Goal: Task Accomplishment & Management: Complete application form

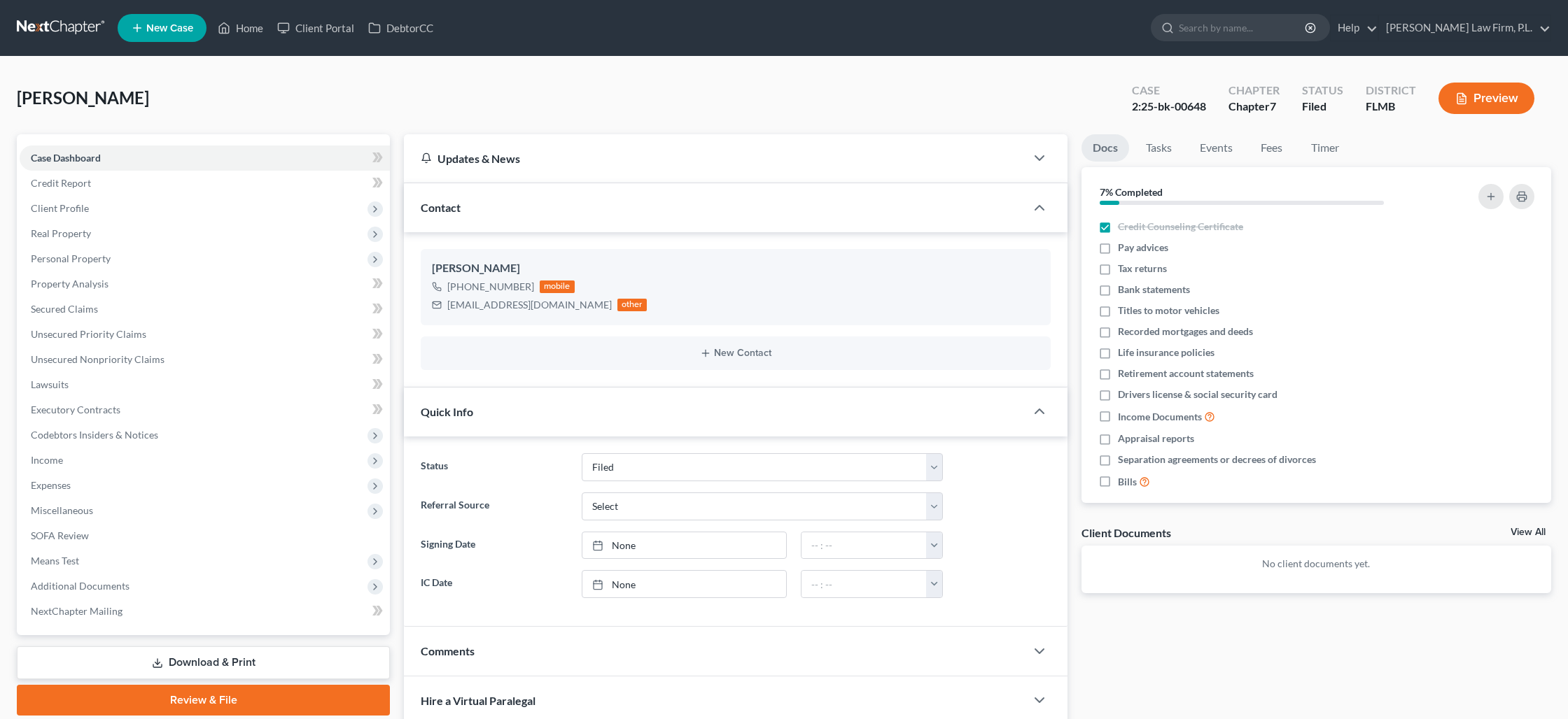
select select "2"
click at [246, 28] on link "Home" at bounding box center [240, 28] width 59 height 25
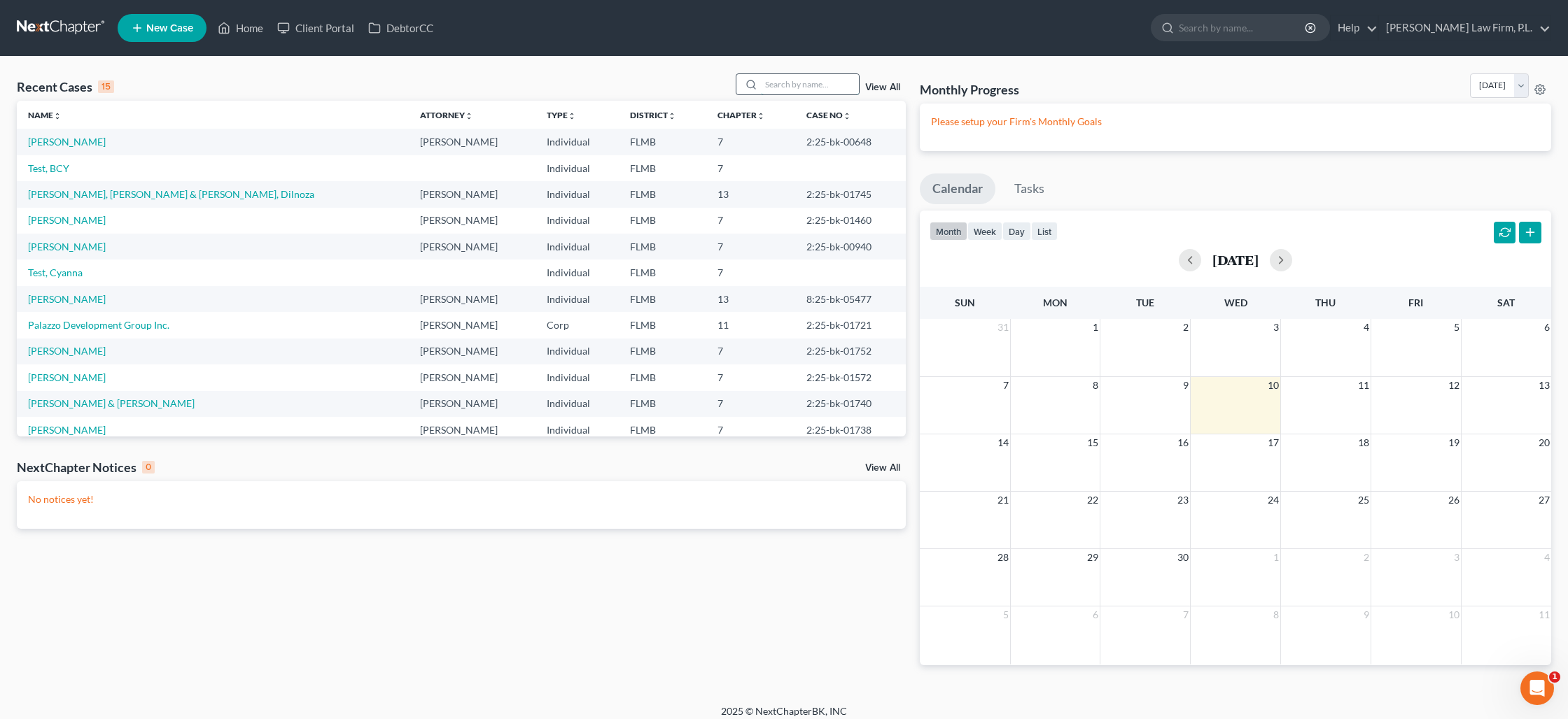
click at [770, 89] on input "search" at bounding box center [810, 84] width 98 height 20
type input "[PERSON_NAME]"
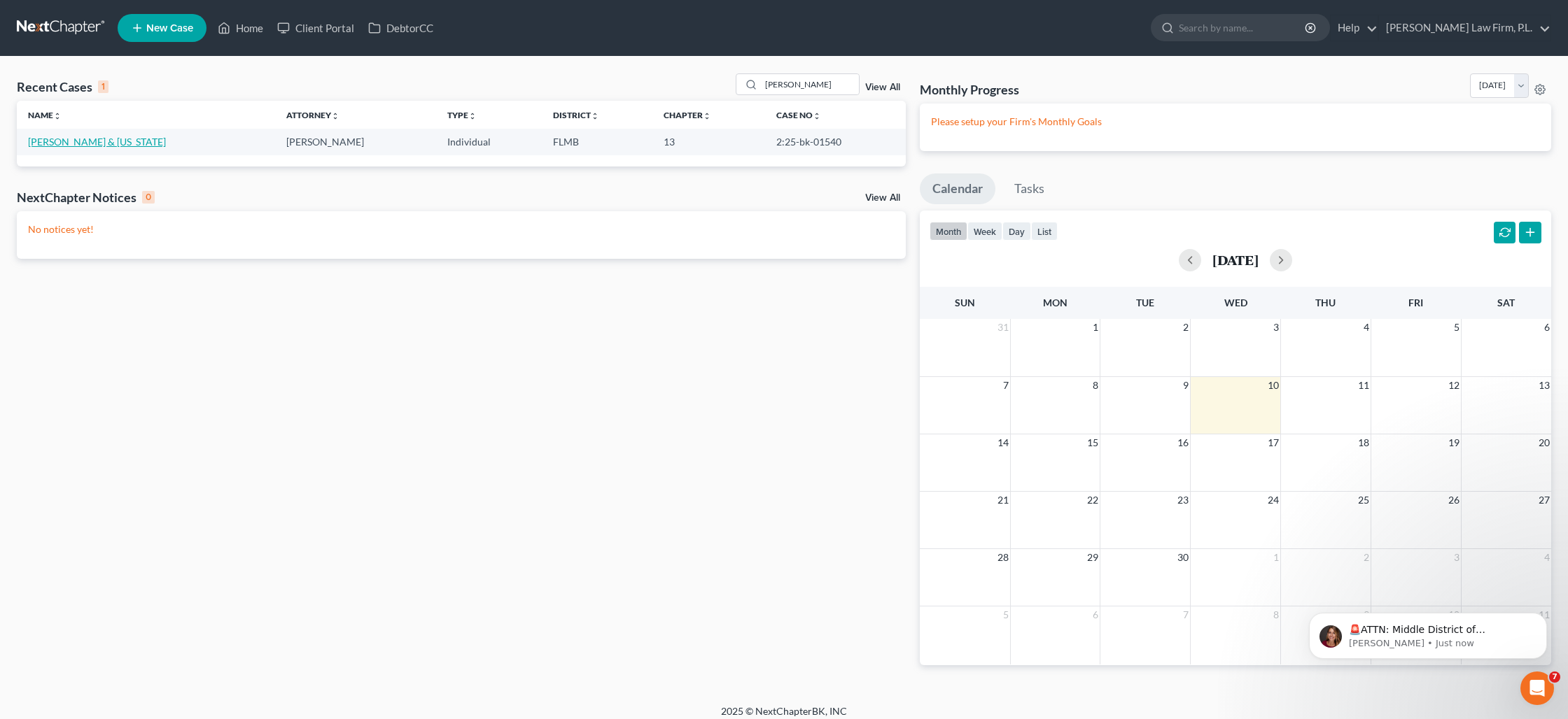
click at [109, 147] on link "[PERSON_NAME] & [US_STATE]" at bounding box center [97, 141] width 138 height 12
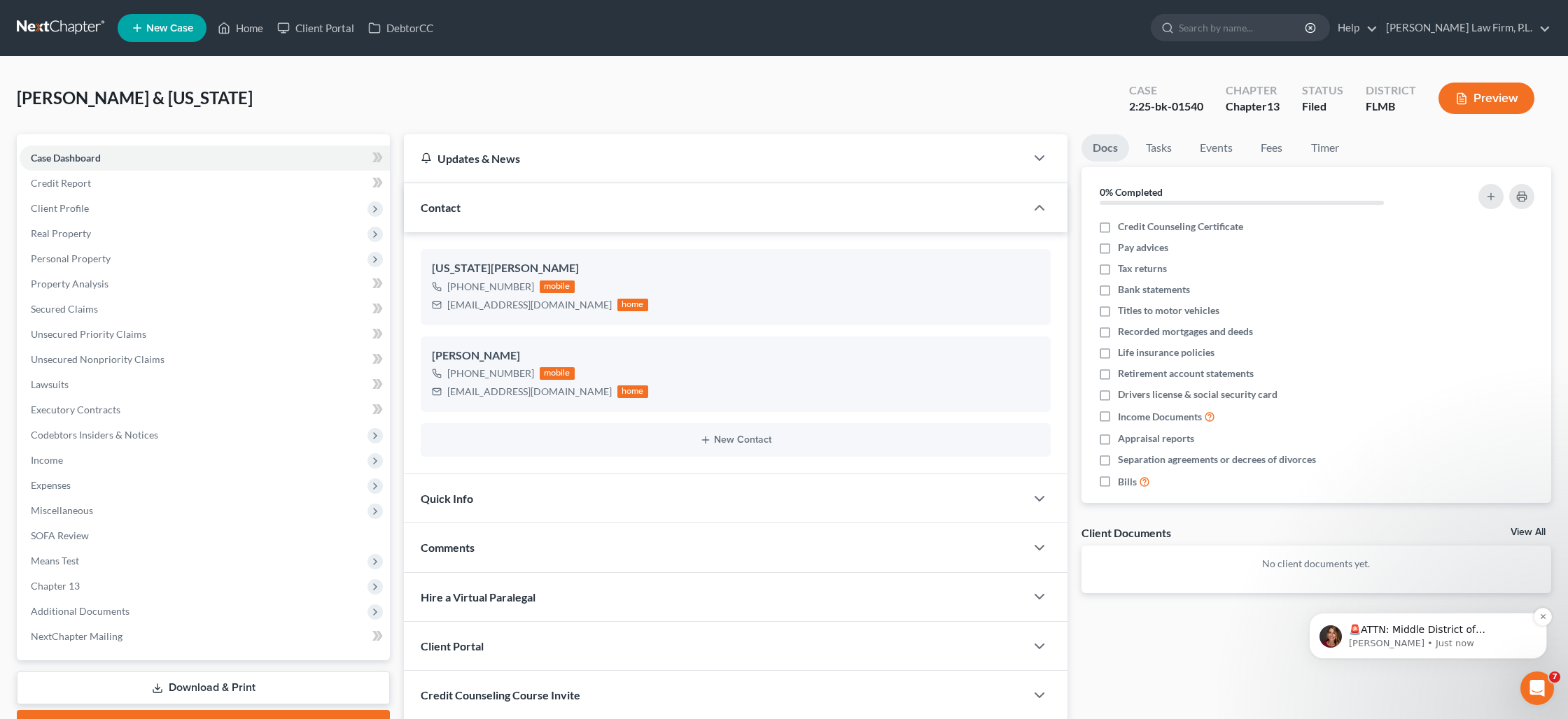
click at [1418, 637] on p "[PERSON_NAME] • Just now" at bounding box center [1439, 644] width 181 height 13
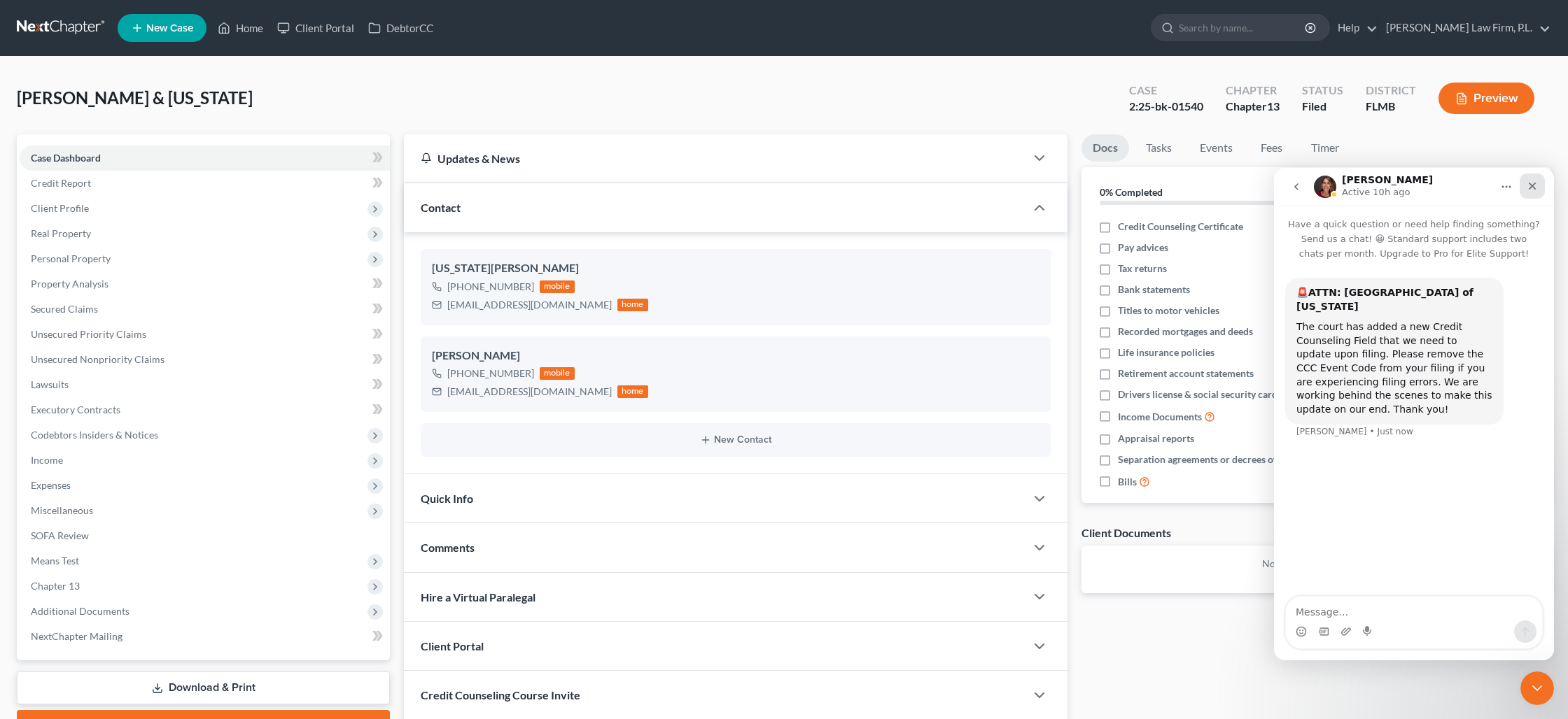
click at [1533, 191] on icon "Close" at bounding box center [1532, 186] width 11 height 11
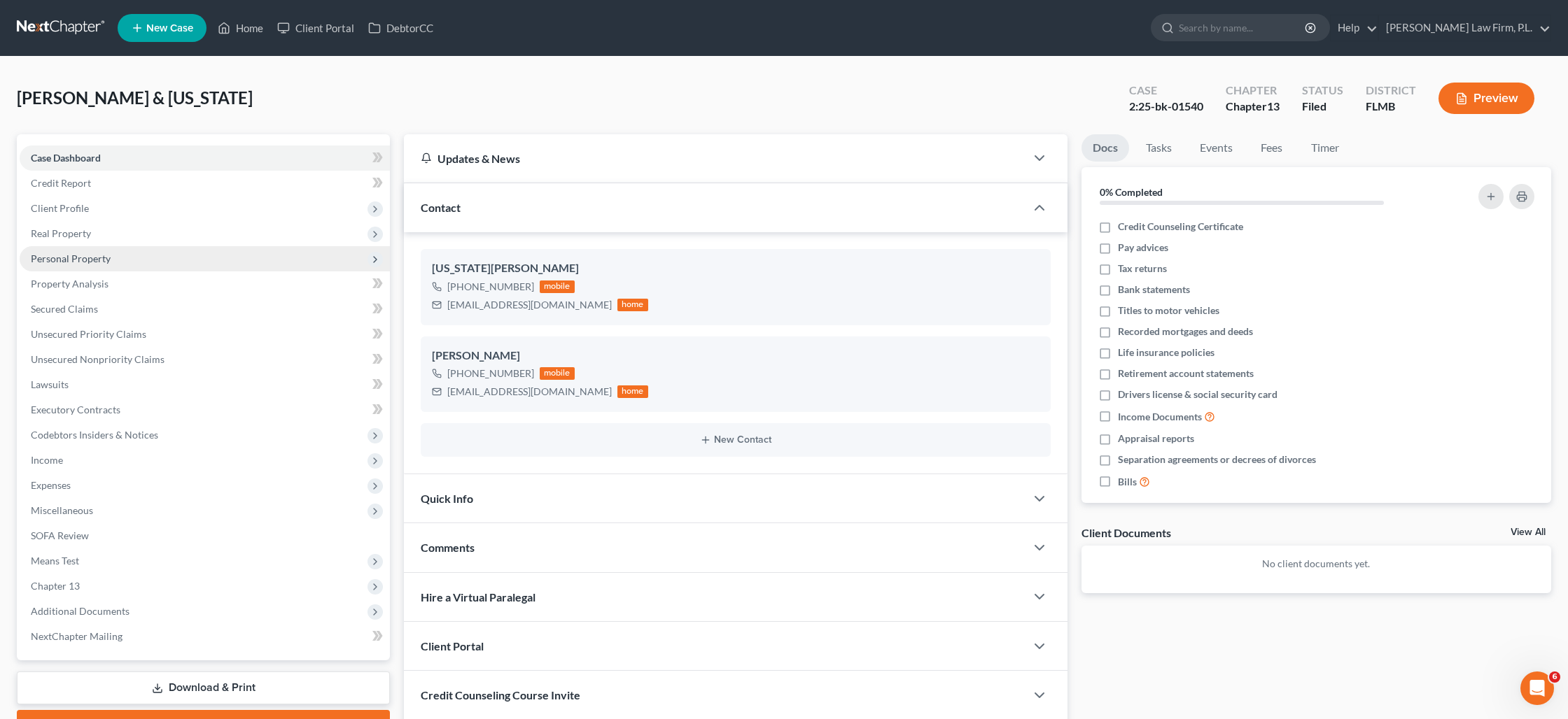
click at [83, 263] on span "Personal Property" at bounding box center [71, 258] width 80 height 12
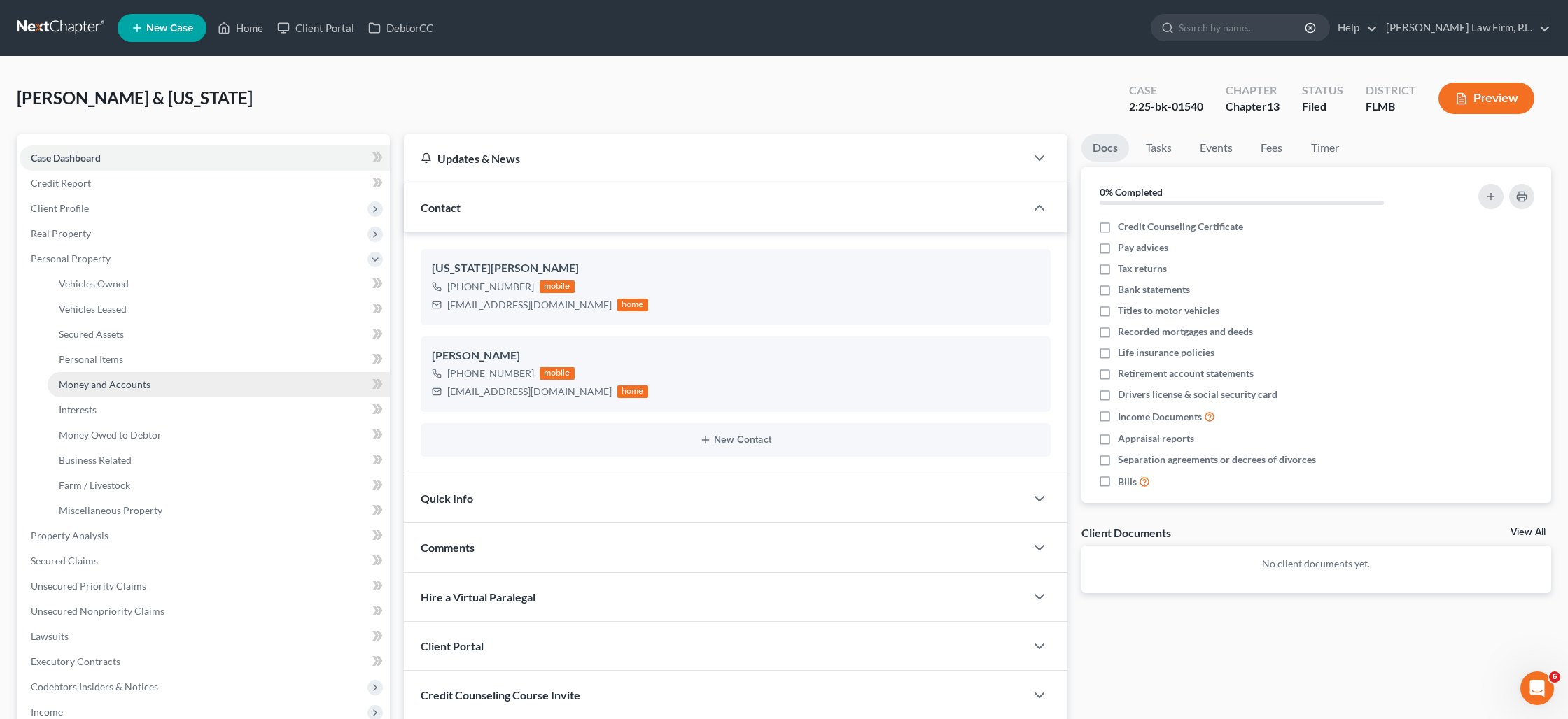
click at [101, 387] on span "Money and Accounts" at bounding box center [104, 384] width 92 height 12
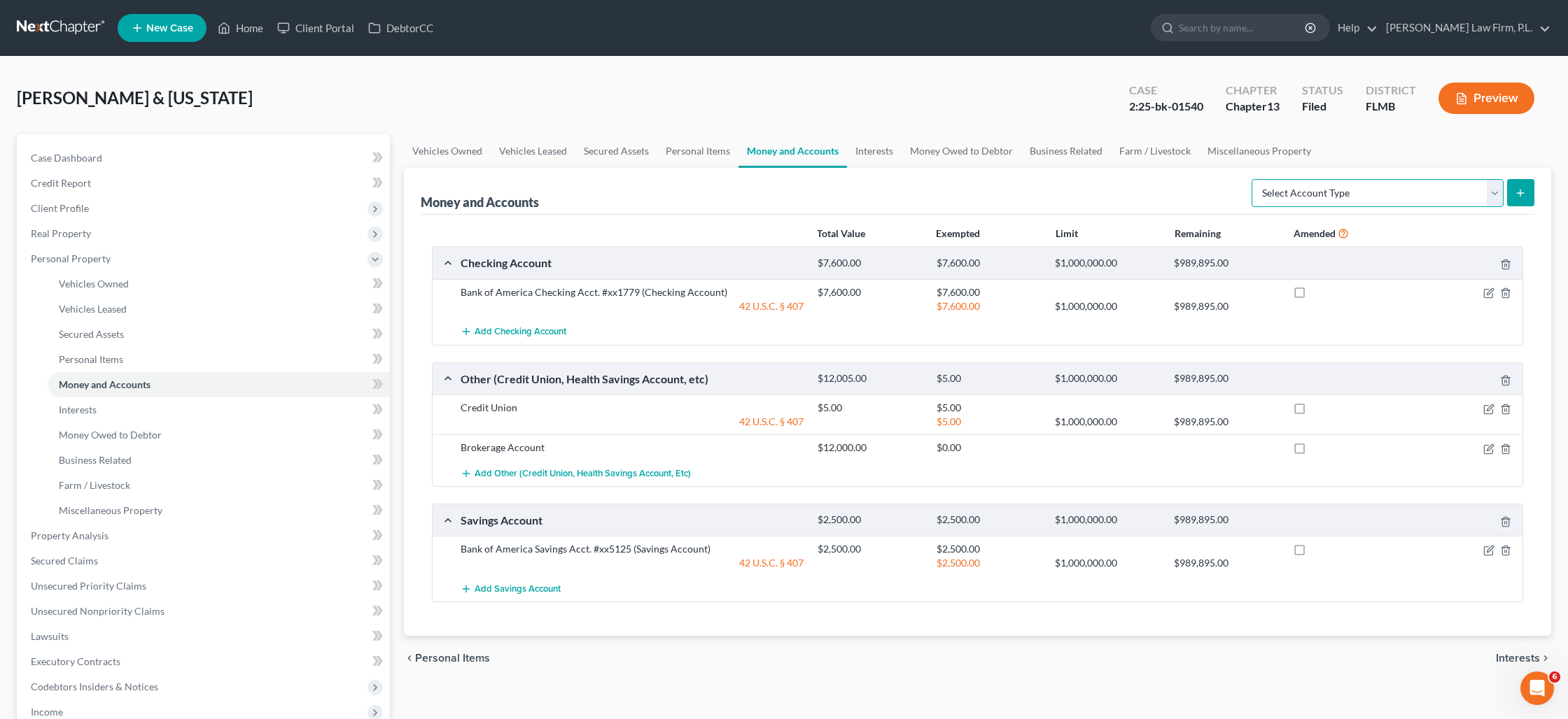
click at [1415, 198] on select "Select Account Type Brokerage Cash on Hand Certificates of Deposit Checking Acc…" at bounding box center [1377, 193] width 252 height 28
select select "other"
click at [1254, 179] on select "Select Account Type Brokerage Cash on Hand Certificates of Deposit Checking Acc…" at bounding box center [1377, 193] width 252 height 28
click at [1521, 194] on icon "submit" at bounding box center [1520, 193] width 11 height 11
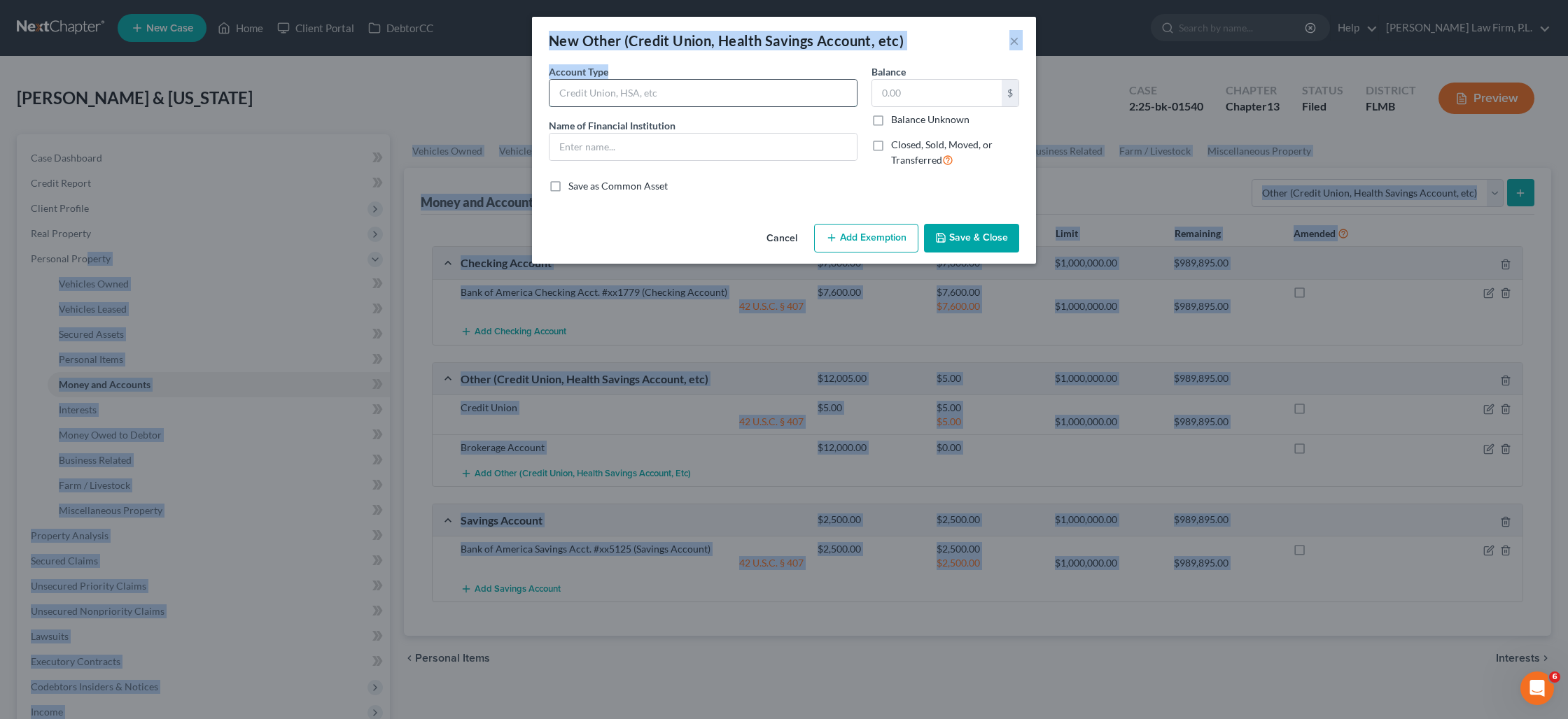
click at [659, 98] on input "text" at bounding box center [702, 93] width 307 height 27
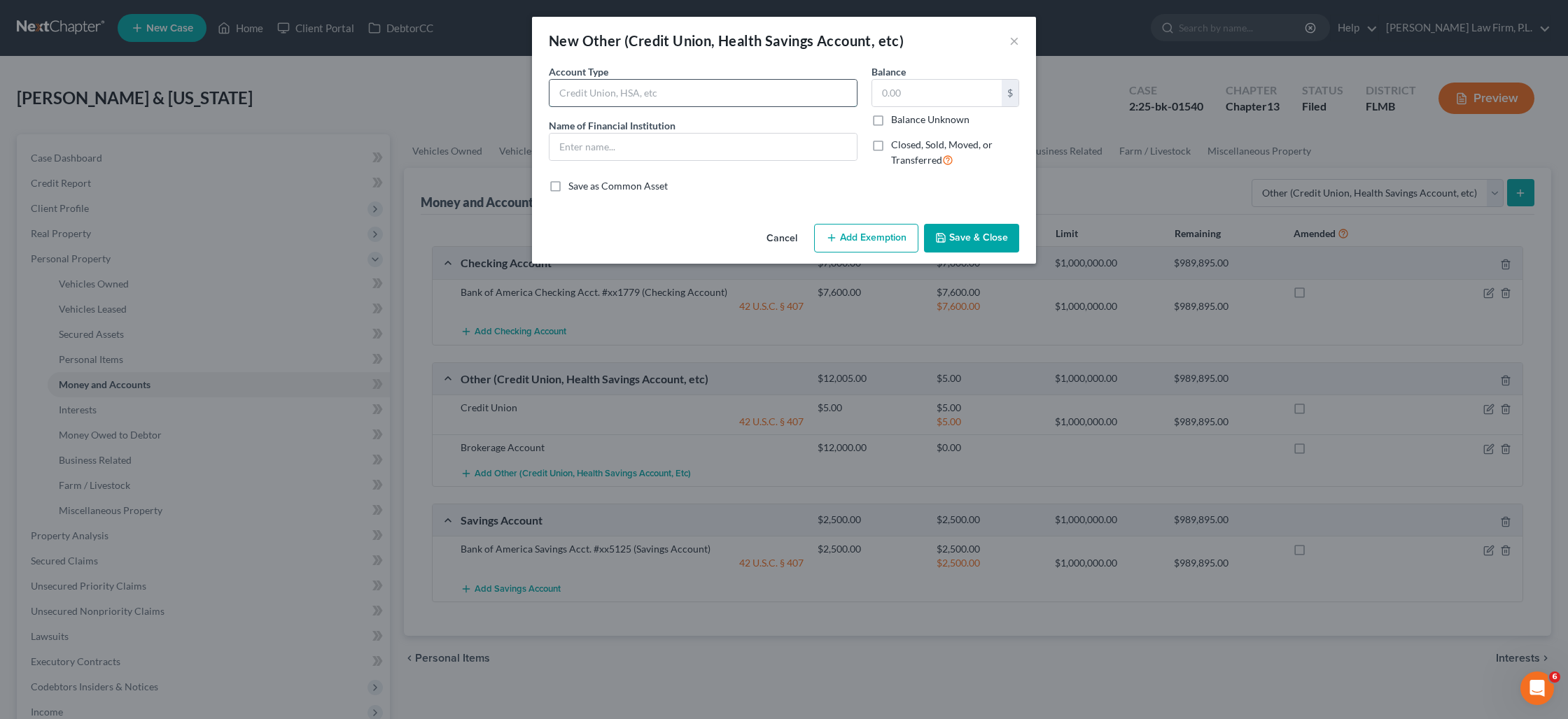
click at [659, 98] on input "text" at bounding box center [702, 93] width 307 height 27
type input "CMA Edge Acount"
click at [902, 99] on input "text" at bounding box center [936, 93] width 129 height 27
type input "9,000"
click at [880, 238] on button "Add Exemption" at bounding box center [866, 238] width 104 height 30
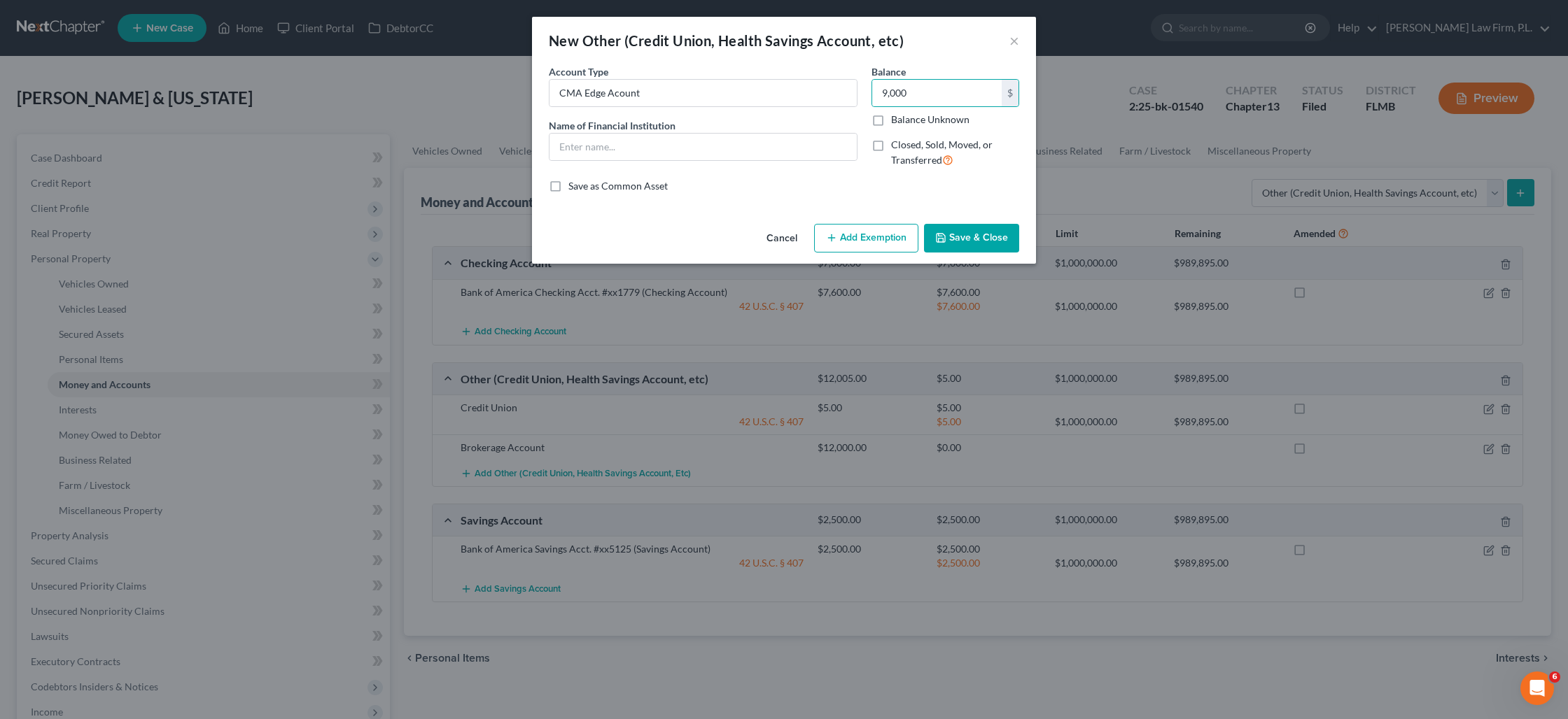
select select "2"
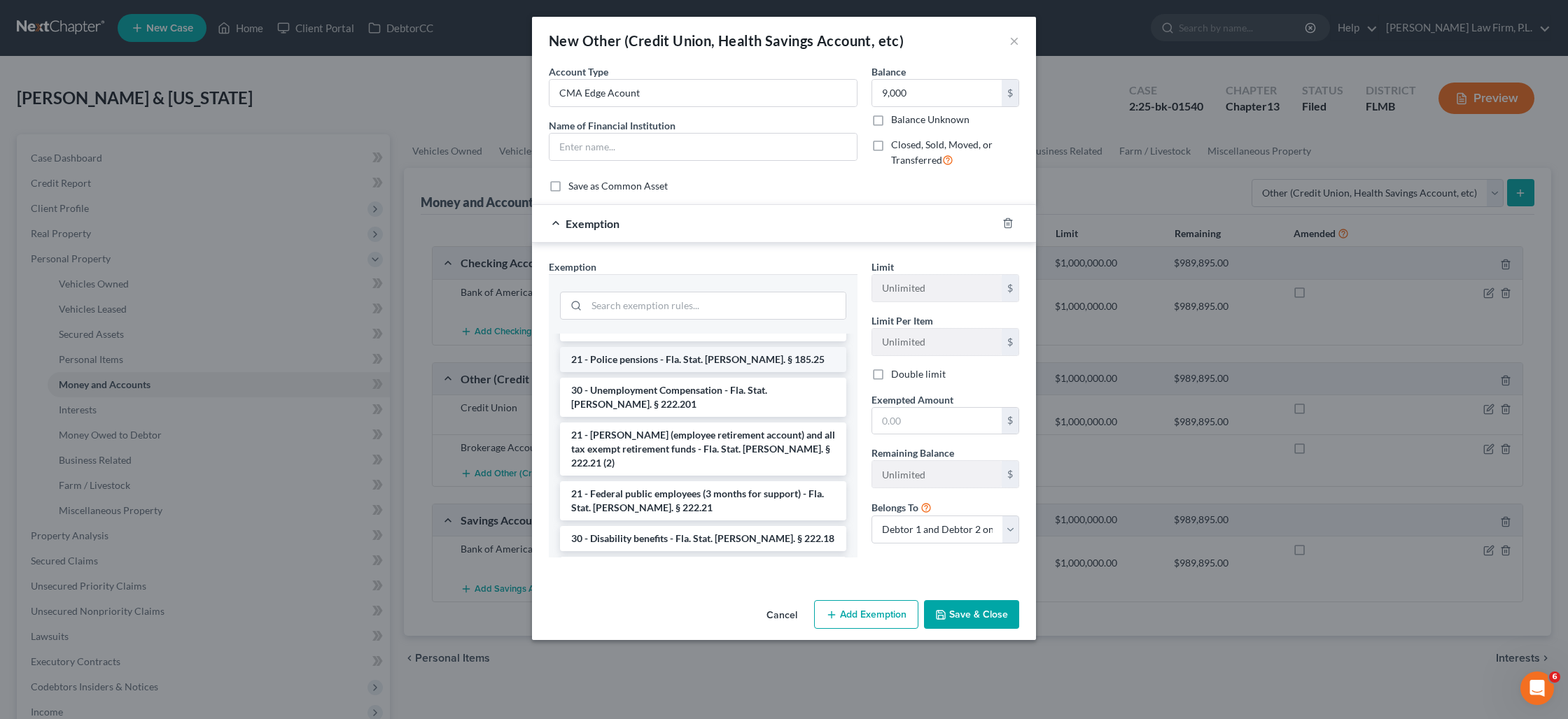
scroll to position [198, 0]
click at [734, 421] on li "21 - [PERSON_NAME] (employee retirement account) and all tax exempt retirement …" at bounding box center [702, 447] width 286 height 53
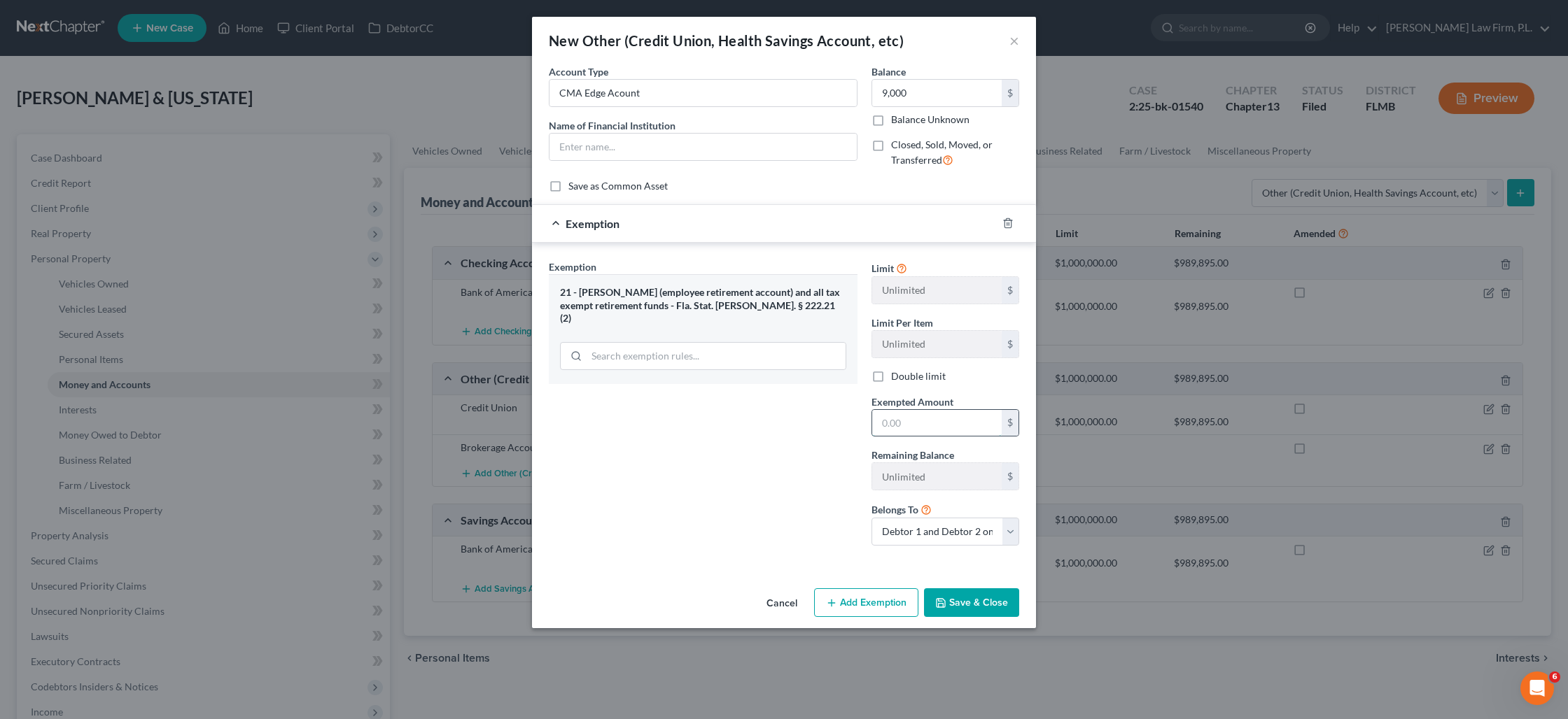
click at [902, 428] on input "text" at bounding box center [936, 423] width 129 height 27
type input "9,000"
click at [985, 612] on button "Save & Close" at bounding box center [971, 603] width 95 height 30
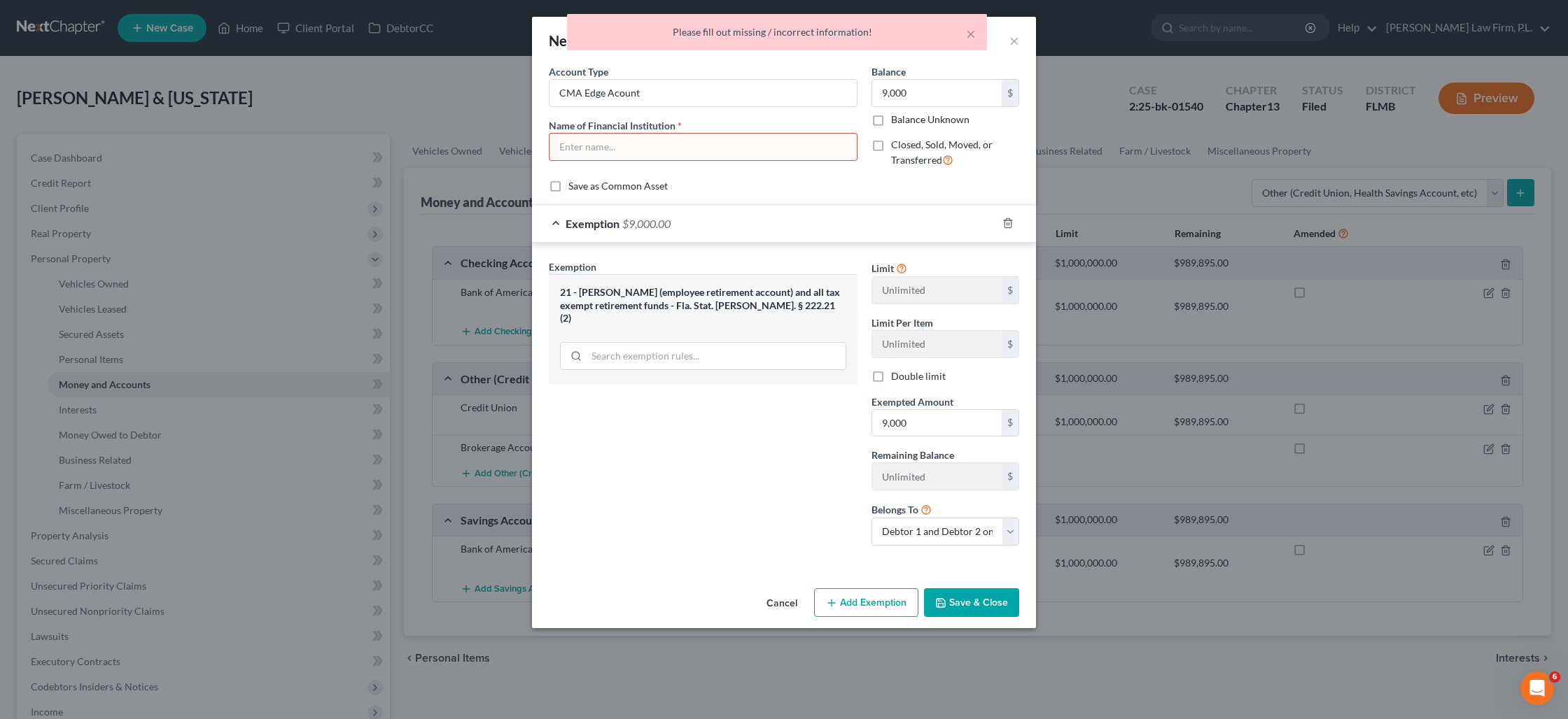
click at [668, 155] on input "text" at bounding box center [702, 147] width 307 height 27
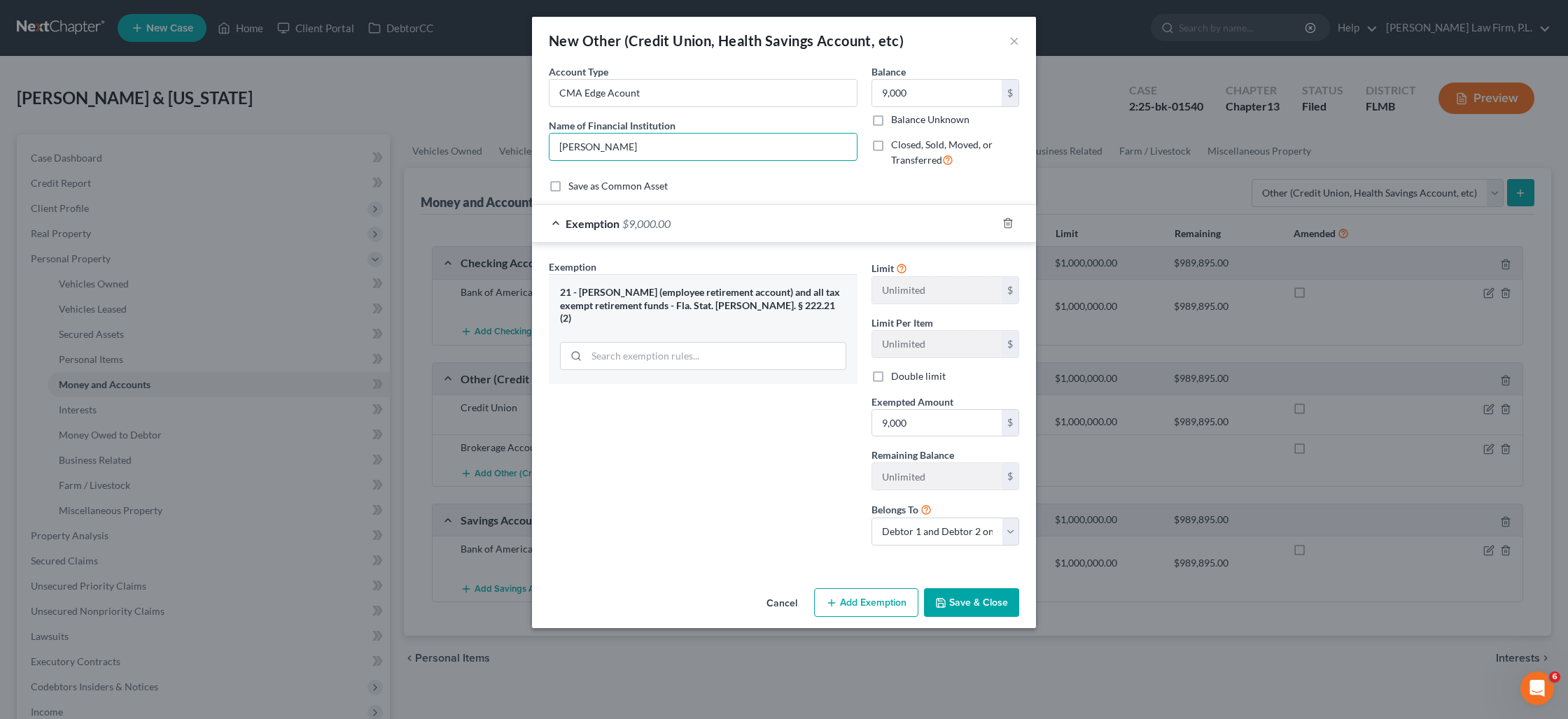
type input "[PERSON_NAME]"
click at [989, 599] on button "Save & Close" at bounding box center [971, 603] width 95 height 30
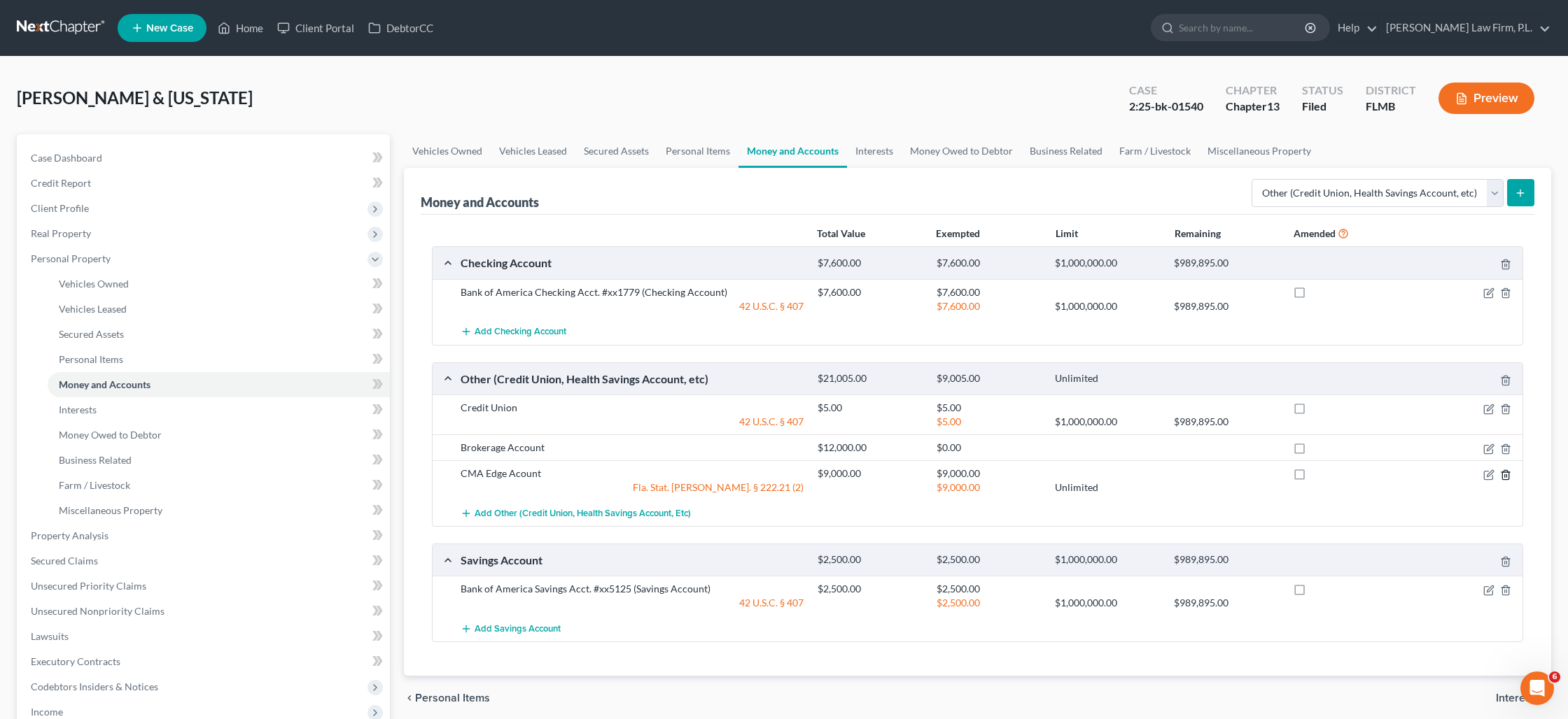
click at [1507, 478] on icon "button" at bounding box center [1505, 475] width 11 height 11
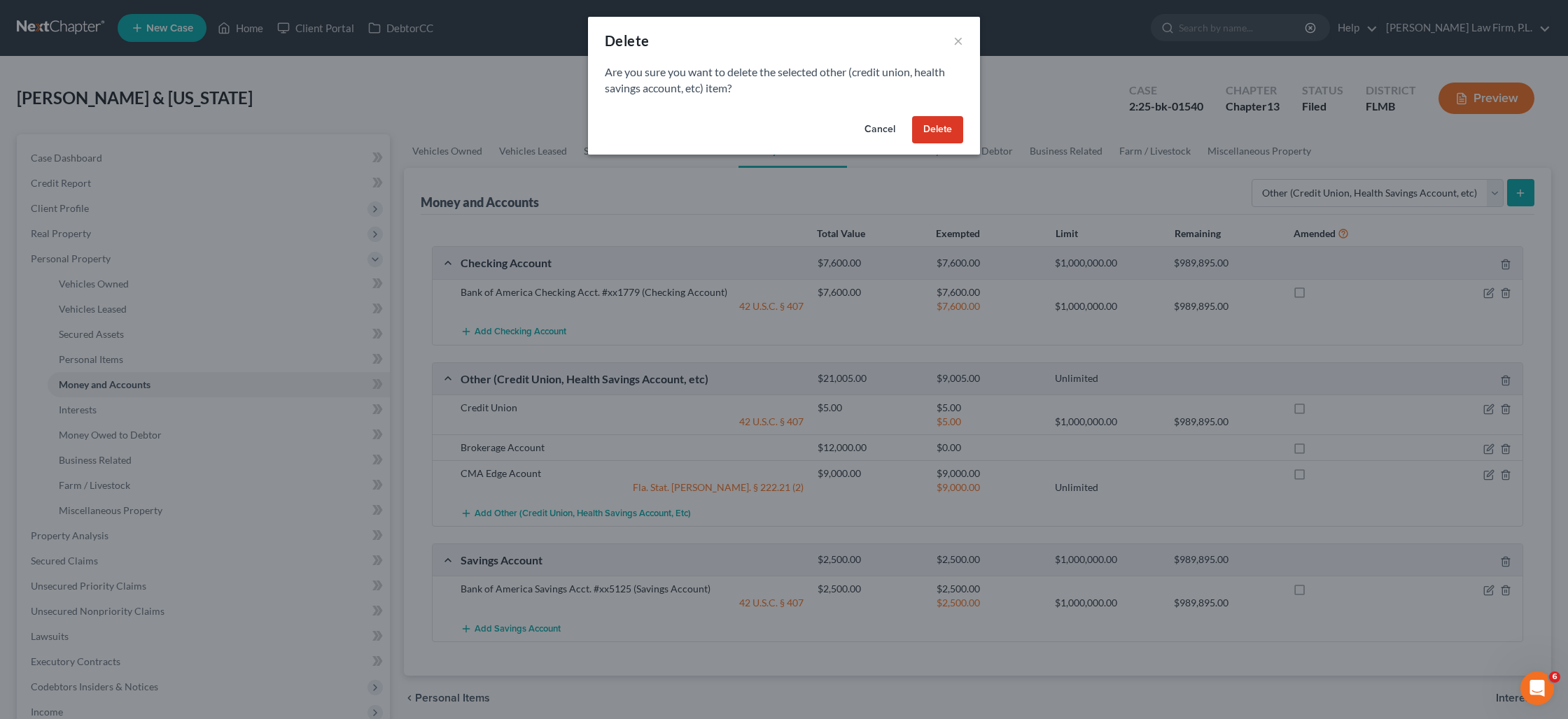
click at [938, 131] on button "Delete" at bounding box center [938, 131] width 51 height 28
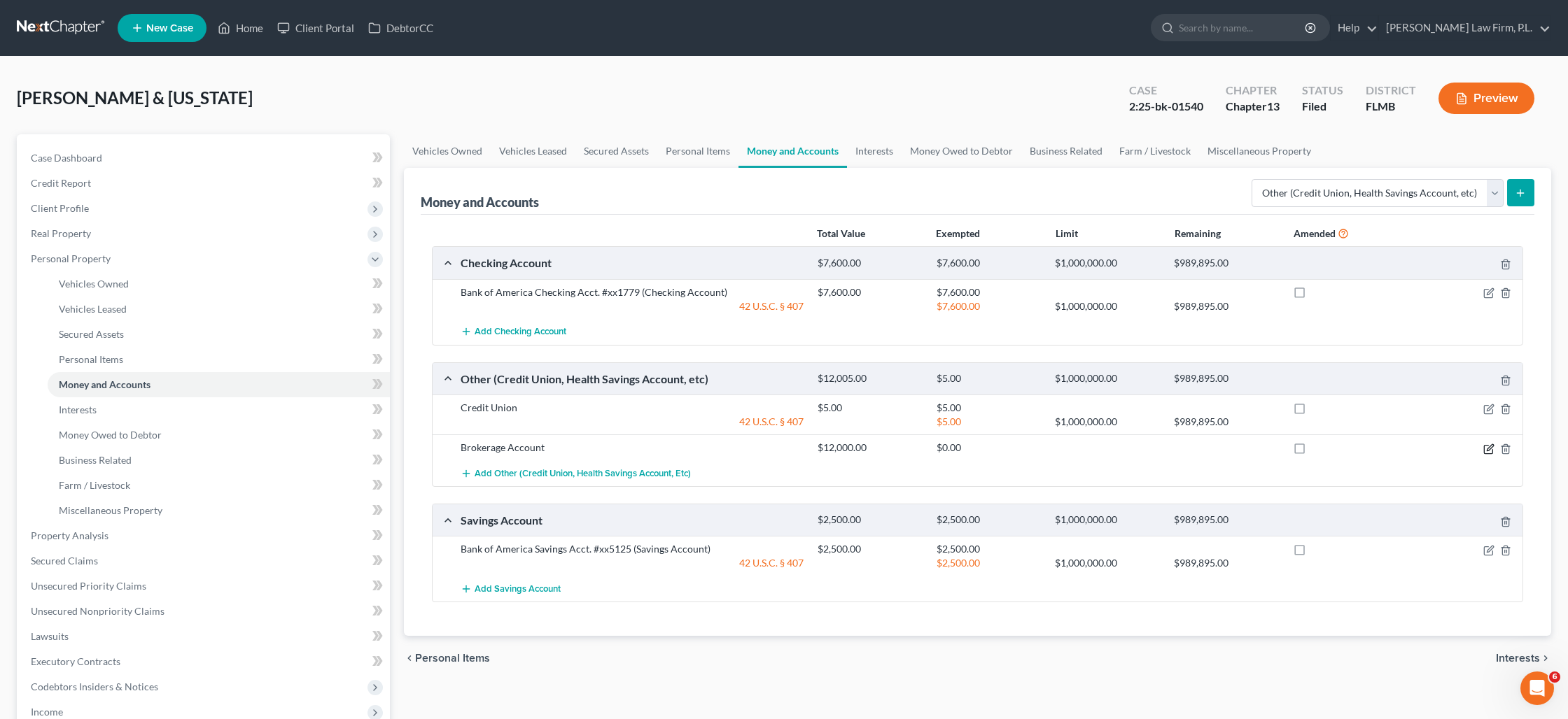
click at [1485, 450] on icon "button" at bounding box center [1489, 449] width 11 height 11
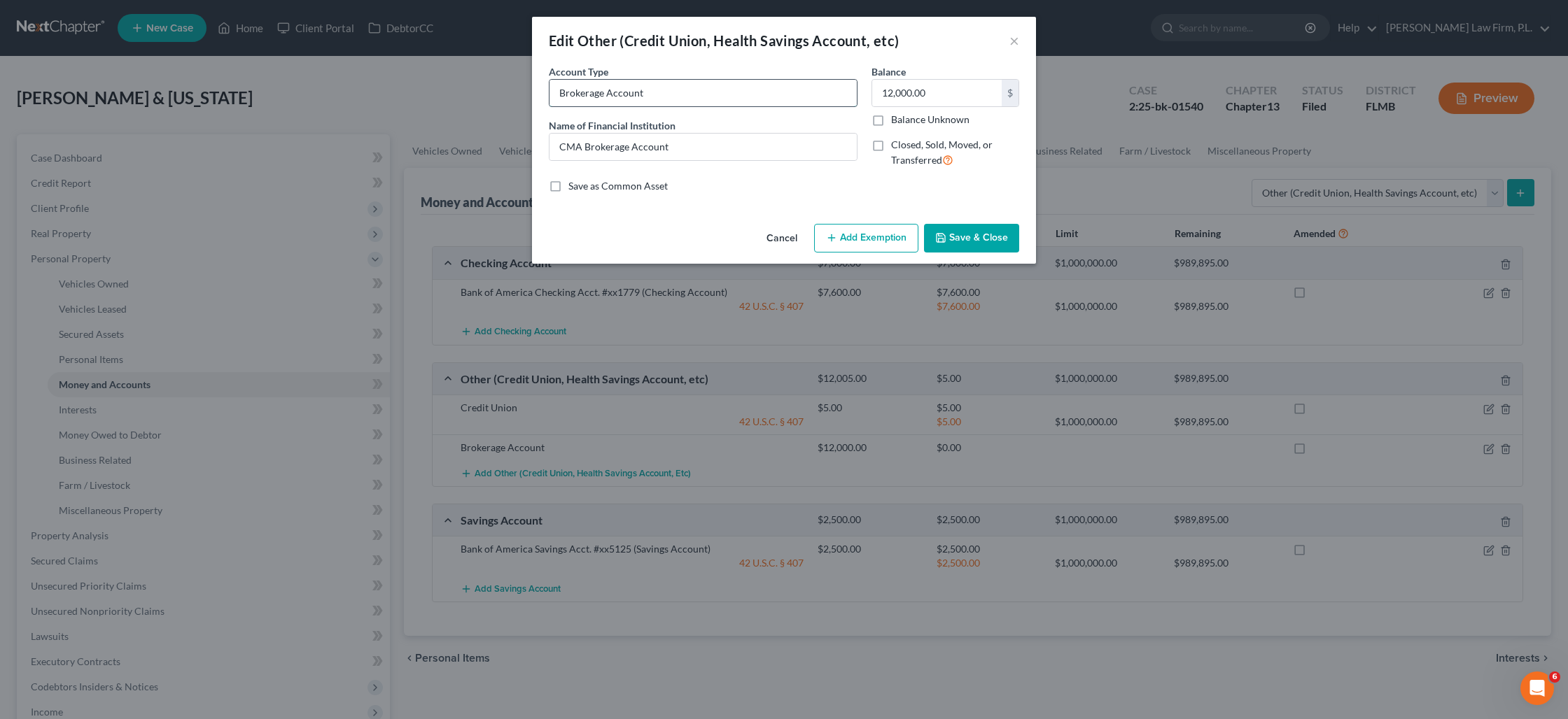
click at [652, 99] on input "Brokerage Account" at bounding box center [702, 93] width 307 height 27
click at [892, 98] on input "12,000.00" at bounding box center [936, 93] width 129 height 27
type input "9,000"
click at [873, 234] on button "Add Exemption" at bounding box center [866, 238] width 104 height 30
select select "2"
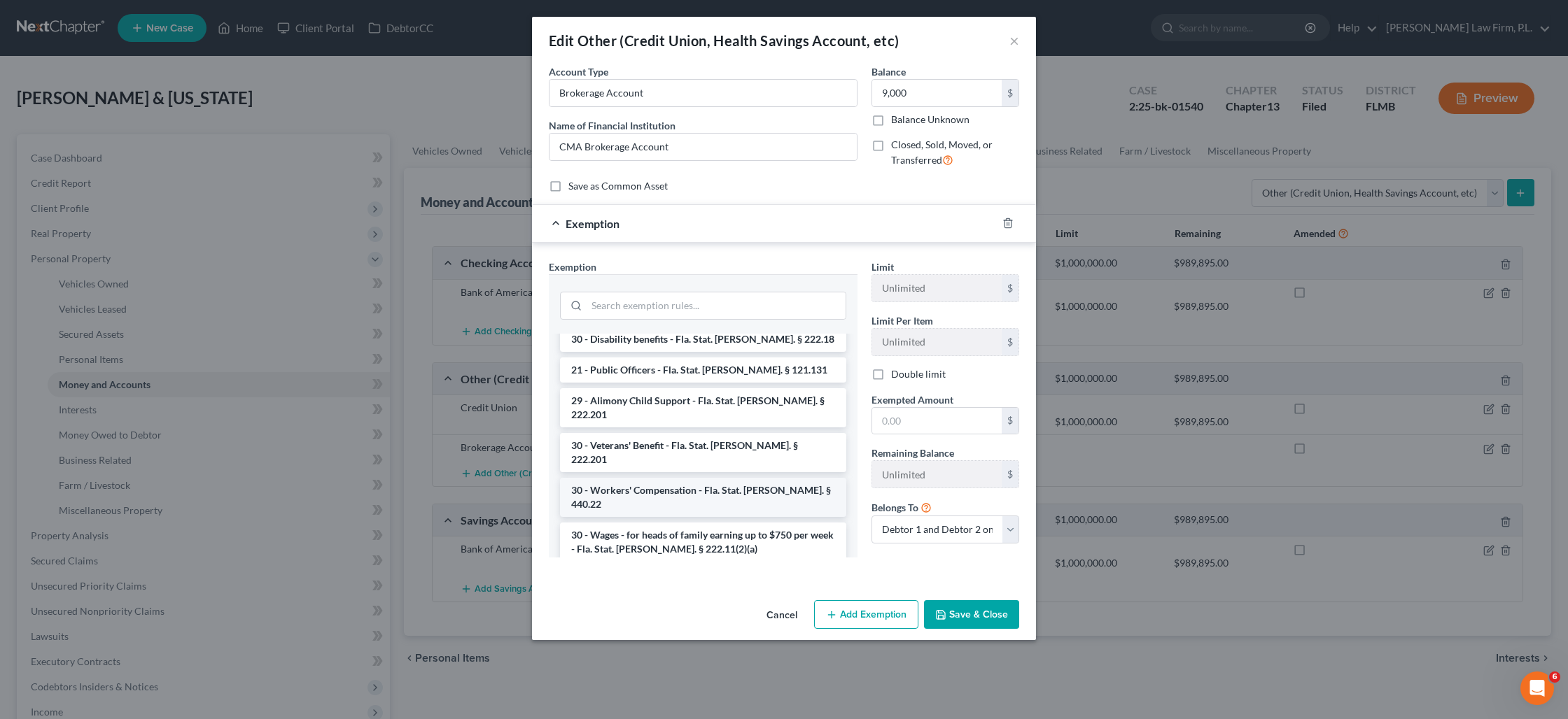
scroll to position [410, 0]
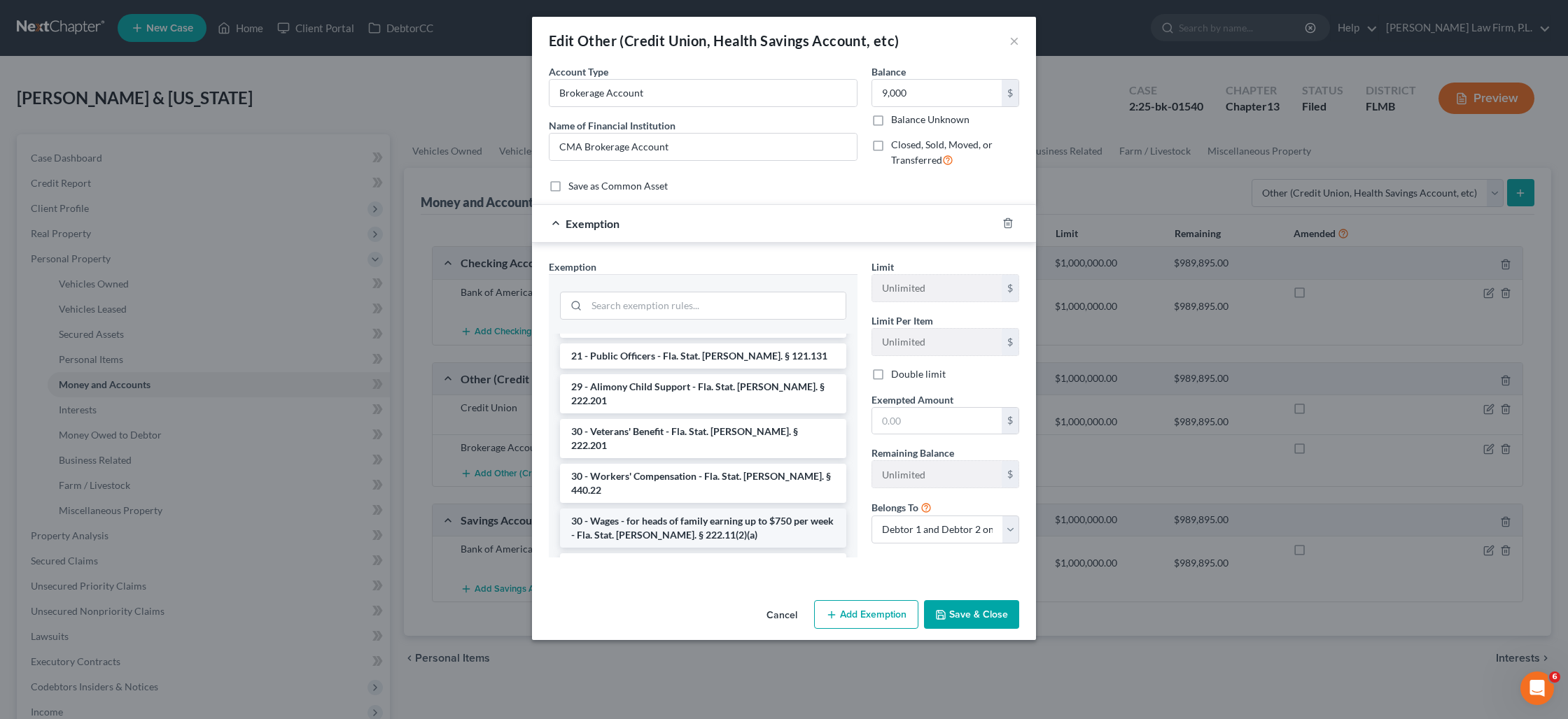
click at [757, 509] on li "30 - Wages - for heads of family earning up to $750 per week - Fla. Stat. [PERS…" at bounding box center [702, 528] width 286 height 40
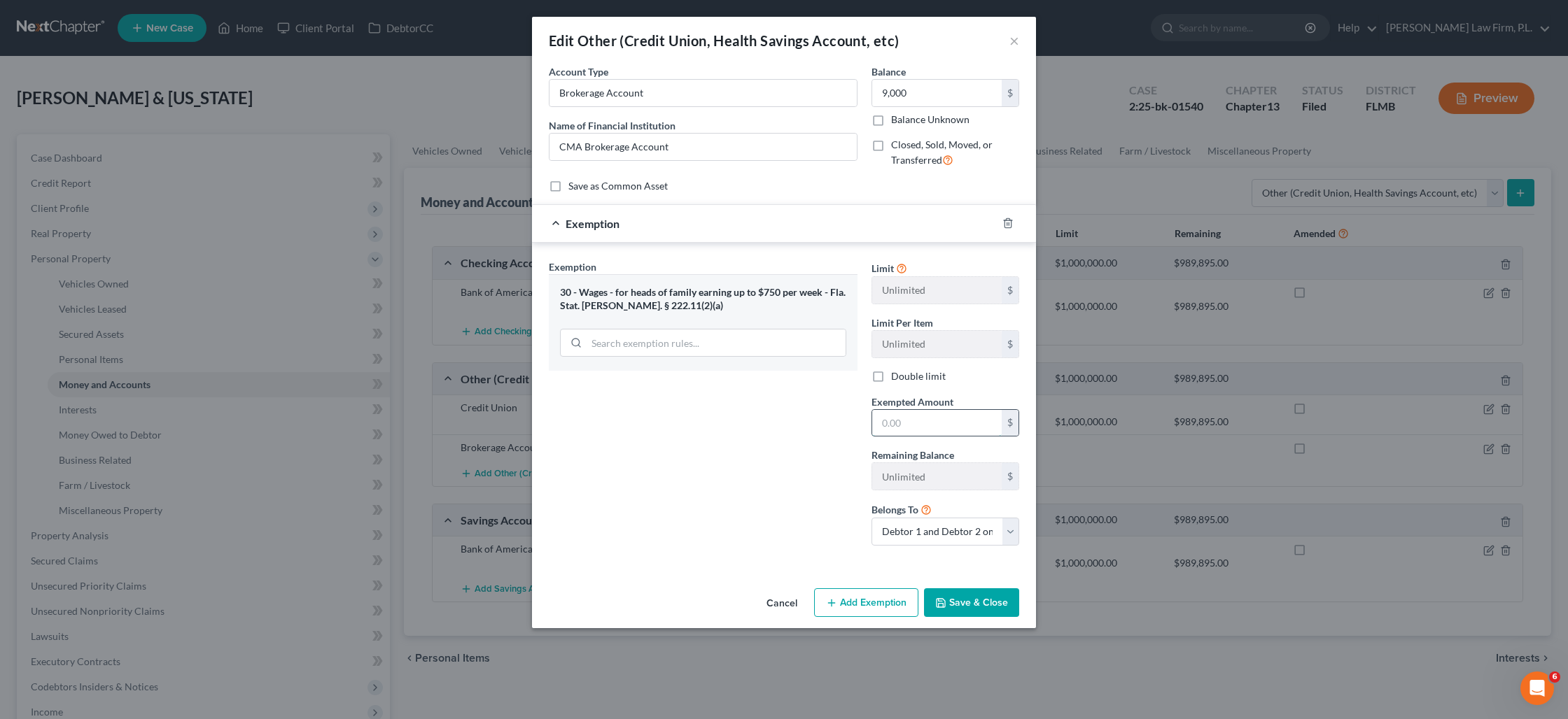
click at [892, 431] on input "text" at bounding box center [936, 423] width 129 height 27
type input "9,000"
click at [957, 608] on button "Save & Close" at bounding box center [971, 603] width 95 height 30
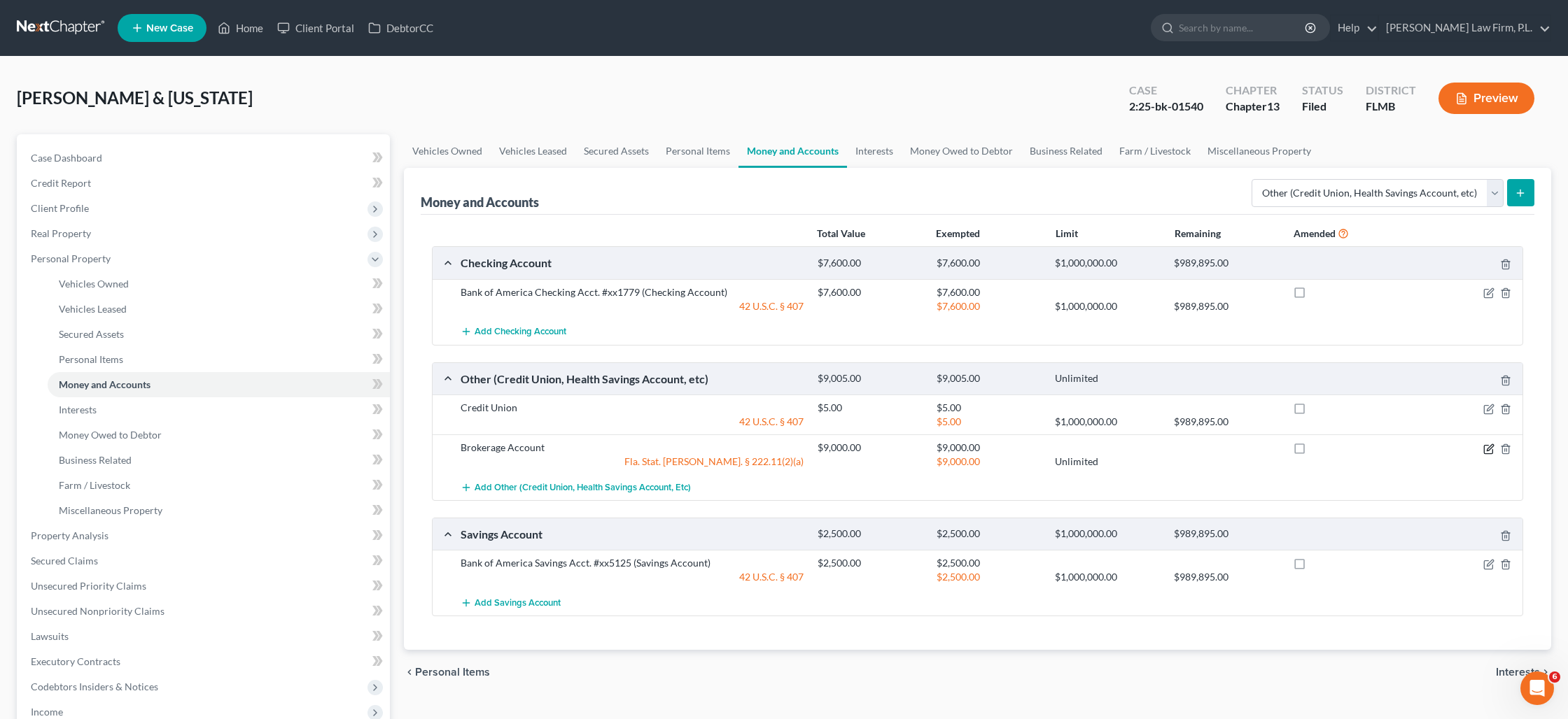
click at [1483, 451] on icon "button" at bounding box center [1489, 449] width 11 height 11
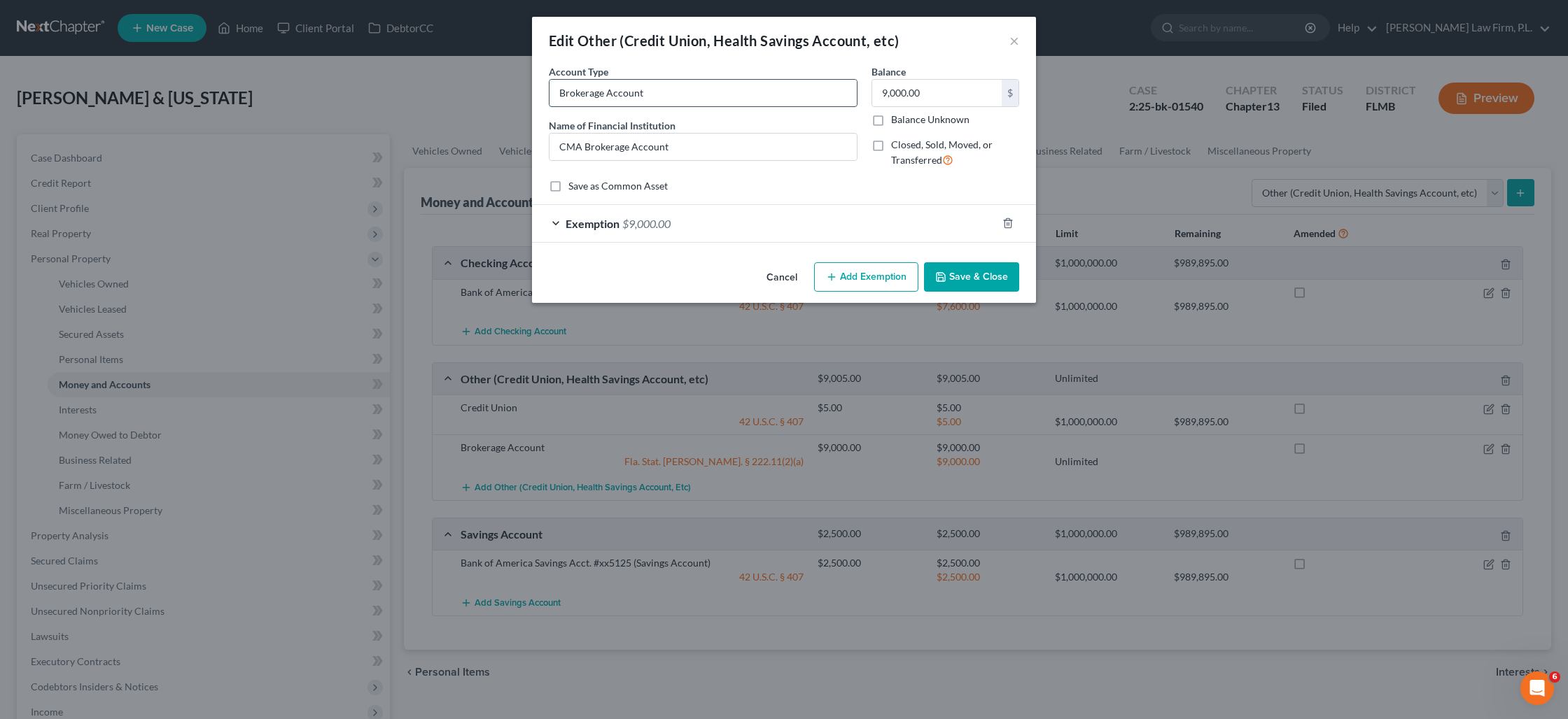
click at [650, 98] on input "Brokerage Account" at bounding box center [702, 93] width 307 height 27
type input "CMA Edge Acount"
drag, startPoint x: 676, startPoint y: 147, endPoint x: 487, endPoint y: 133, distance: 189.5
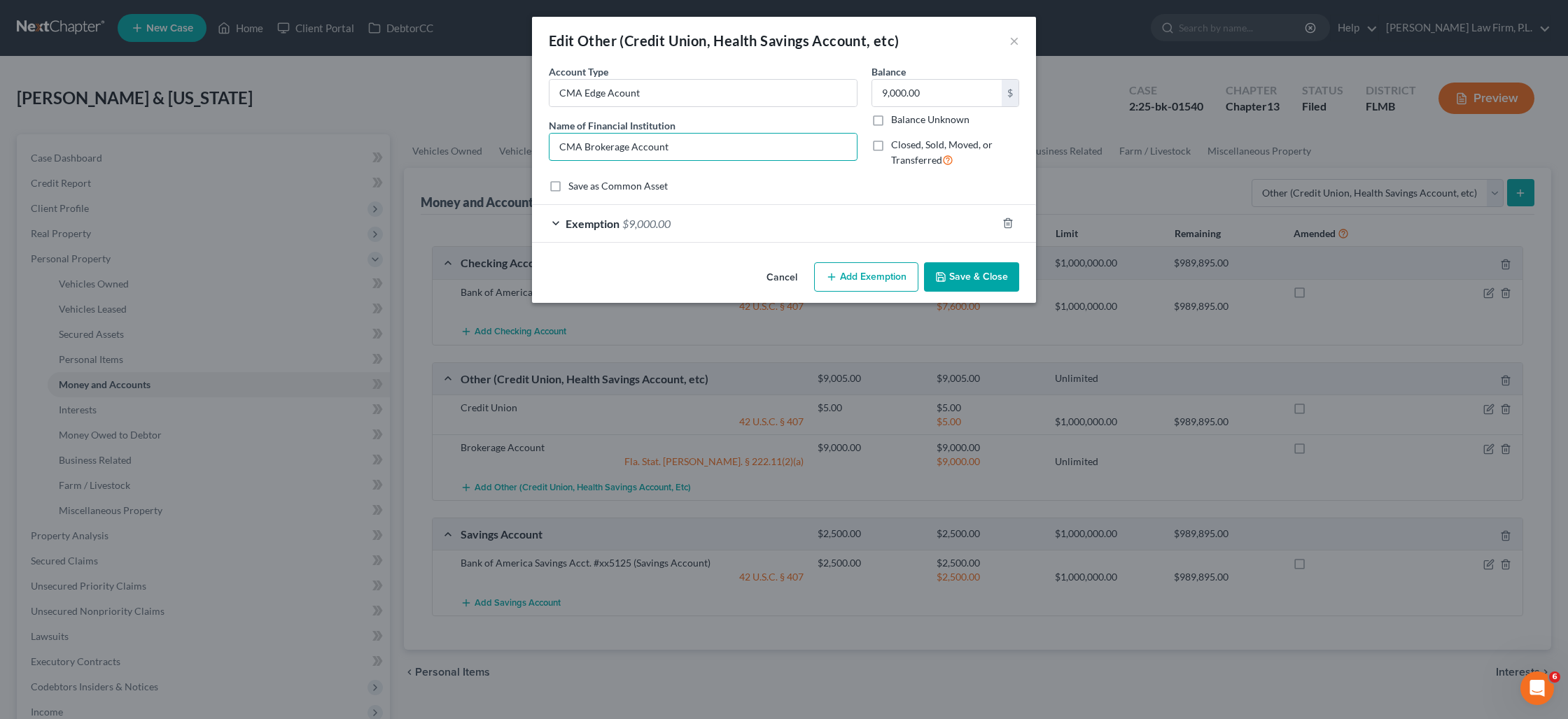
click at [487, 133] on div "Edit Other (Credit Union, Health Savings Account, etc) × An exemption set must …" at bounding box center [784, 359] width 1568 height 719
type input "[PERSON_NAME] [PERSON_NAME]"
click at [983, 277] on button "Save & Close" at bounding box center [971, 277] width 95 height 30
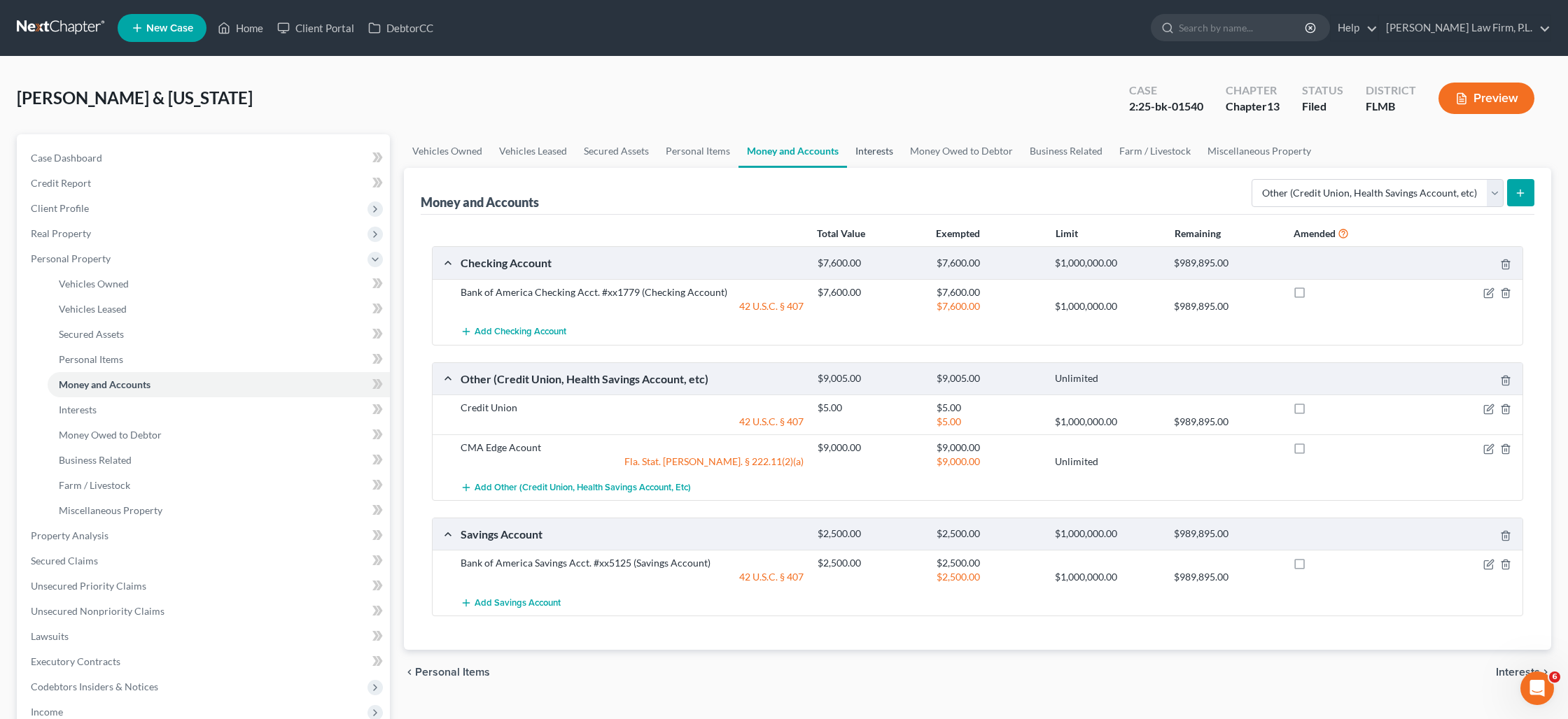
click at [868, 150] on link "Interests" at bounding box center [874, 151] width 54 height 34
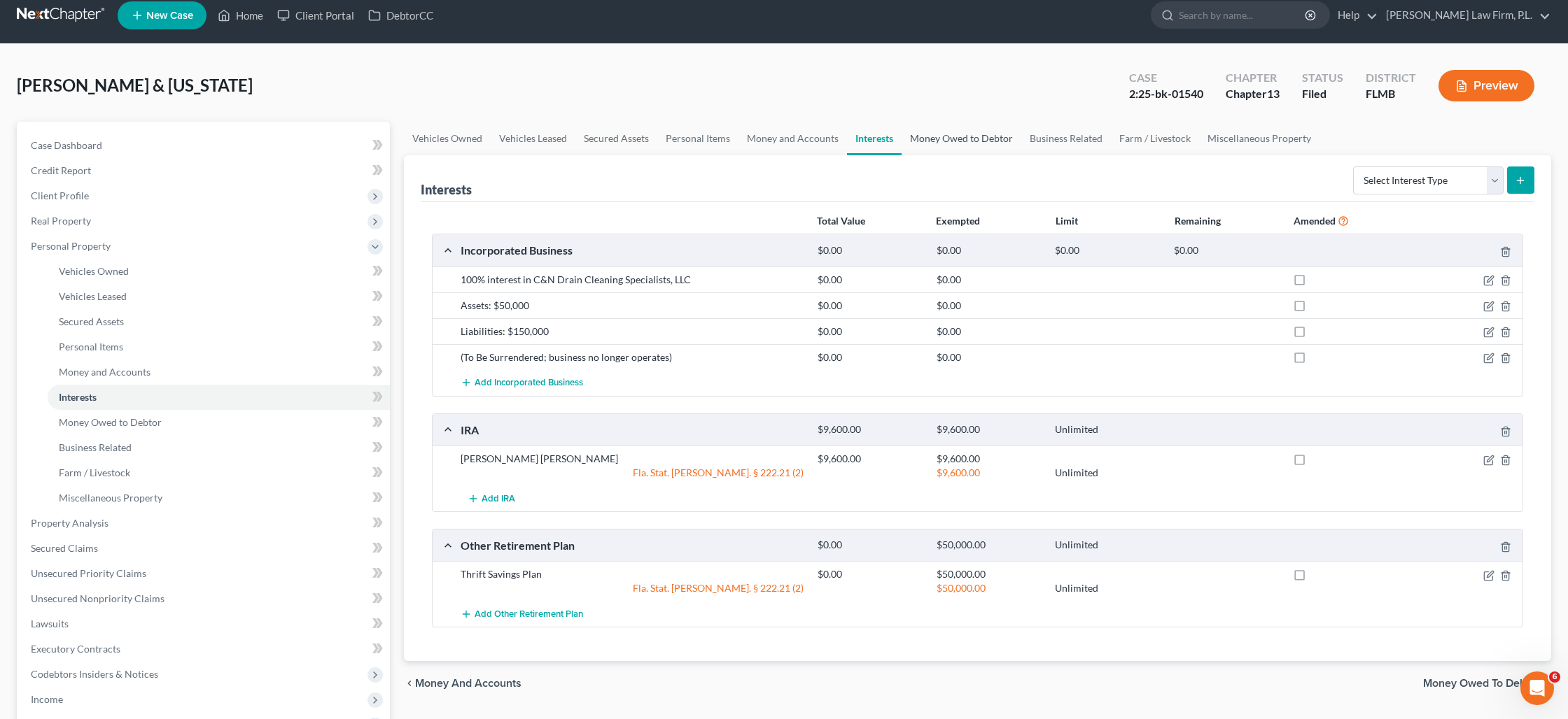
scroll to position [14, 0]
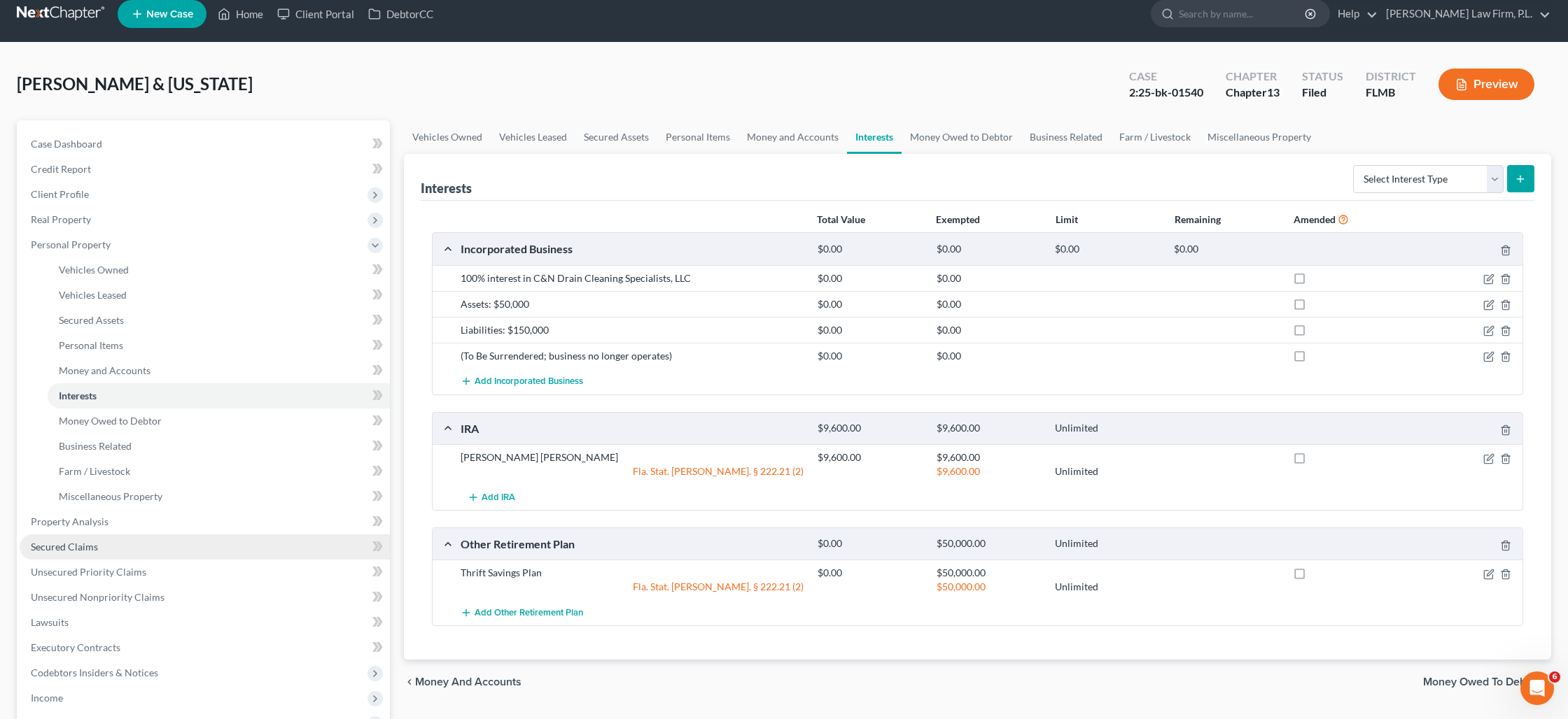
click at [135, 552] on link "Secured Claims" at bounding box center [205, 547] width 370 height 25
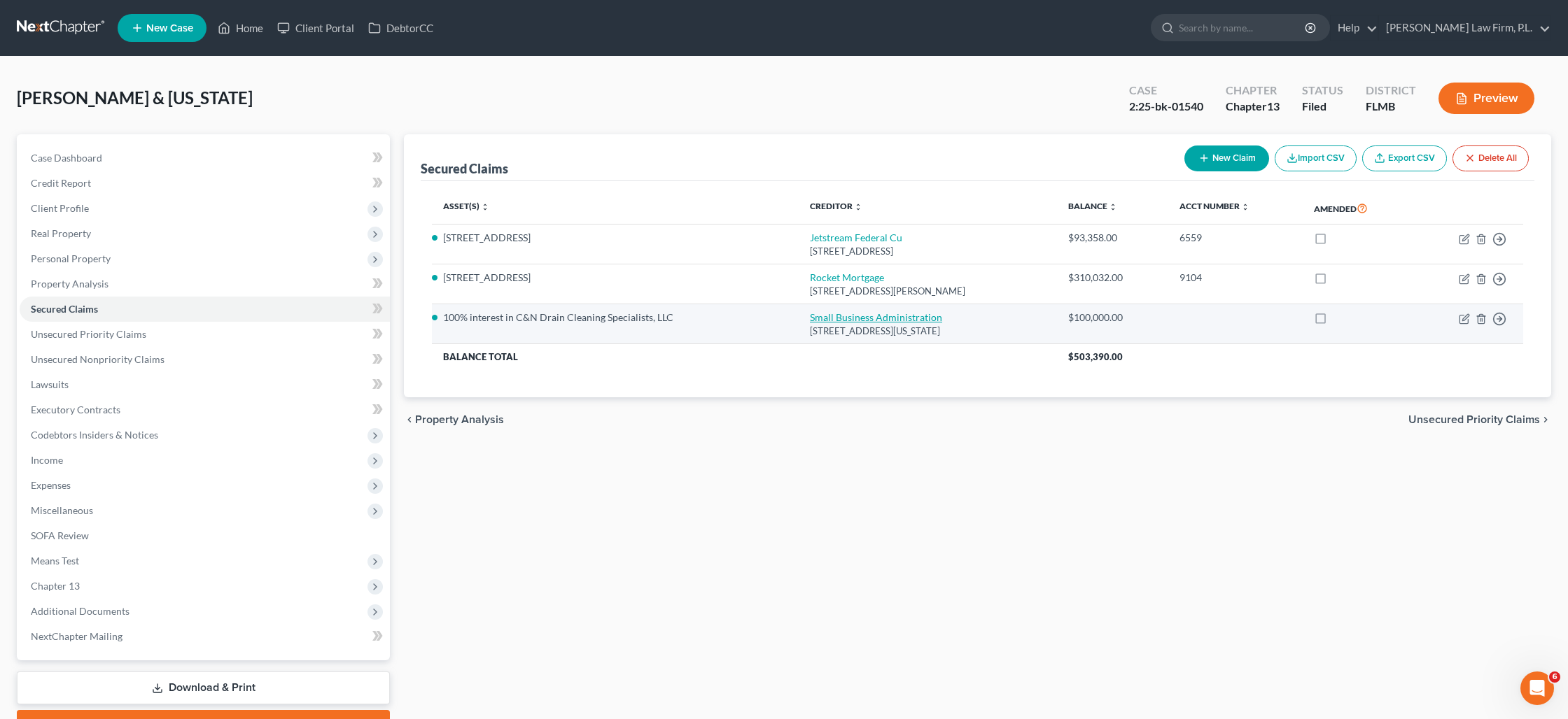
click at [844, 315] on link "Small Business Administration" at bounding box center [875, 317] width 132 height 12
select select "8"
select select "0"
select select "2"
select select "0"
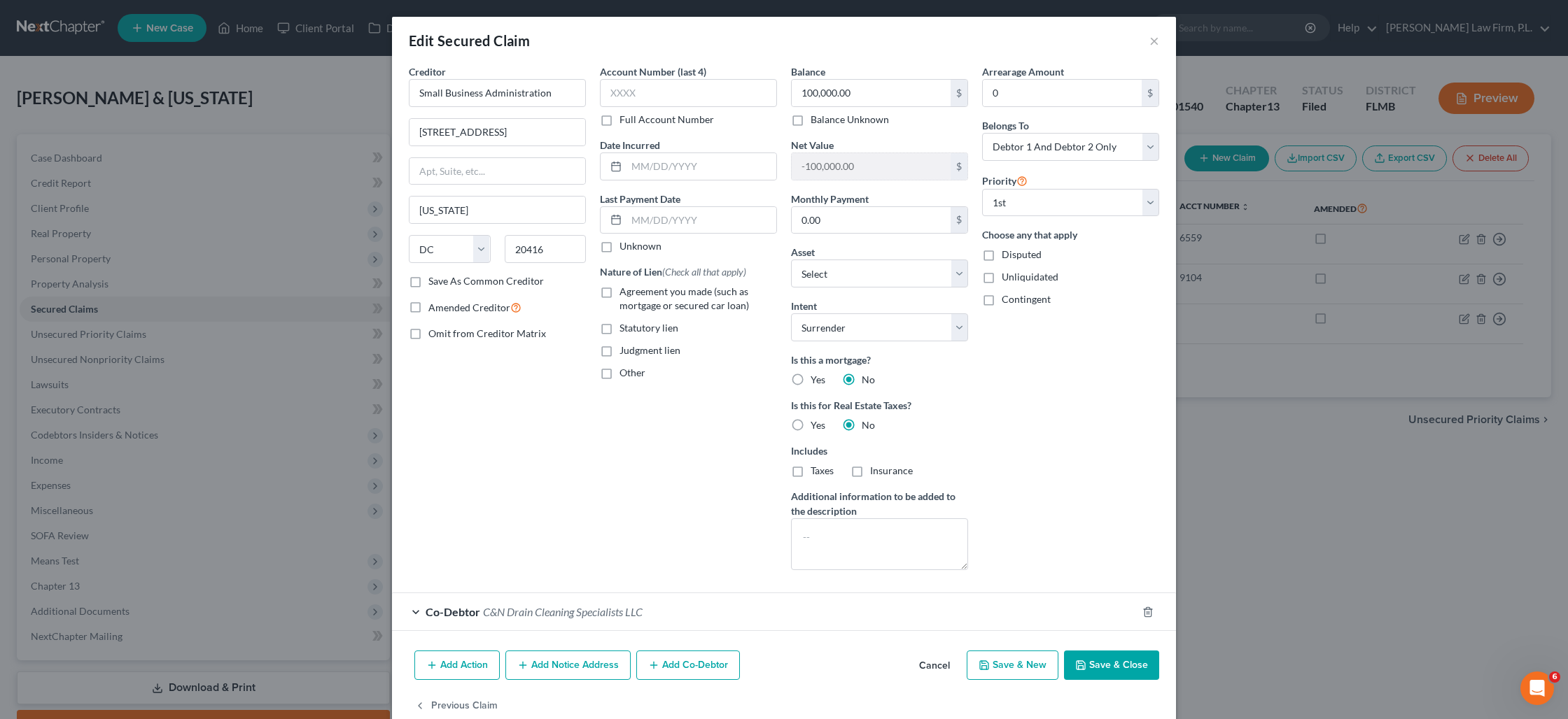
click at [619, 290] on label "Agreement you made (such as mortgage or secured car loan)" at bounding box center [698, 298] width 157 height 28
click at [625, 290] on input "Agreement you made (such as mortgage or secured car loan)" at bounding box center [629, 289] width 9 height 9
checkbox input "true"
click at [1102, 658] on button "Save & Close" at bounding box center [1111, 665] width 95 height 30
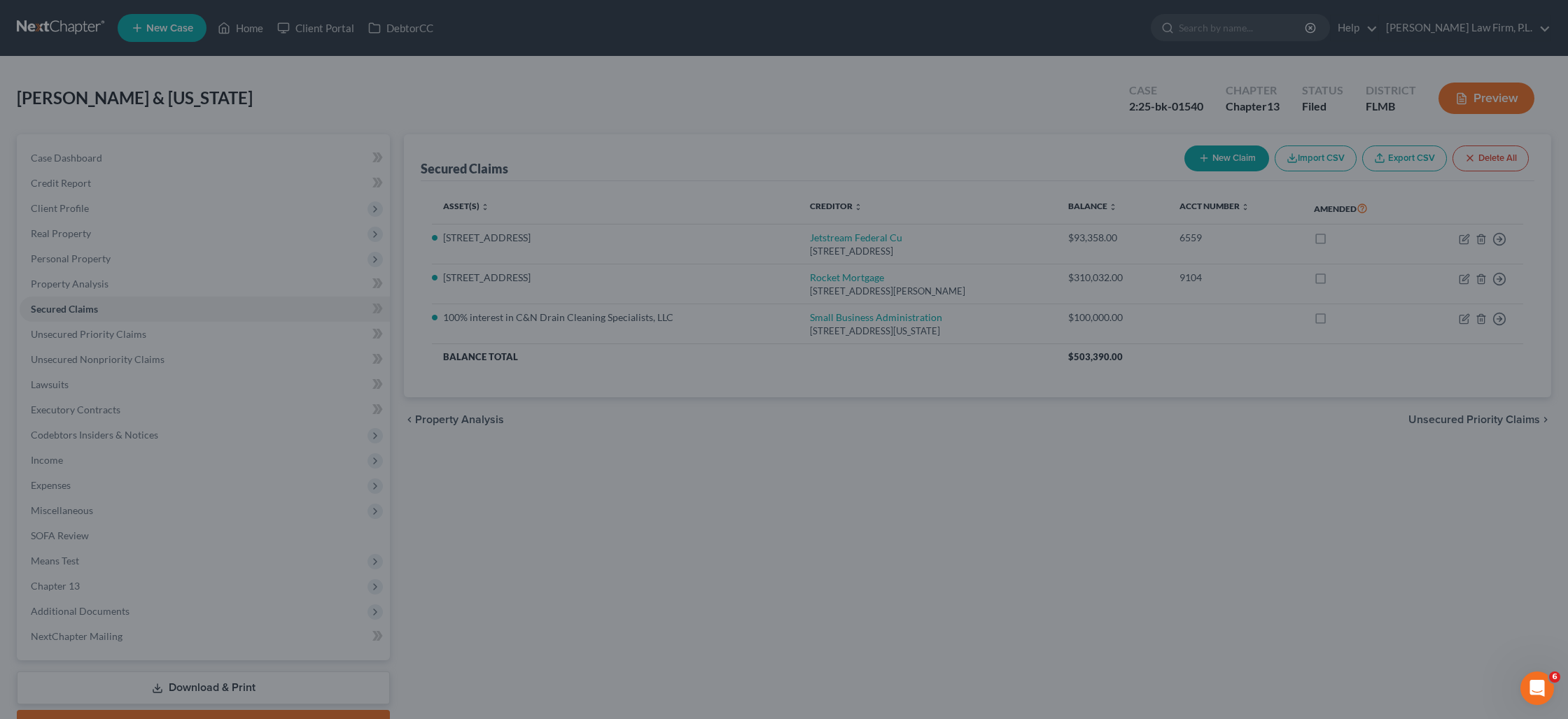
select select "6"
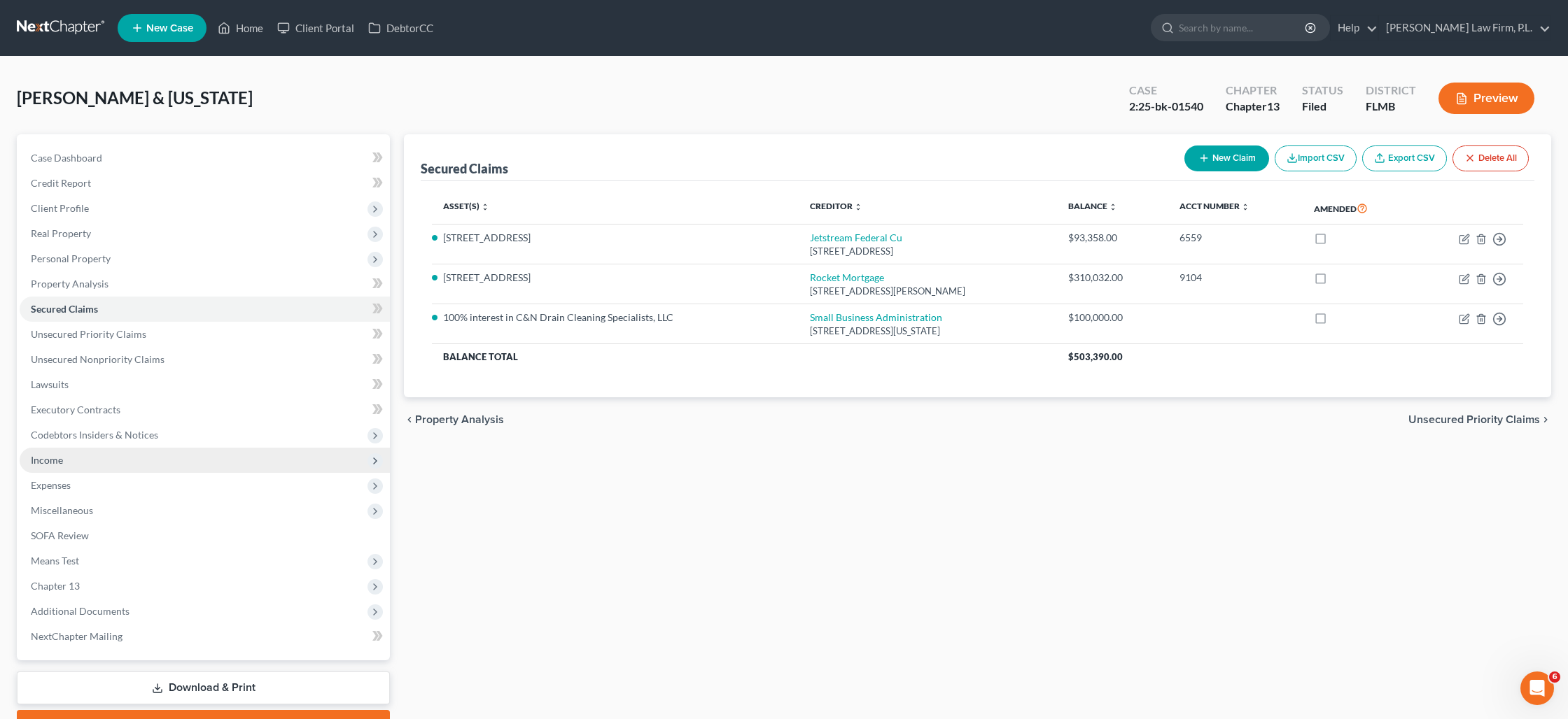
click at [101, 457] on span "Income" at bounding box center [205, 460] width 370 height 25
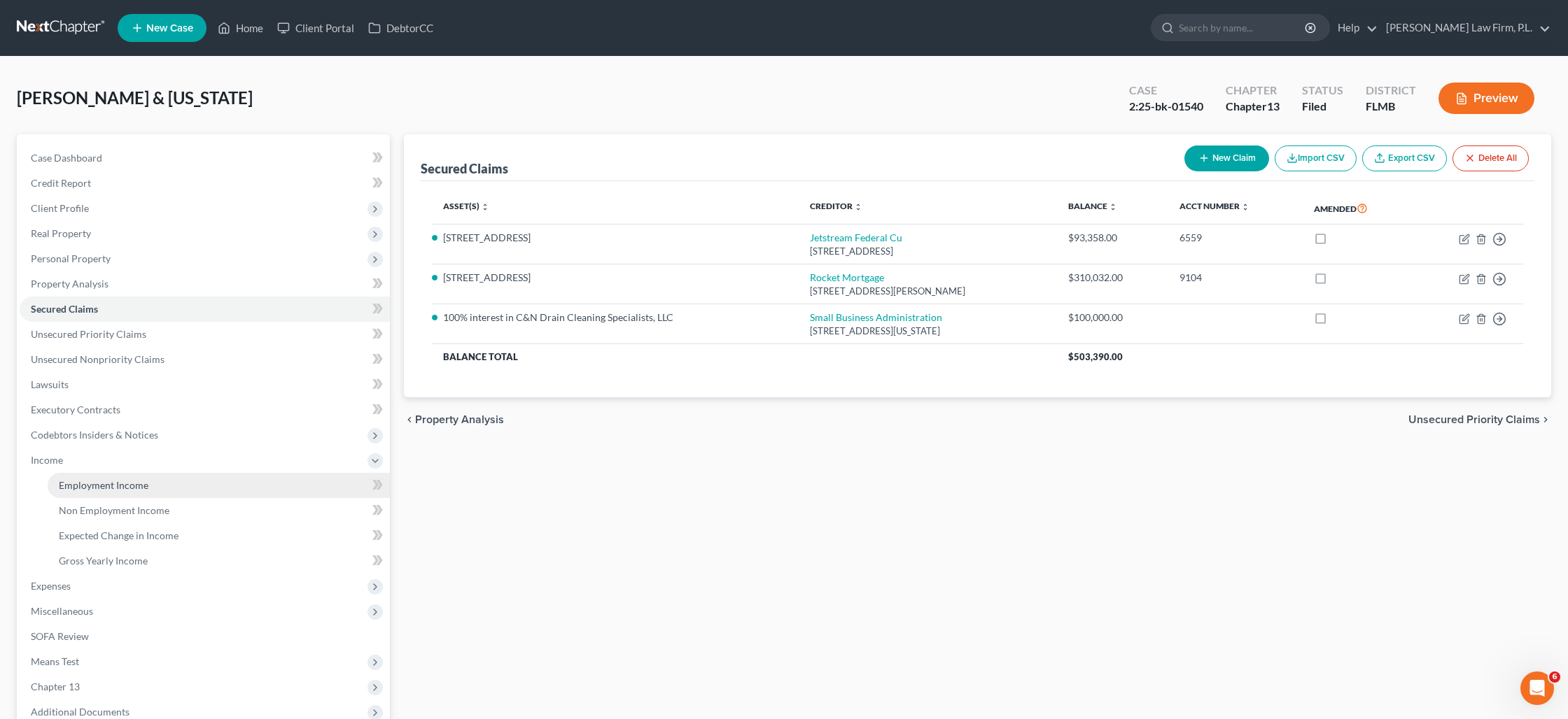
click at [187, 488] on link "Employment Income" at bounding box center [218, 485] width 342 height 25
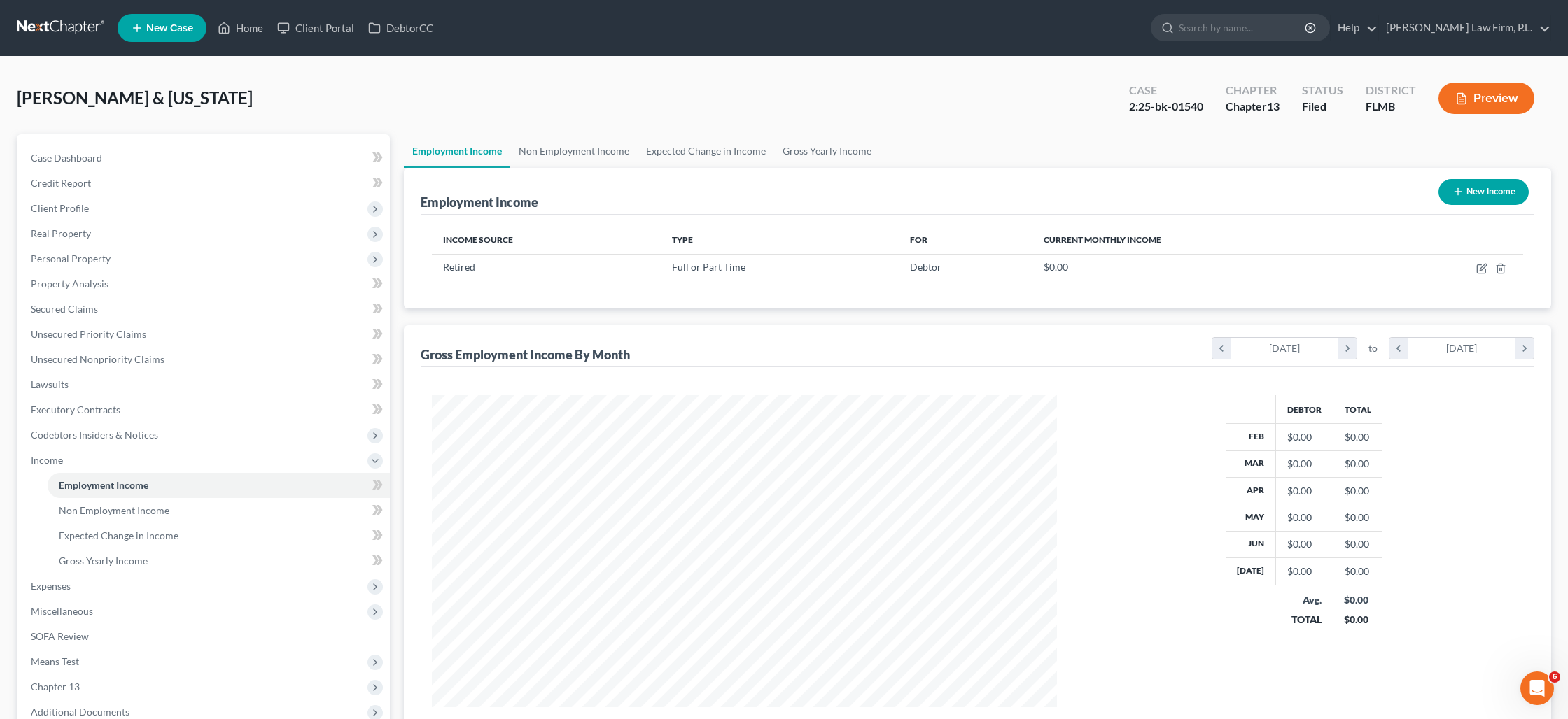
scroll to position [312, 652]
click at [1488, 272] on td at bounding box center [1451, 267] width 144 height 27
click at [1482, 271] on icon "button" at bounding box center [1482, 269] width 11 height 11
select select "0"
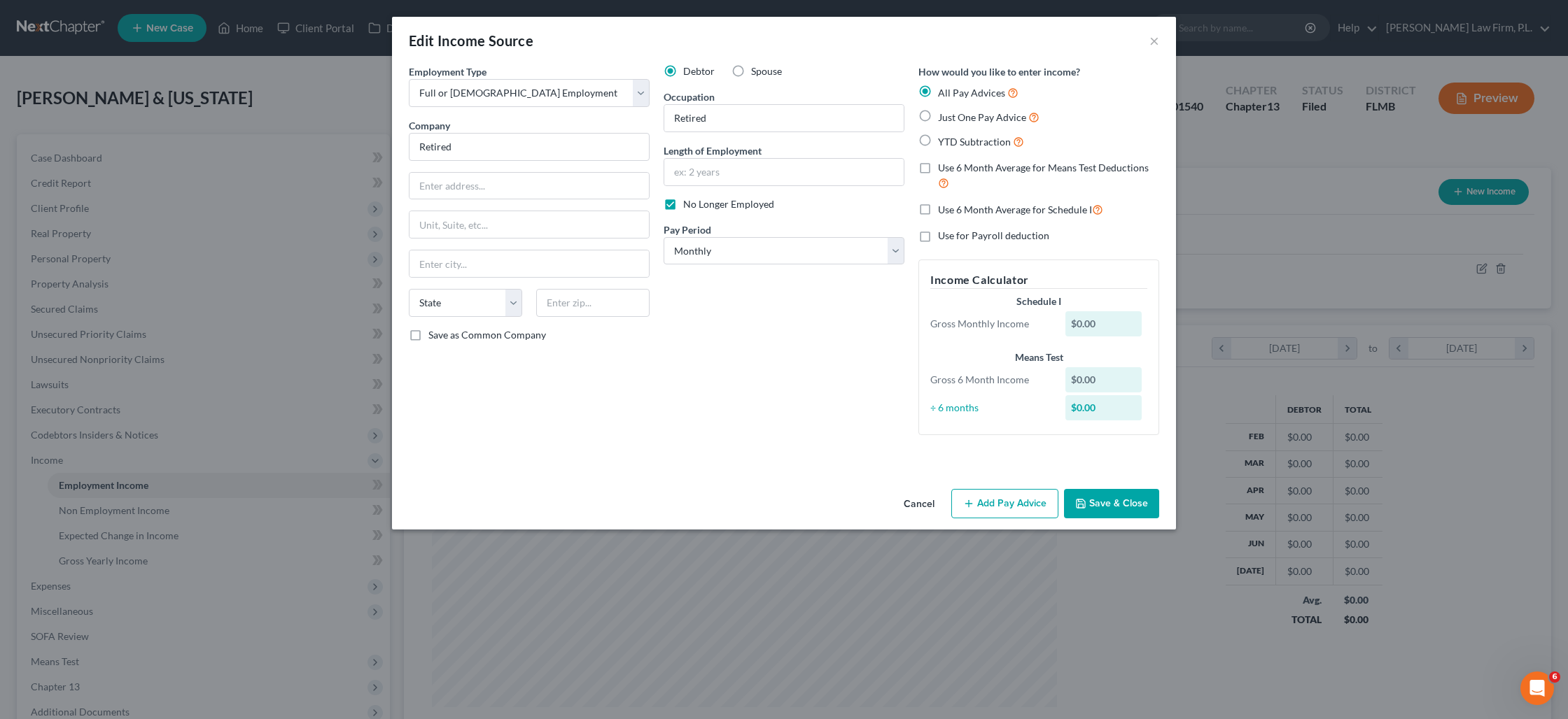
click at [1104, 499] on button "Save & Close" at bounding box center [1111, 504] width 95 height 30
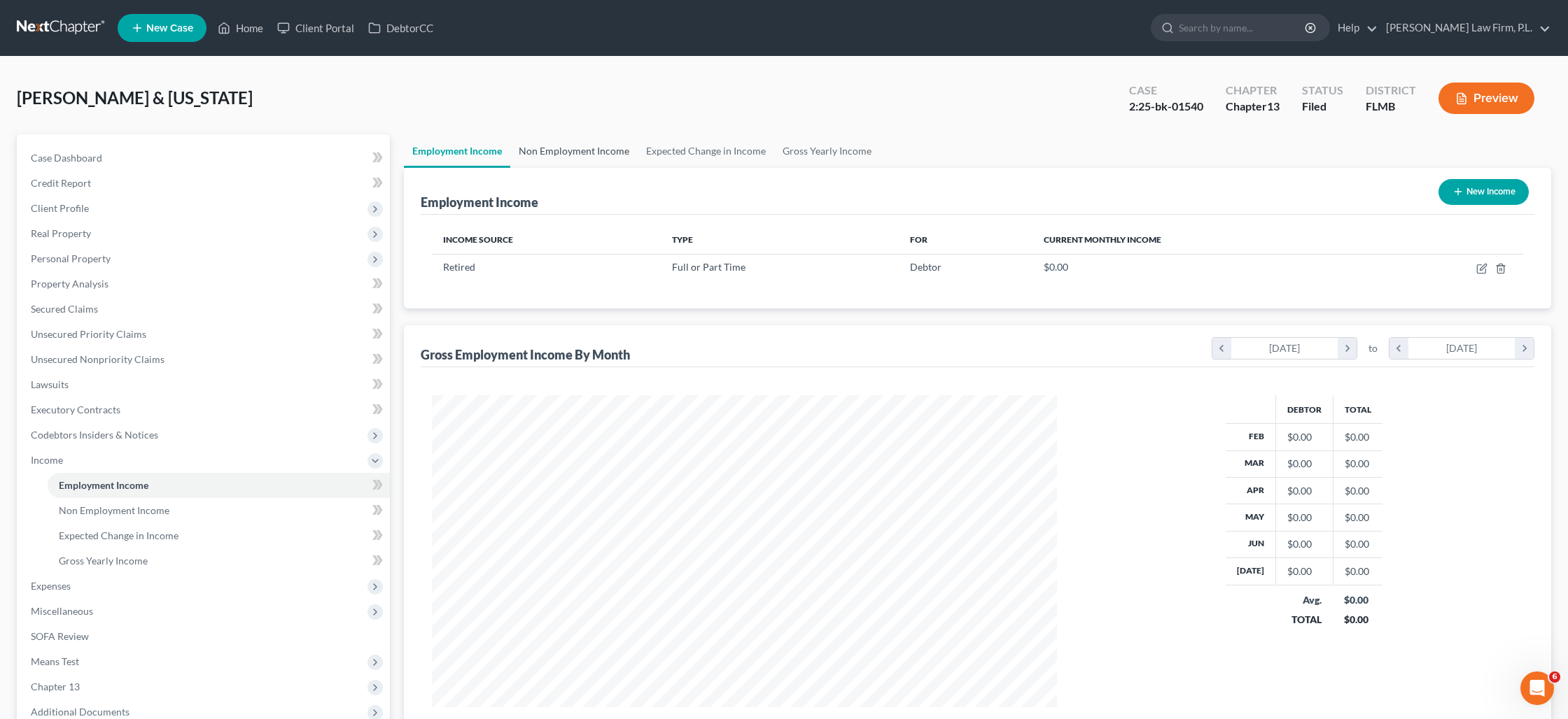
click at [592, 148] on link "Non Employment Income" at bounding box center [574, 151] width 127 height 34
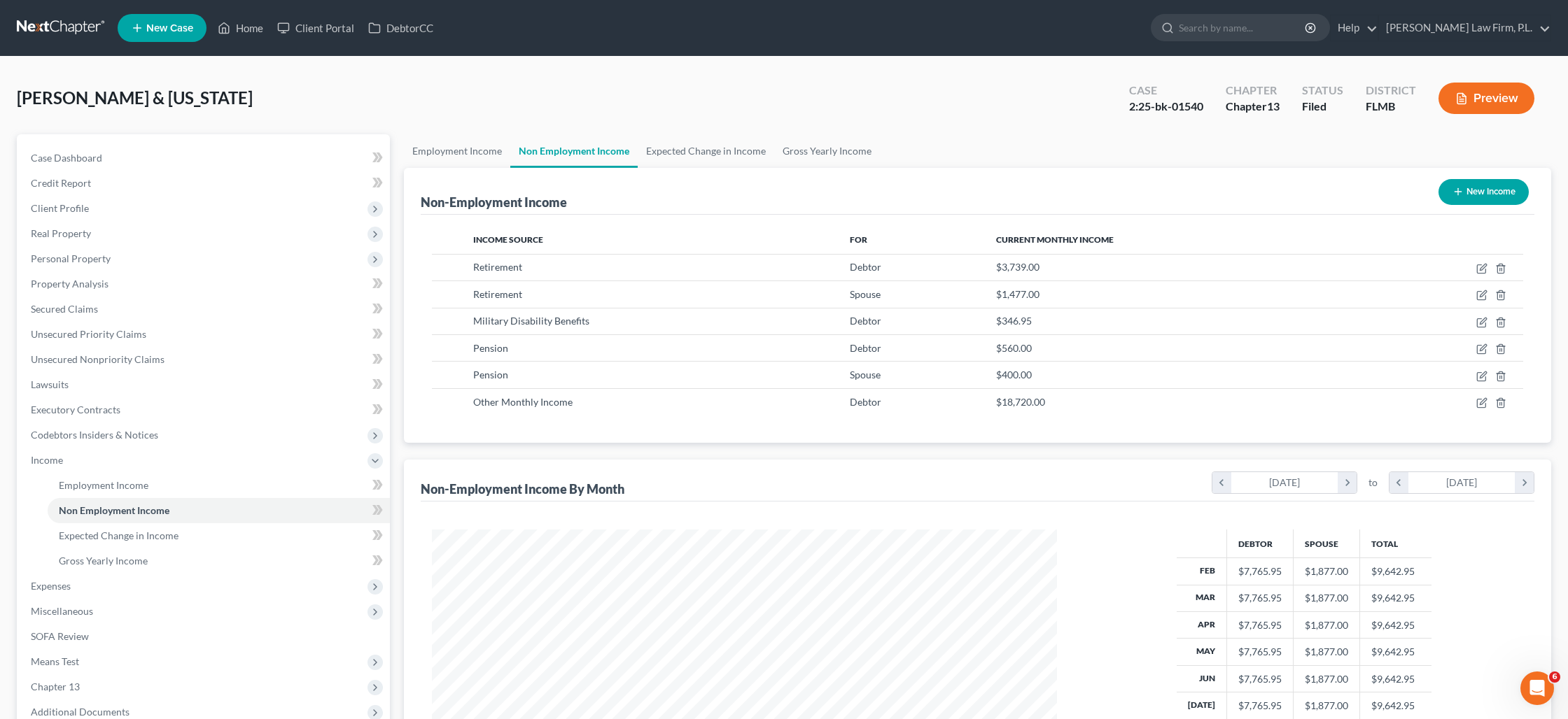
scroll to position [312, 652]
click at [479, 143] on link "Employment Income" at bounding box center [457, 151] width 107 height 34
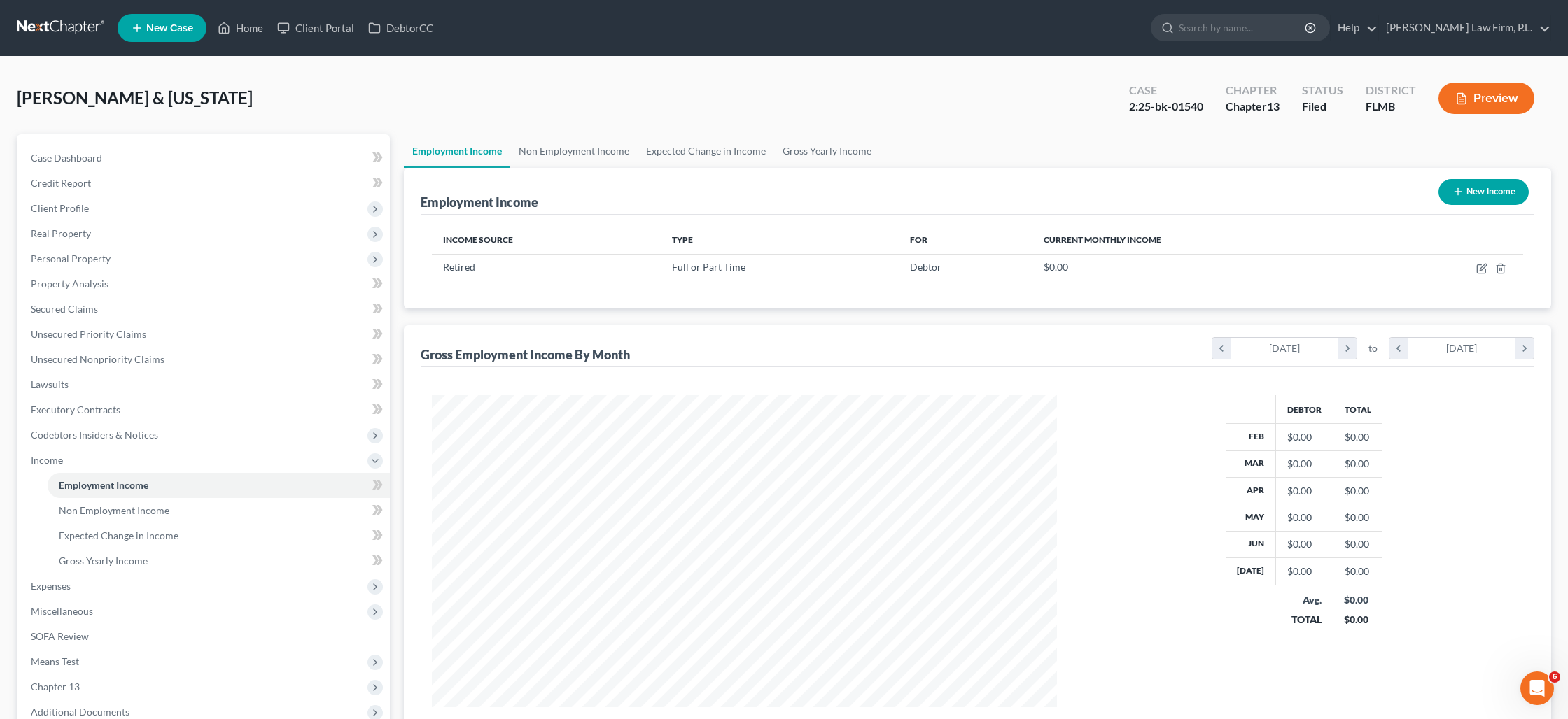
scroll to position [312, 652]
click at [1480, 269] on icon "button" at bounding box center [1482, 269] width 11 height 11
select select "0"
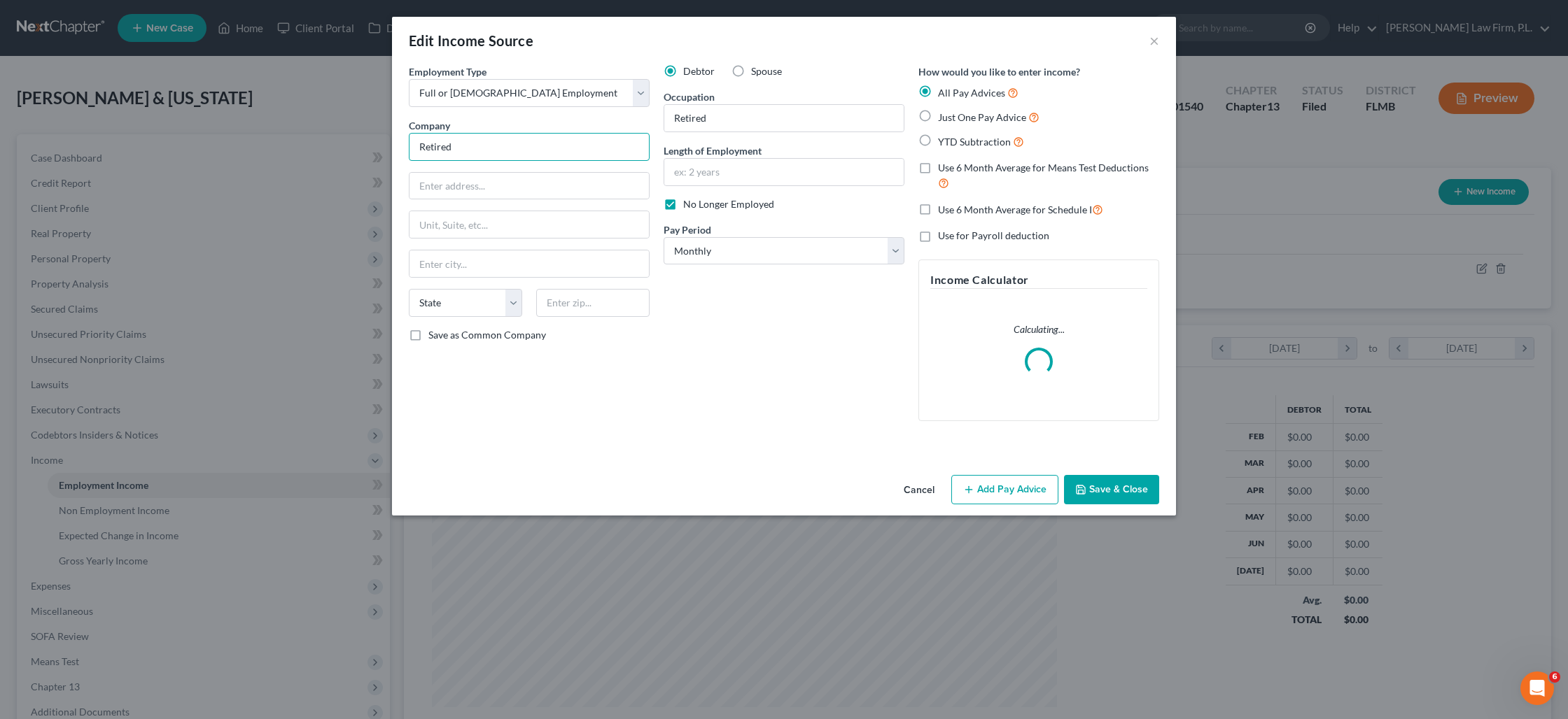
click at [553, 143] on input "Retired" at bounding box center [529, 147] width 241 height 28
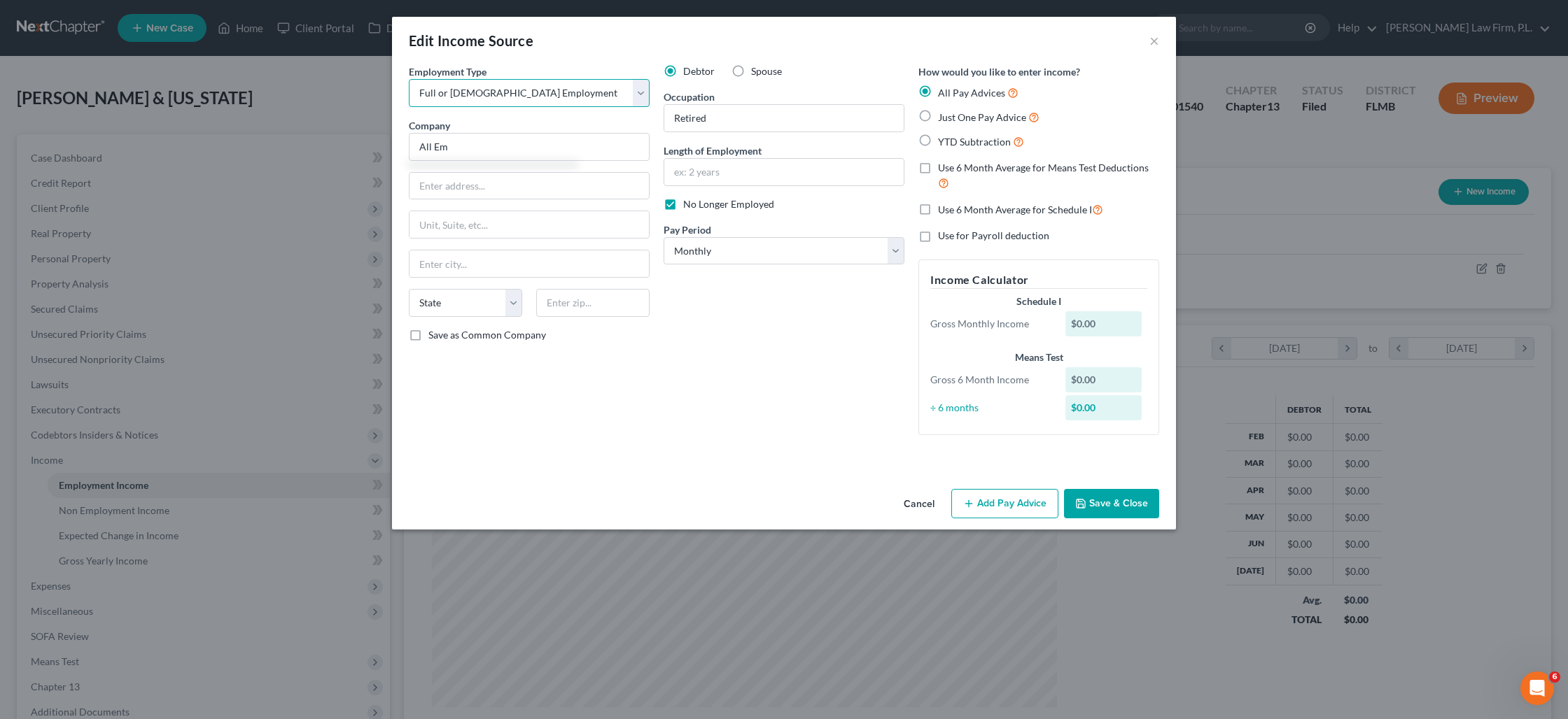
click at [465, 86] on select "Select Full or [DEMOGRAPHIC_DATA] Employment Self Employment" at bounding box center [529, 93] width 241 height 28
click at [409, 79] on select "Select Full or [DEMOGRAPHIC_DATA] Employment Self Employment" at bounding box center [529, 93] width 241 height 28
click at [474, 140] on input "All Em" at bounding box center [529, 147] width 241 height 28
type input "All American Drain Clean Specialists"
click at [981, 496] on button "Add Pay Advice" at bounding box center [1005, 504] width 107 height 30
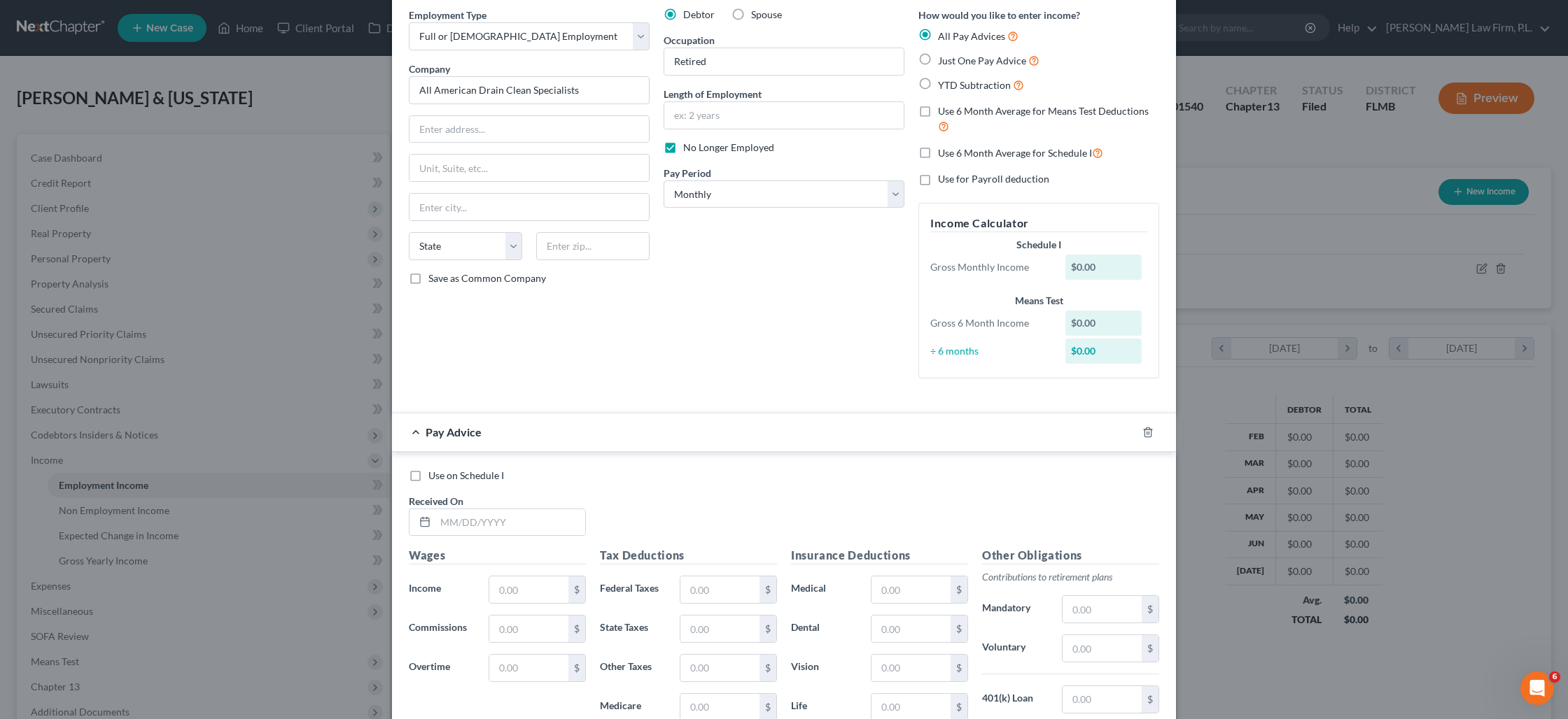
scroll to position [150, 0]
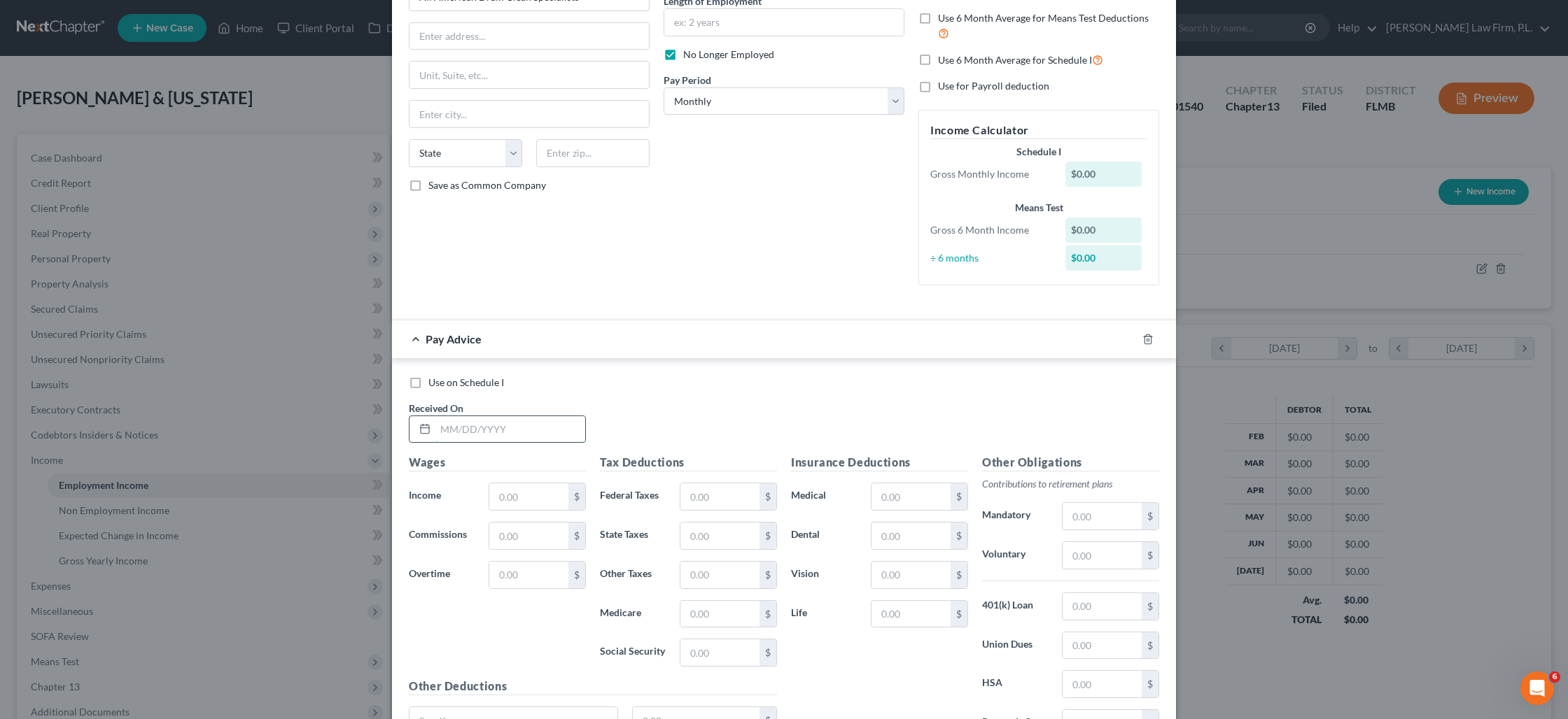
click at [493, 435] on input "text" at bounding box center [510, 430] width 150 height 27
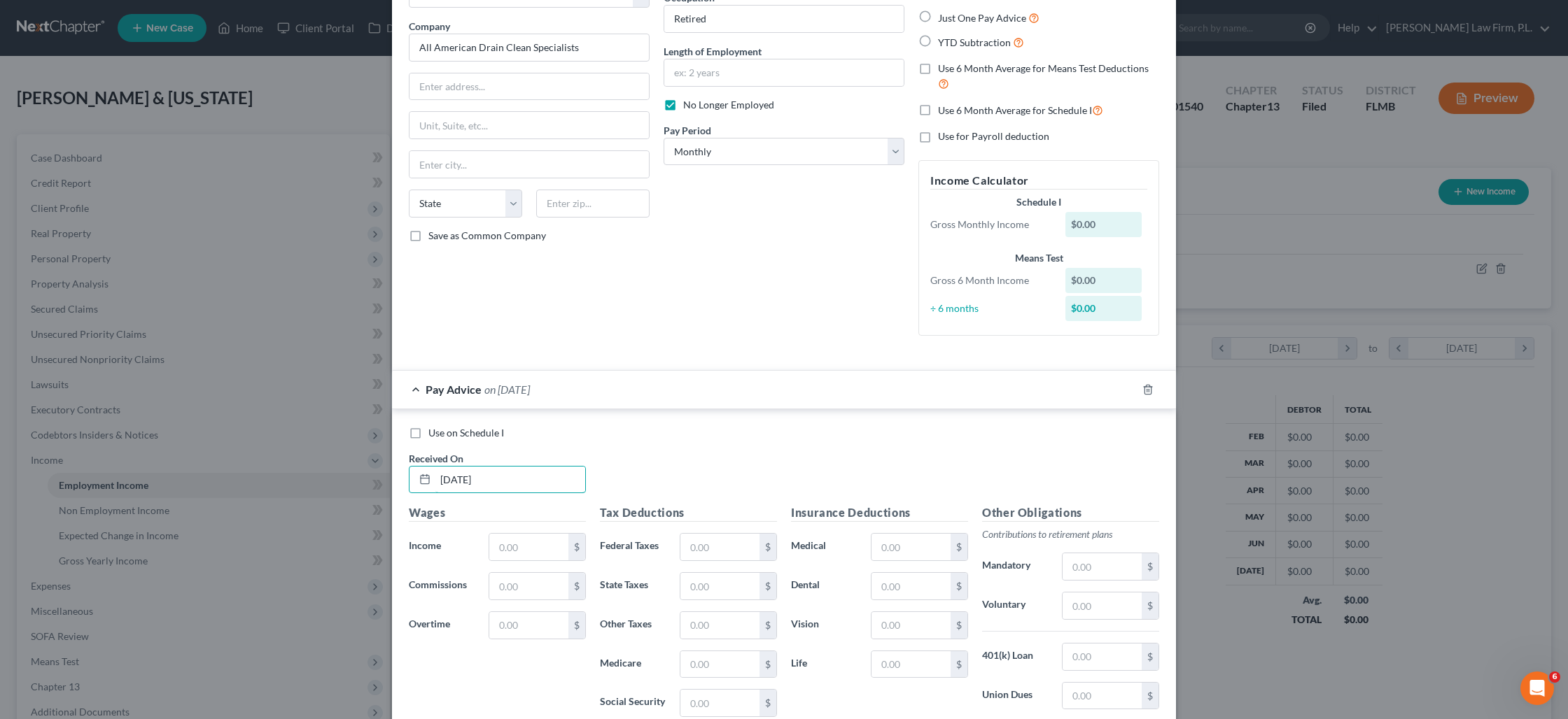
scroll to position [121, 0]
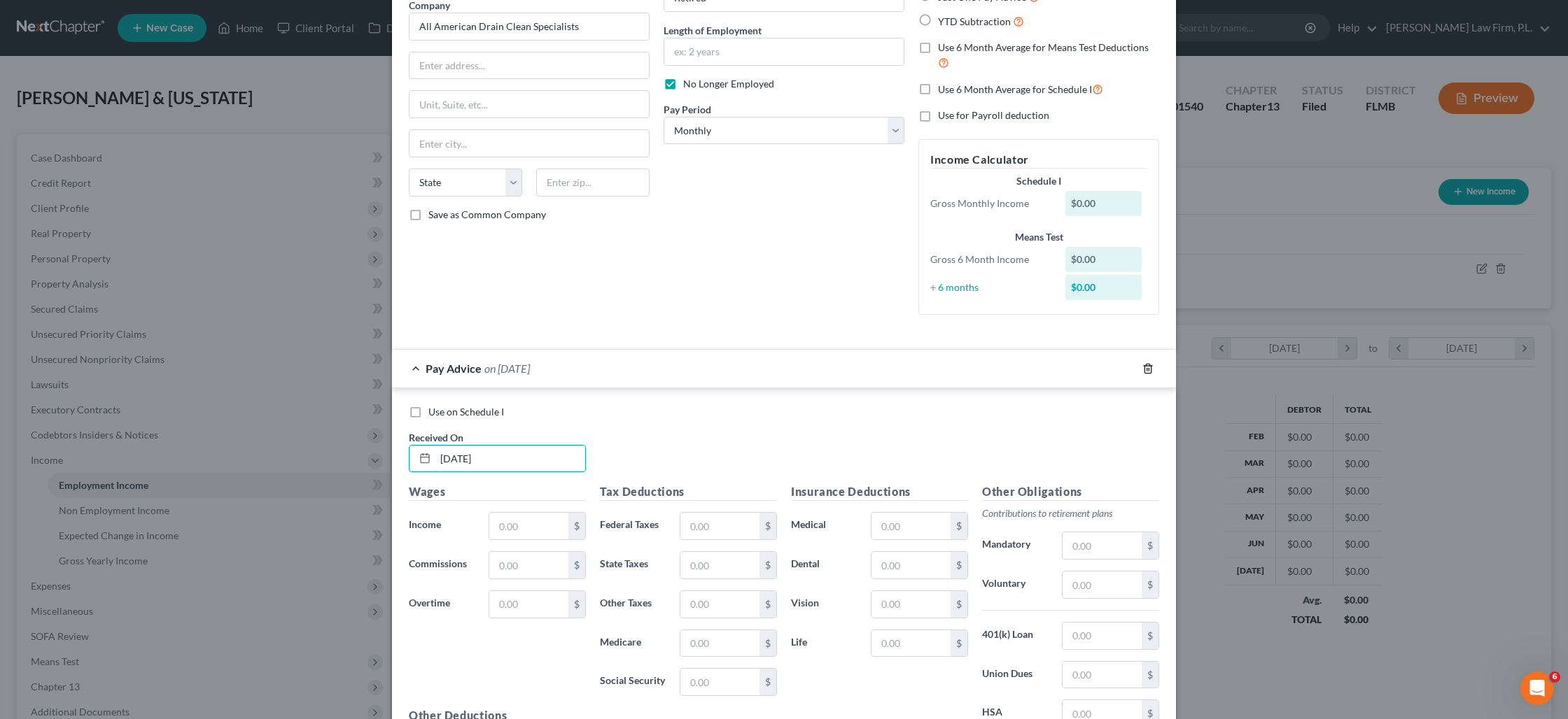
type input "[DATE]"
click at [1146, 369] on icon "button" at bounding box center [1148, 368] width 11 height 11
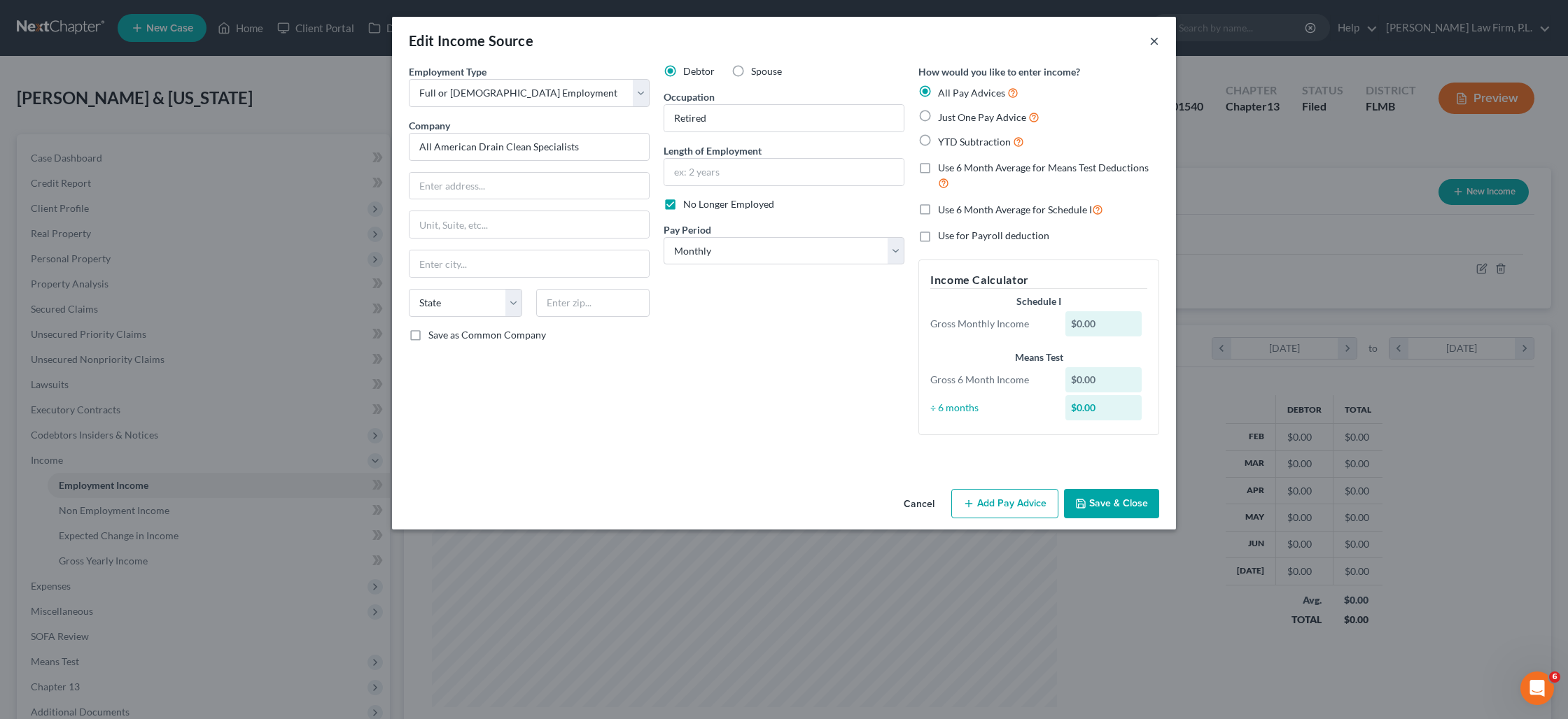
drag, startPoint x: 1156, startPoint y: 44, endPoint x: 1148, endPoint y: 50, distance: 10.0
click at [1156, 44] on button "×" at bounding box center [1154, 41] width 10 height 17
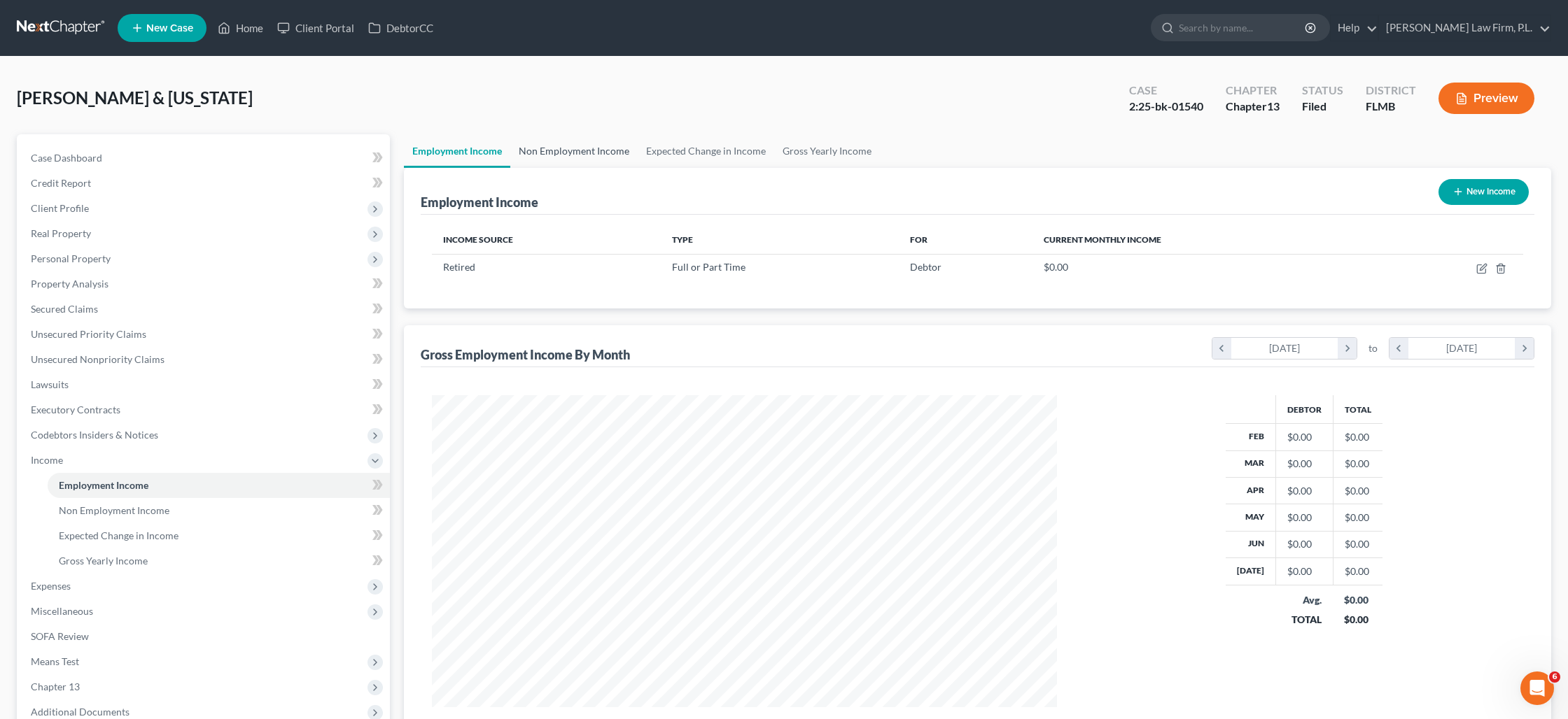
click at [600, 151] on link "Non Employment Income" at bounding box center [574, 151] width 127 height 34
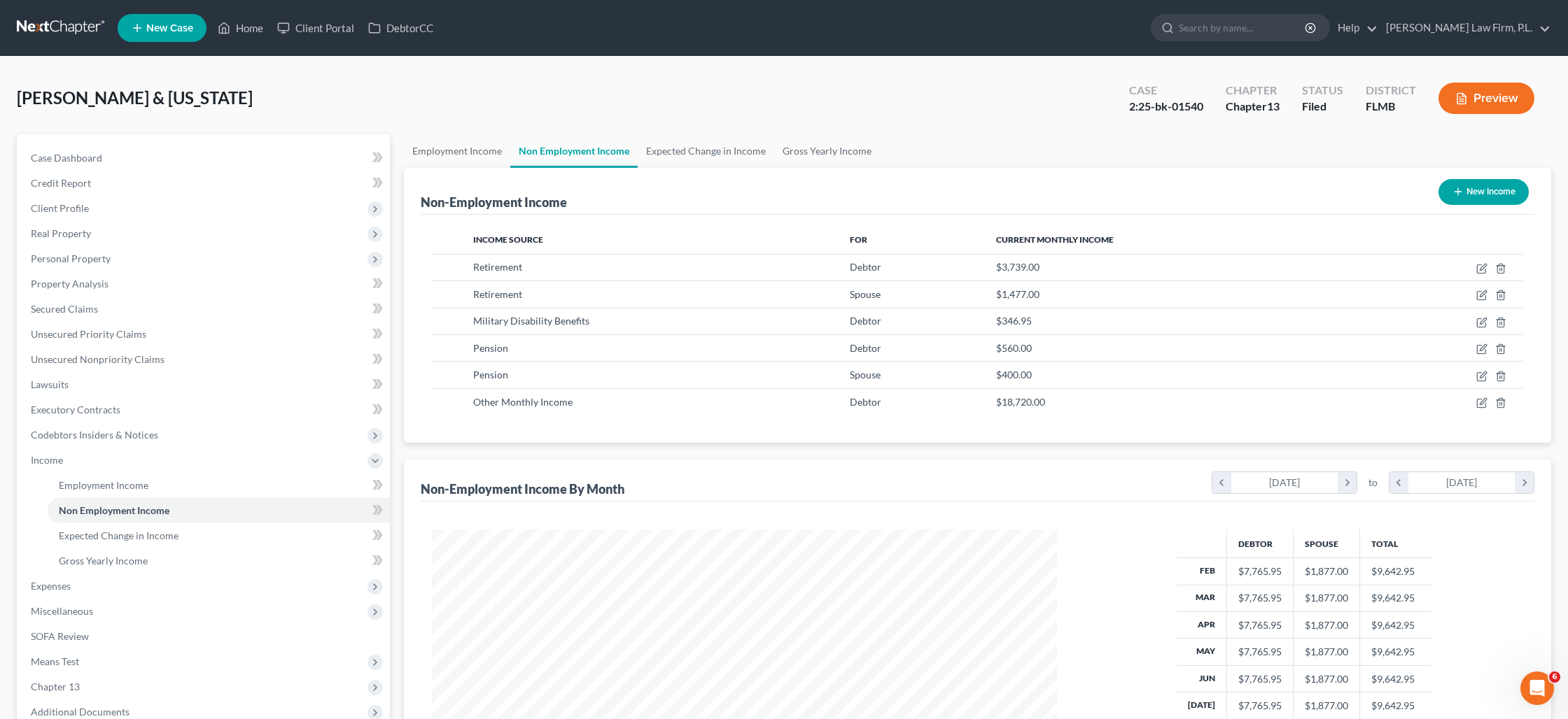
scroll to position [312, 652]
click at [1483, 404] on icon "button" at bounding box center [1482, 403] width 11 height 11
select select "13"
select select "0"
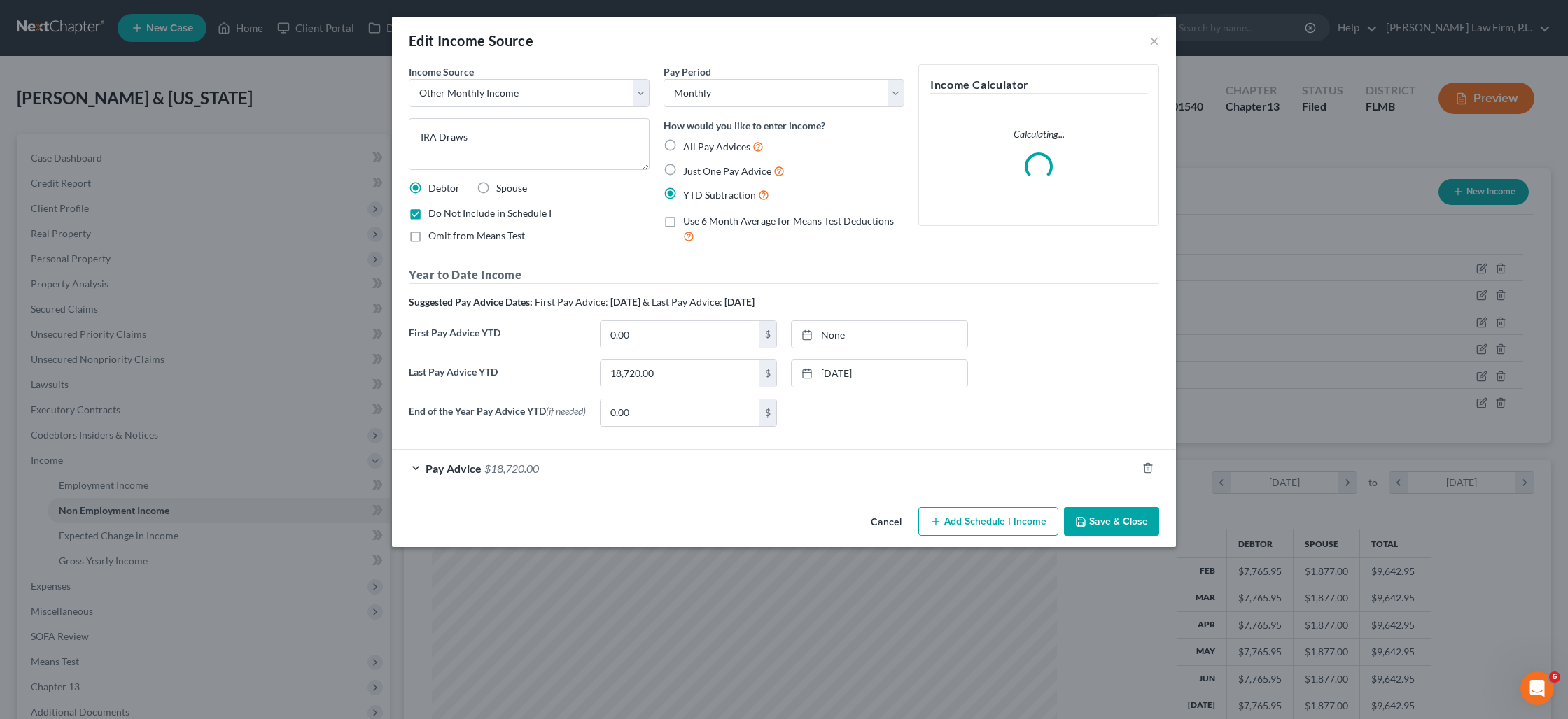
click at [1125, 525] on button "Save & Close" at bounding box center [1111, 522] width 95 height 30
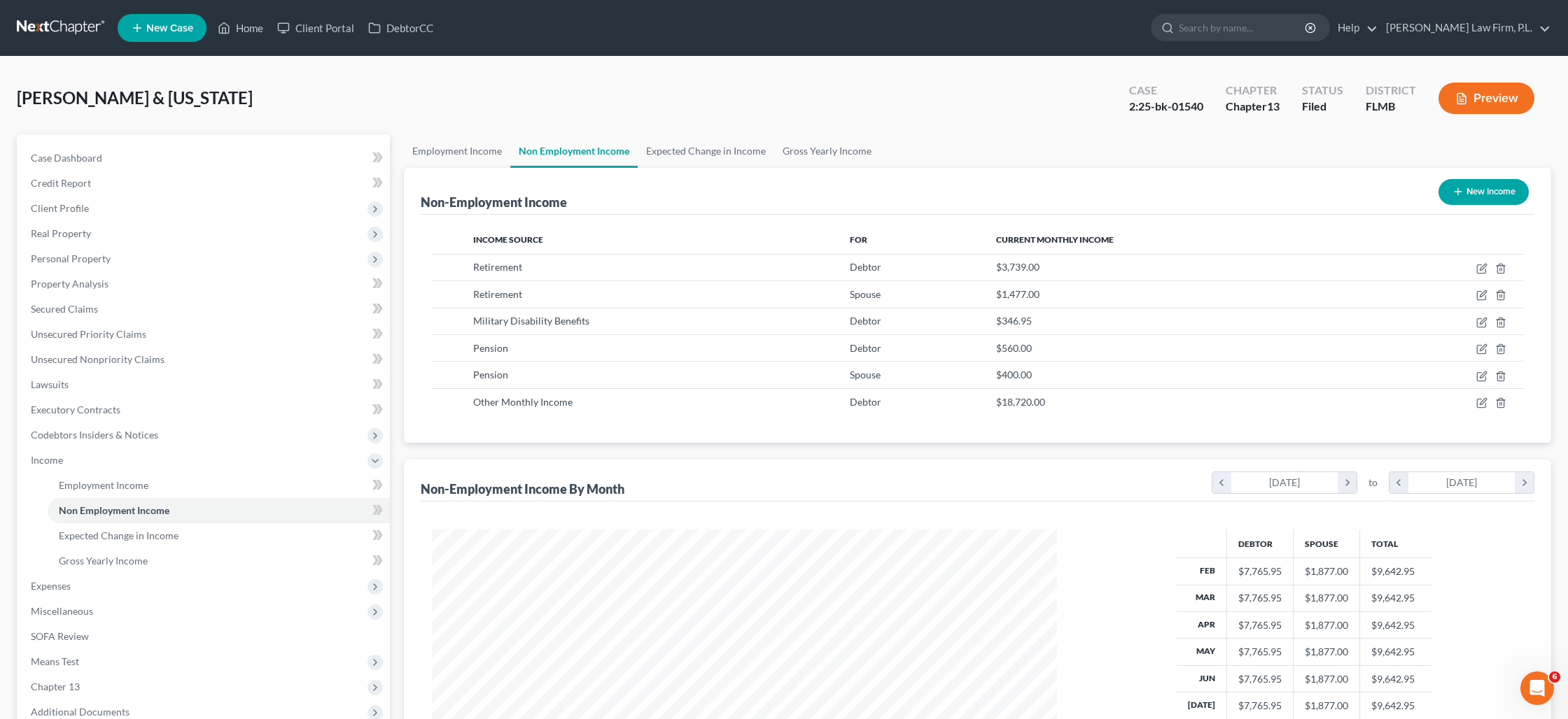
click at [1455, 200] on button "New Income" at bounding box center [1483, 192] width 90 height 26
select select "0"
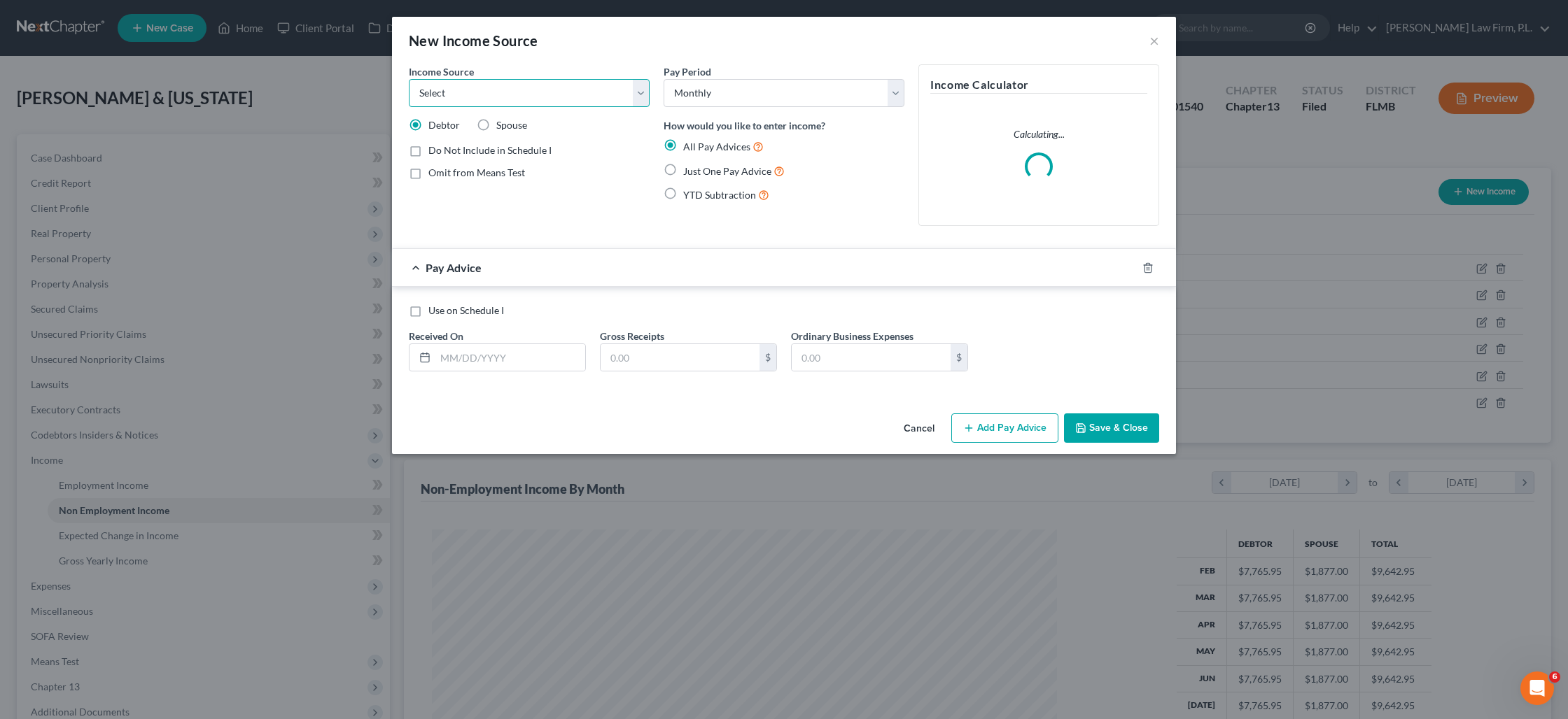
click at [513, 100] on select "Select Unemployment Disability (from employer) Pension Retirement Social Securi…" at bounding box center [529, 93] width 241 height 28
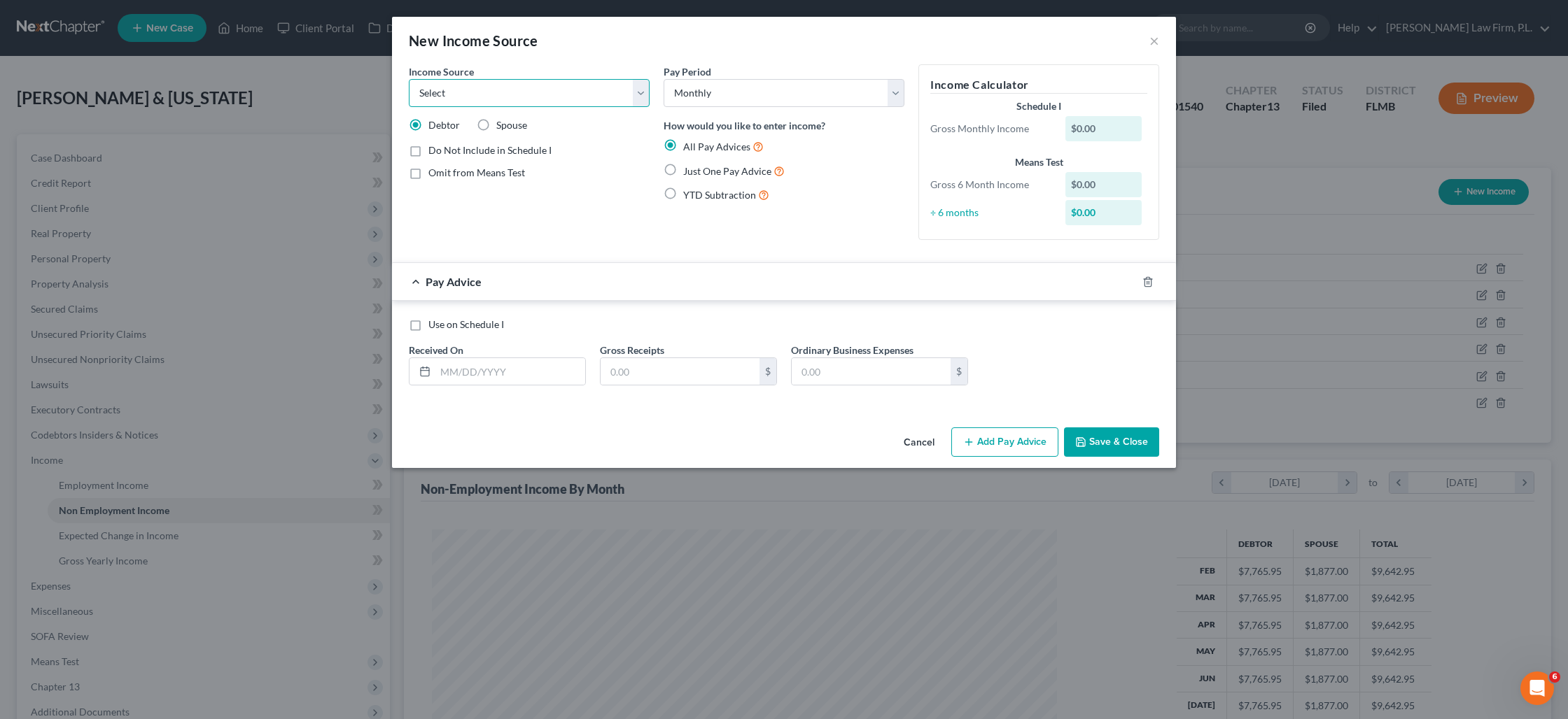
select select "10"
click at [409, 79] on select "Select Unemployment Disability (from employer) Pension Retirement Social Securi…" at bounding box center [529, 93] width 241 height 28
click at [429, 149] on label "Do Not Include in Schedule I" at bounding box center [490, 150] width 123 height 14
click at [434, 149] on input "Do Not Include in Schedule I" at bounding box center [438, 147] width 9 height 9
checkbox input "true"
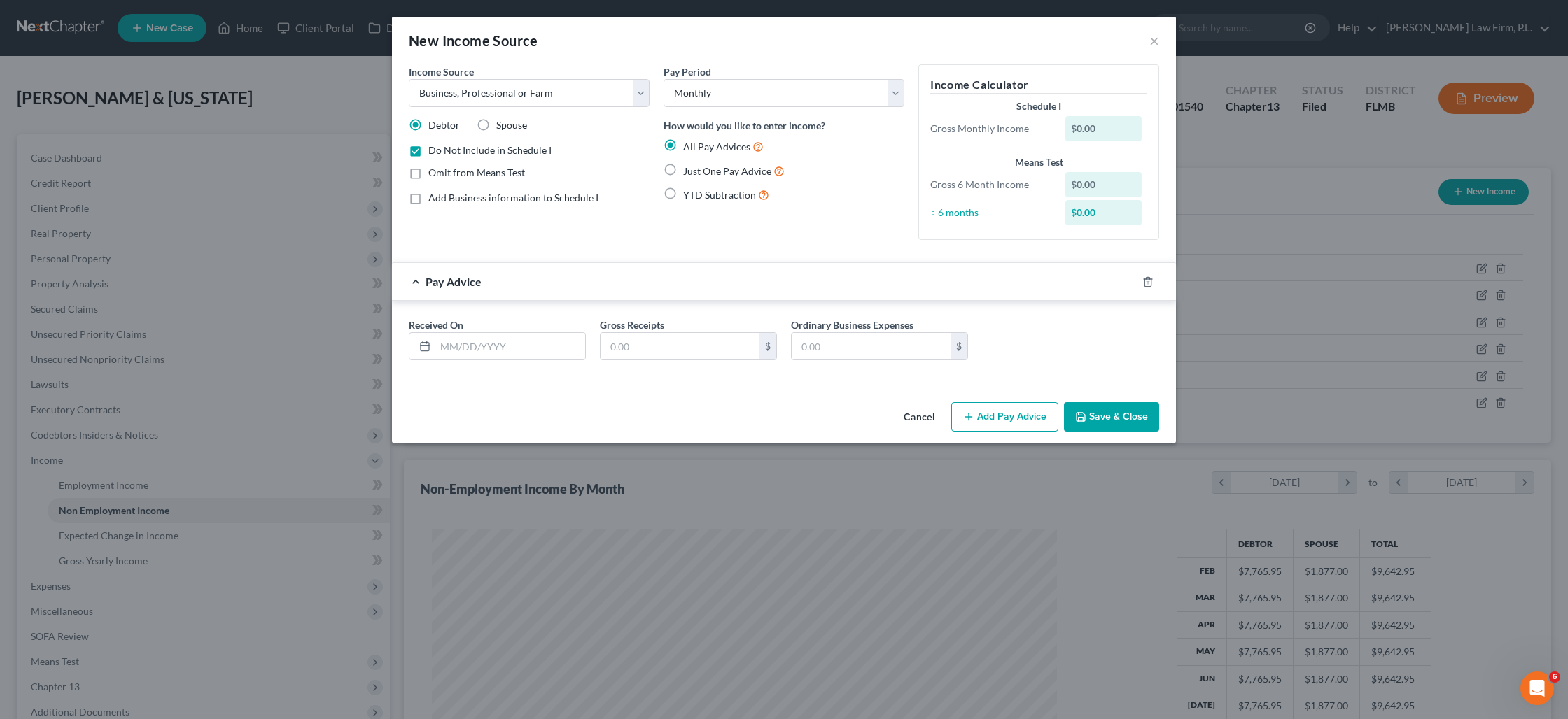
click at [429, 198] on label "Add Business information to Schedule I" at bounding box center [513, 198] width 170 height 14
click at [434, 198] on input "Add Business information to Schedule I" at bounding box center [438, 195] width 9 height 9
checkbox input "true"
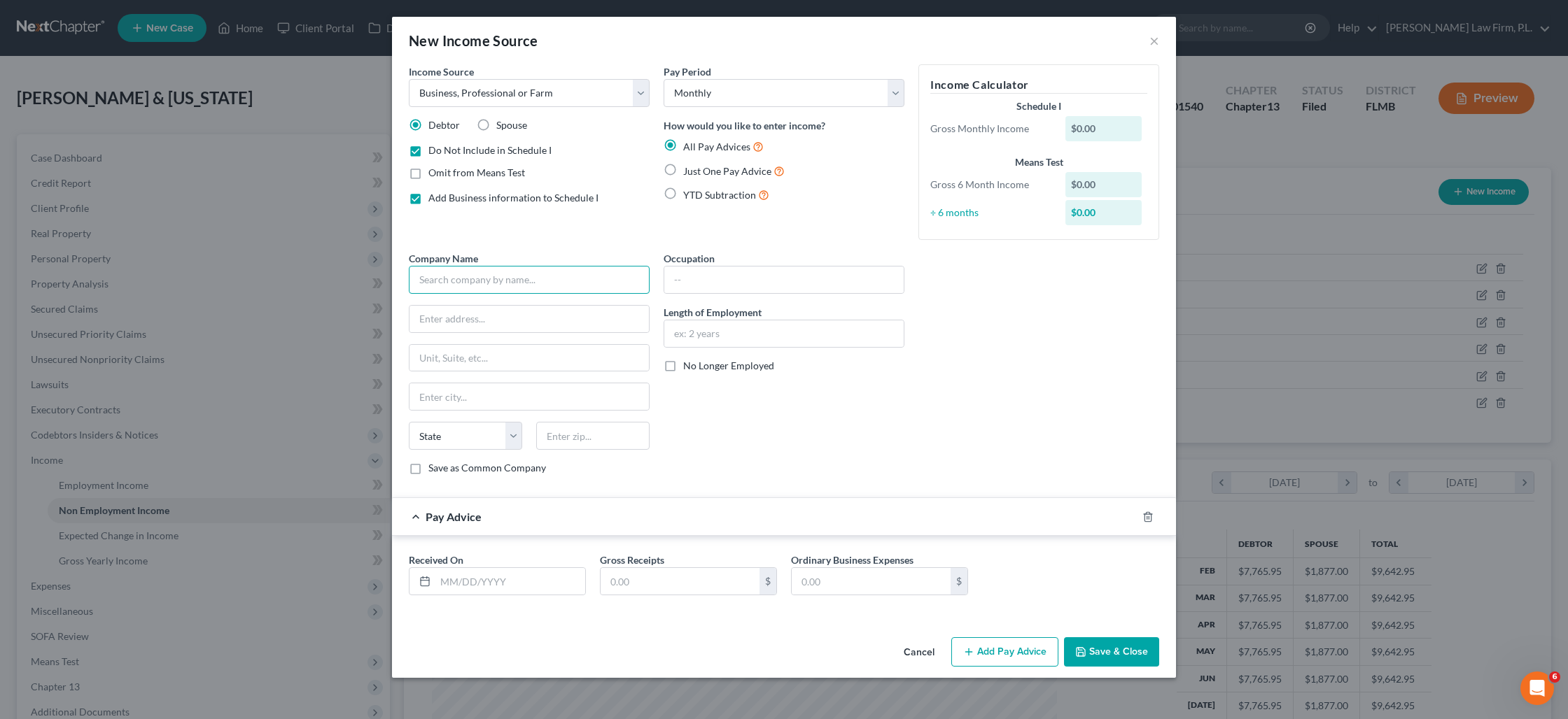
click at [496, 278] on input "text" at bounding box center [529, 280] width 241 height 28
type input "All American Drain Sepecialists"
type input "[STREET_ADDRESS]"
type input "33955"
type input "[GEOGRAPHIC_DATA]"
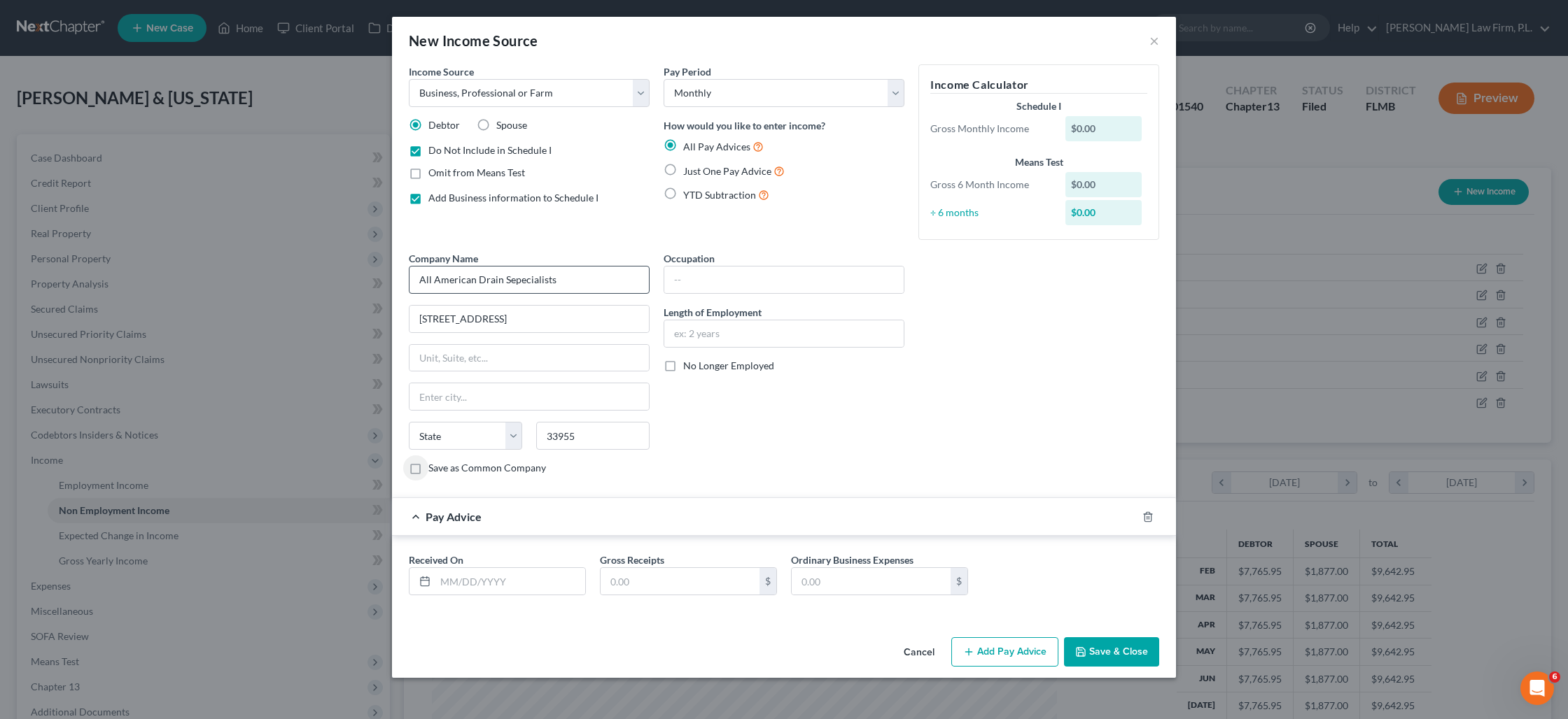
select select "9"
click at [693, 277] on input "text" at bounding box center [784, 280] width 239 height 27
type input "Cleaning"
click at [683, 368] on label "No Longer Employed" at bounding box center [729, 366] width 91 height 14
click at [688, 368] on input "No Longer Employed" at bounding box center [693, 363] width 9 height 9
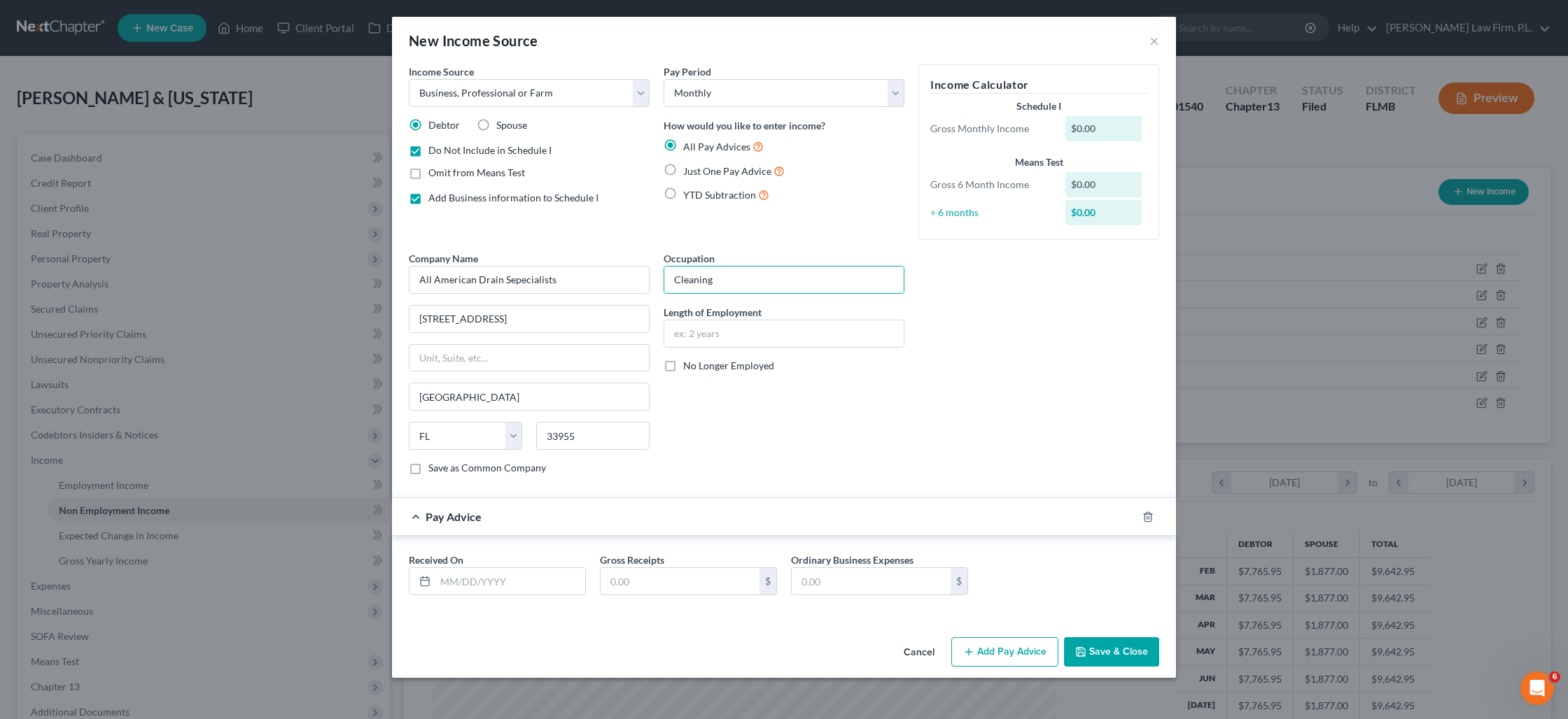
checkbox input "true"
click at [481, 578] on input "text" at bounding box center [510, 581] width 150 height 27
type input "[DATE]"
click at [629, 588] on input "5,658.68" at bounding box center [680, 581] width 159 height 27
type input "3,225.63"
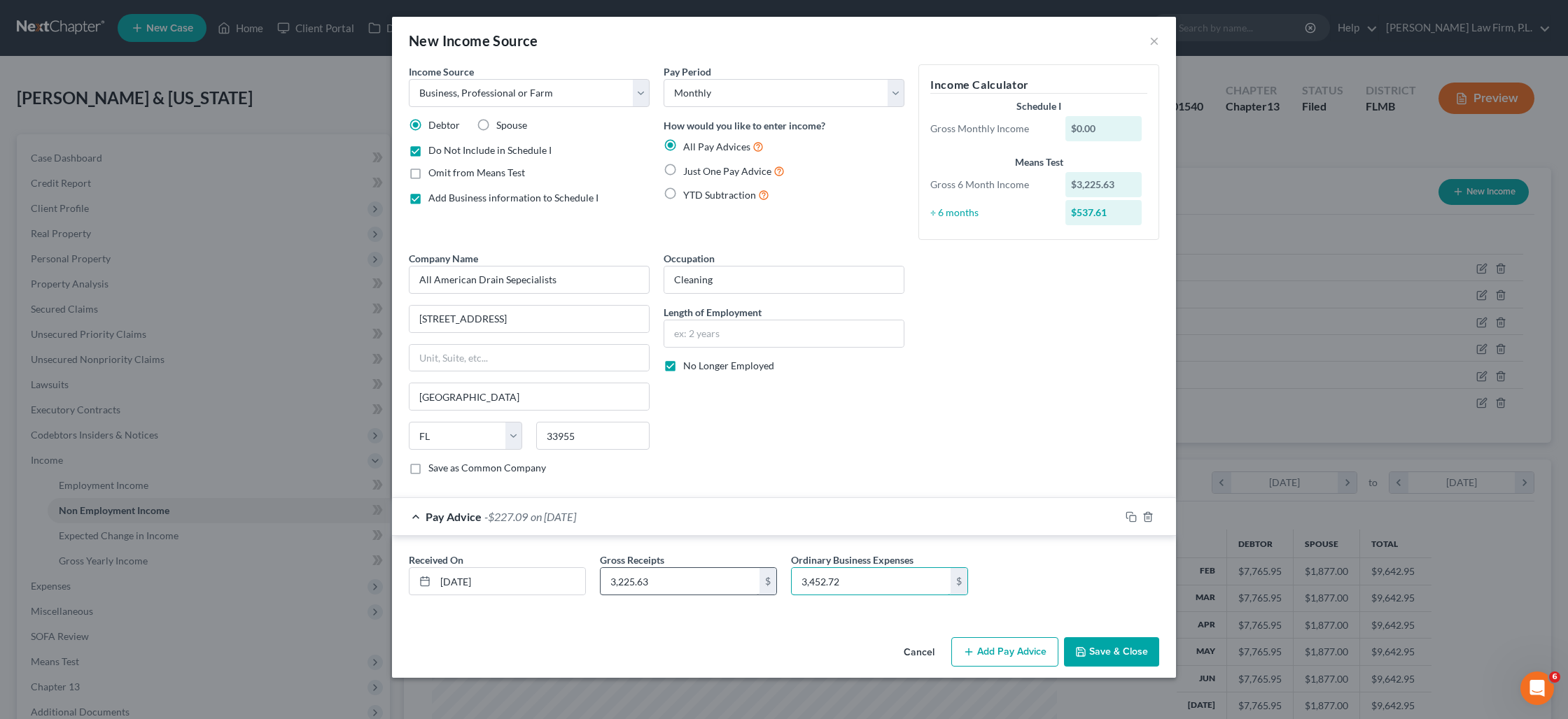
type input "3,452.72"
click at [1018, 658] on button "Add Pay Advice" at bounding box center [1005, 652] width 107 height 30
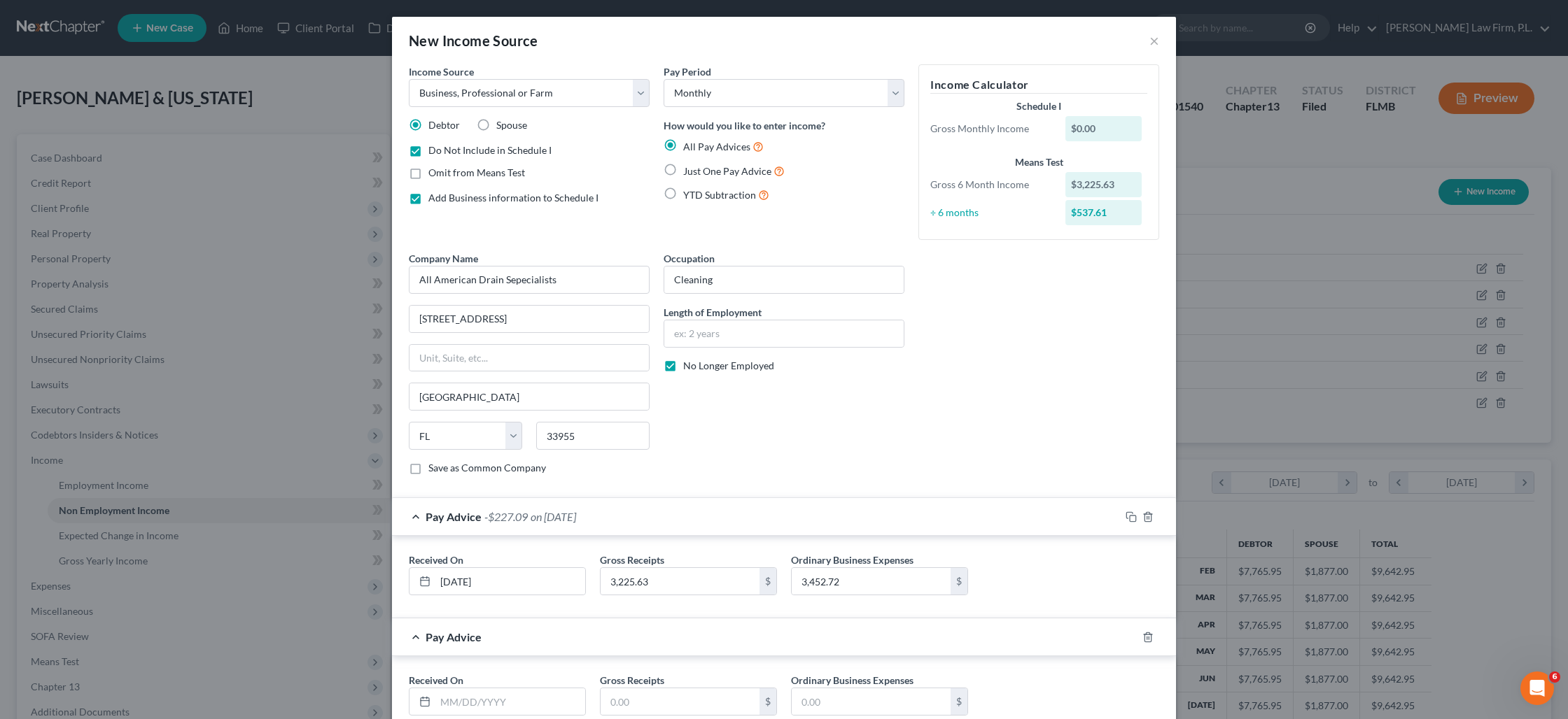
scroll to position [96, 0]
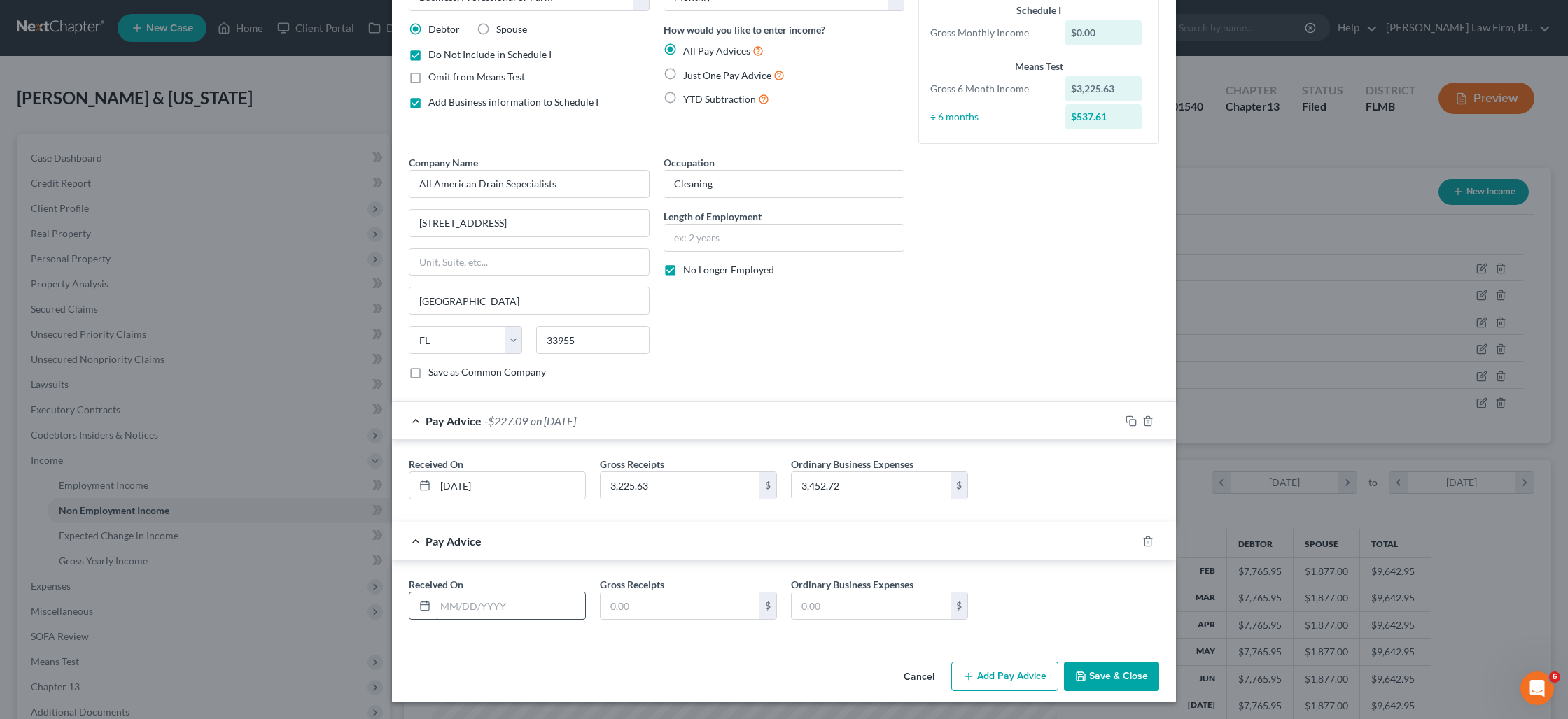
click at [493, 607] on input "text" at bounding box center [510, 606] width 150 height 27
type input "[DATE]"
type input "4"
type input "14,008.99"
type input "2,873.26"
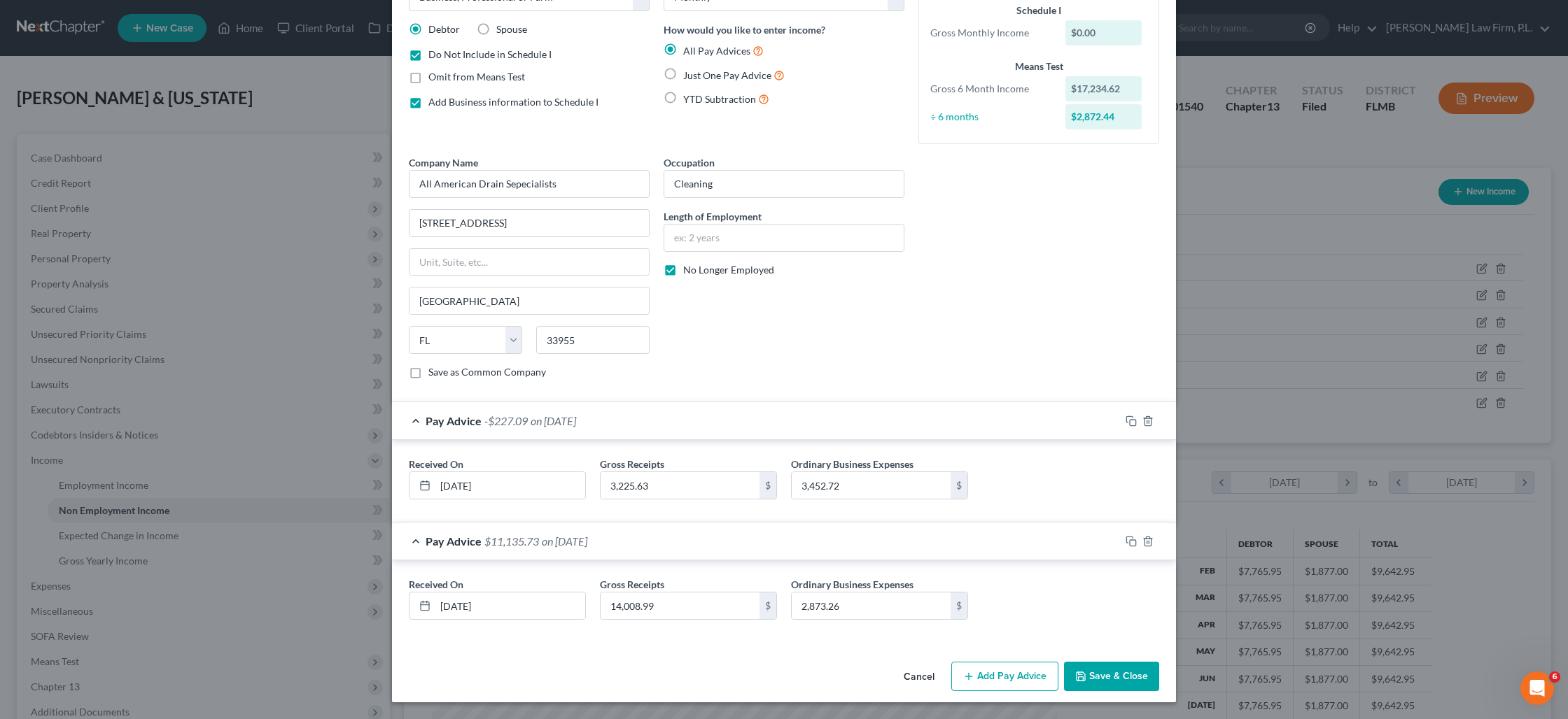
click at [1034, 683] on button "Add Pay Advice" at bounding box center [1005, 677] width 107 height 30
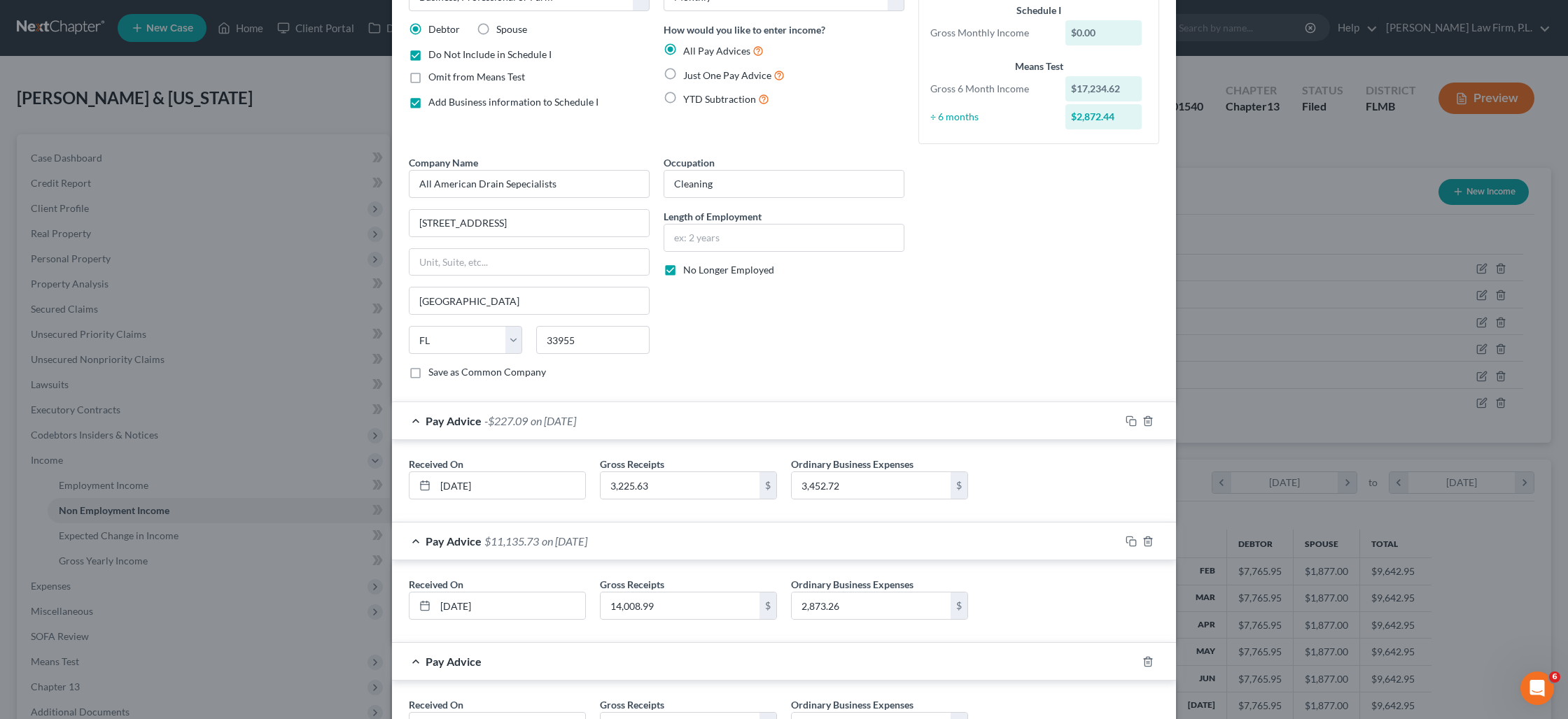
scroll to position [216, 0]
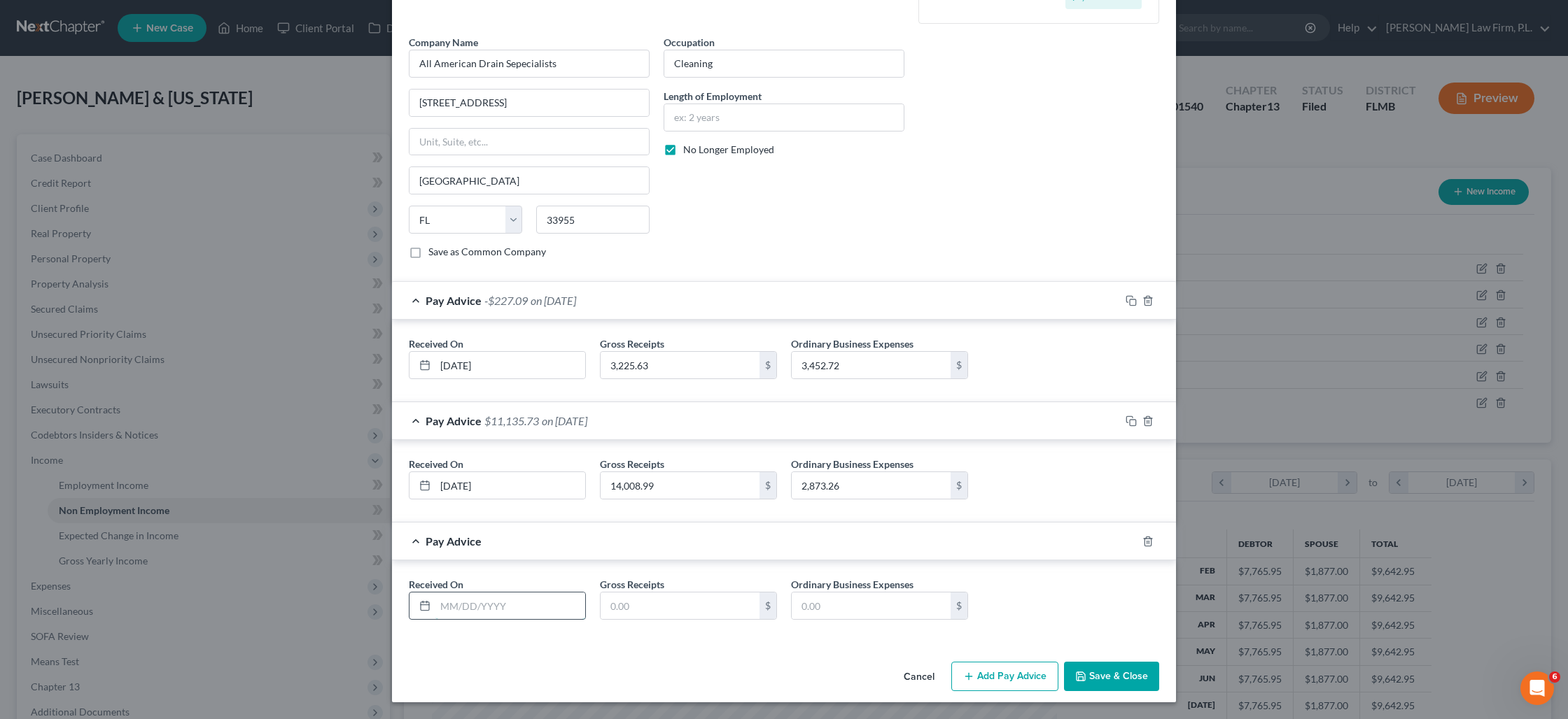
click at [463, 603] on input "text" at bounding box center [510, 606] width 150 height 27
type input "[DATE]"
type input "3,028.23"
type input "3,622.66"
click at [1035, 677] on button "Add Pay Advice" at bounding box center [1005, 677] width 107 height 30
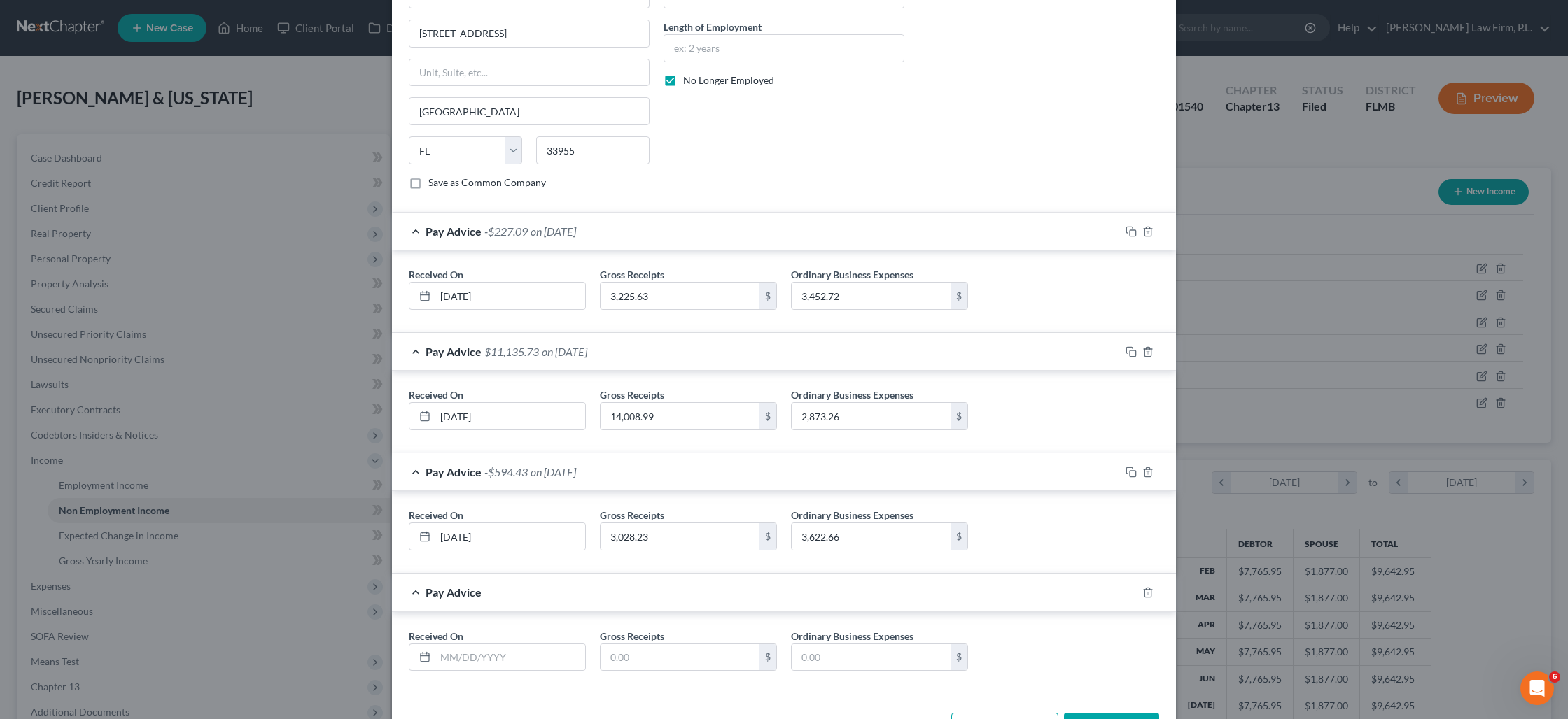
scroll to position [337, 0]
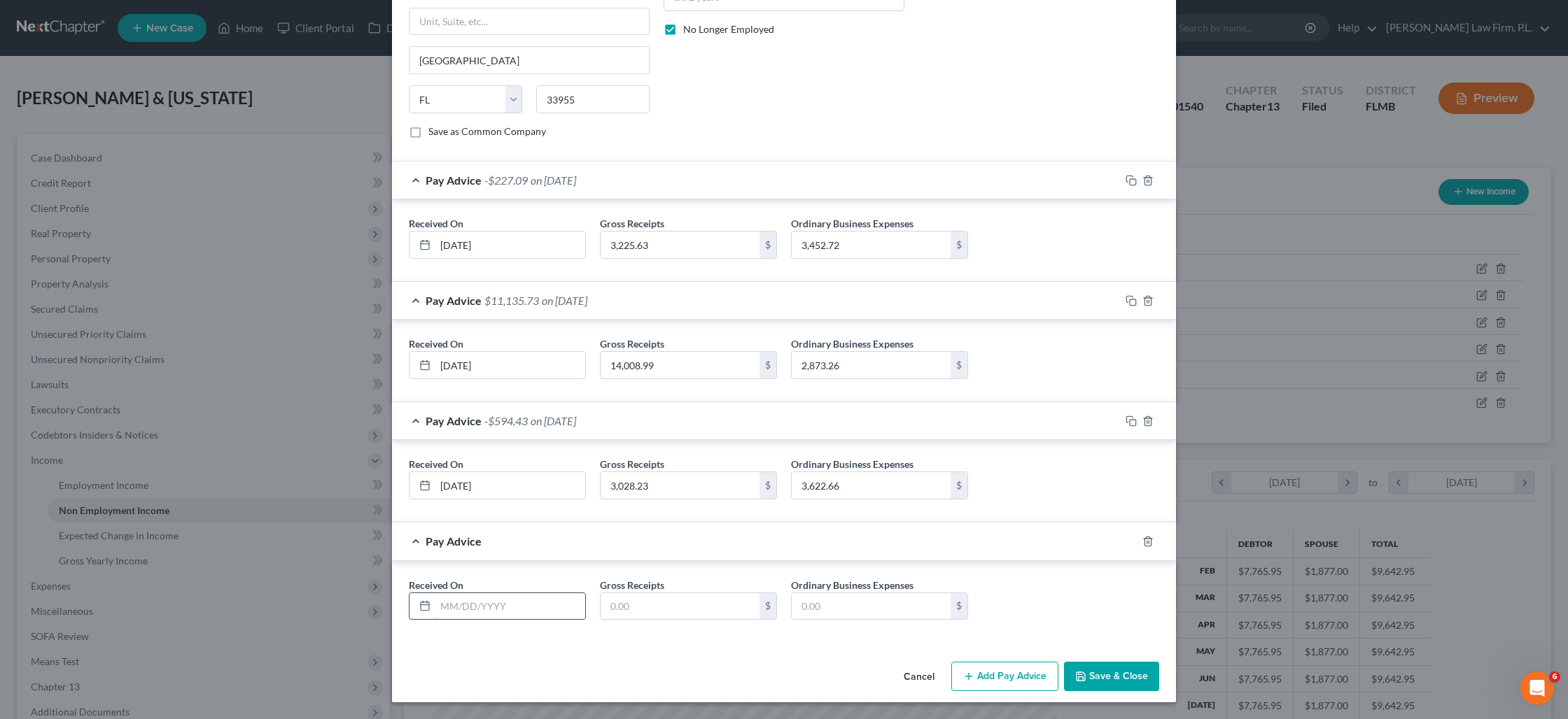
click at [497, 608] on input "text" at bounding box center [510, 607] width 150 height 27
type input "[DATE]"
type input "2,310.62"
type input "2,966.63"
click at [988, 676] on button "Add Pay Advice" at bounding box center [1005, 677] width 107 height 30
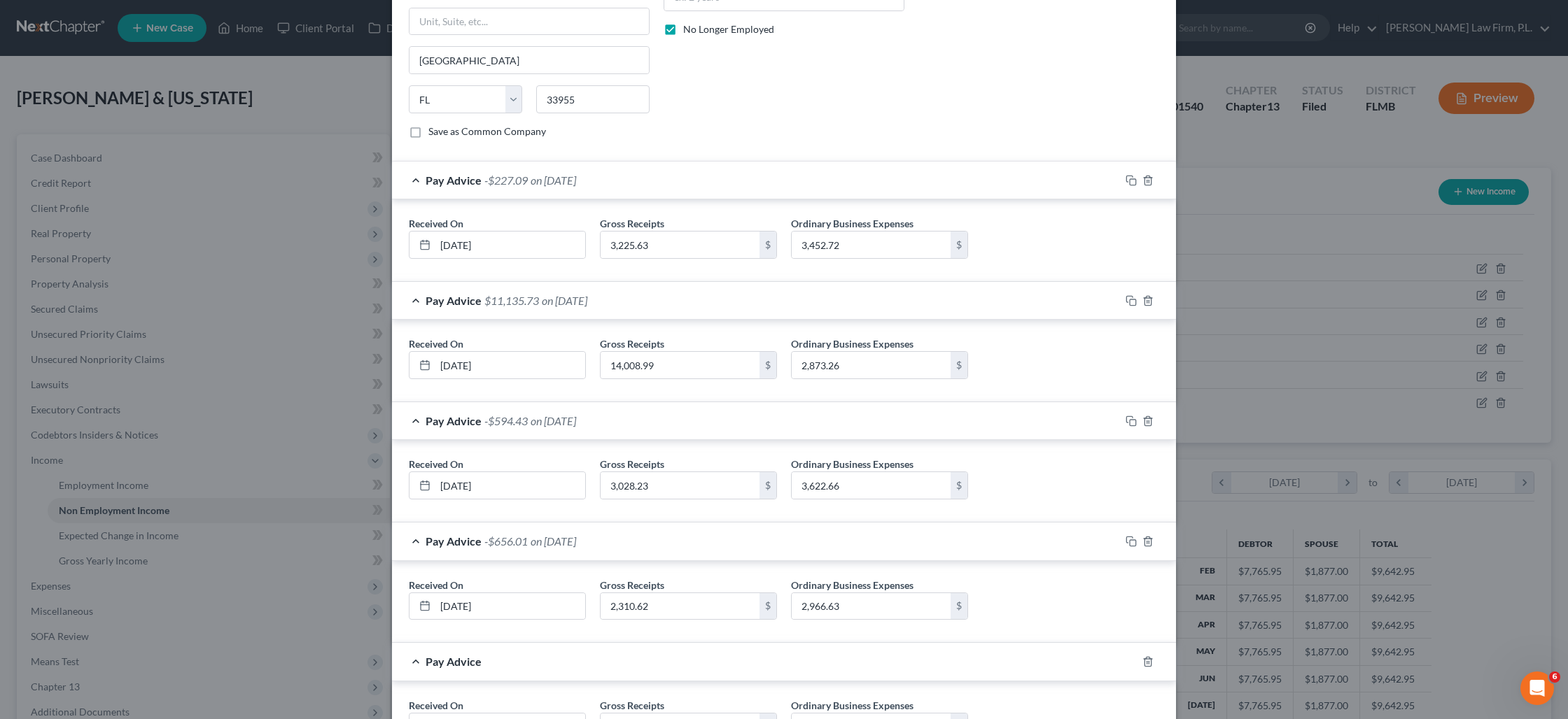
scroll to position [457, 0]
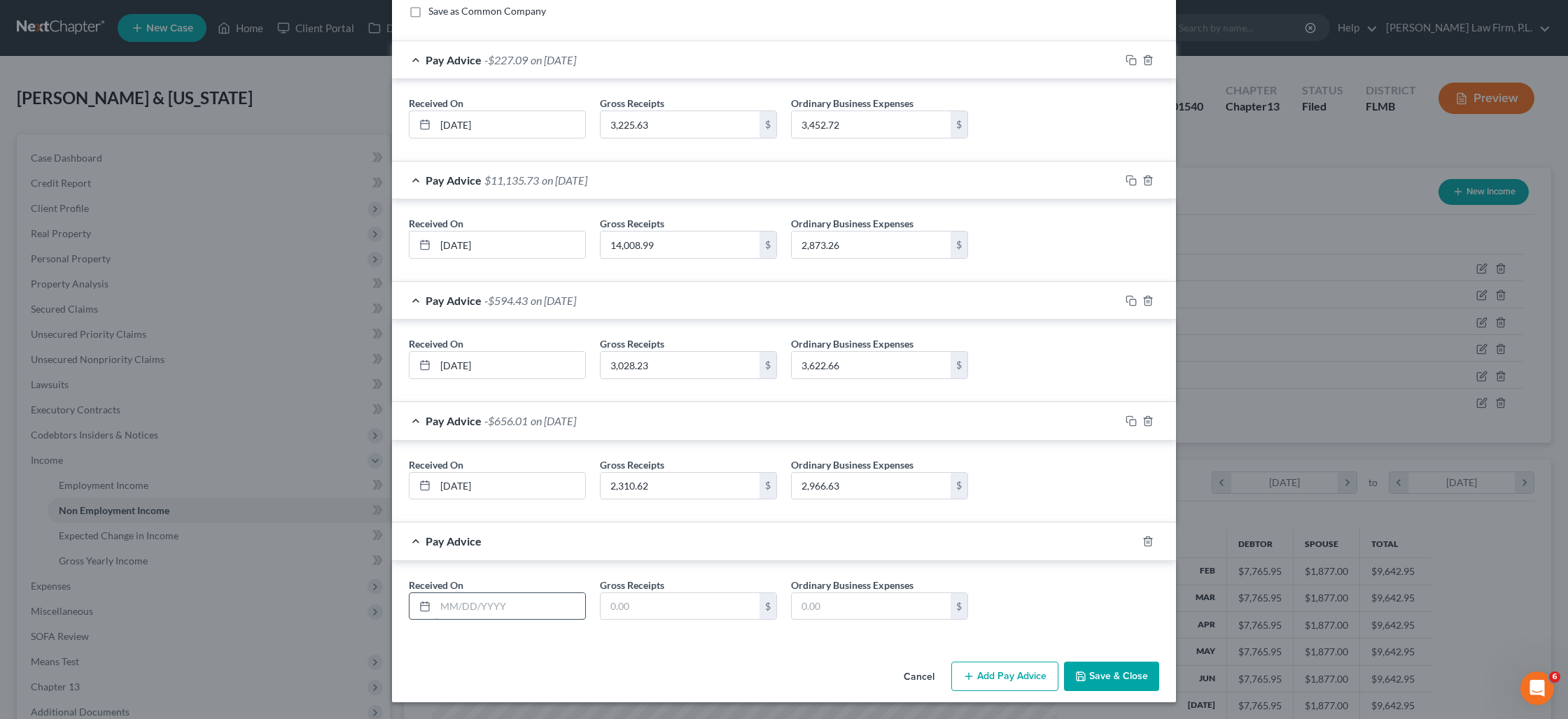
click at [492, 612] on input "text" at bounding box center [510, 607] width 150 height 27
type input "[DATE]"
type input "450"
type input "712.28"
click at [849, 610] on input "712.28" at bounding box center [870, 607] width 159 height 27
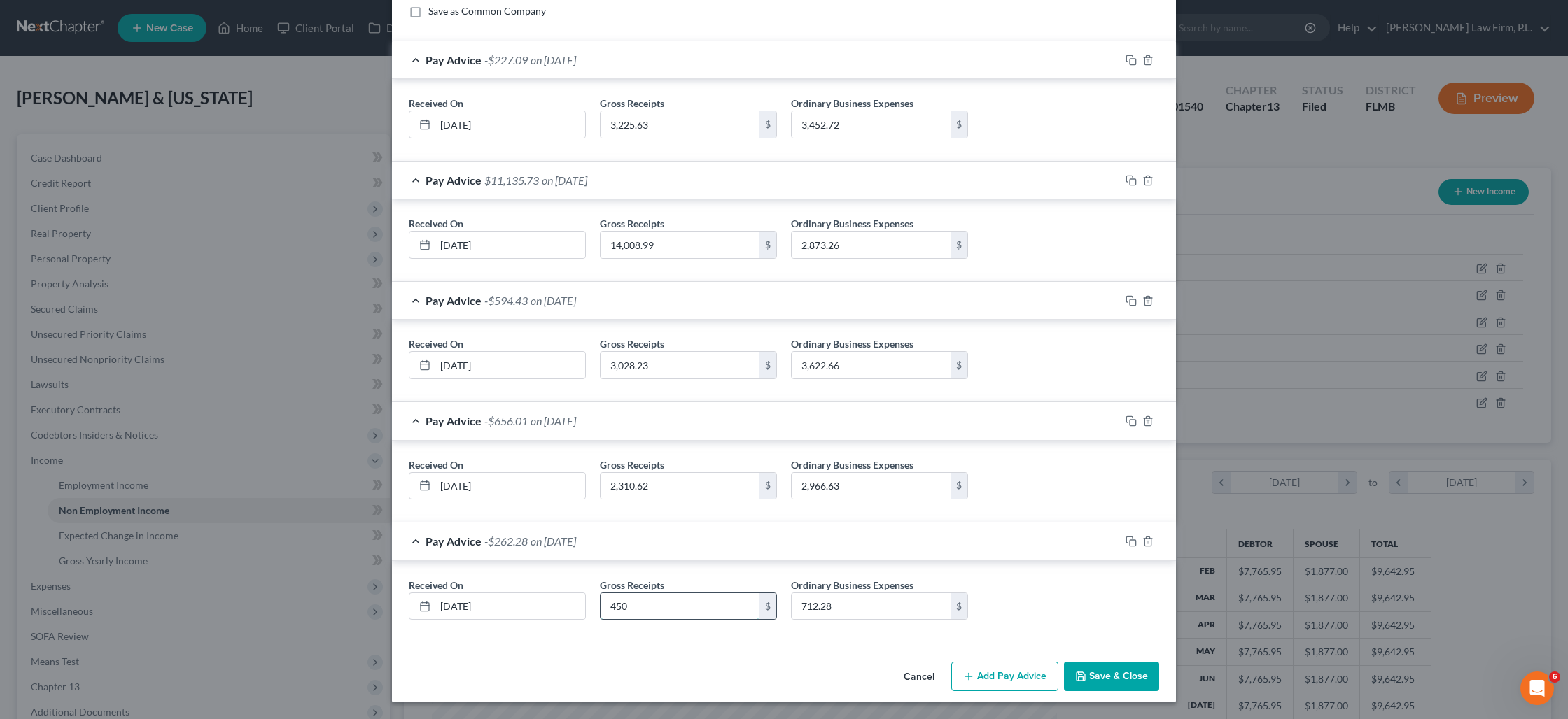
click at [692, 611] on input "450" at bounding box center [680, 607] width 159 height 27
type input "1,617.28"
type input "450"
click at [1032, 669] on button "Add Pay Advice" at bounding box center [1005, 677] width 107 height 30
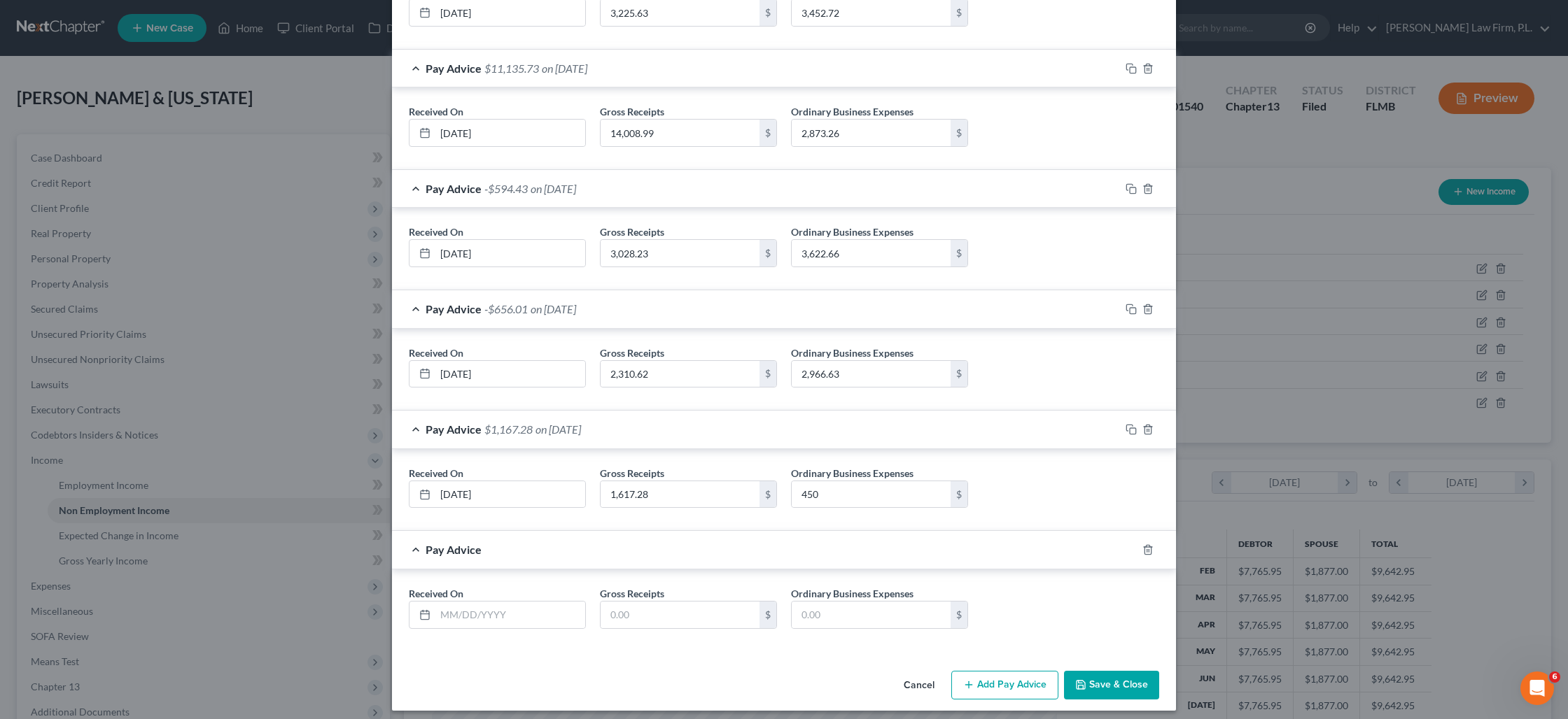
scroll to position [577, 0]
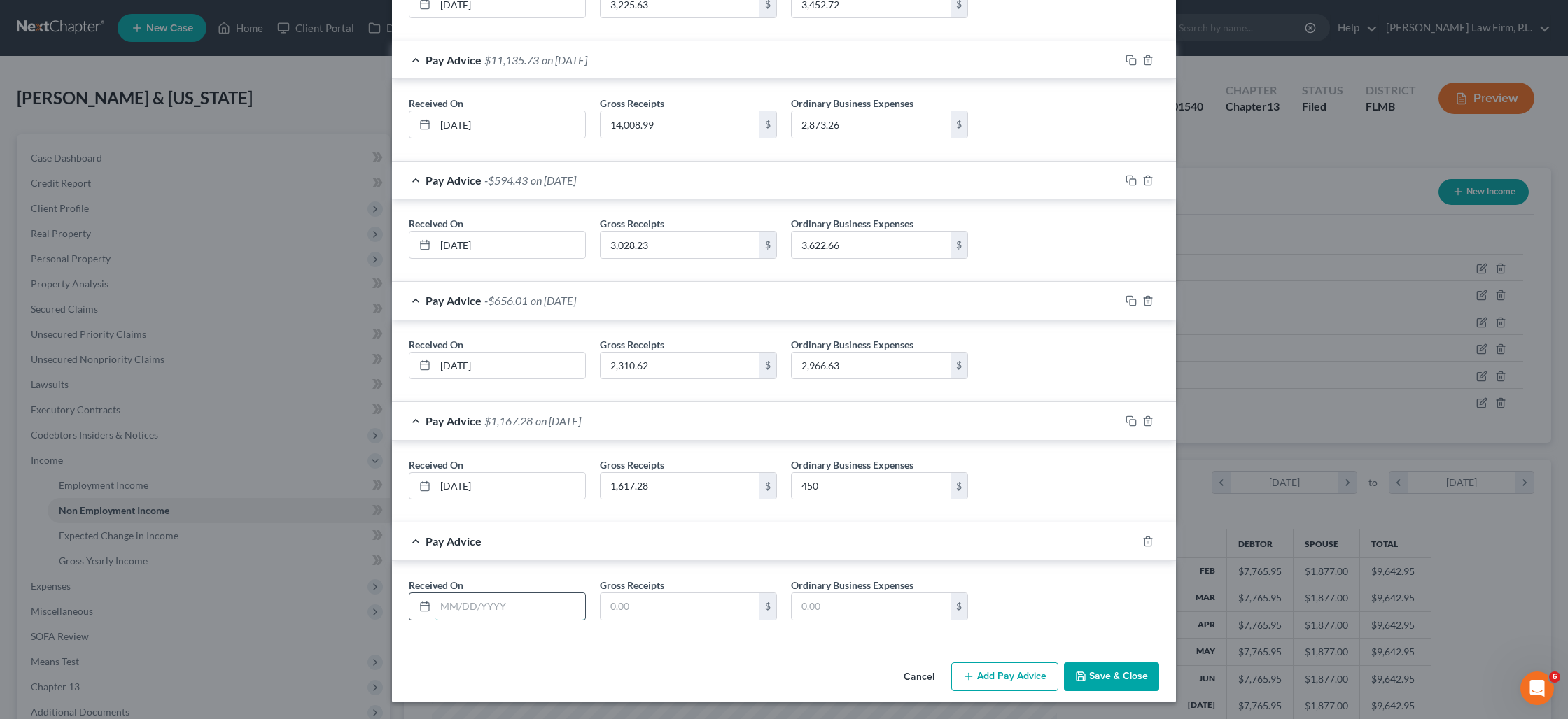
click at [555, 613] on input "text" at bounding box center [510, 607] width 150 height 27
click at [474, 608] on input "0.00" at bounding box center [510, 607] width 150 height 27
type input "0"
type input "[DATE]"
type input "0.00"
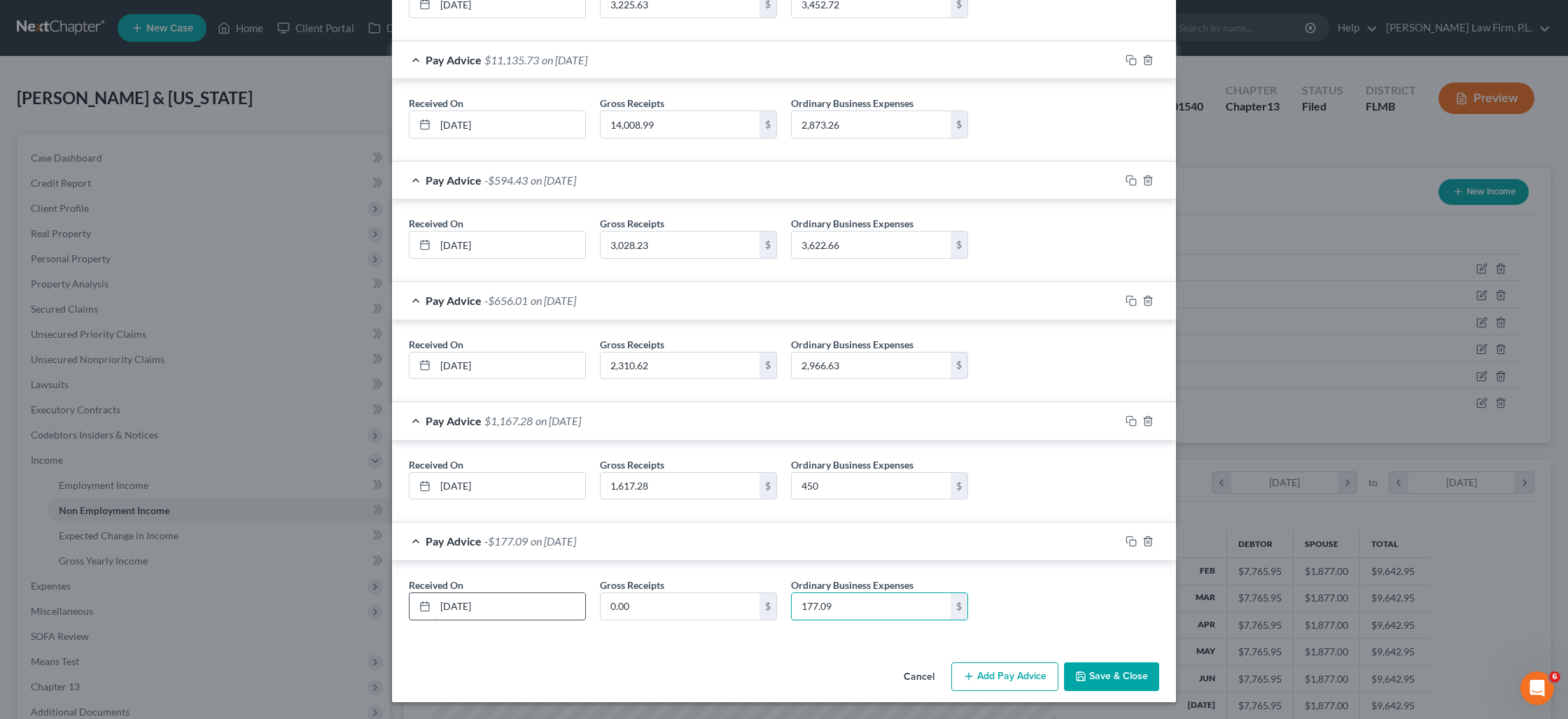
type input "177.09"
click at [1129, 675] on button "Save & Close" at bounding box center [1111, 677] width 95 height 30
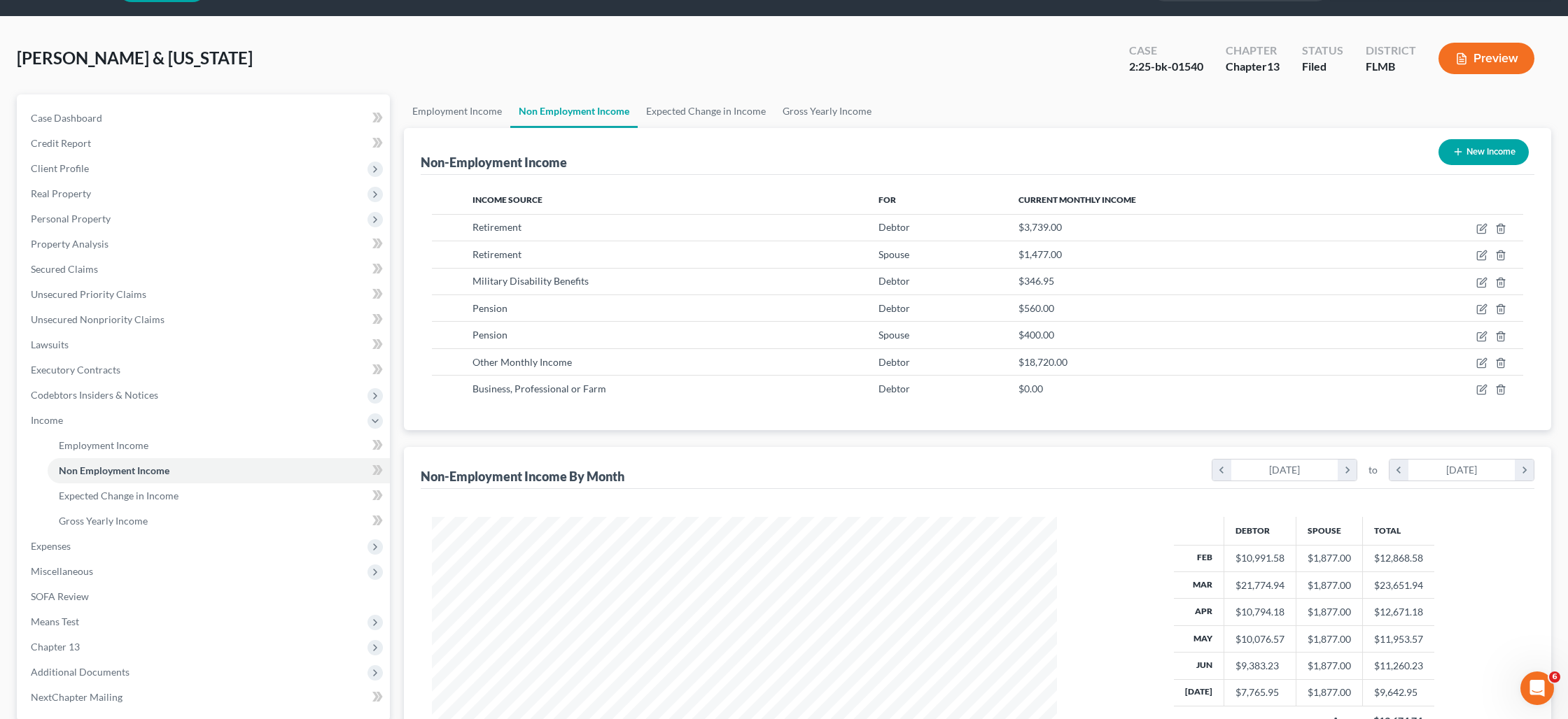
scroll to position [0, 0]
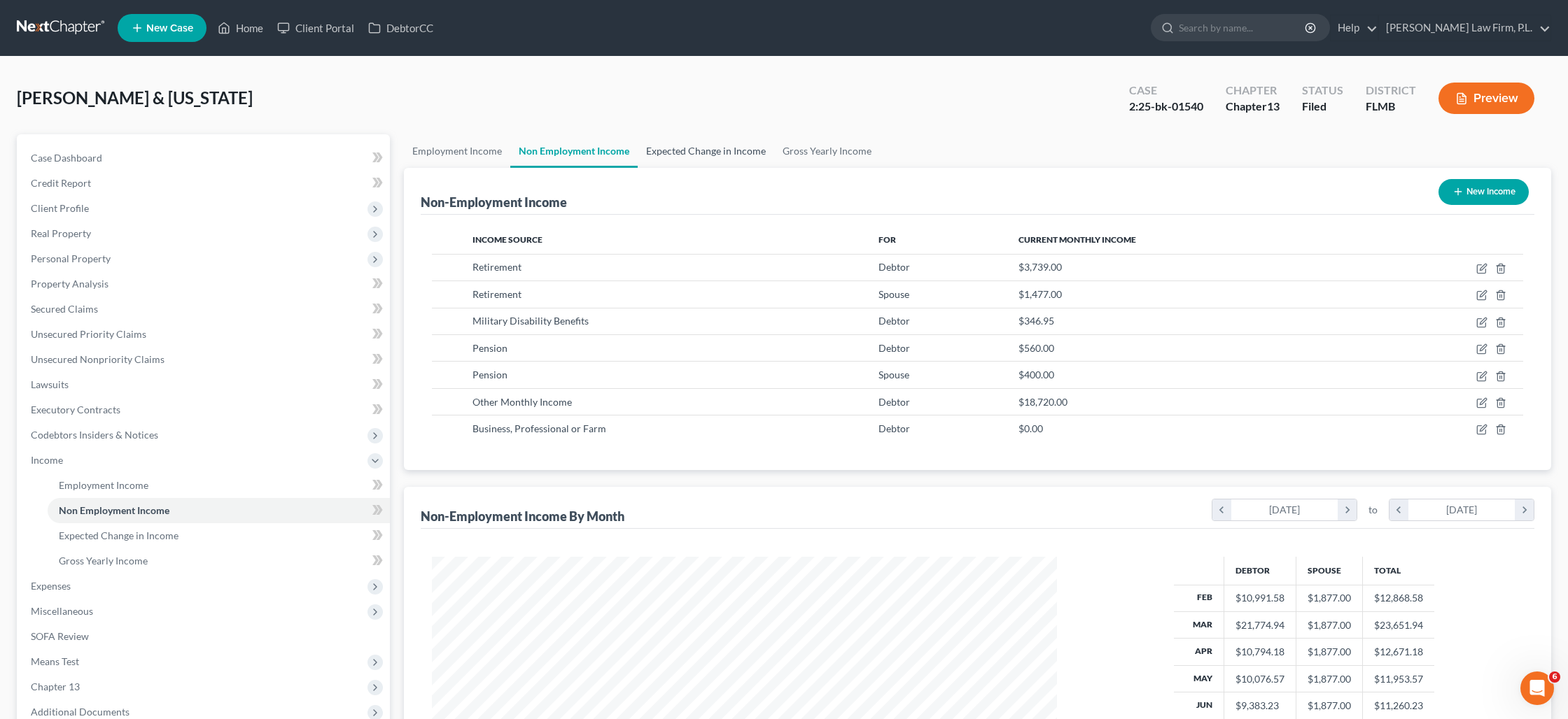
click at [674, 156] on link "Expected Change in Income" at bounding box center [705, 151] width 136 height 34
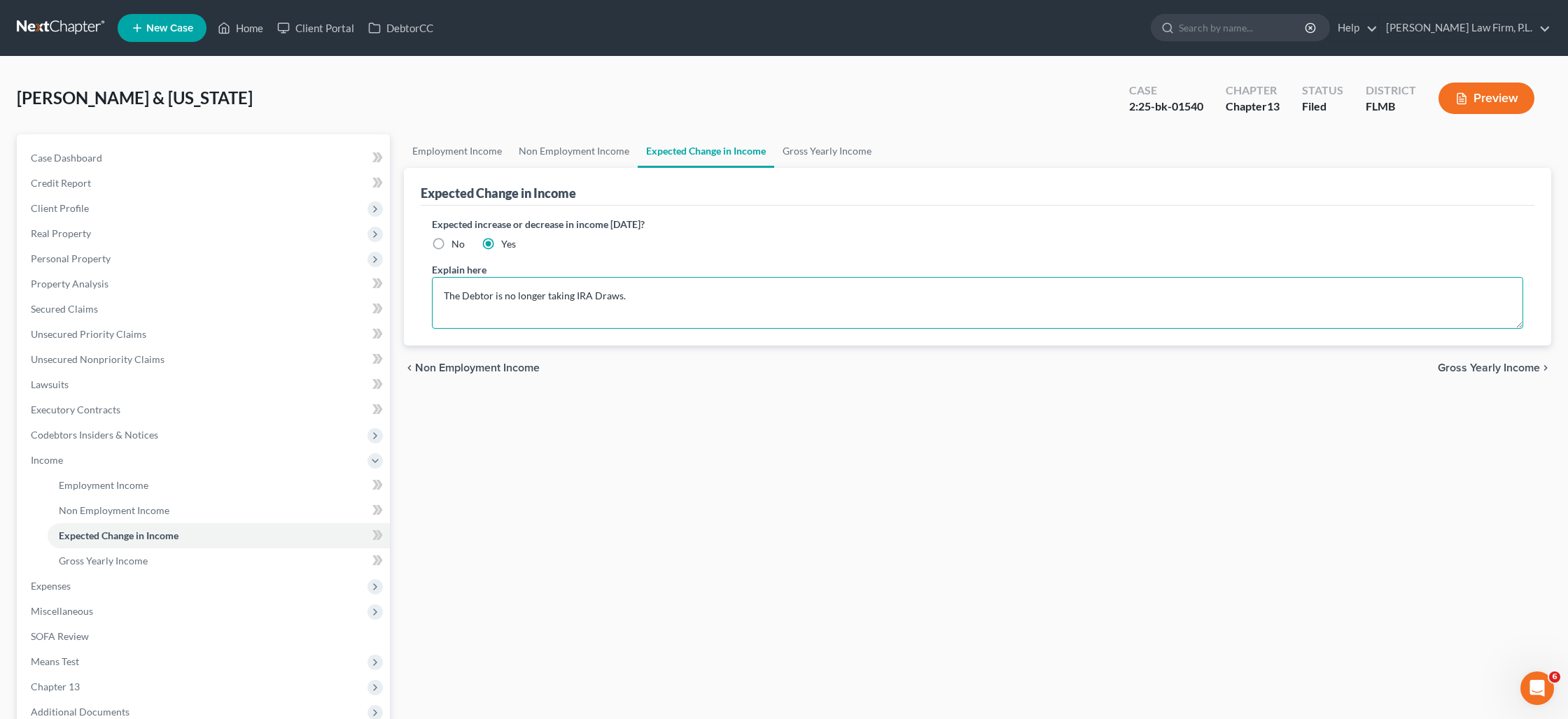
click at [621, 301] on textarea "The Debtor is no longer taking IRA Draws." at bounding box center [977, 303] width 1091 height 52
type textarea "The Debtor is no longer taking IRA Draws; the Debtor's business closed in [DATE…"
click at [1461, 106] on button "Preview" at bounding box center [1486, 98] width 96 height 32
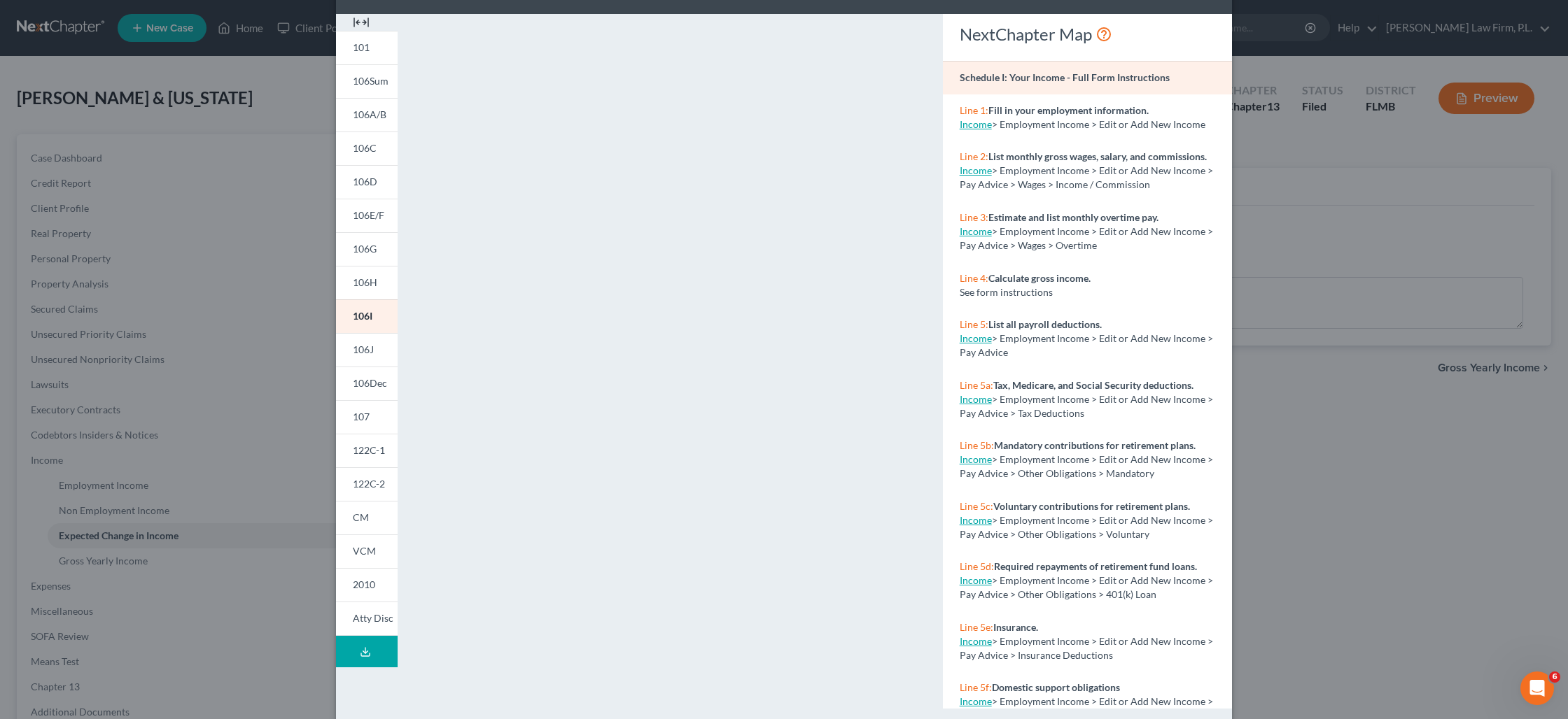
scroll to position [69, 0]
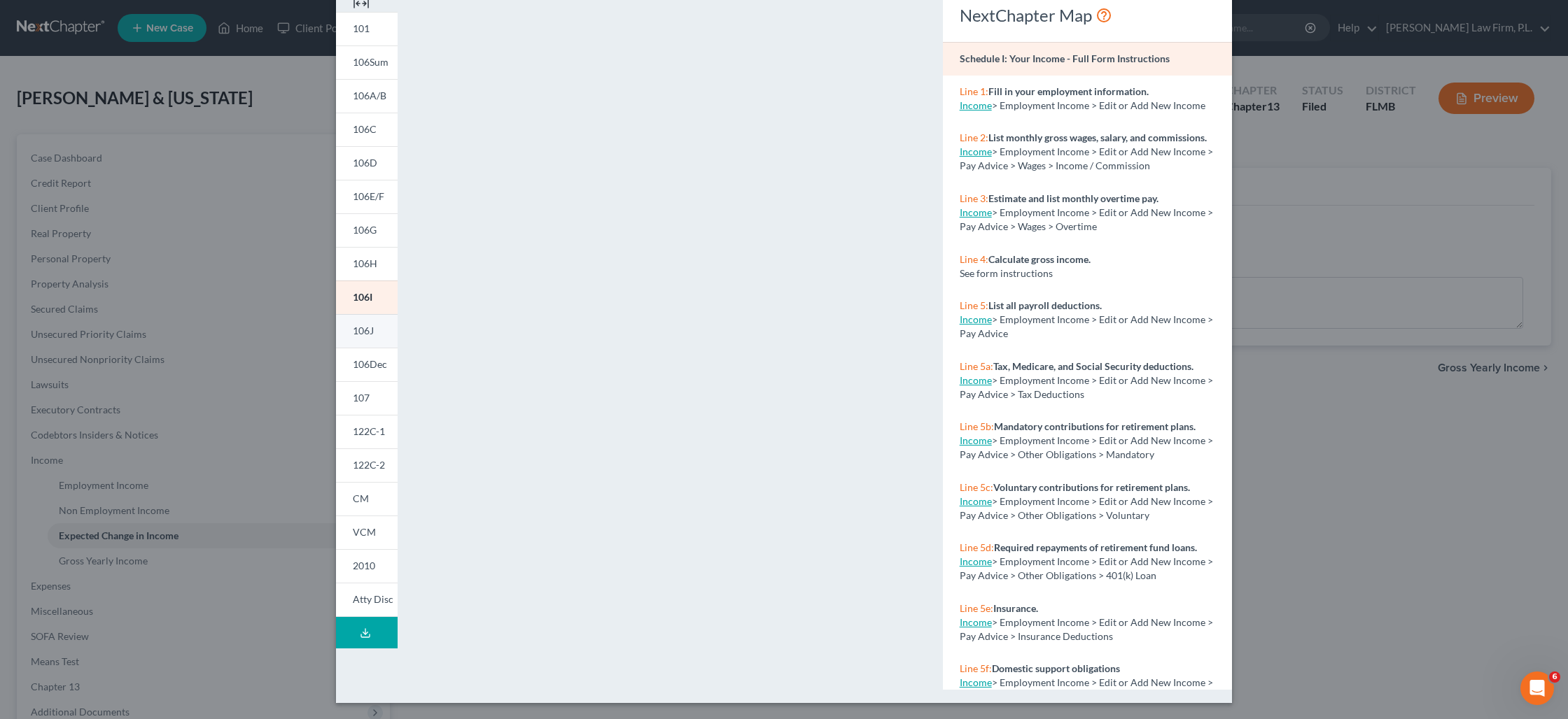
click at [378, 329] on link "106J" at bounding box center [366, 331] width 61 height 34
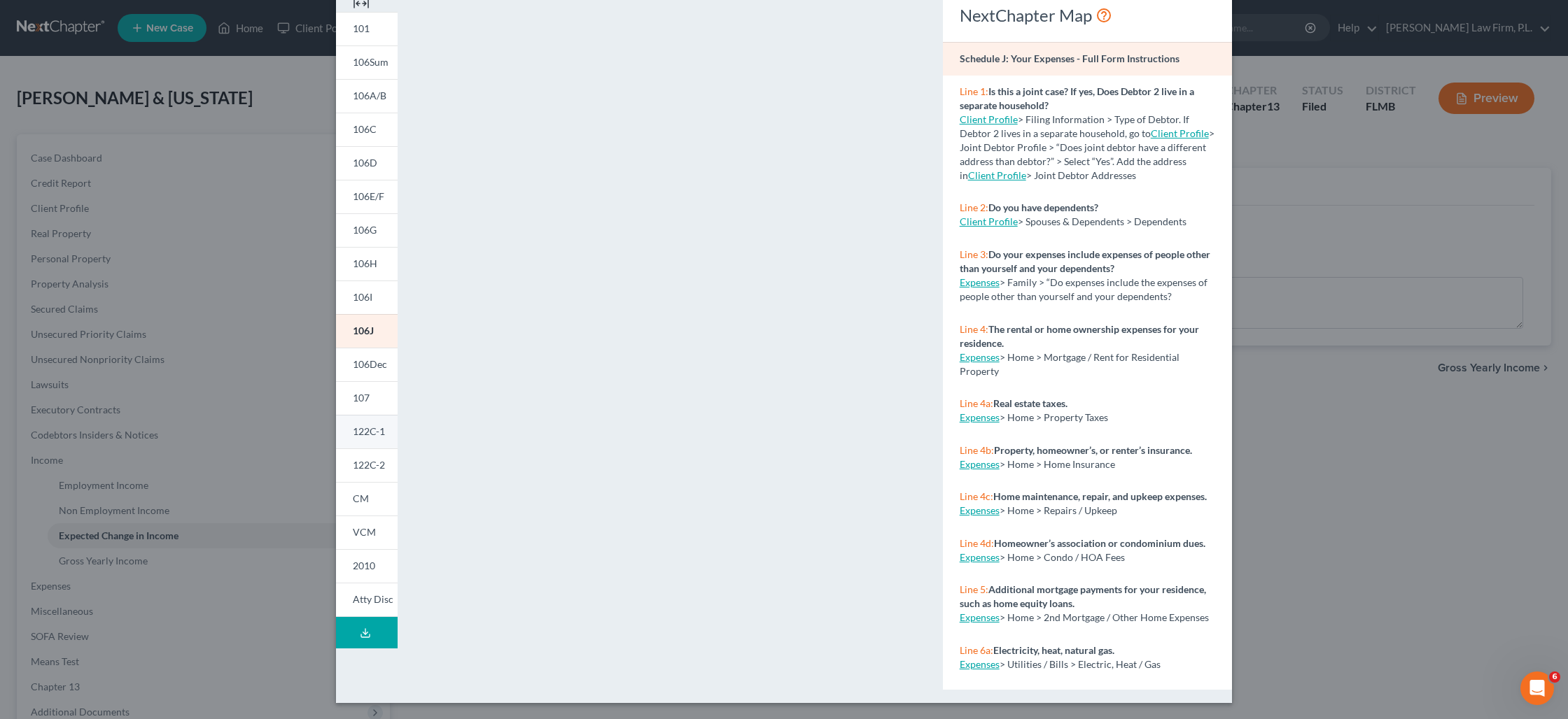
click at [373, 430] on span "122C-1" at bounding box center [369, 431] width 32 height 12
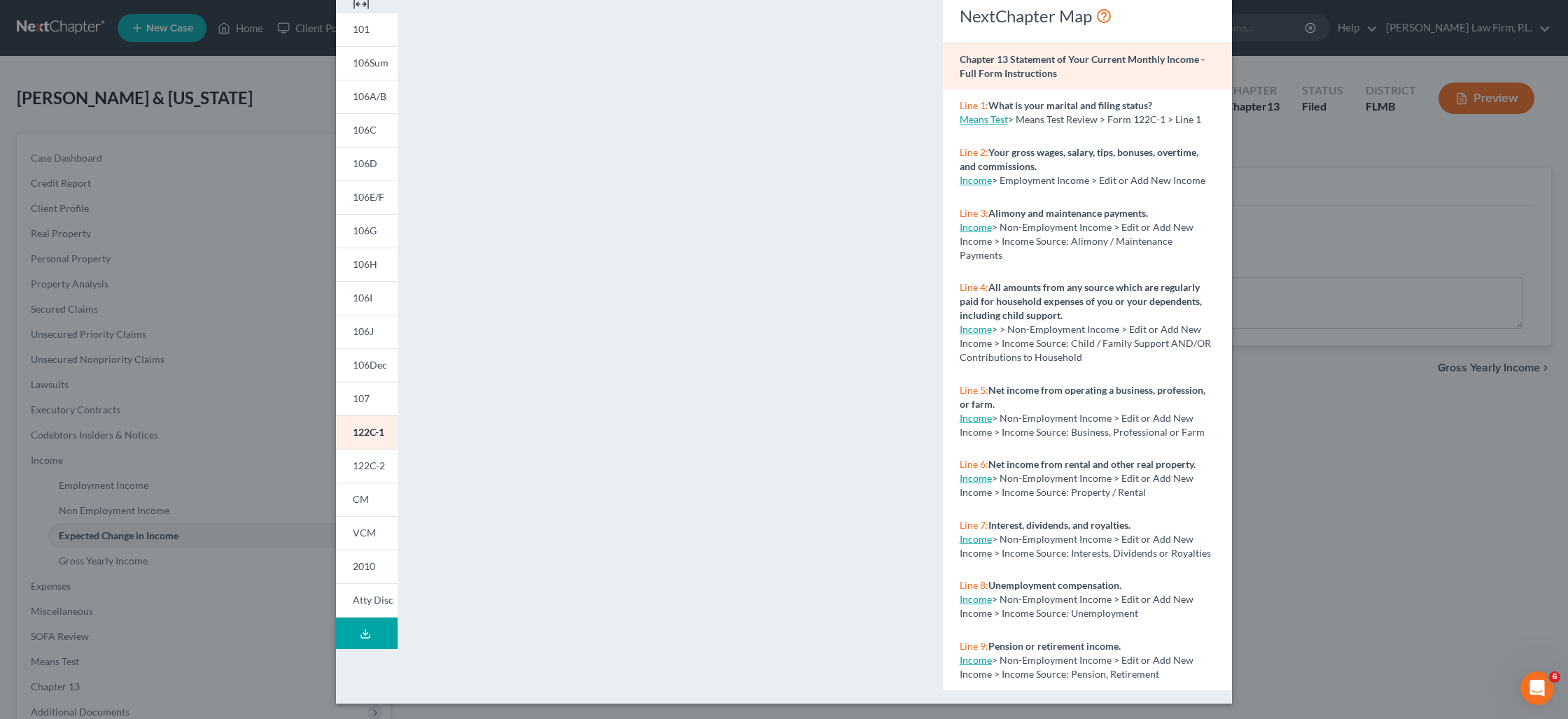
scroll to position [0, 0]
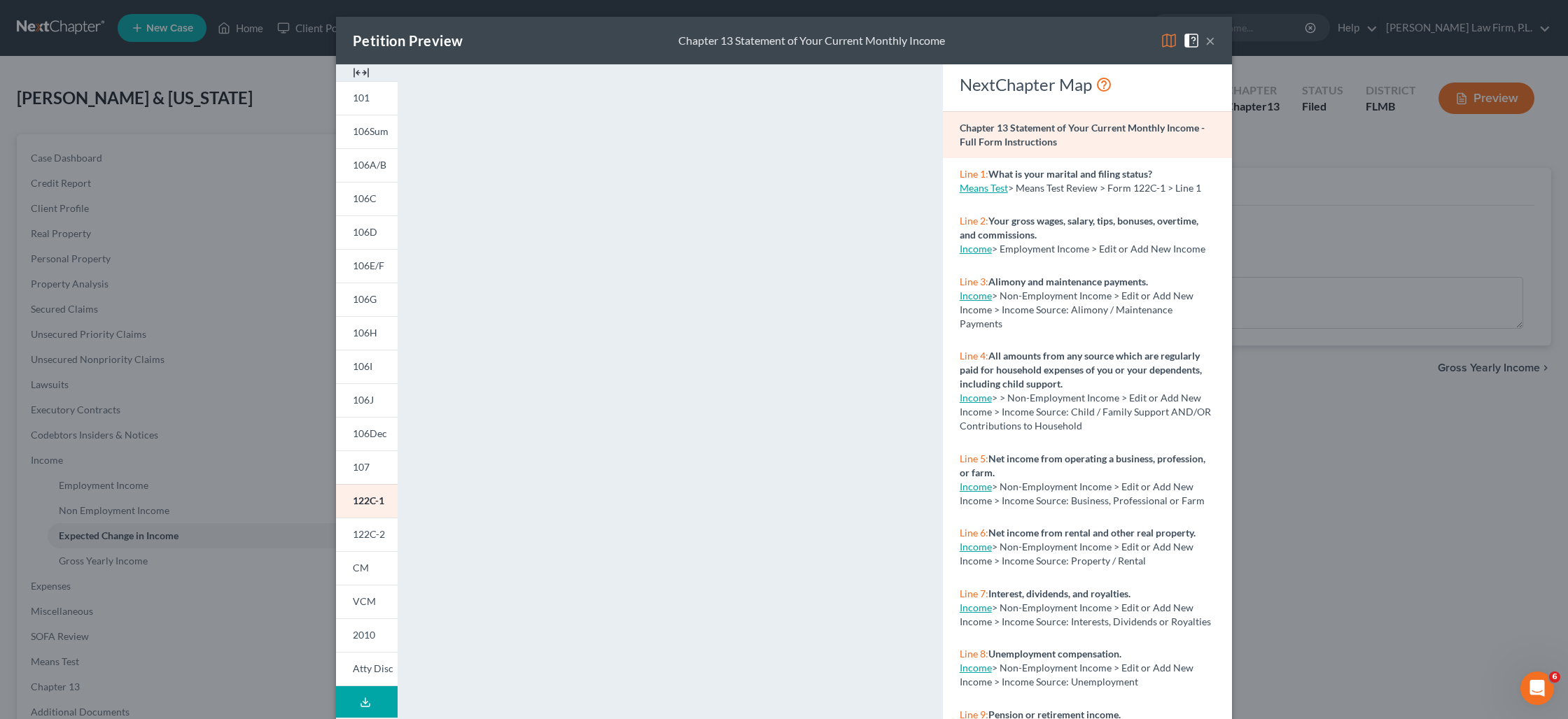
click at [1205, 43] on button "×" at bounding box center [1210, 41] width 10 height 17
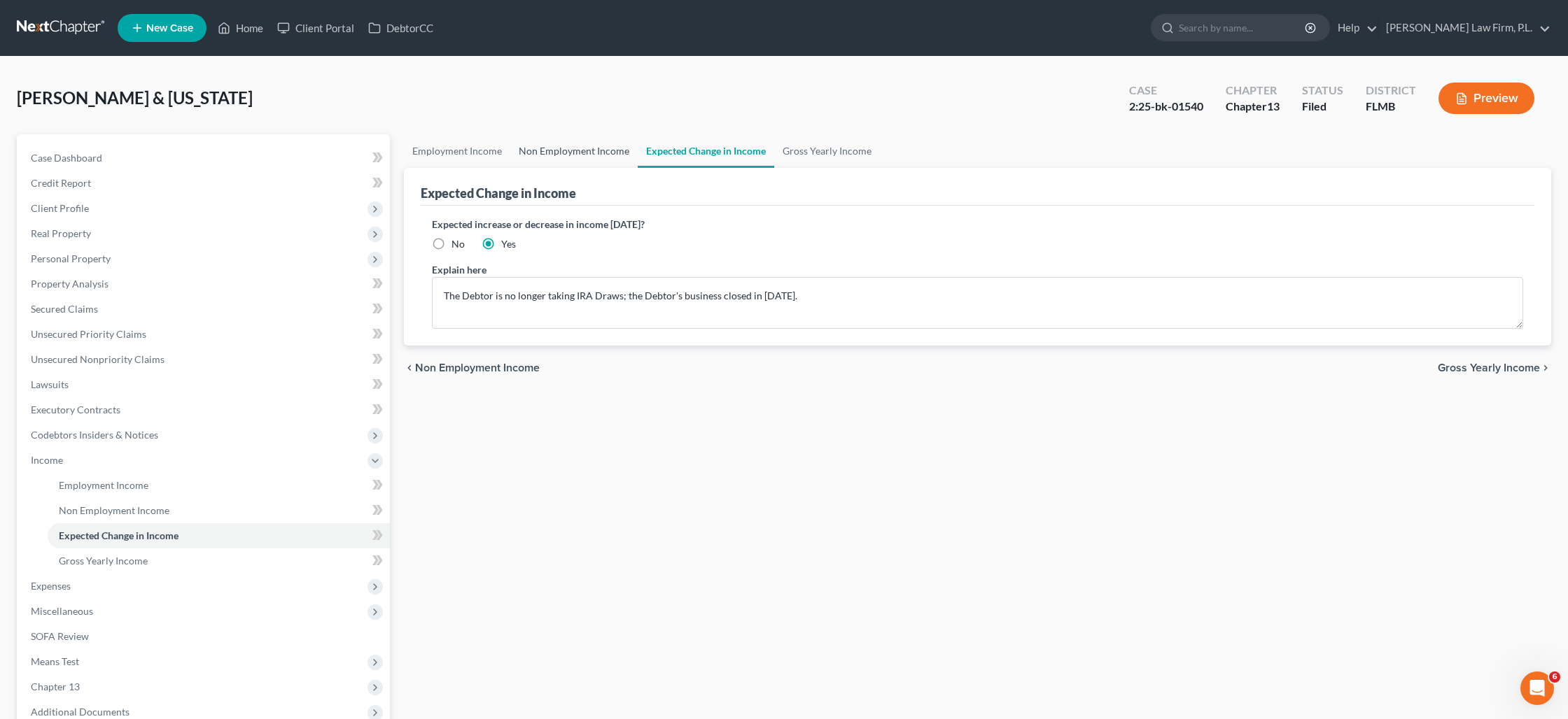
click at [578, 150] on link "Non Employment Income" at bounding box center [574, 151] width 127 height 34
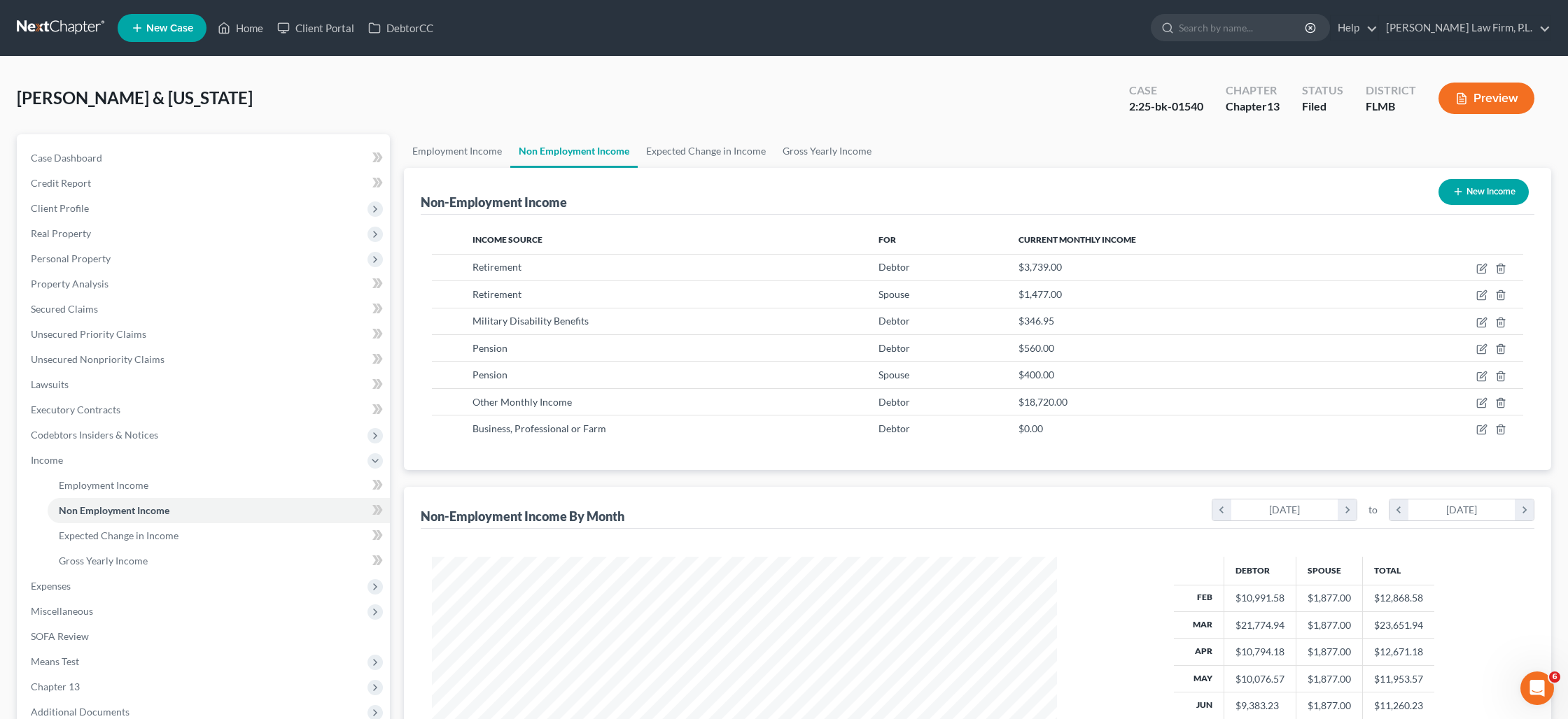
scroll to position [312, 652]
click at [1479, 321] on icon "button" at bounding box center [1482, 322] width 11 height 11
select select "12"
select select "0"
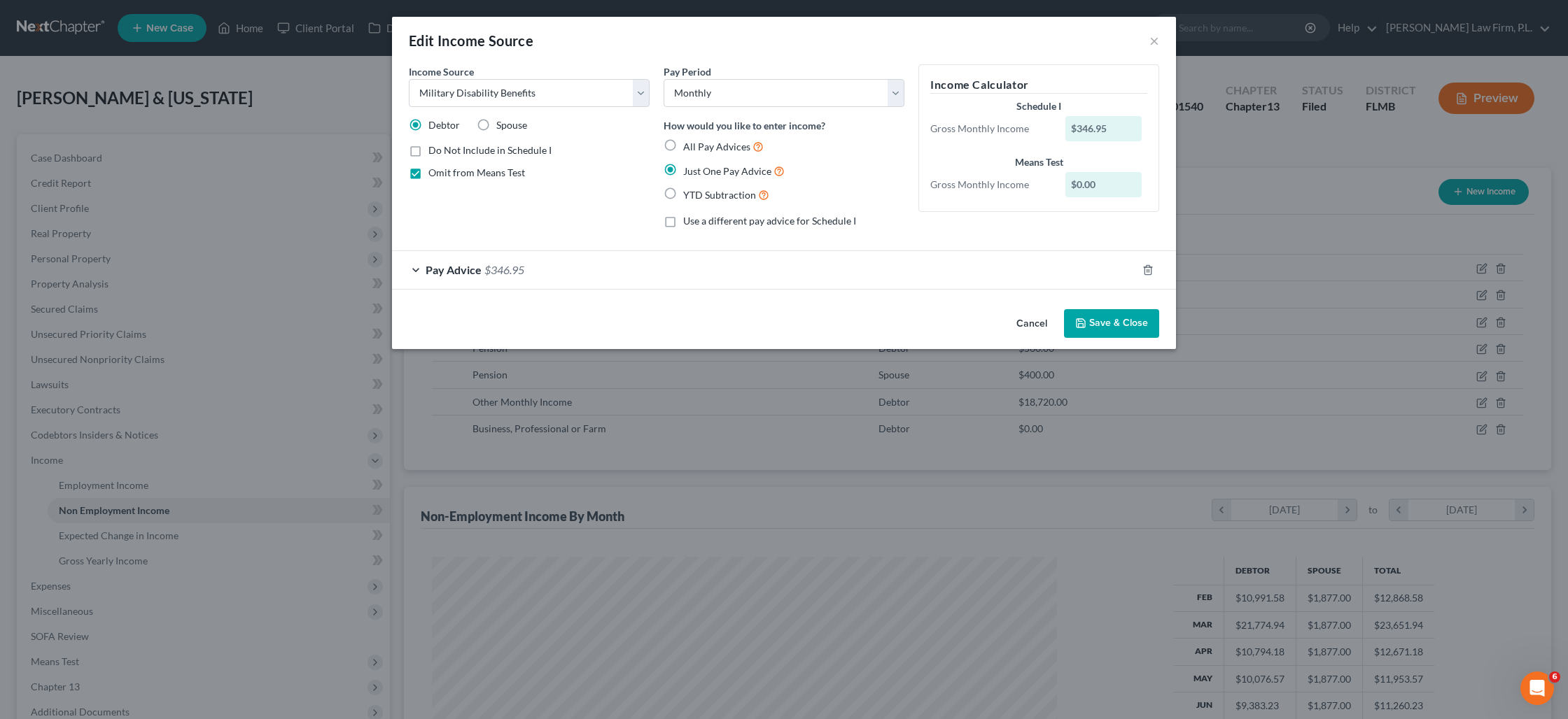
click at [1099, 322] on button "Save & Close" at bounding box center [1111, 324] width 95 height 30
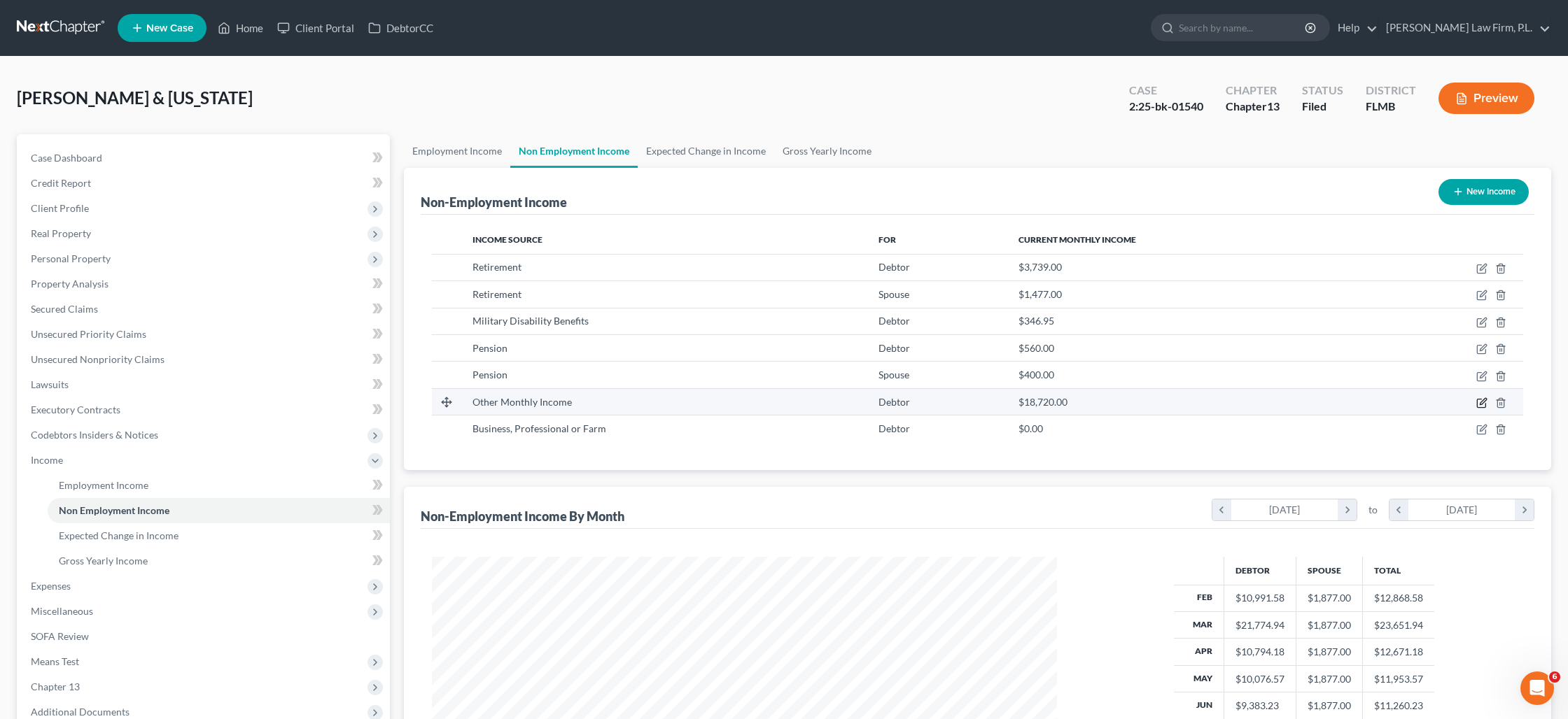
click at [1480, 401] on icon "button" at bounding box center [1482, 403] width 11 height 11
select select "13"
select select "0"
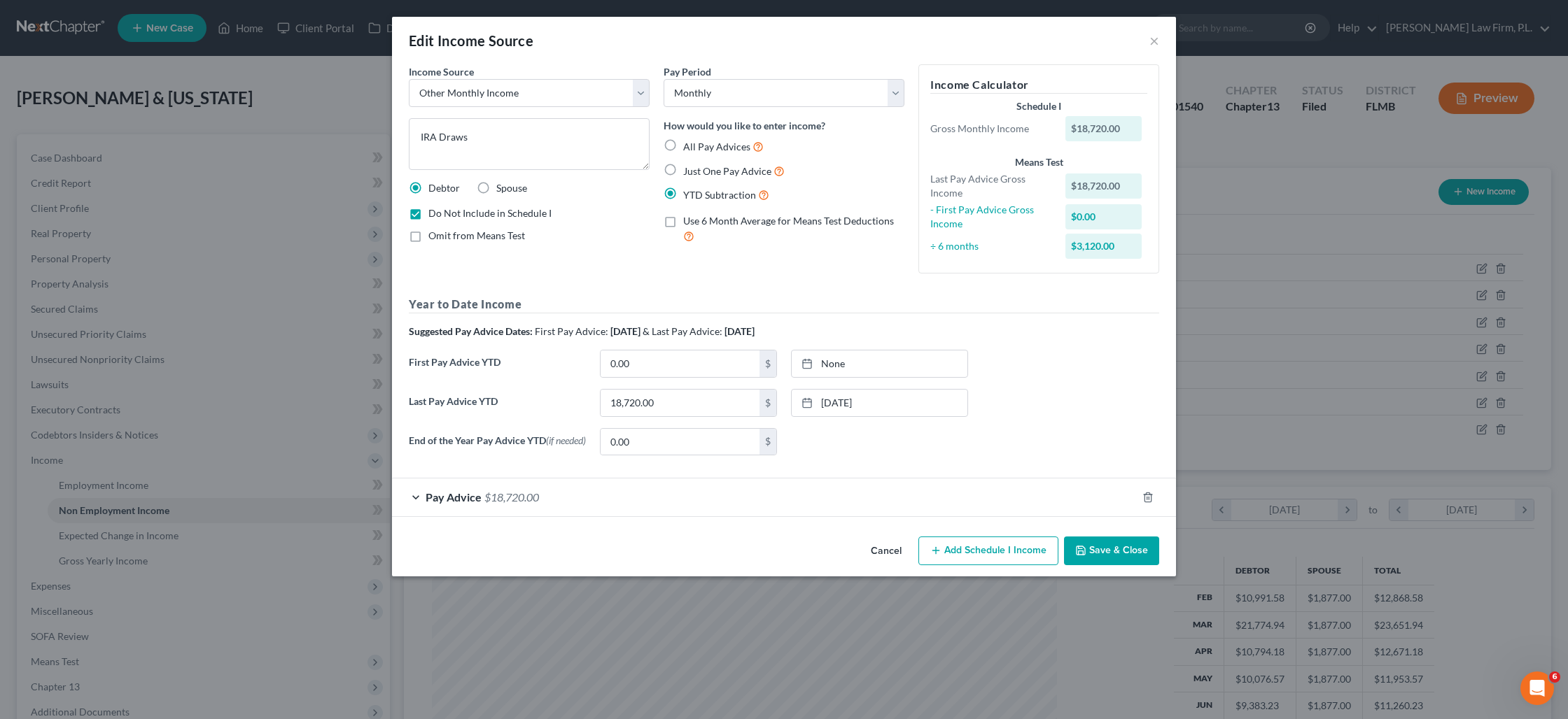
click at [1117, 521] on div "Income Source * Select Unemployment Disability (from employer) Pension Retireme…" at bounding box center [784, 297] width 784 height 466
click at [1115, 551] on button "Save & Close" at bounding box center [1111, 551] width 95 height 30
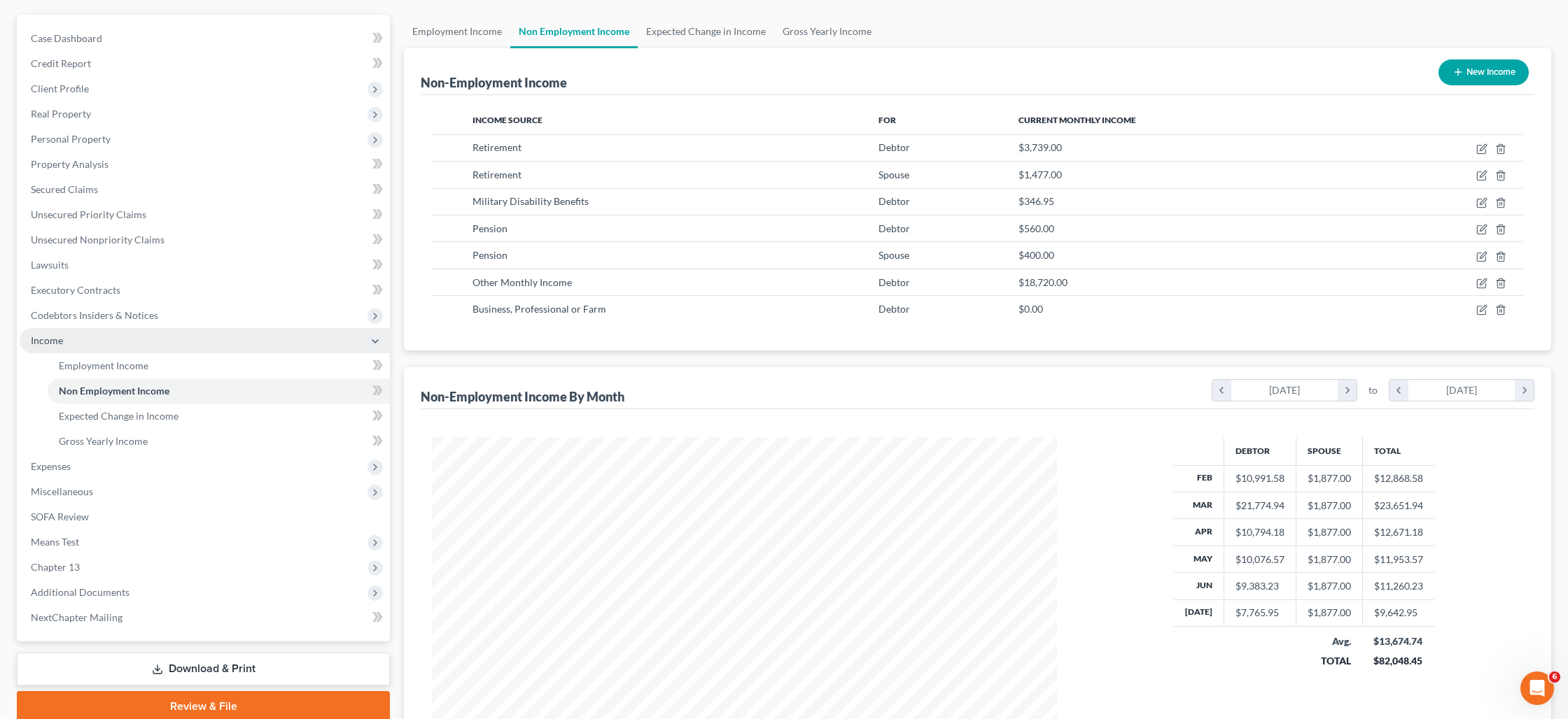
scroll to position [123, 0]
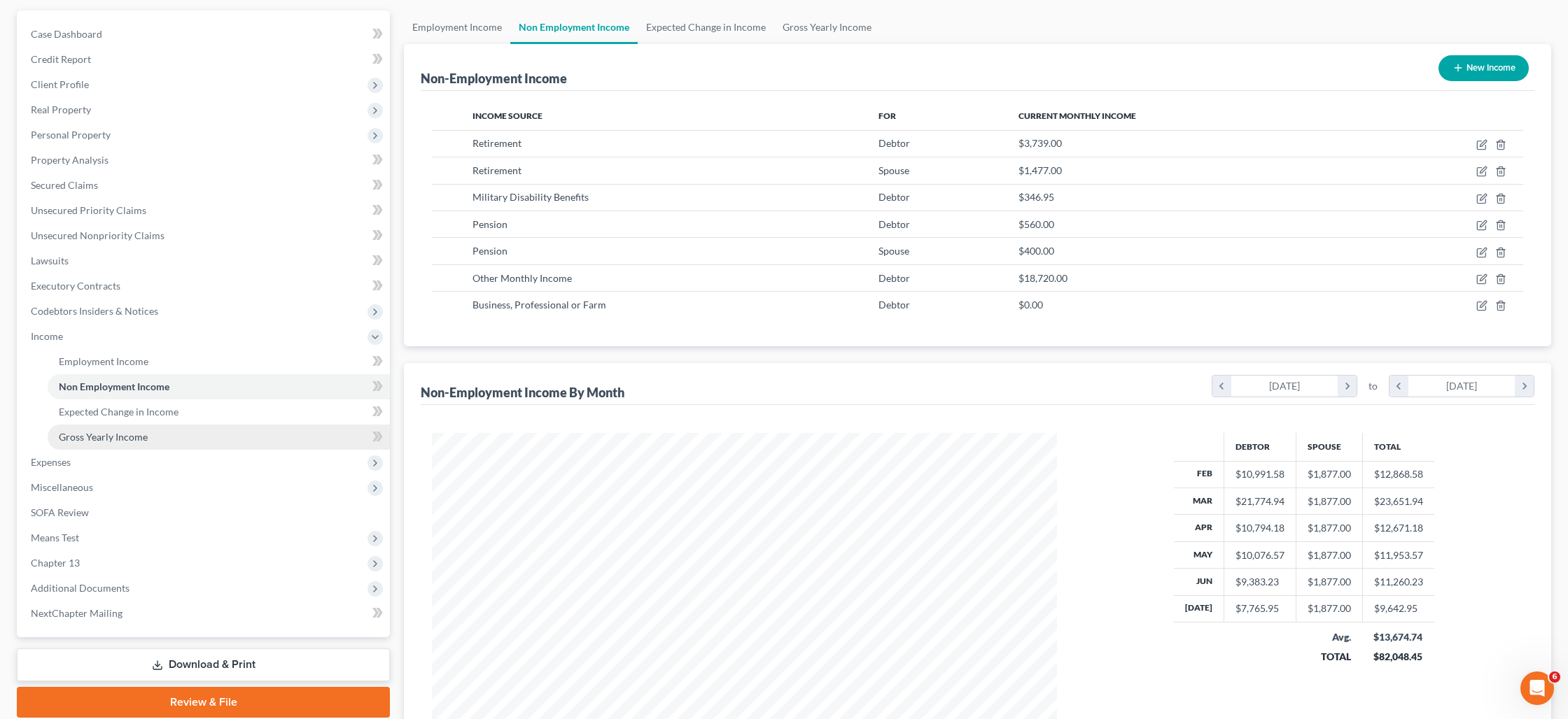
click at [140, 440] on span "Gross Yearly Income" at bounding box center [103, 437] width 89 height 12
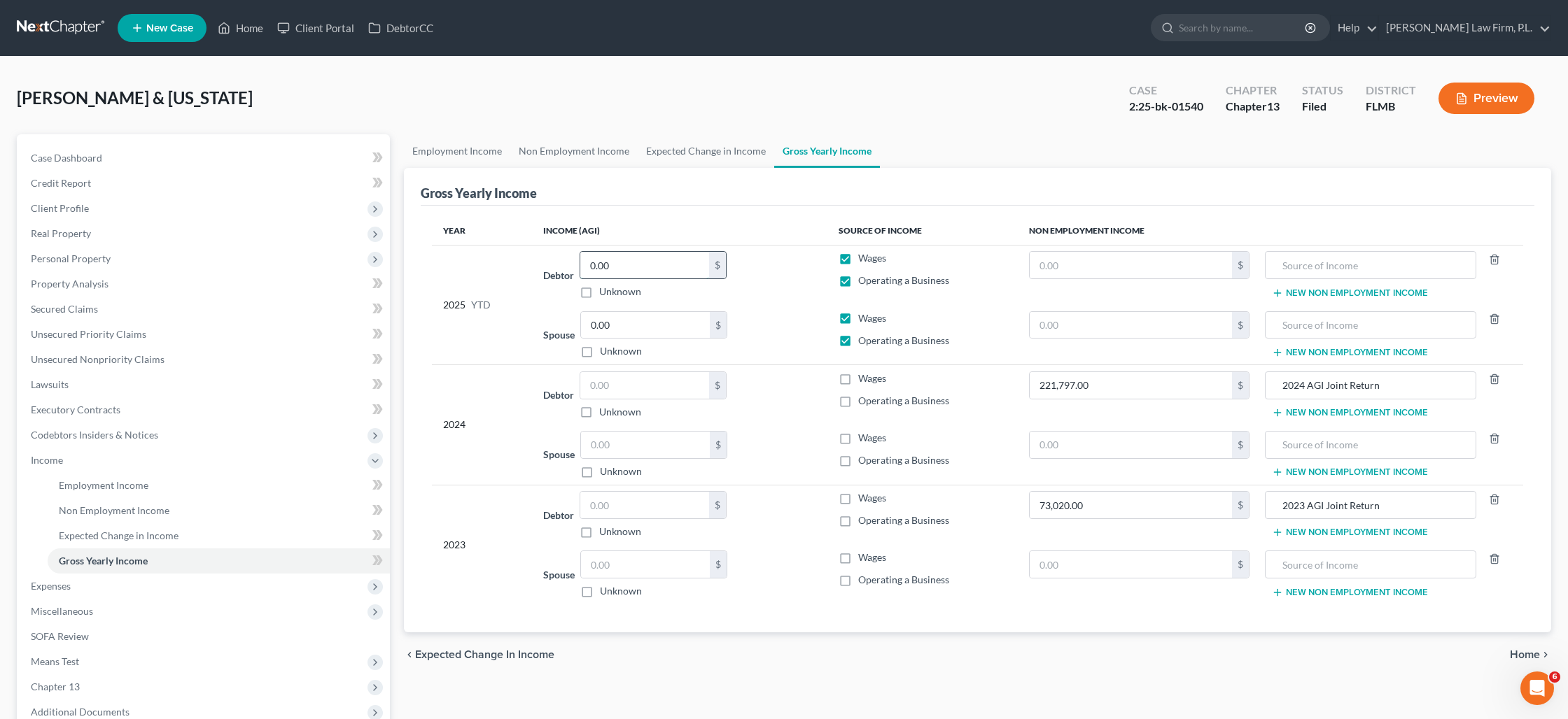
click at [626, 274] on input "0.00" at bounding box center [645, 265] width 128 height 27
click at [858, 262] on label "Wages" at bounding box center [872, 258] width 28 height 14
click at [863, 260] on input "Wages" at bounding box center [868, 255] width 9 height 9
checkbox input "false"
click at [660, 267] on input "0.00" at bounding box center [645, 265] width 128 height 27
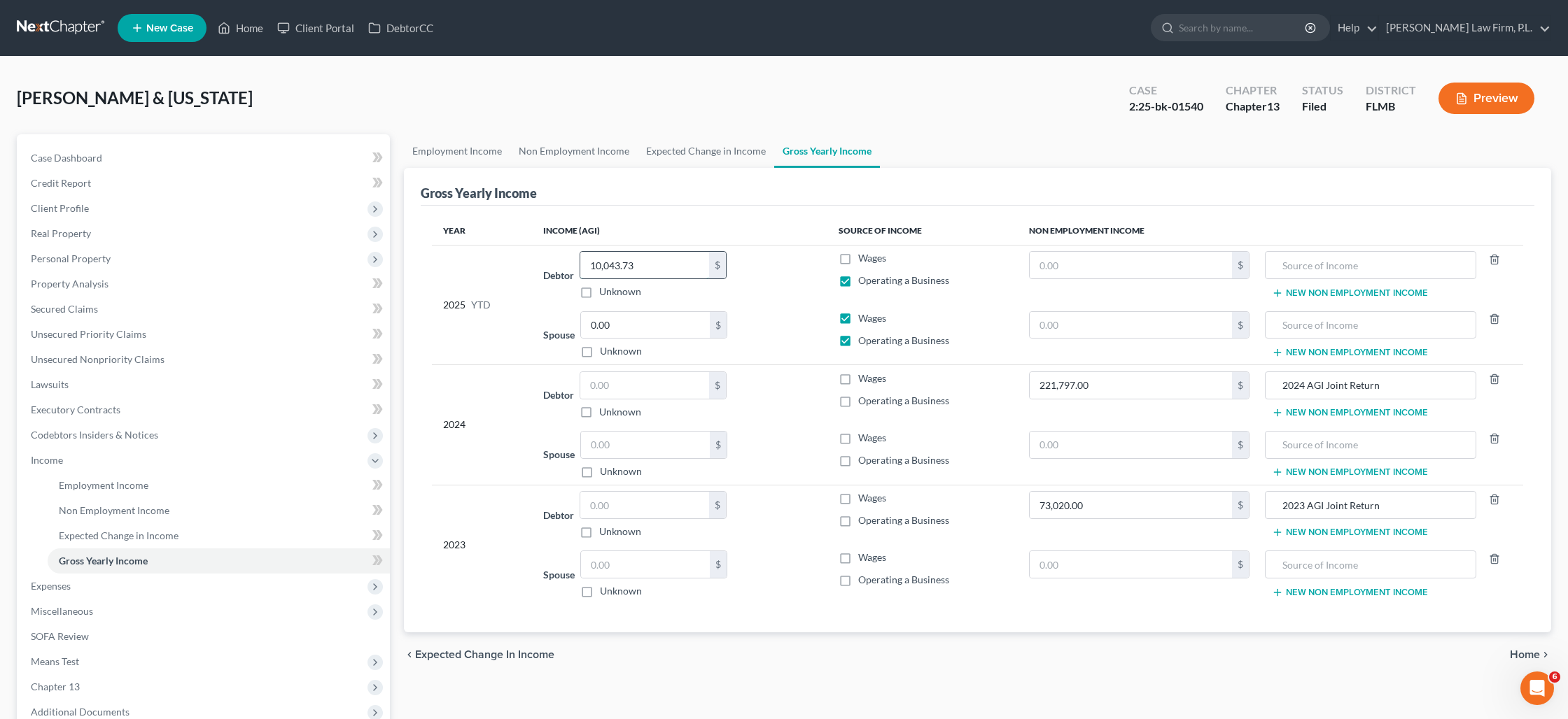
type input "10,043.73"
click at [1495, 322] on icon "button" at bounding box center [1495, 319] width 11 height 11
click at [1497, 559] on icon "button" at bounding box center [1495, 558] width 6 height 9
click at [1492, 440] on icon "button" at bounding box center [1495, 439] width 6 height 9
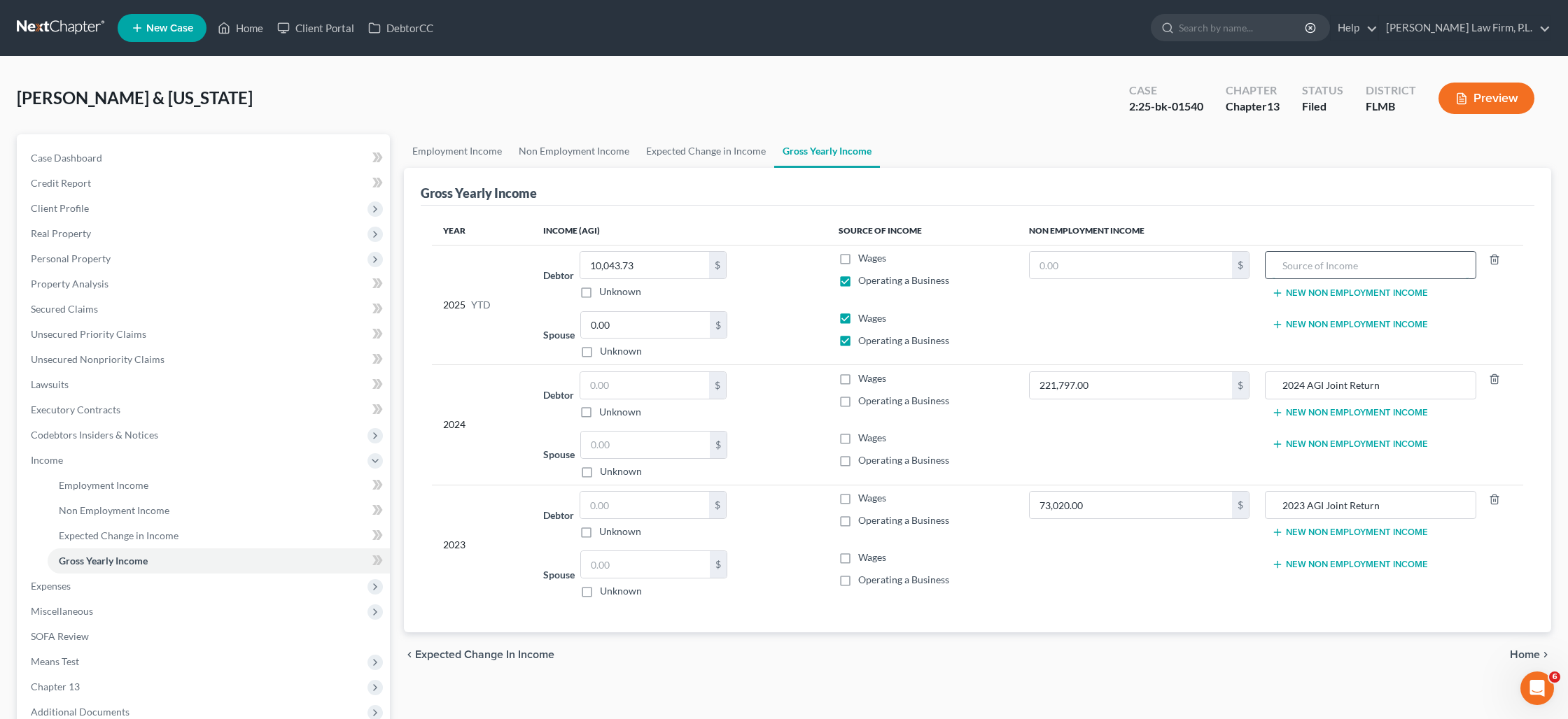
click at [1325, 272] on input "text" at bounding box center [1370, 265] width 197 height 27
type input "IRA Draws"
click at [557, 152] on link "Non Employment Income" at bounding box center [574, 151] width 127 height 34
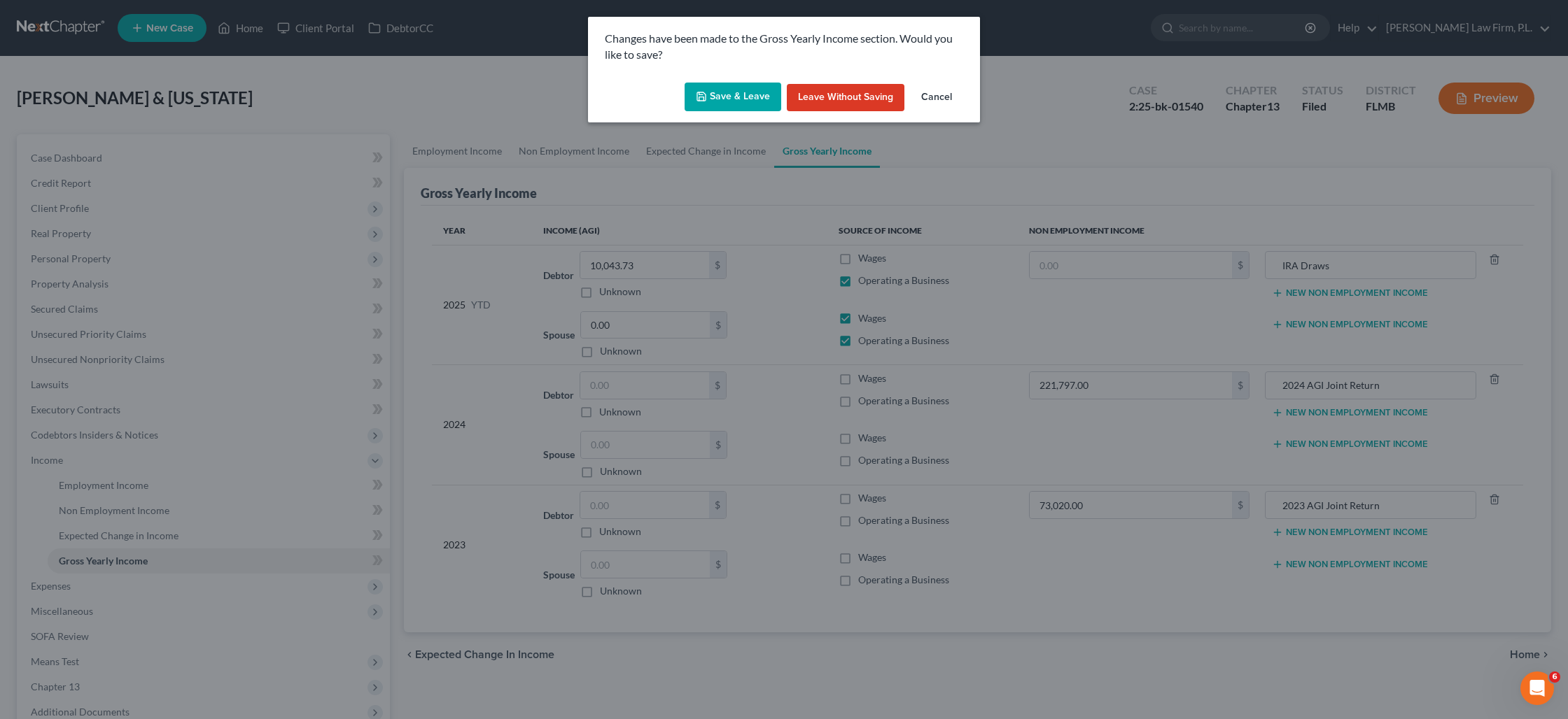
click at [735, 109] on button "Save & Leave" at bounding box center [733, 97] width 97 height 30
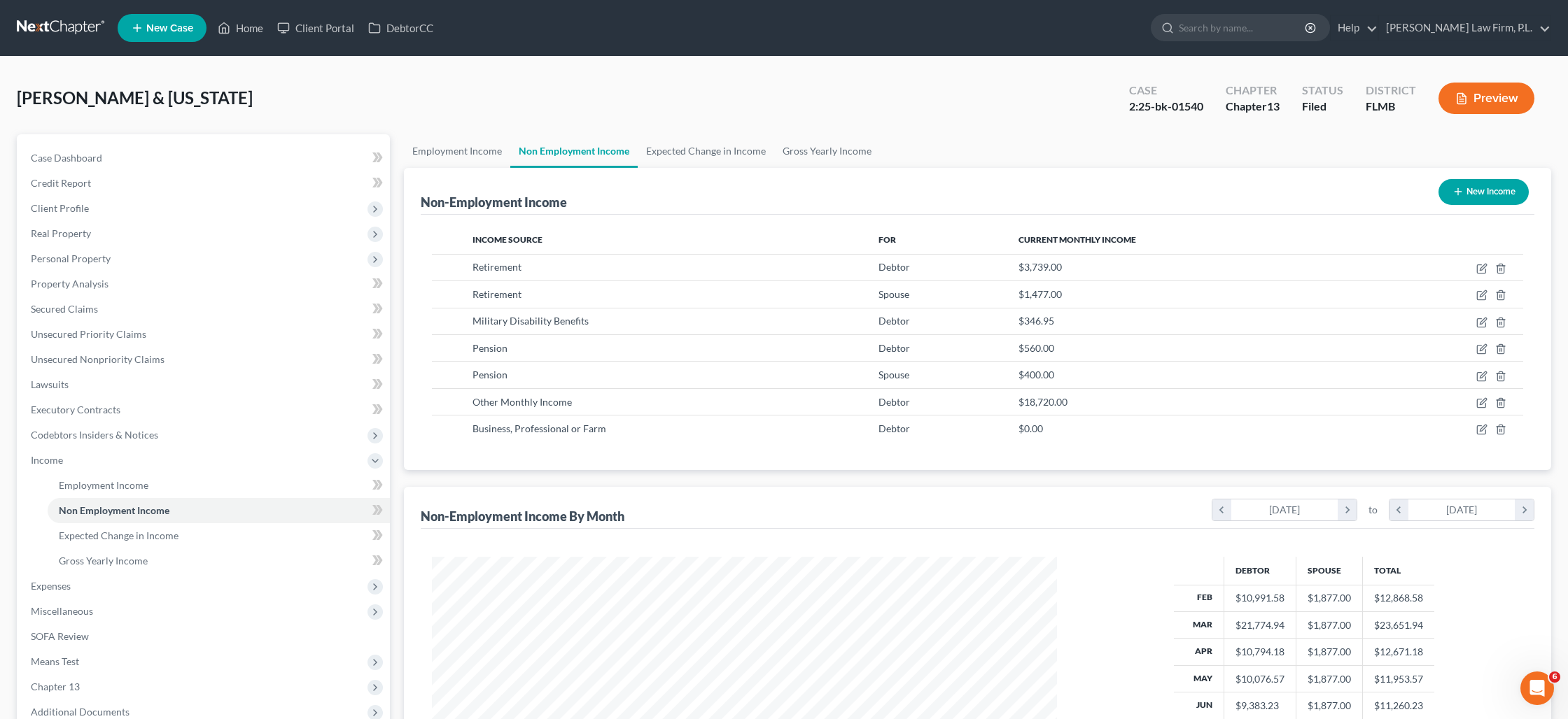
scroll to position [312, 652]
click at [838, 151] on link "Gross Yearly Income" at bounding box center [827, 151] width 106 height 34
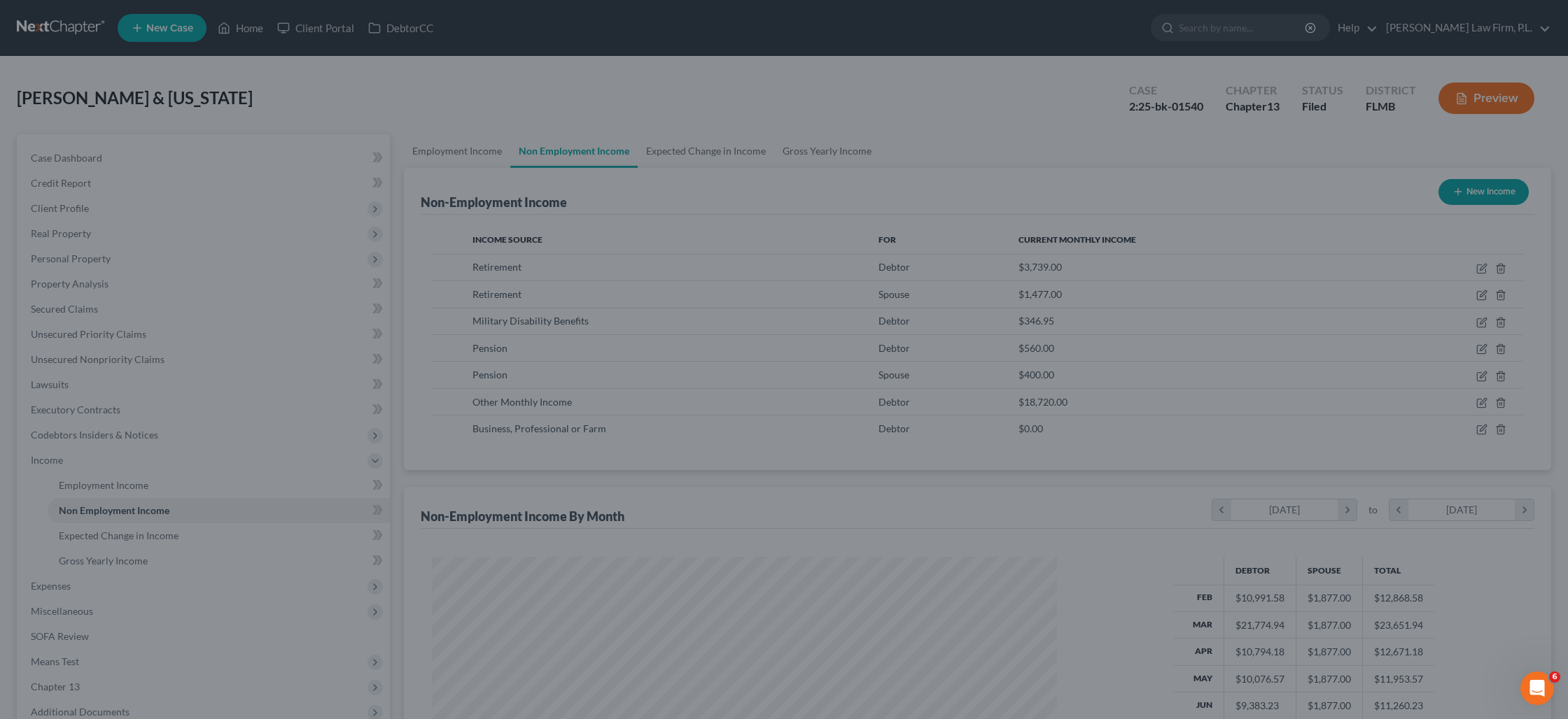
click at [820, 153] on div at bounding box center [784, 359] width 1568 height 719
click at [962, 216] on div at bounding box center [784, 359] width 1568 height 719
click at [892, 258] on div at bounding box center [784, 359] width 1568 height 719
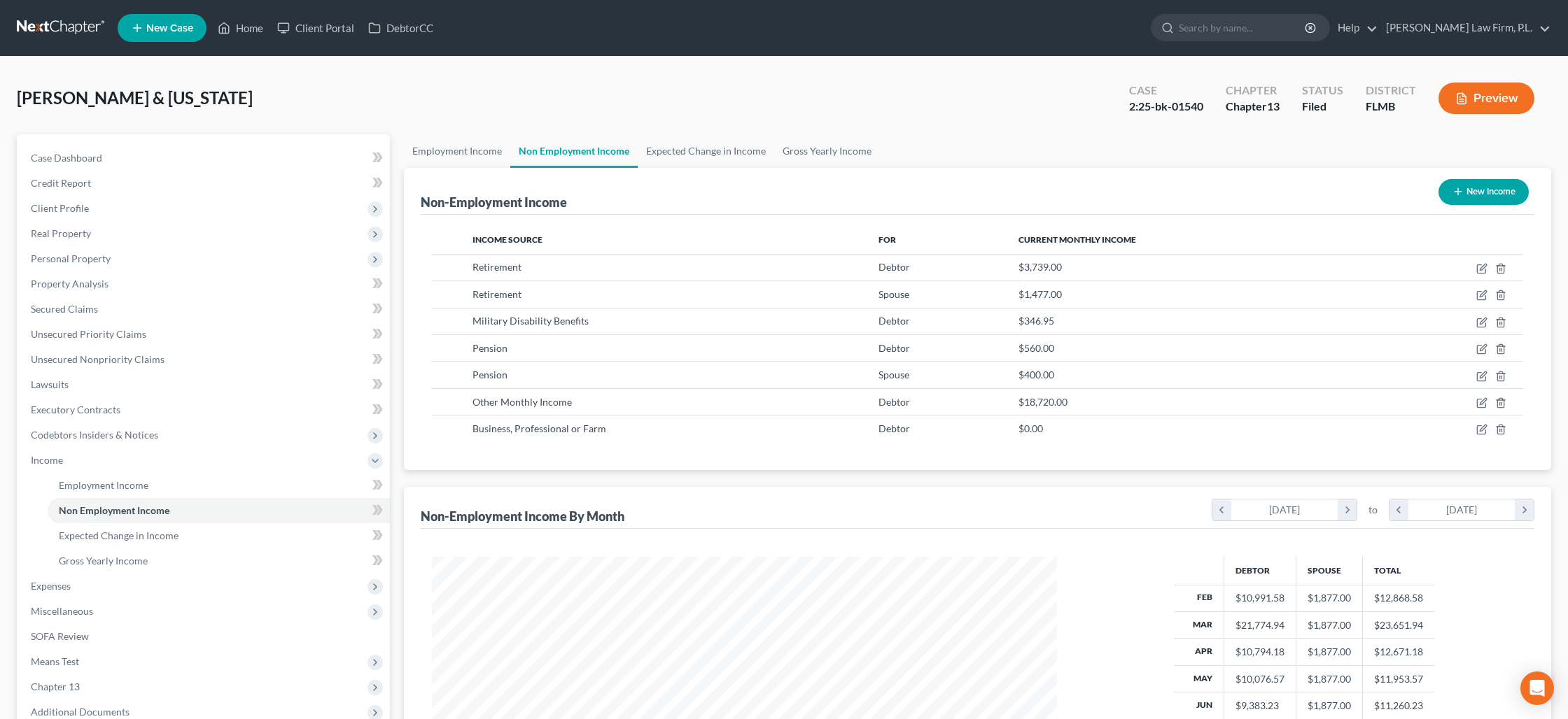
scroll to position [312, 652]
click at [815, 152] on link "Gross Yearly Income" at bounding box center [827, 151] width 106 height 34
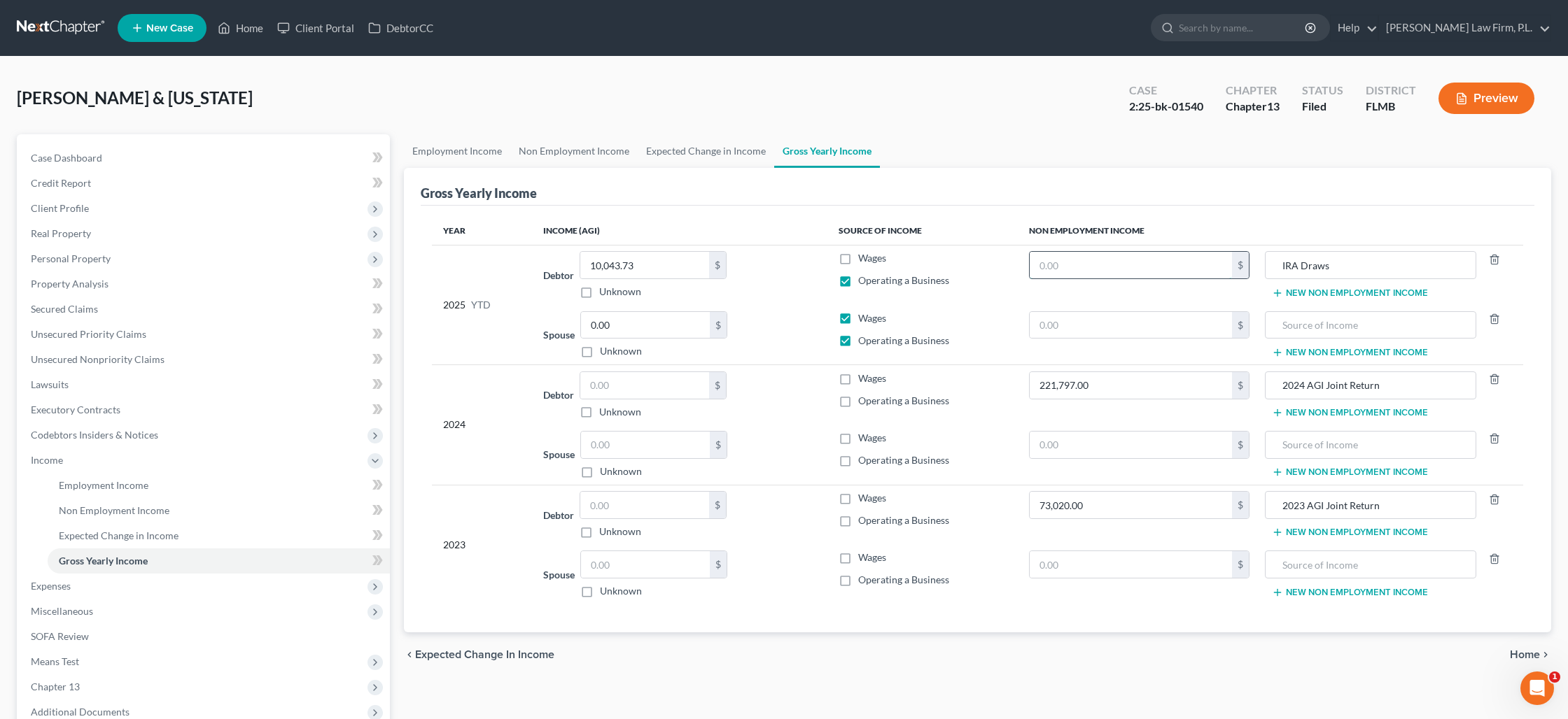
click at [1094, 267] on input "text" at bounding box center [1130, 265] width 202 height 27
type input "18,720"
click at [1494, 322] on icon "button" at bounding box center [1495, 319] width 11 height 11
click at [1494, 561] on icon "button" at bounding box center [1495, 559] width 11 height 11
click at [1492, 441] on icon "button" at bounding box center [1495, 439] width 6 height 9
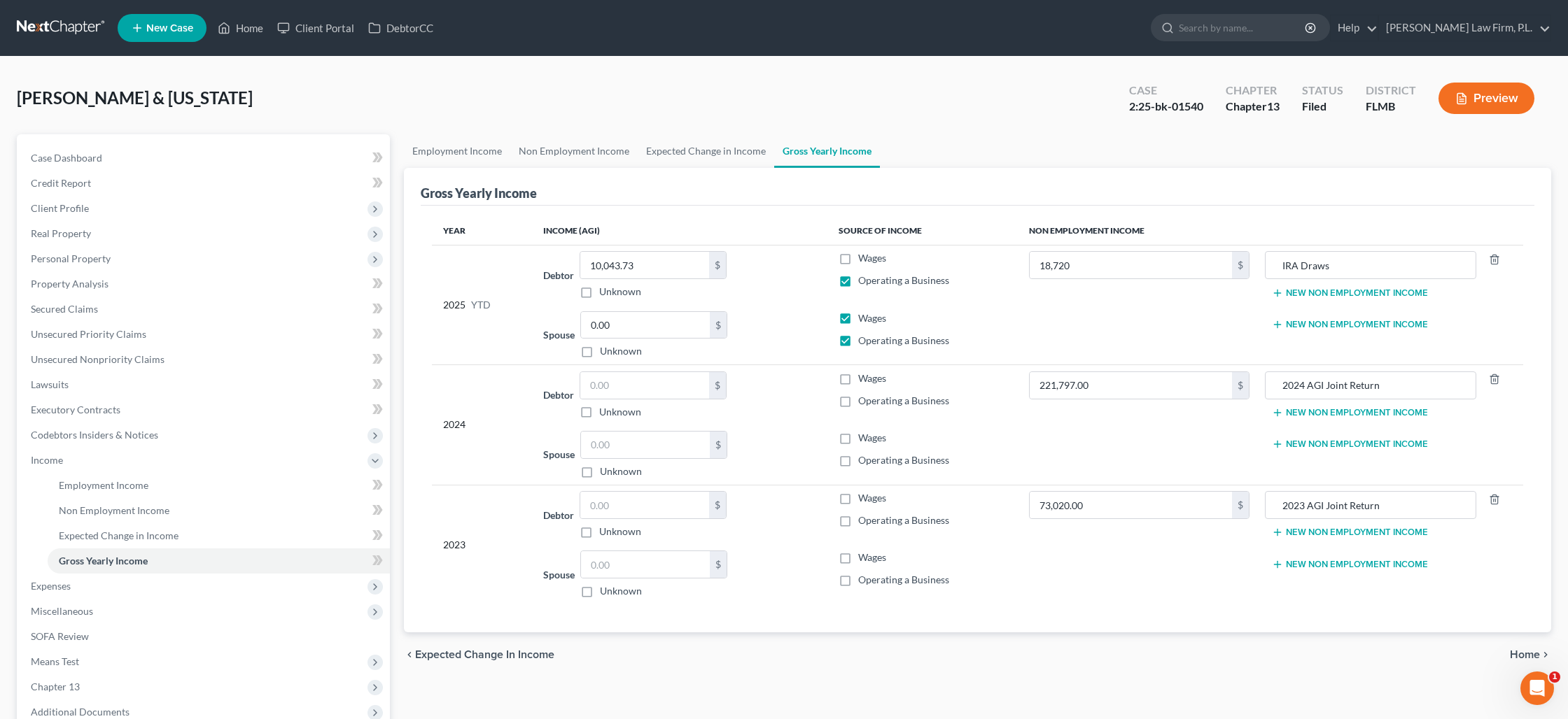
click at [1495, 105] on button "Preview" at bounding box center [1486, 98] width 96 height 32
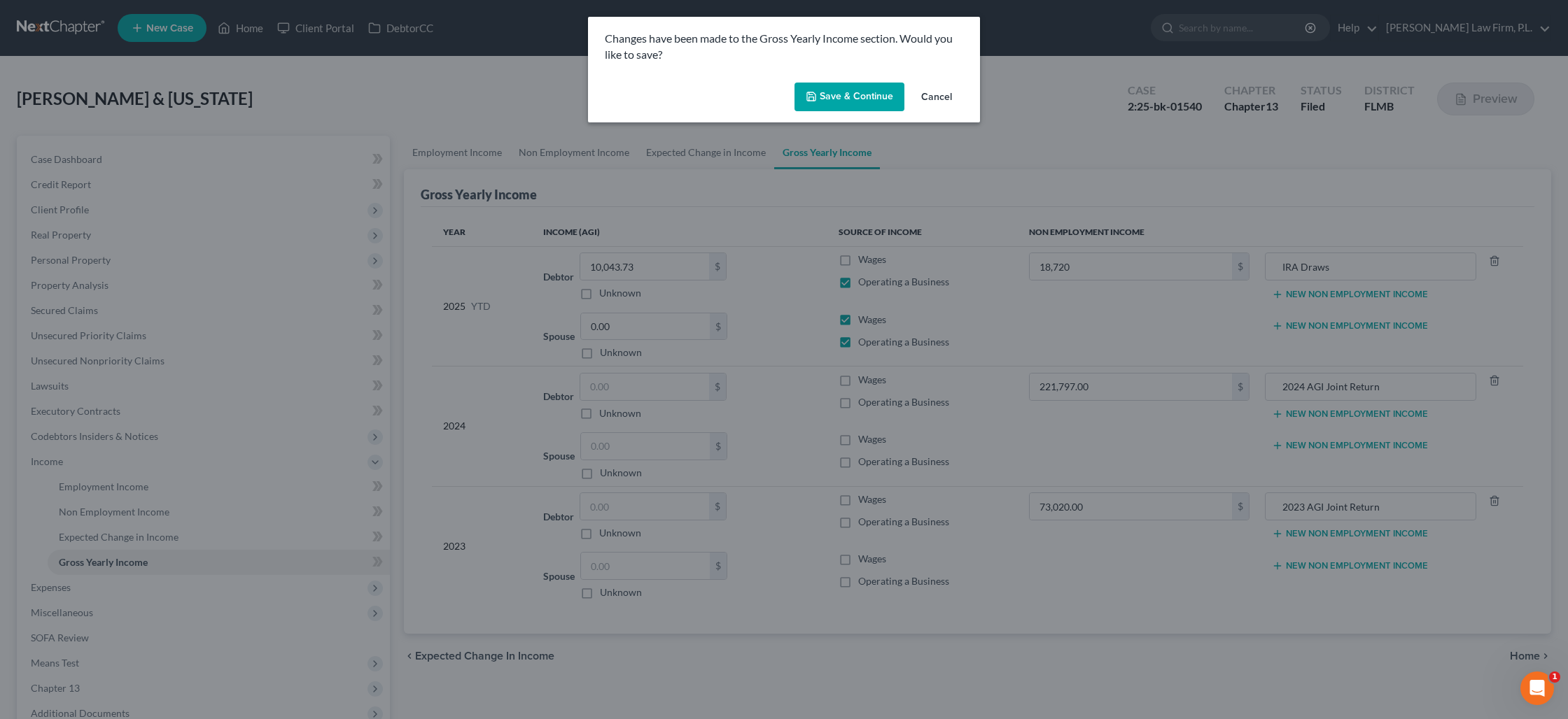
click at [851, 107] on button "Save & Continue" at bounding box center [849, 97] width 110 height 30
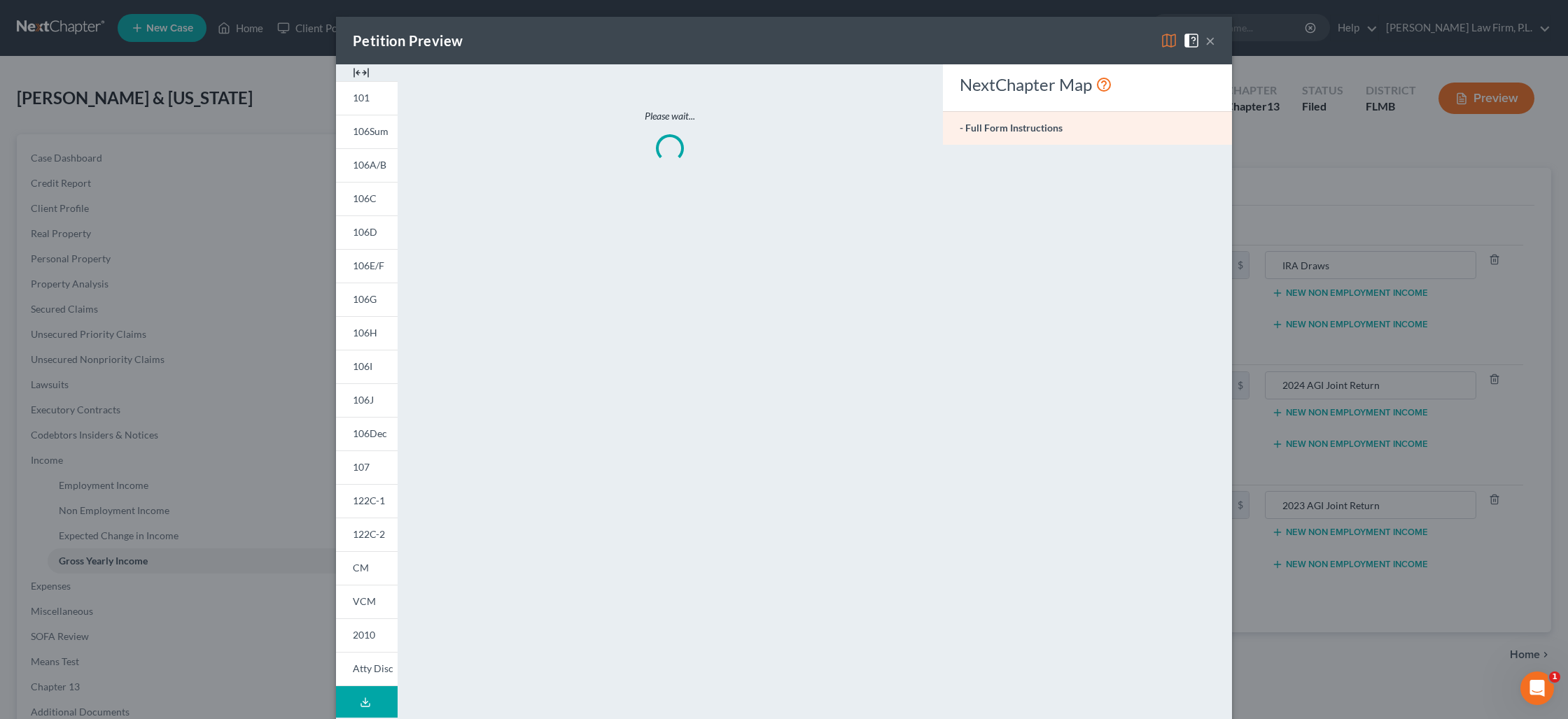
type input "18,720.00"
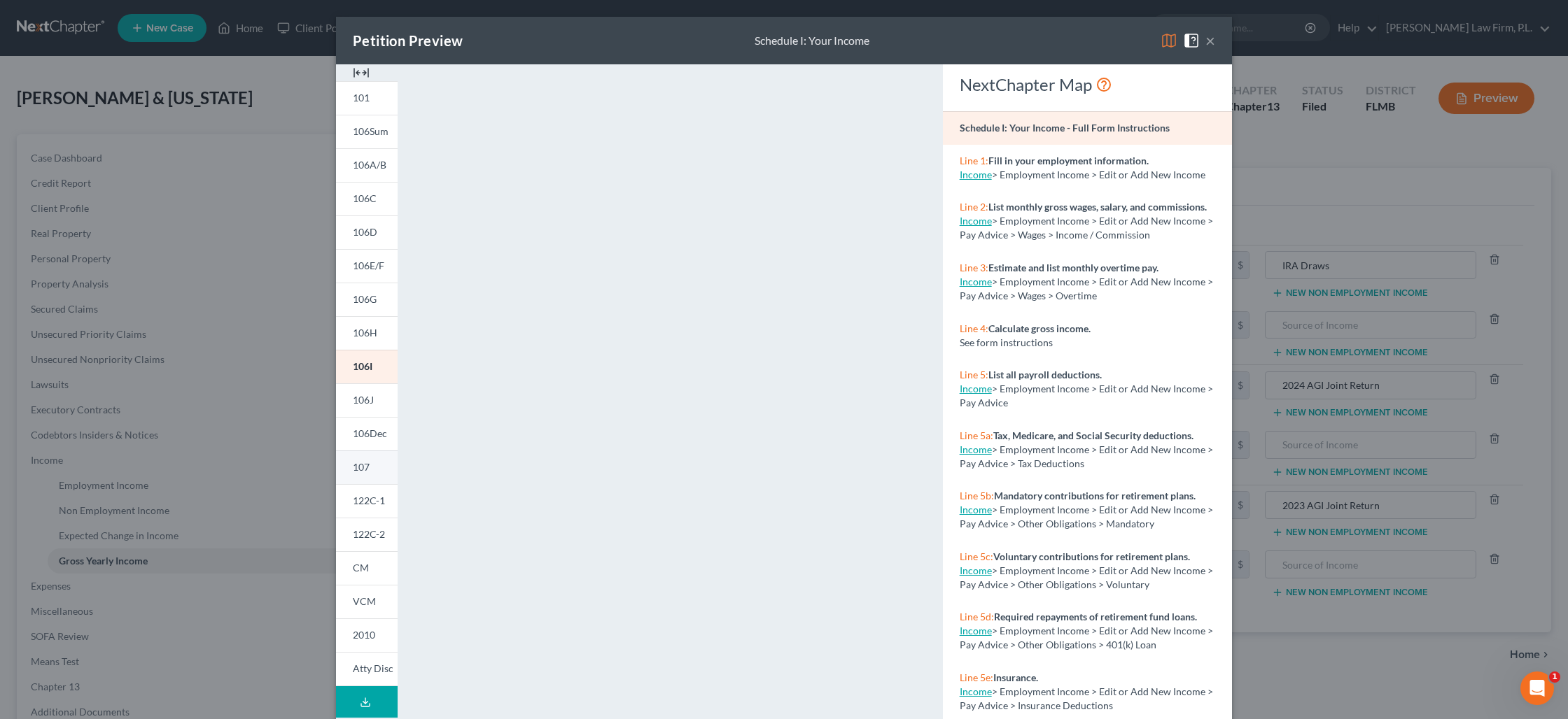
click at [366, 471] on span "107" at bounding box center [361, 466] width 17 height 12
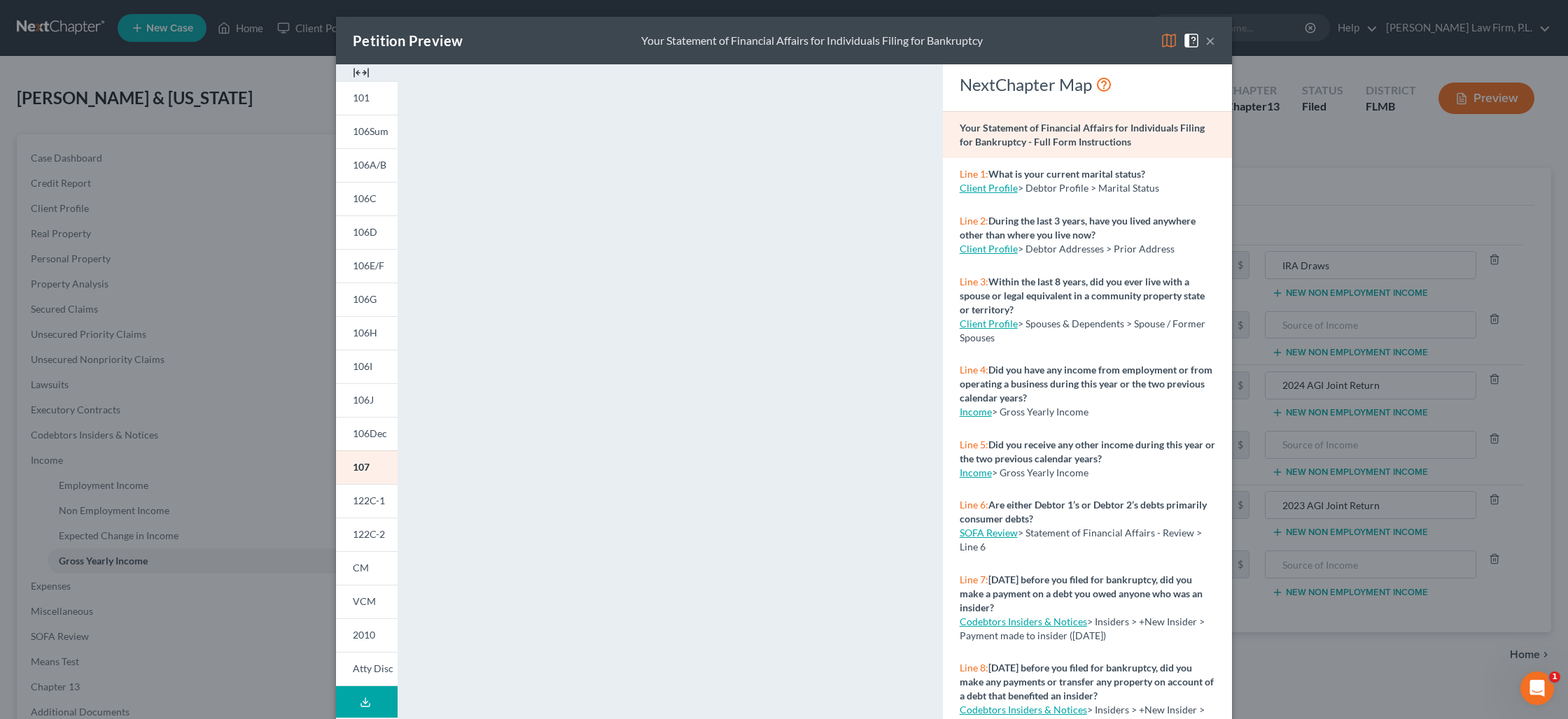
click at [1207, 47] on button "×" at bounding box center [1210, 41] width 10 height 17
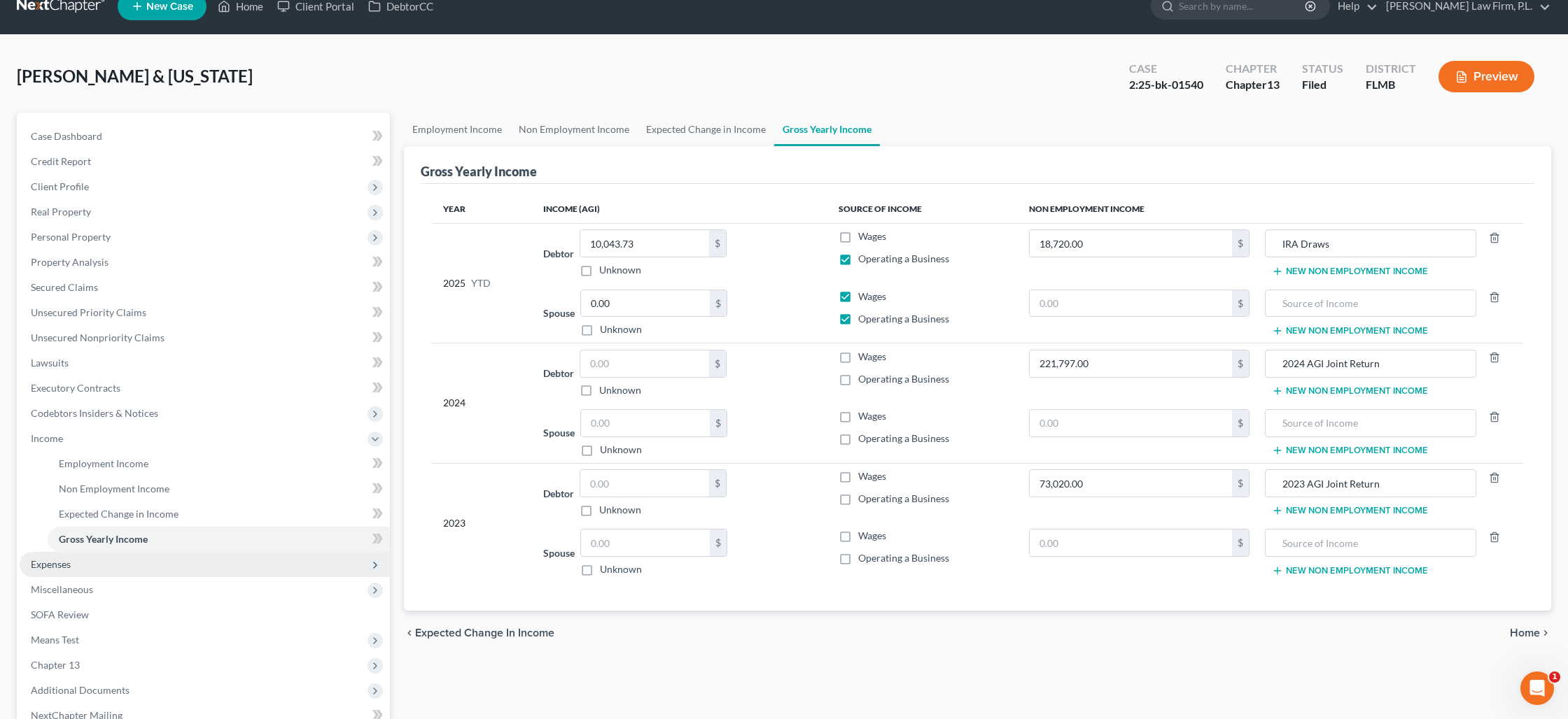
scroll to position [27, 0]
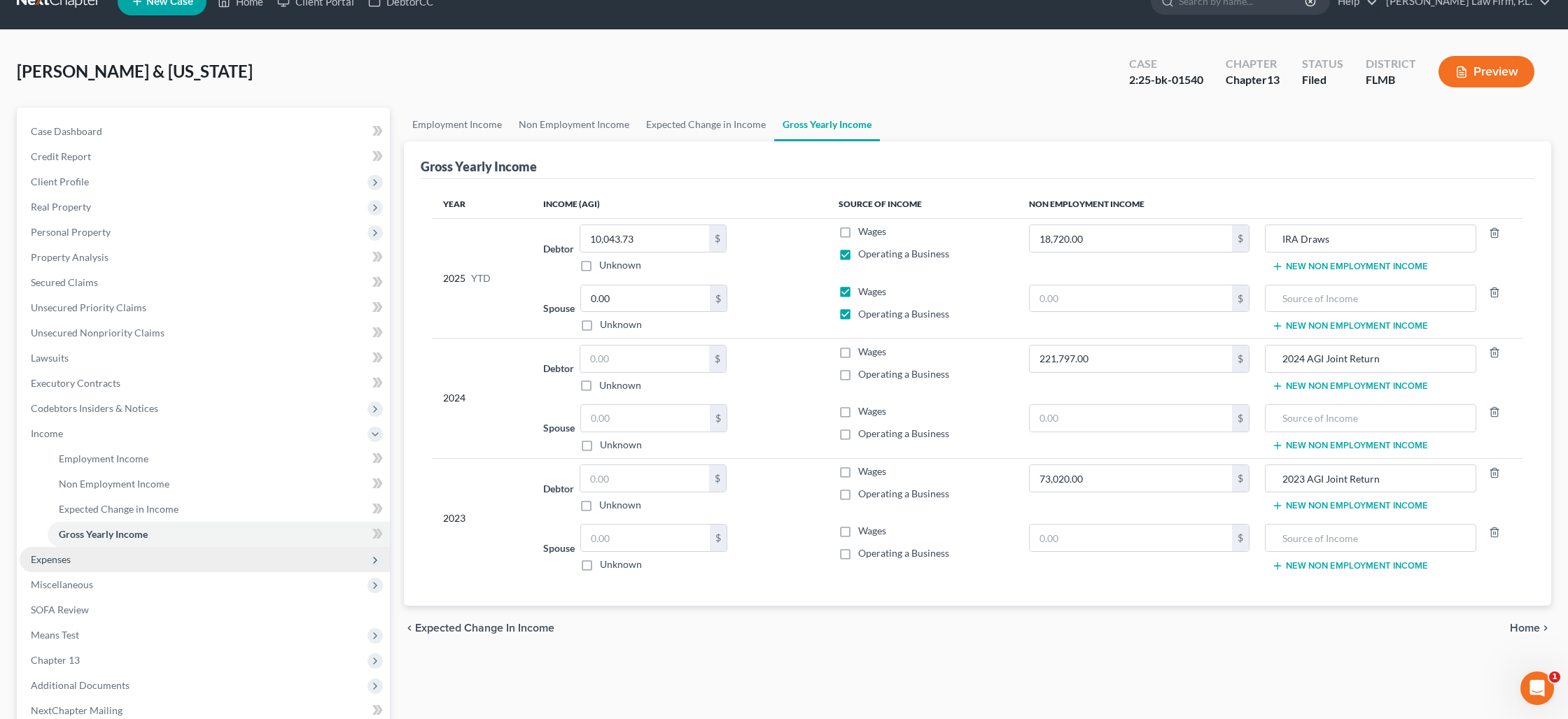
click at [283, 552] on span "Expenses" at bounding box center [205, 560] width 370 height 25
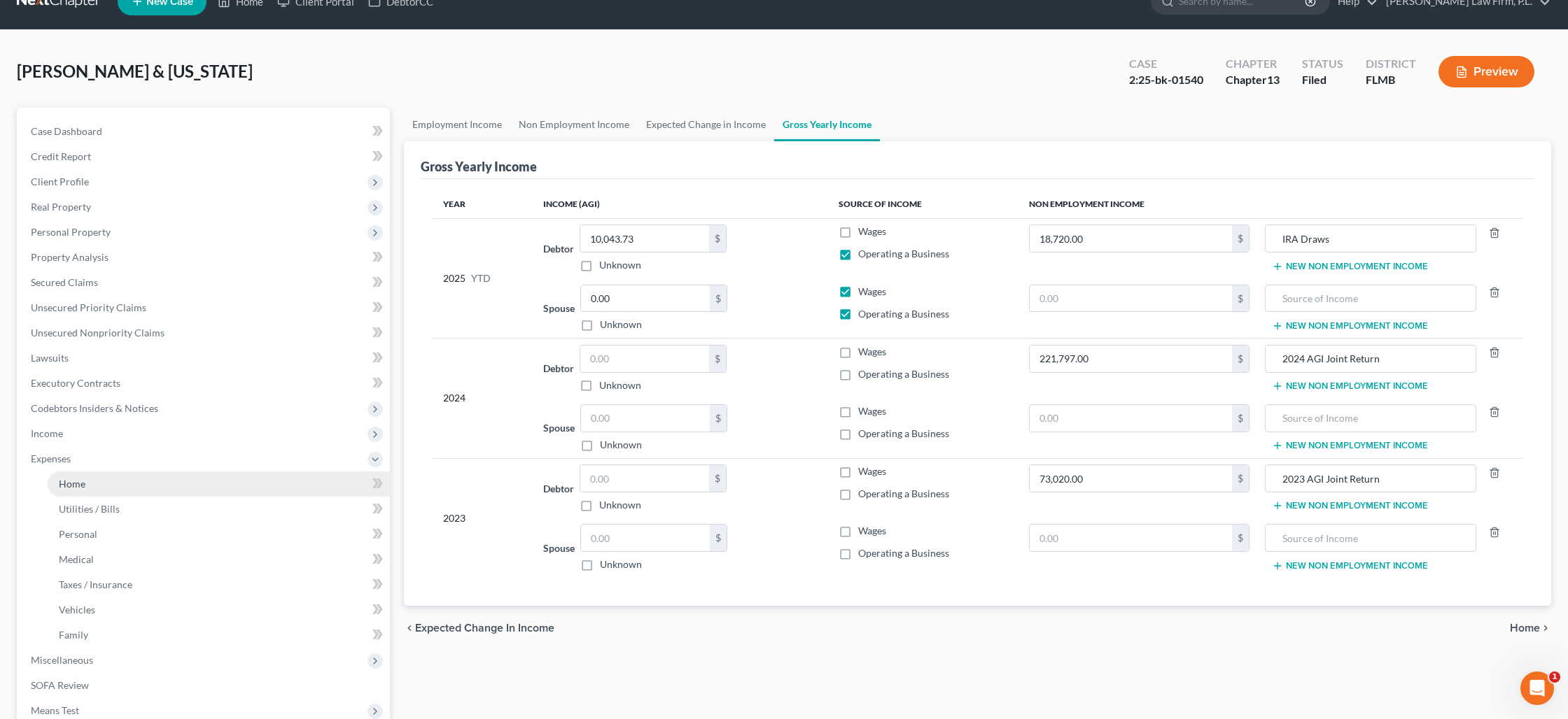
click at [259, 484] on link "Home" at bounding box center [218, 484] width 342 height 25
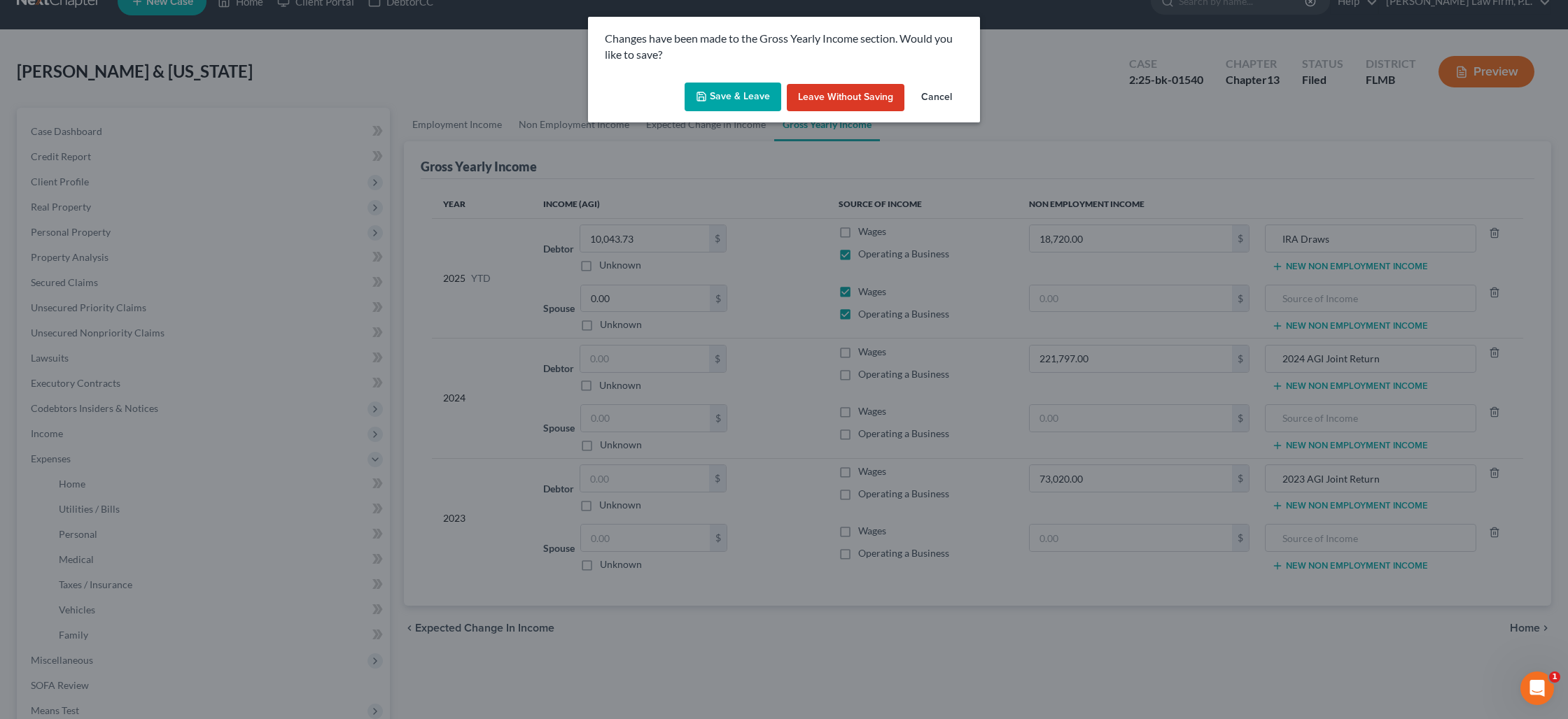
click at [704, 97] on polyline "button" at bounding box center [701, 99] width 5 height 4
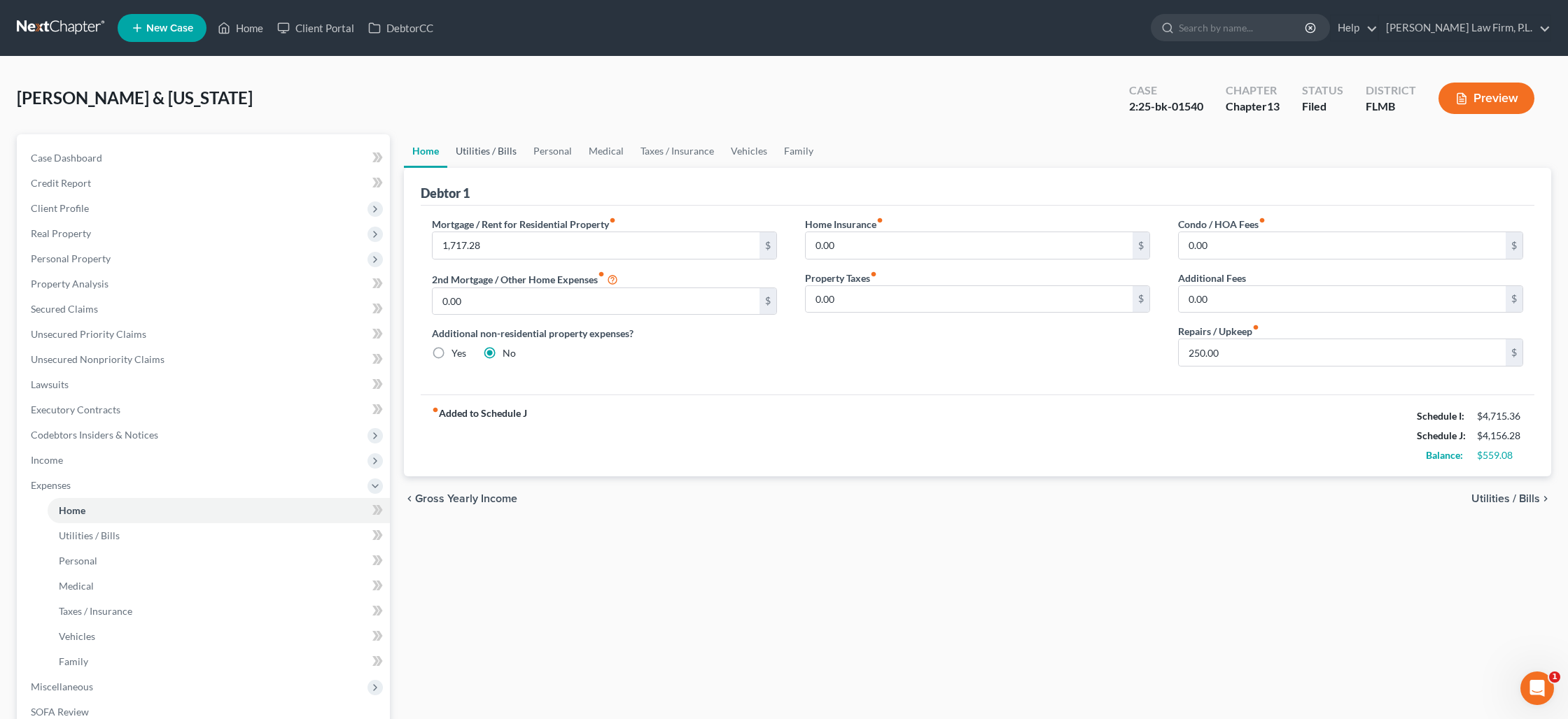
click at [503, 154] on link "Utilities / Bills" at bounding box center [486, 151] width 78 height 34
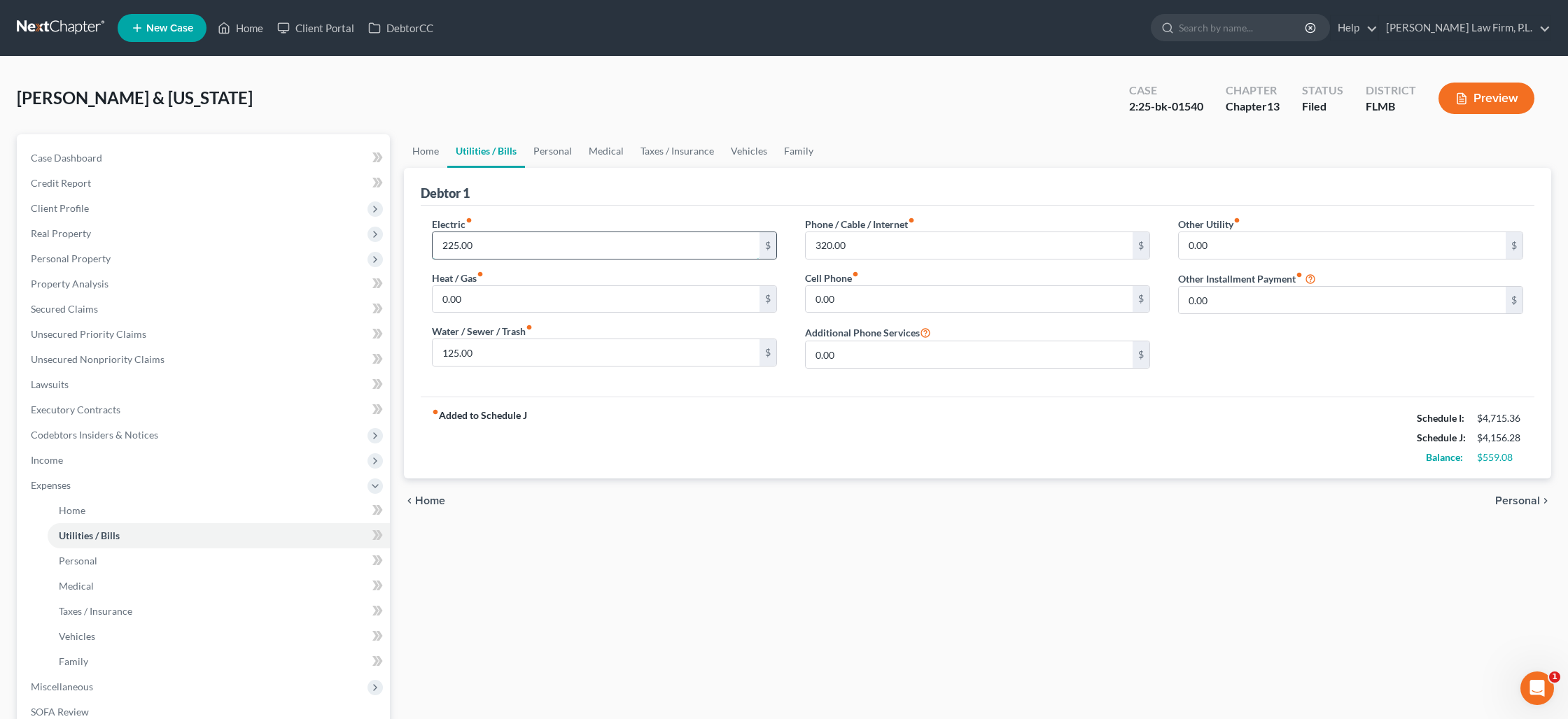
click at [487, 242] on input "225.00" at bounding box center [596, 246] width 327 height 27
type input "275"
type input "395"
click at [548, 152] on link "Personal" at bounding box center [552, 151] width 55 height 34
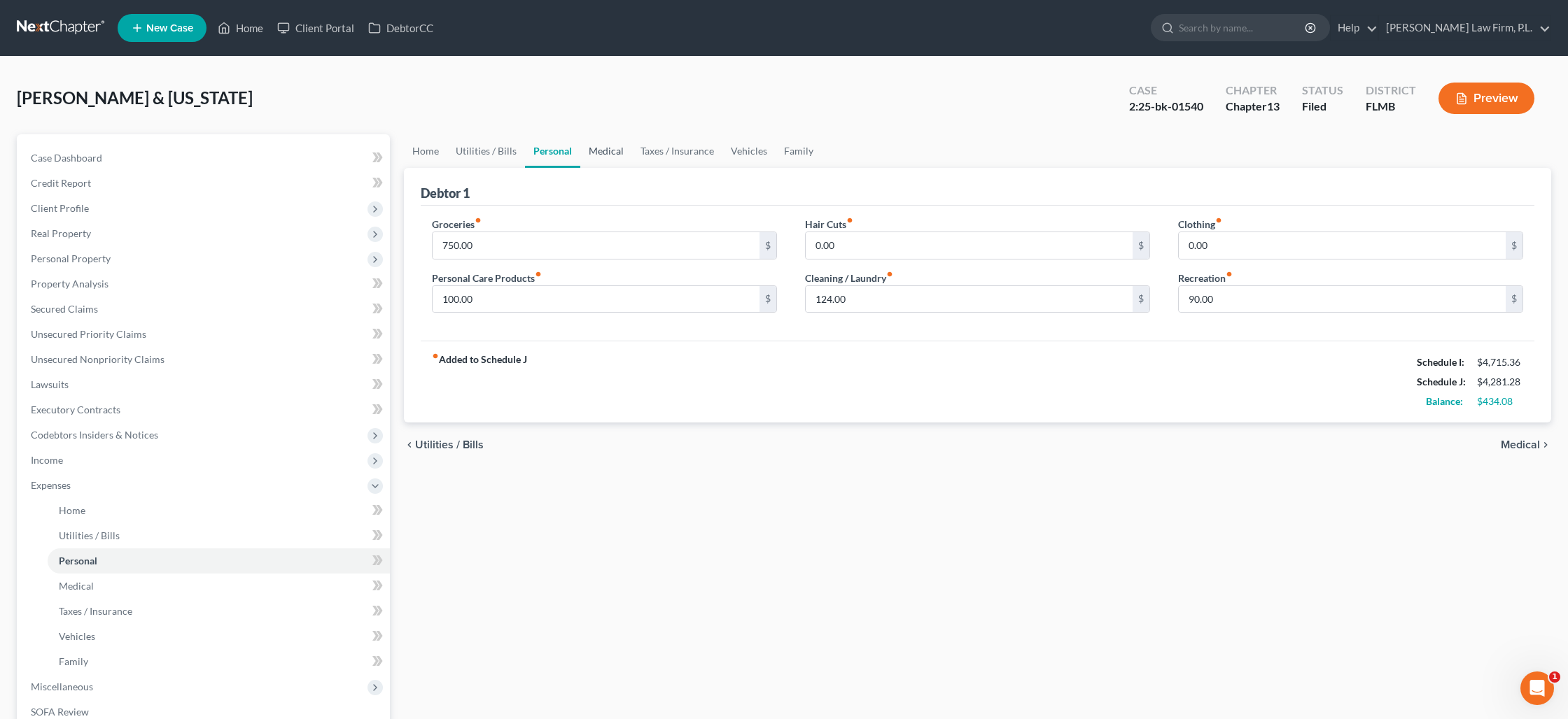
click at [615, 157] on link "Medical" at bounding box center [606, 151] width 52 height 34
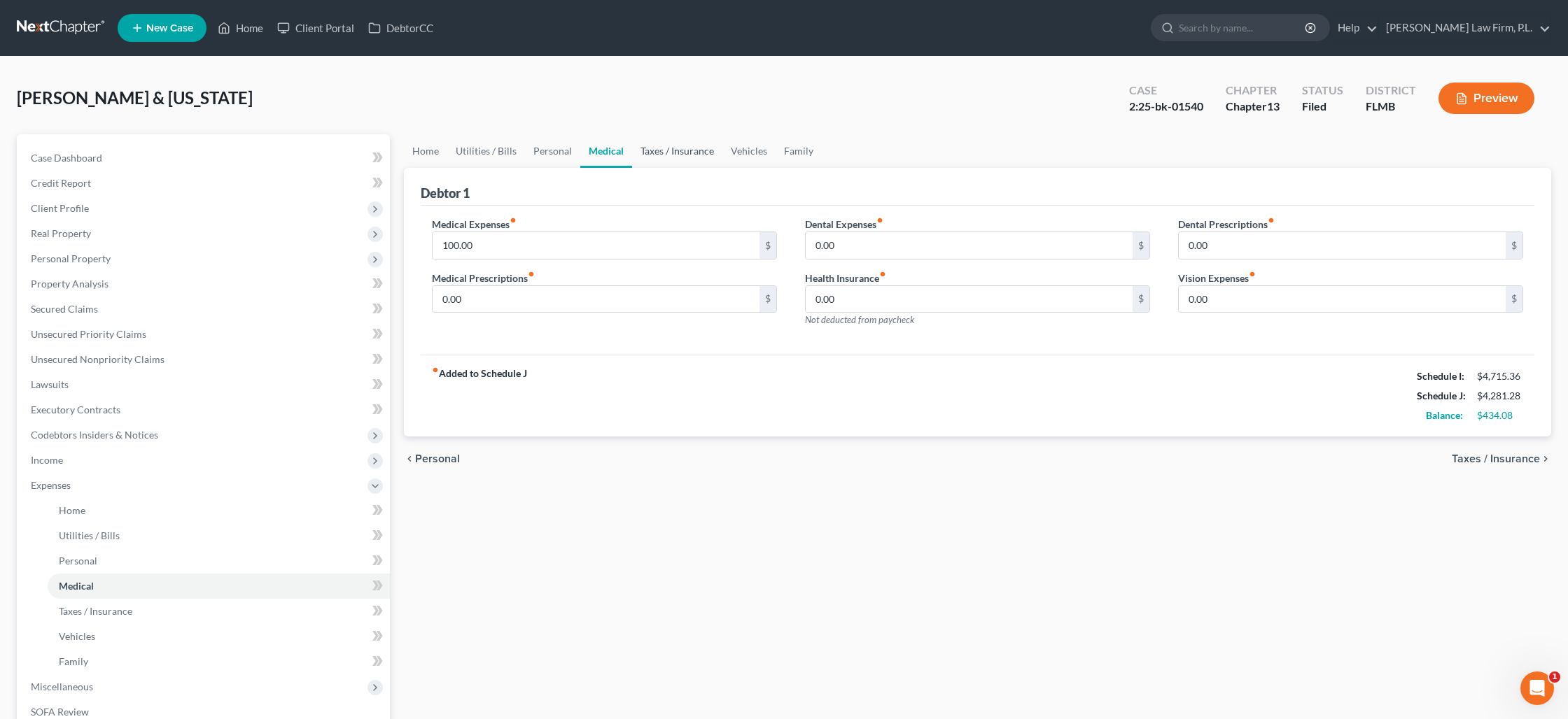
click at [654, 155] on link "Taxes / Insurance" at bounding box center [677, 151] width 90 height 34
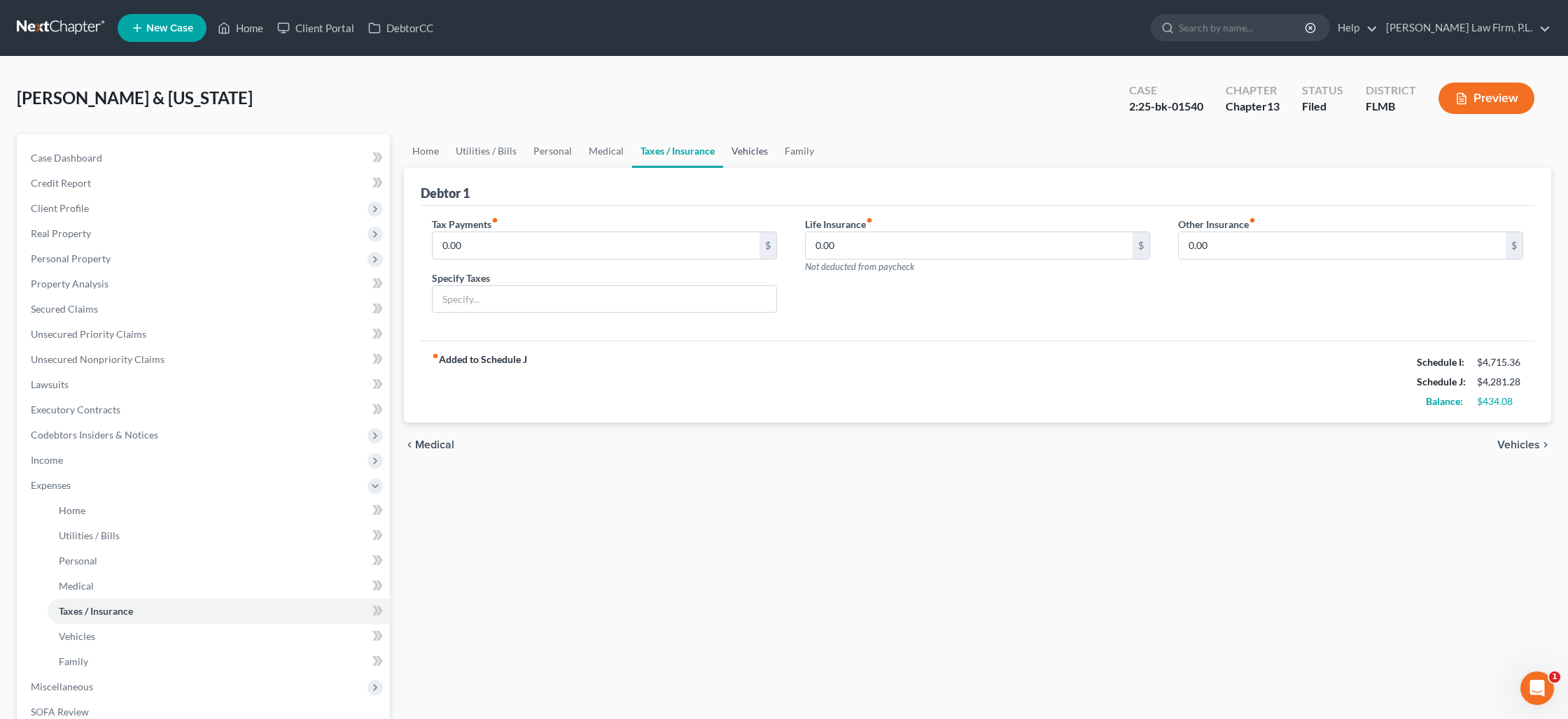
click at [732, 153] on link "Vehicles" at bounding box center [749, 151] width 53 height 34
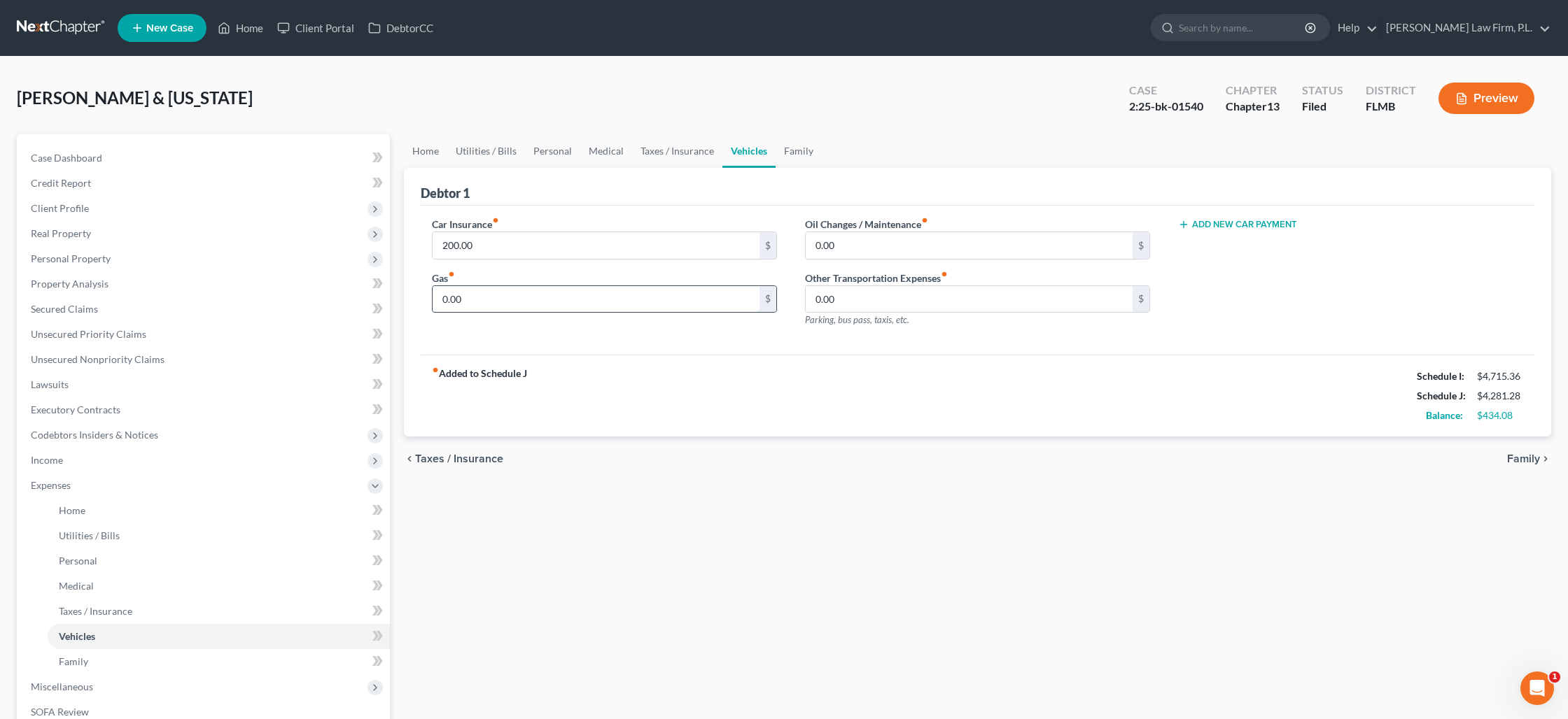
click at [494, 306] on input "0.00" at bounding box center [596, 299] width 327 height 27
type input "400"
click at [794, 153] on link "Family" at bounding box center [798, 151] width 46 height 34
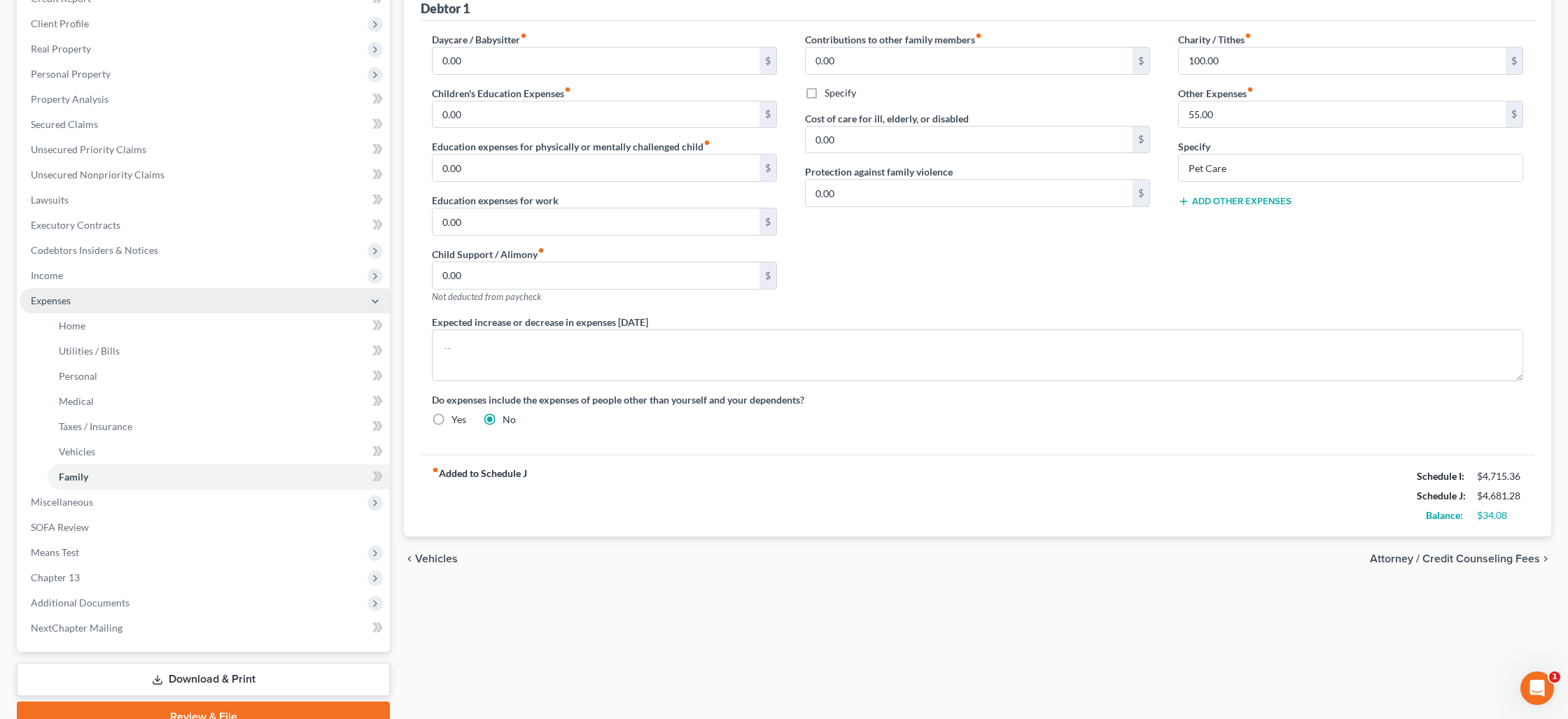
scroll to position [250, 0]
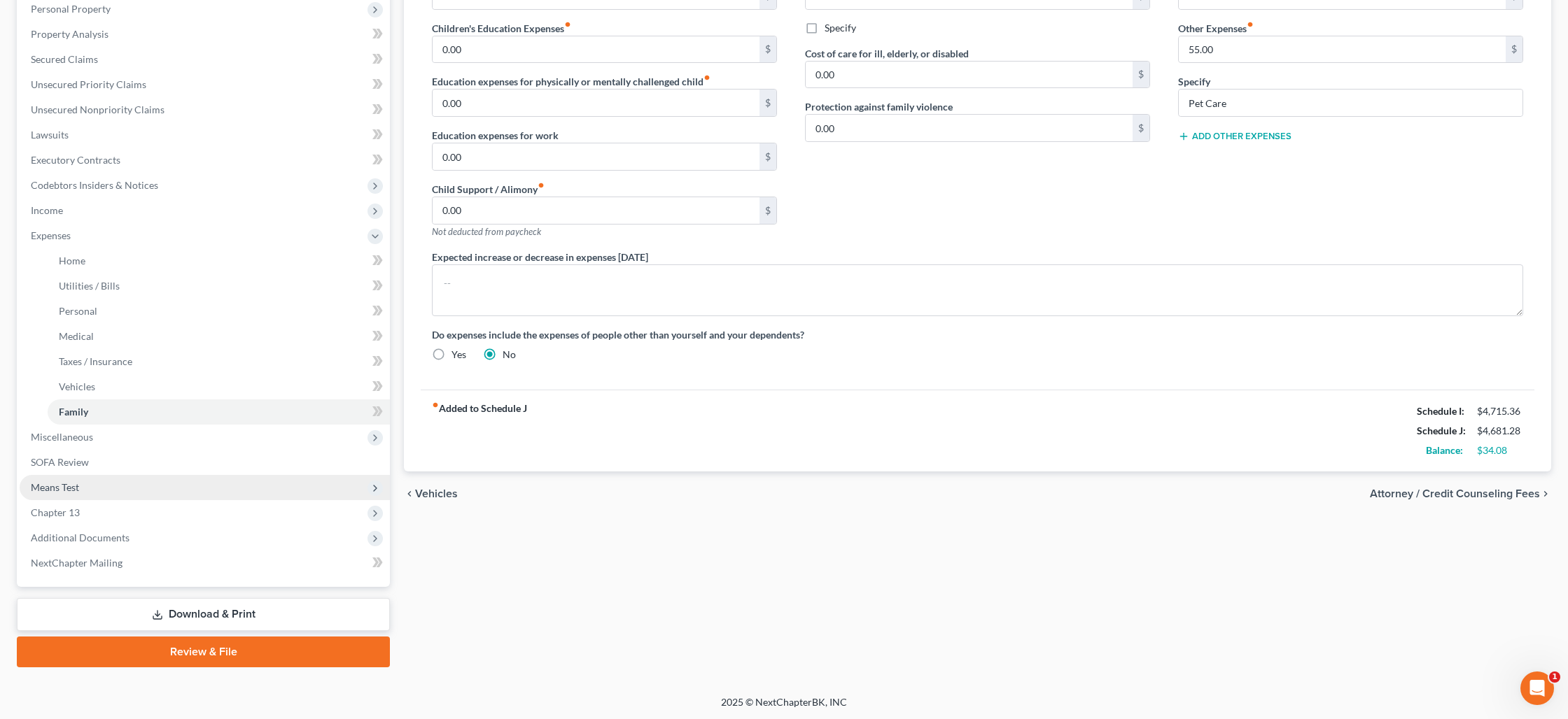
click at [157, 492] on span "Means Test" at bounding box center [205, 488] width 370 height 25
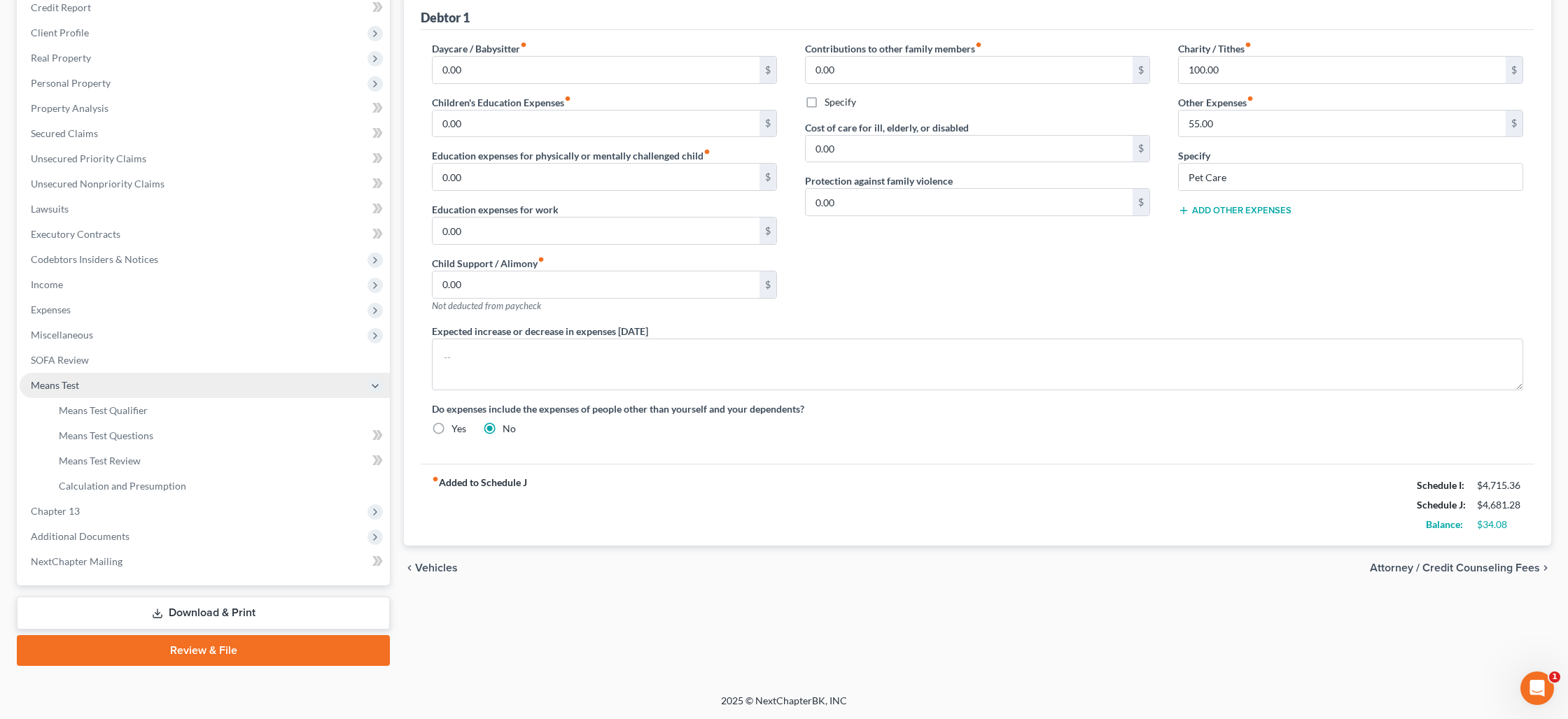
scroll to position [174, 0]
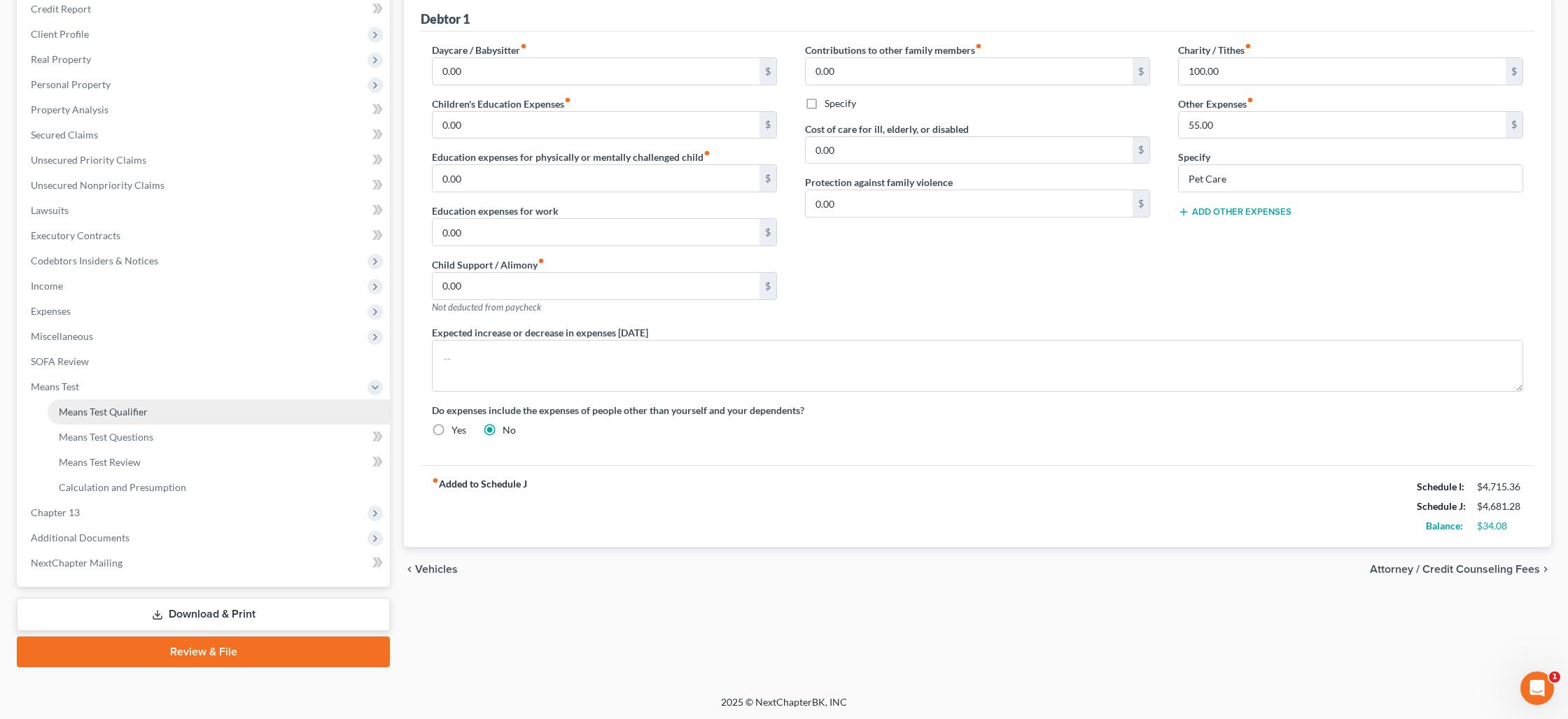
click at [151, 406] on link "Means Test Qualifier" at bounding box center [218, 412] width 342 height 25
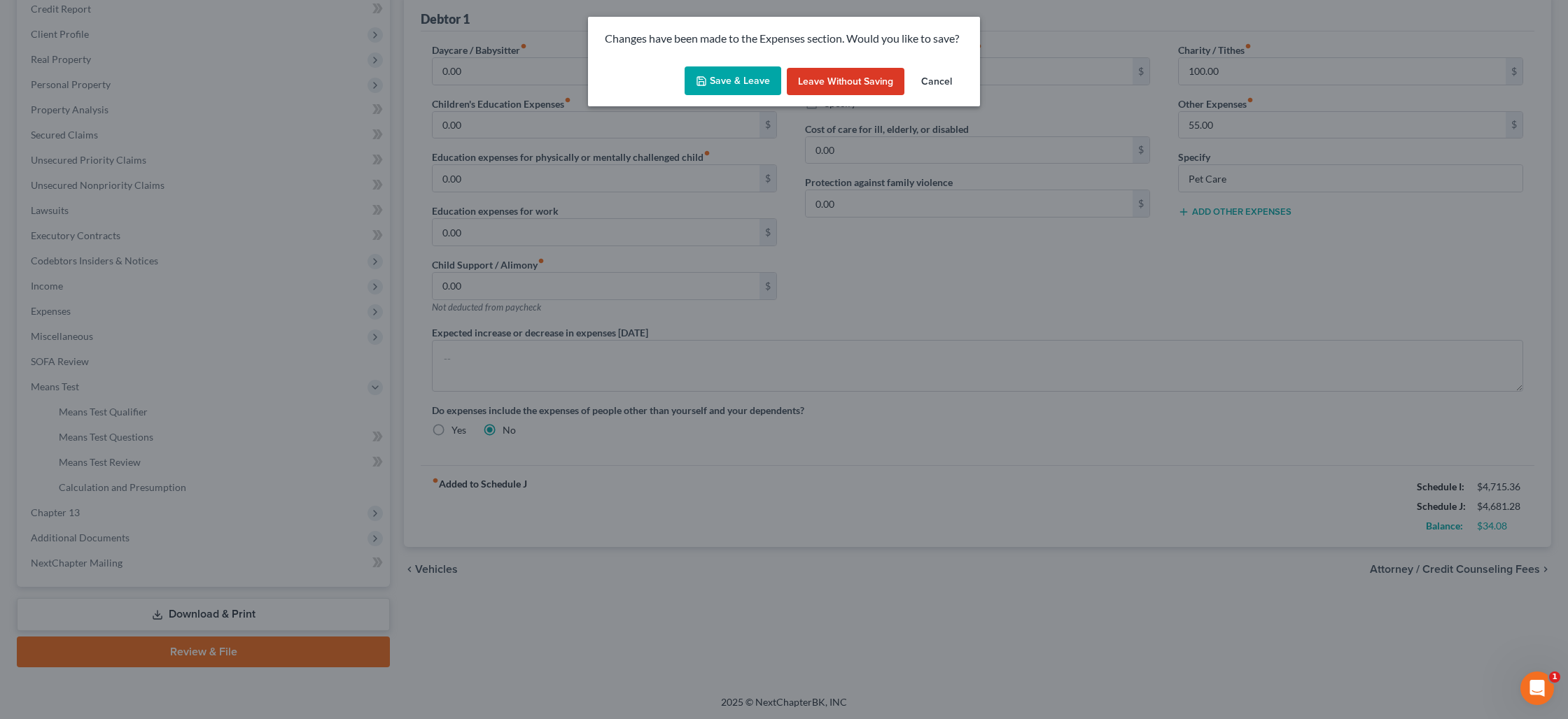
click at [731, 75] on button "Save & Leave" at bounding box center [733, 81] width 97 height 30
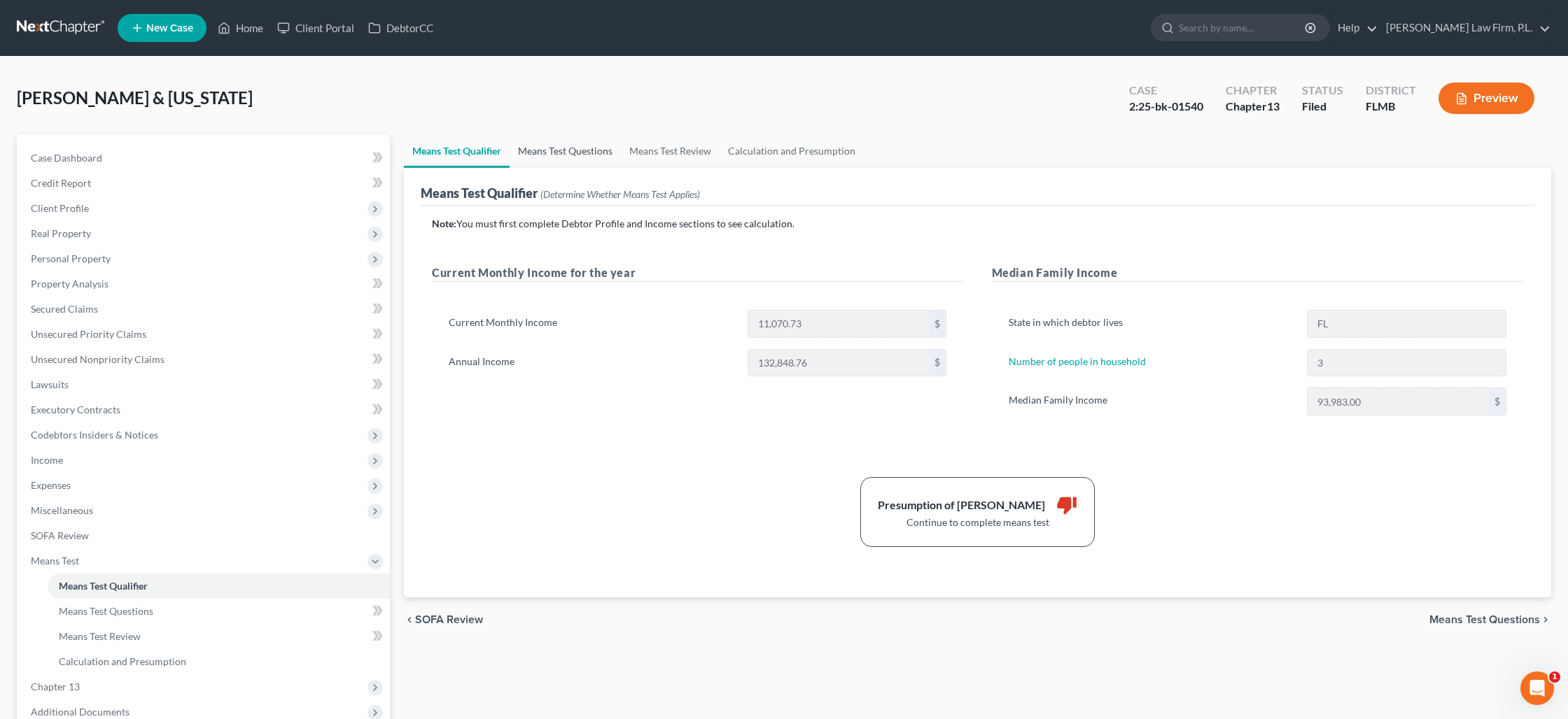
click at [592, 141] on link "Means Test Questions" at bounding box center [565, 151] width 112 height 34
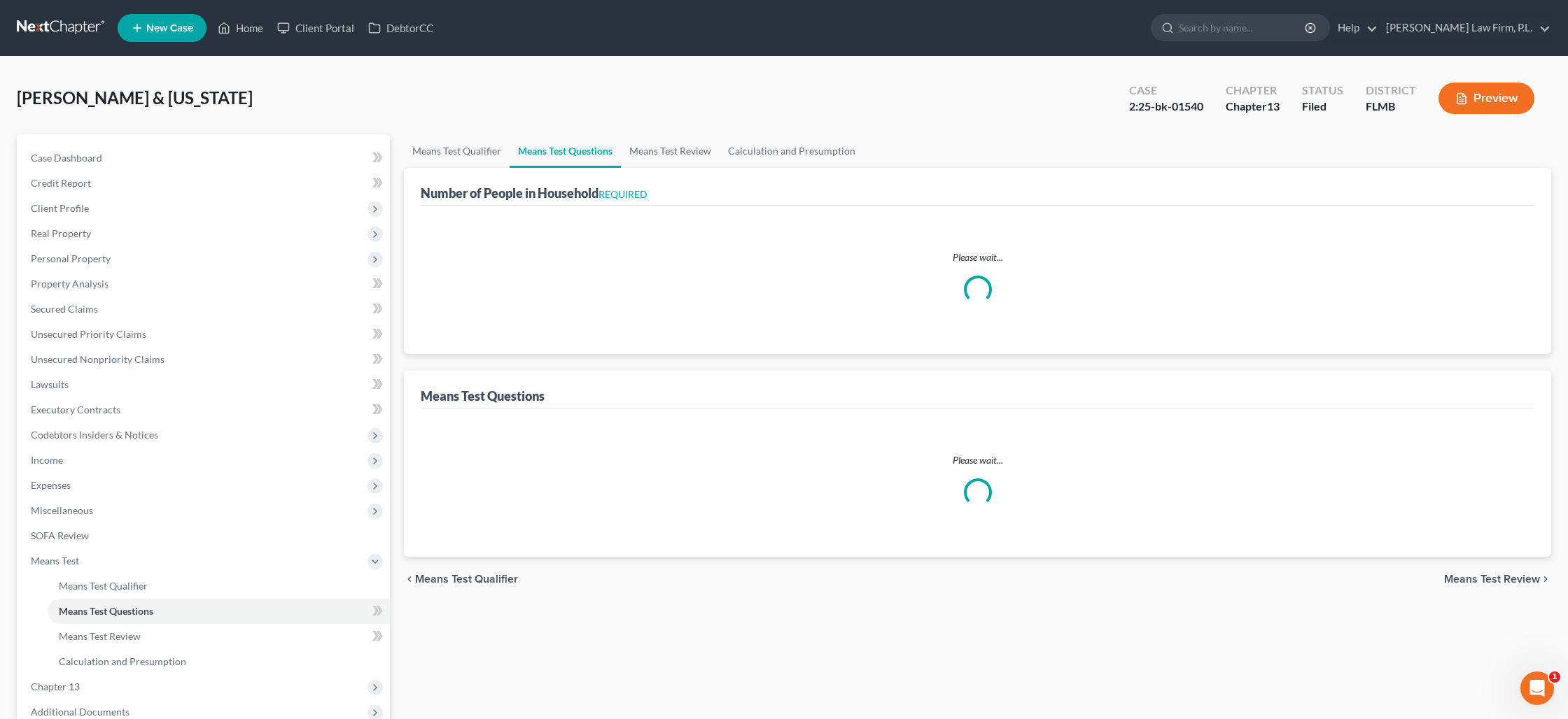
select select "0"
select select "60"
select select "0"
select select "60"
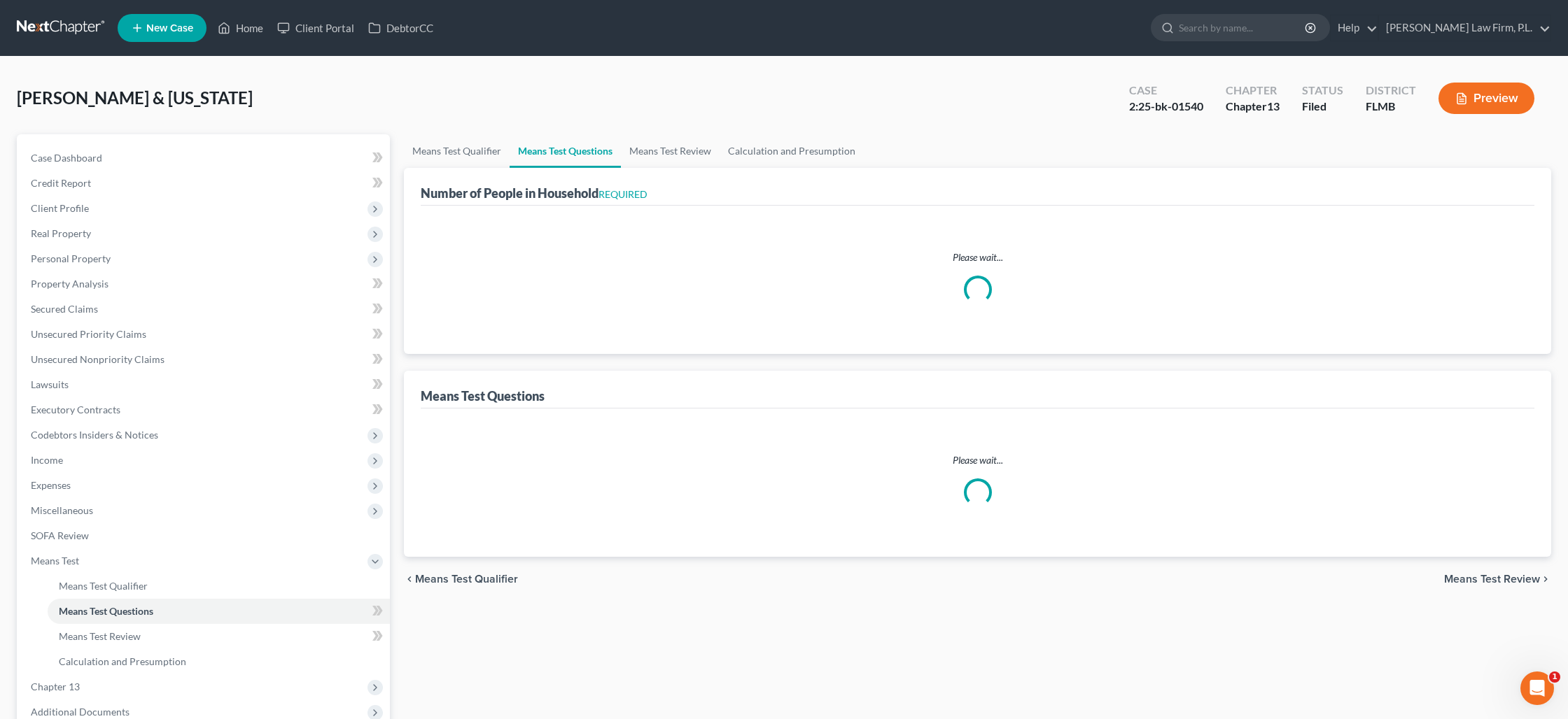
select select "4"
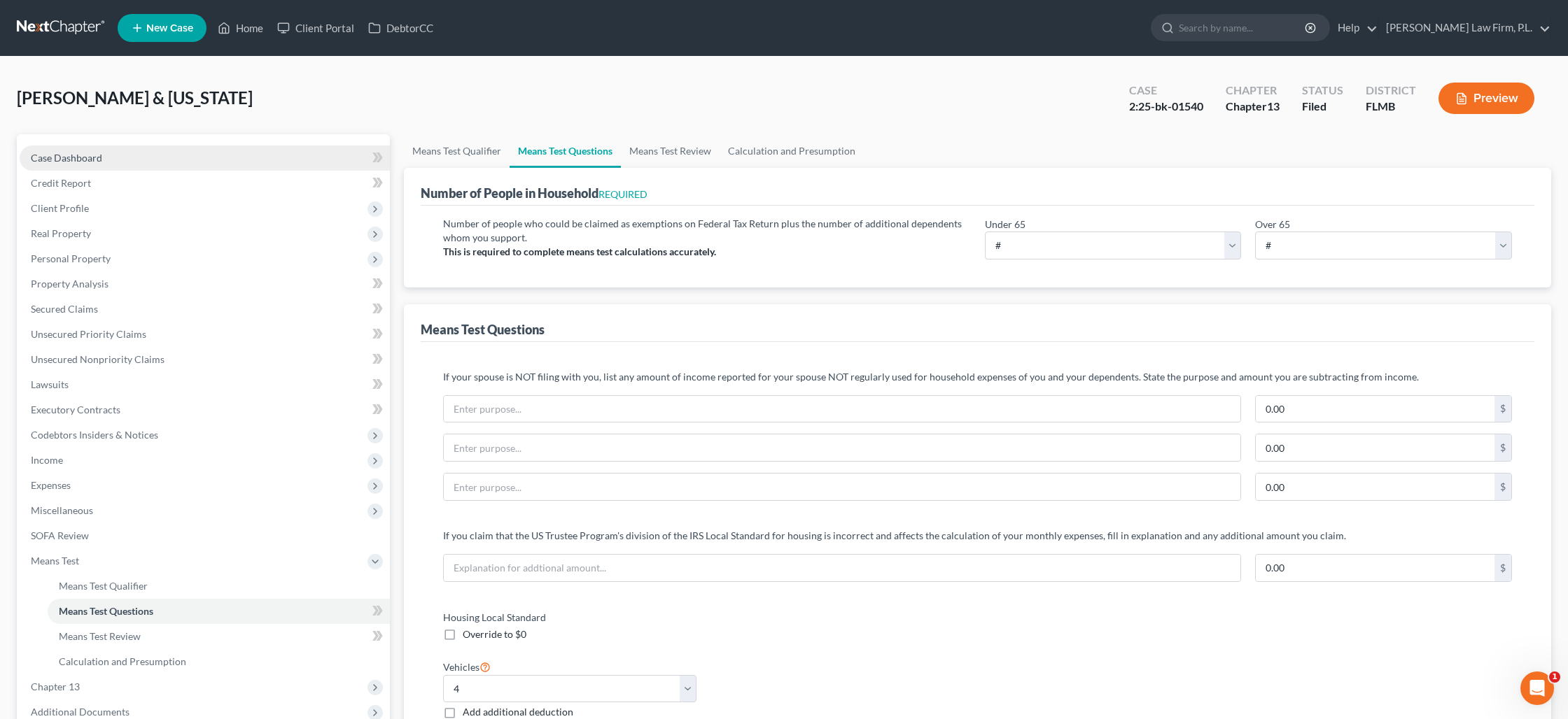
click at [145, 162] on link "Case Dashboard" at bounding box center [205, 158] width 370 height 25
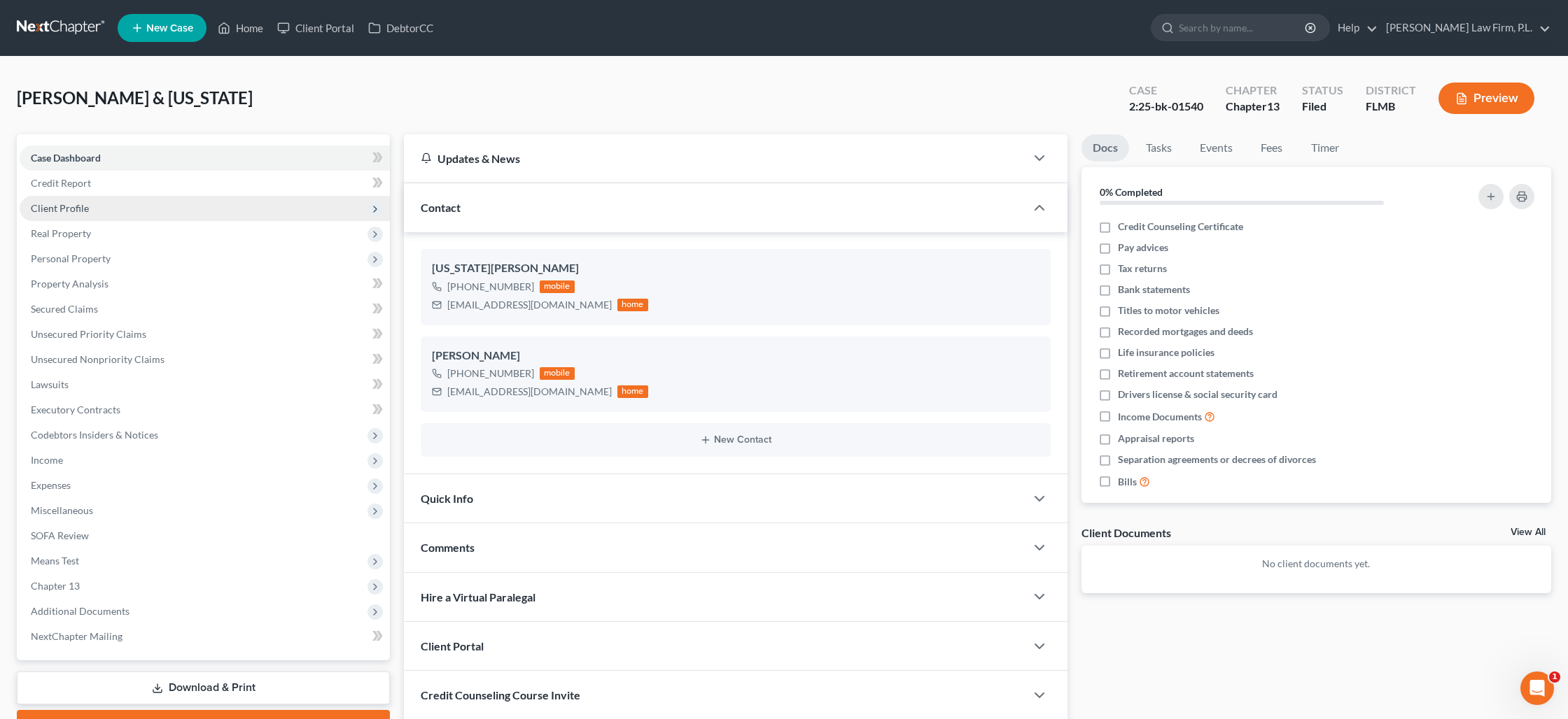
click at [130, 203] on span "Client Profile" at bounding box center [205, 209] width 370 height 25
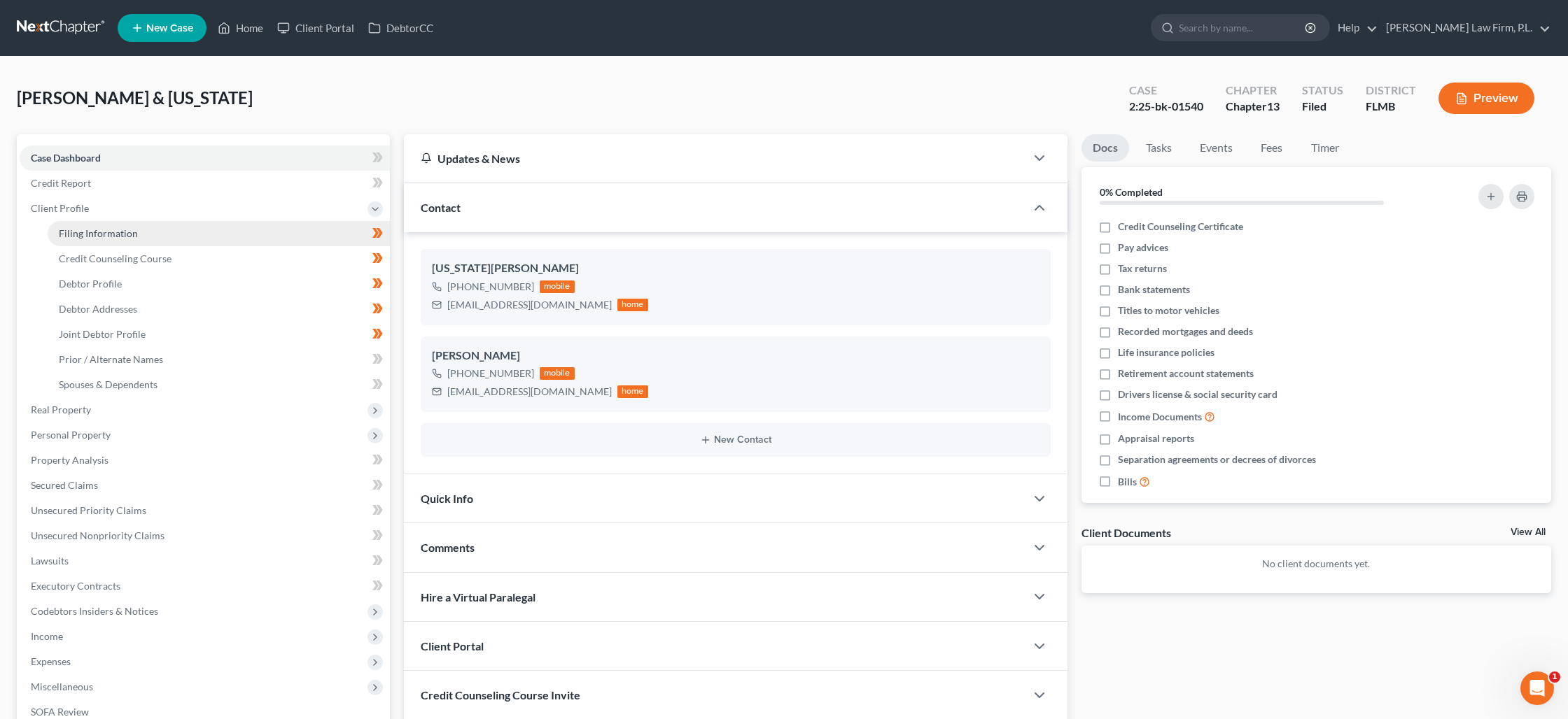
click at [137, 236] on link "Filing Information" at bounding box center [218, 234] width 342 height 25
select select "1"
select select "3"
select select "9"
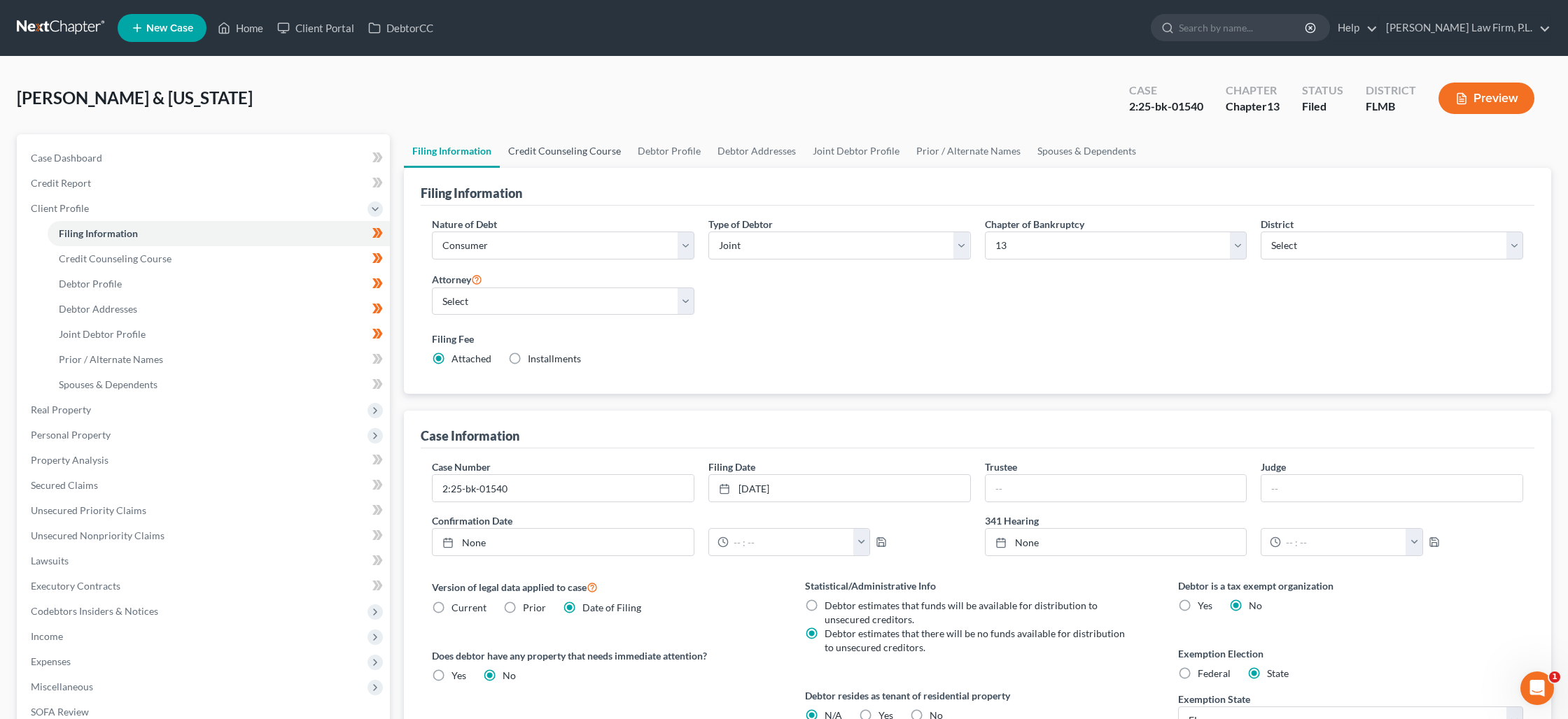
click at [550, 155] on link "Credit Counseling Course" at bounding box center [564, 151] width 129 height 34
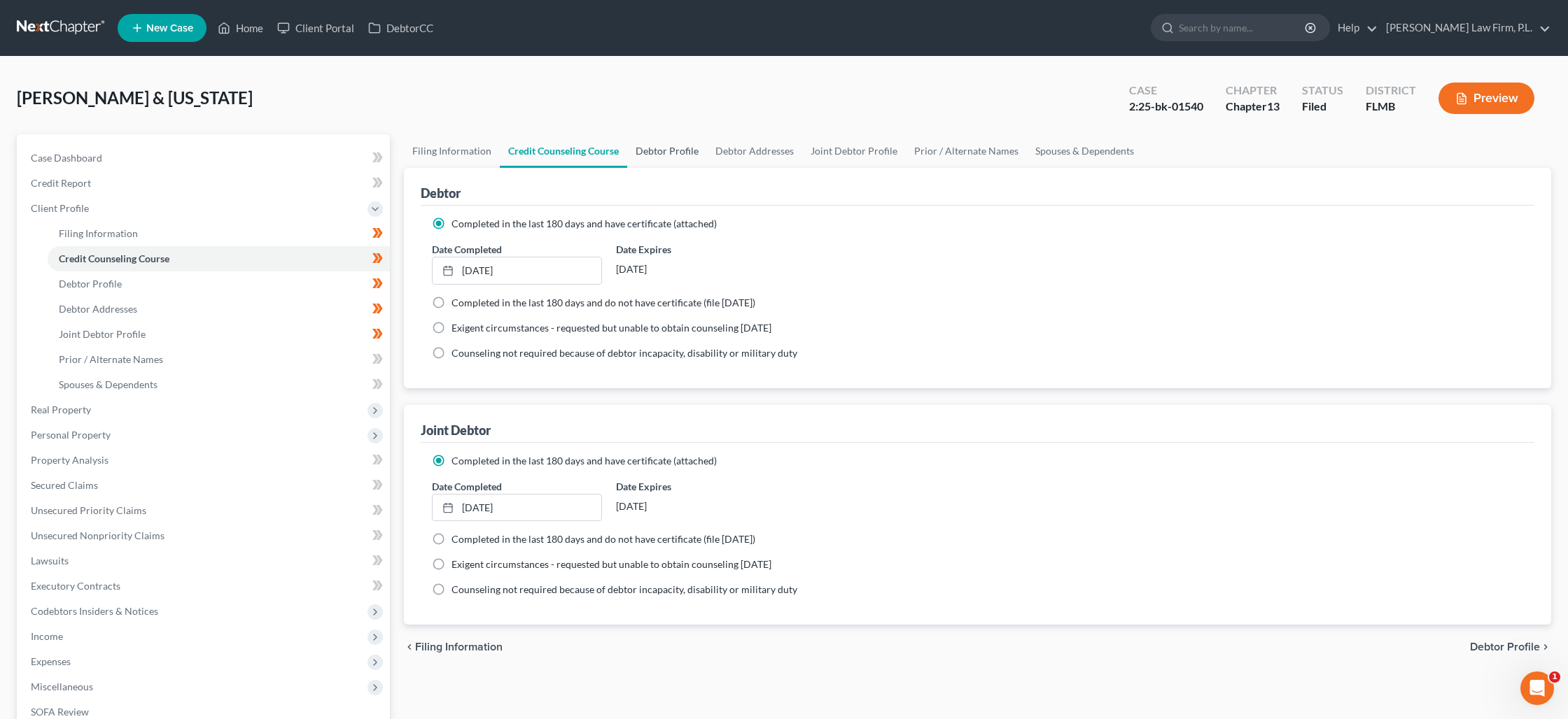
click at [676, 155] on link "Debtor Profile" at bounding box center [666, 151] width 80 height 34
select select "1"
select select "2"
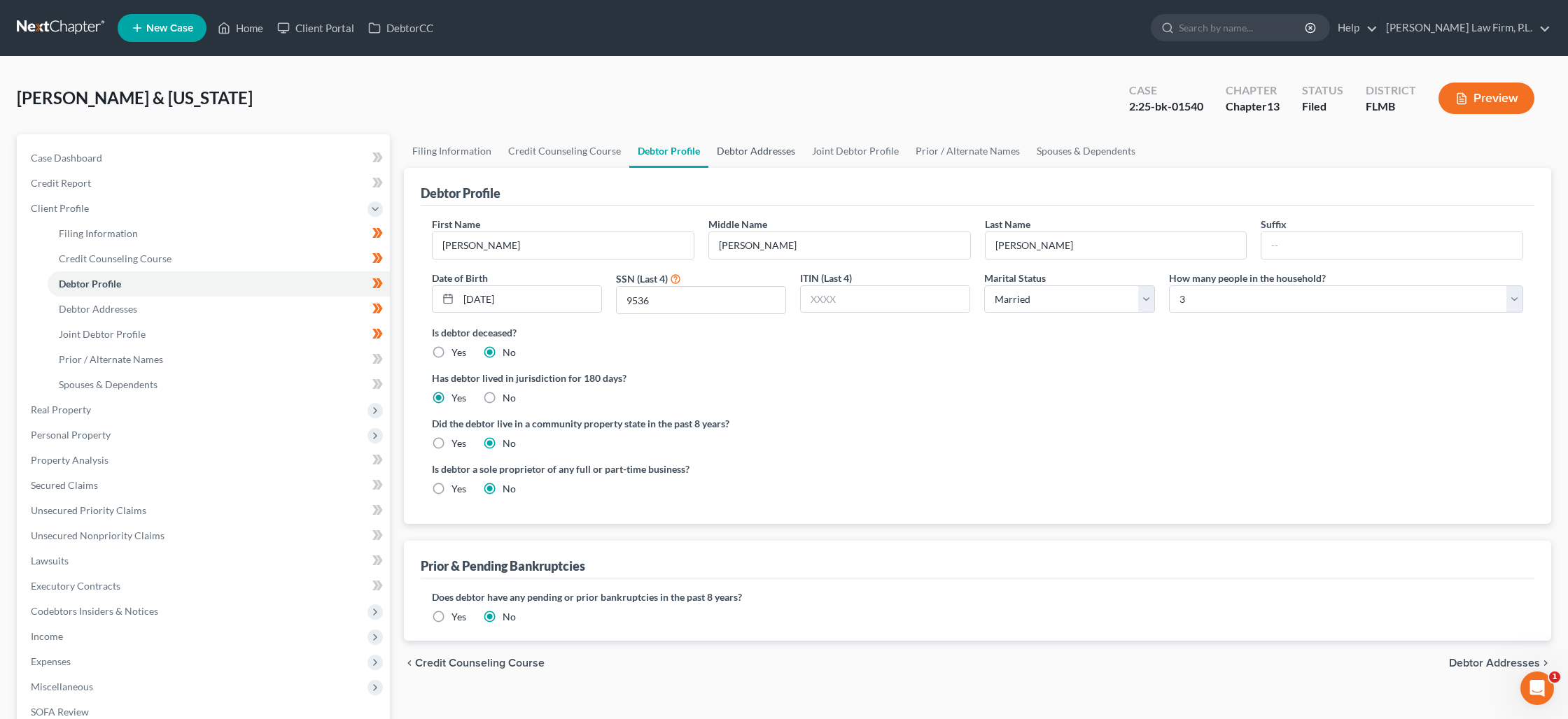
click at [731, 155] on link "Debtor Addresses" at bounding box center [755, 151] width 95 height 34
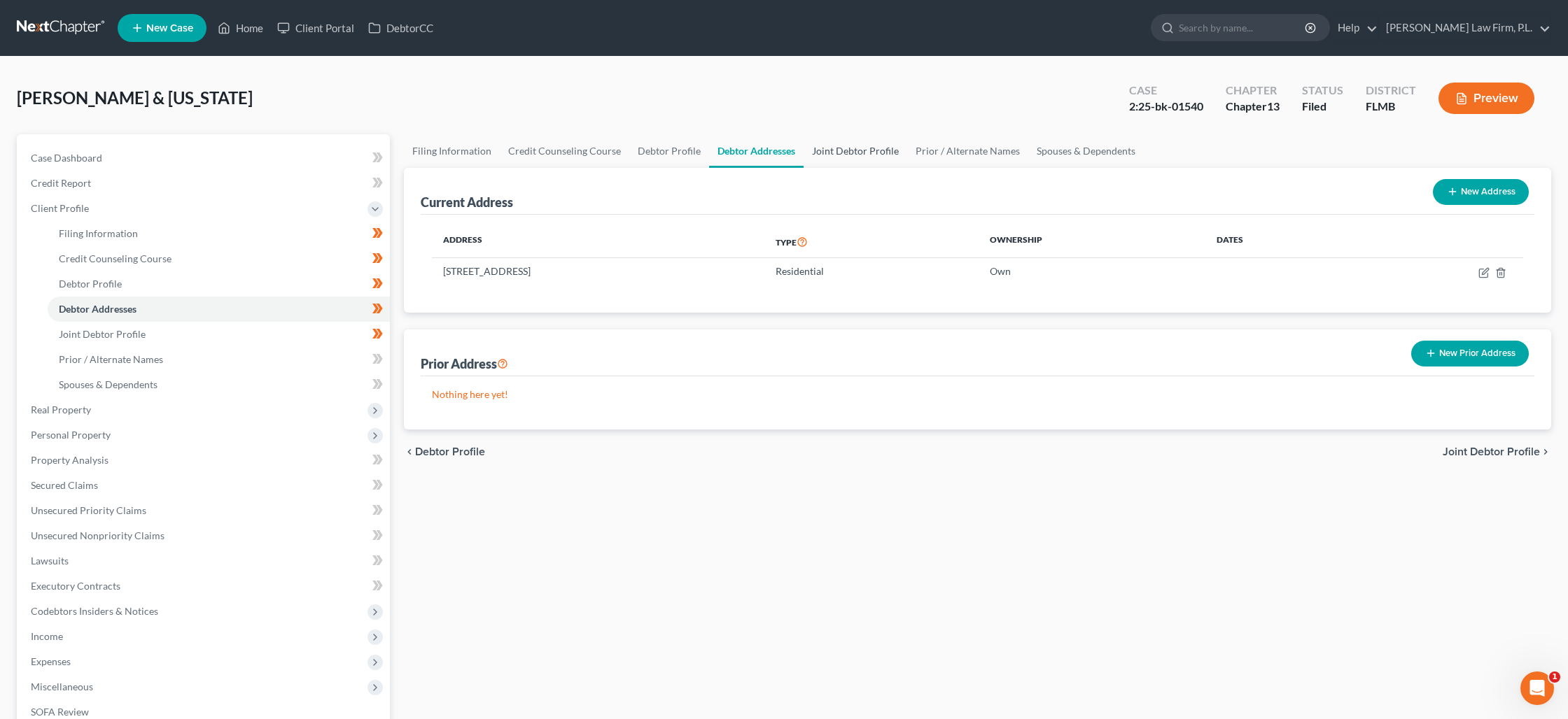
click at [830, 155] on link "Joint Debtor Profile" at bounding box center [855, 151] width 104 height 34
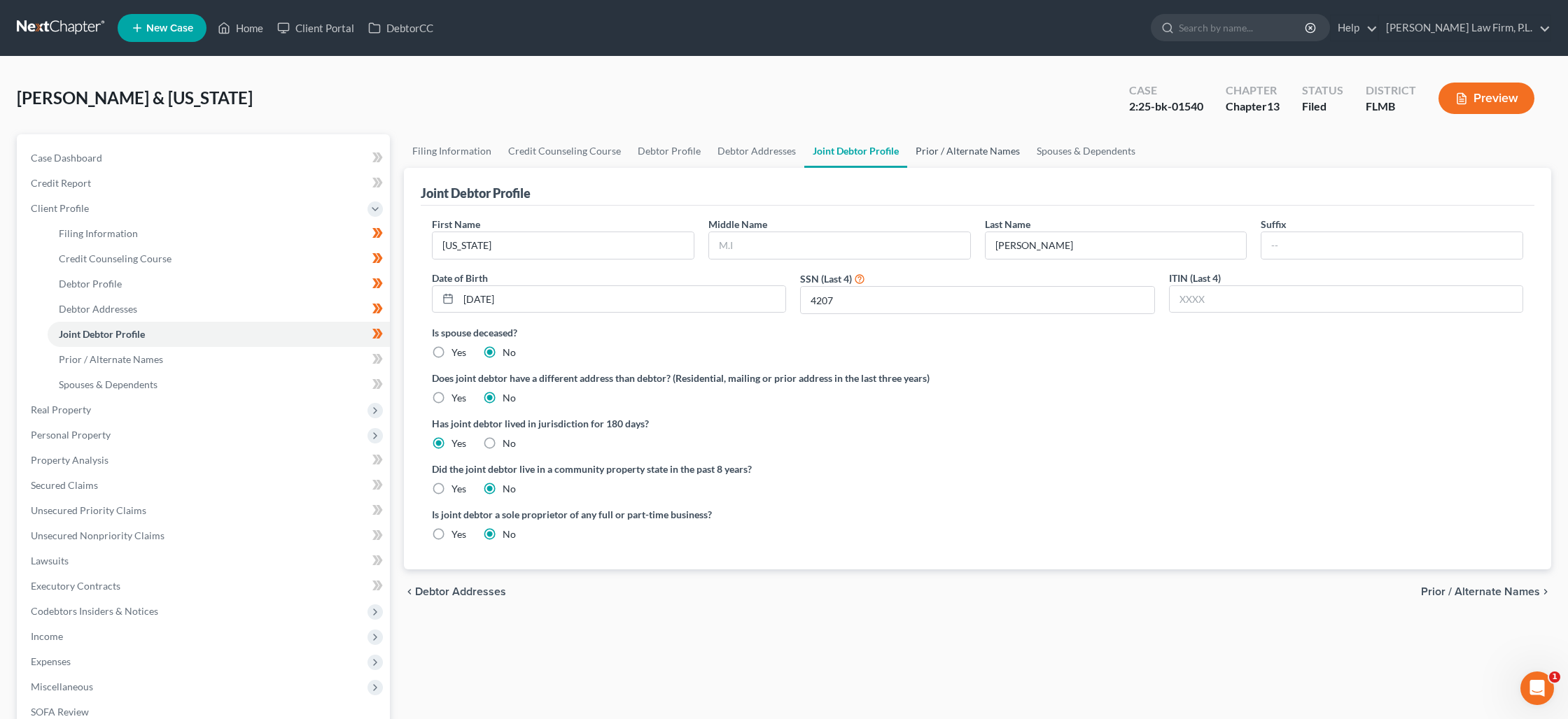
click at [915, 157] on link "Prior / Alternate Names" at bounding box center [967, 151] width 121 height 34
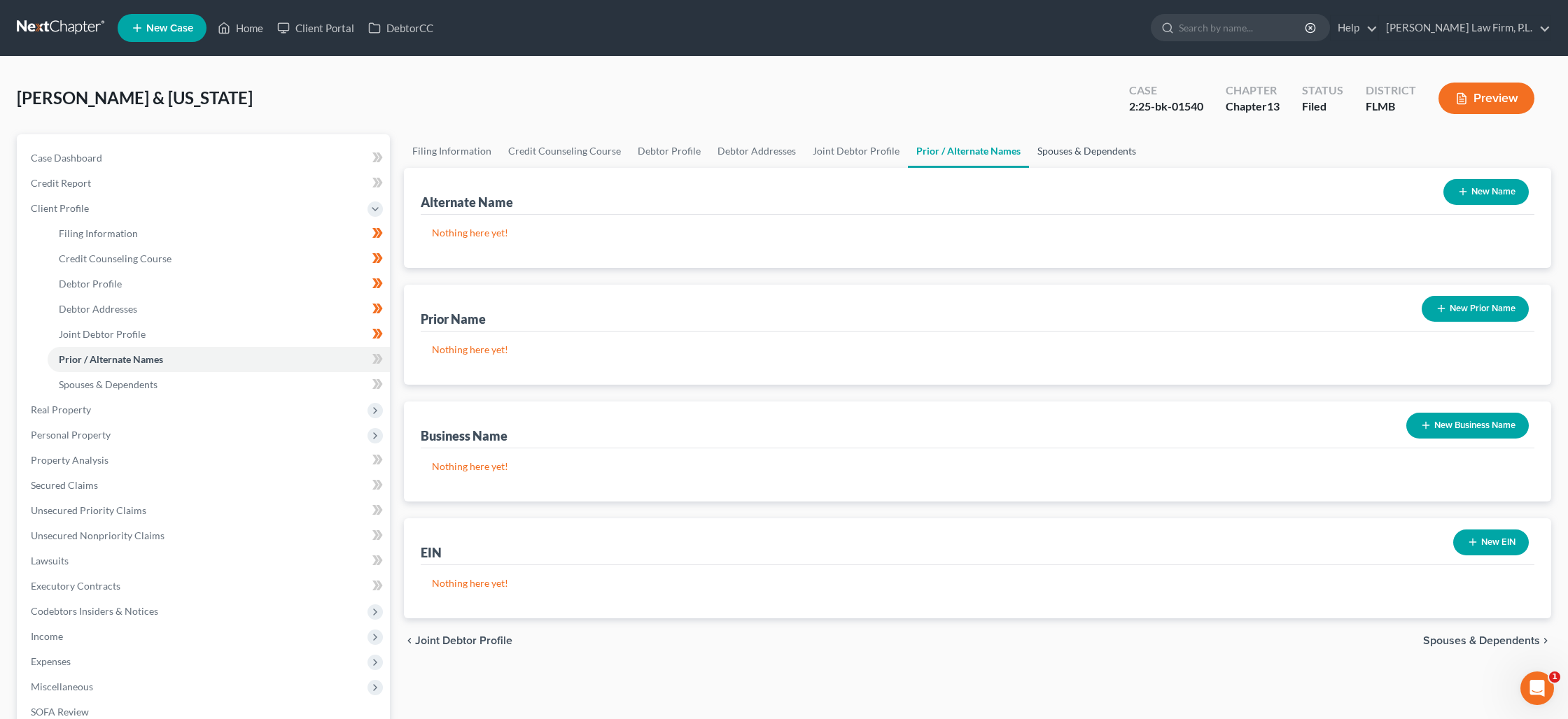
click at [1070, 151] on link "Spouses & Dependents" at bounding box center [1087, 151] width 116 height 34
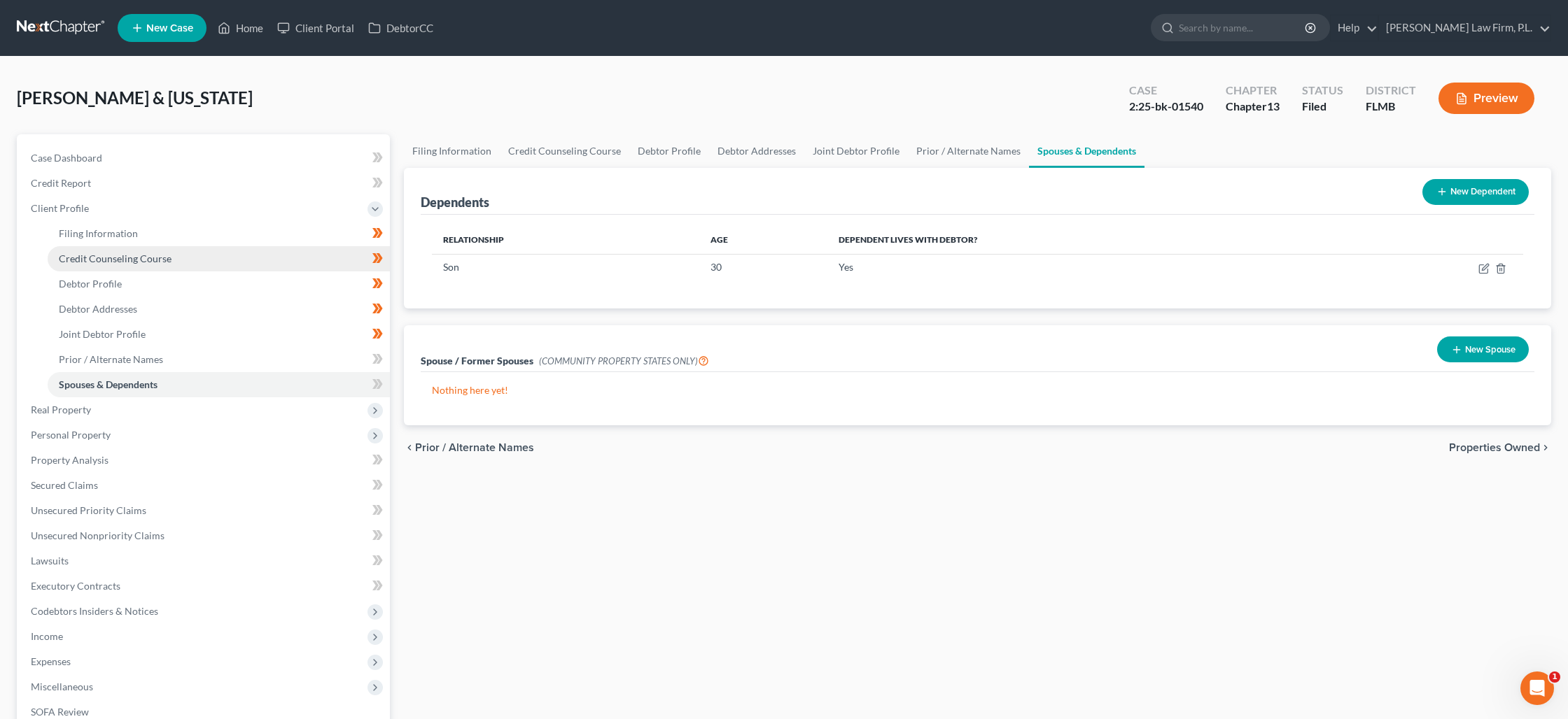
click at [203, 253] on link "Credit Counseling Course" at bounding box center [218, 259] width 342 height 25
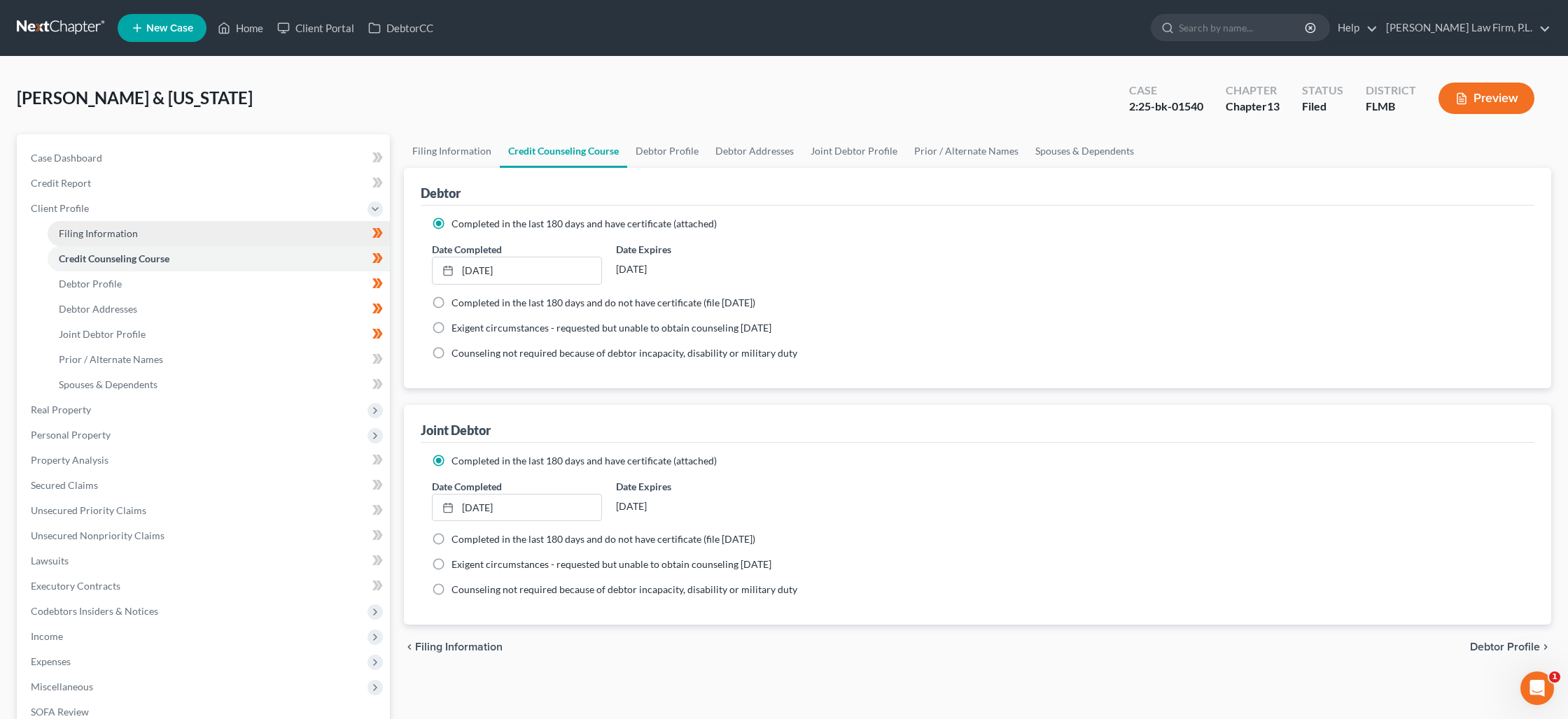
click at [184, 238] on link "Filing Information" at bounding box center [218, 234] width 342 height 25
select select "1"
select select "3"
select select "15"
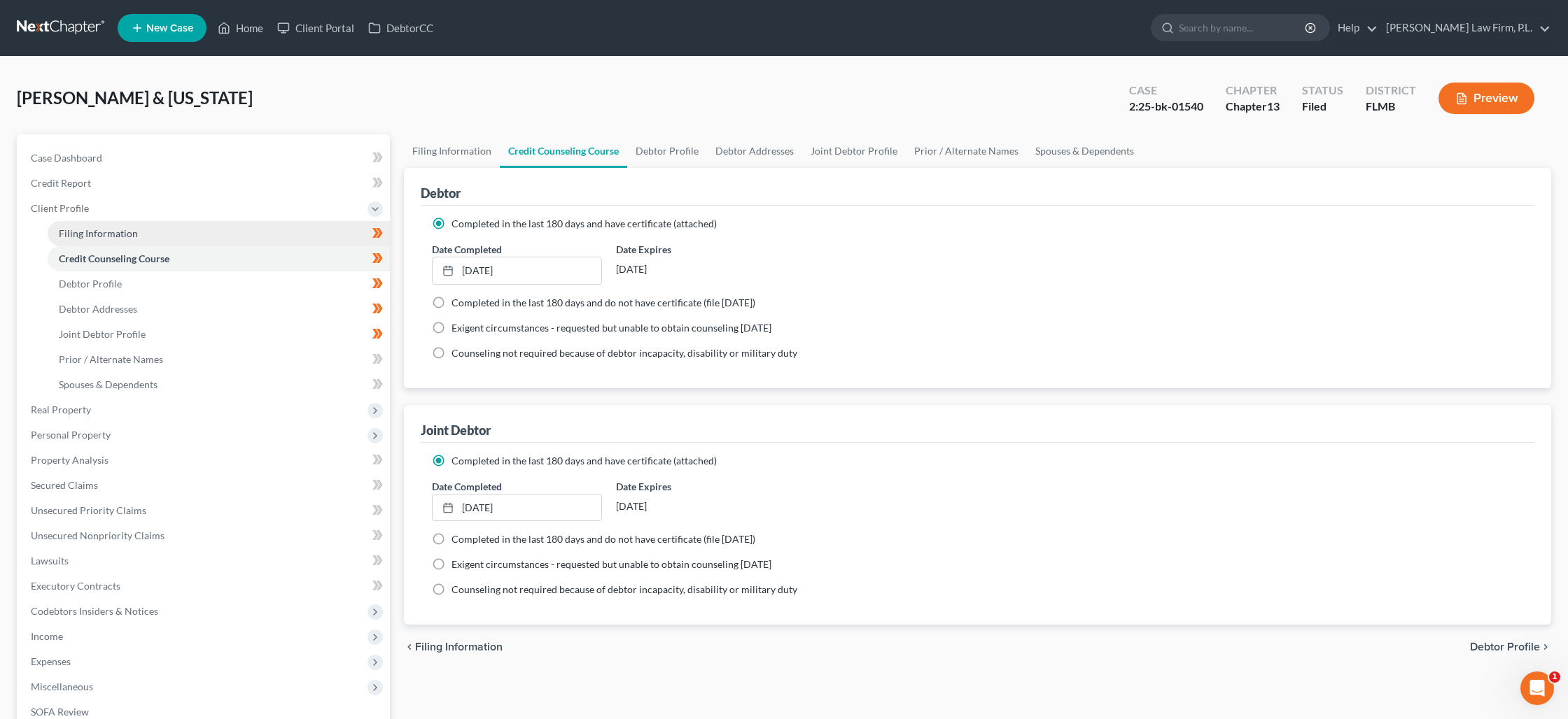
select select "0"
select select "9"
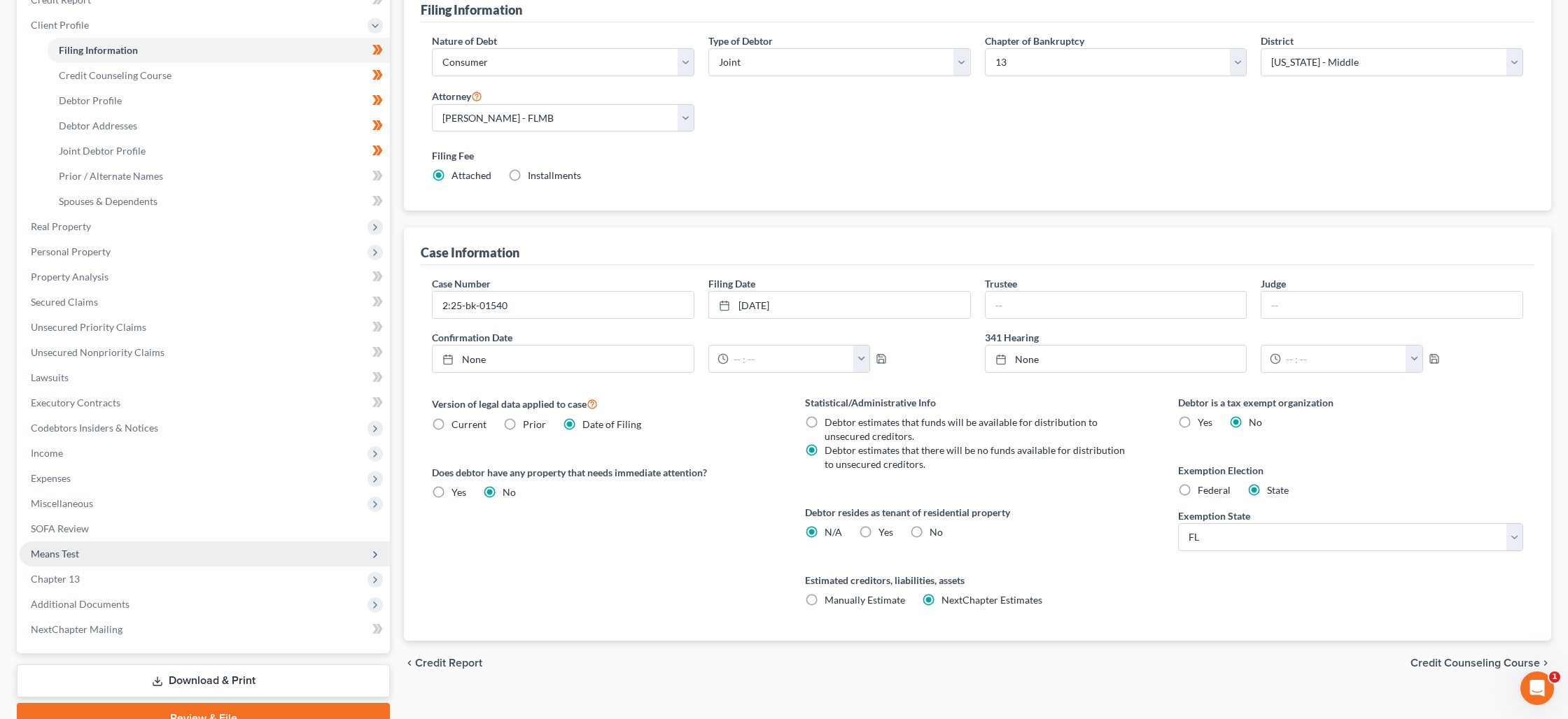
scroll to position [202, 0]
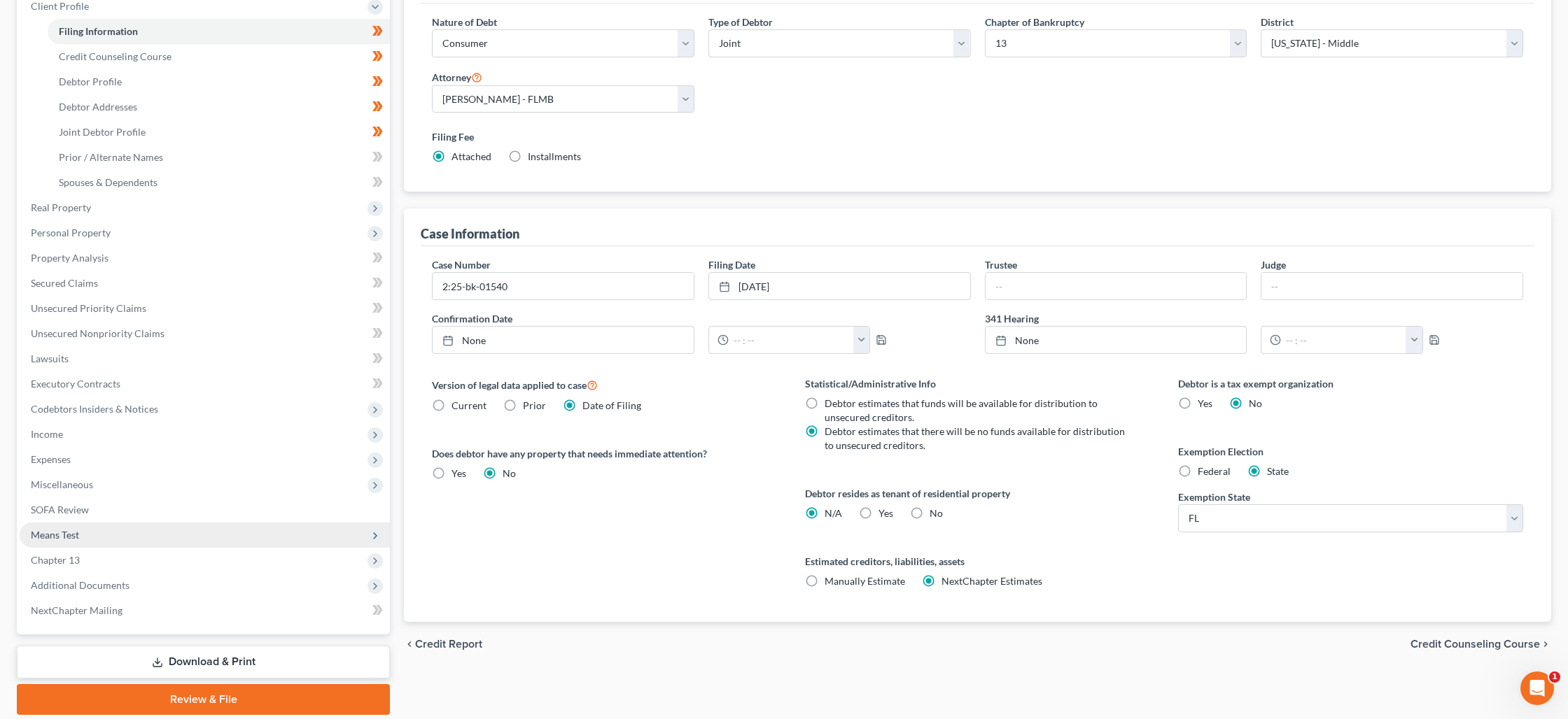
click at [79, 540] on span "Means Test" at bounding box center [205, 536] width 370 height 25
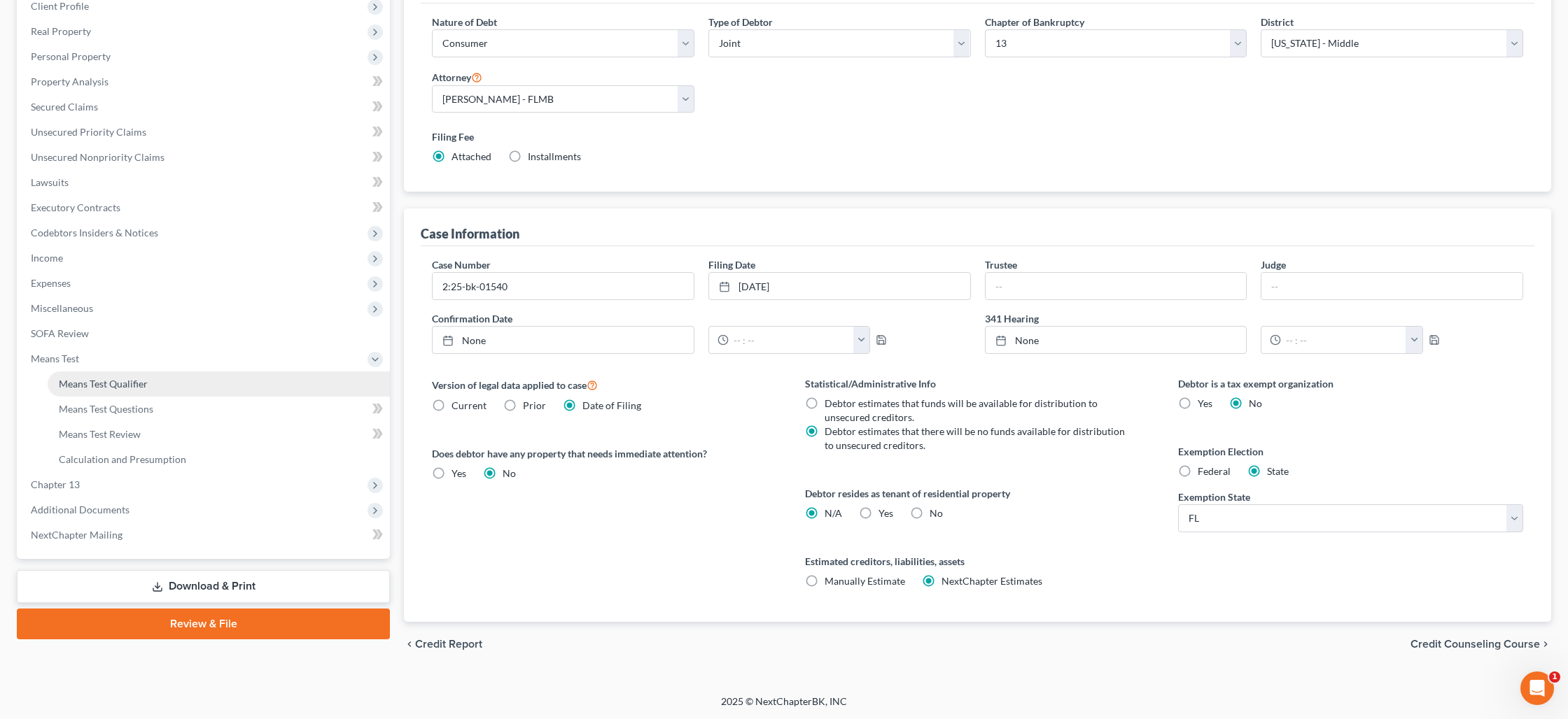
click at [164, 385] on link "Means Test Qualifier" at bounding box center [218, 384] width 342 height 25
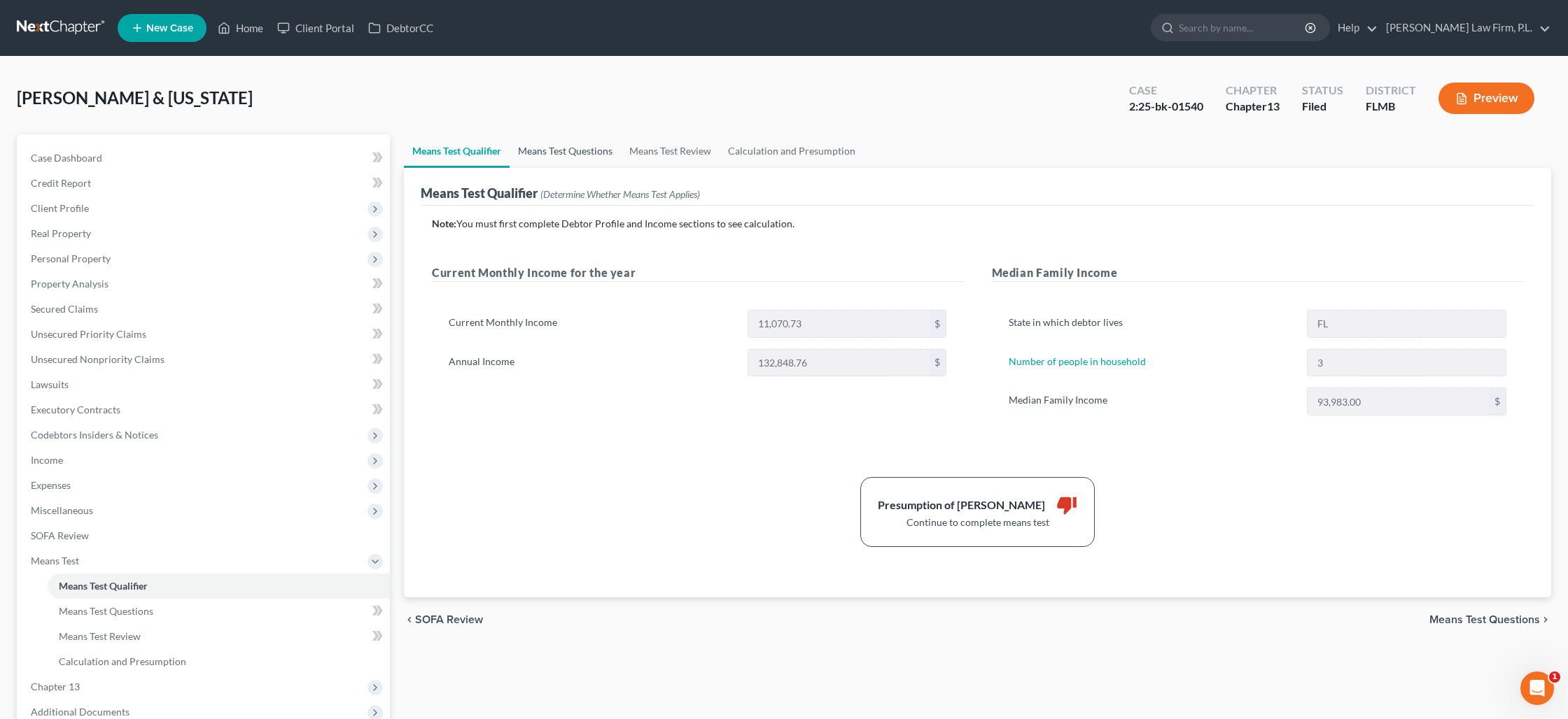
click at [570, 161] on link "Means Test Questions" at bounding box center [565, 151] width 112 height 34
select select "4"
select select "0"
select select "60"
select select "0"
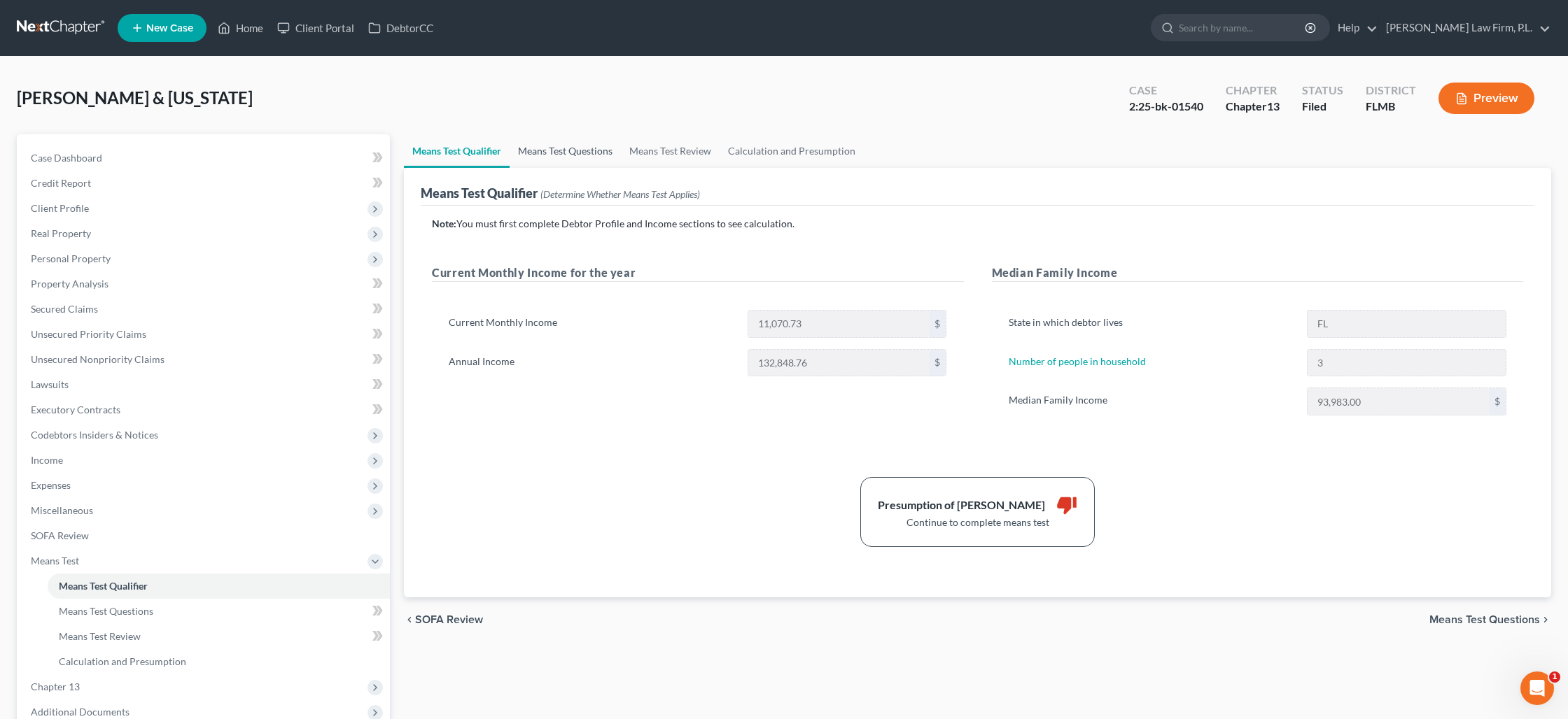
select select "60"
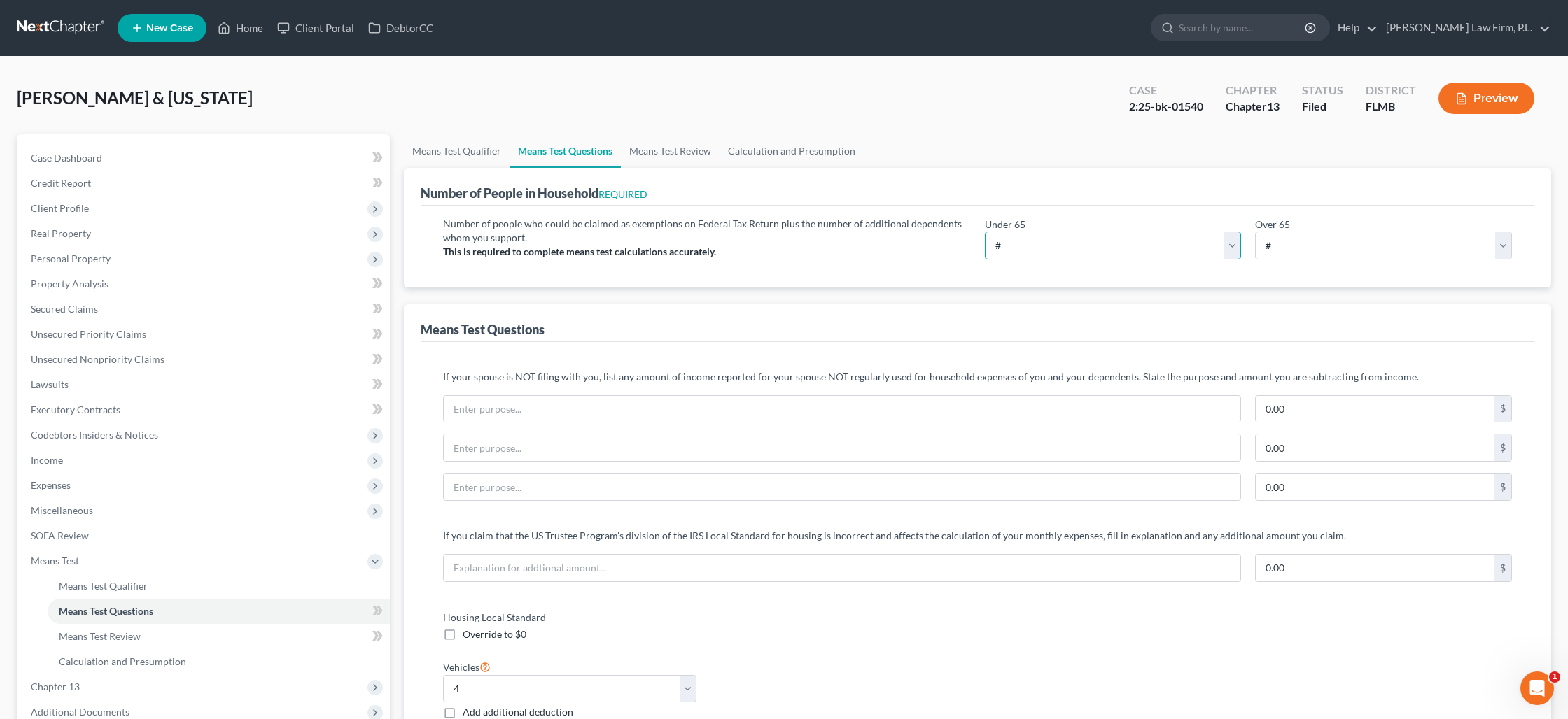
click at [999, 247] on select "# 0 1 2 3 4 5 6 7 8 9 10" at bounding box center [1113, 246] width 257 height 28
select select "3"
click at [985, 231] on select "# 0 1 2 3 4 5 6 7 8 9 10" at bounding box center [1113, 246] width 257 height 28
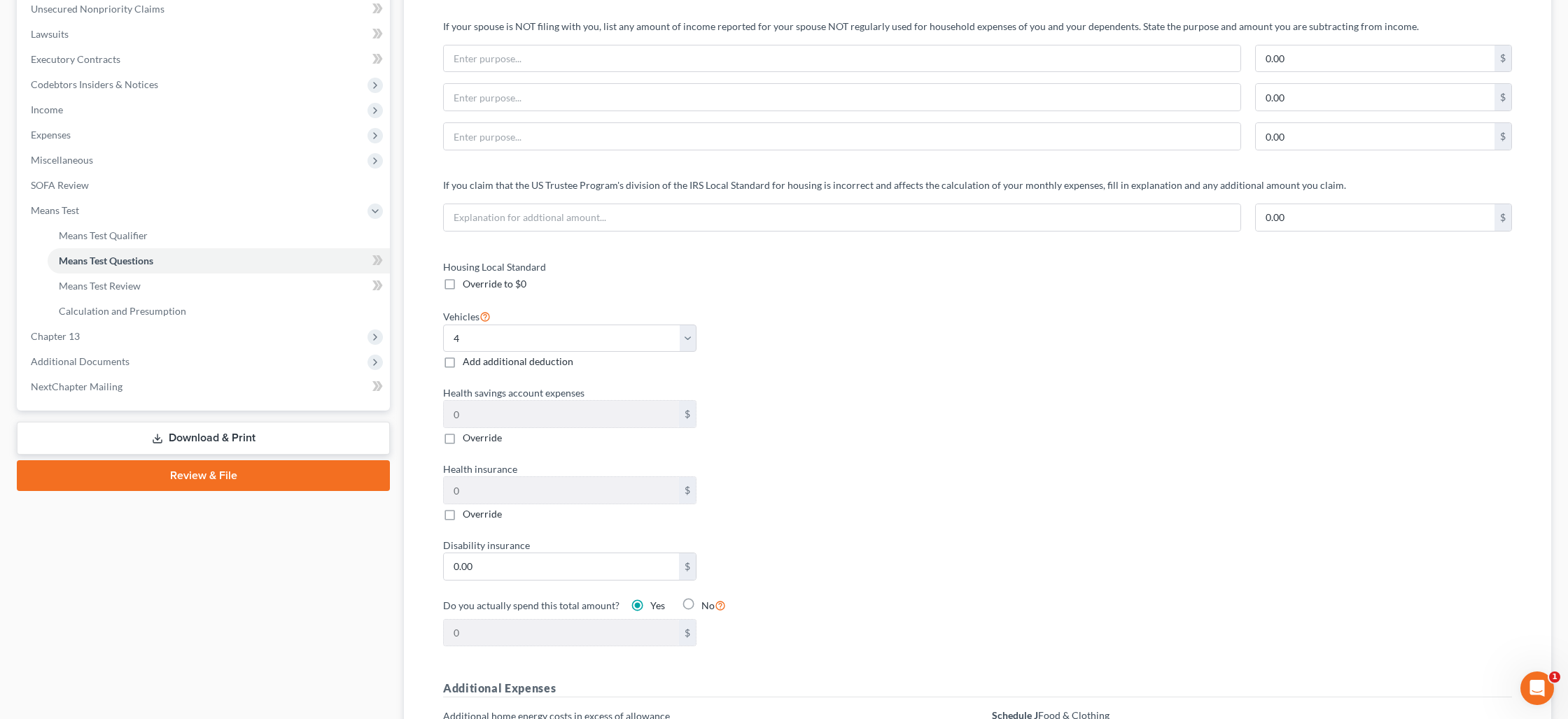
scroll to position [355, 0]
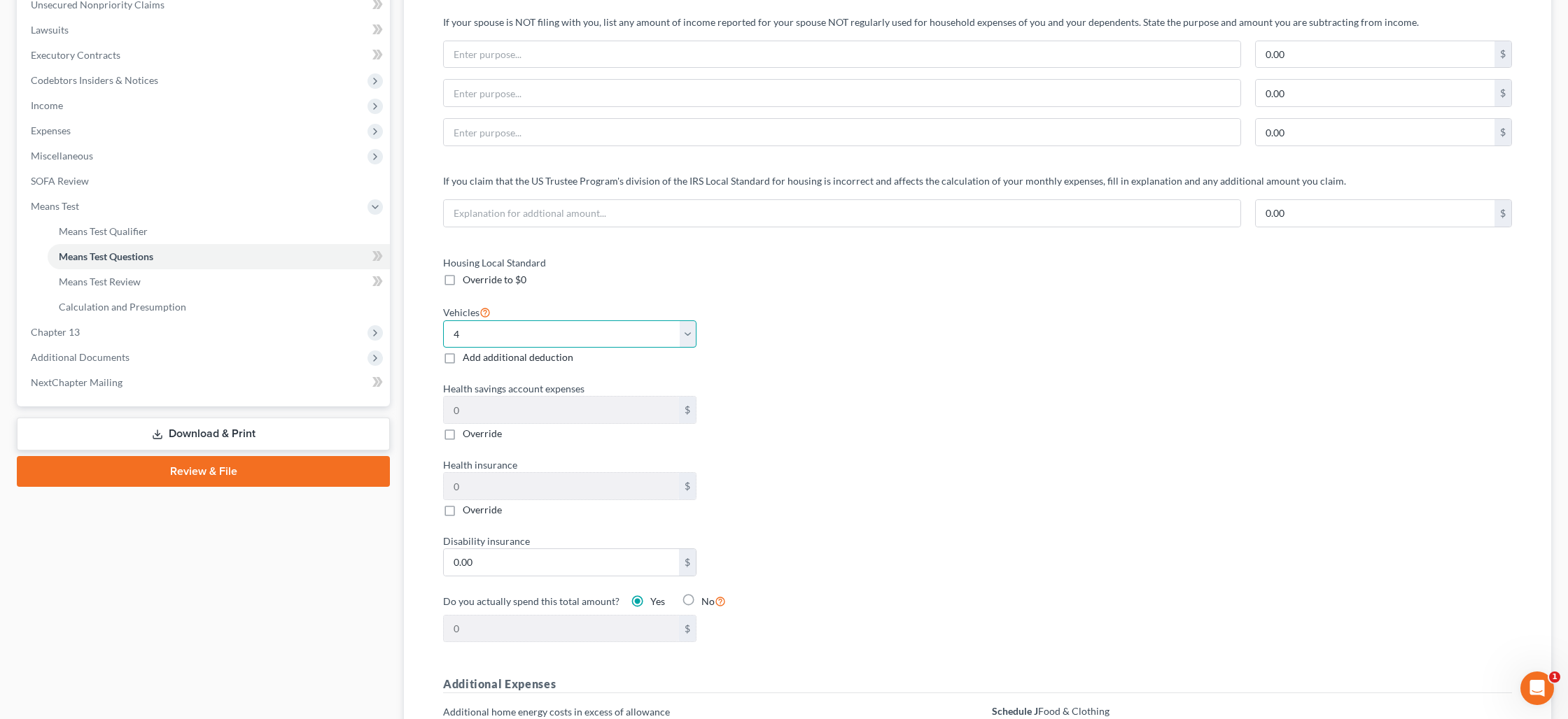
click at [688, 339] on select "Select 0 1 2 3 4 5" at bounding box center [570, 334] width 253 height 28
select select "2"
click at [443, 320] on select "Select 0 1 2 3 4 5" at bounding box center [570, 334] width 253 height 28
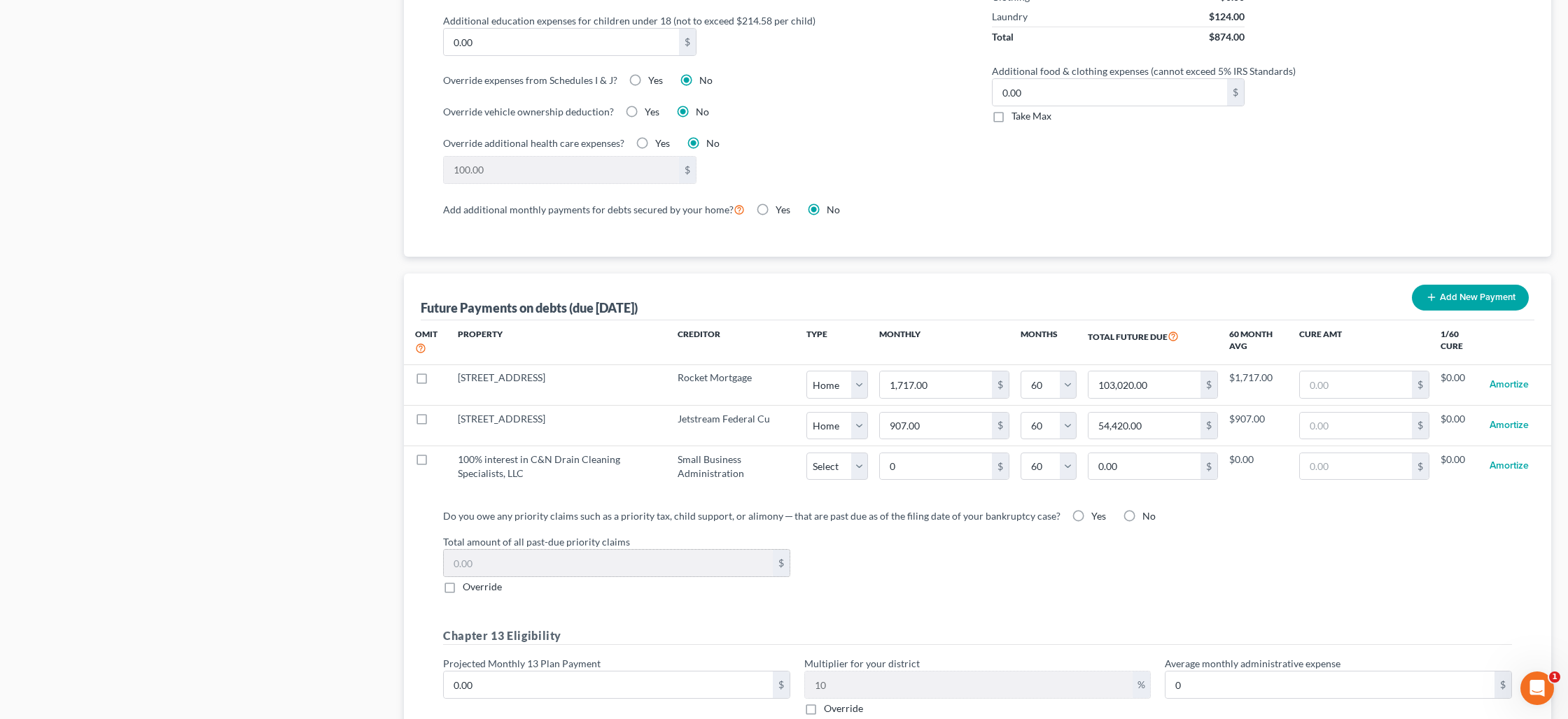
scroll to position [1113, 0]
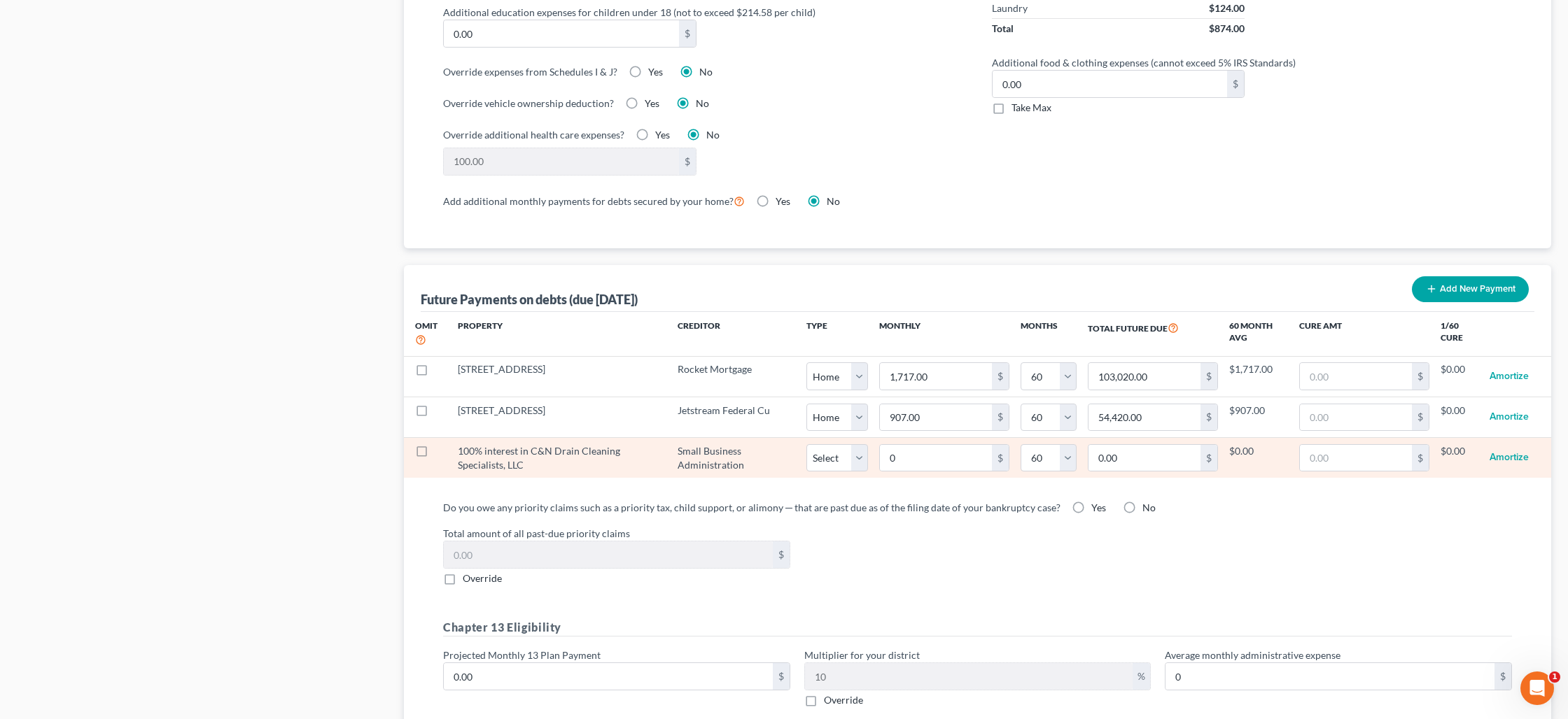
click at [435, 454] on label at bounding box center [435, 454] width 0 height 0
click at [441, 450] on input "checkbox" at bounding box center [445, 448] width 9 height 9
checkbox input "true"
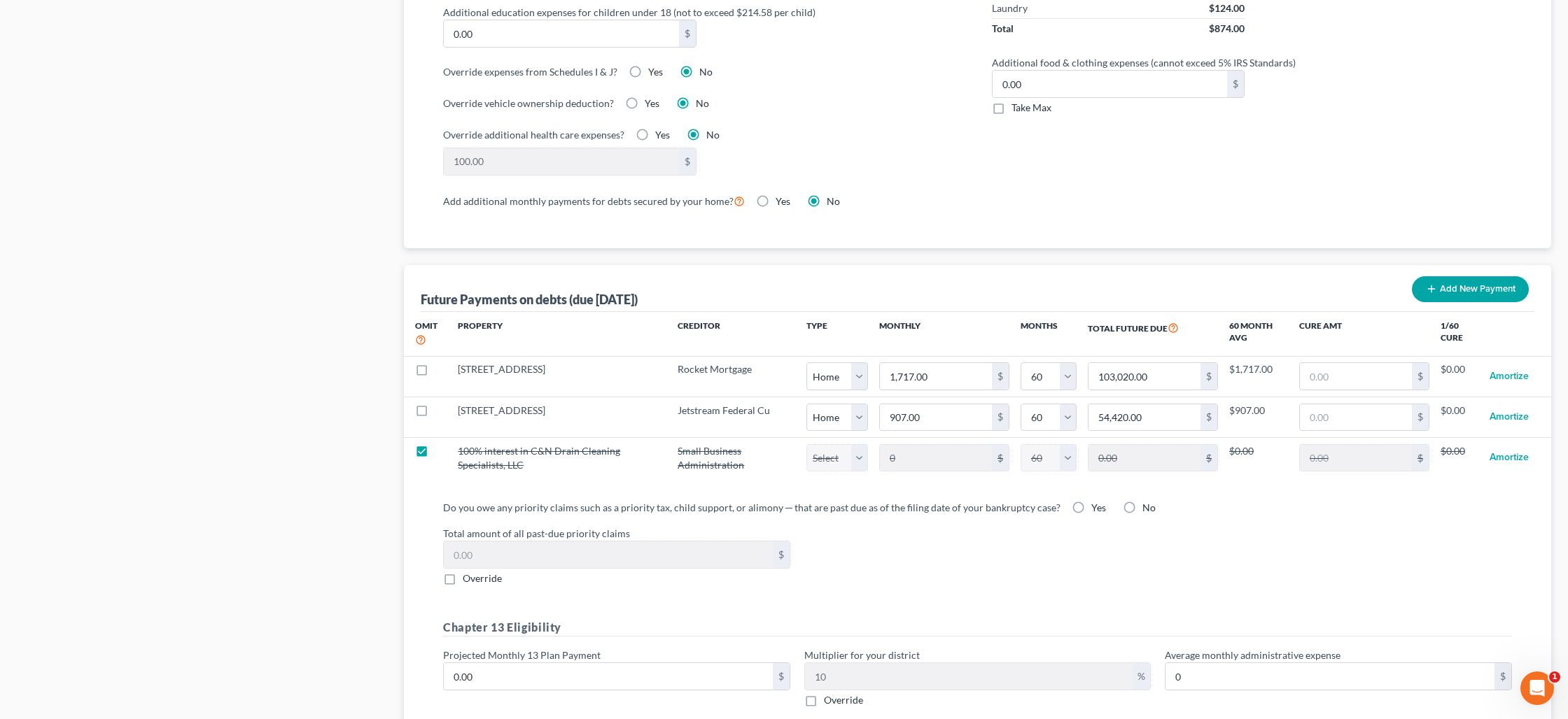
select select "60"
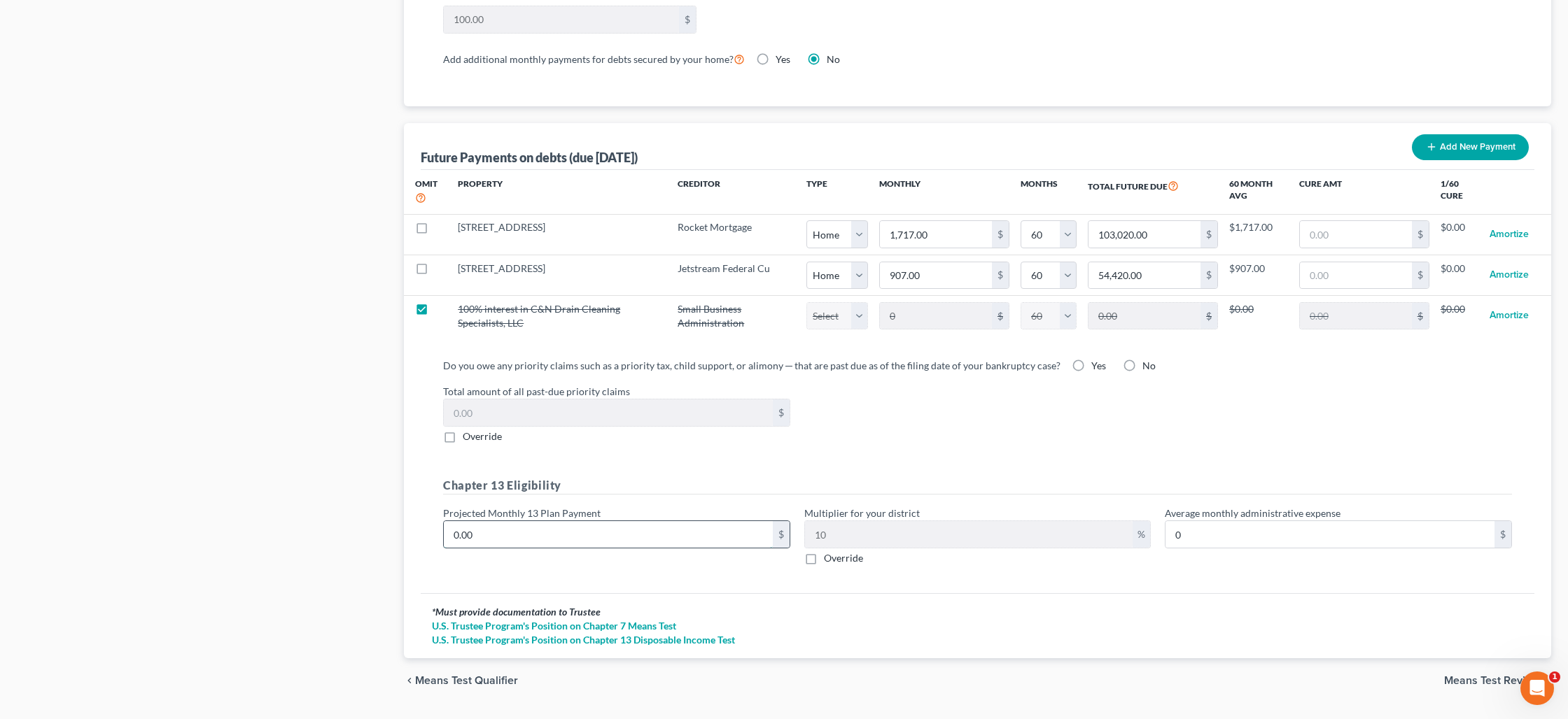
click at [537, 544] on input "0.00" at bounding box center [608, 535] width 329 height 27
type input "5"
type input "0.50"
type input "50"
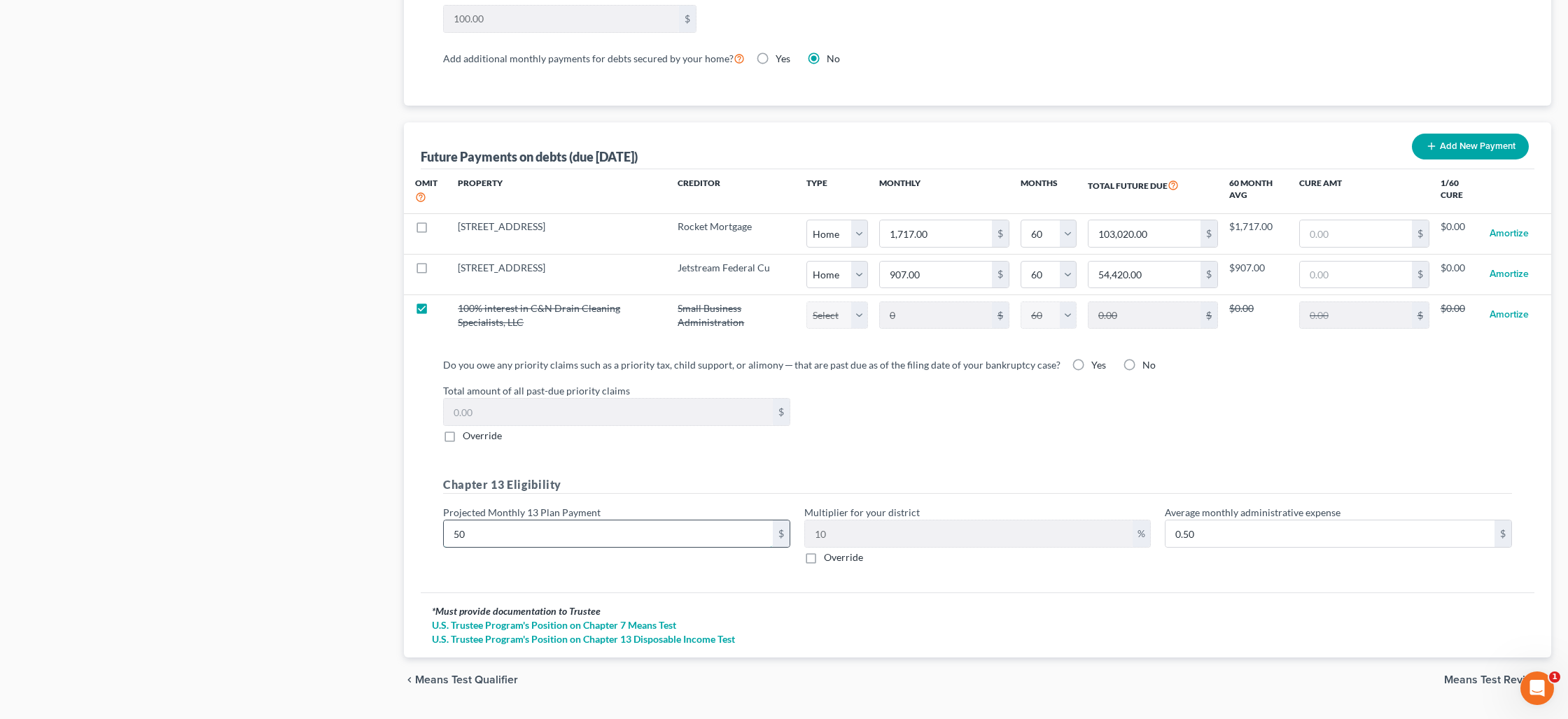
type input "5.00"
type input "500"
type input "50.00"
type input "500"
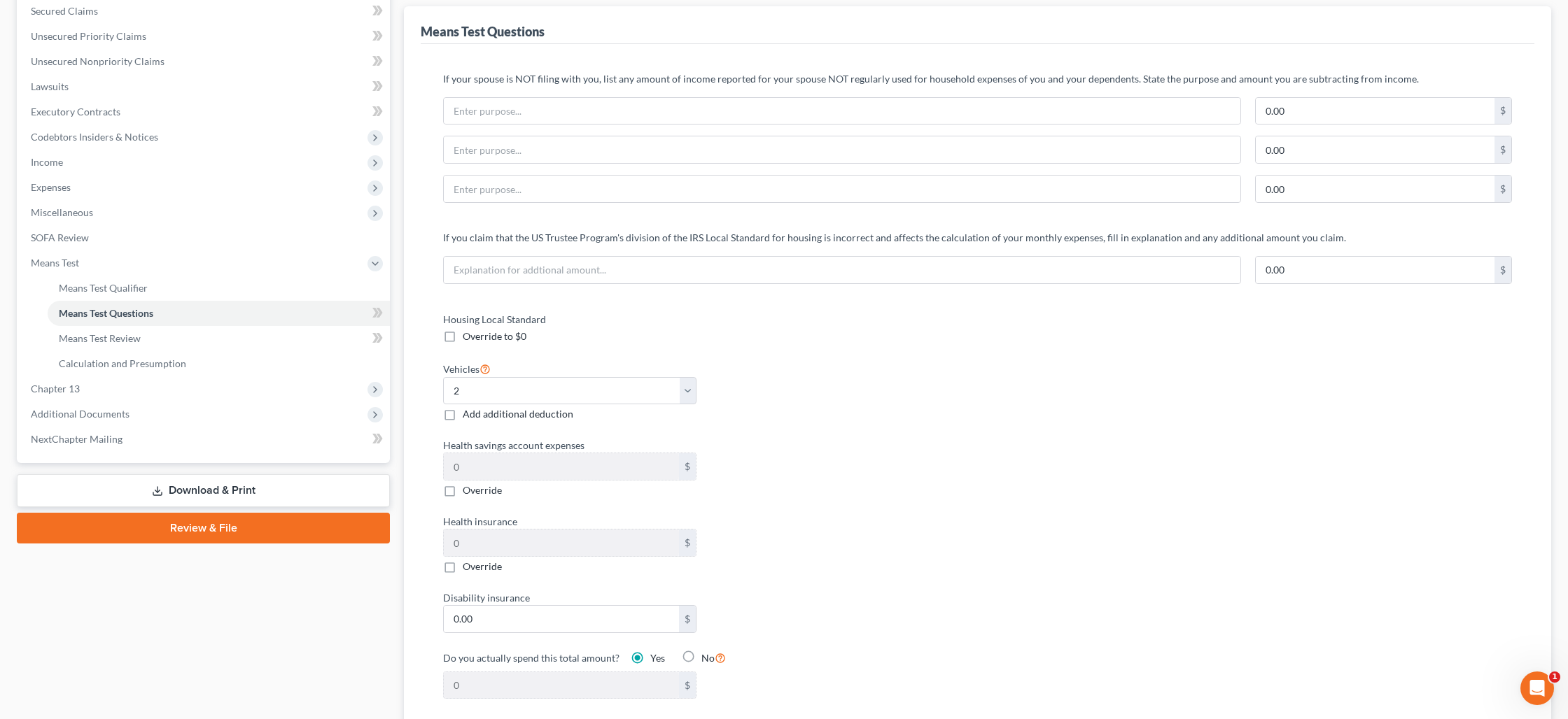
scroll to position [0, 0]
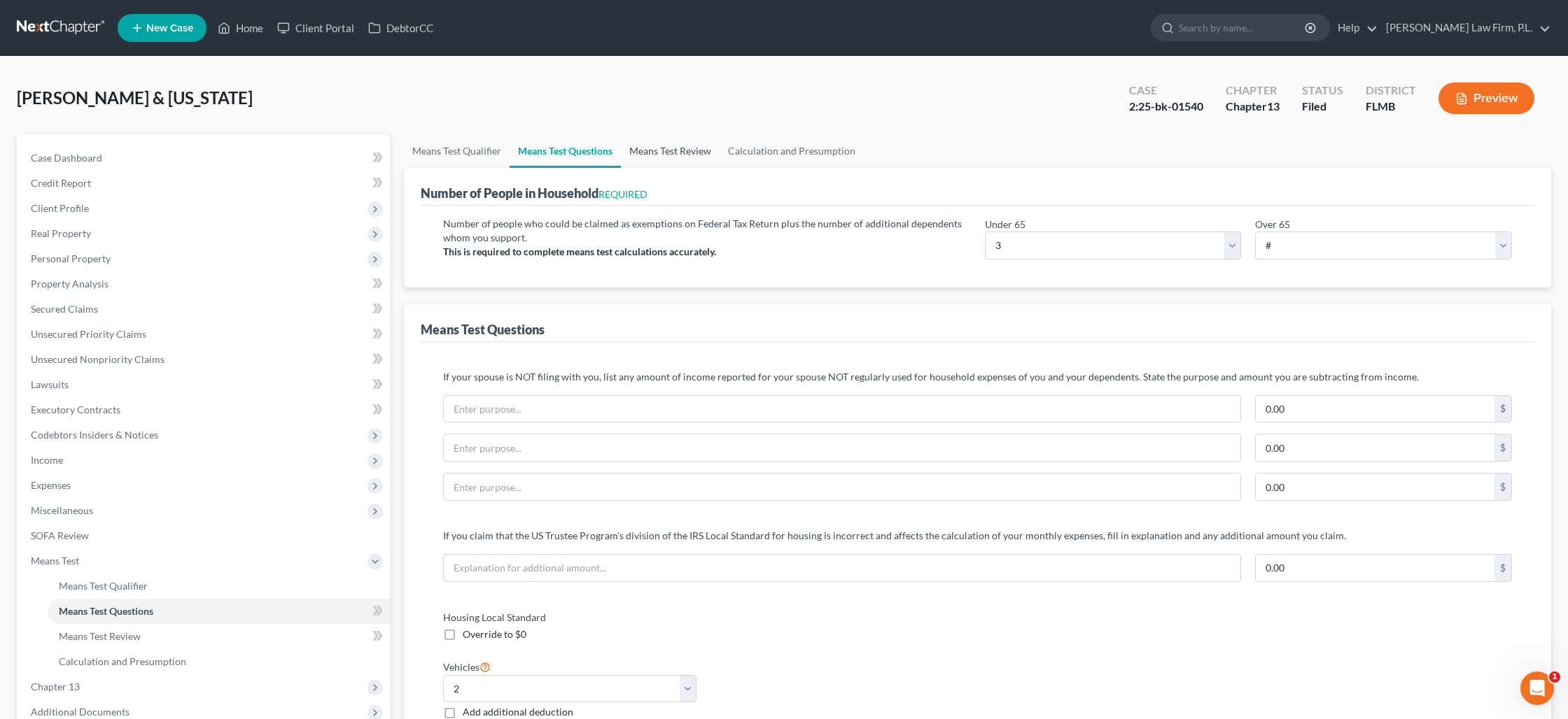
click at [675, 148] on link "Means Test Review" at bounding box center [670, 151] width 99 height 34
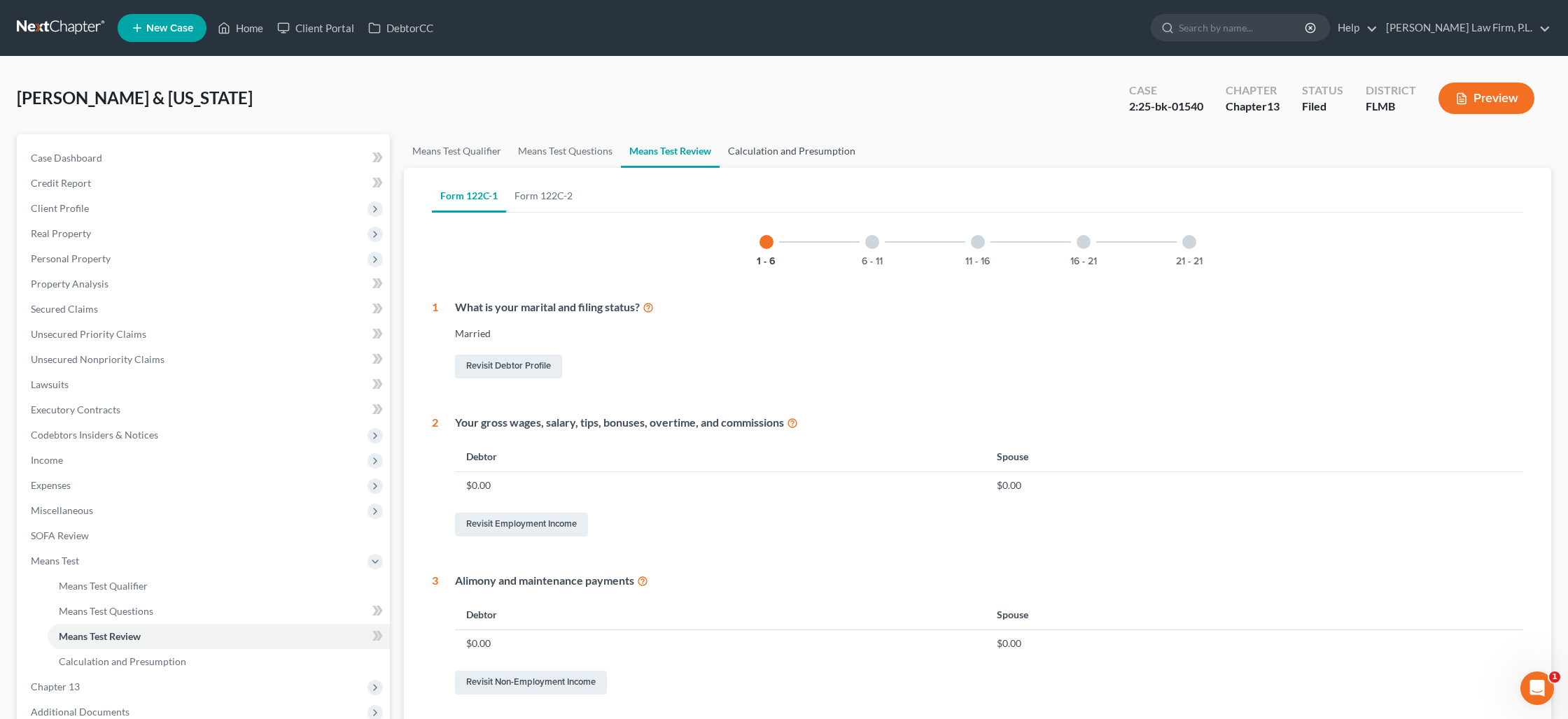
click at [764, 153] on link "Calculation and Presumption" at bounding box center [791, 151] width 144 height 34
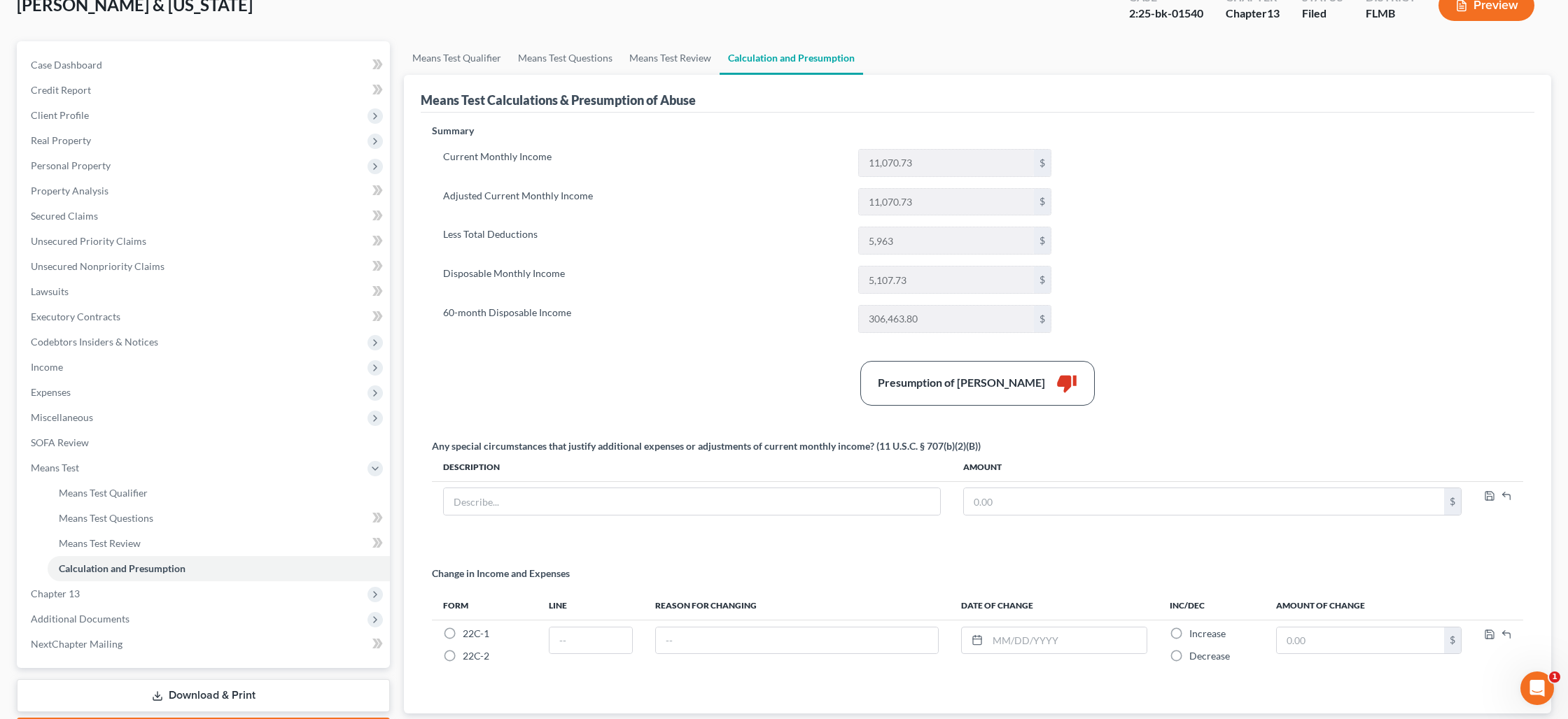
scroll to position [95, 0]
click at [1473, 13] on button "Preview" at bounding box center [1486, 4] width 96 height 32
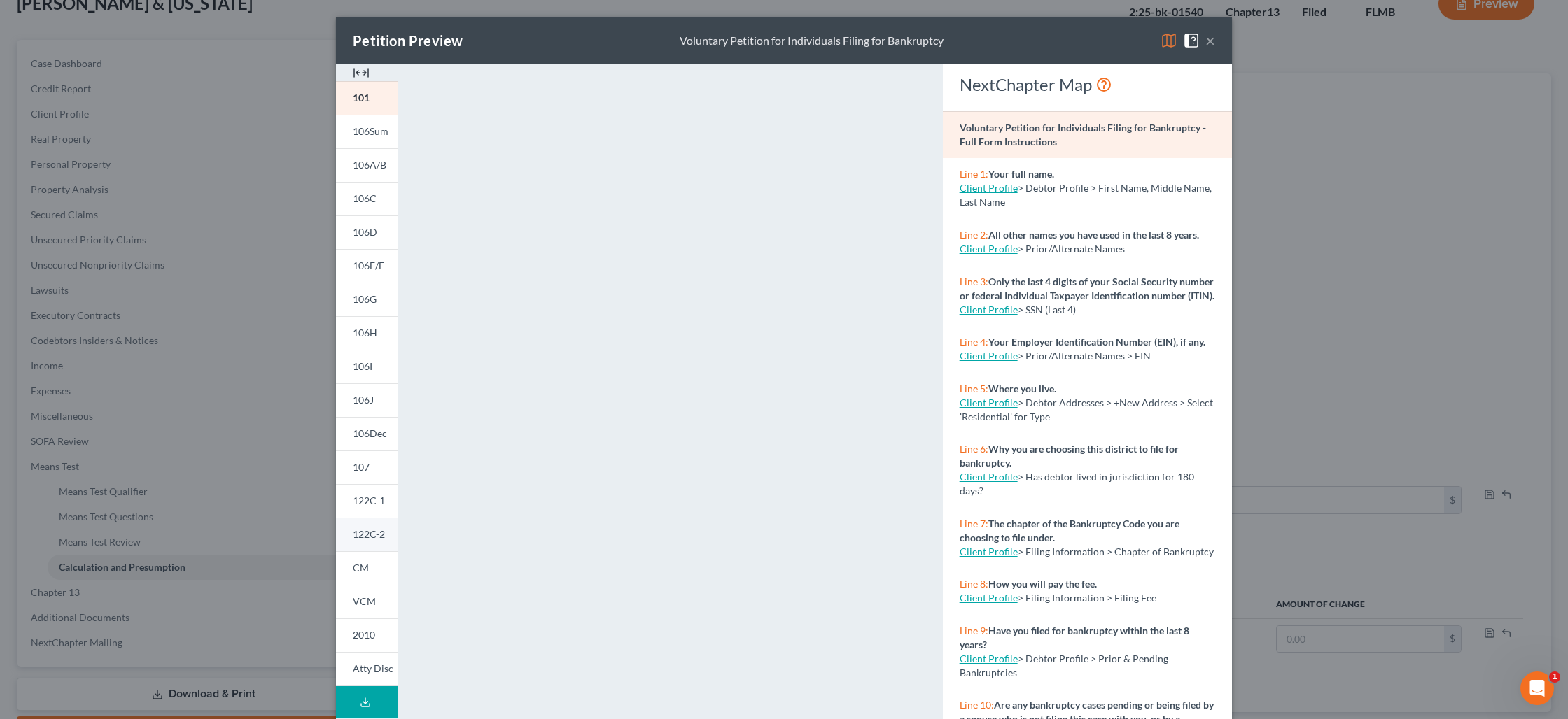
click at [379, 533] on span "122C-2" at bounding box center [369, 533] width 32 height 12
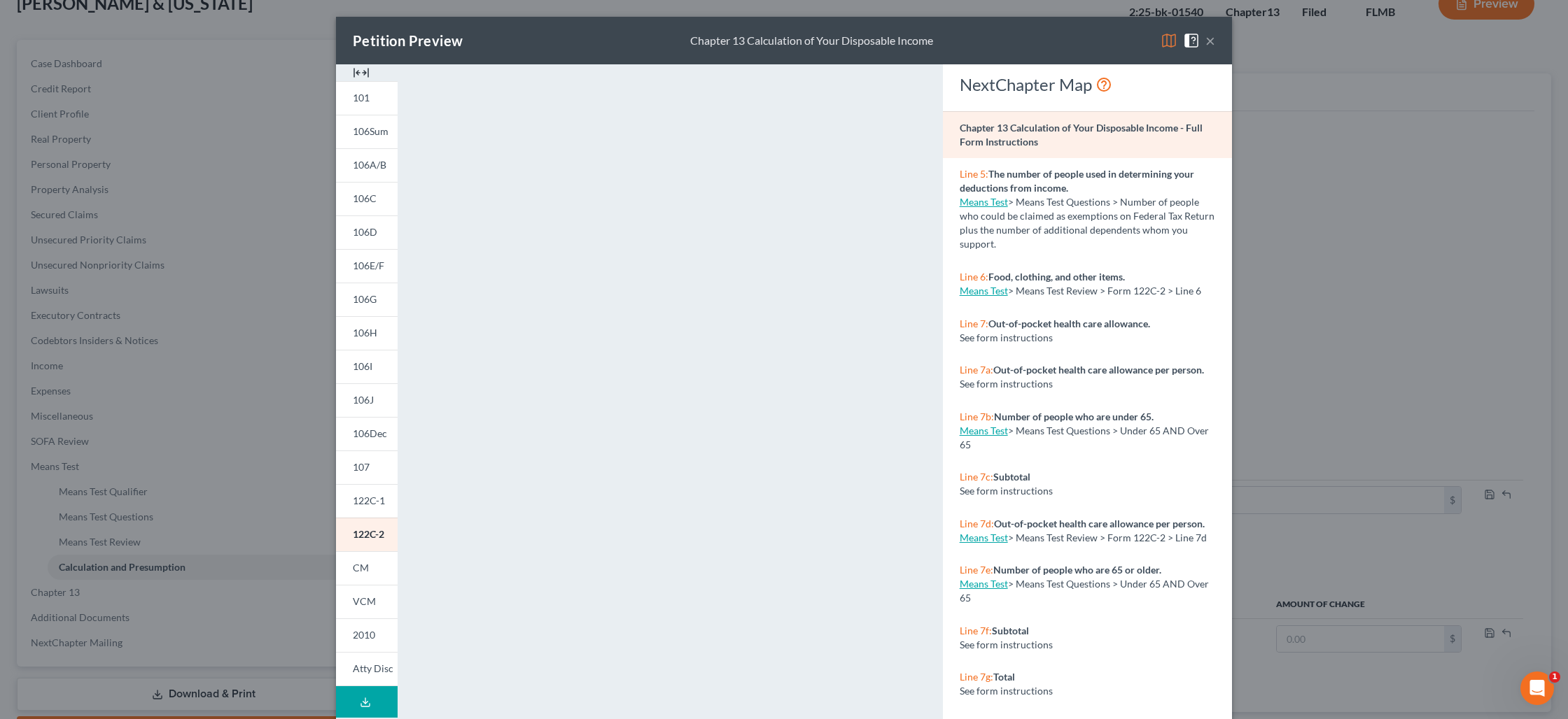
click at [1211, 44] on button "×" at bounding box center [1210, 41] width 10 height 17
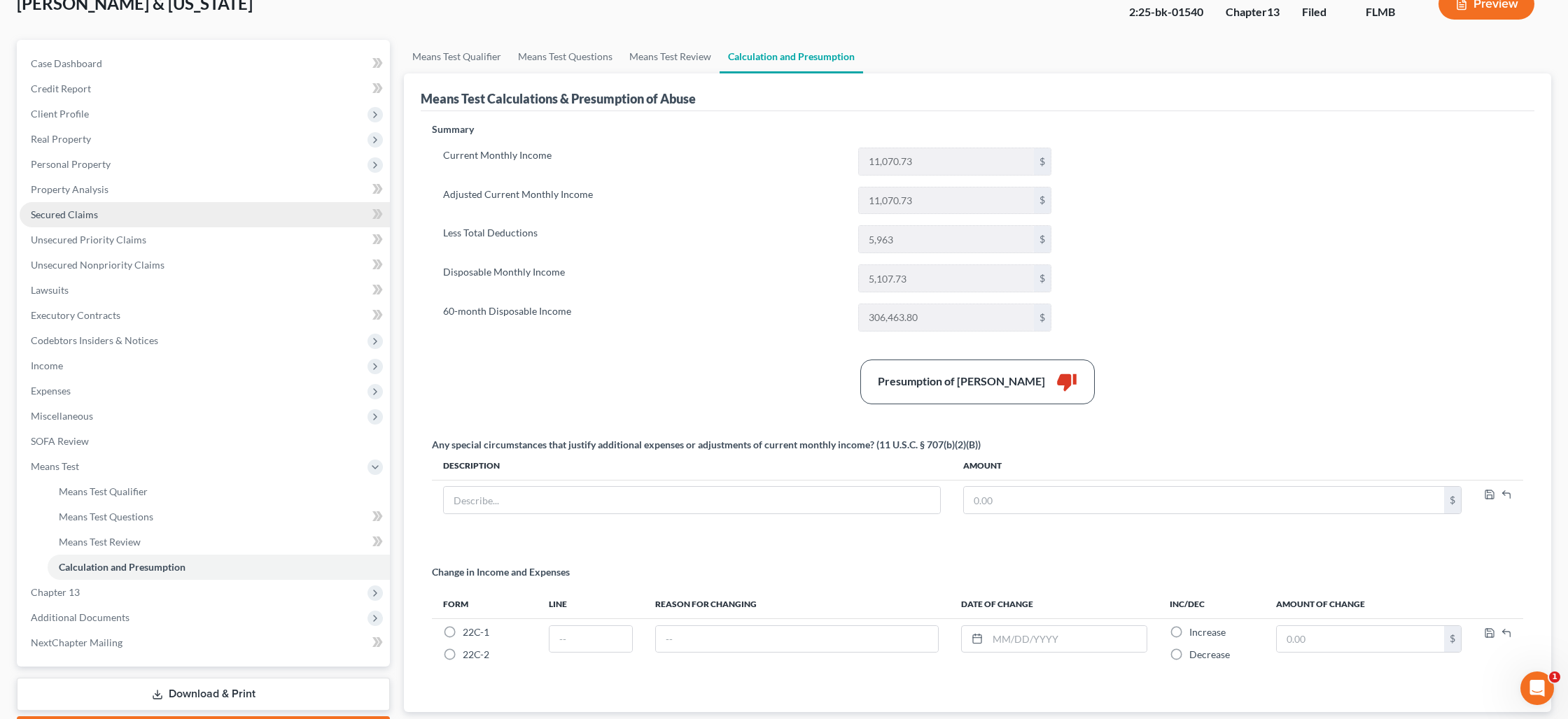
click at [198, 221] on link "Secured Claims" at bounding box center [205, 215] width 370 height 25
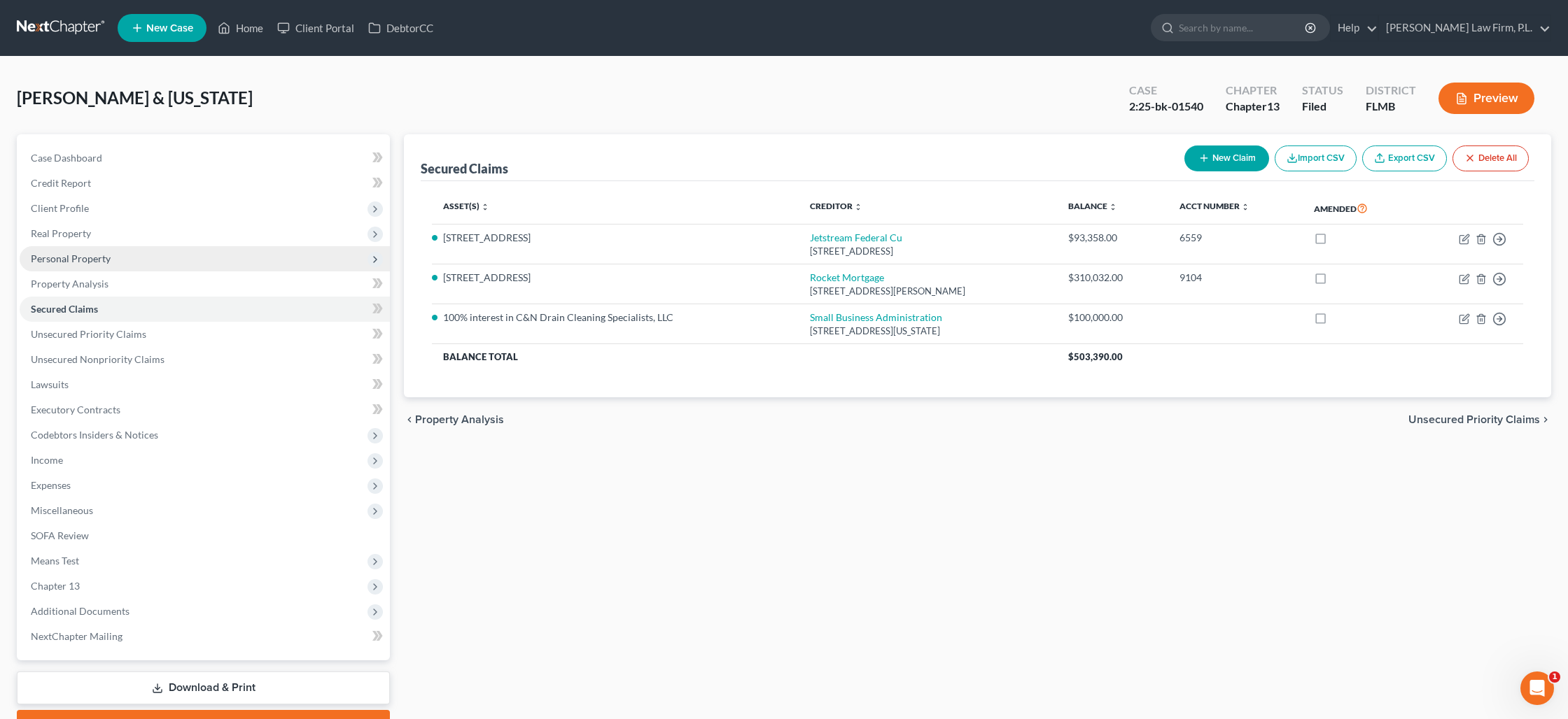
click at [119, 260] on span "Personal Property" at bounding box center [205, 259] width 370 height 25
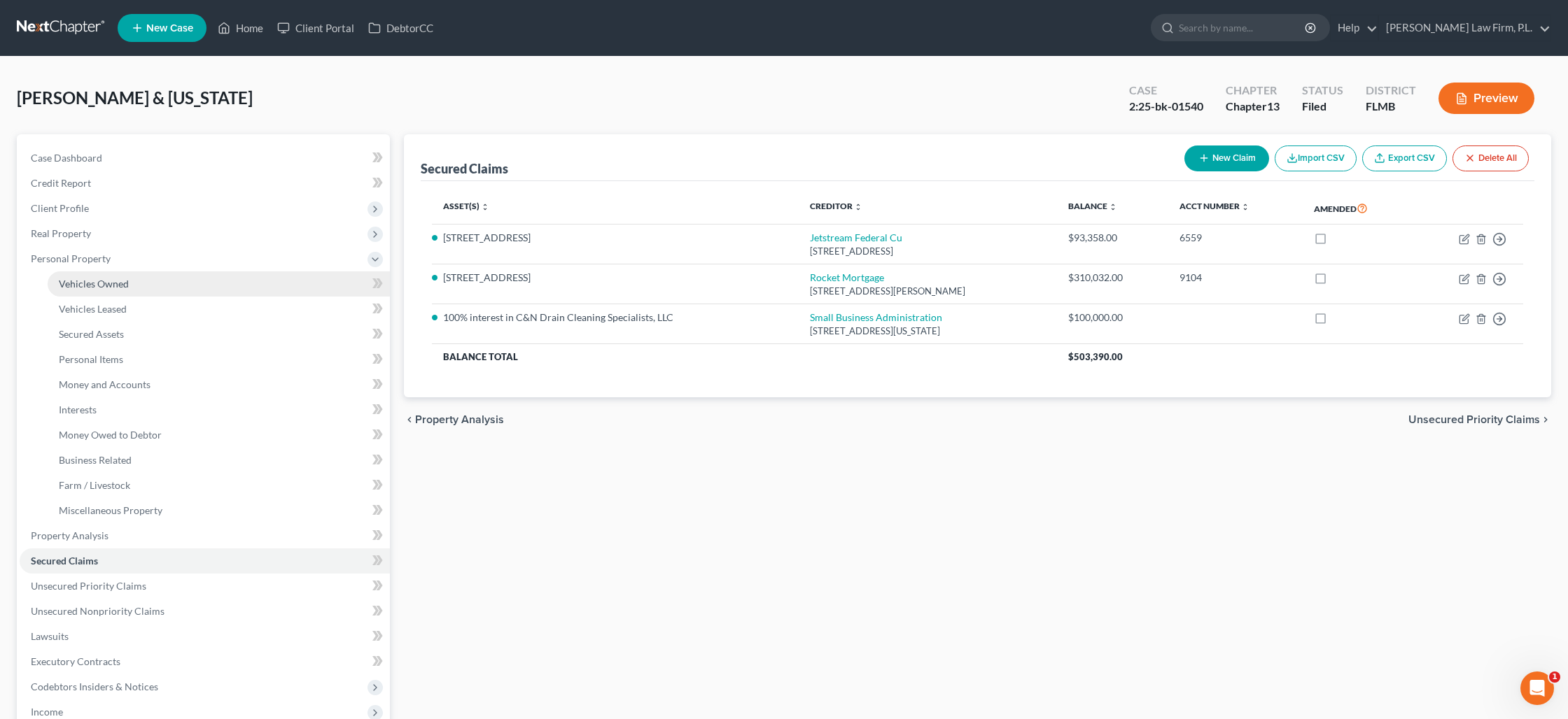
click at [210, 280] on link "Vehicles Owned" at bounding box center [218, 284] width 342 height 25
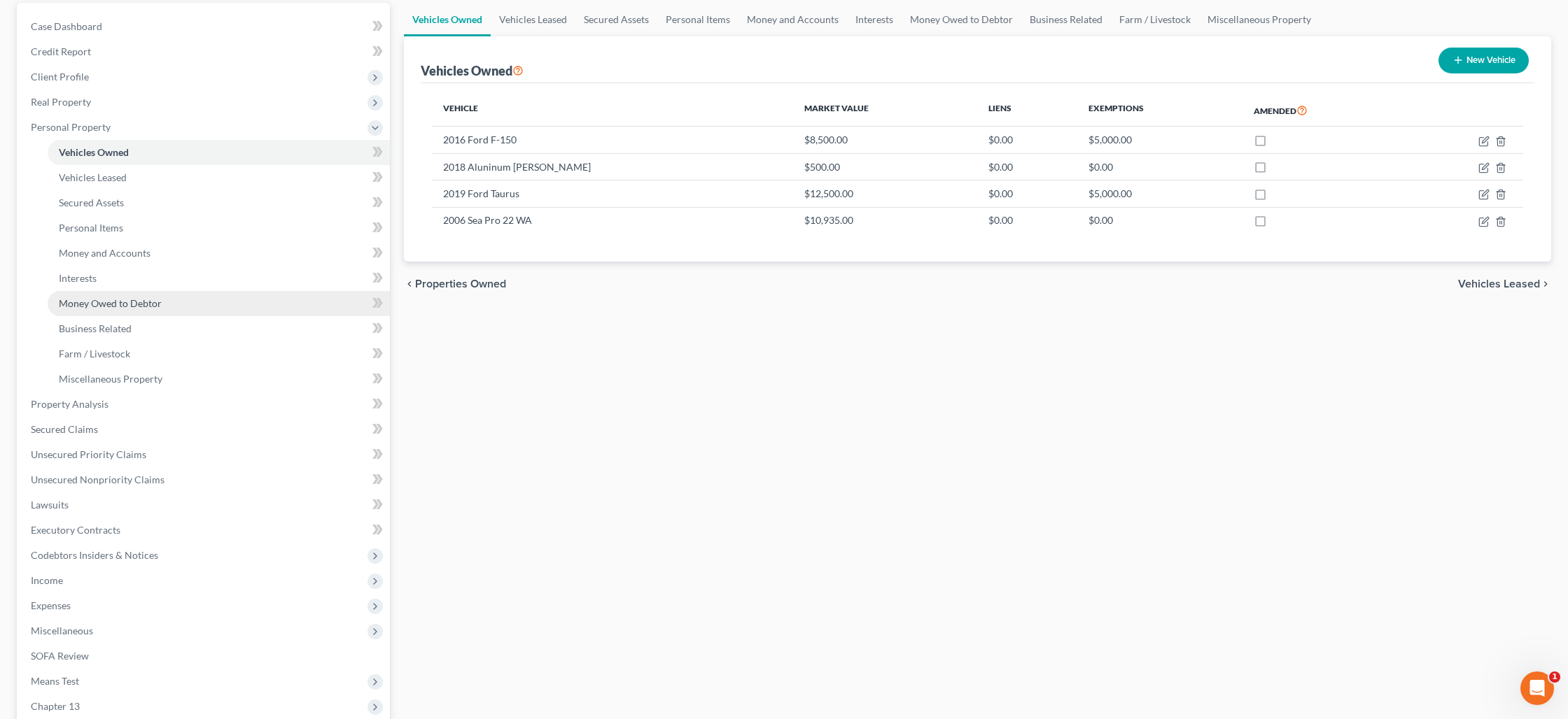
scroll to position [133, 0]
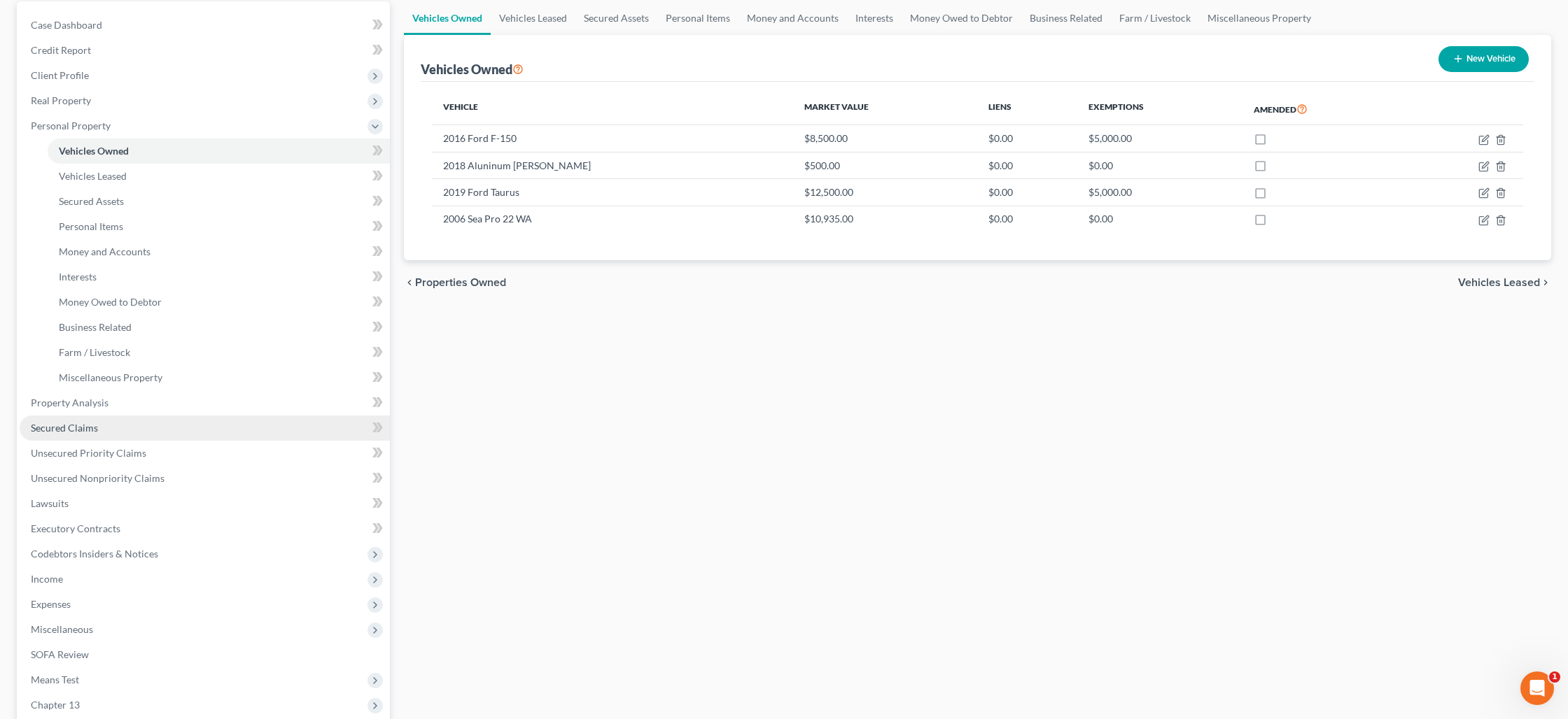
click at [161, 424] on link "Secured Claims" at bounding box center [205, 428] width 370 height 25
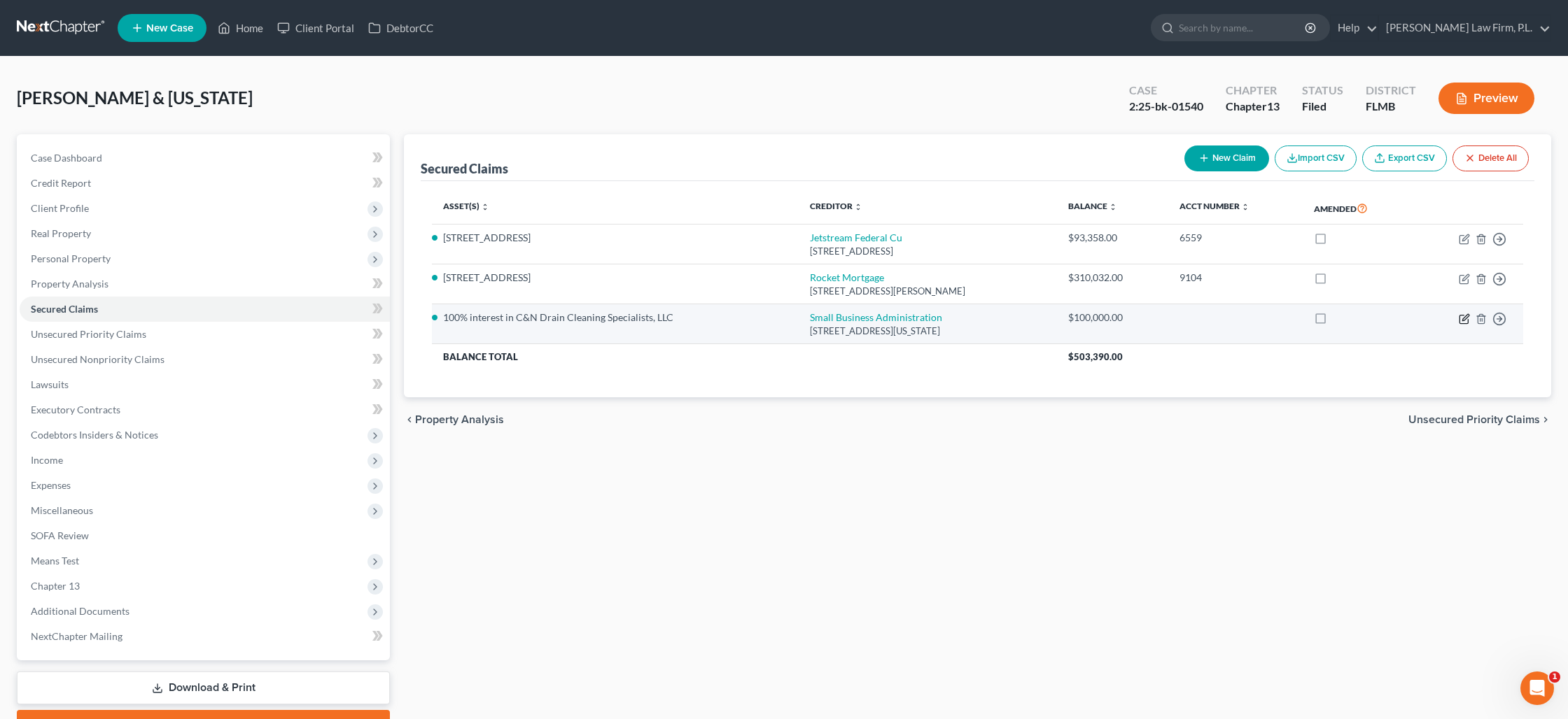
click at [1464, 319] on icon "button" at bounding box center [1465, 317] width 6 height 6
select select "8"
select select "0"
select select "2"
select select "0"
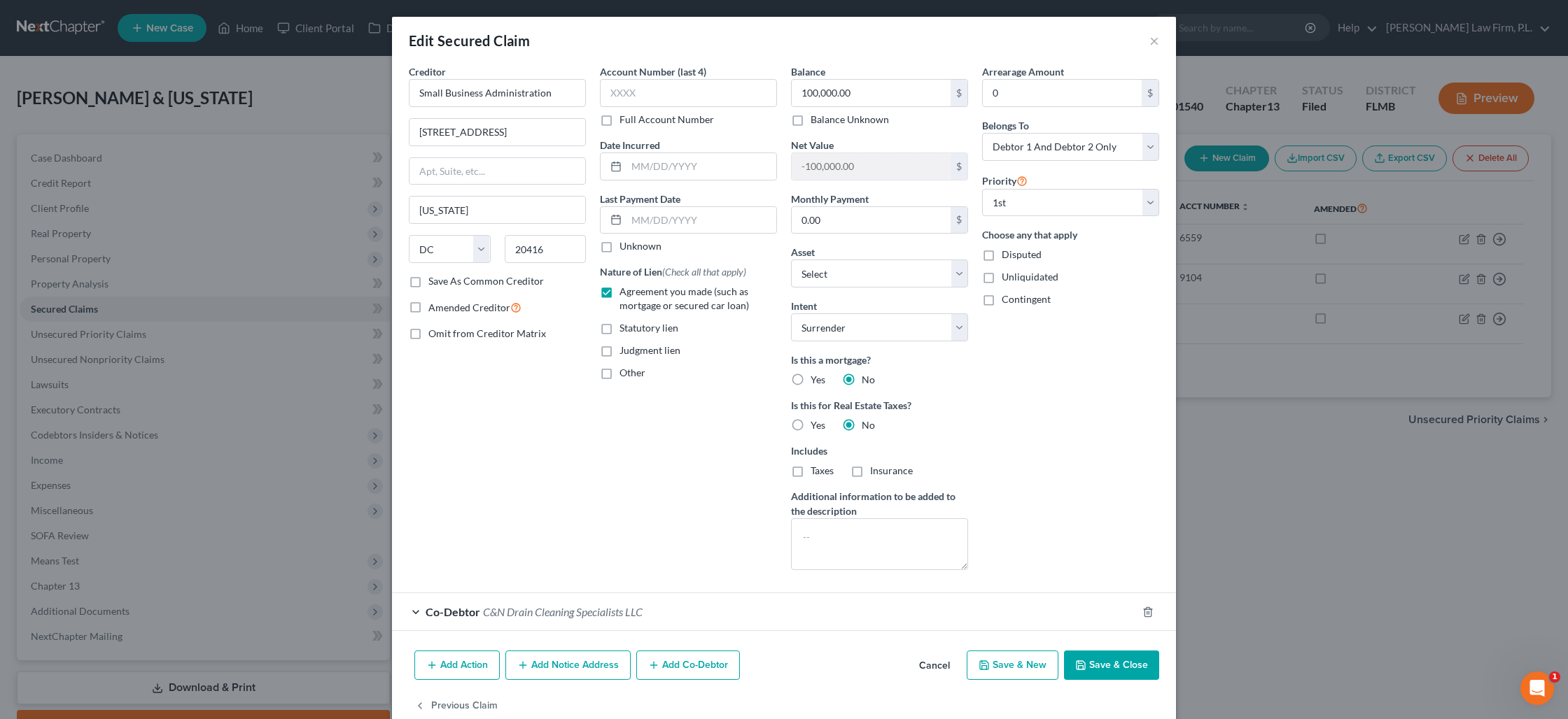
click at [1132, 669] on button "Save & Close" at bounding box center [1111, 665] width 95 height 30
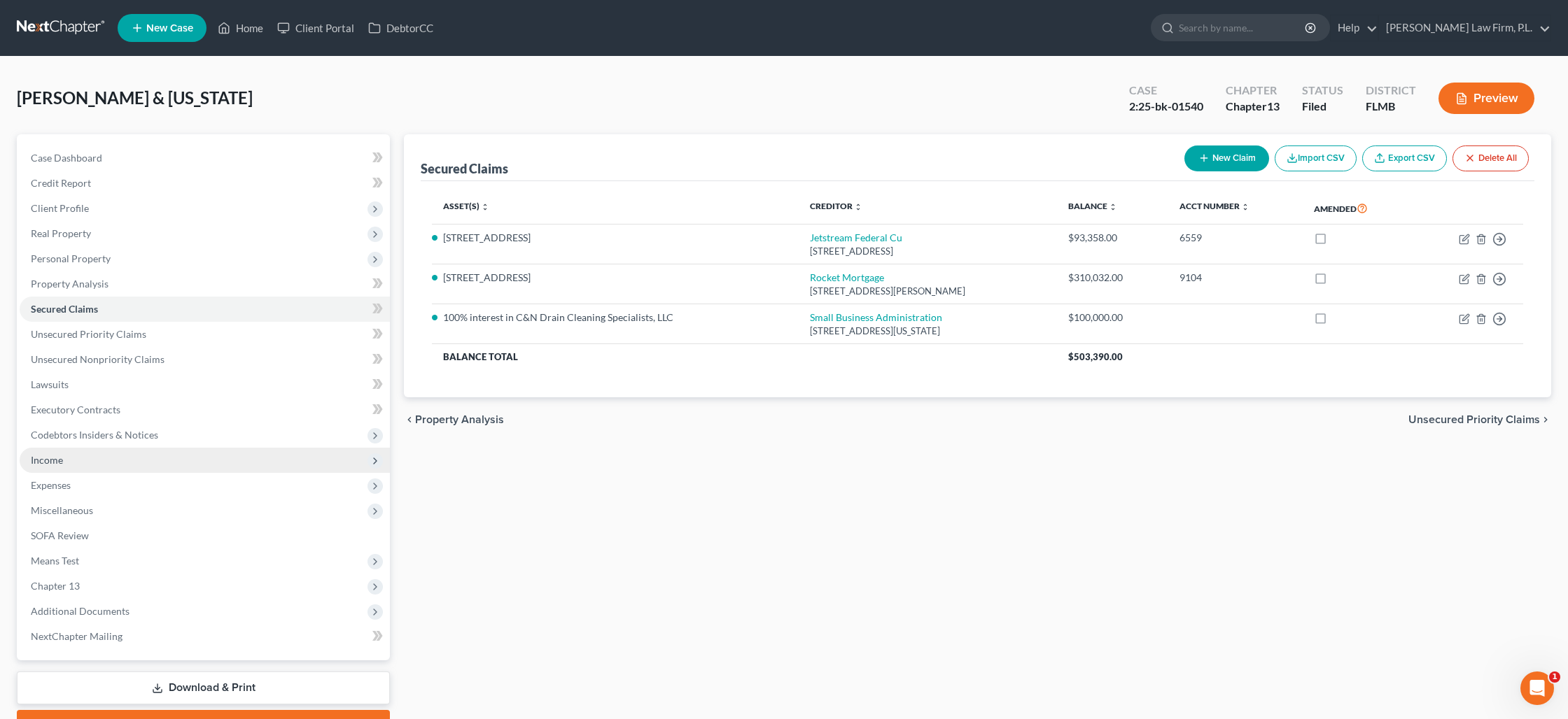
click at [72, 452] on span "Income" at bounding box center [205, 460] width 370 height 25
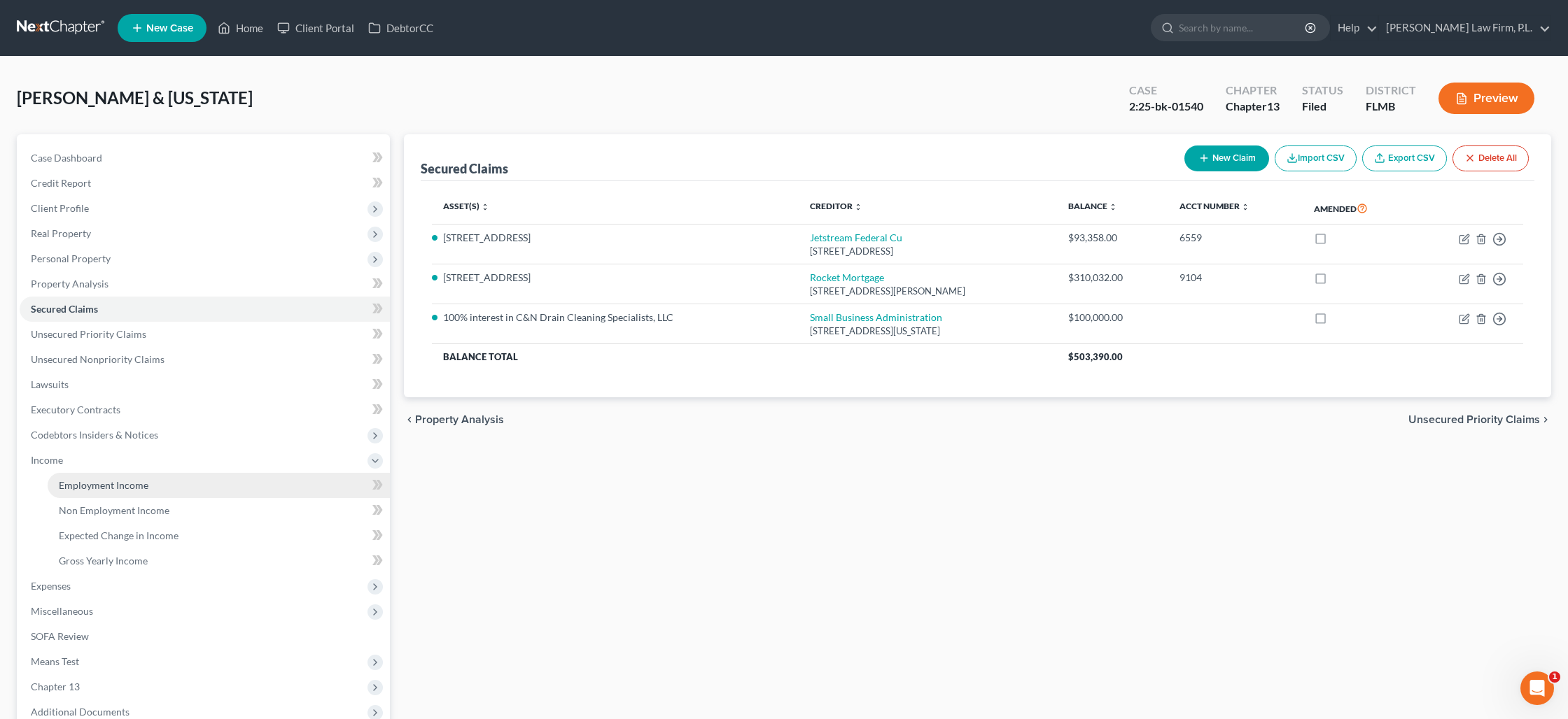
click at [85, 492] on link "Employment Income" at bounding box center [218, 485] width 342 height 25
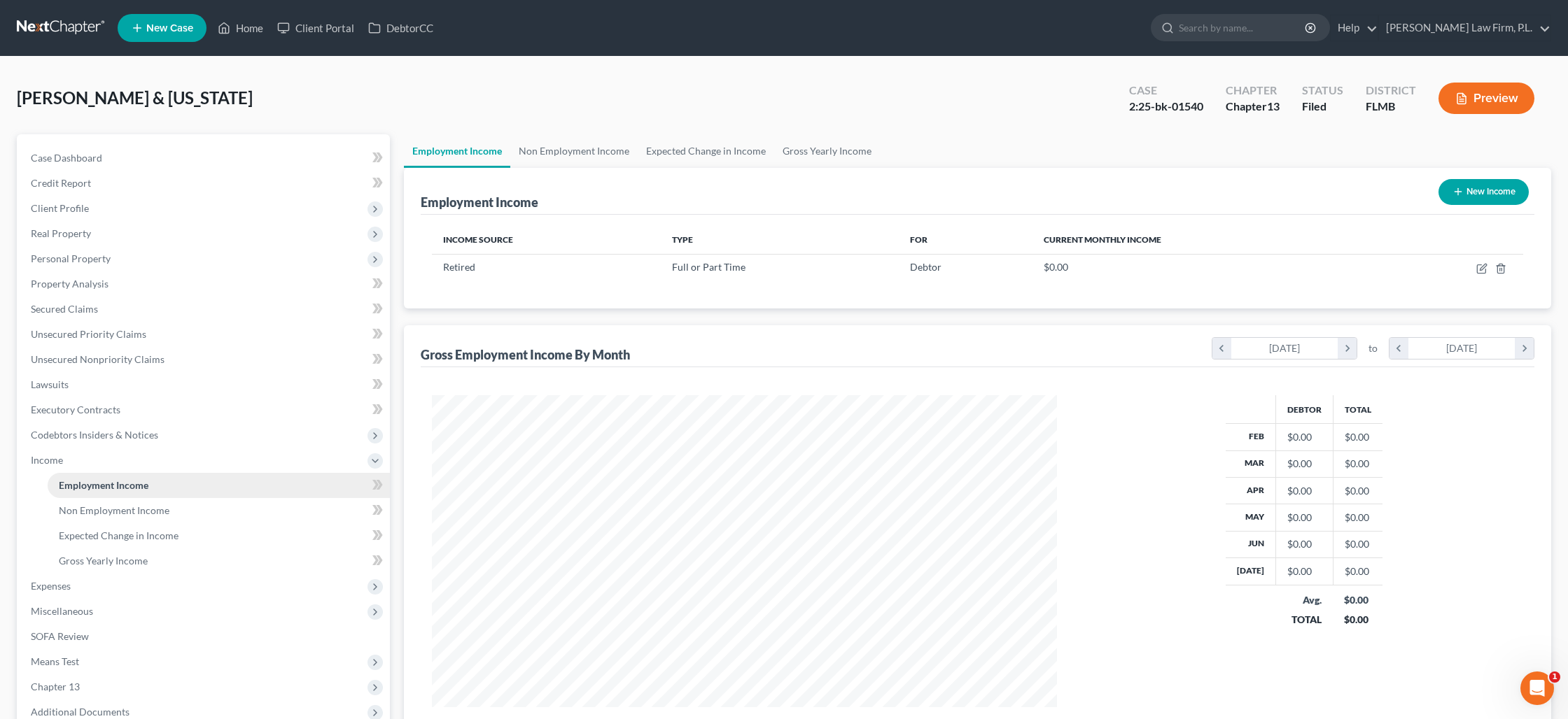
scroll to position [312, 652]
click at [556, 159] on link "Non Employment Income" at bounding box center [574, 151] width 127 height 34
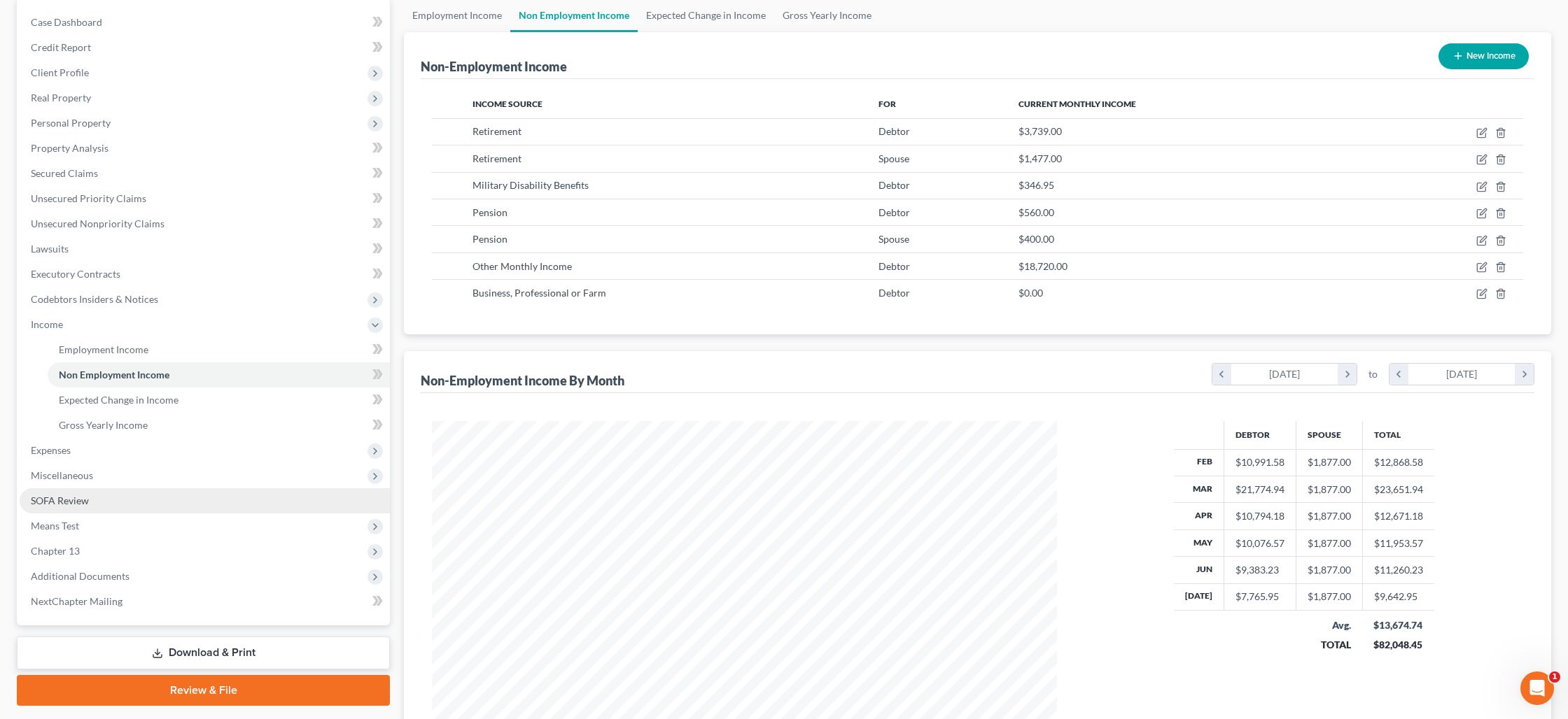
scroll to position [137, 0]
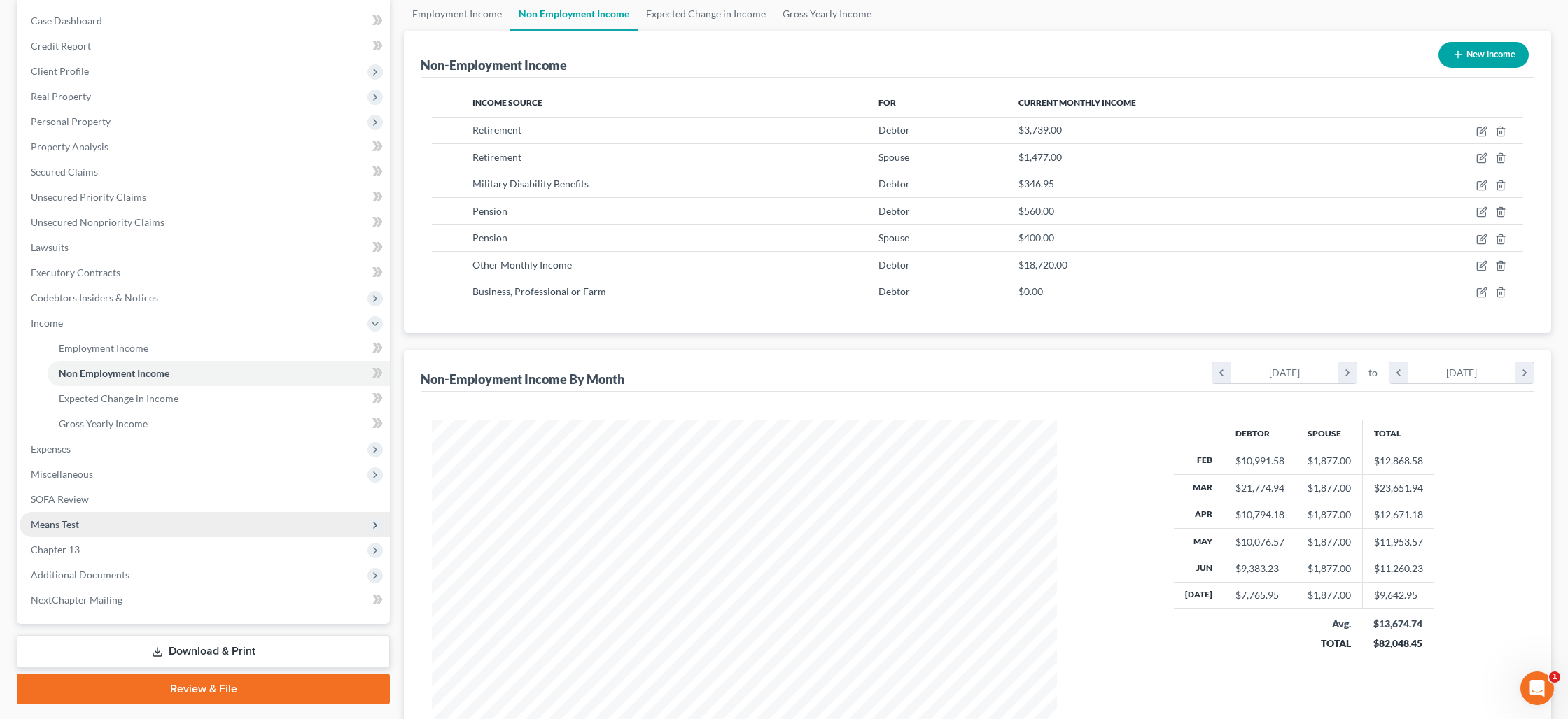
click at [131, 520] on span "Means Test" at bounding box center [205, 525] width 370 height 25
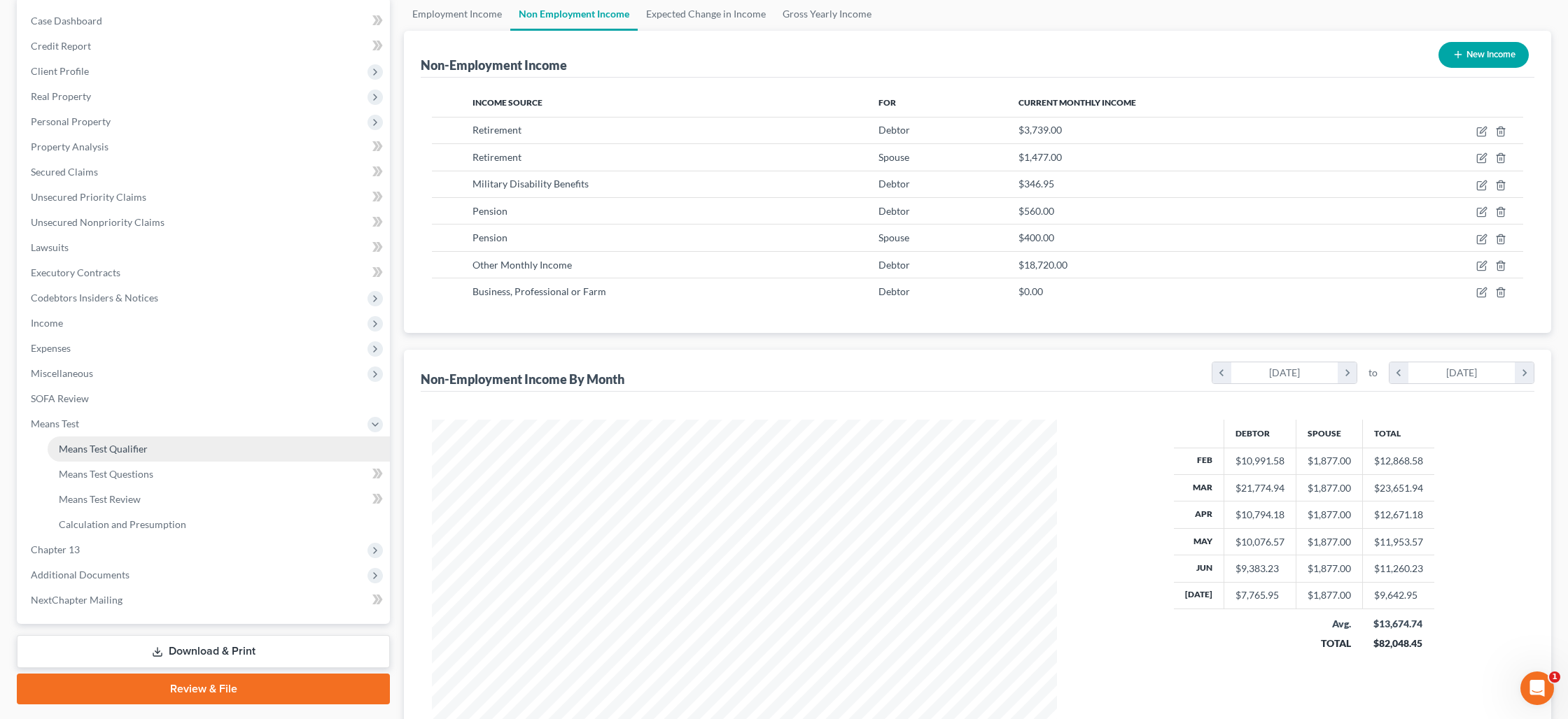
click at [140, 452] on span "Means Test Qualifier" at bounding box center [103, 449] width 89 height 12
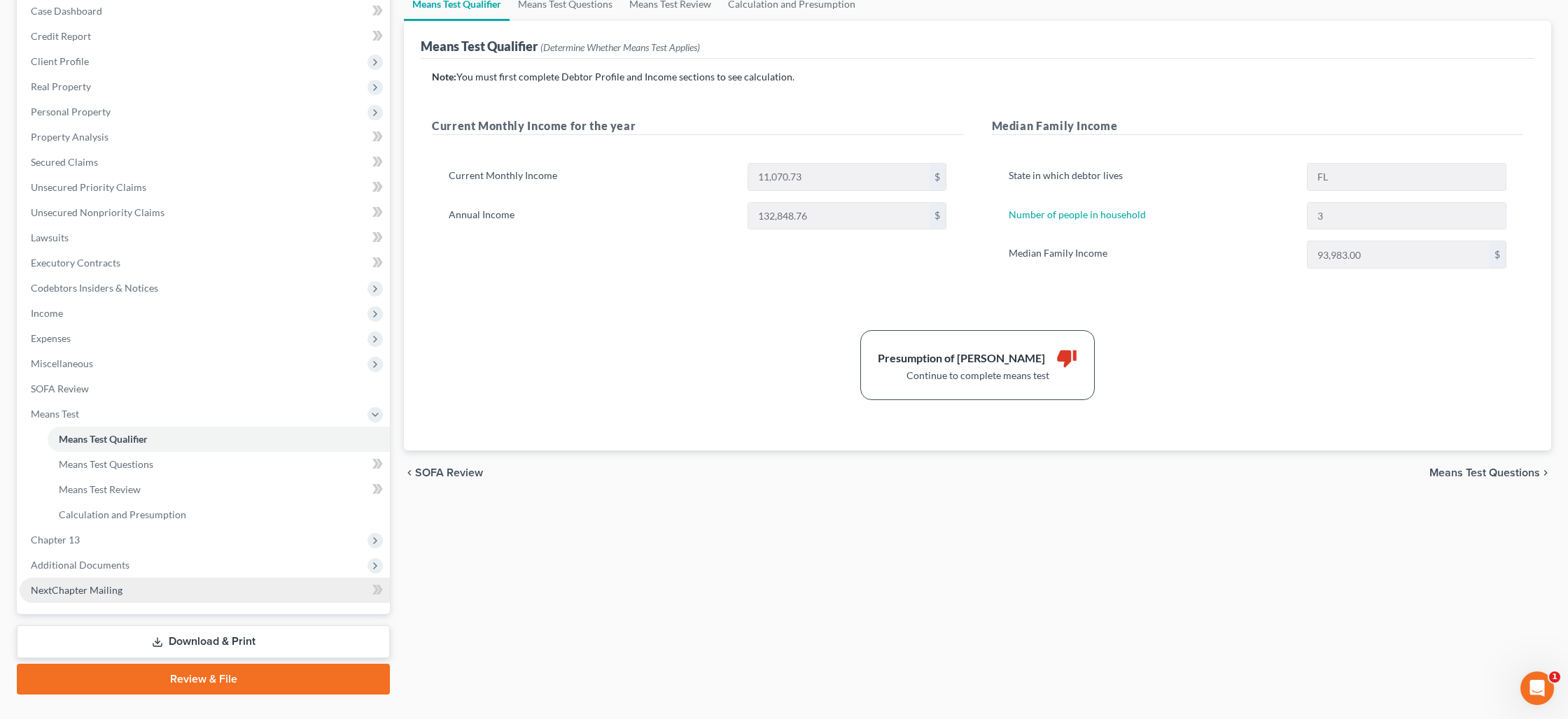
scroll to position [174, 0]
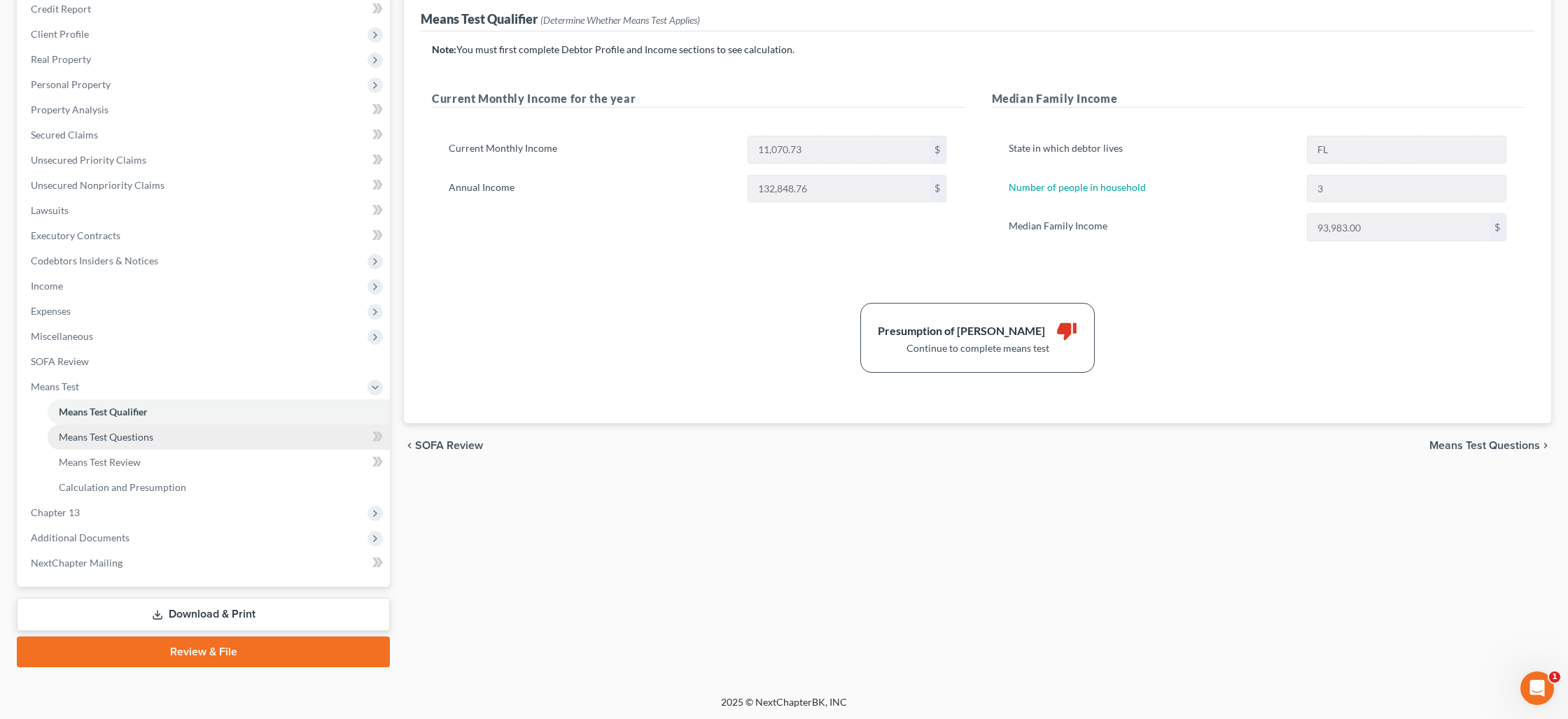
click at [129, 437] on span "Means Test Questions" at bounding box center [106, 437] width 95 height 12
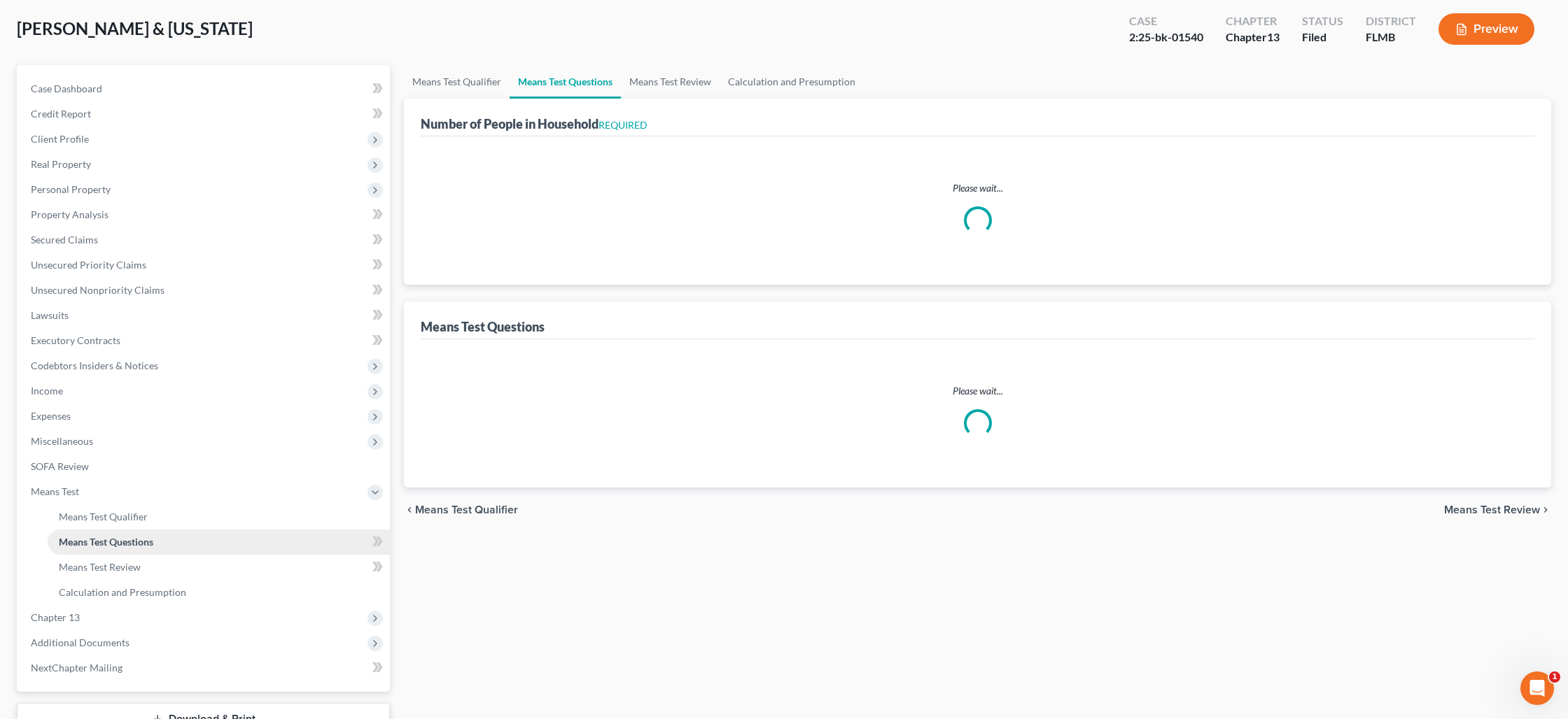
select select "0"
select select "60"
select select "0"
select select "60"
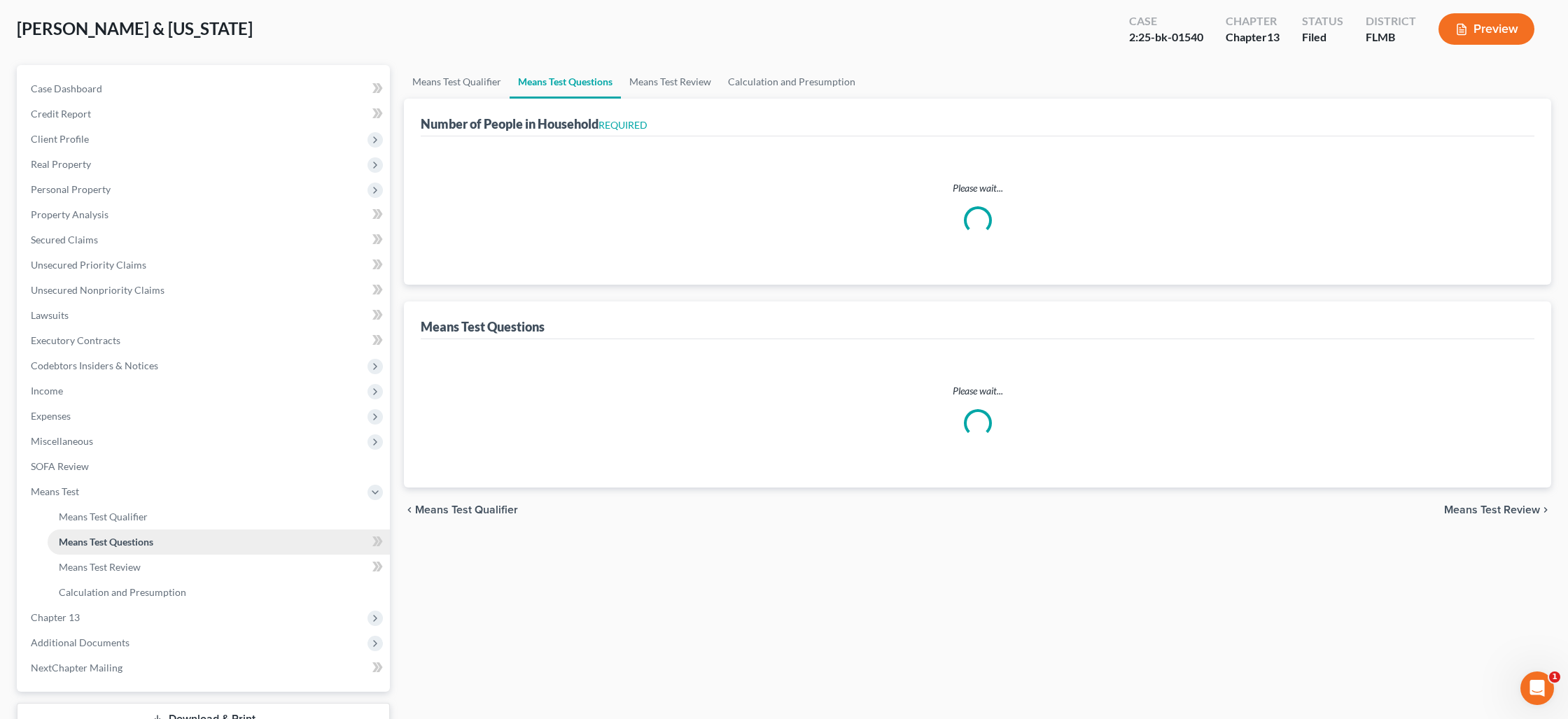
select select "3"
select select "2"
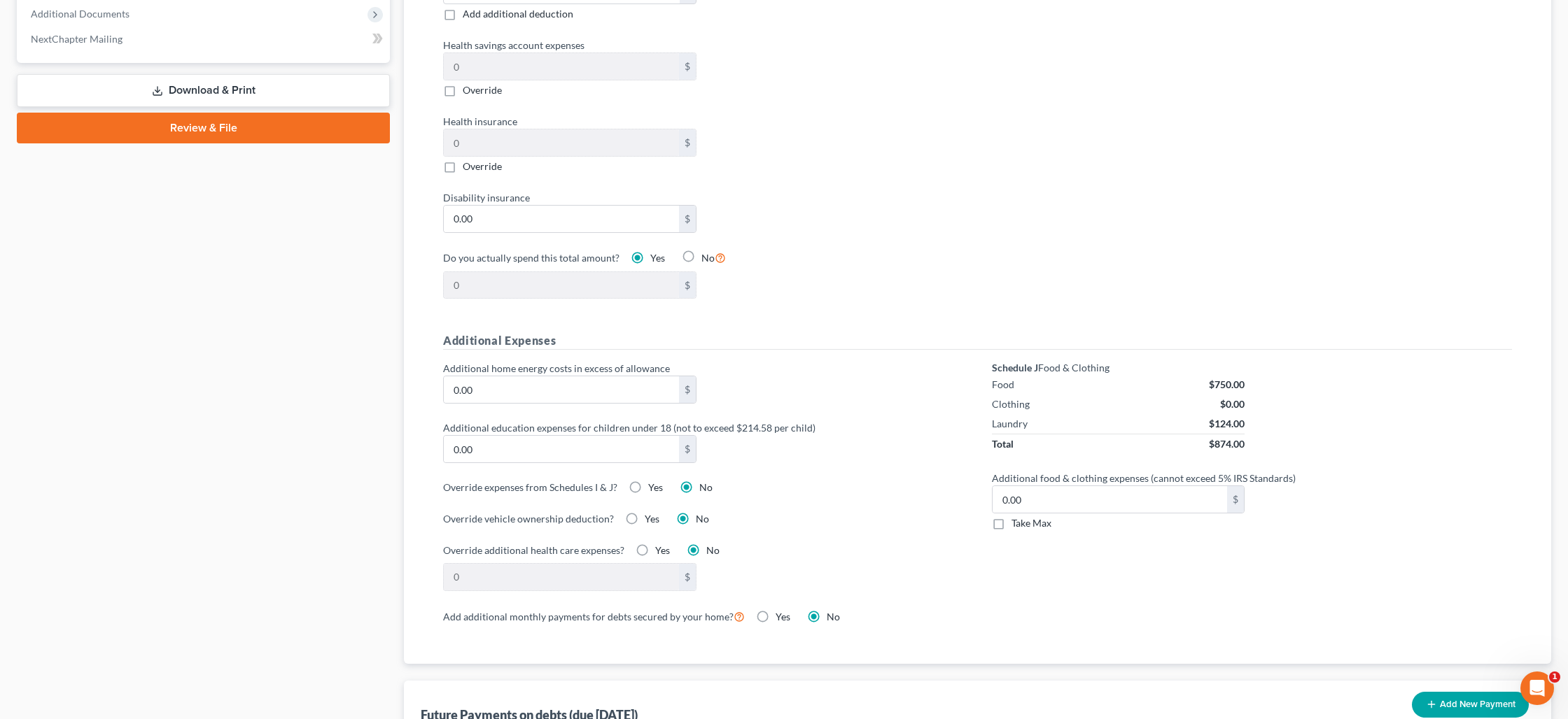
scroll to position [703, 0]
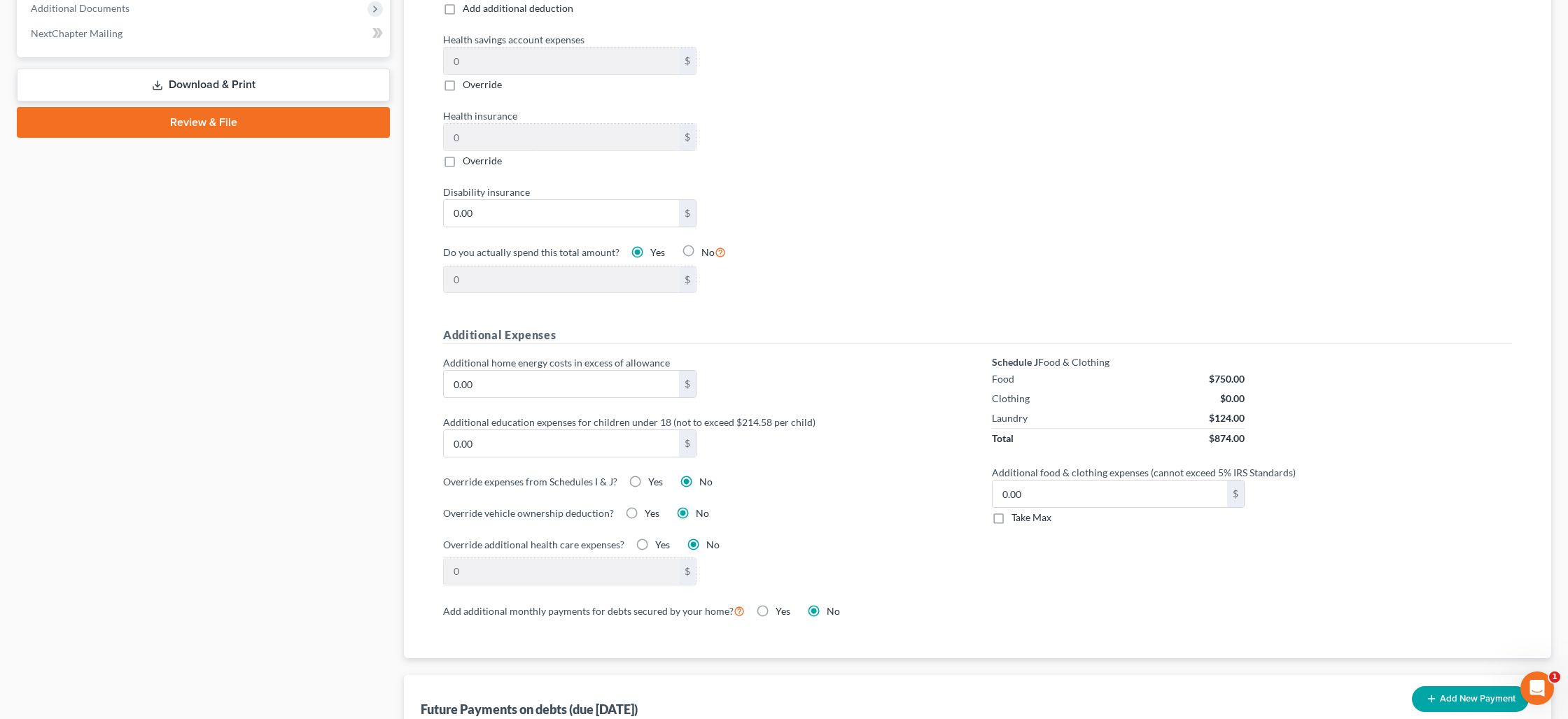
click at [648, 486] on label "Yes" at bounding box center [655, 482] width 15 height 14
click at [654, 484] on input "Yes" at bounding box center [658, 479] width 9 height 9
radio input "true"
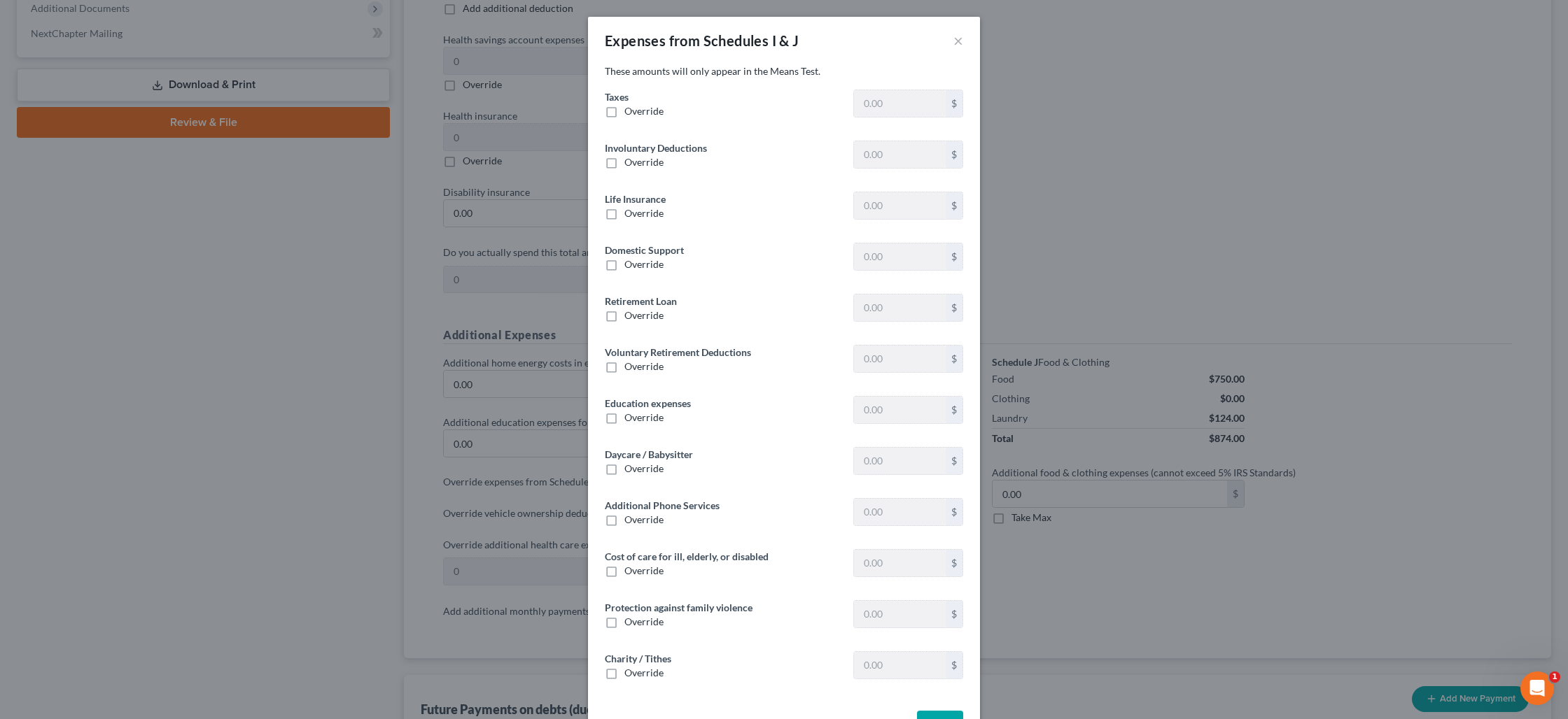
type input "0"
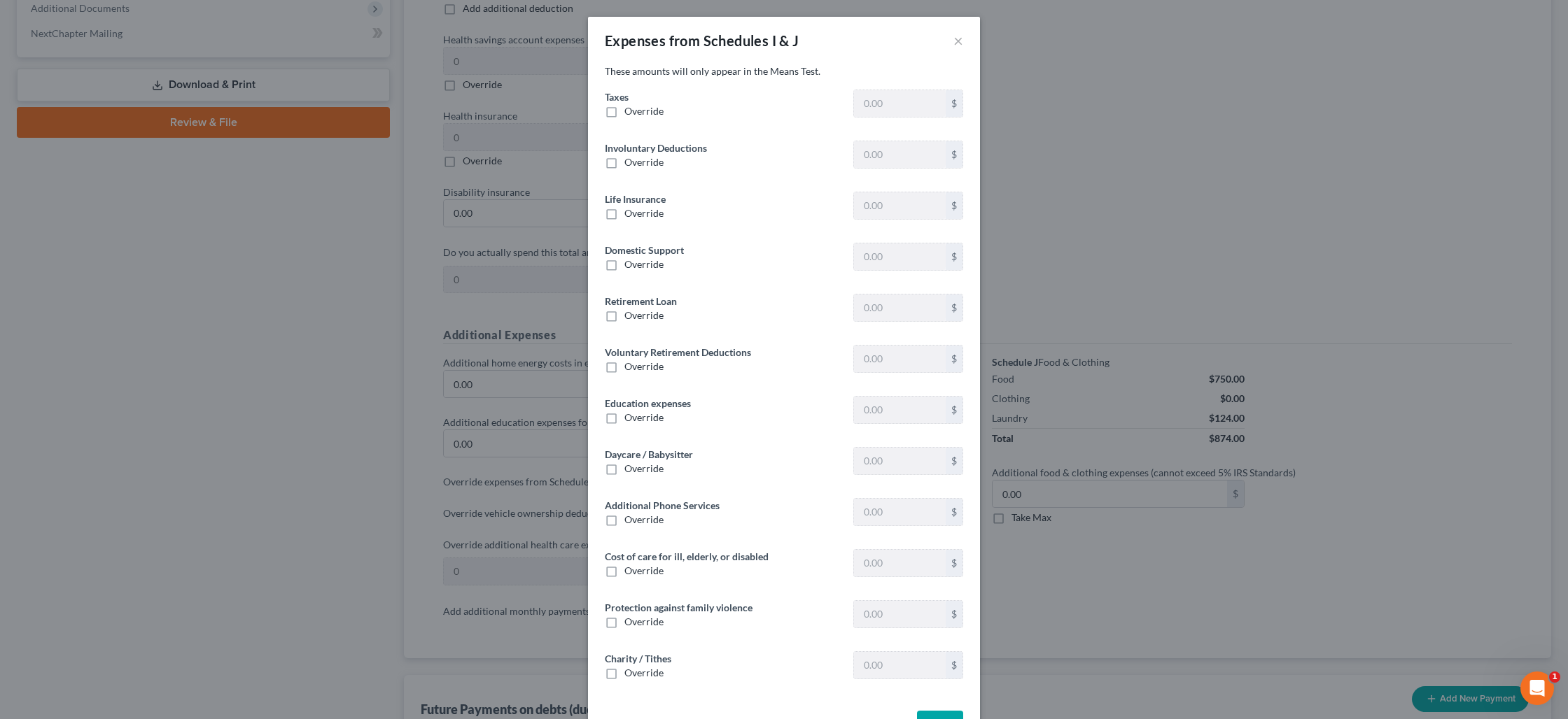
type input "0"
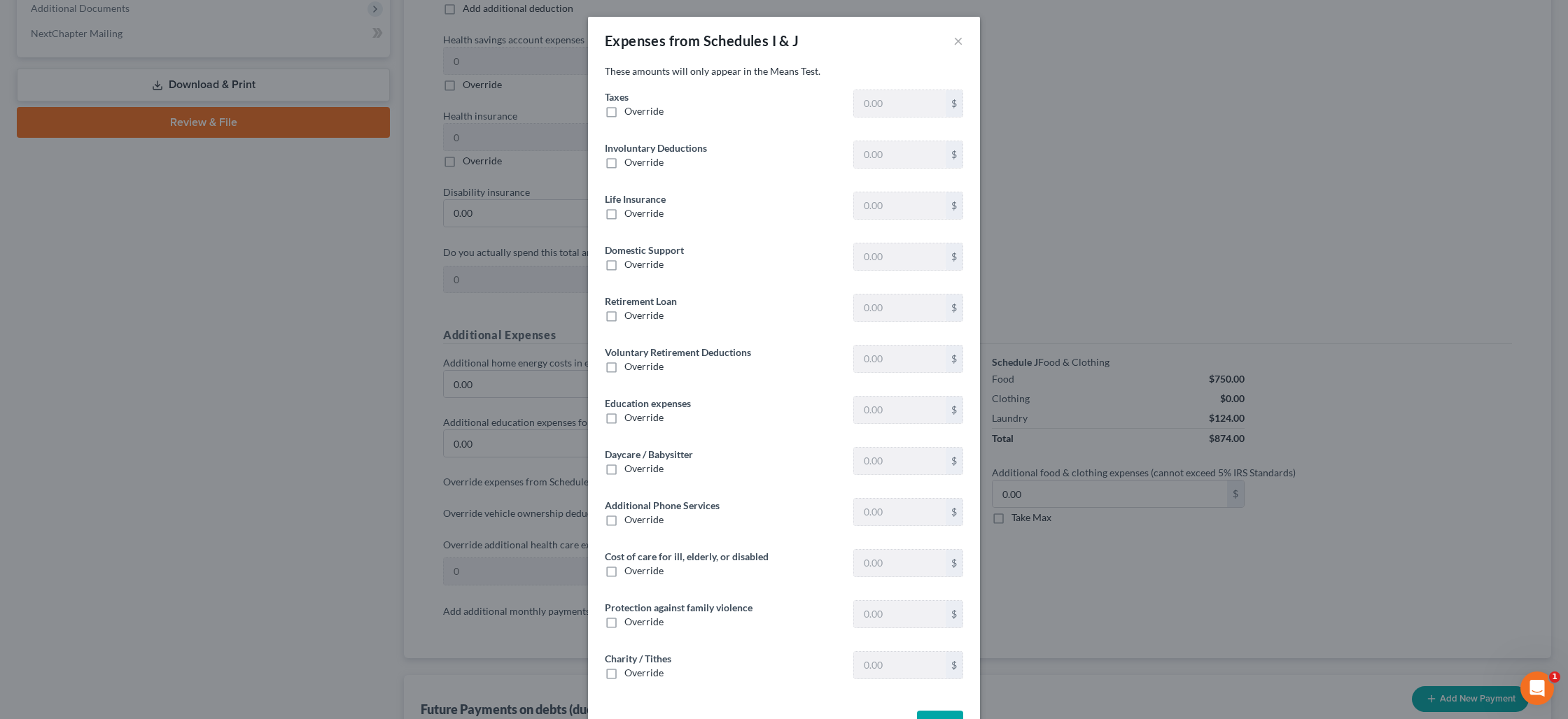
type input "0"
type input "100.00"
click at [624, 116] on label "Override" at bounding box center [644, 111] width 40 height 14
click at [630, 114] on input "Override" at bounding box center [634, 109] width 9 height 9
checkbox input "true"
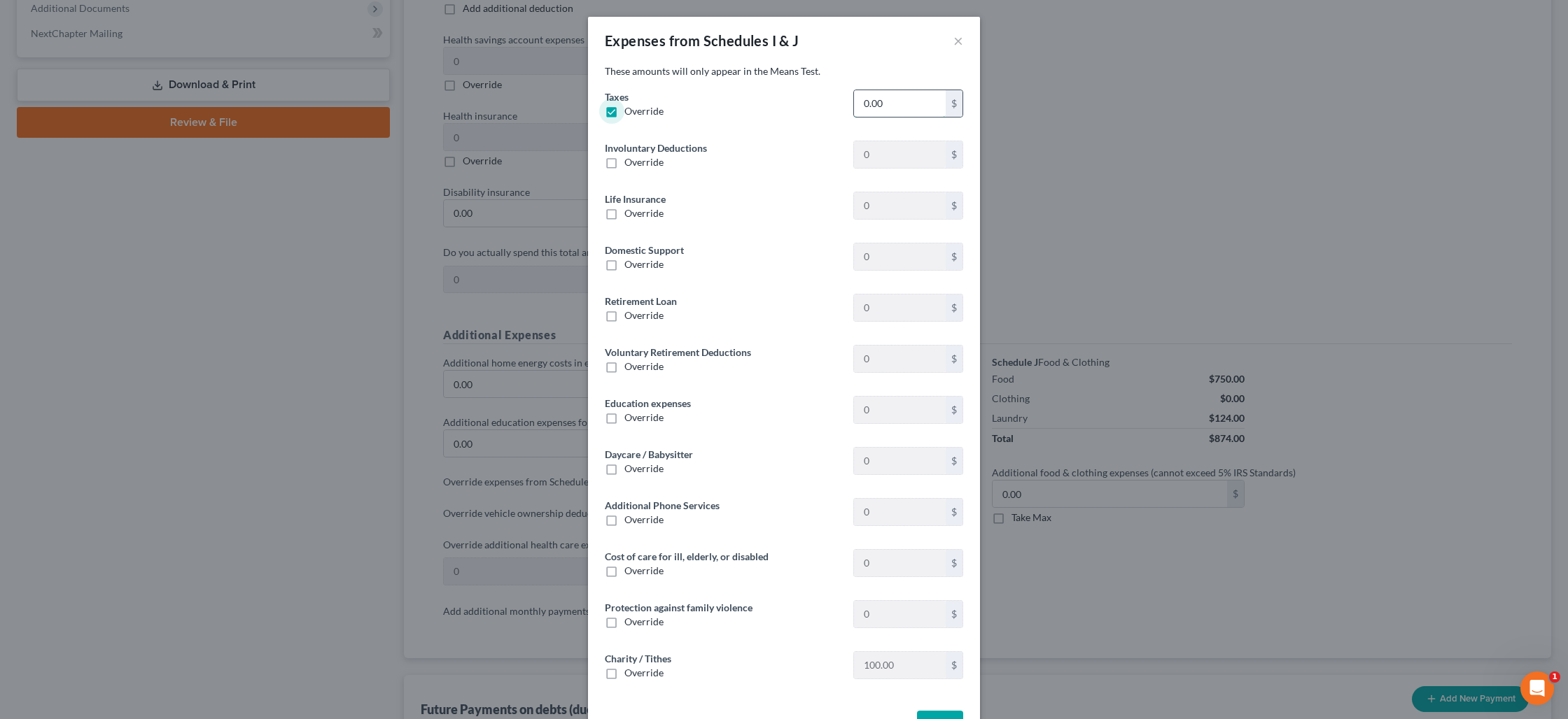
click at [866, 107] on input "0.00" at bounding box center [899, 104] width 92 height 27
type input "2,214"
click at [624, 677] on label "Override" at bounding box center [644, 673] width 40 height 14
click at [630, 675] on input "Override" at bounding box center [634, 670] width 9 height 9
checkbox input "true"
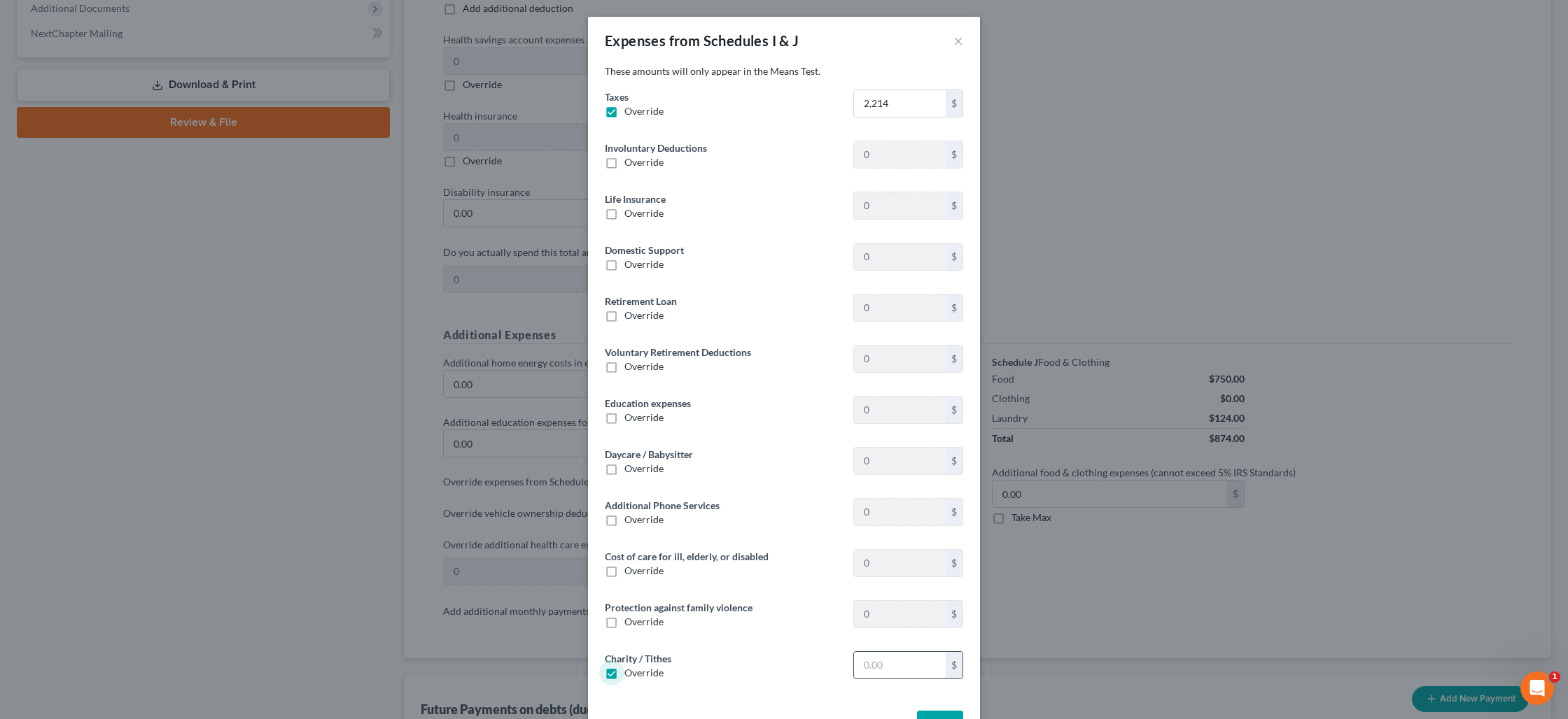
click at [857, 666] on input "text" at bounding box center [899, 665] width 92 height 27
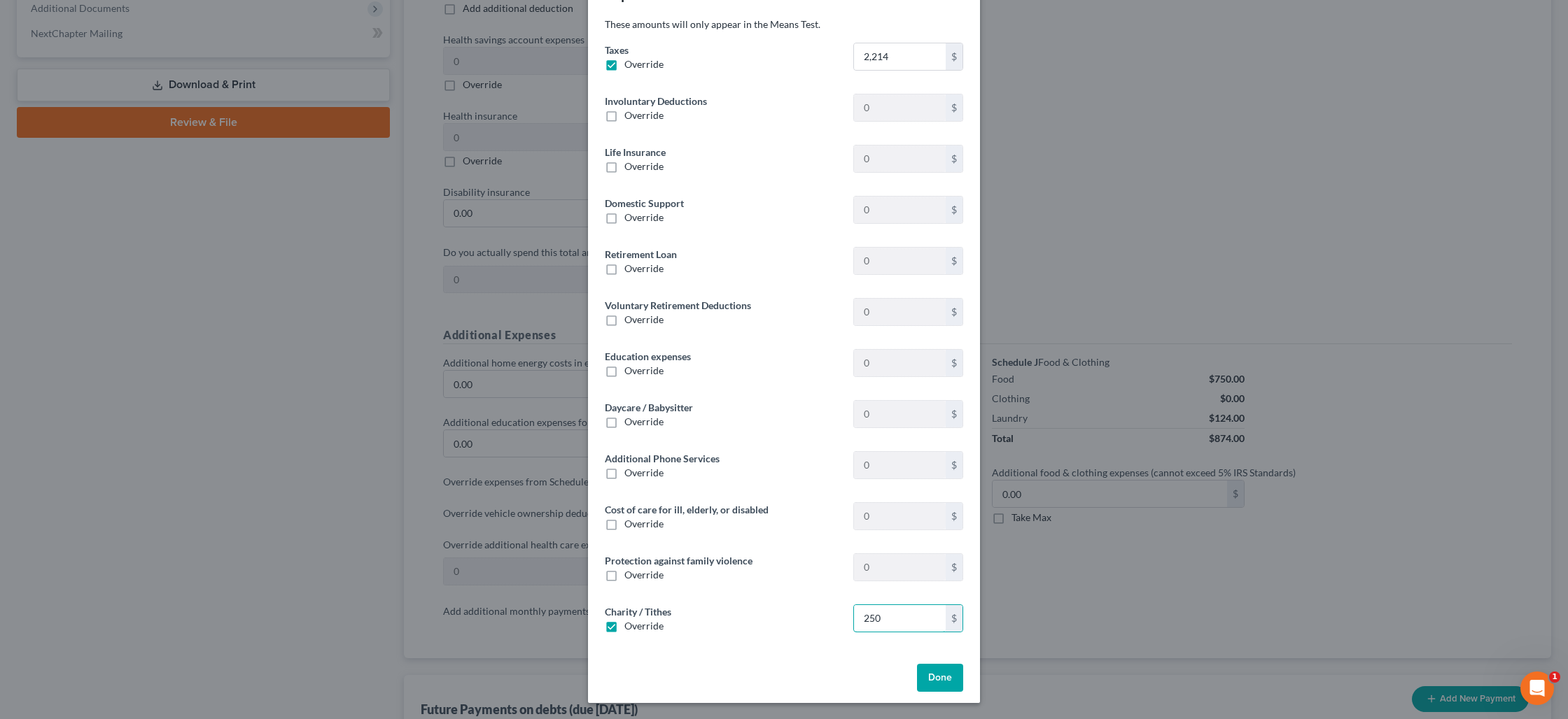
scroll to position [46, 0]
type input "250"
click at [935, 677] on button "Done" at bounding box center [940, 679] width 46 height 28
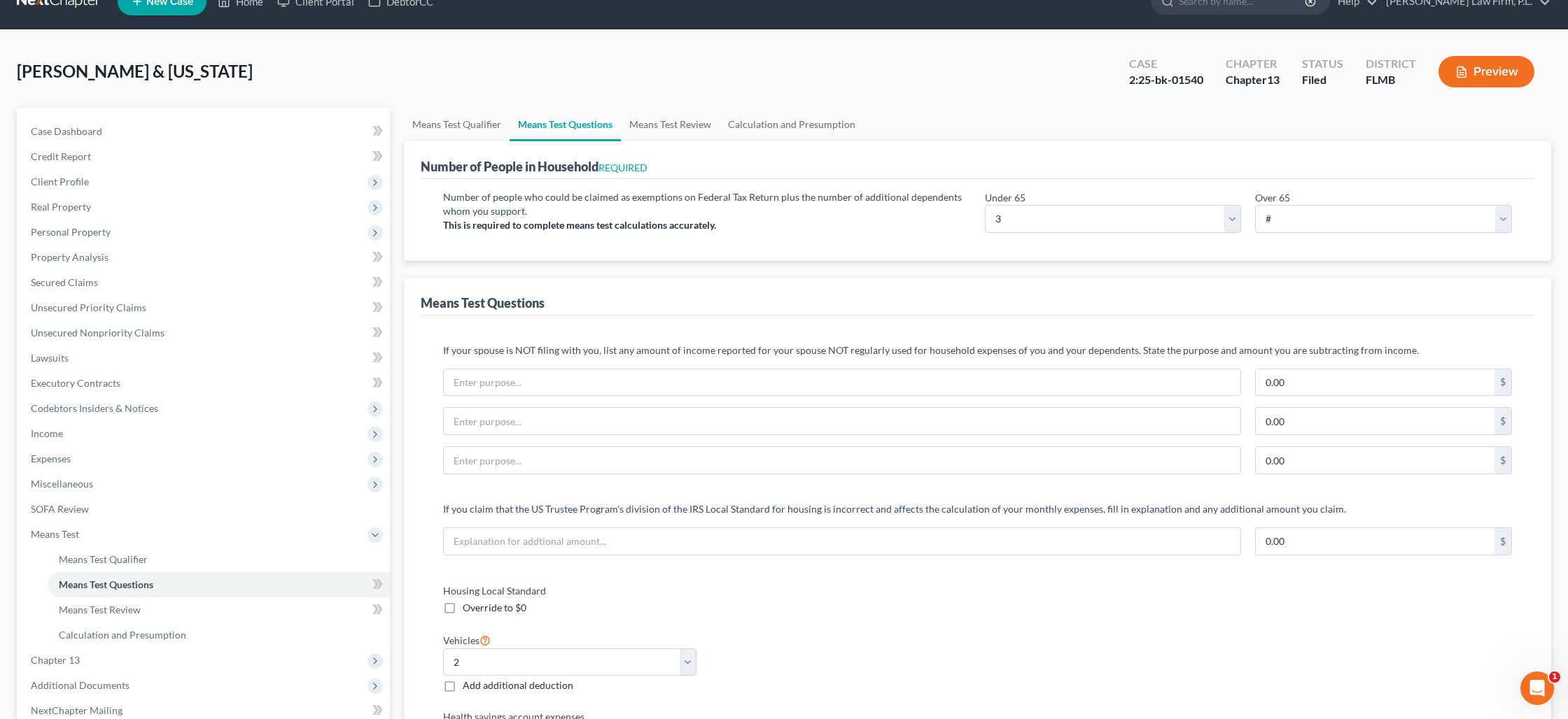
scroll to position [0, 0]
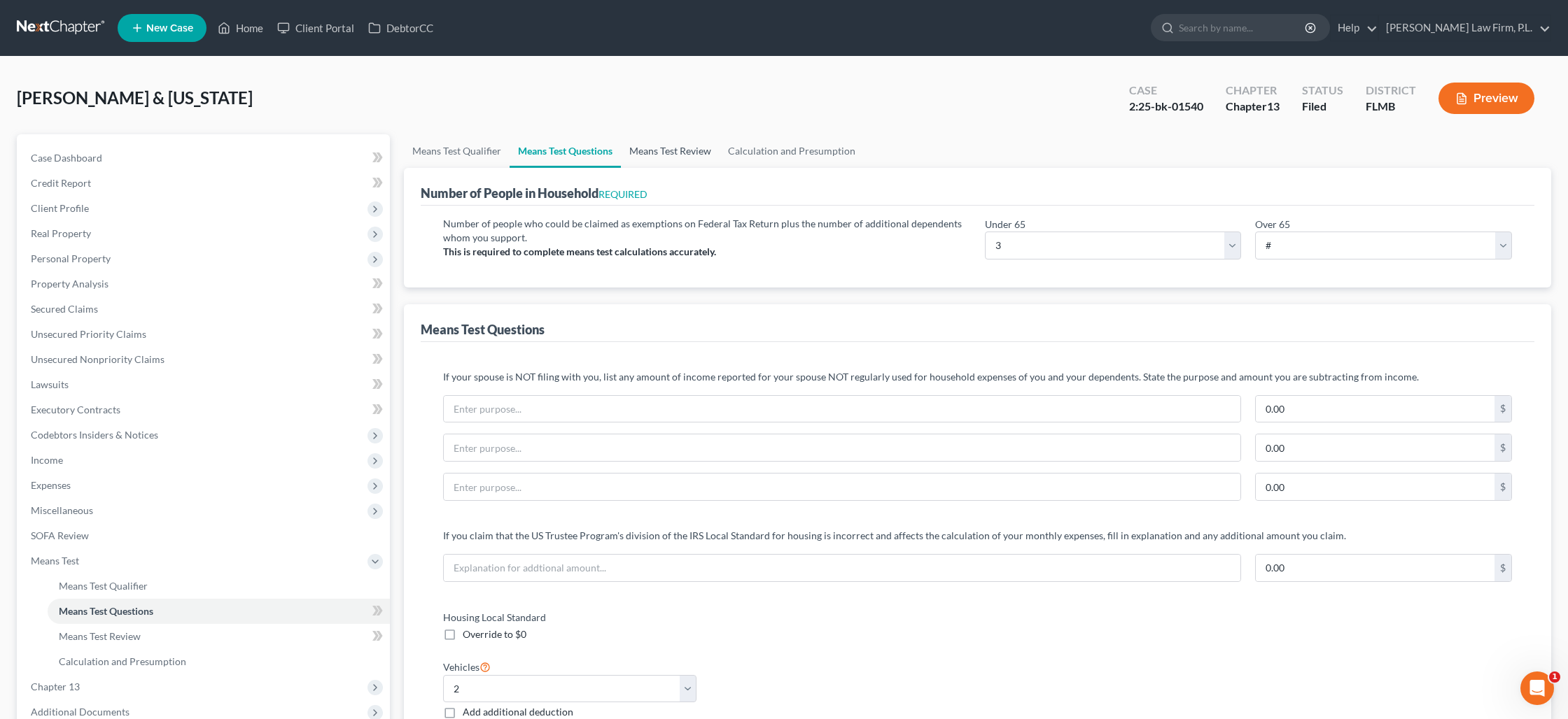
click at [691, 145] on link "Means Test Review" at bounding box center [670, 151] width 99 height 34
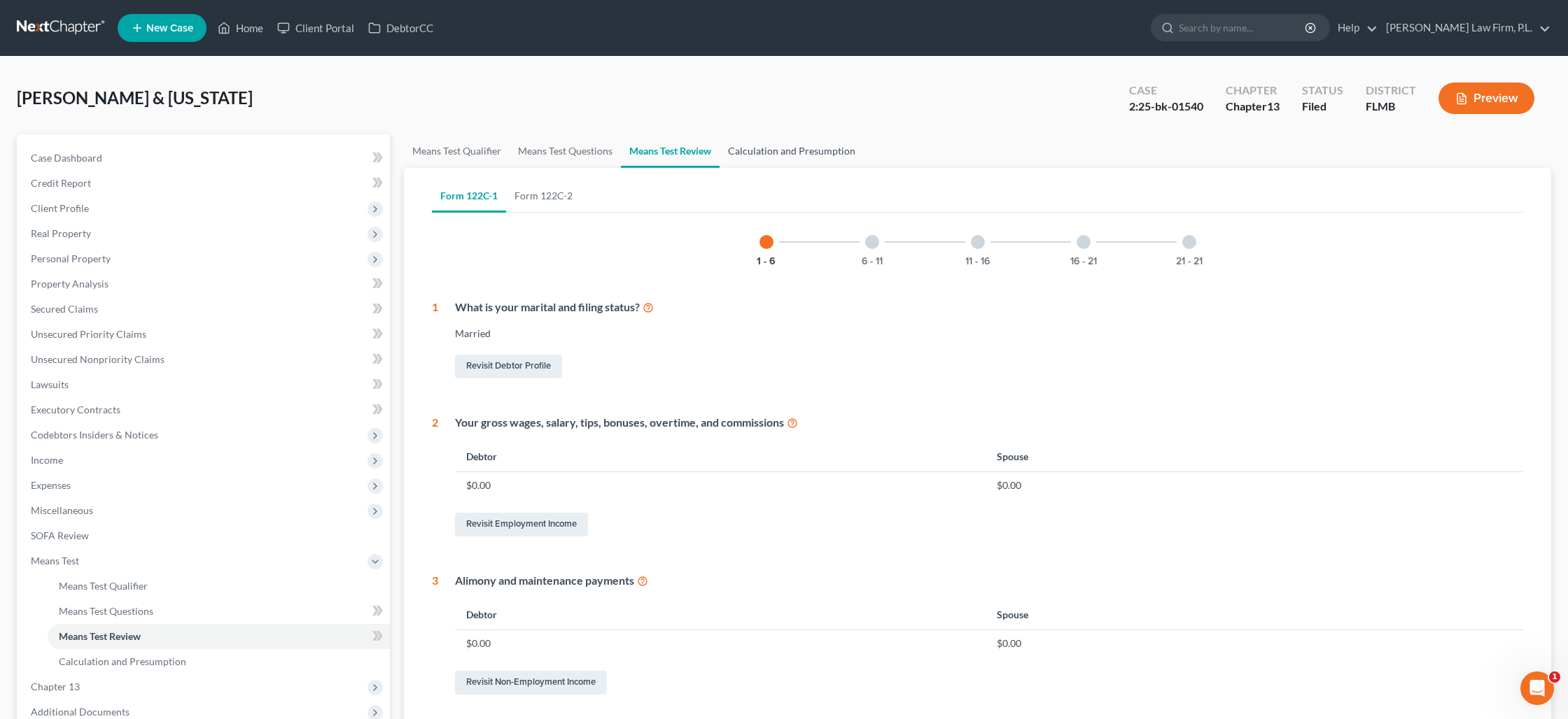
click at [765, 148] on link "Calculation and Presumption" at bounding box center [791, 151] width 144 height 34
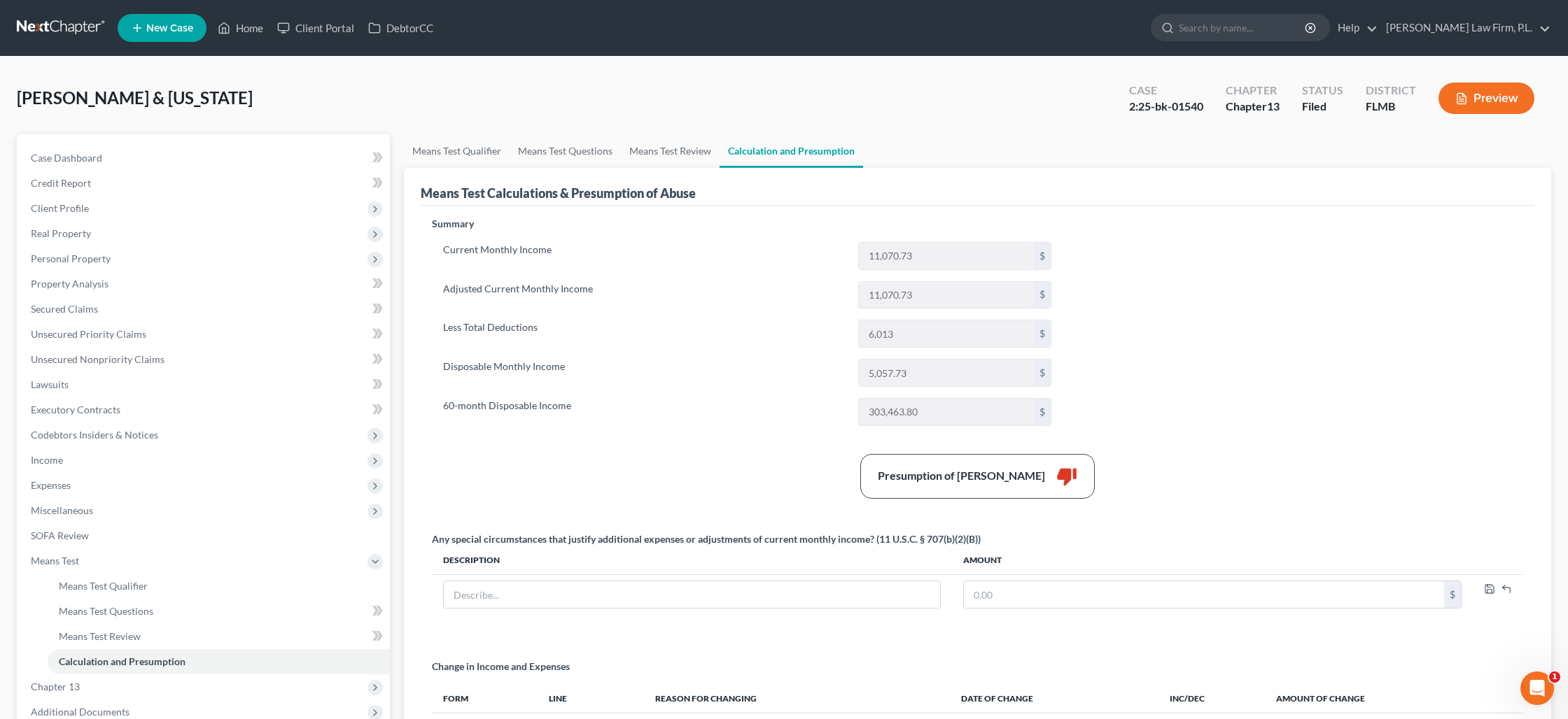
click at [1502, 100] on button "Preview" at bounding box center [1486, 98] width 96 height 32
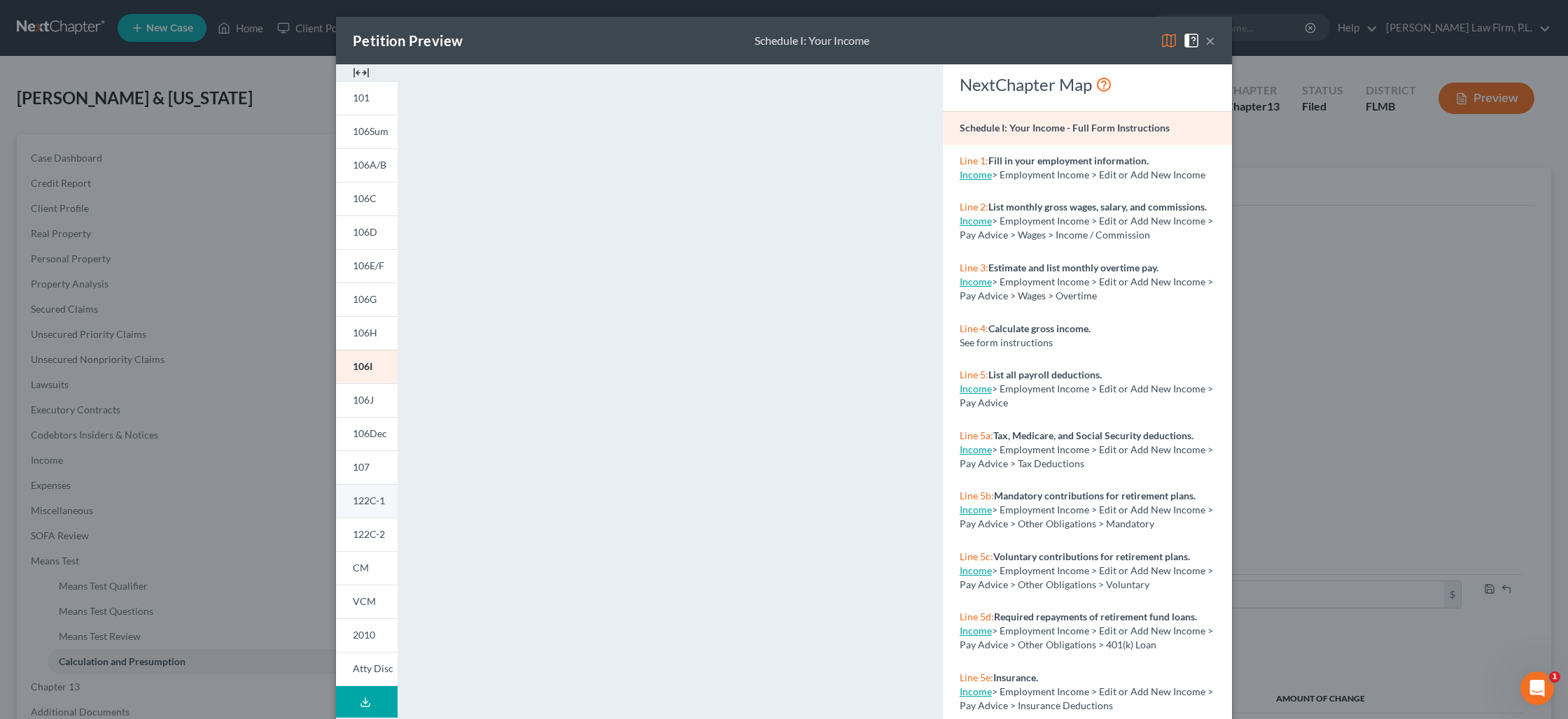
click at [382, 500] on span "122C-1" at bounding box center [369, 500] width 32 height 12
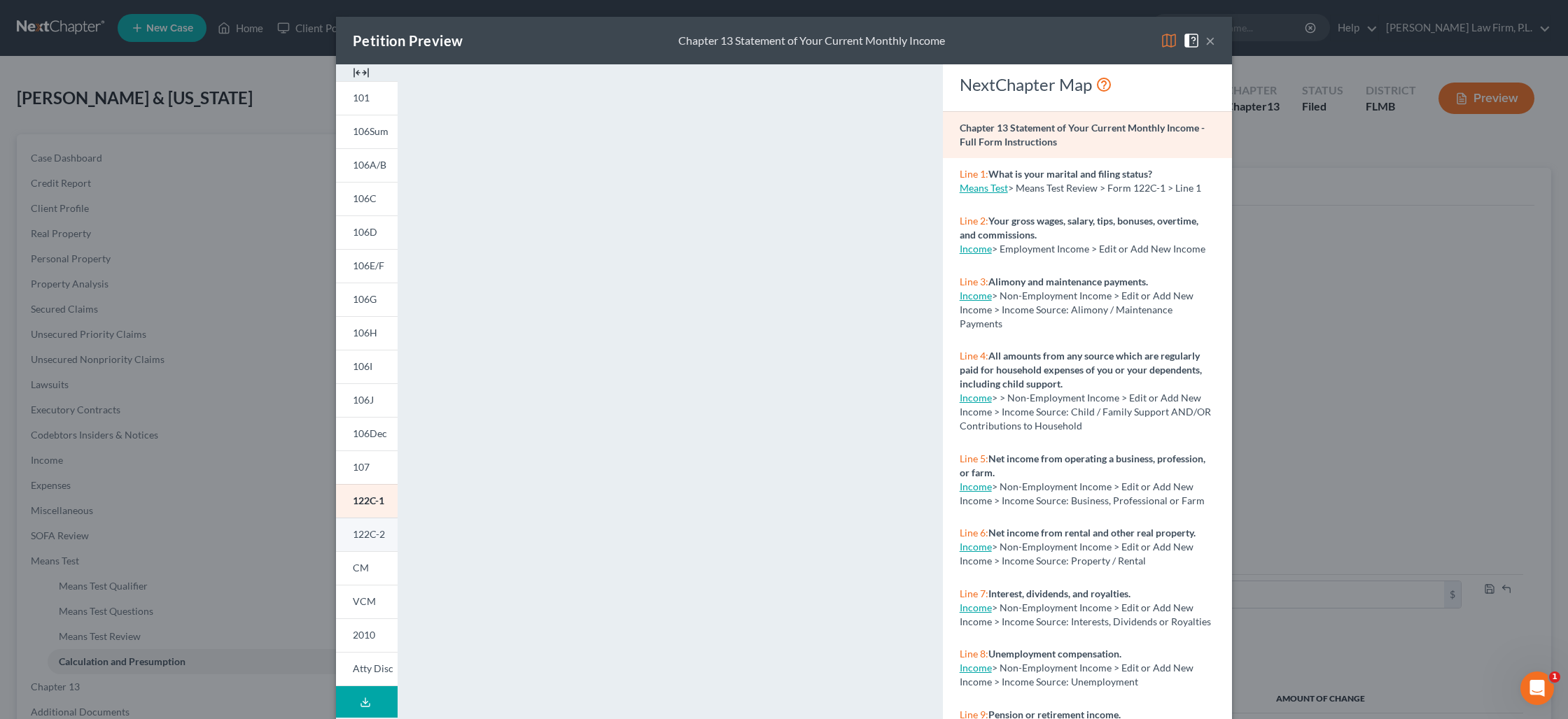
click at [373, 532] on span "122C-2" at bounding box center [369, 533] width 32 height 12
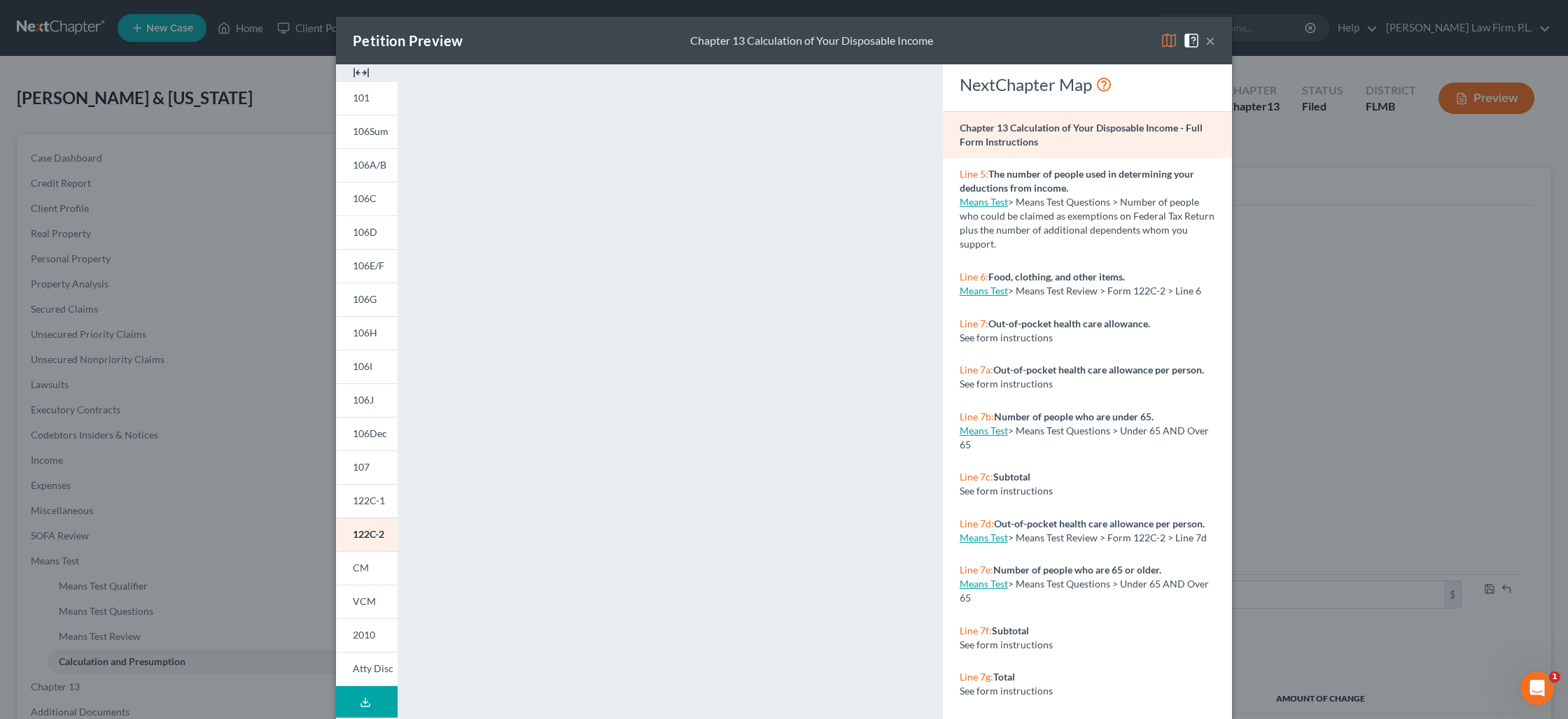
click at [1207, 41] on button "×" at bounding box center [1210, 41] width 10 height 17
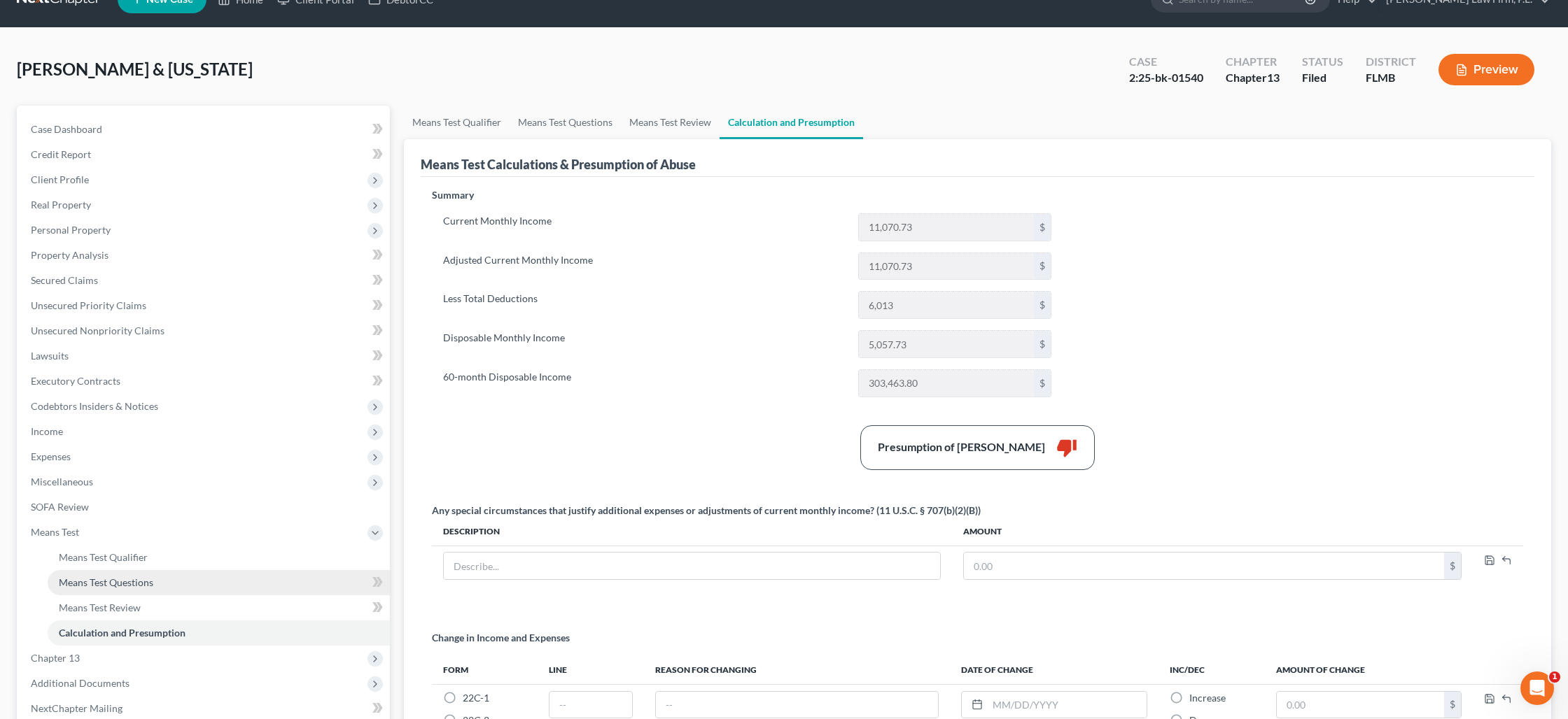
scroll to position [33, 0]
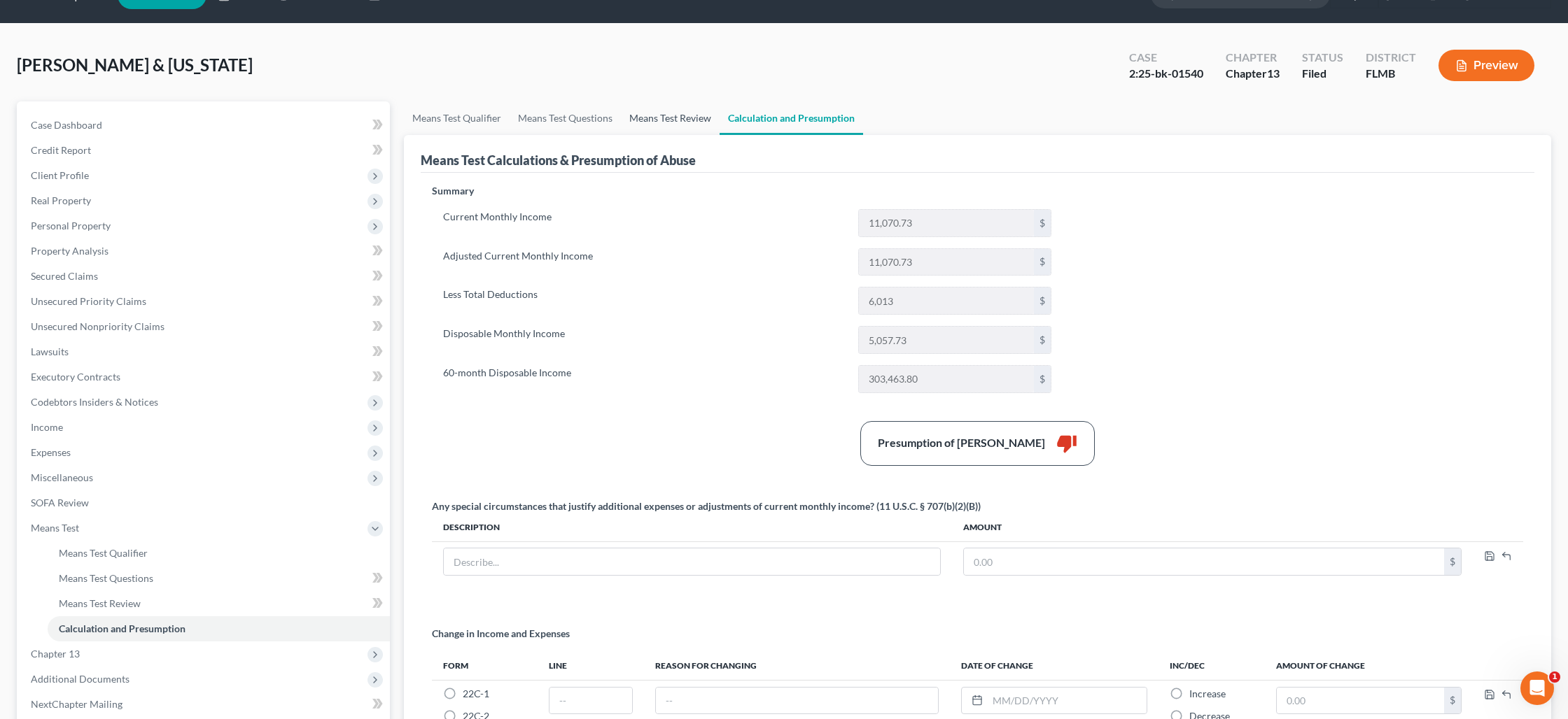
click at [669, 119] on link "Means Test Review" at bounding box center [670, 119] width 99 height 34
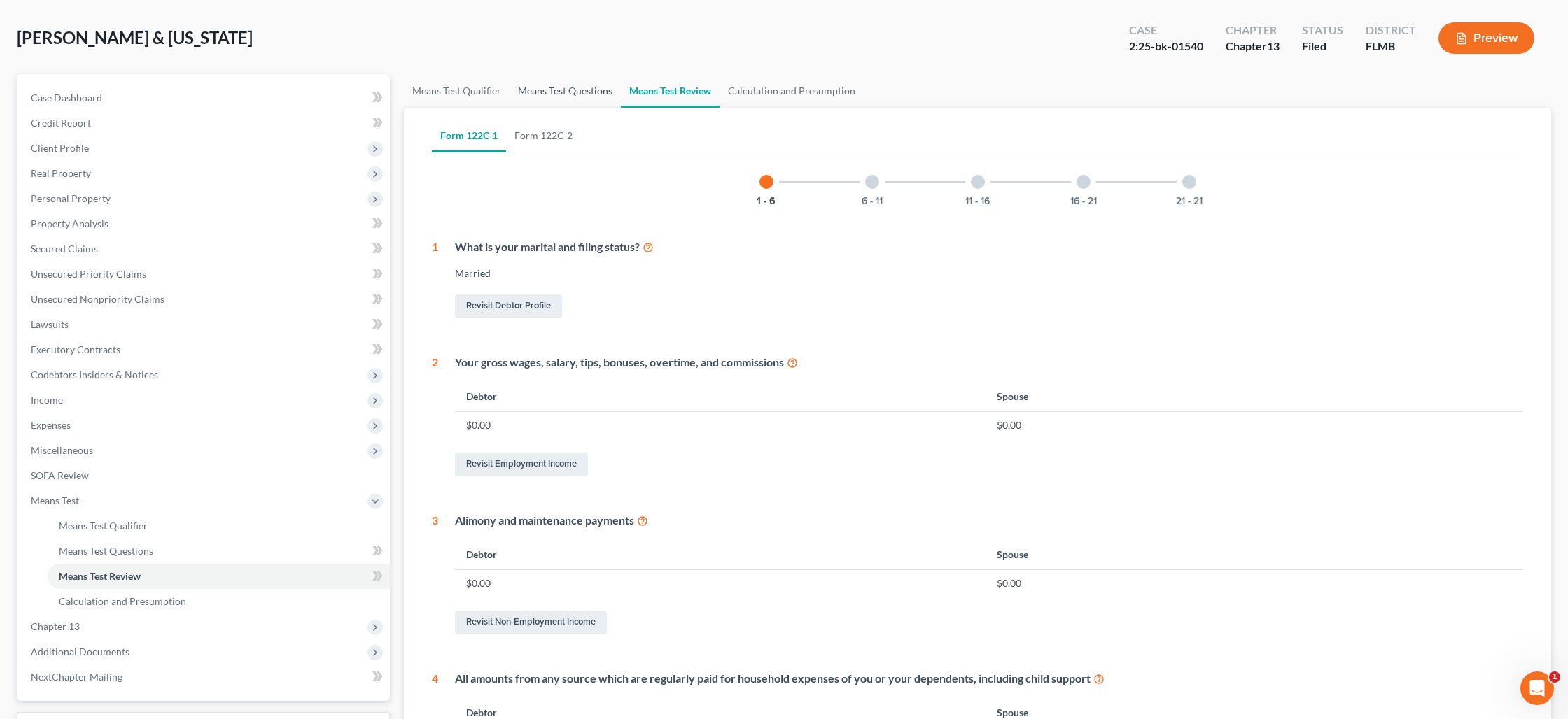
click at [594, 99] on link "Means Test Questions" at bounding box center [565, 91] width 112 height 34
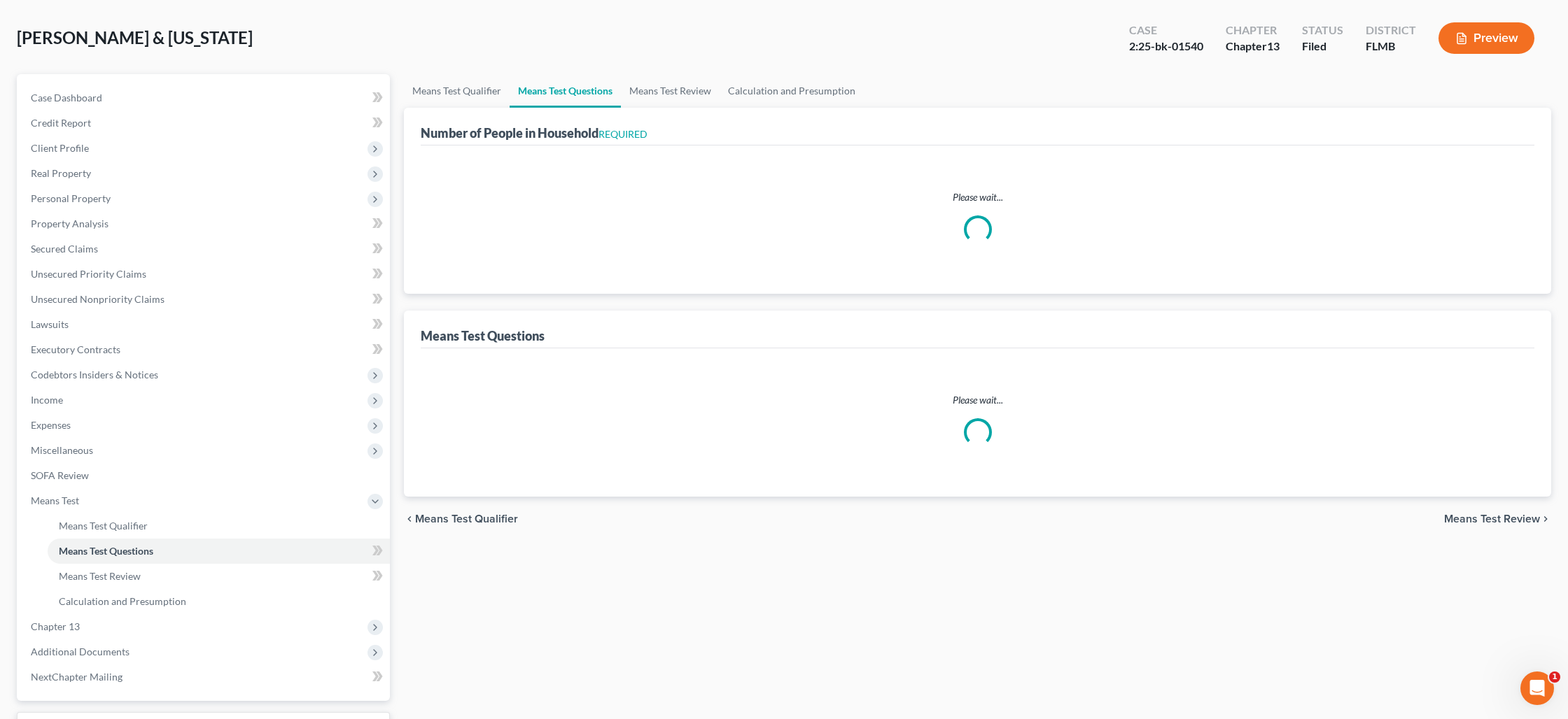
scroll to position [6, 0]
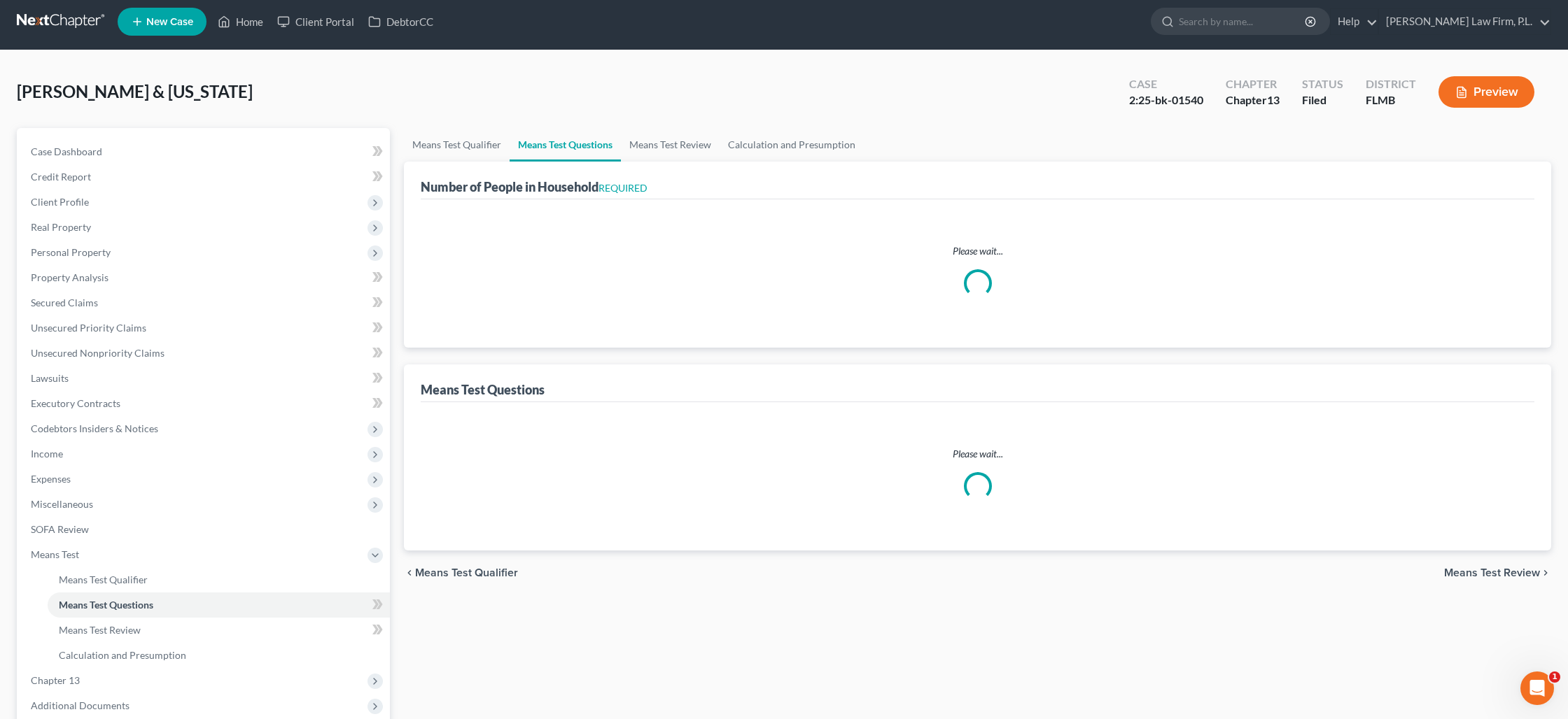
select select "0"
select select "60"
select select "0"
select select "60"
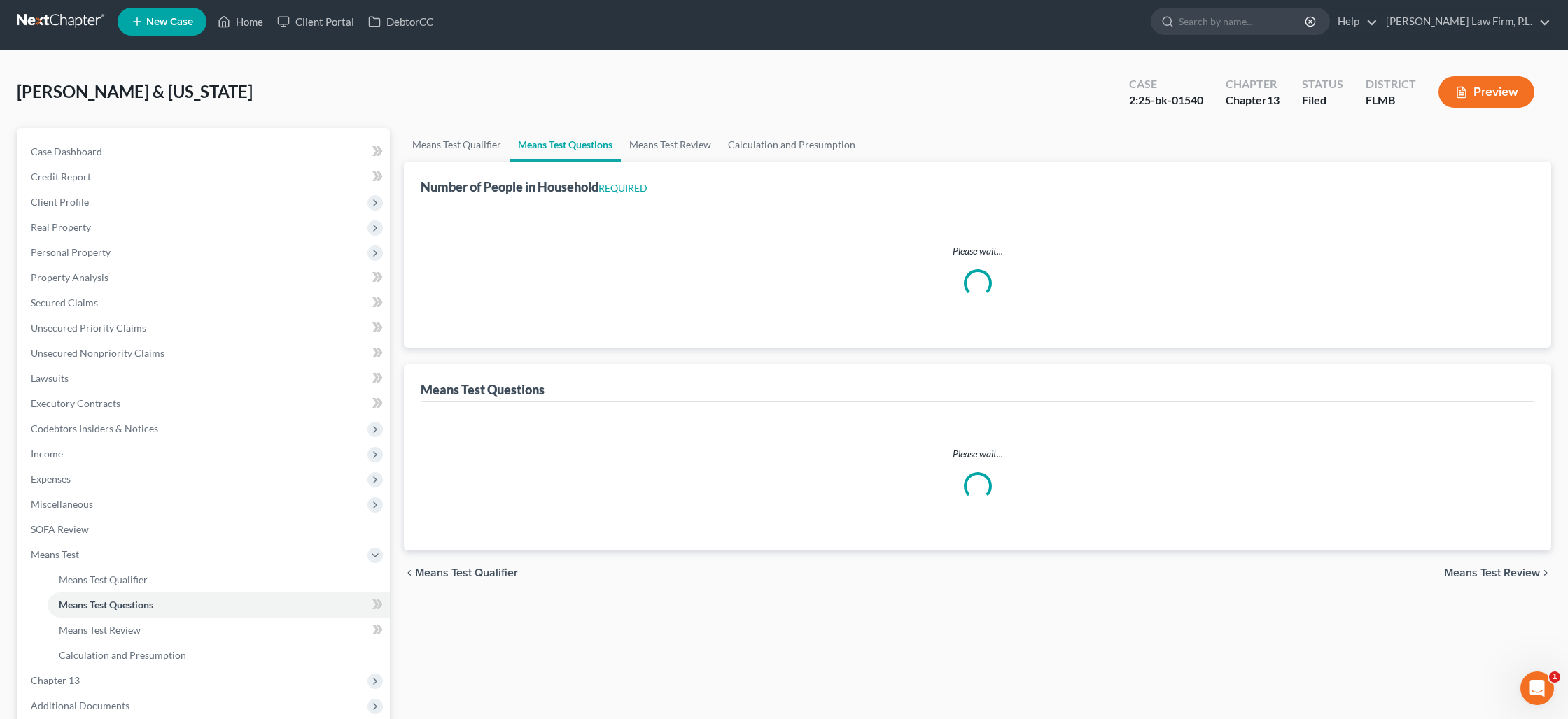
select select "3"
select select "2"
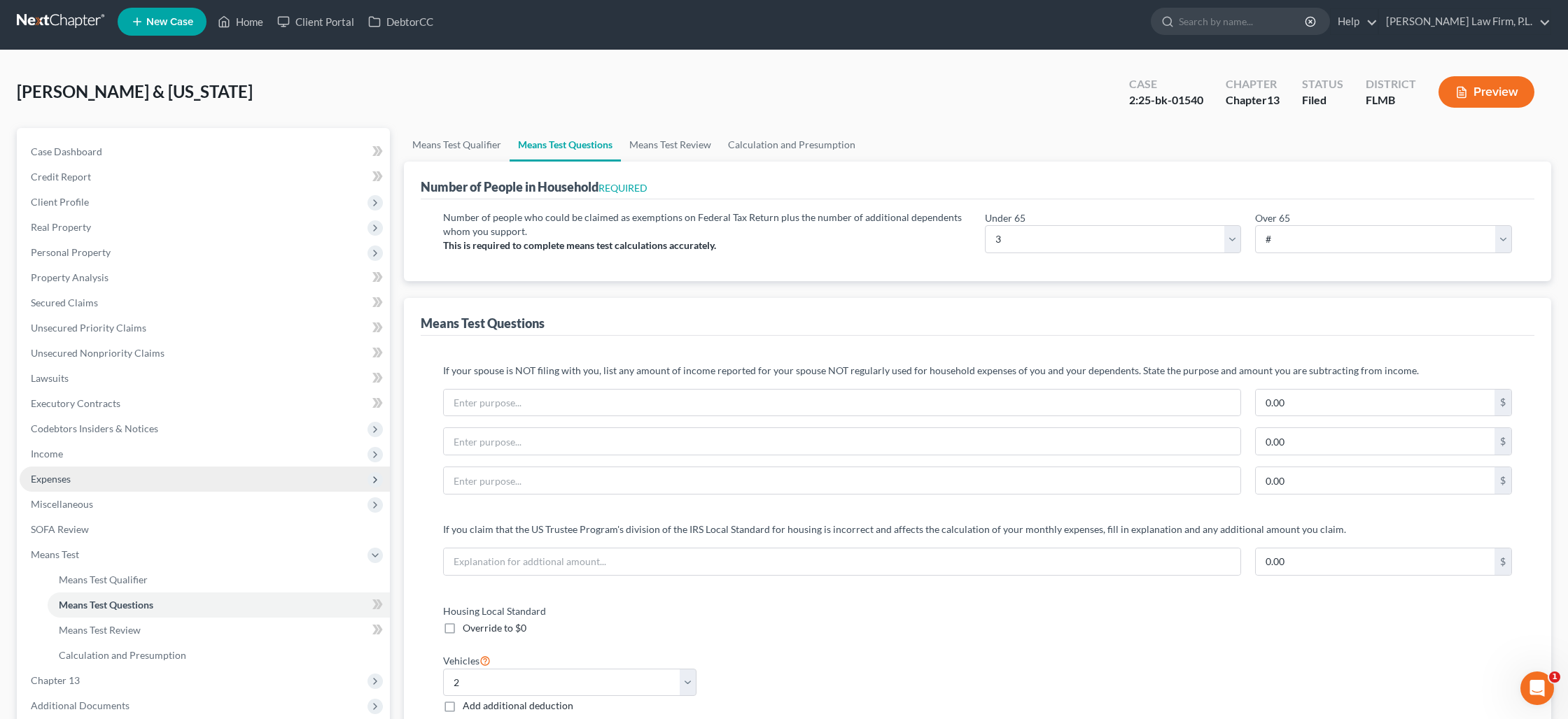
click at [88, 471] on span "Expenses" at bounding box center [205, 479] width 370 height 25
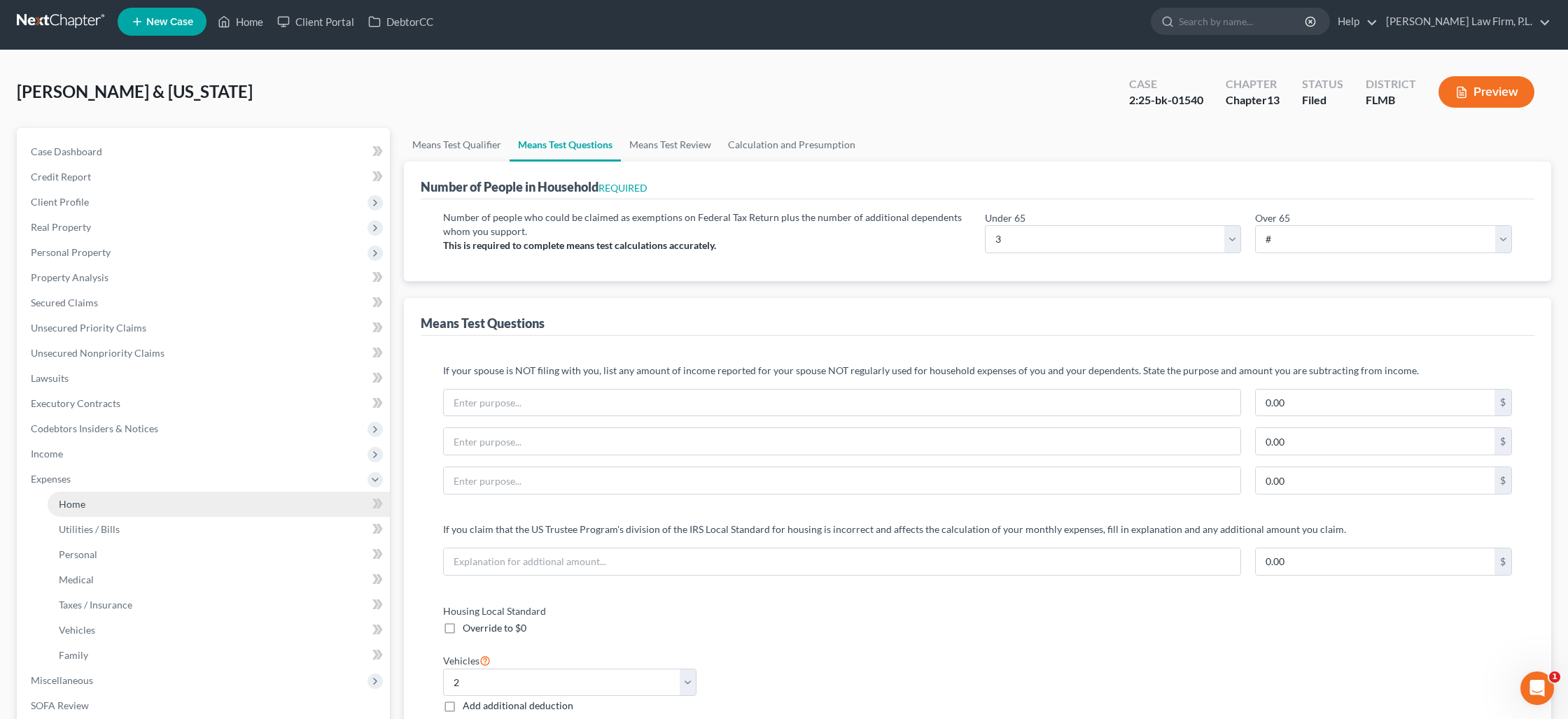
click at [98, 503] on link "Home" at bounding box center [218, 504] width 342 height 25
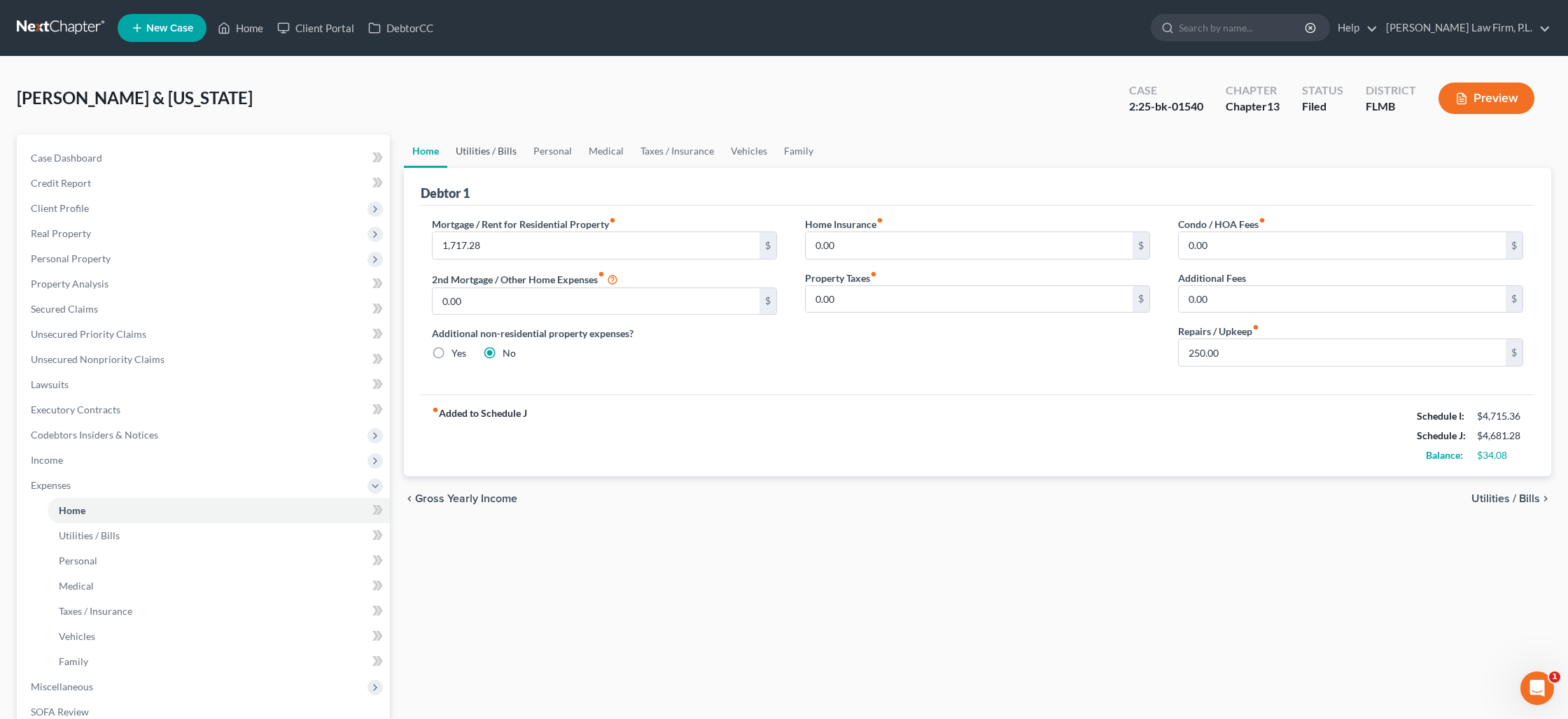
click at [483, 157] on link "Utilities / Bills" at bounding box center [486, 151] width 78 height 34
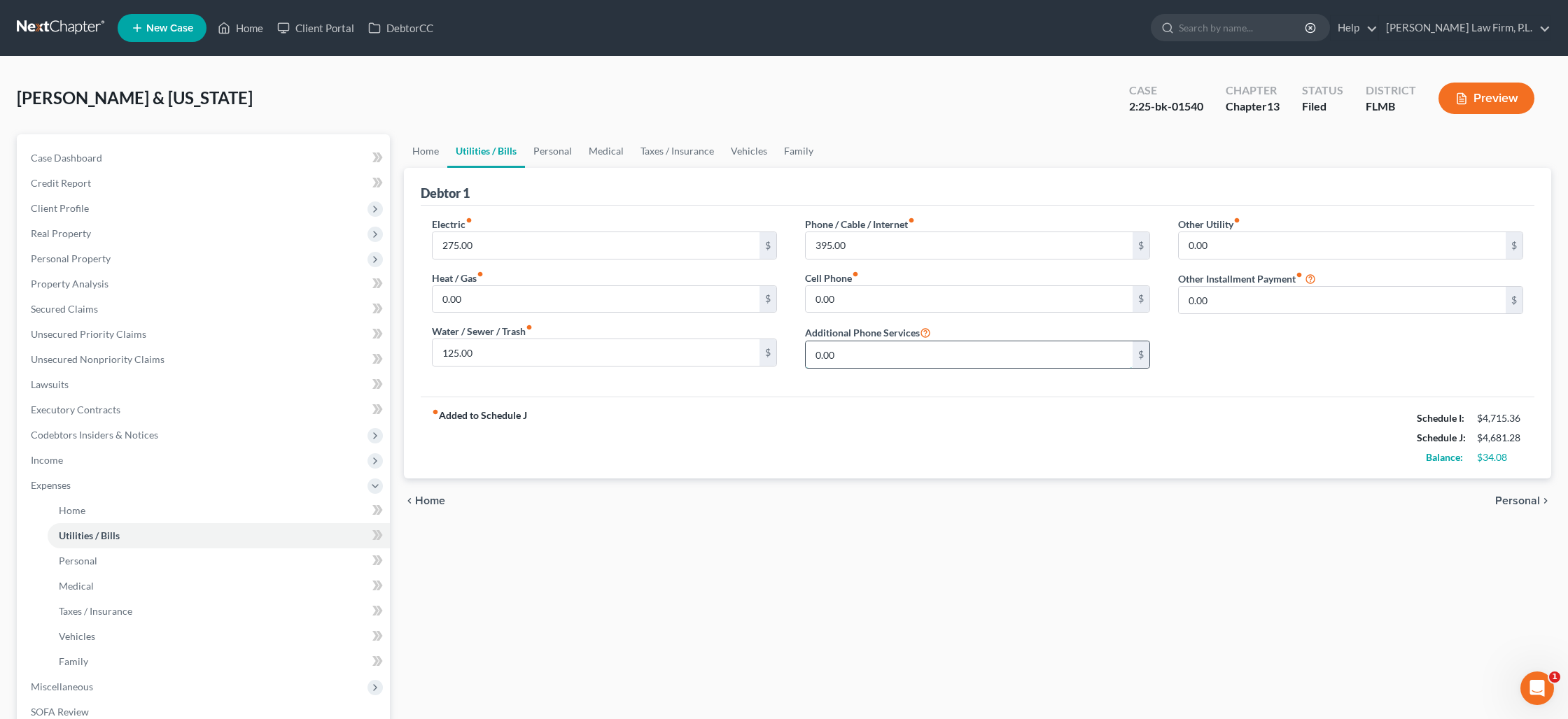
click at [828, 354] on input "0.00" at bounding box center [969, 355] width 327 height 27
type input "100"
click at [553, 155] on link "Personal" at bounding box center [552, 151] width 55 height 34
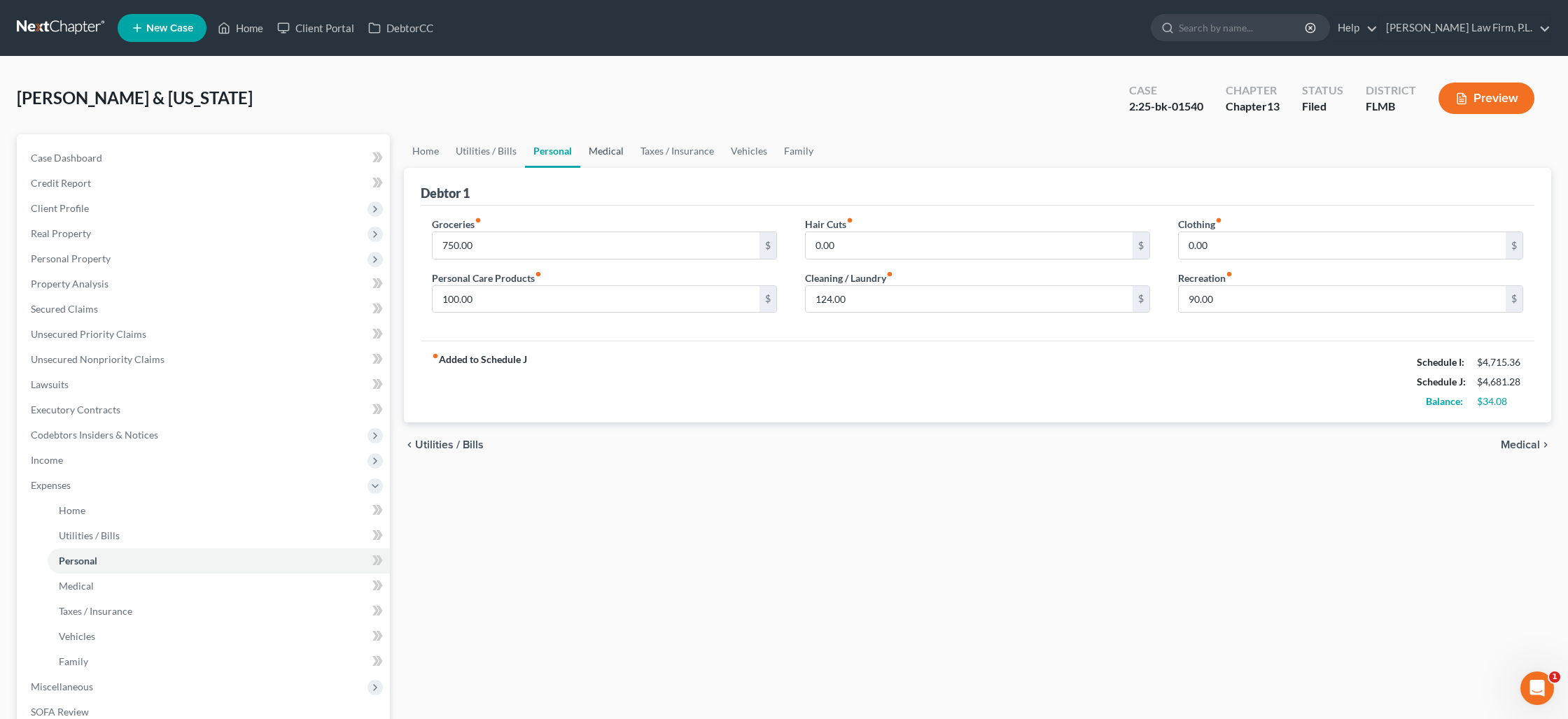
click at [613, 153] on link "Medical" at bounding box center [606, 151] width 52 height 34
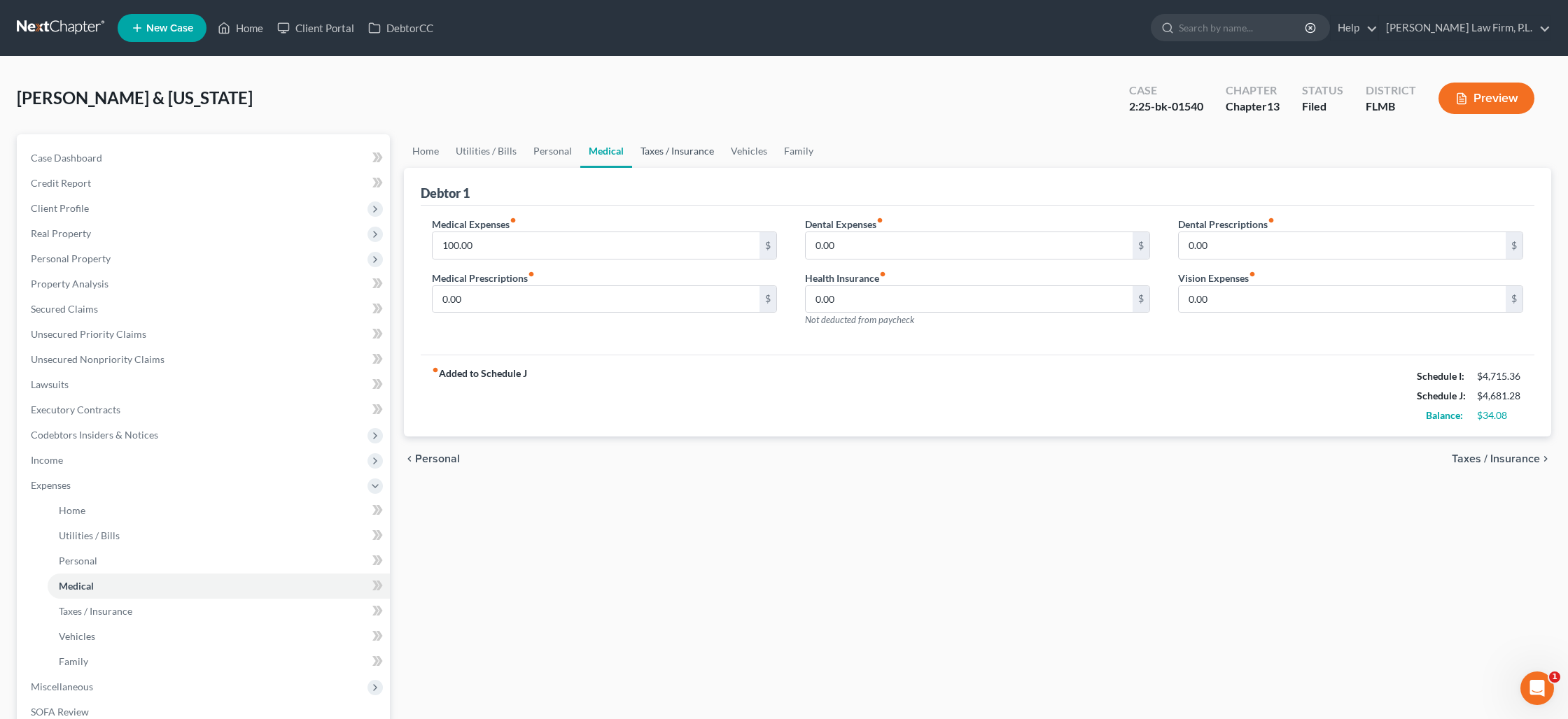
click at [643, 155] on link "Taxes / Insurance" at bounding box center [677, 151] width 90 height 34
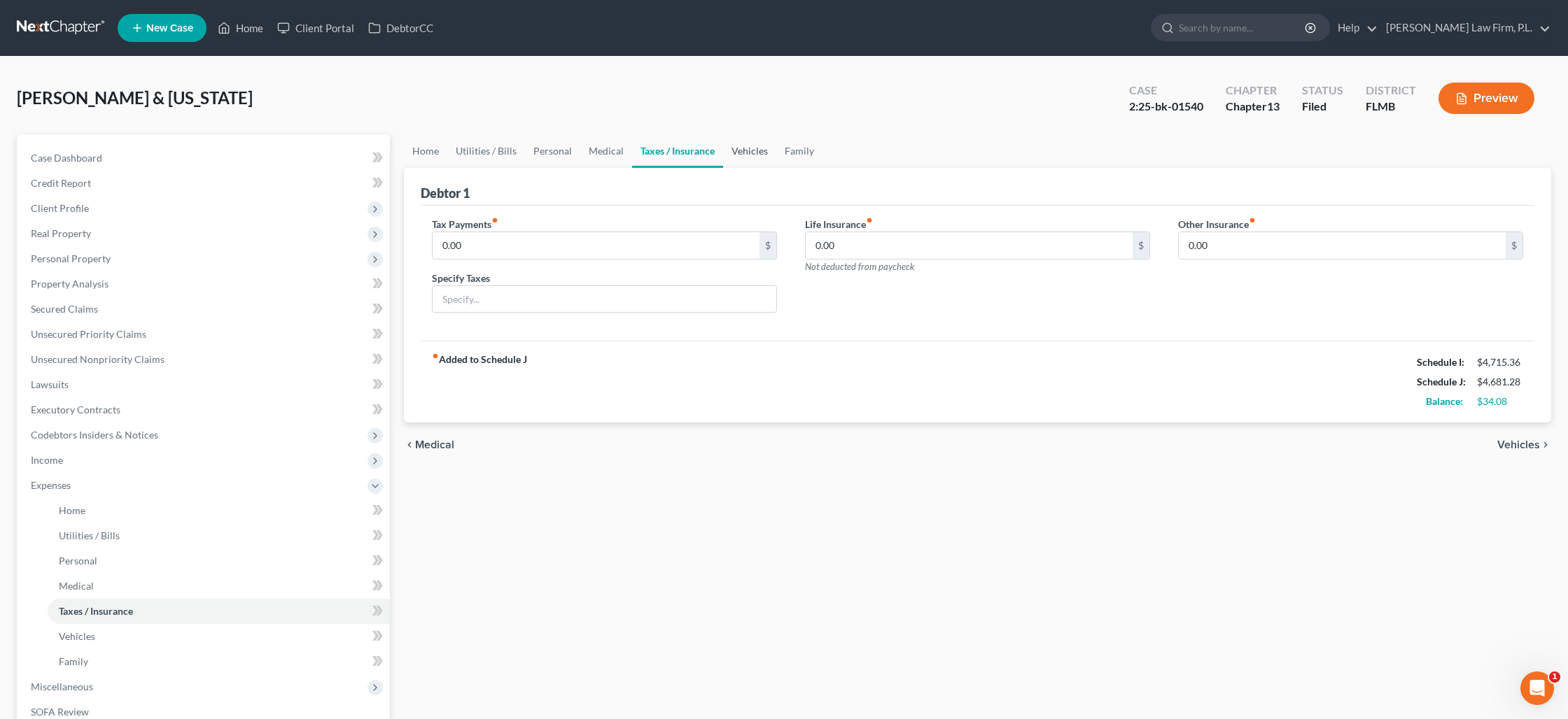
click at [740, 155] on link "Vehicles" at bounding box center [749, 151] width 53 height 34
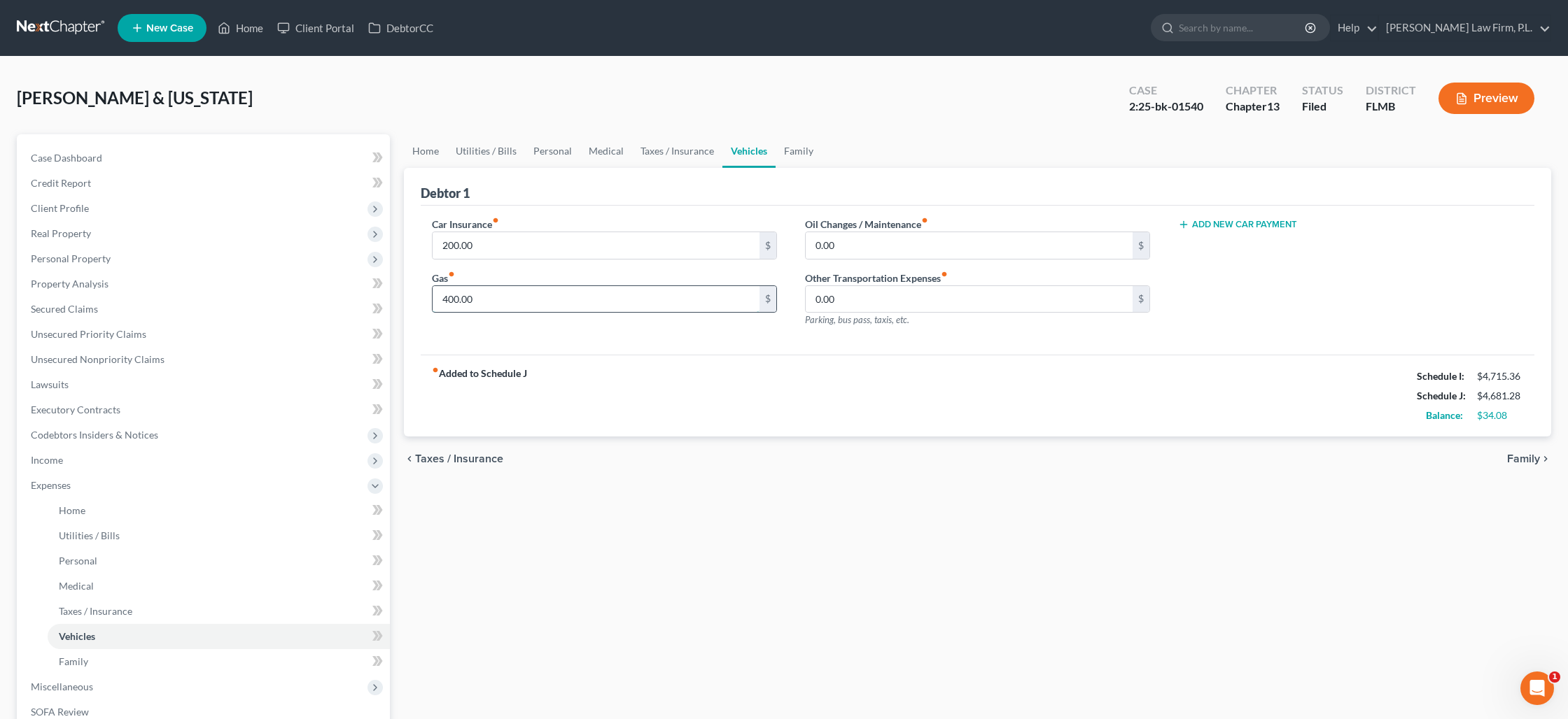
click at [531, 293] on input "400.00" at bounding box center [596, 299] width 327 height 27
type input "500"
type input "50"
click at [784, 150] on link "Family" at bounding box center [798, 151] width 46 height 34
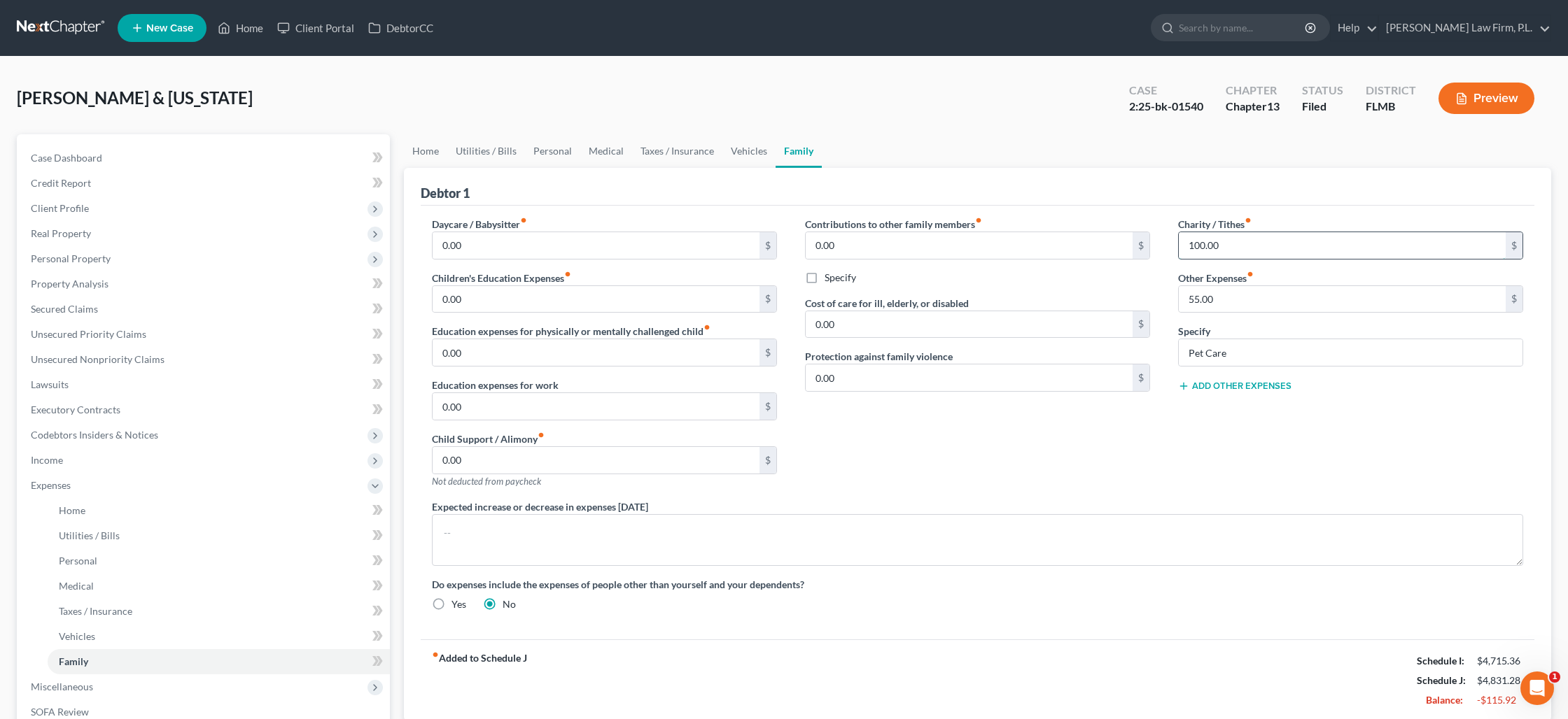
click at [1196, 249] on input "100.00" at bounding box center [1341, 246] width 327 height 27
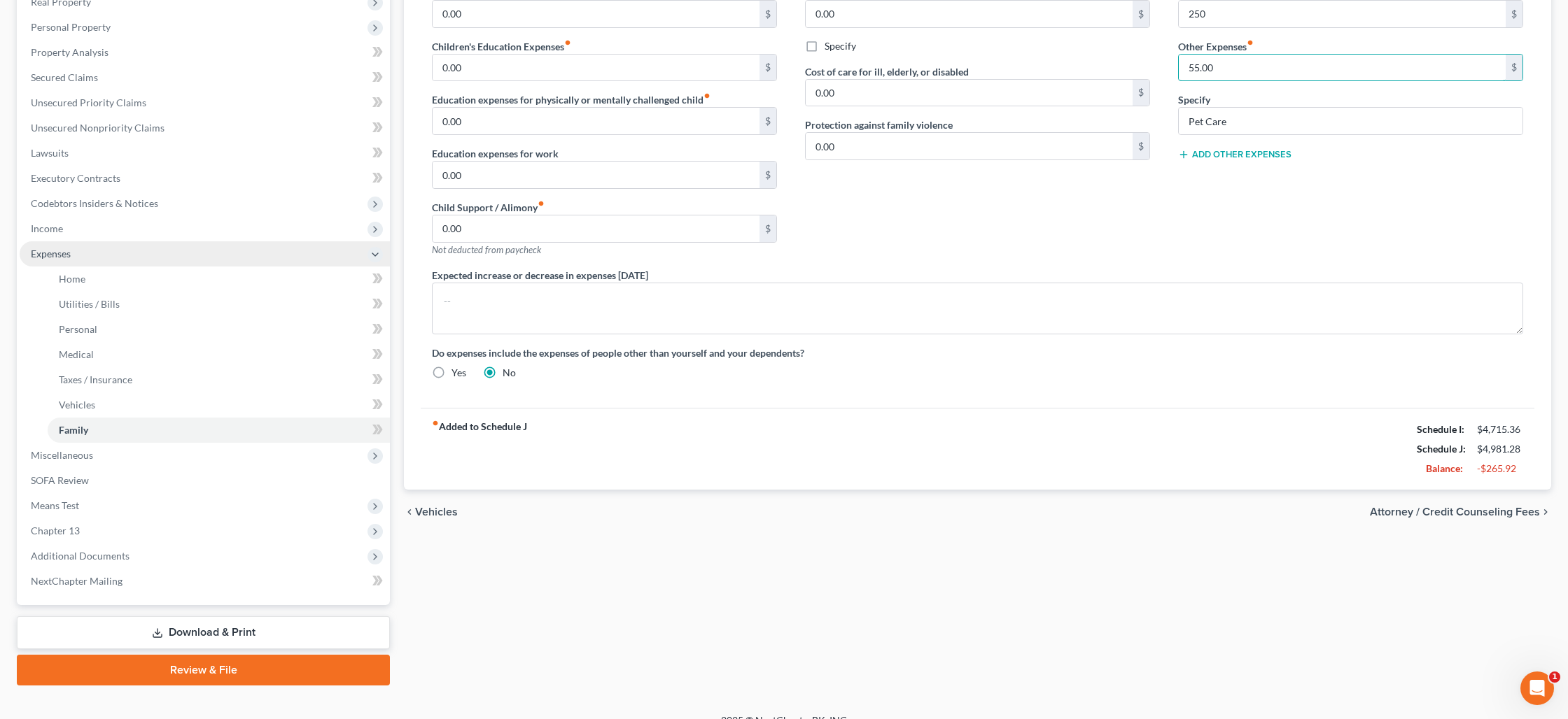
scroll to position [250, 0]
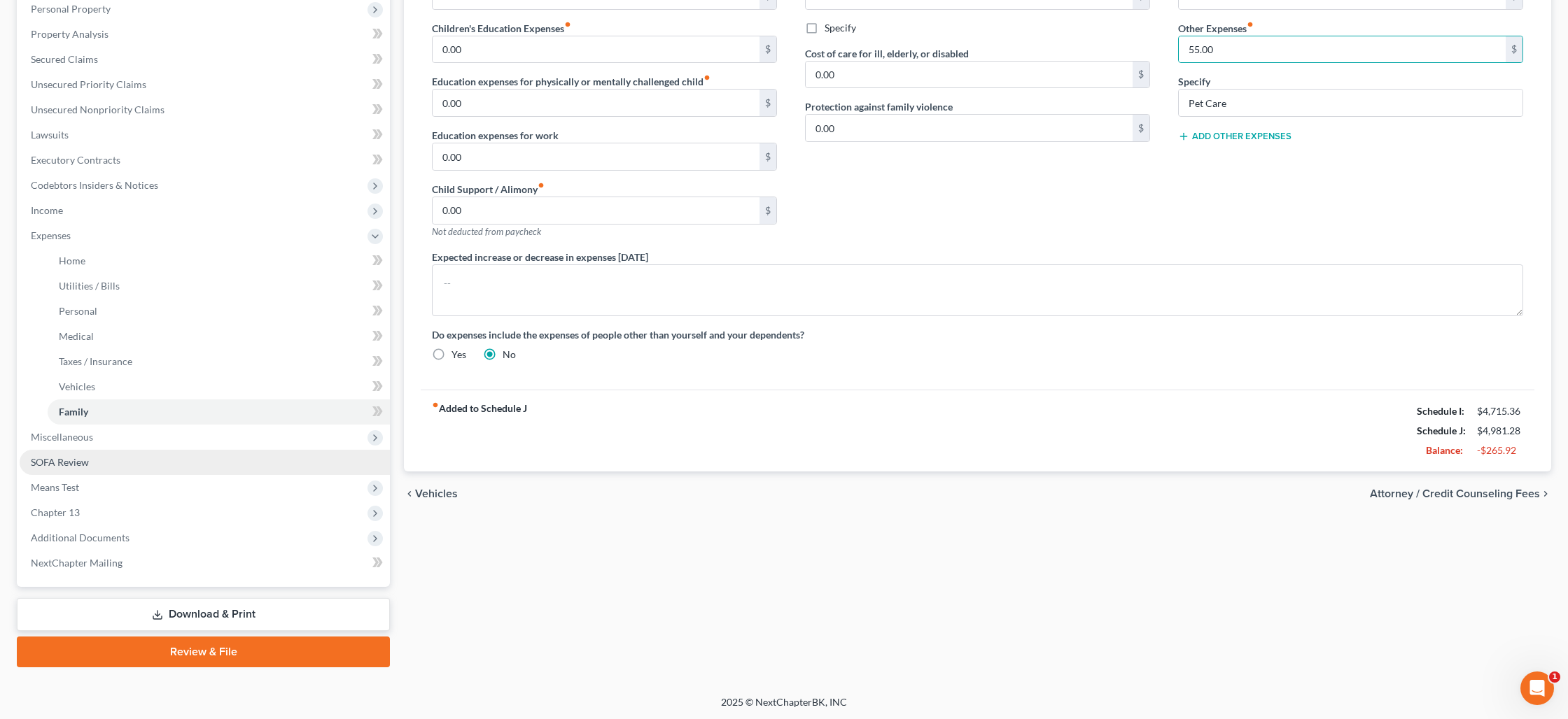
click at [90, 465] on link "SOFA Review" at bounding box center [205, 462] width 370 height 25
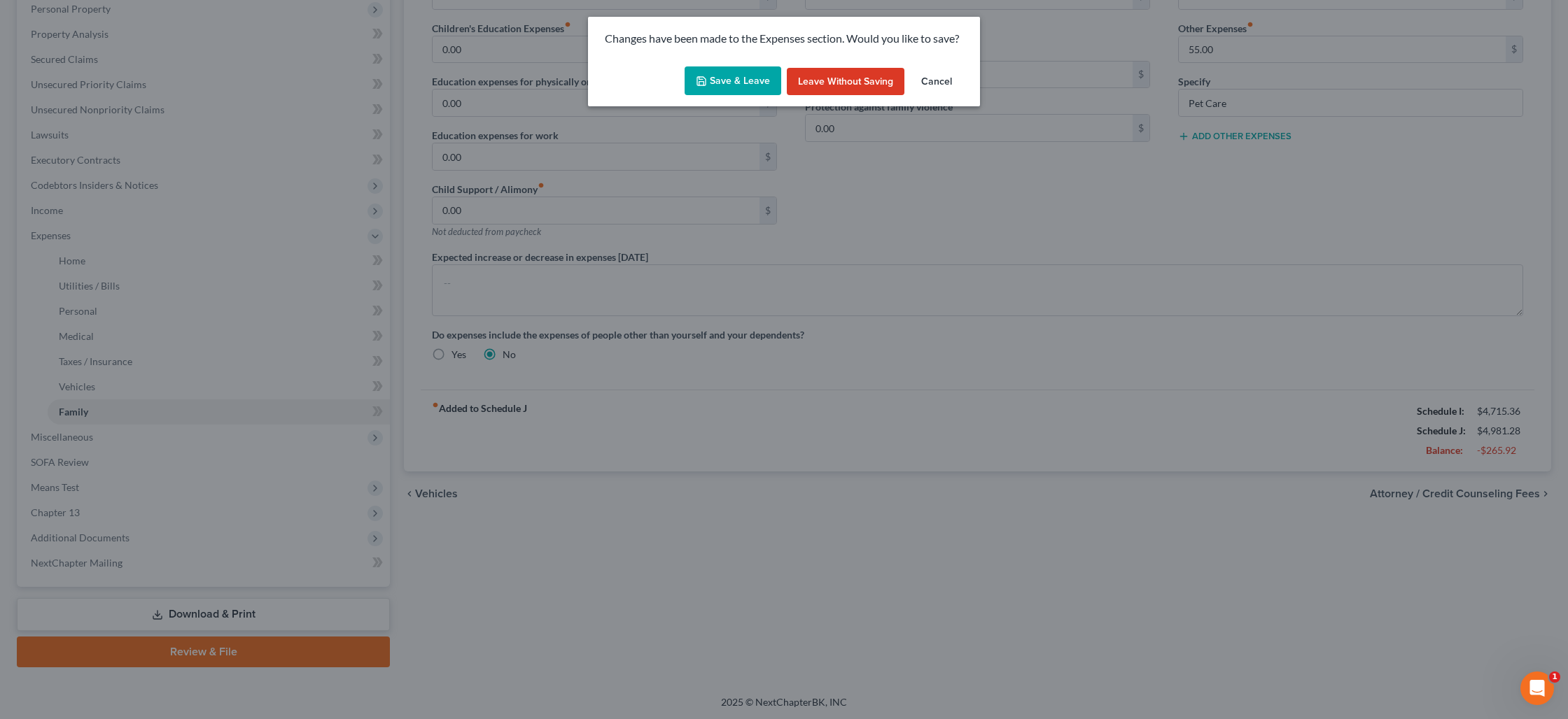
click at [719, 80] on button "Save & Leave" at bounding box center [733, 81] width 97 height 30
type input "250.00"
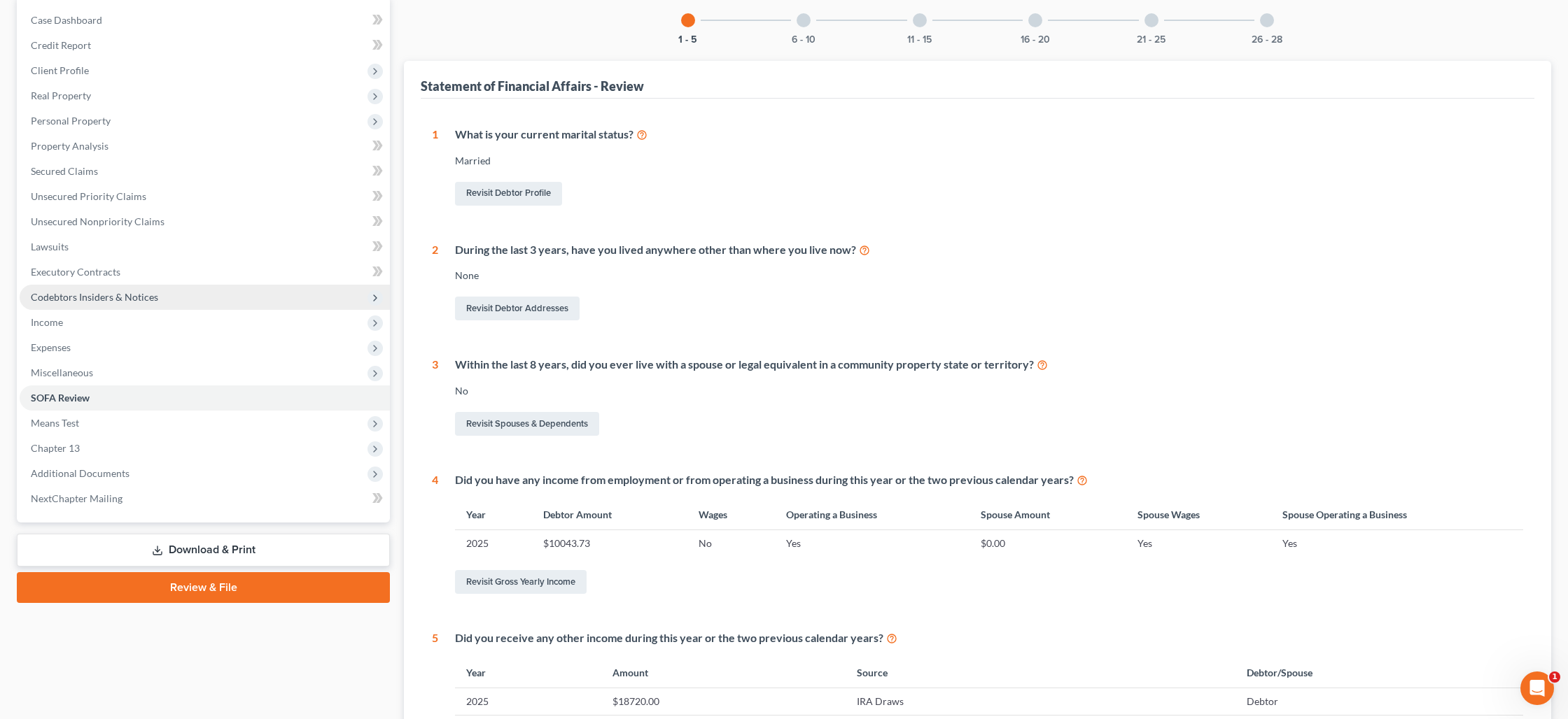
scroll to position [219, 0]
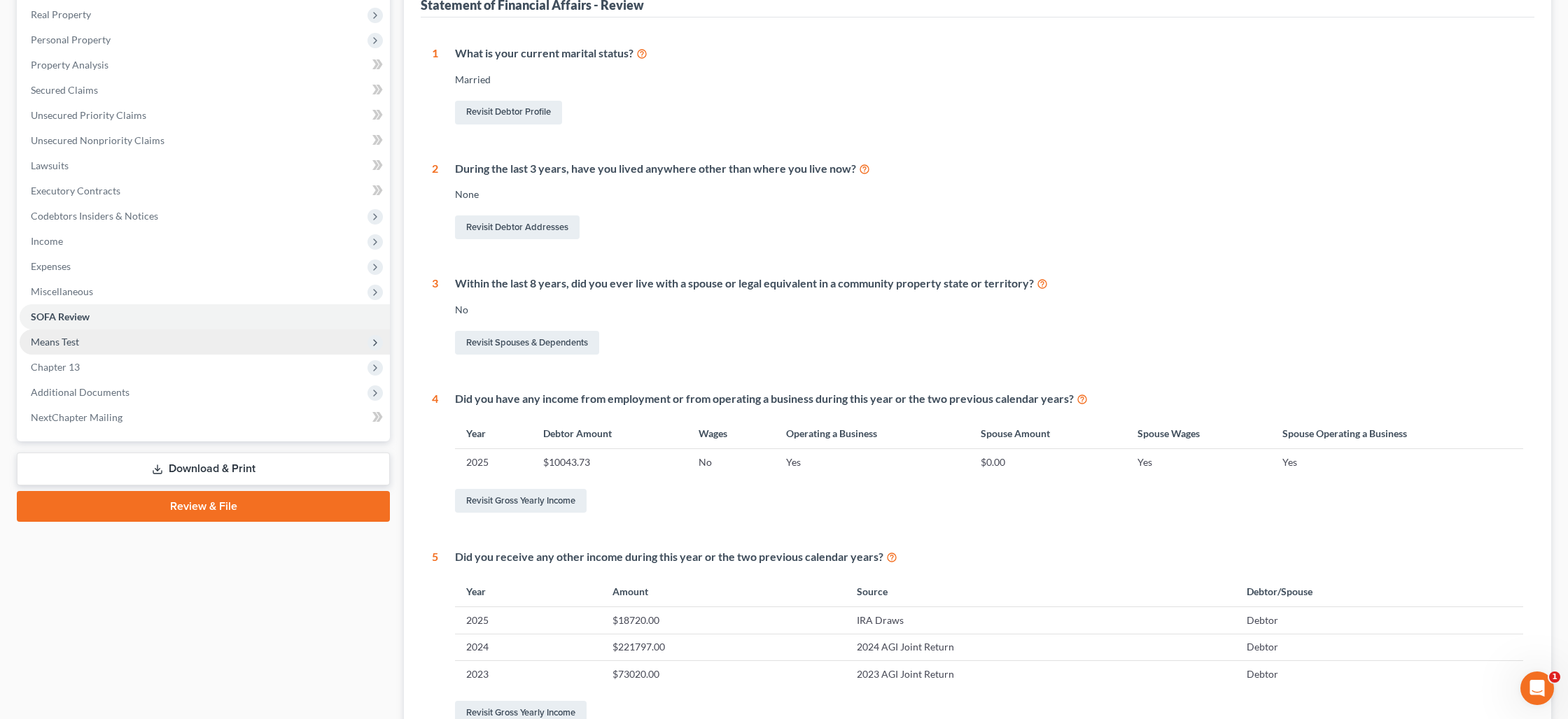
click at [92, 342] on span "Means Test" at bounding box center [205, 342] width 370 height 25
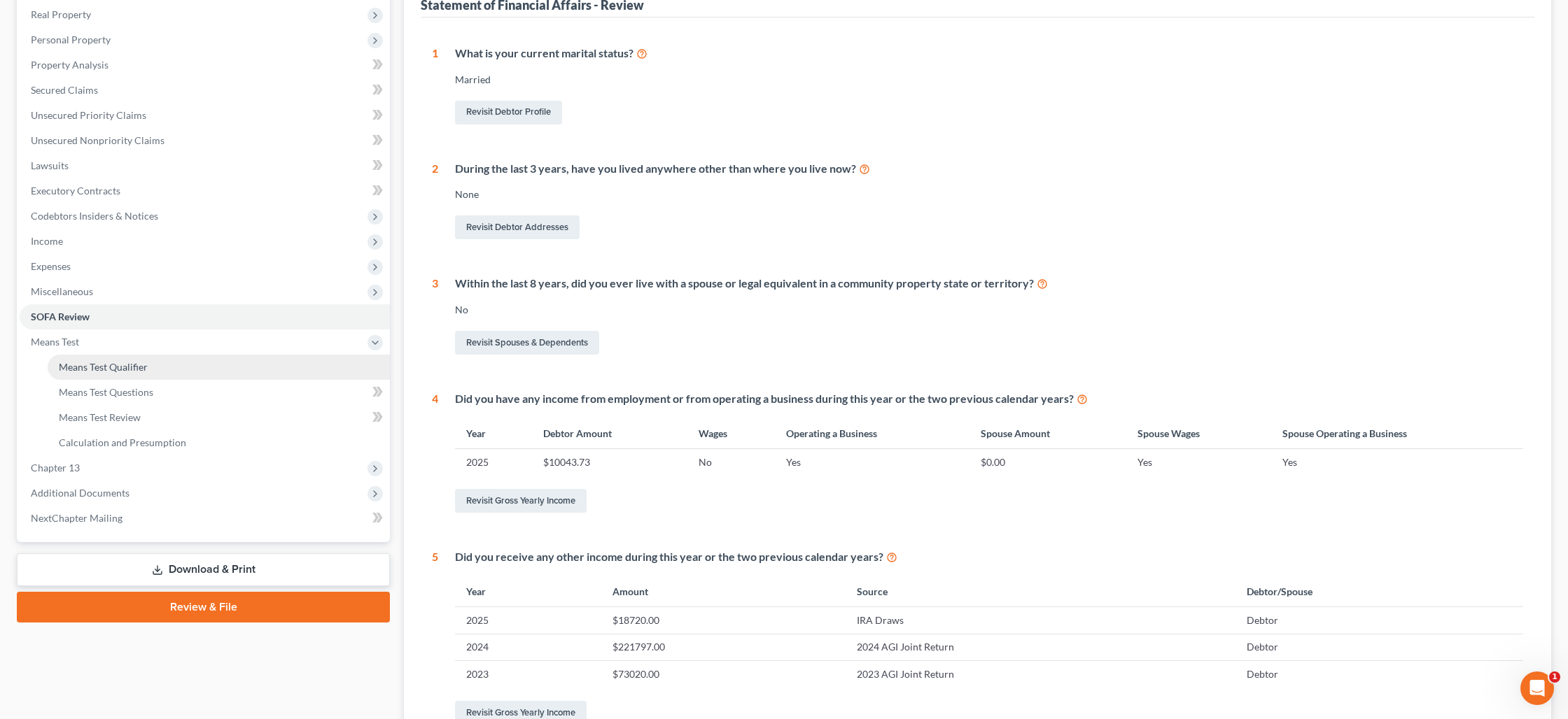
click at [99, 363] on span "Means Test Qualifier" at bounding box center [103, 367] width 89 height 12
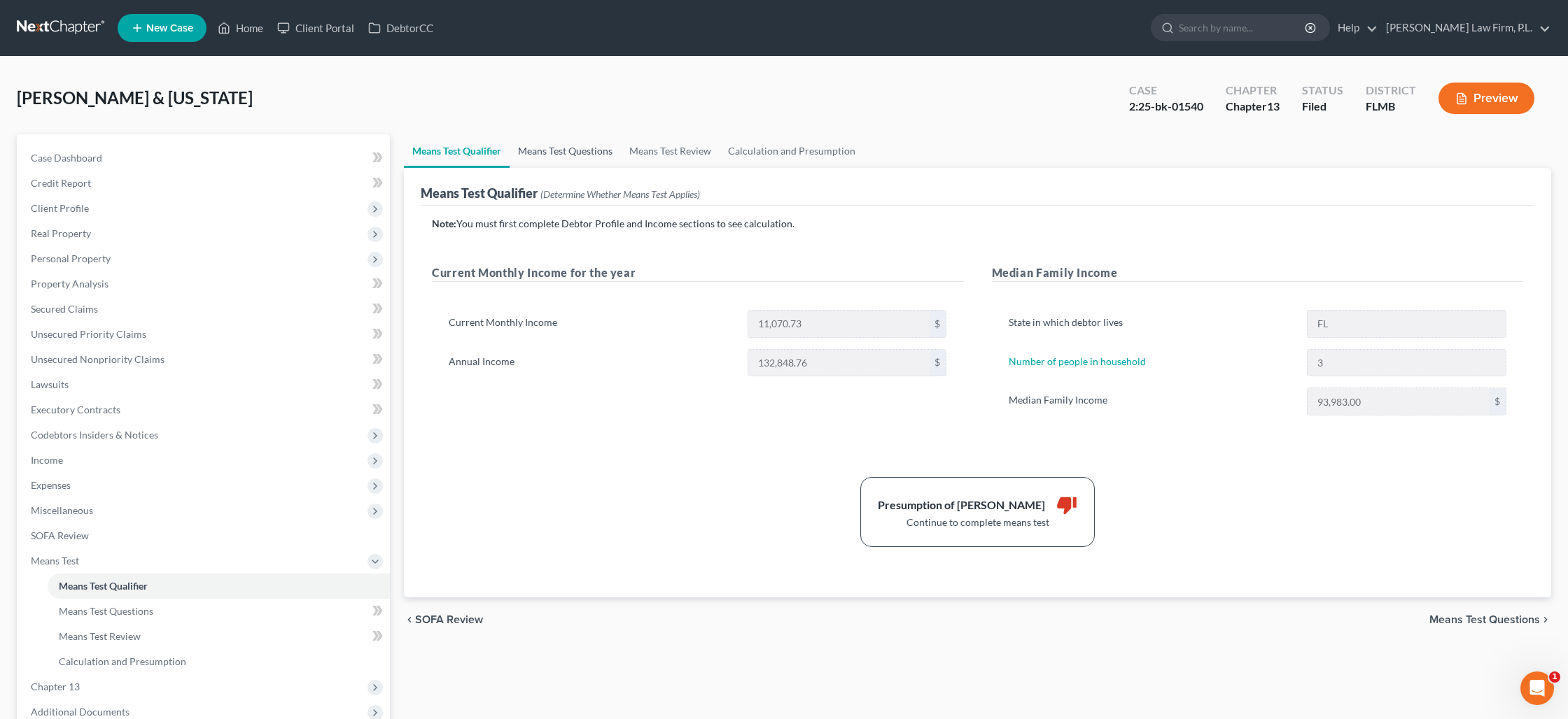
click at [563, 157] on link "Means Test Questions" at bounding box center [565, 151] width 112 height 34
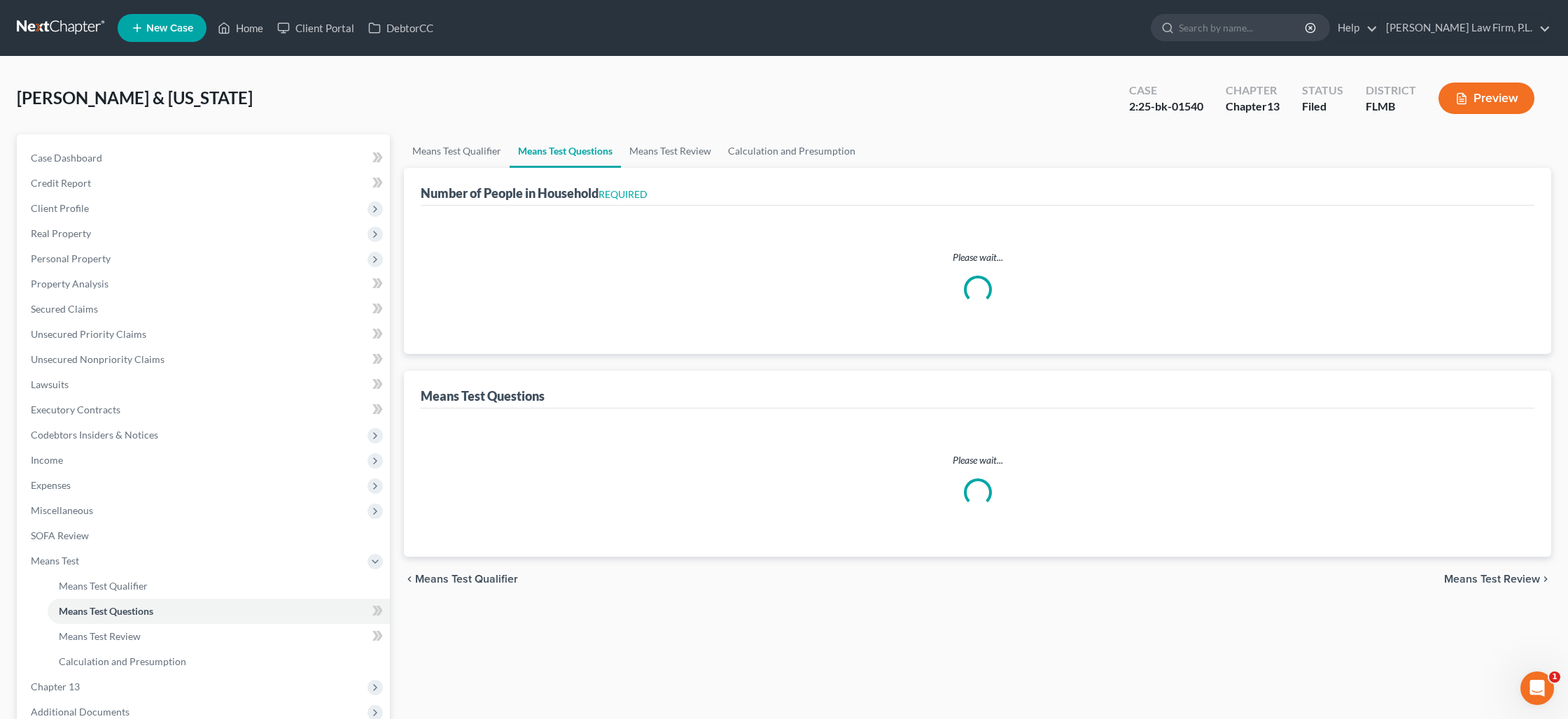
select select "0"
select select "60"
select select "0"
select select "60"
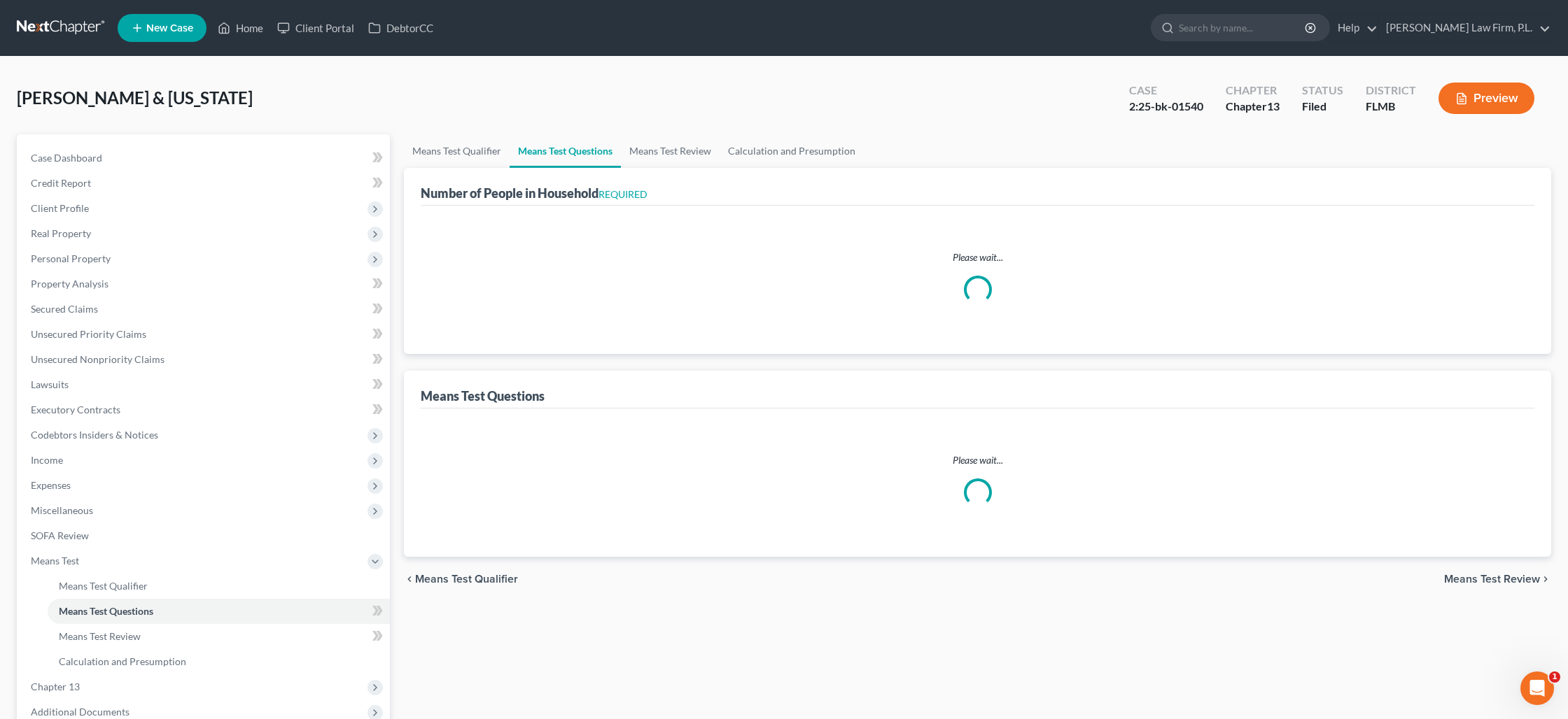
select select "3"
select select "2"
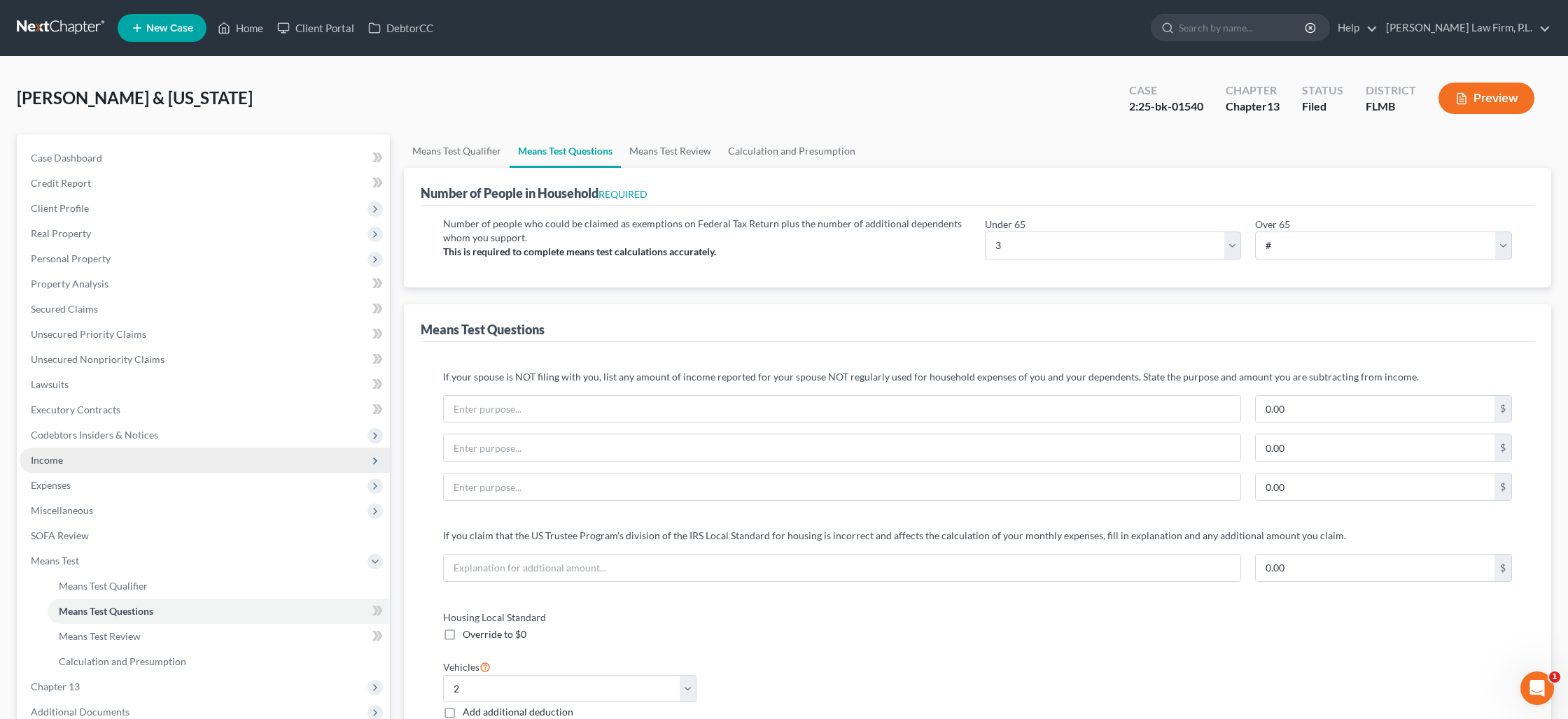
click at [73, 466] on span "Income" at bounding box center [205, 460] width 370 height 25
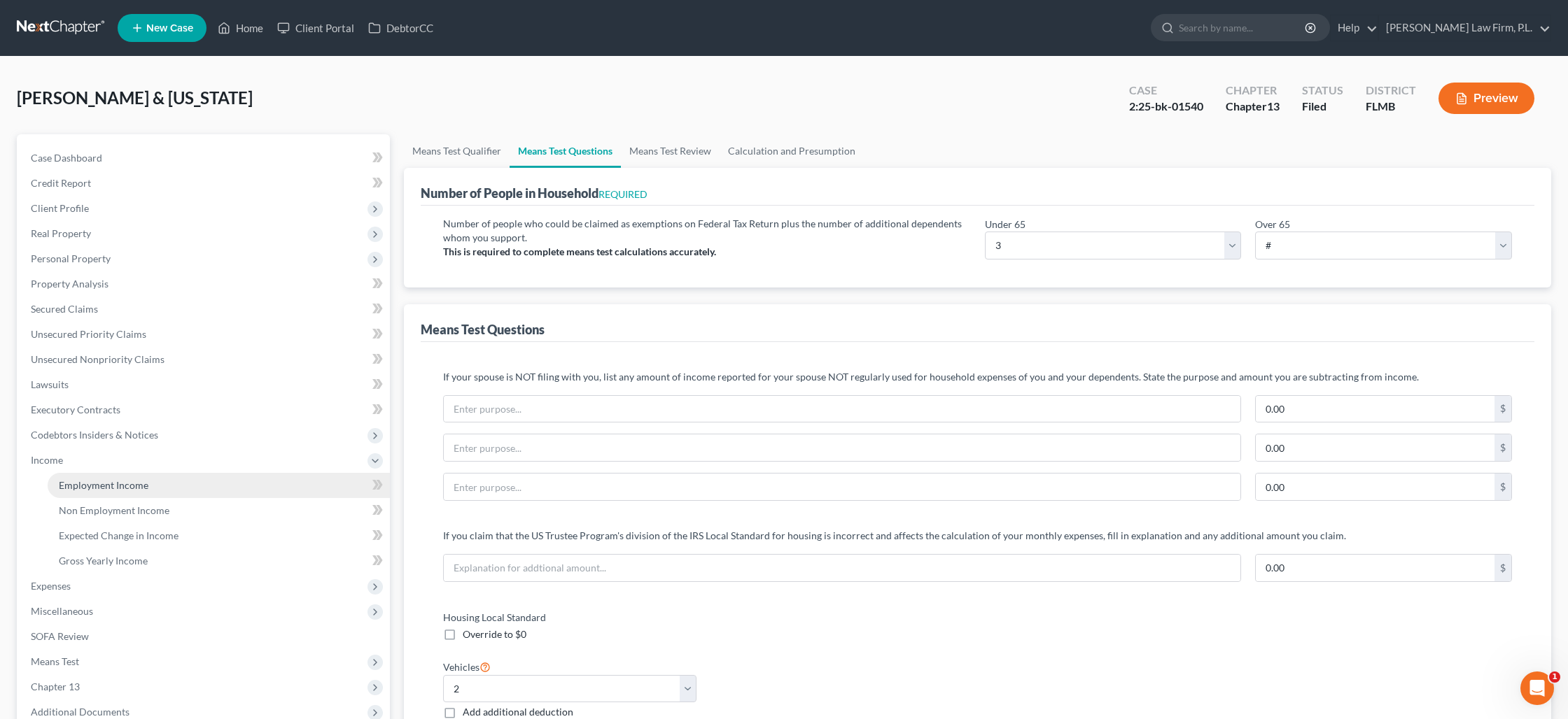
click at [79, 485] on span "Employment Income" at bounding box center [103, 485] width 90 height 12
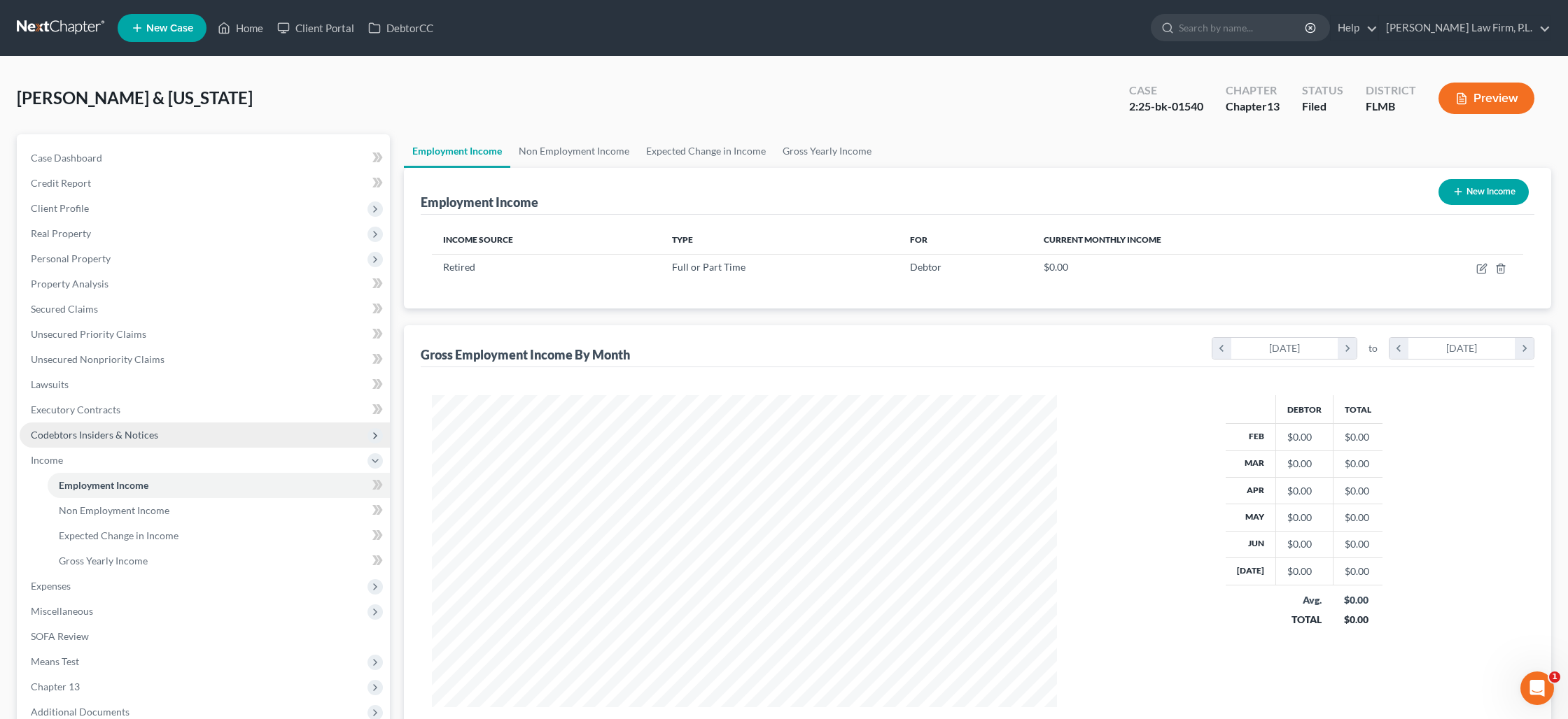
scroll to position [312, 652]
click at [576, 147] on link "Non Employment Income" at bounding box center [574, 151] width 127 height 34
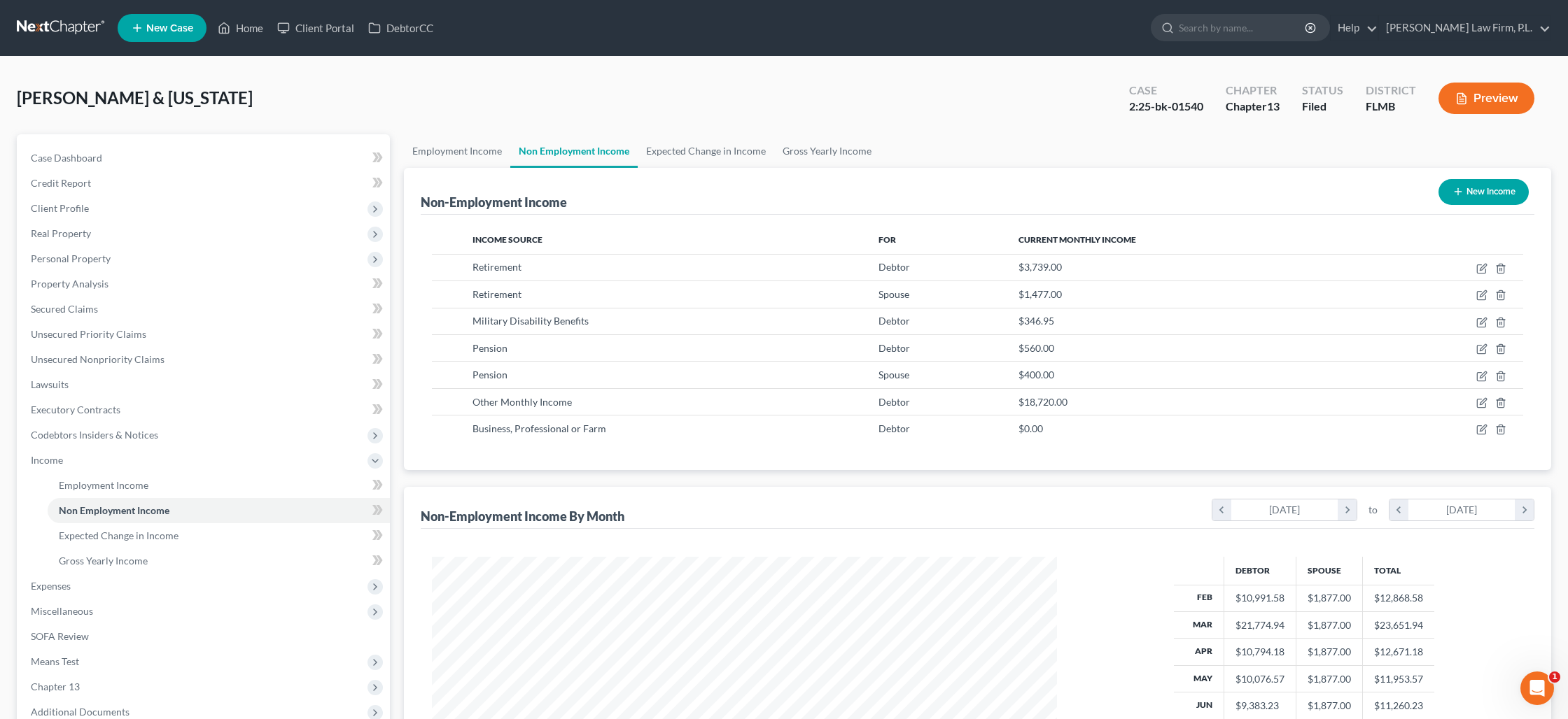
scroll to position [312, 652]
click at [1478, 323] on icon "button" at bounding box center [1482, 322] width 11 height 11
select select "12"
select select "0"
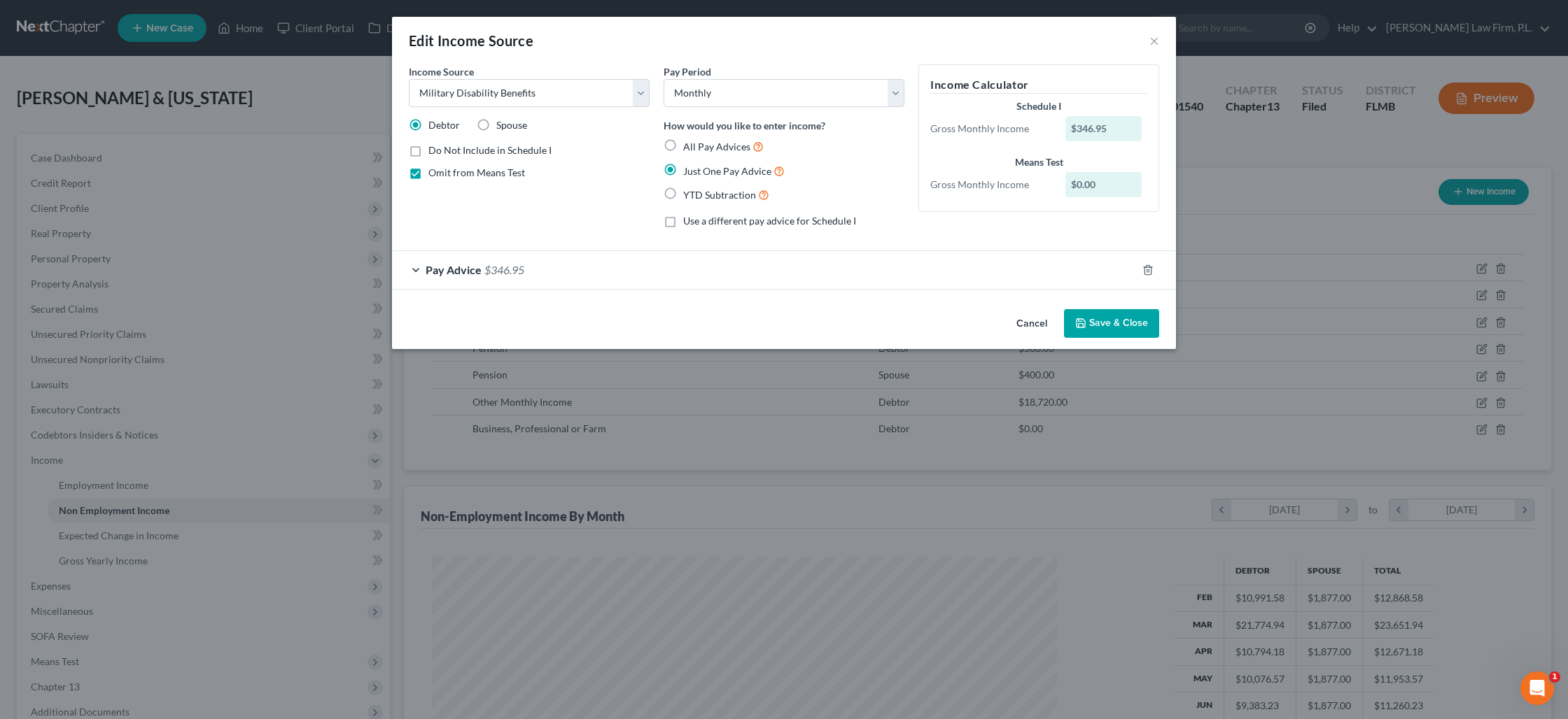
click at [1125, 327] on button "Save & Close" at bounding box center [1111, 324] width 95 height 30
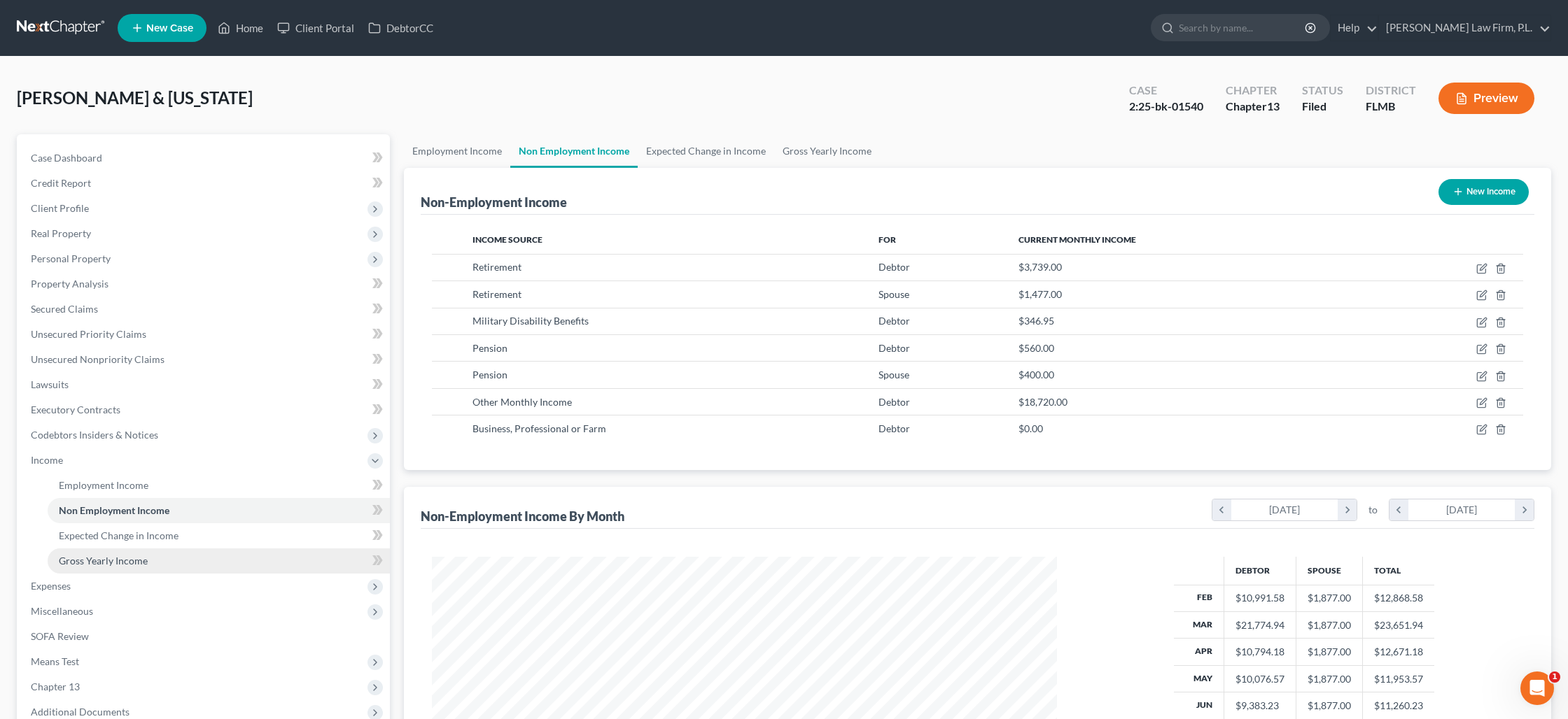
scroll to position [7, 0]
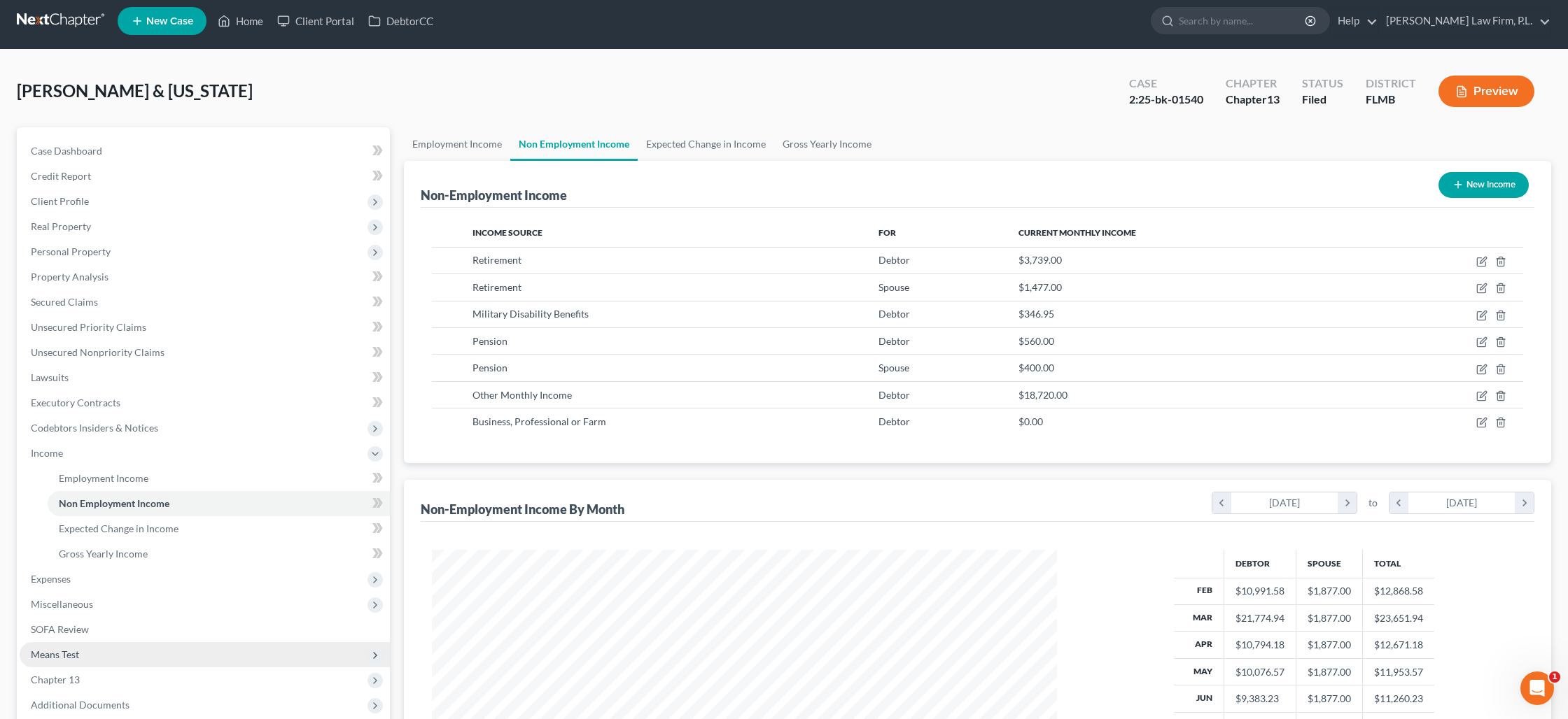
click at [246, 651] on span "Means Test" at bounding box center [205, 655] width 370 height 25
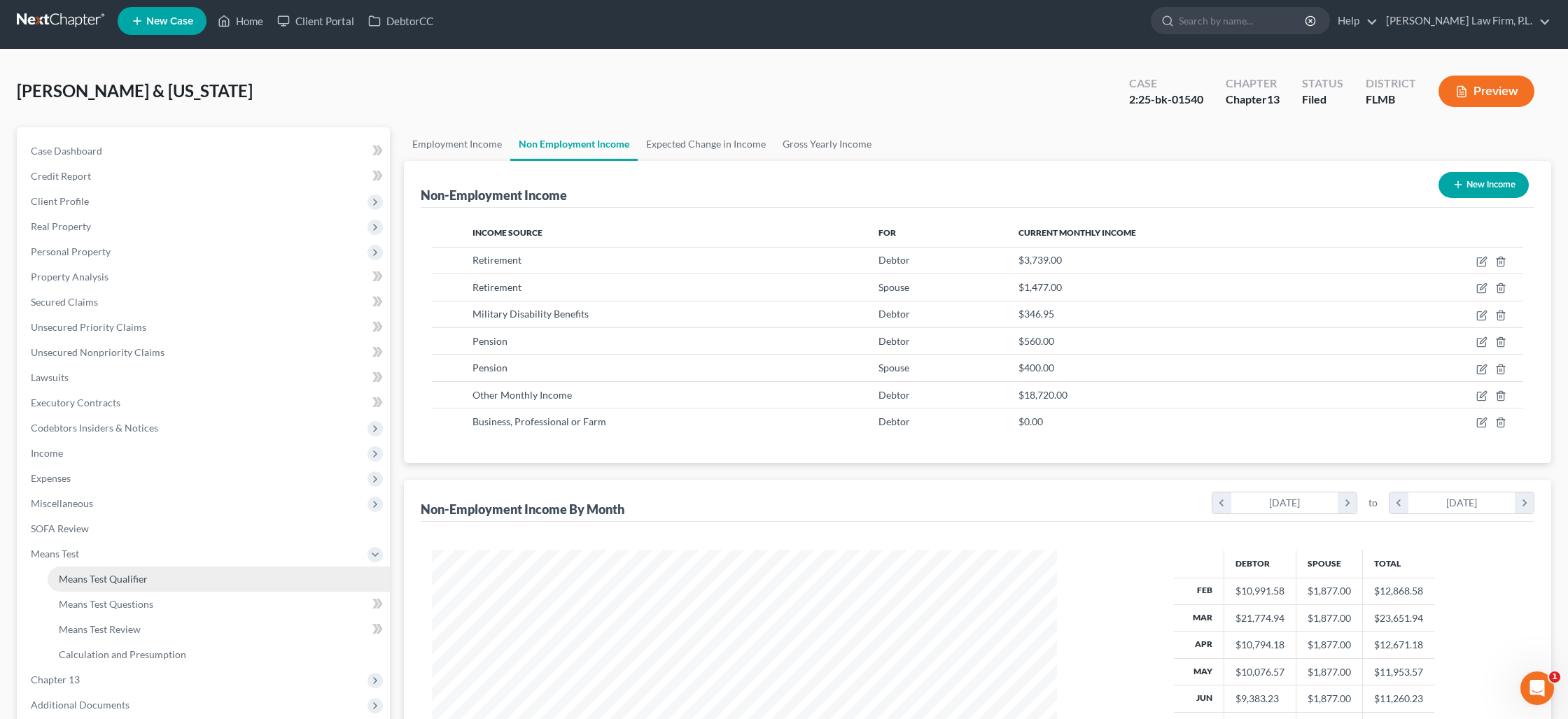
click at [209, 582] on link "Means Test Qualifier" at bounding box center [218, 579] width 342 height 25
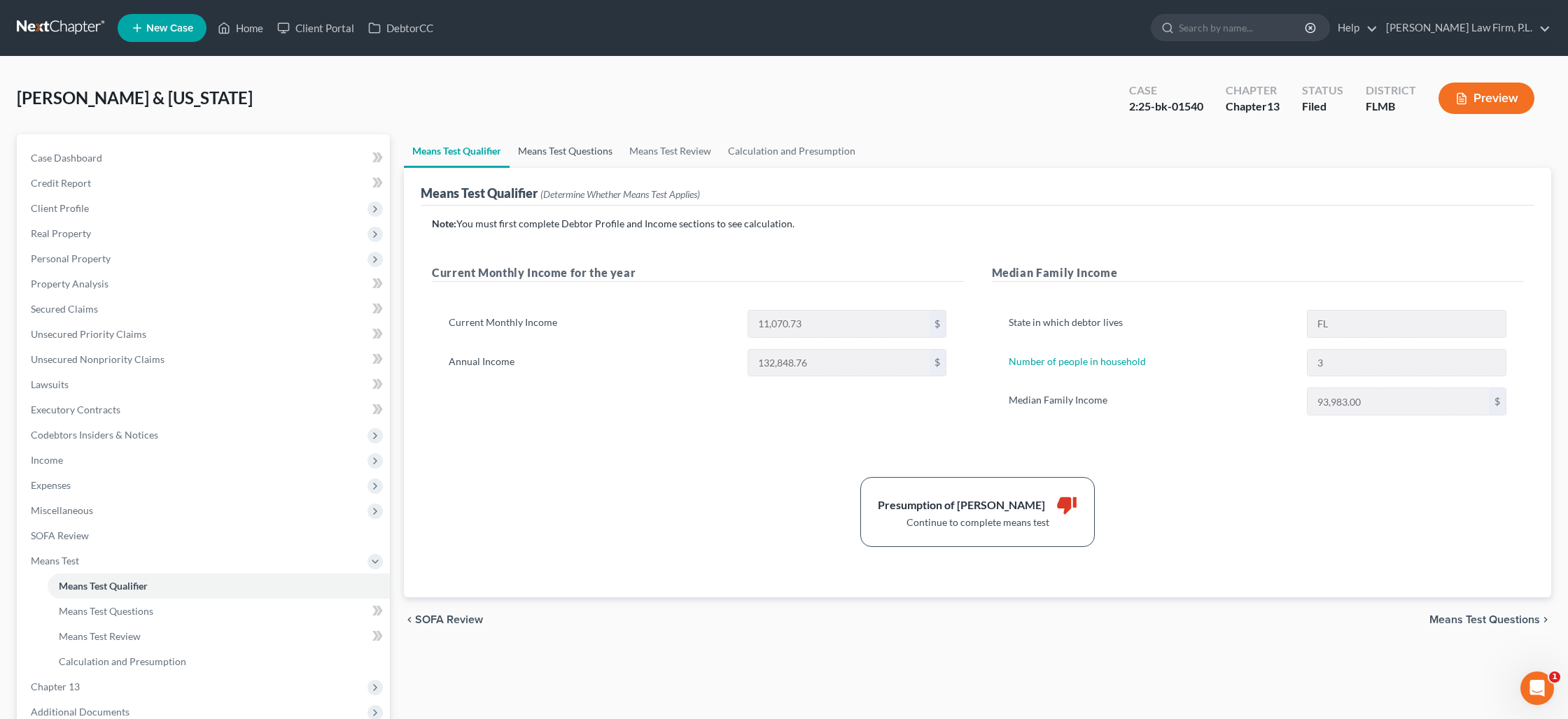
click at [590, 149] on link "Means Test Questions" at bounding box center [565, 151] width 112 height 34
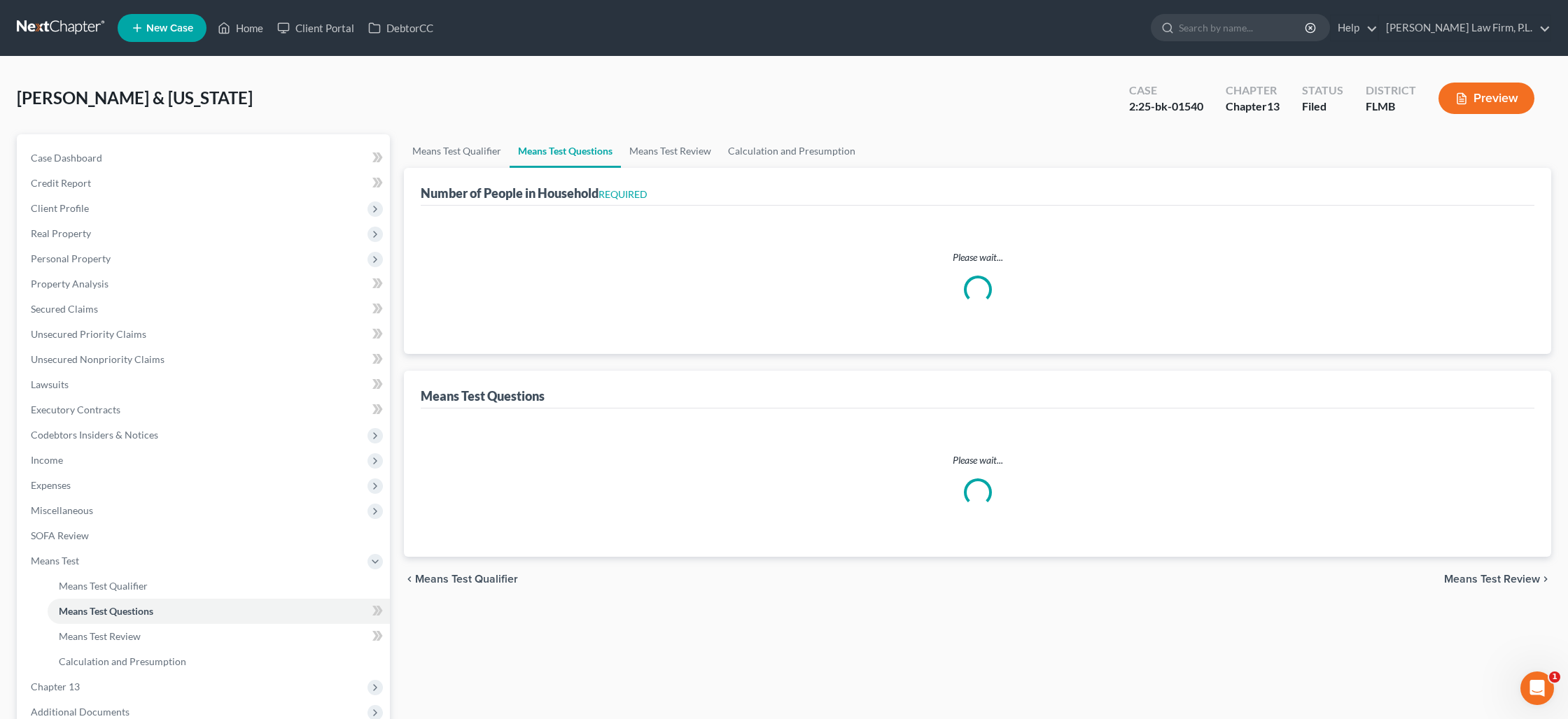
select select "0"
select select "60"
select select "0"
select select "60"
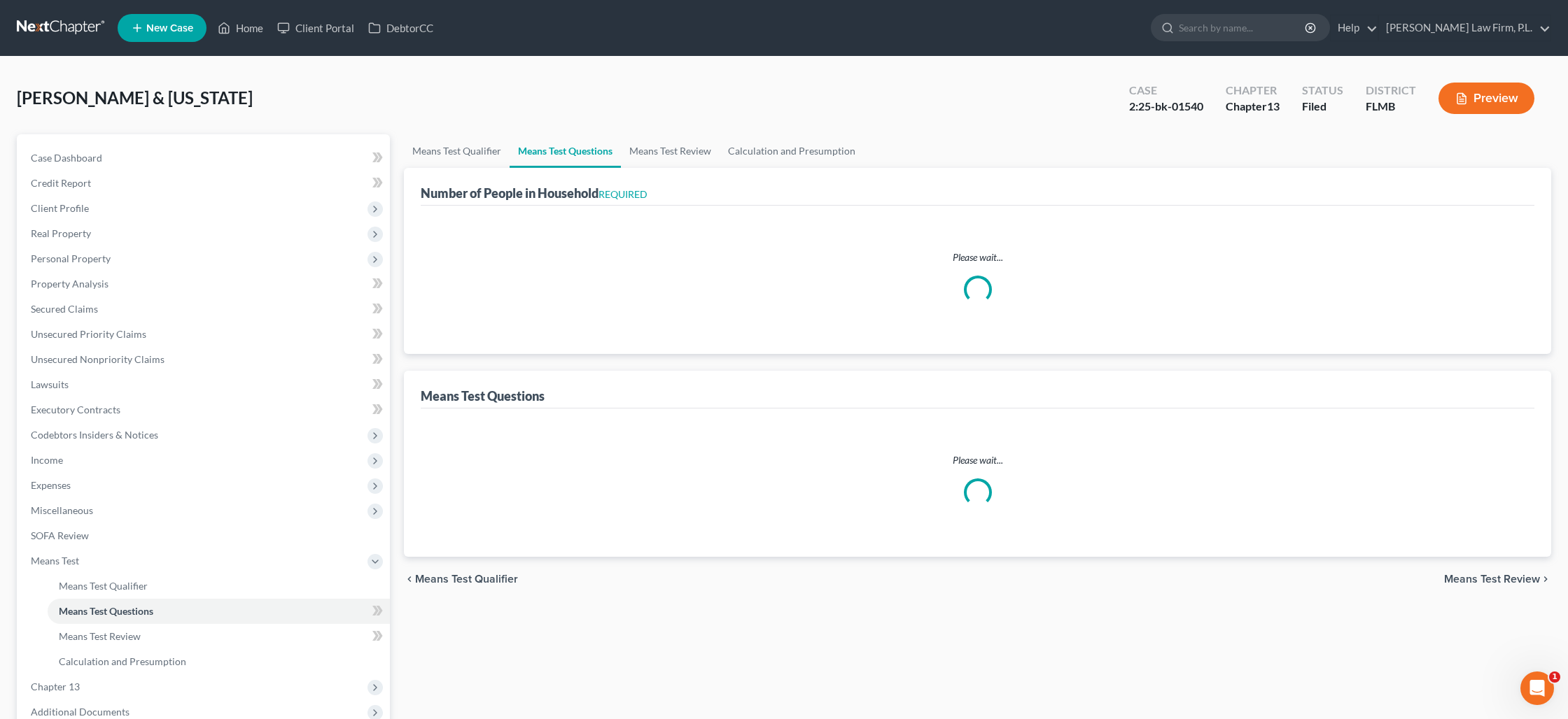
select select "3"
select select "2"
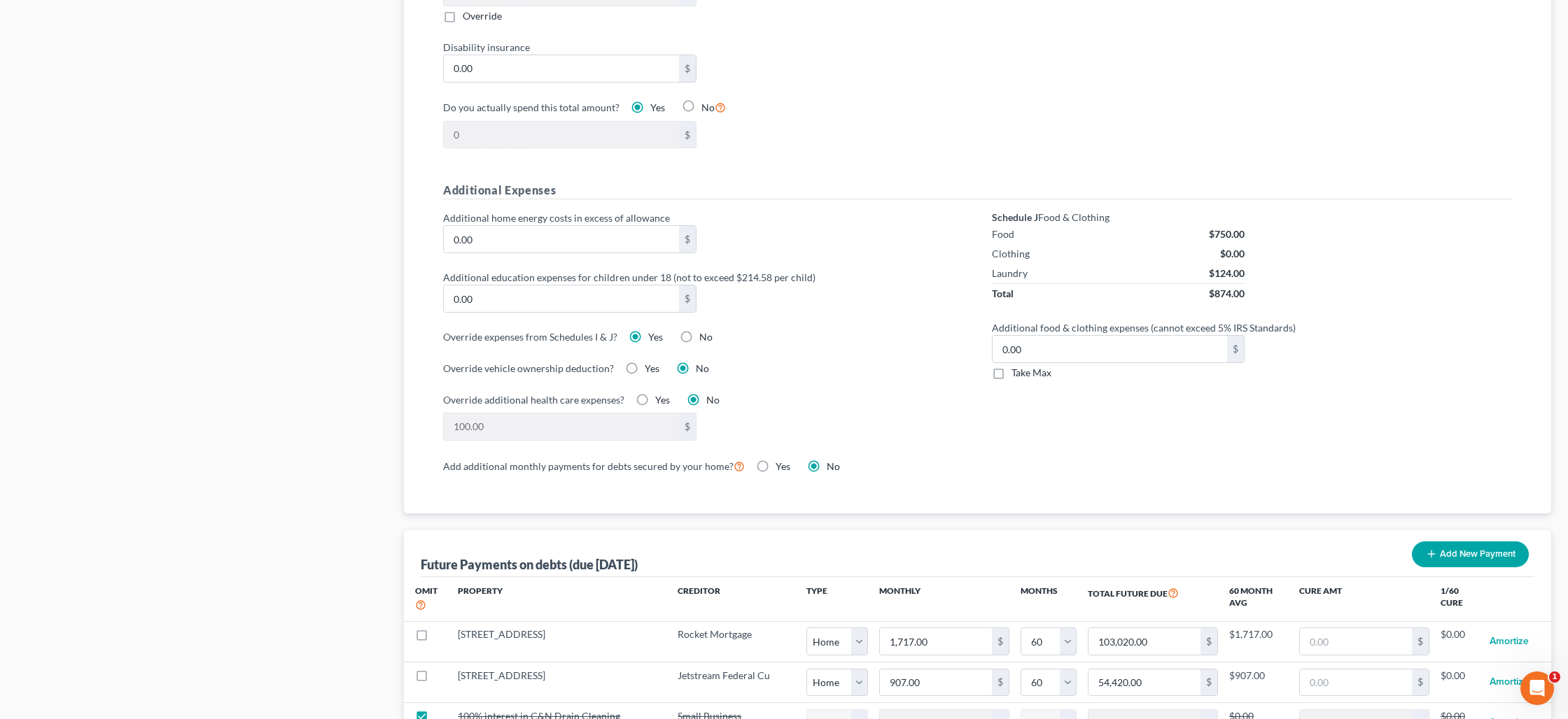
scroll to position [870, 0]
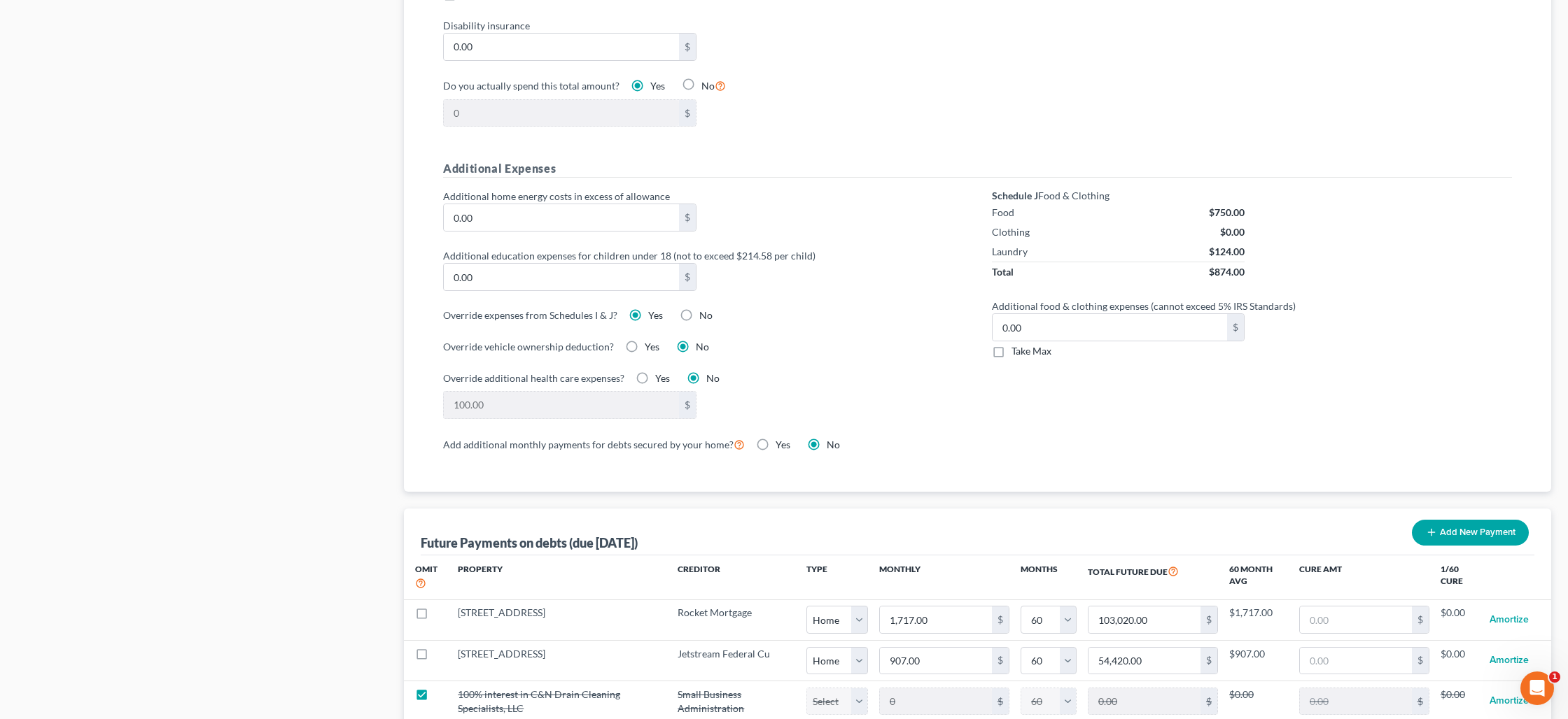
click at [645, 344] on label "Yes" at bounding box center [652, 347] width 15 height 14
click at [650, 344] on input "Yes" at bounding box center [654, 344] width 9 height 9
radio input "true"
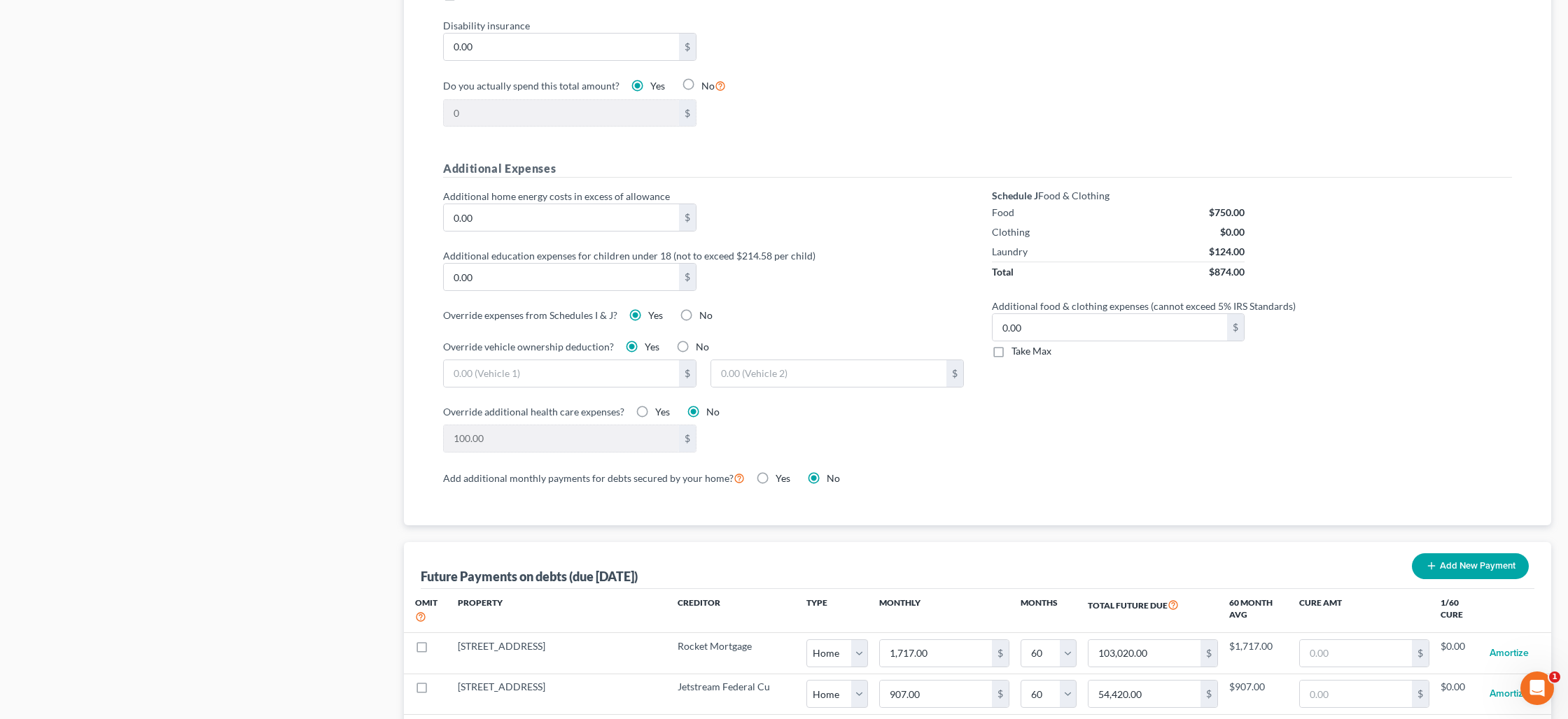
click at [695, 346] on label "No" at bounding box center [702, 347] width 13 height 14
click at [701, 346] on input "No" at bounding box center [705, 344] width 9 height 9
radio input "true"
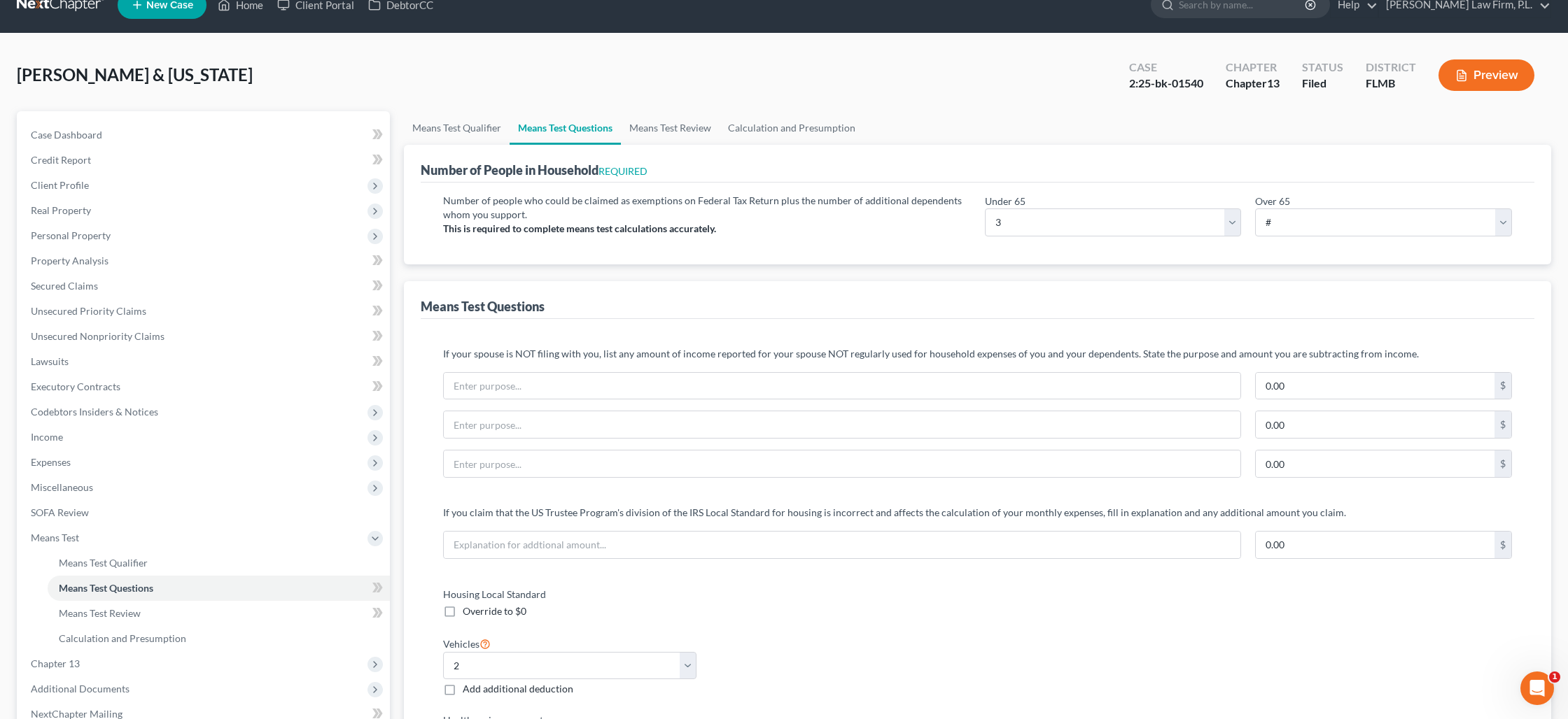
scroll to position [0, 0]
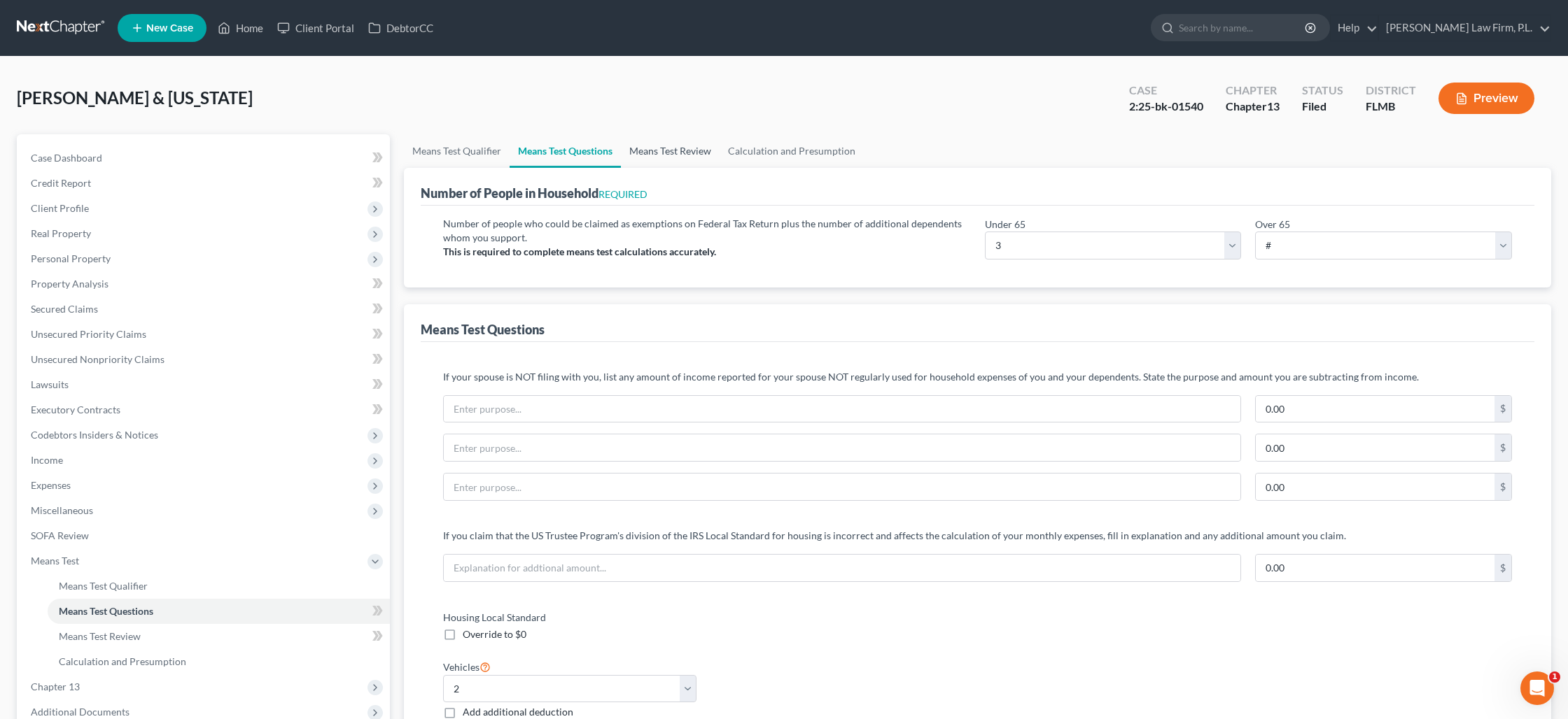
click at [688, 152] on link "Means Test Review" at bounding box center [670, 151] width 99 height 34
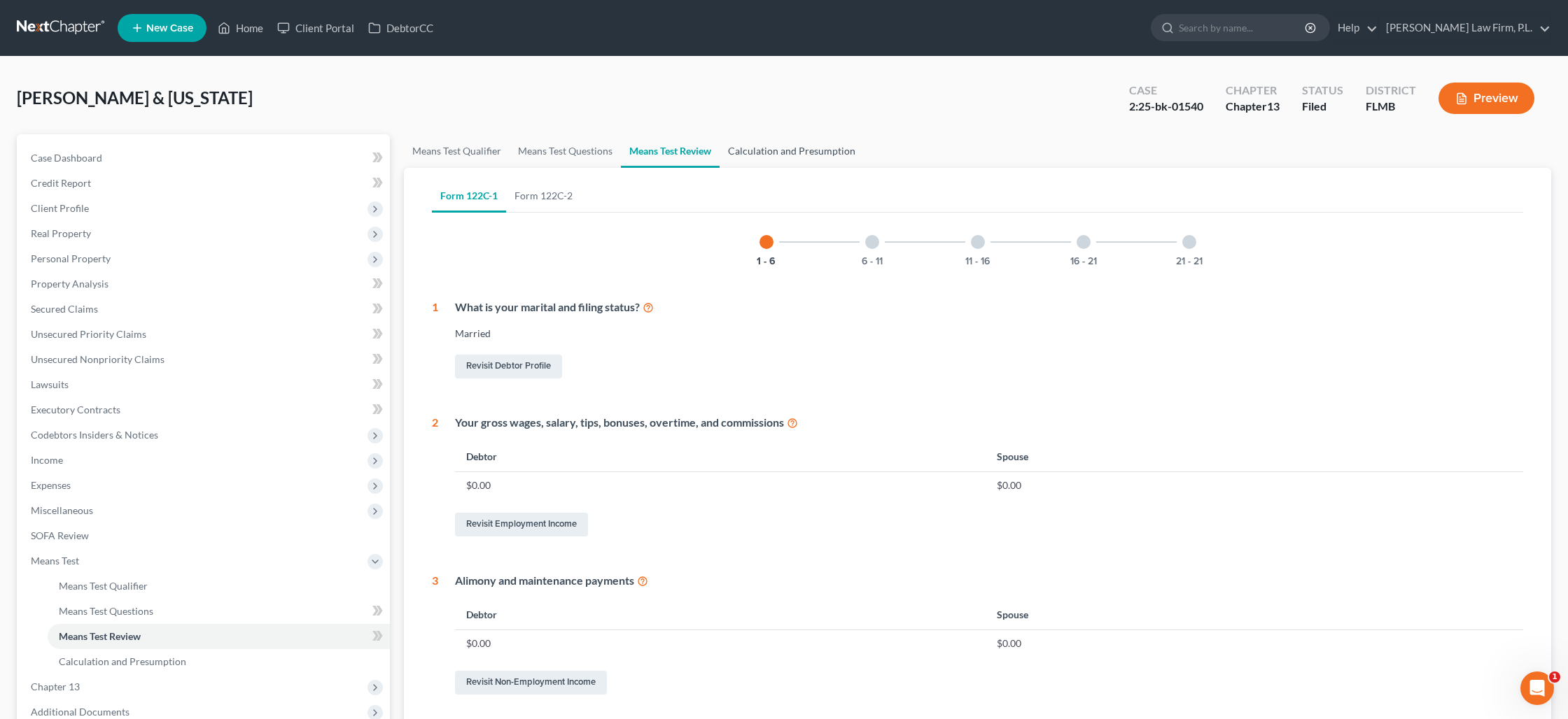
click at [765, 158] on link "Calculation and Presumption" at bounding box center [791, 151] width 144 height 34
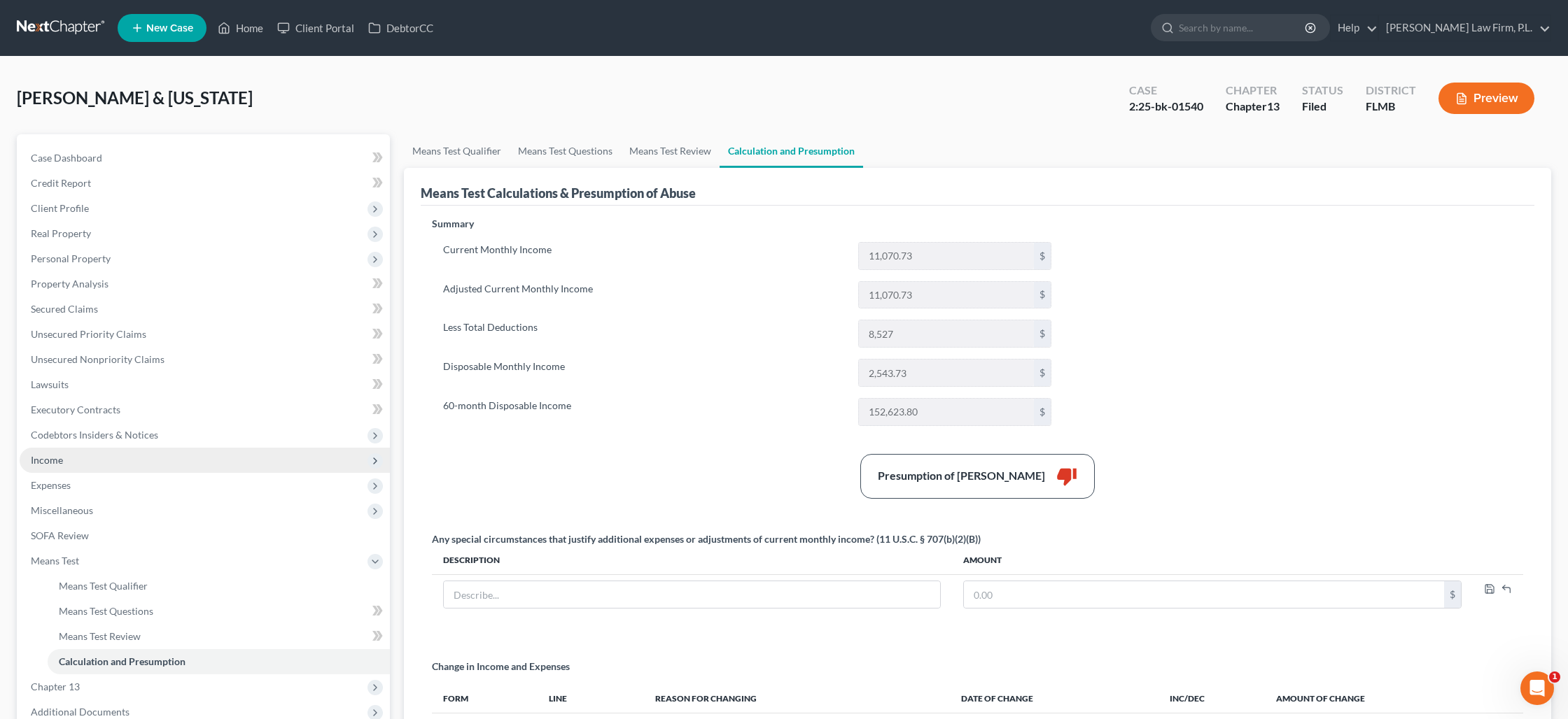
click at [113, 459] on span "Income" at bounding box center [205, 460] width 370 height 25
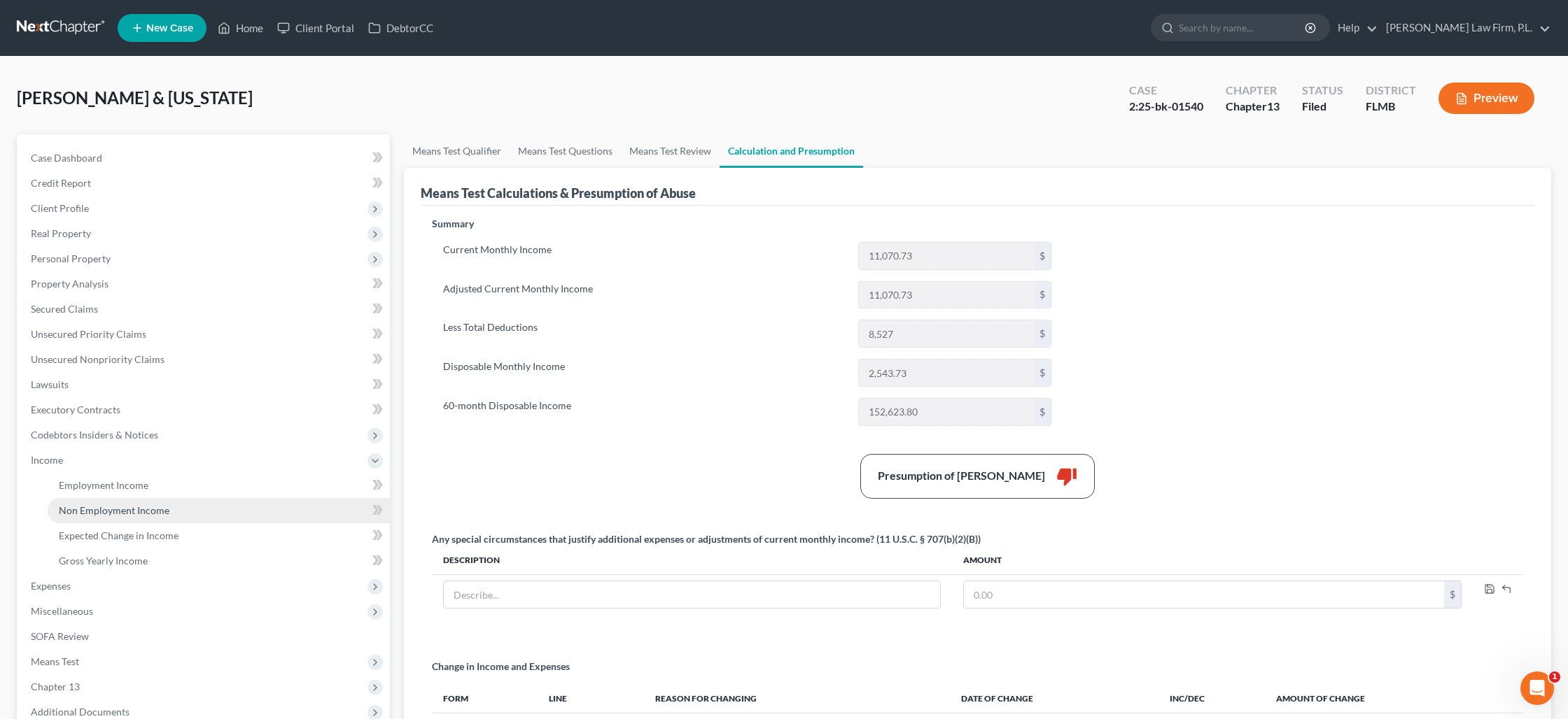
click at [119, 509] on span "Non Employment Income" at bounding box center [114, 510] width 111 height 12
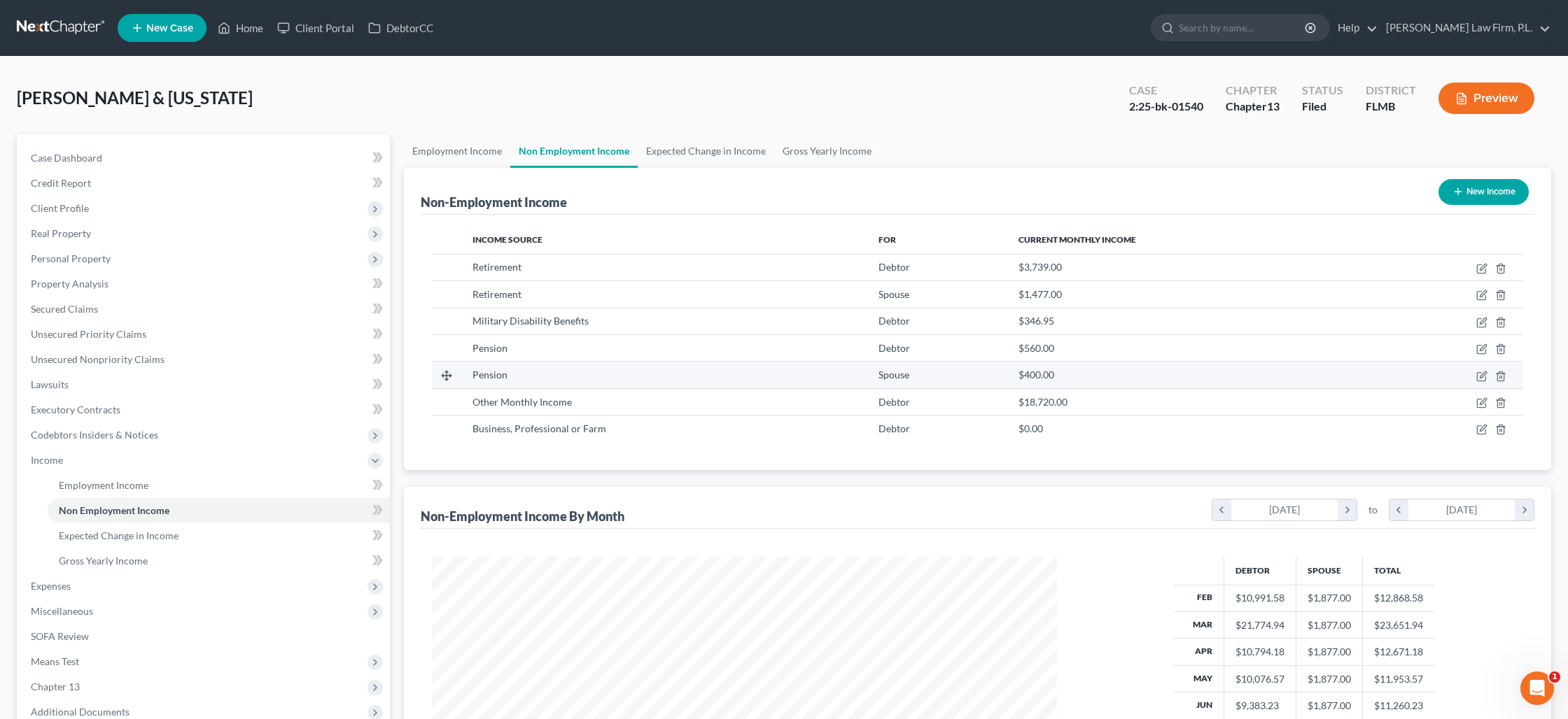
scroll to position [312, 652]
click at [1480, 404] on icon "button" at bounding box center [1483, 401] width 6 height 6
select select "13"
select select "0"
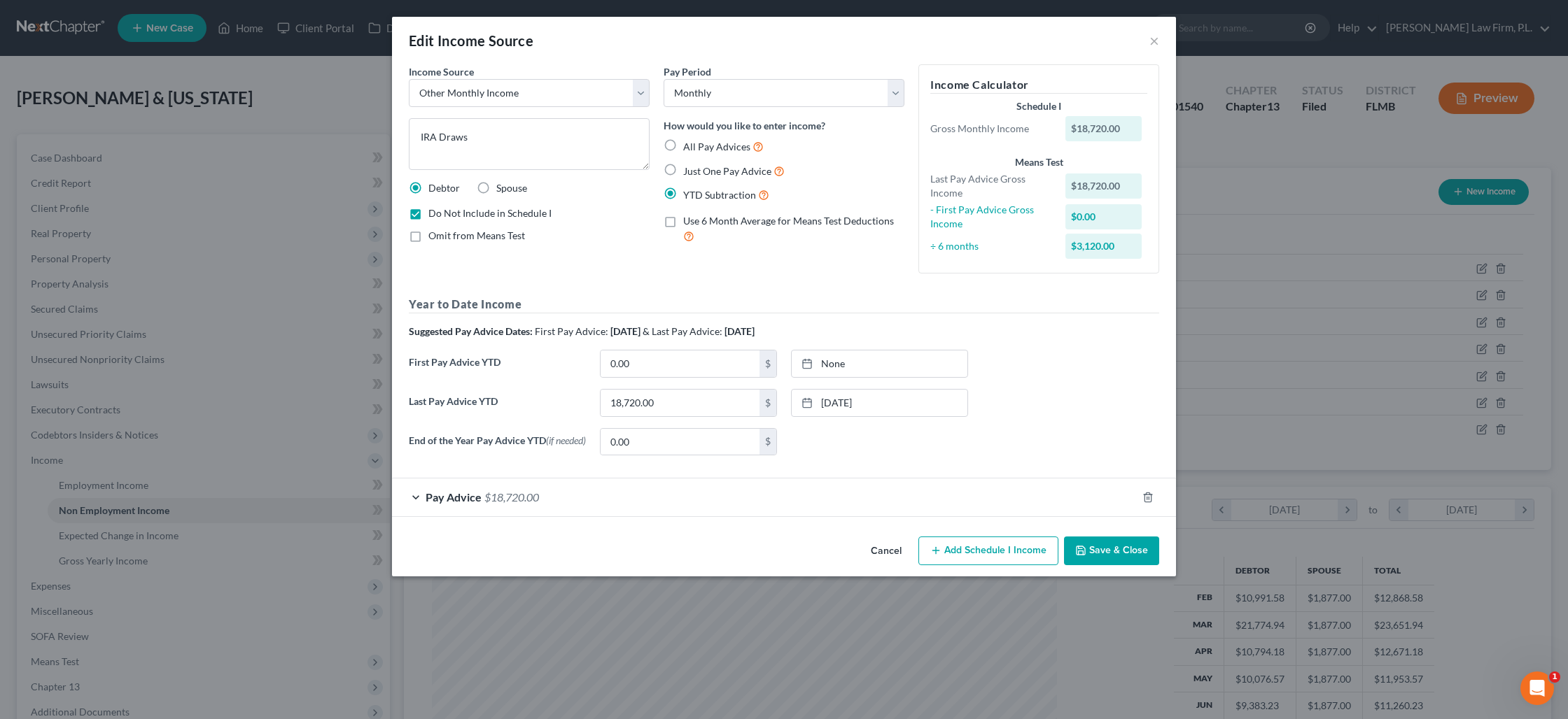
click at [1109, 549] on button "Save & Close" at bounding box center [1111, 551] width 95 height 30
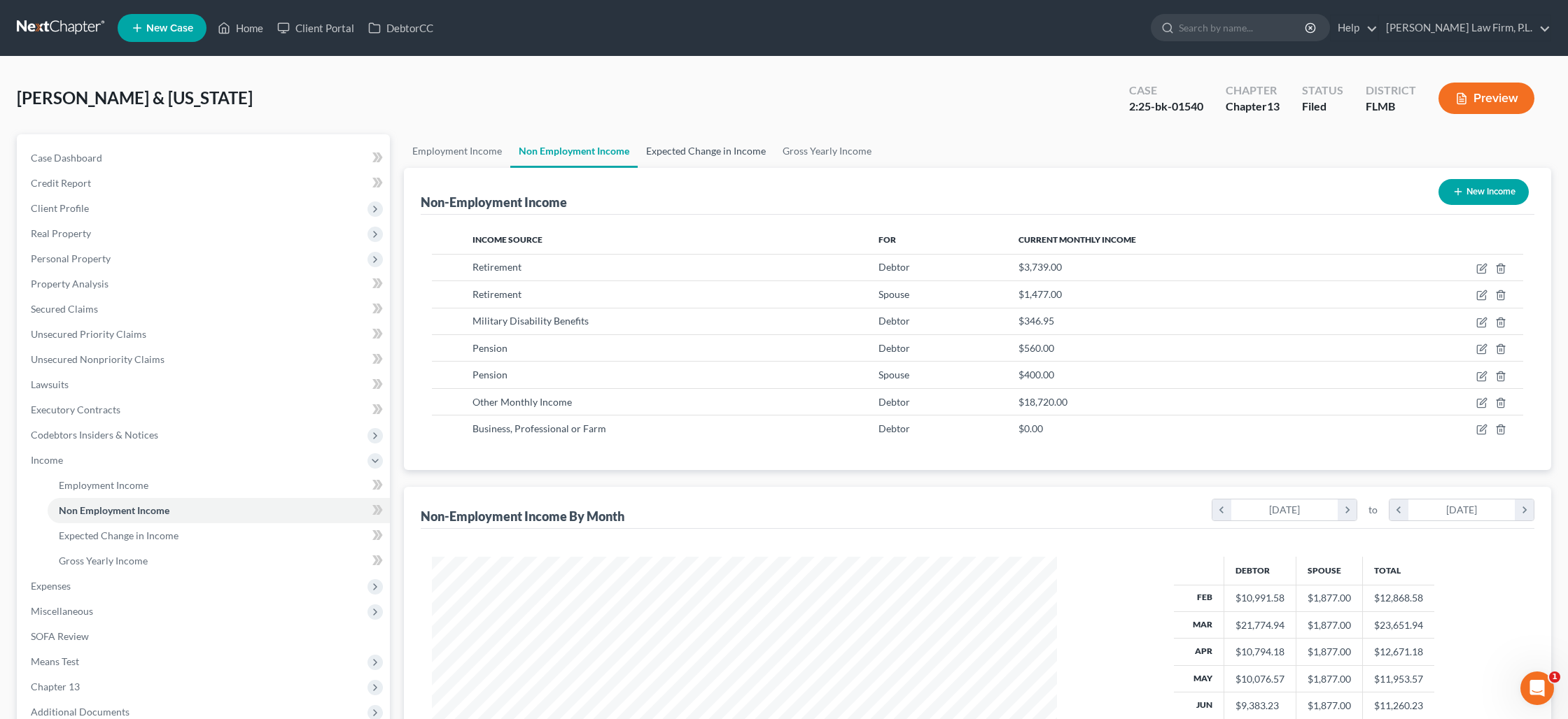
click at [732, 157] on link "Expected Change in Income" at bounding box center [705, 151] width 136 height 34
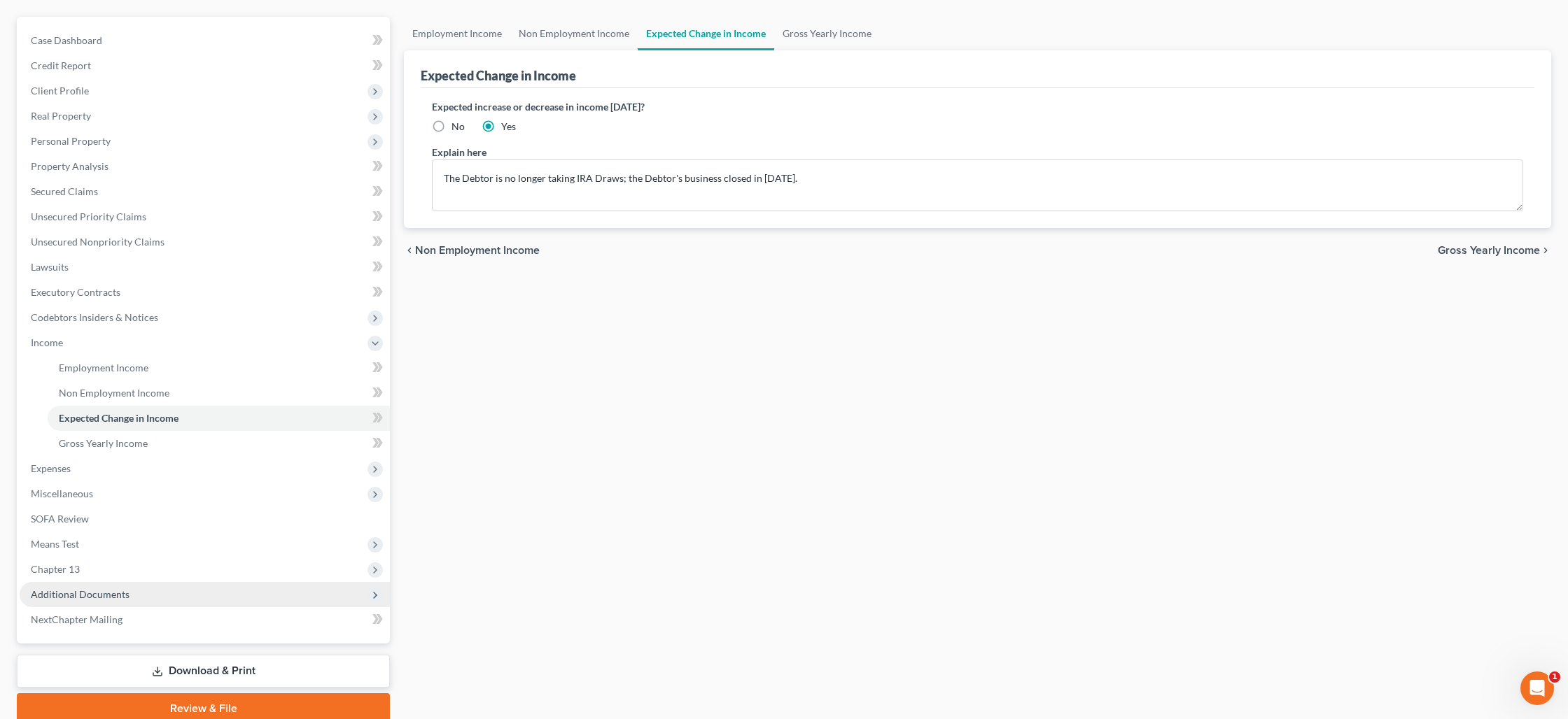
scroll to position [140, 0]
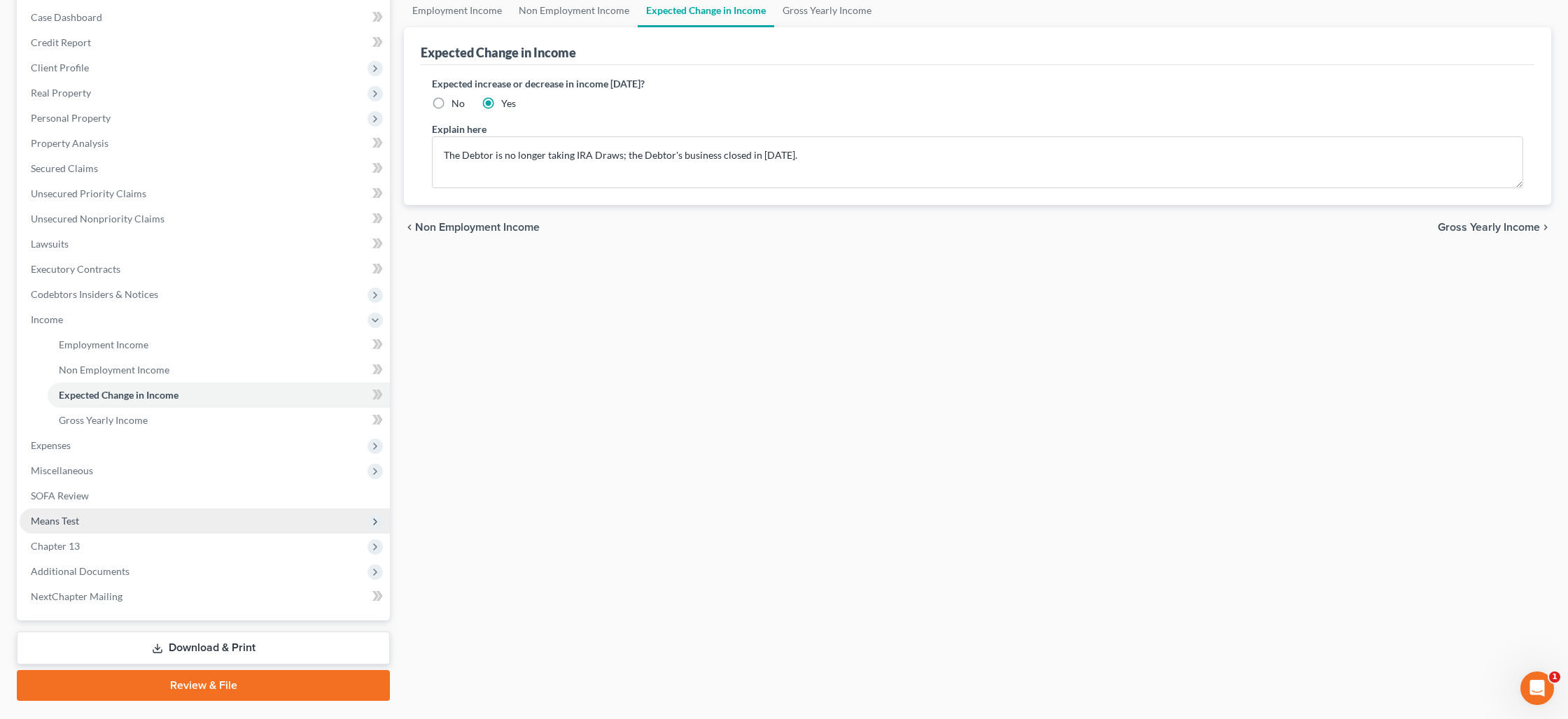
click at [90, 520] on span "Means Test" at bounding box center [205, 521] width 370 height 25
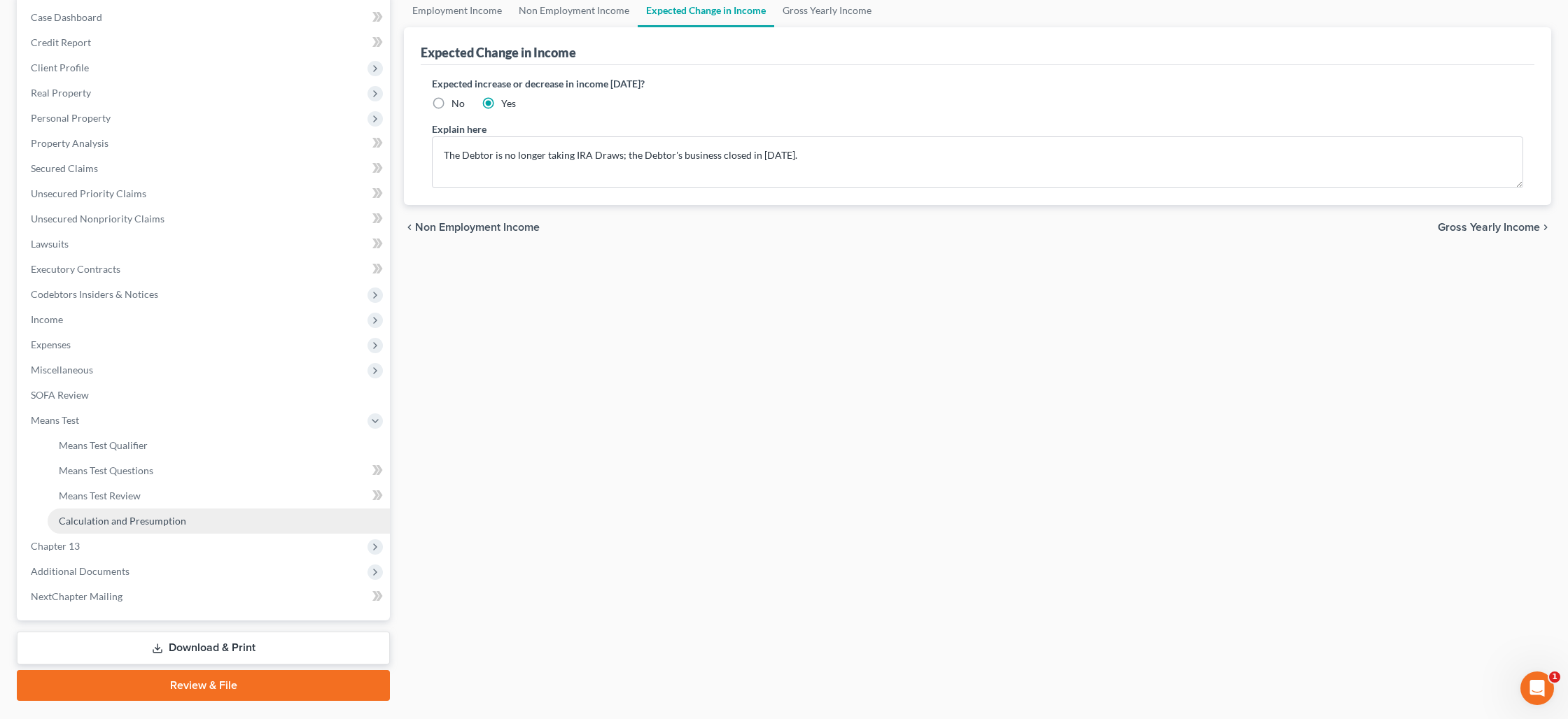
click at [154, 519] on span "Calculation and Presumption" at bounding box center [122, 521] width 127 height 12
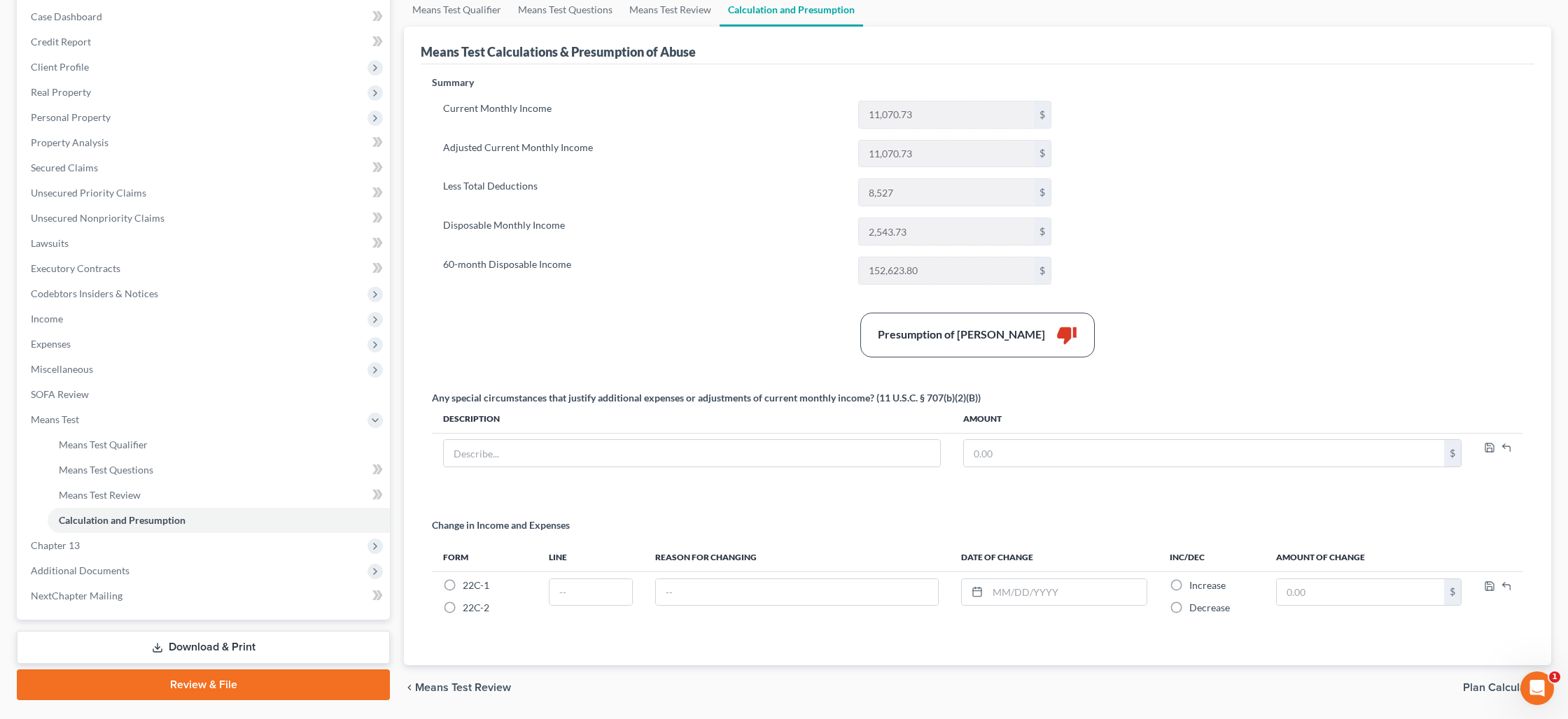
scroll to position [152, 0]
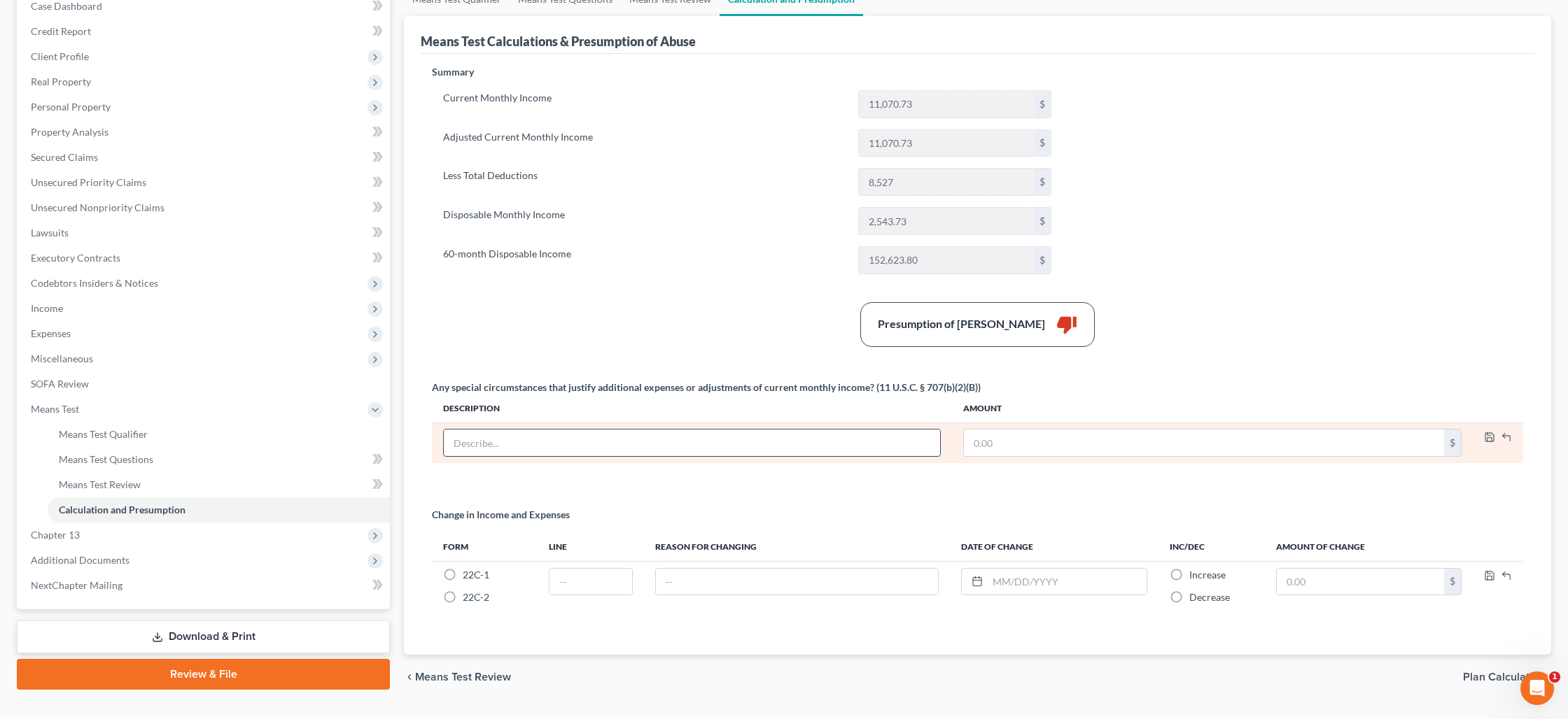
click at [546, 452] on input "text" at bounding box center [691, 443] width 496 height 27
type input "The Debtor is no longer taking IRA draws"
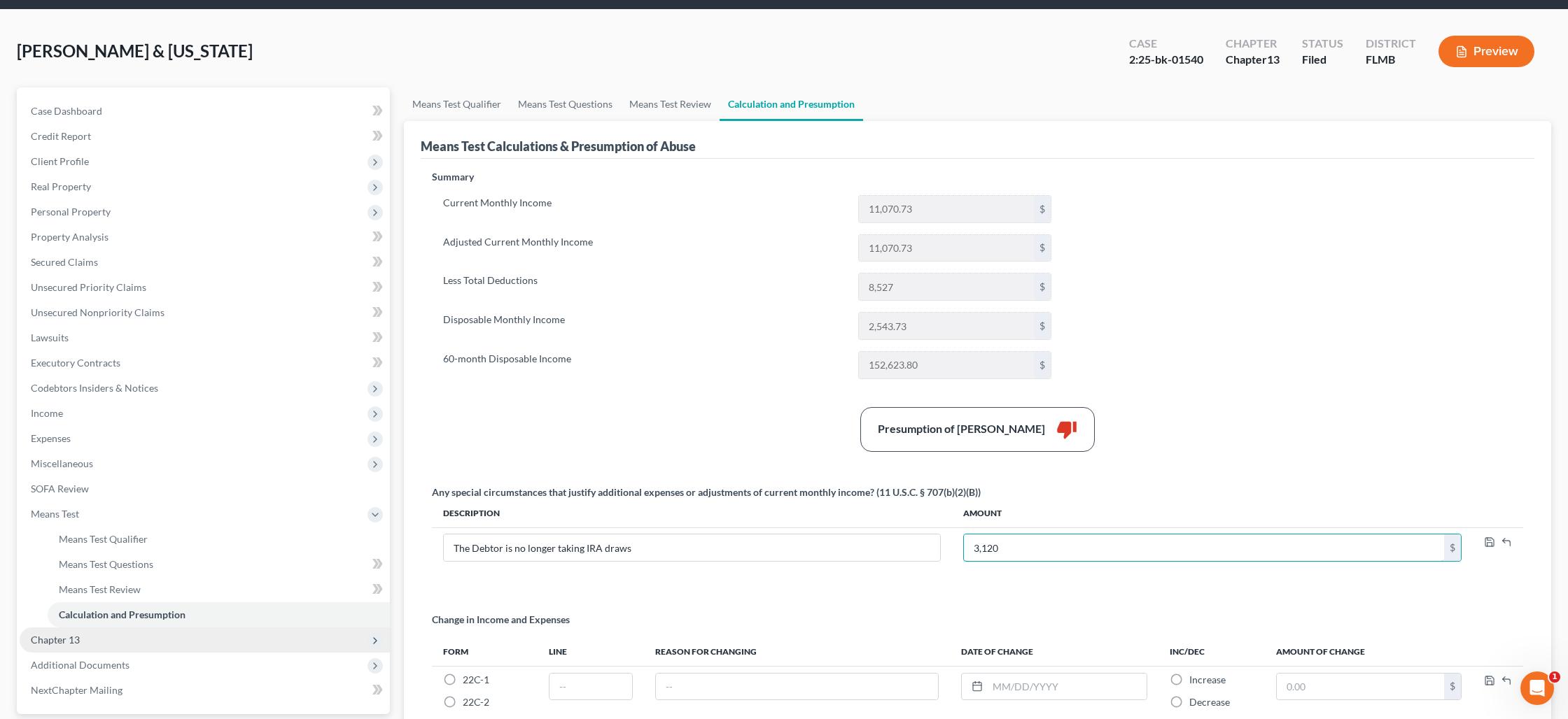
scroll to position [75, 0]
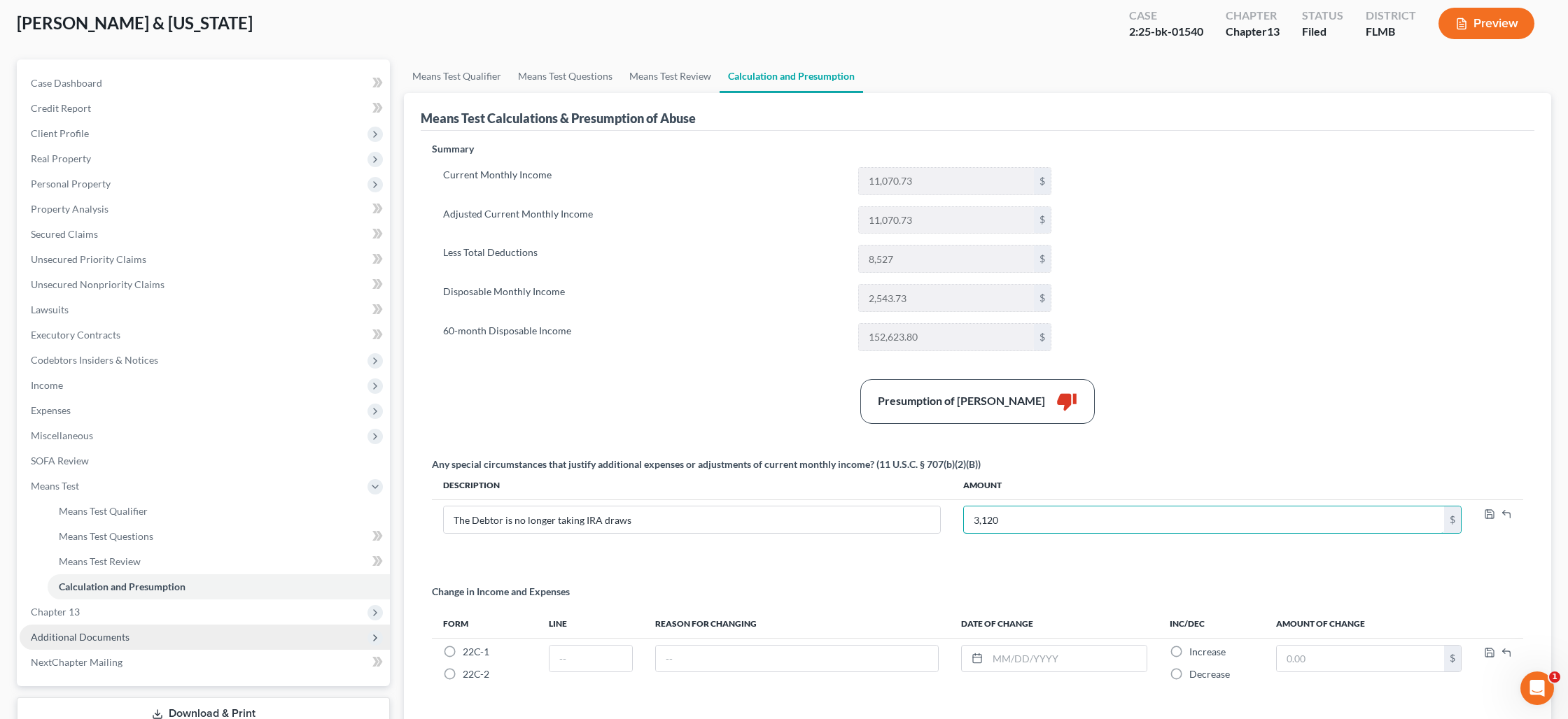
type input "3,120"
click at [125, 628] on span "Additional Documents" at bounding box center [205, 637] width 370 height 25
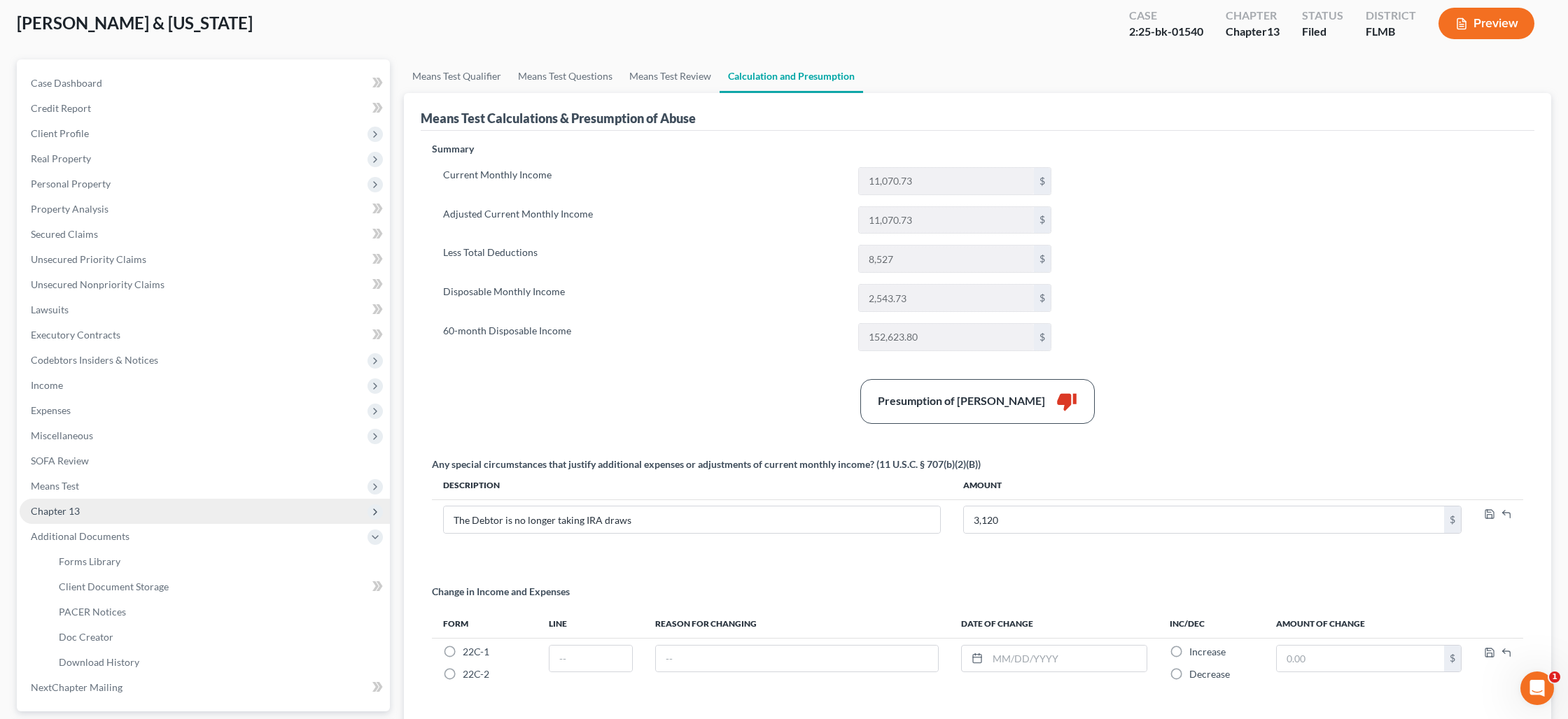
click at [119, 512] on span "Chapter 13" at bounding box center [205, 512] width 370 height 25
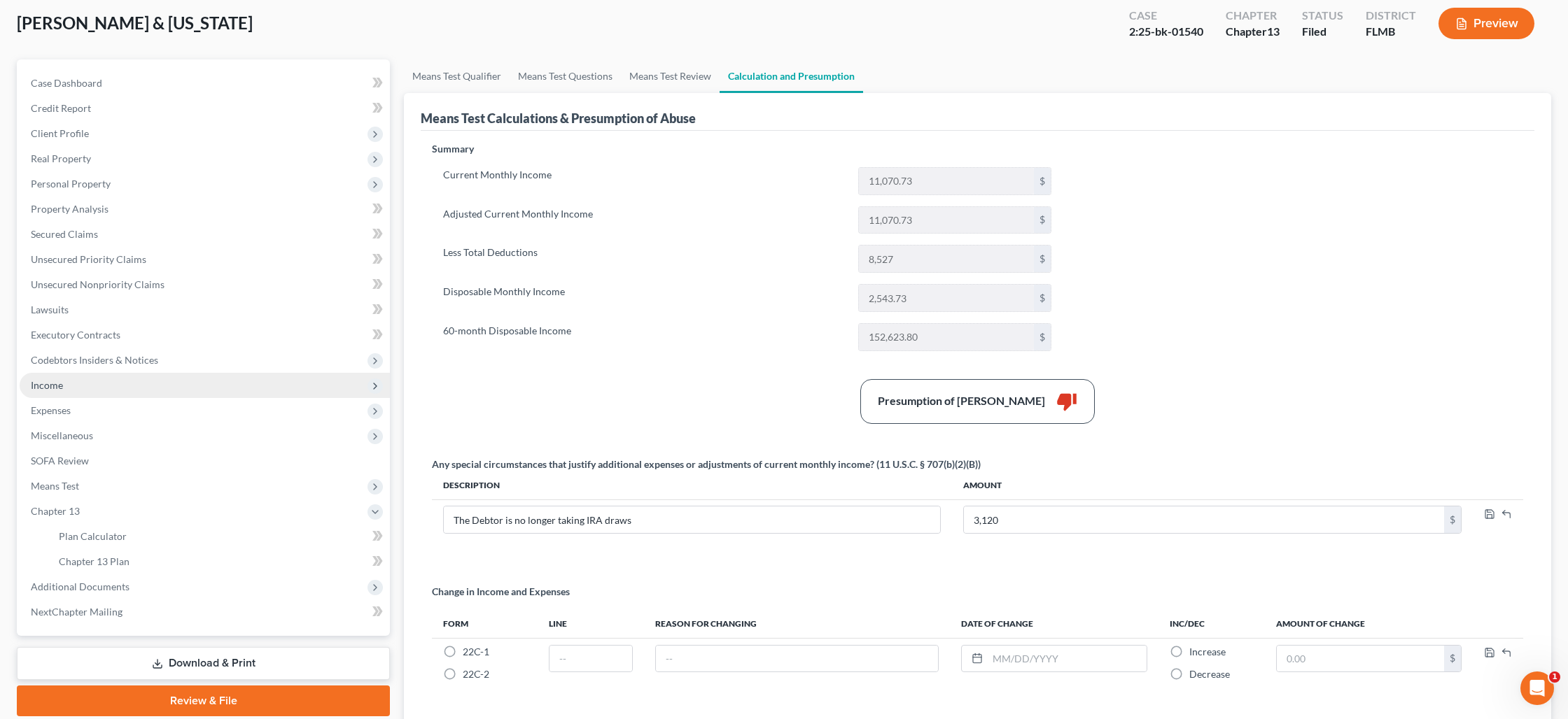
click at [56, 390] on span "Income" at bounding box center [47, 385] width 32 height 12
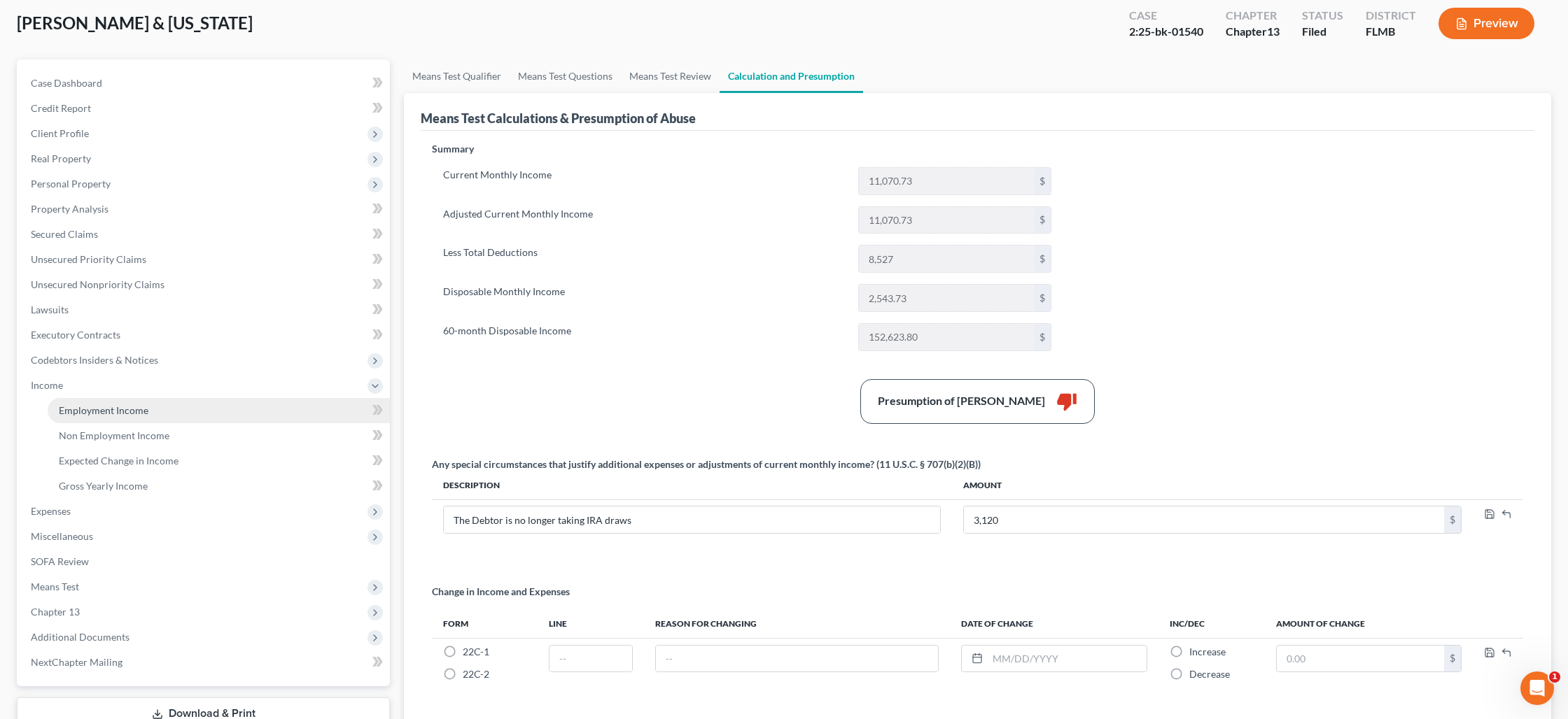
click at [76, 421] on link "Employment Income" at bounding box center [218, 411] width 342 height 25
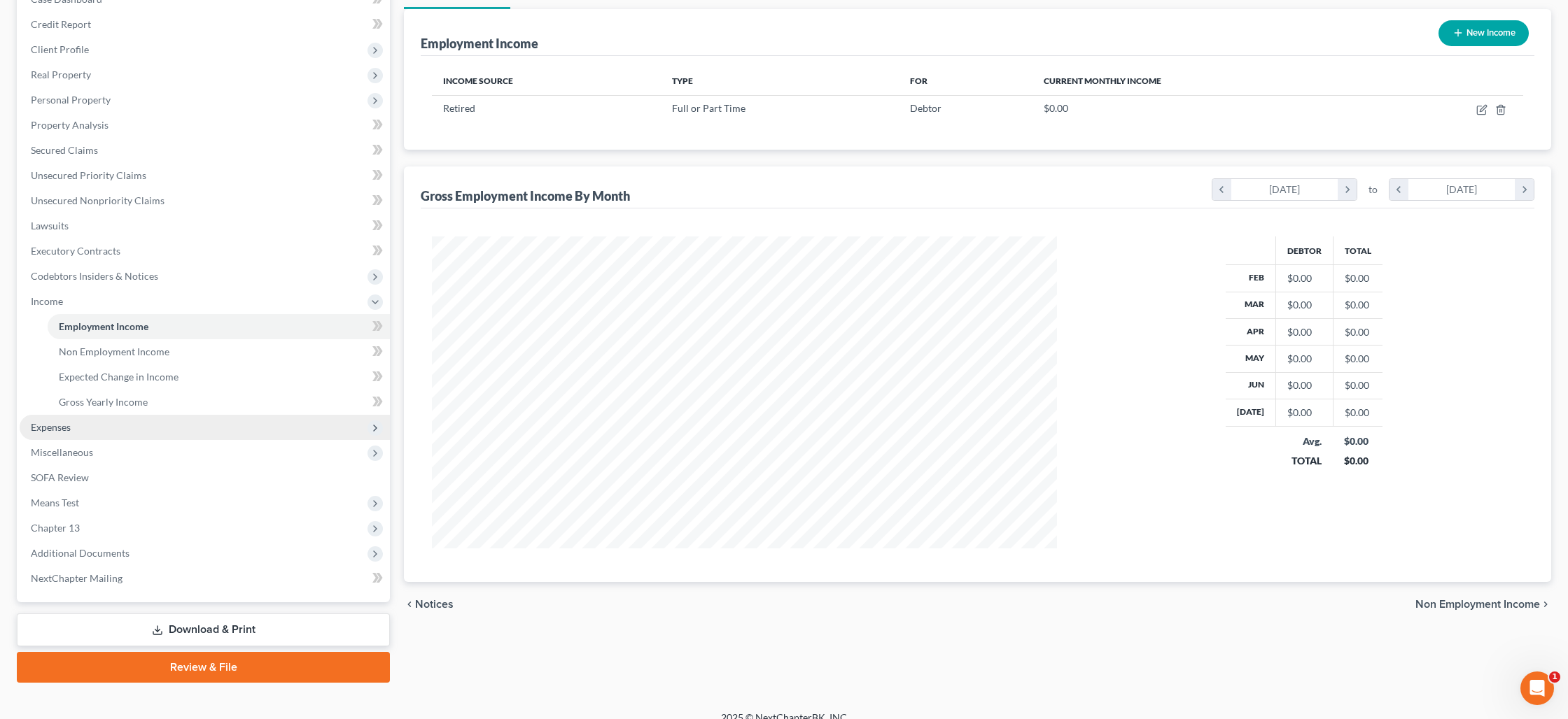
scroll to position [174, 0]
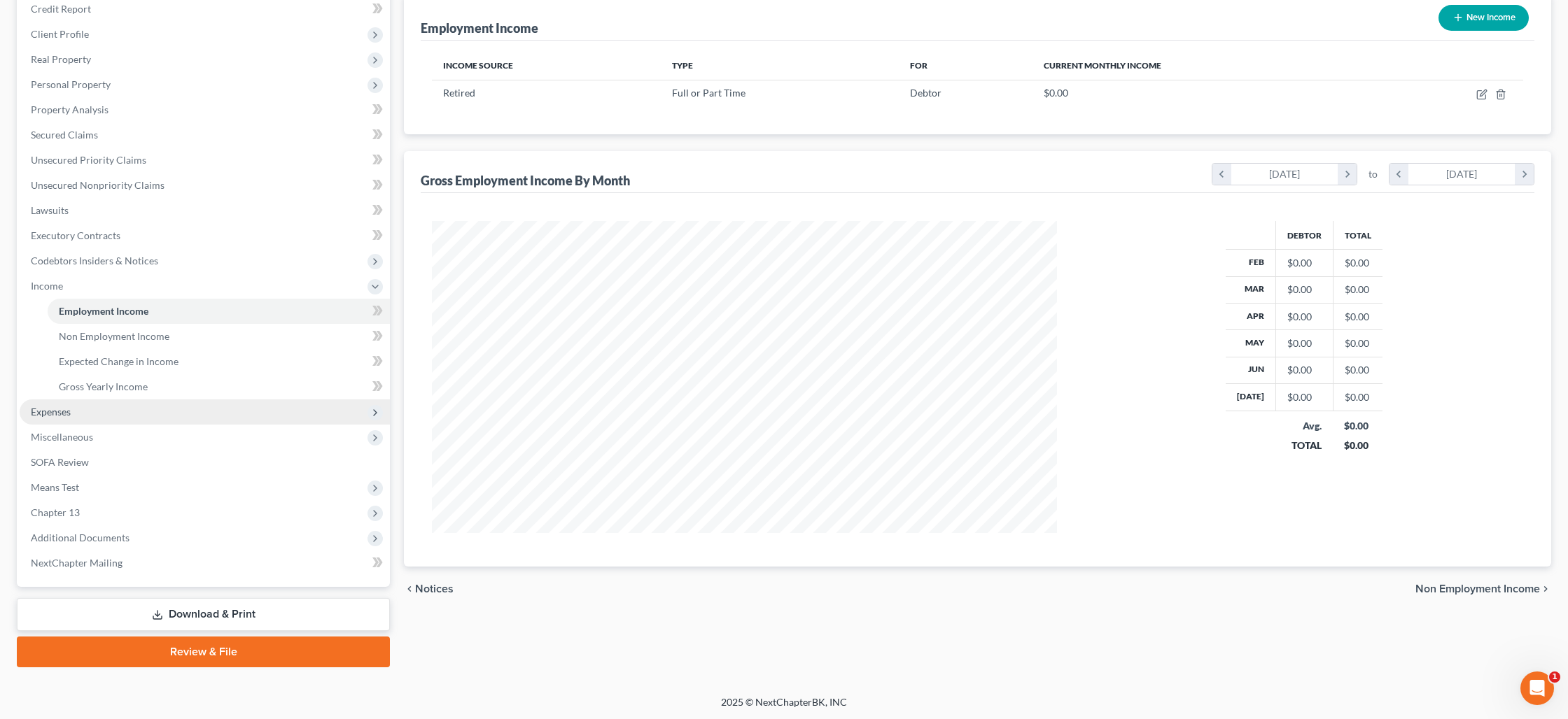
click at [88, 406] on span "Expenses" at bounding box center [205, 412] width 370 height 25
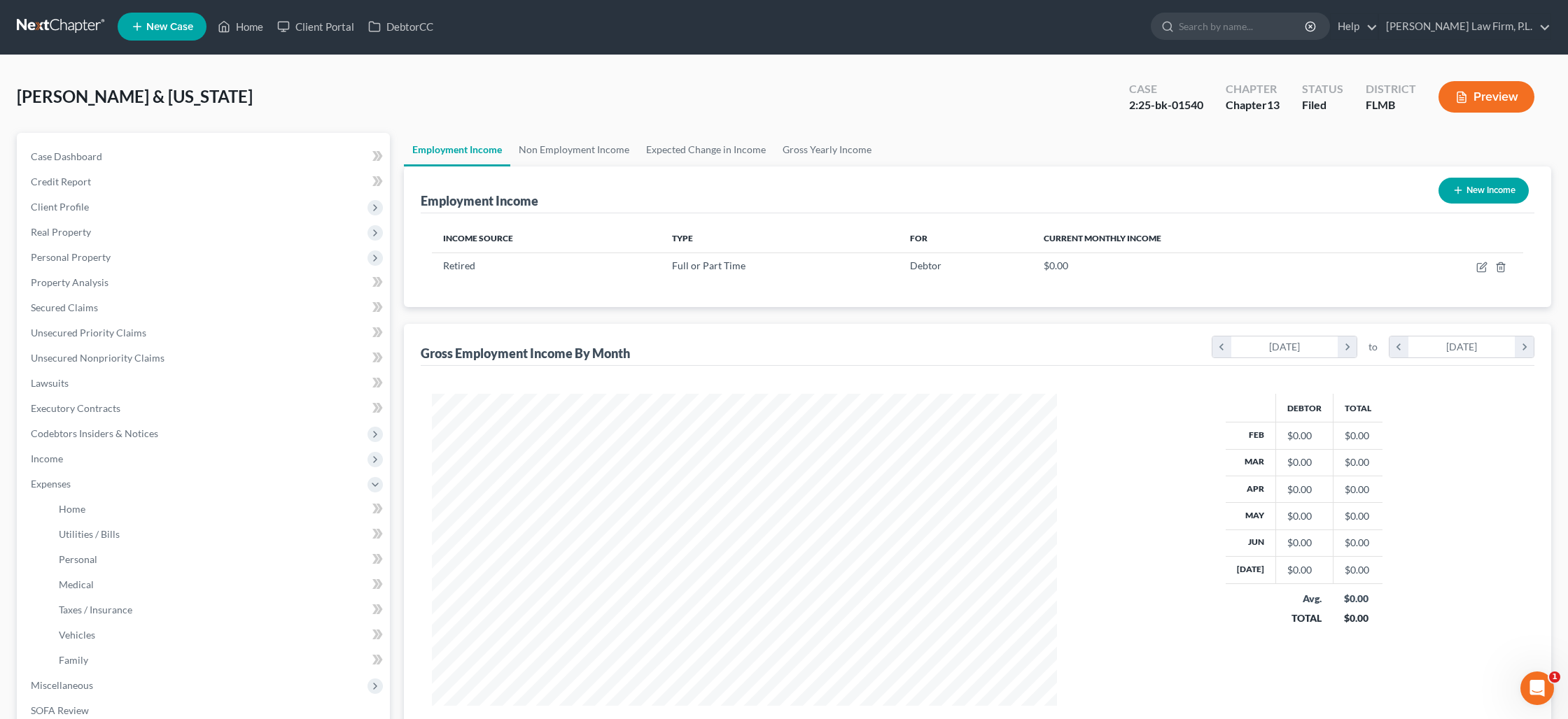
scroll to position [0, 0]
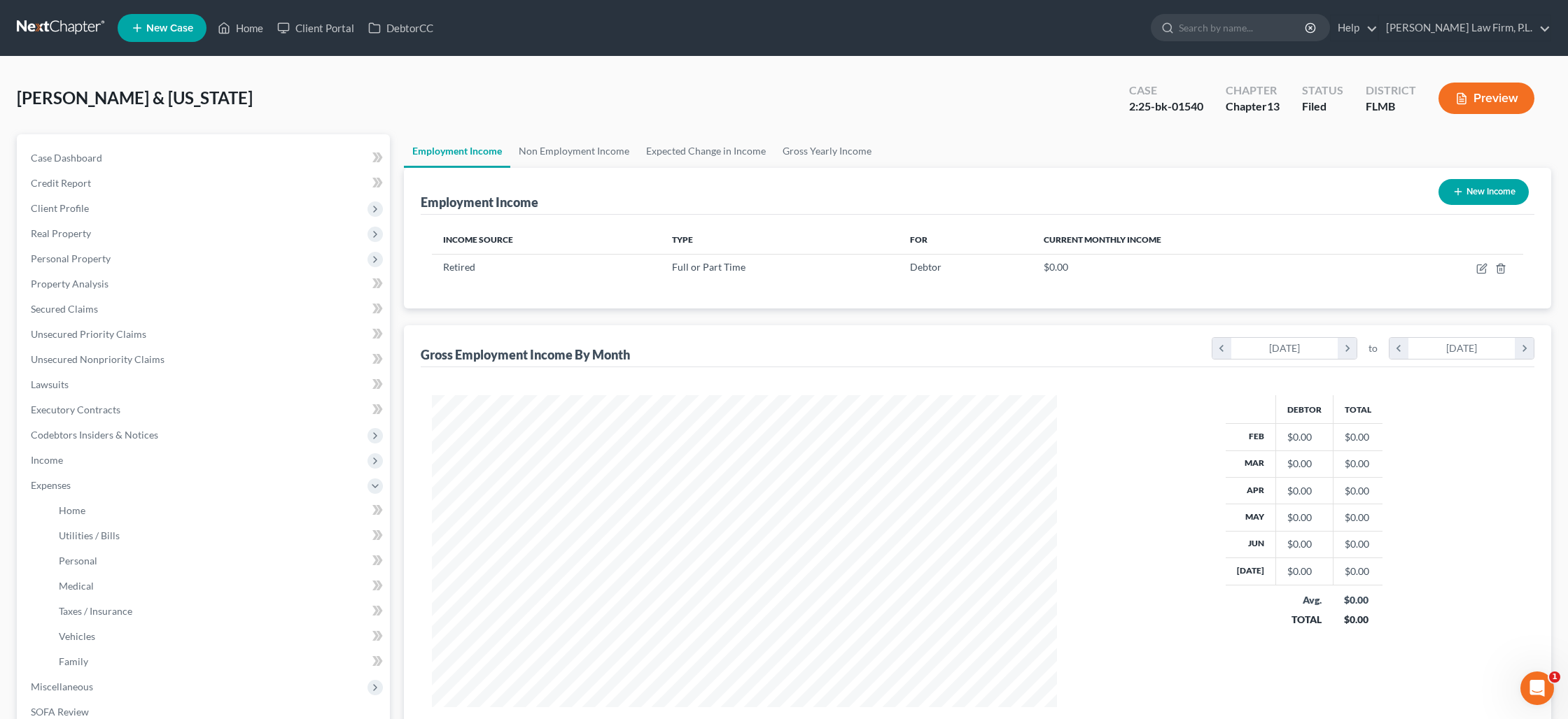
click at [1489, 111] on button "Preview" at bounding box center [1486, 98] width 96 height 32
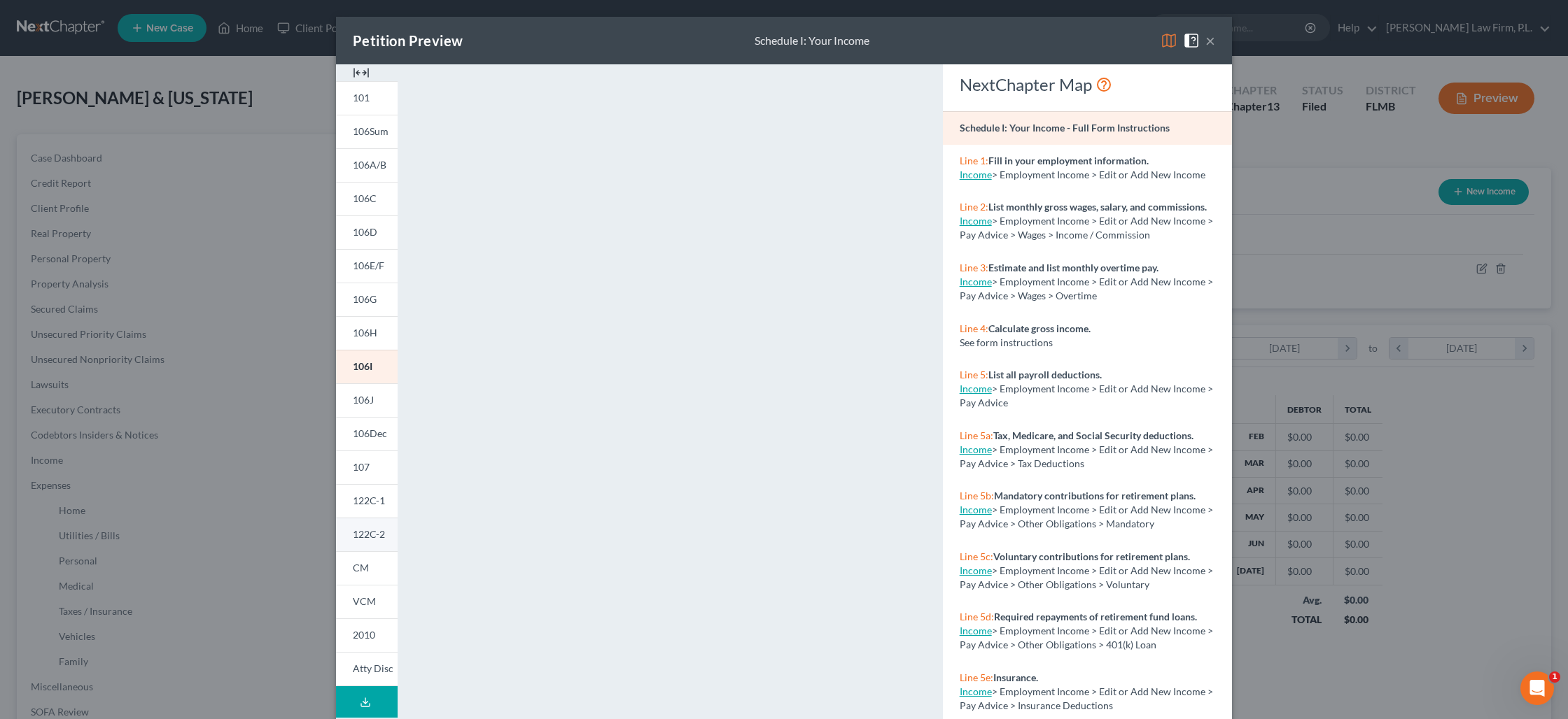
click at [369, 533] on span "122C-2" at bounding box center [369, 533] width 32 height 12
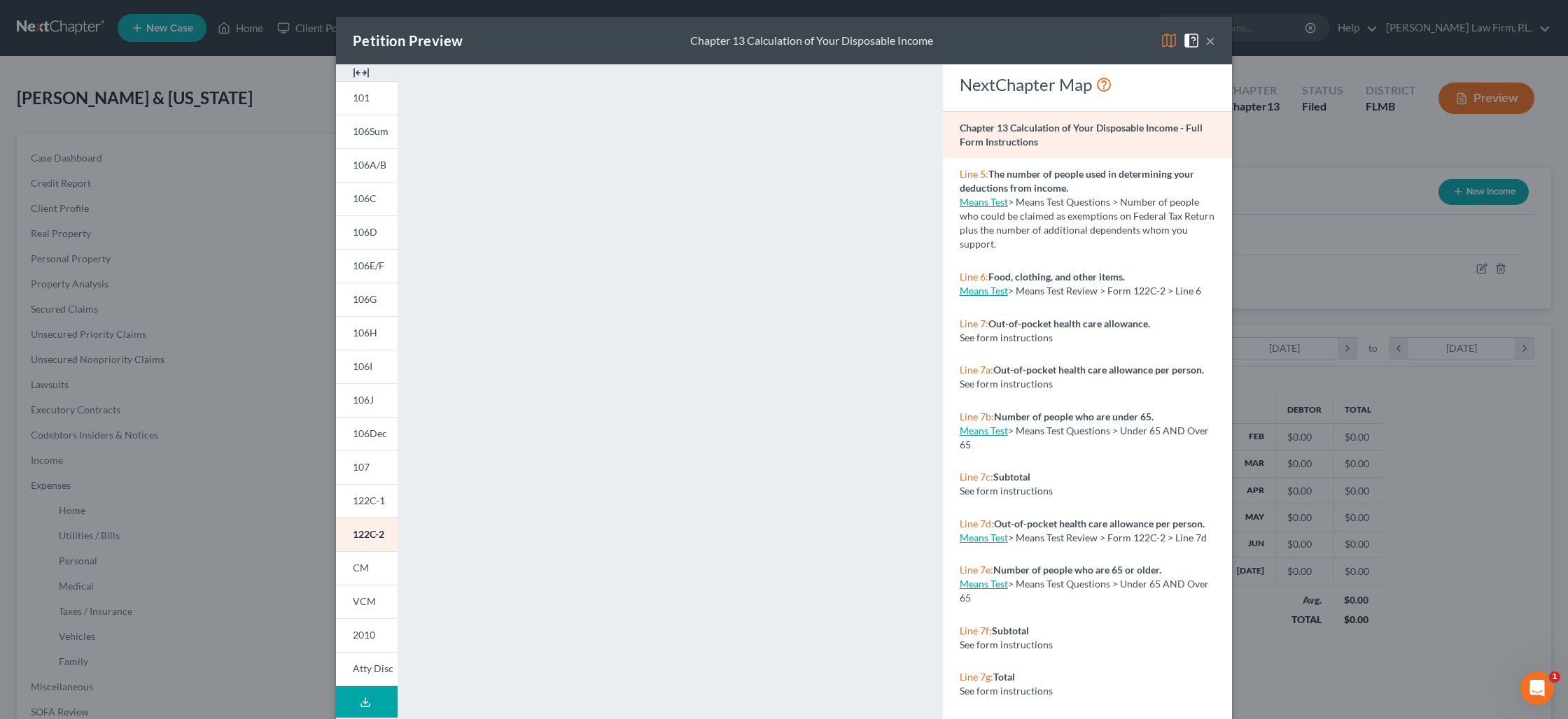
click at [1212, 44] on button "×" at bounding box center [1210, 41] width 10 height 17
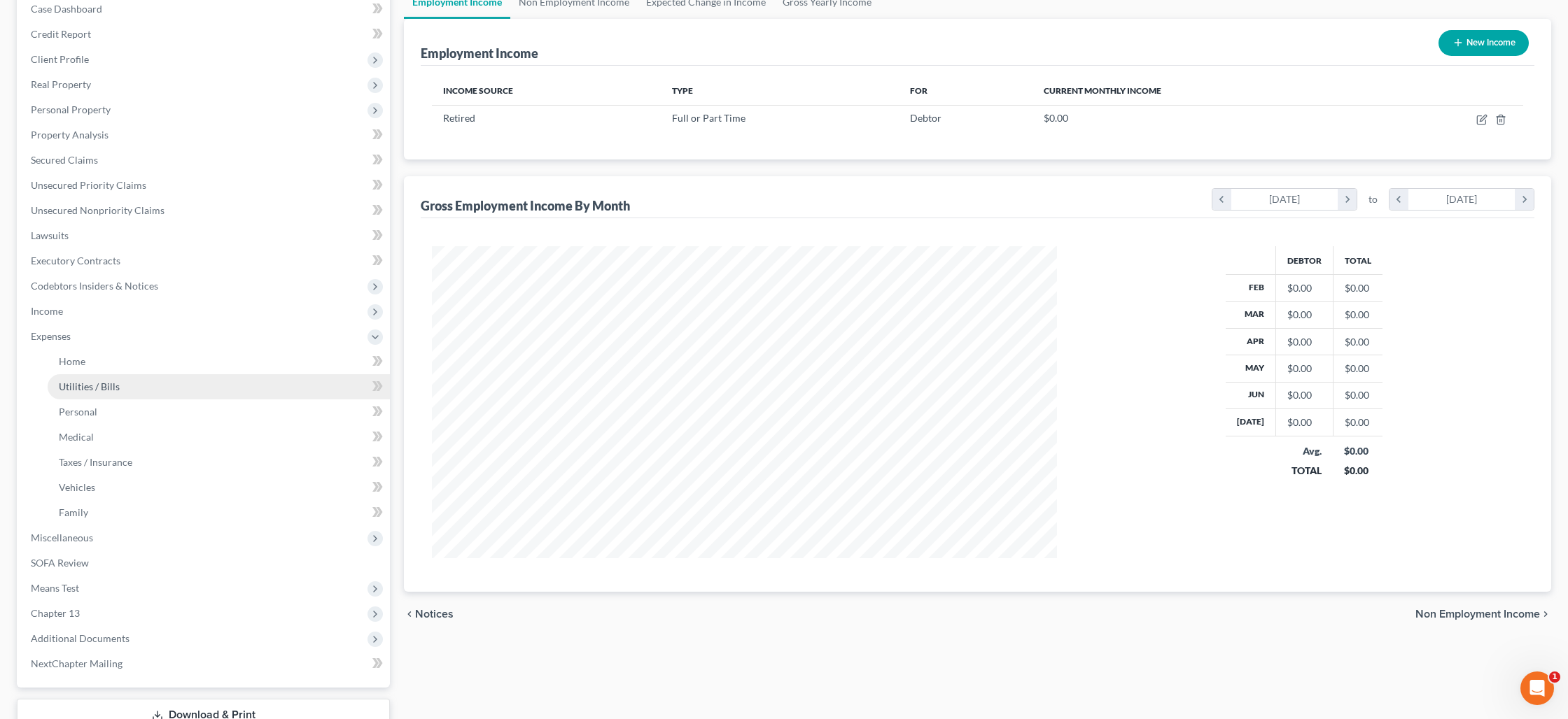
scroll to position [209, 0]
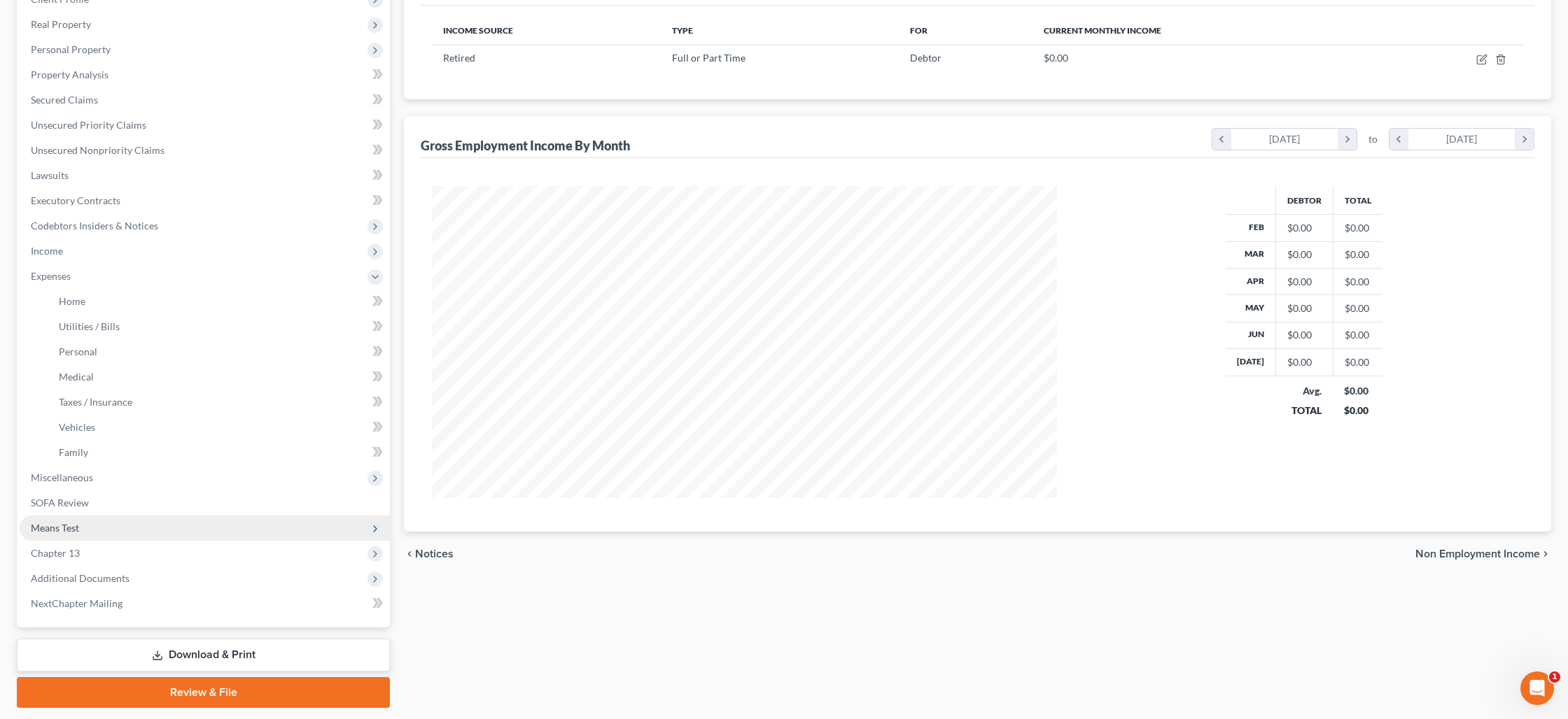
click at [244, 526] on span "Means Test" at bounding box center [205, 528] width 370 height 25
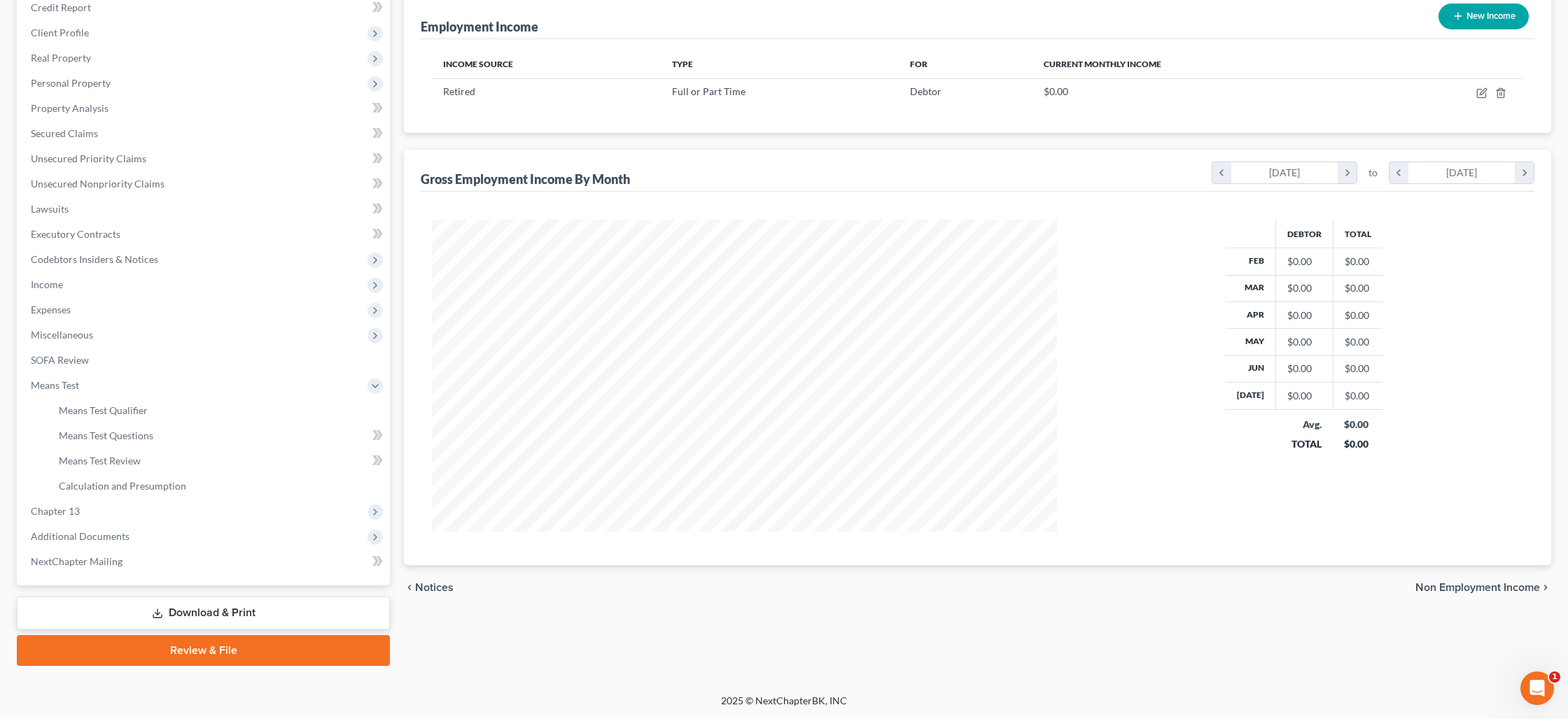
scroll to position [174, 0]
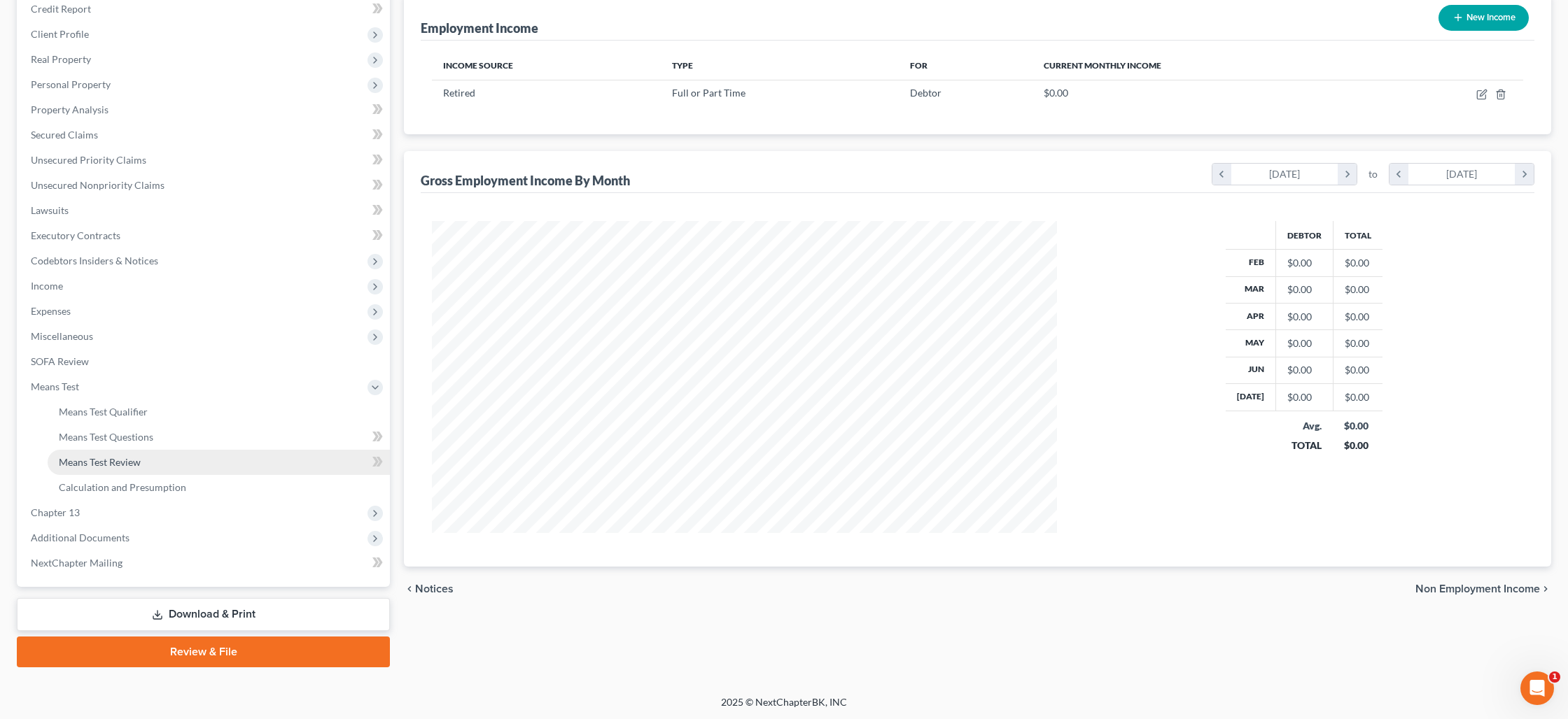
click at [164, 466] on link "Means Test Review" at bounding box center [218, 462] width 342 height 25
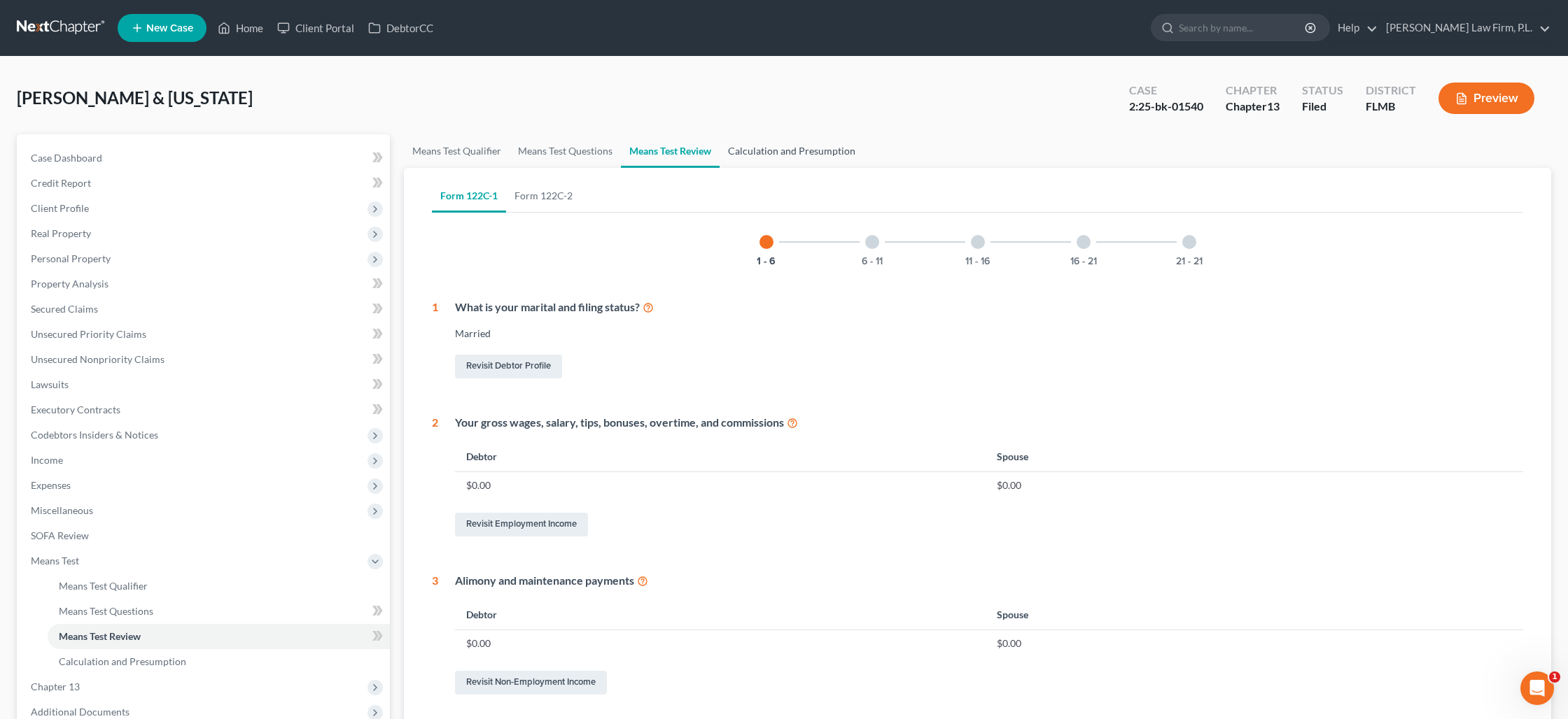
click at [768, 155] on link "Calculation and Presumption" at bounding box center [791, 151] width 144 height 34
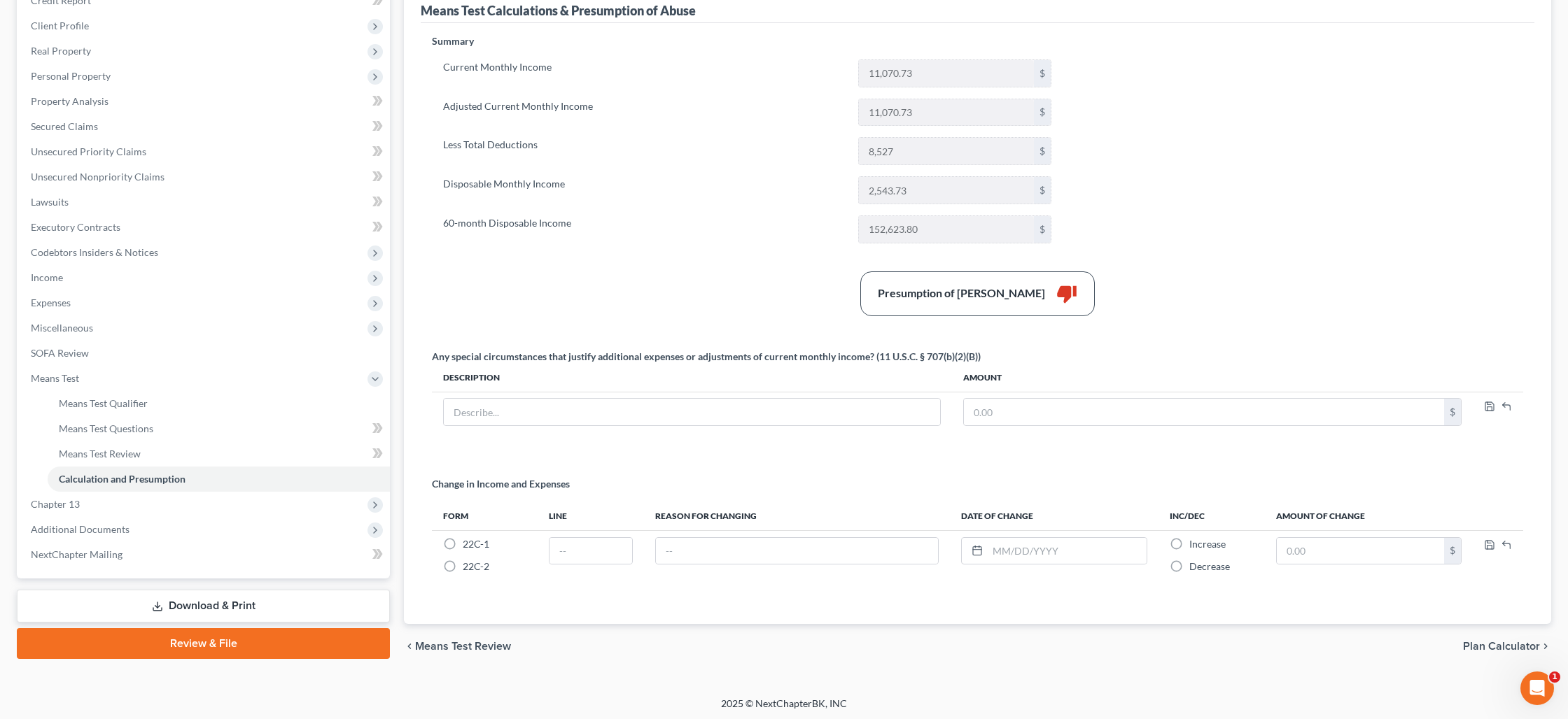
scroll to position [185, 0]
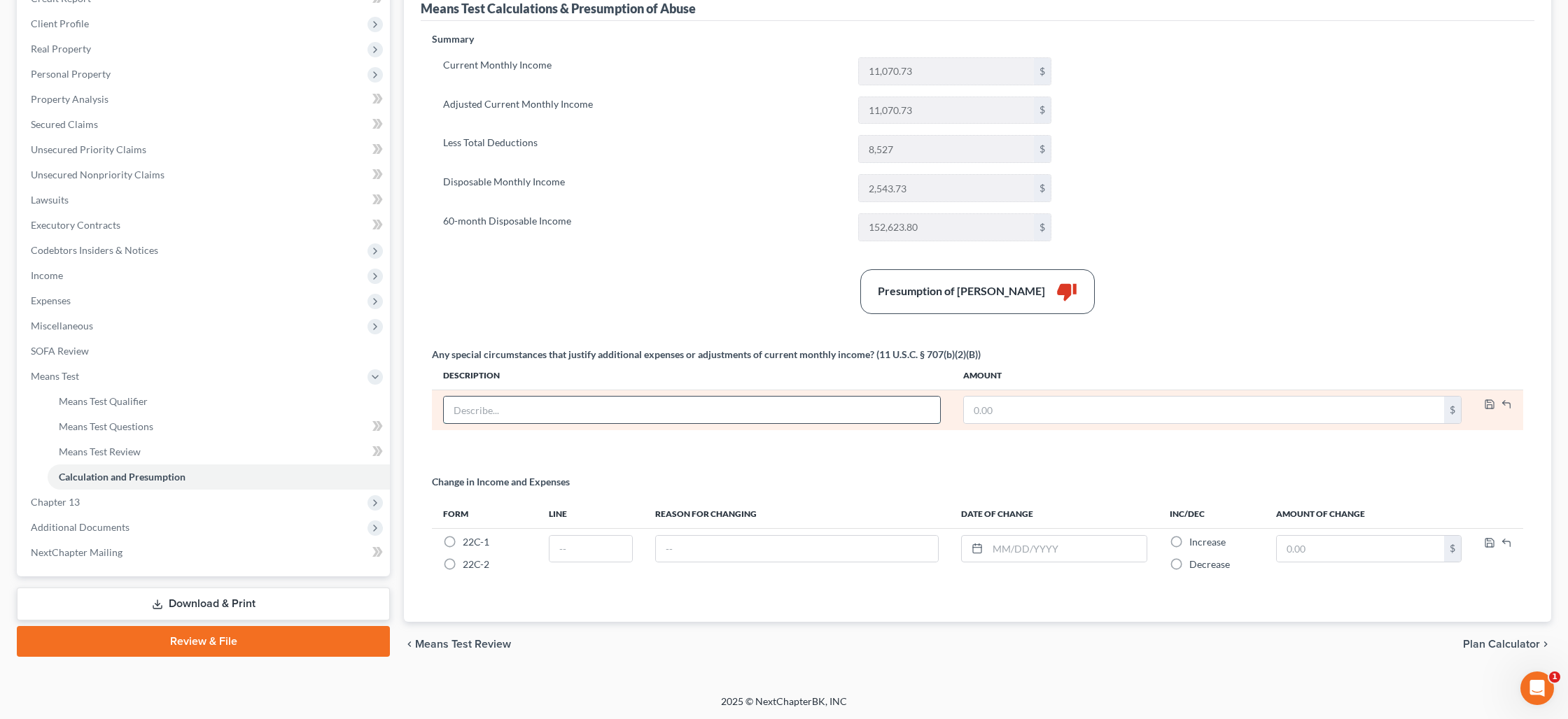
click at [666, 414] on input "text" at bounding box center [691, 410] width 496 height 27
type input "The Debtor is no longer taking IRA Draws"
type input "3,120"
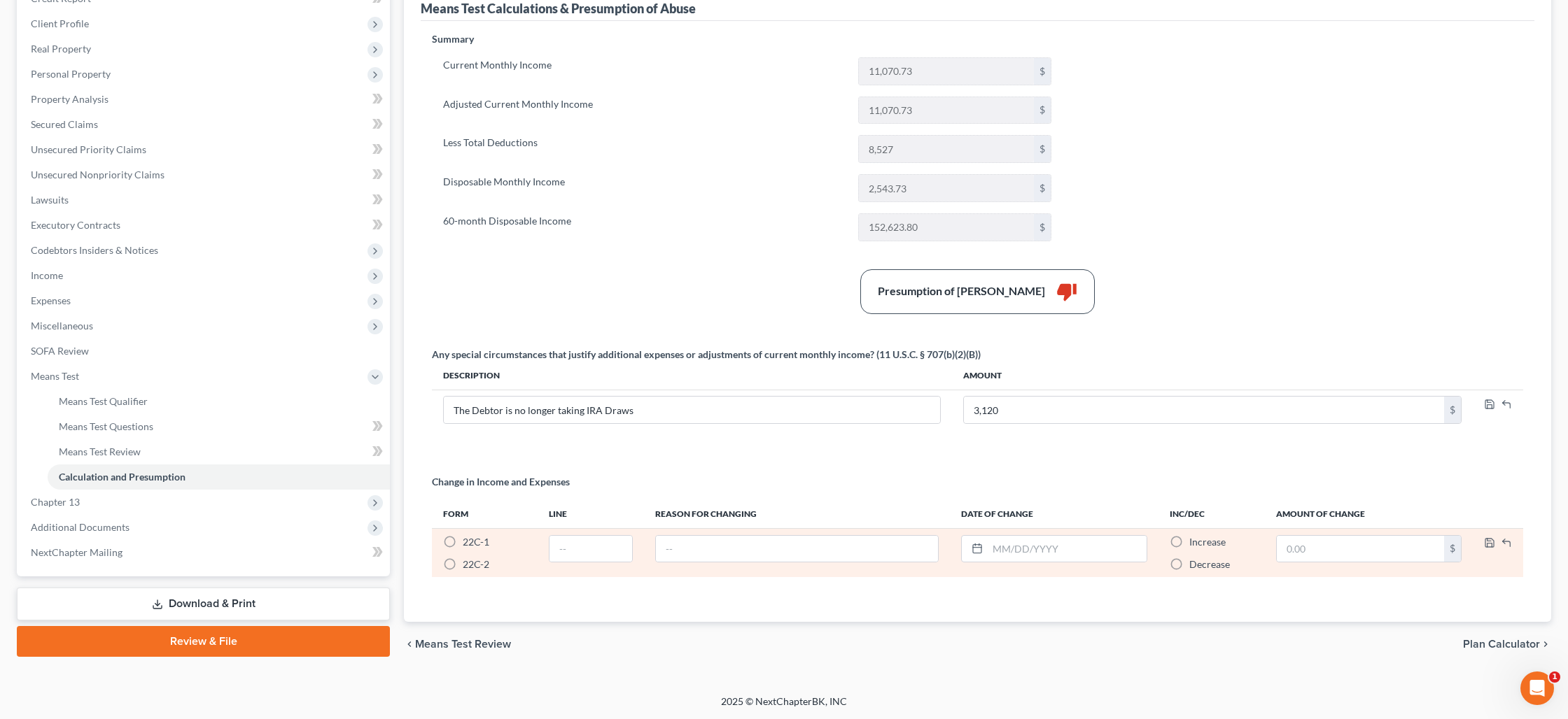
click at [462, 541] on label "22C-1 *" at bounding box center [476, 542] width 27 height 14
click at [468, 541] on input "22C-1 *" at bounding box center [472, 539] width 9 height 9
click at [462, 541] on label "22C-1 *" at bounding box center [476, 542] width 27 height 14
click at [468, 541] on input "22C-1 *" at bounding box center [472, 539] width 9 height 9
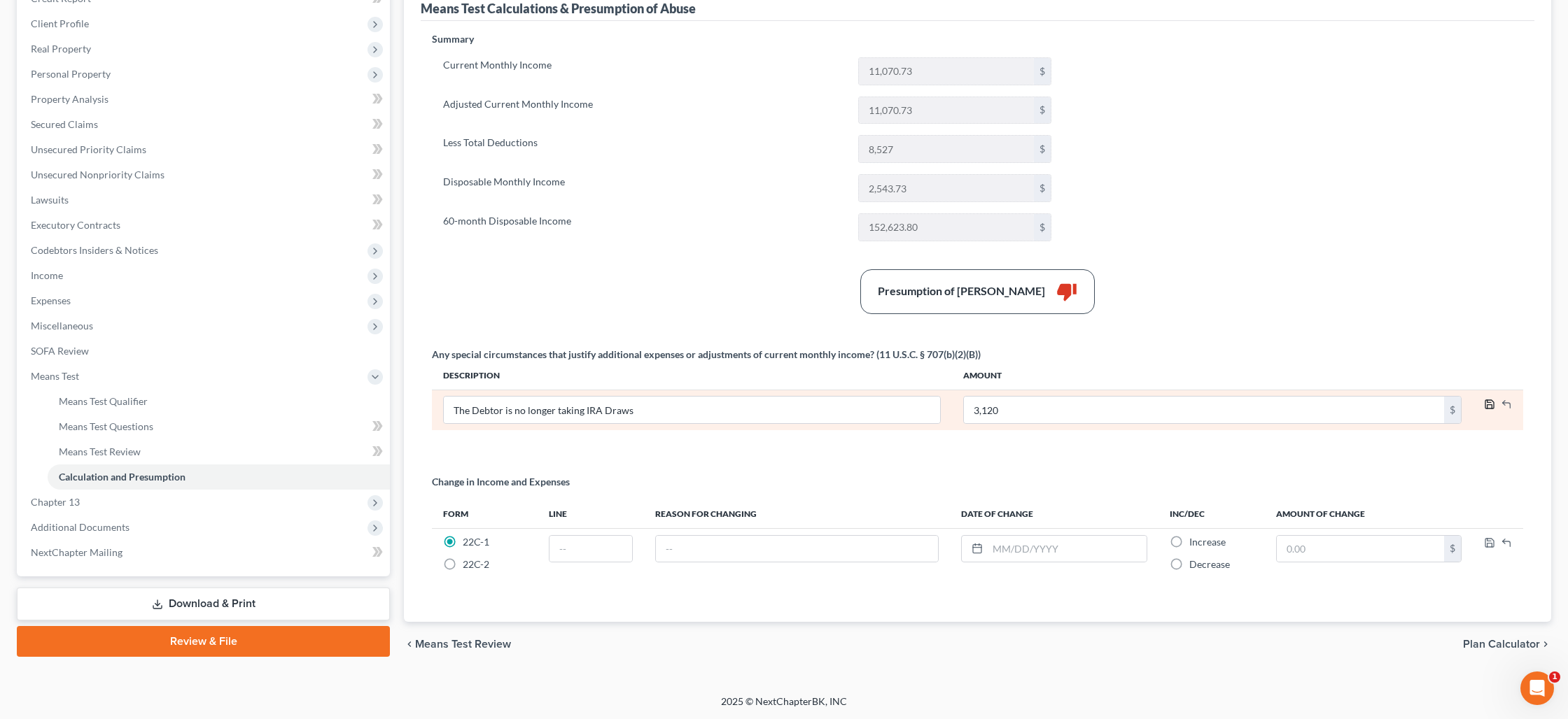
click at [1485, 404] on icon "button" at bounding box center [1490, 404] width 8 height 8
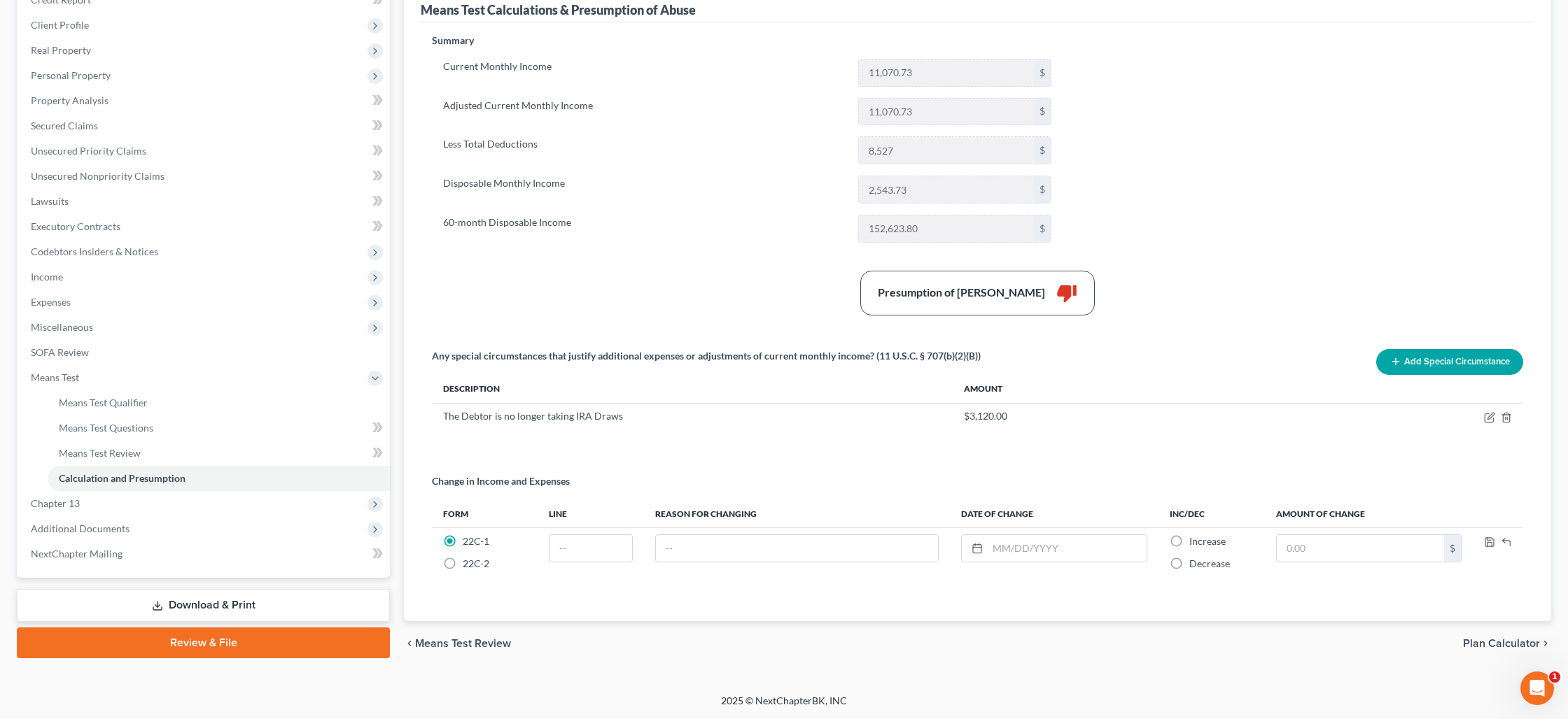
radio input "false"
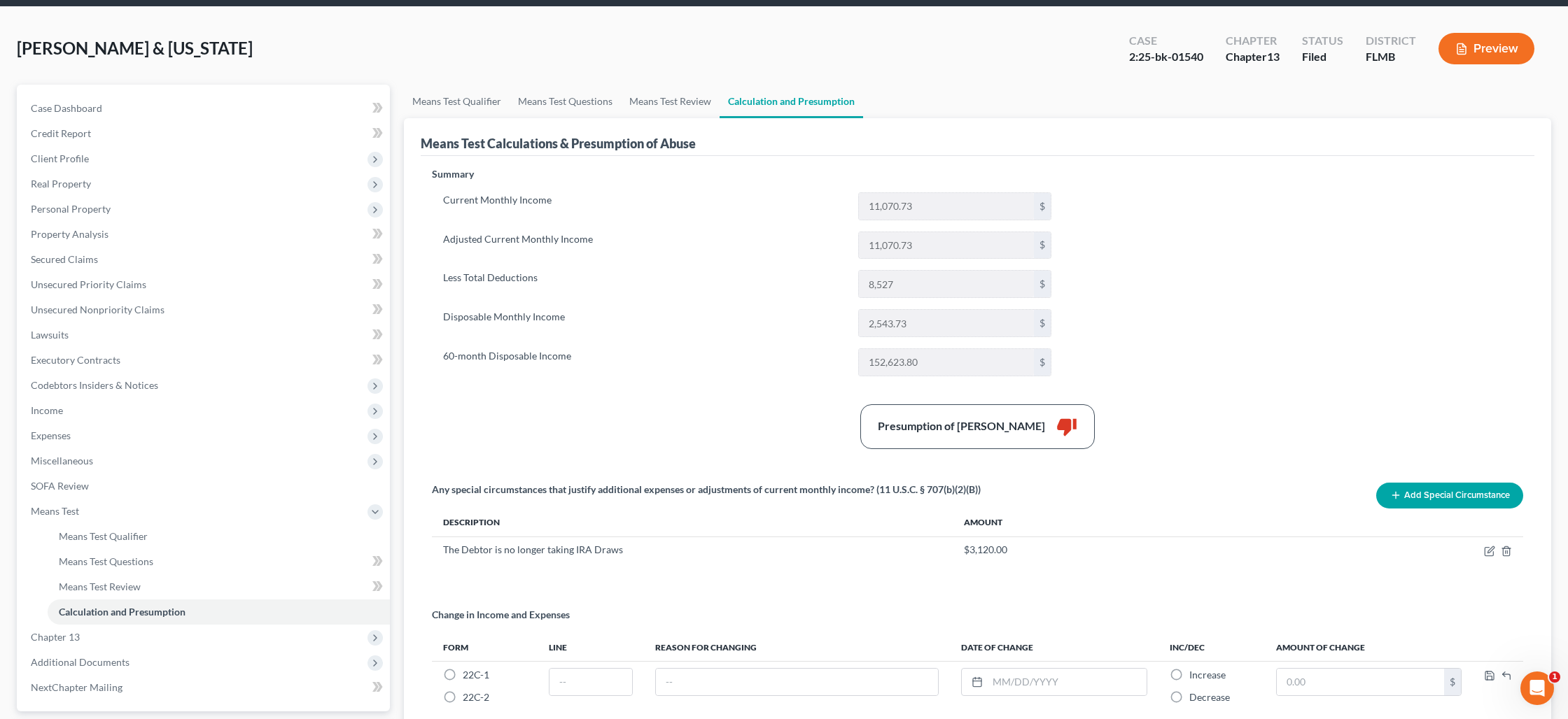
scroll to position [0, 0]
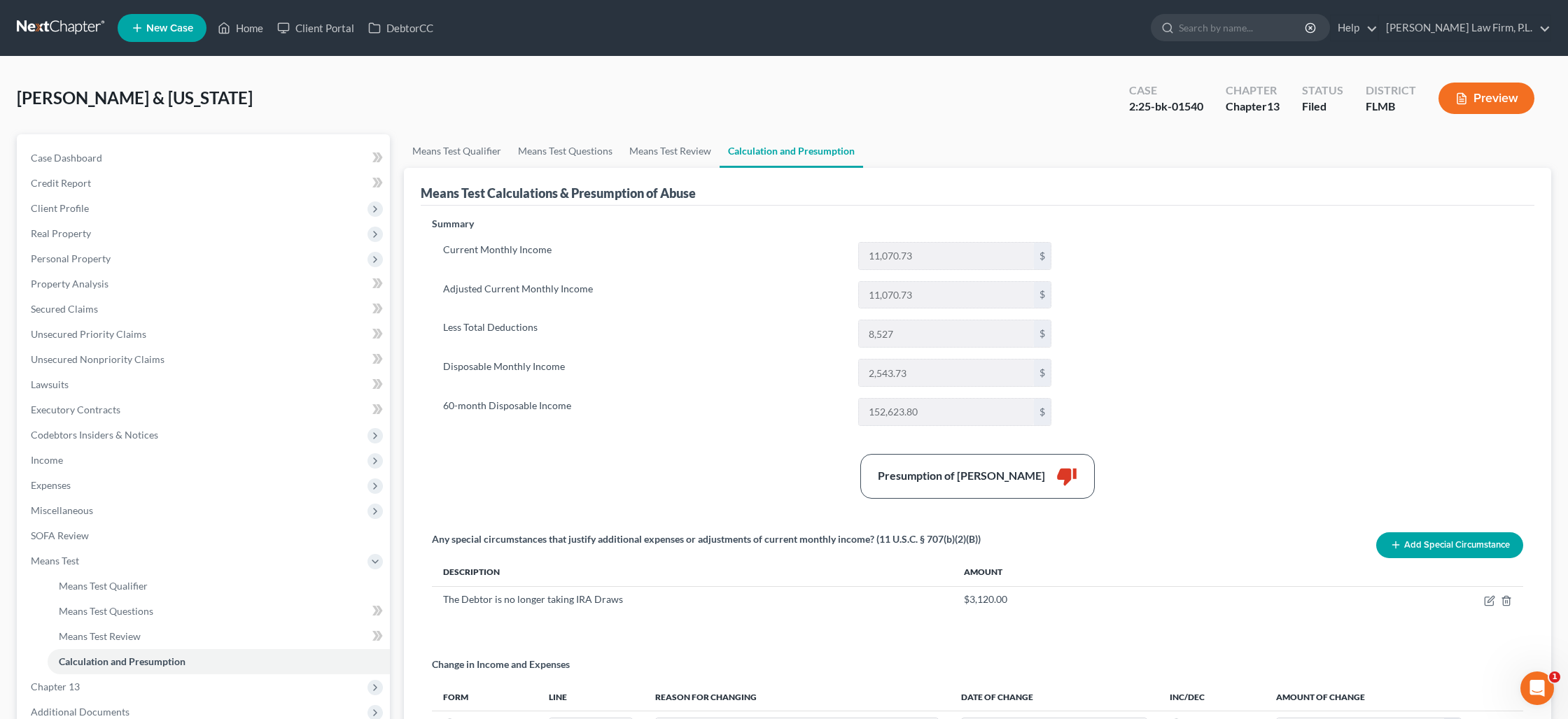
click at [1473, 92] on button "Preview" at bounding box center [1486, 98] width 96 height 32
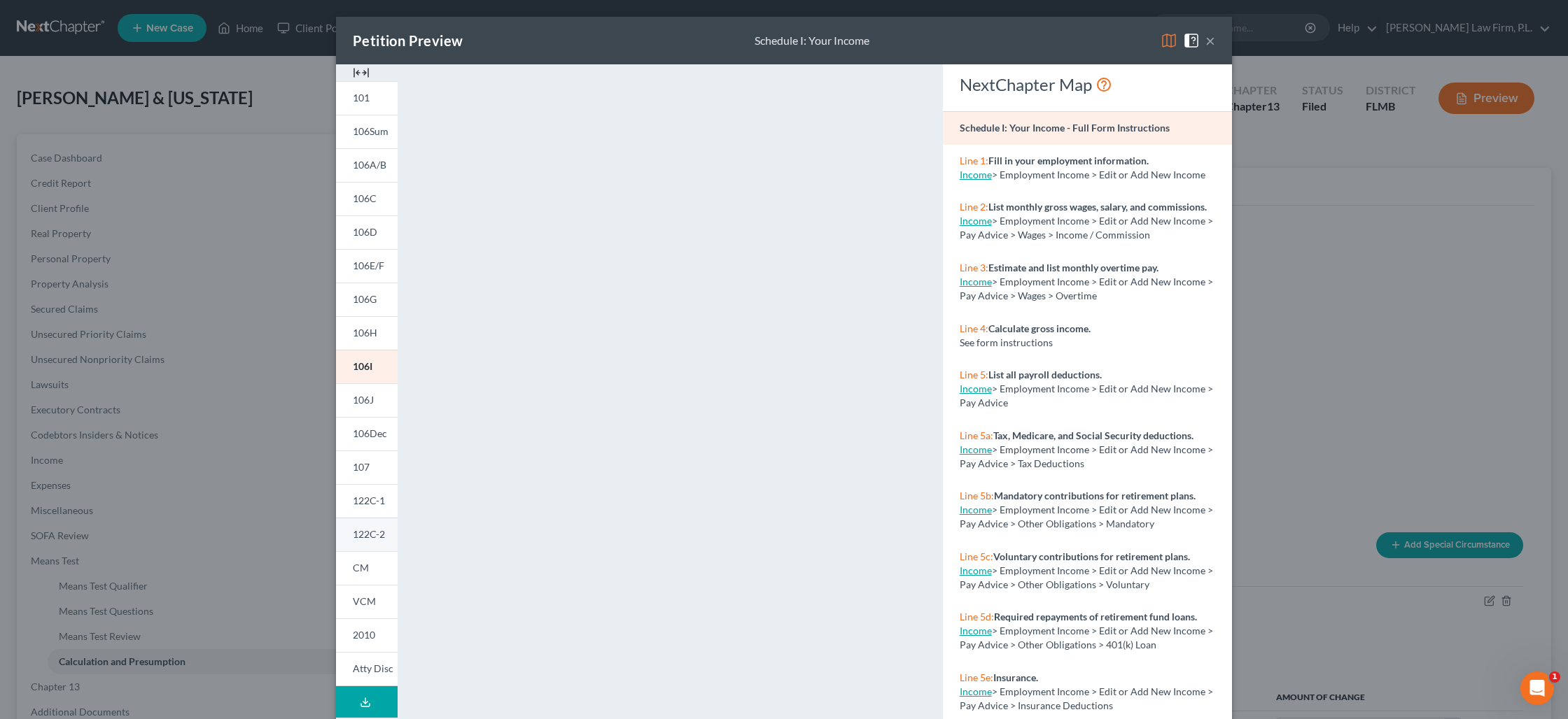
click at [366, 539] on span "122C-2" at bounding box center [369, 533] width 32 height 12
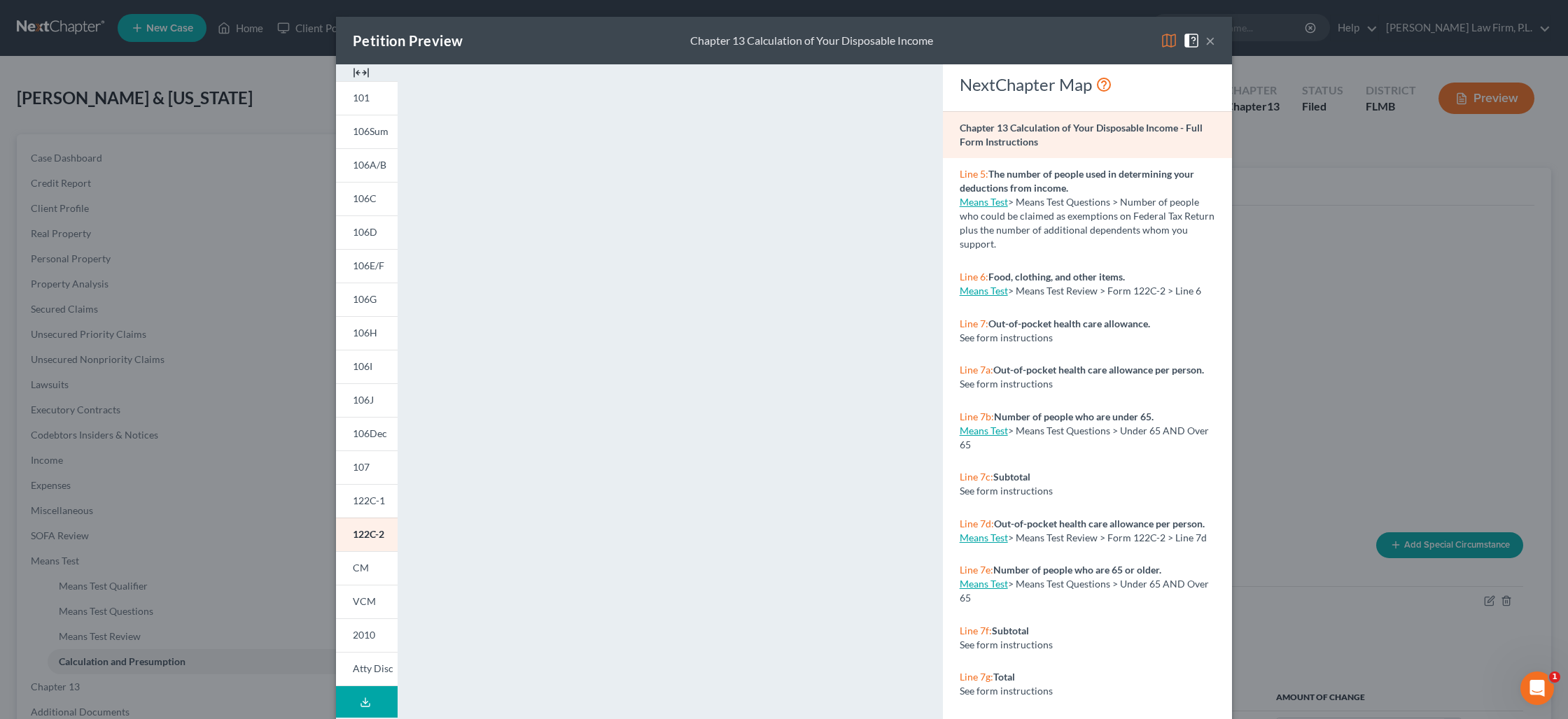
click at [1209, 40] on button "×" at bounding box center [1210, 41] width 10 height 17
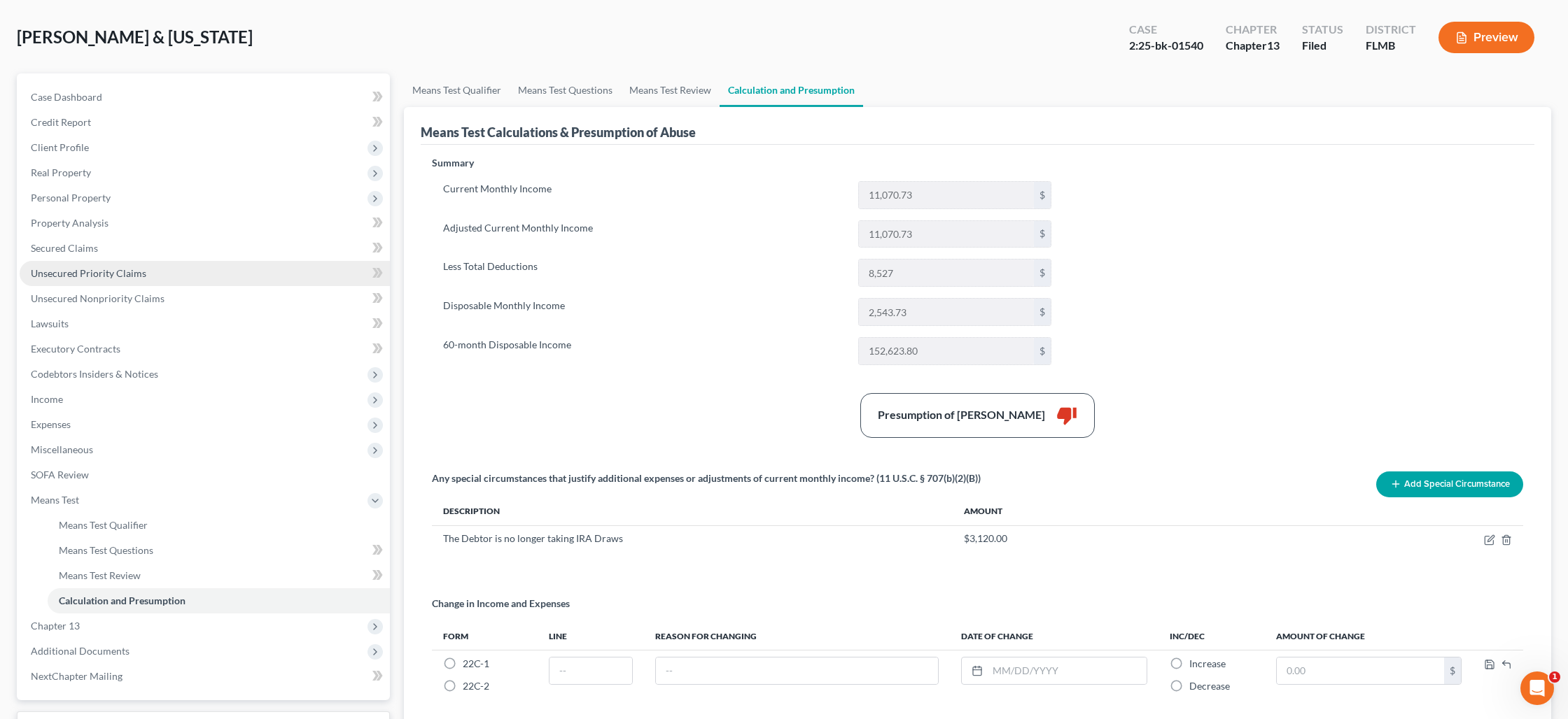
scroll to position [59, 0]
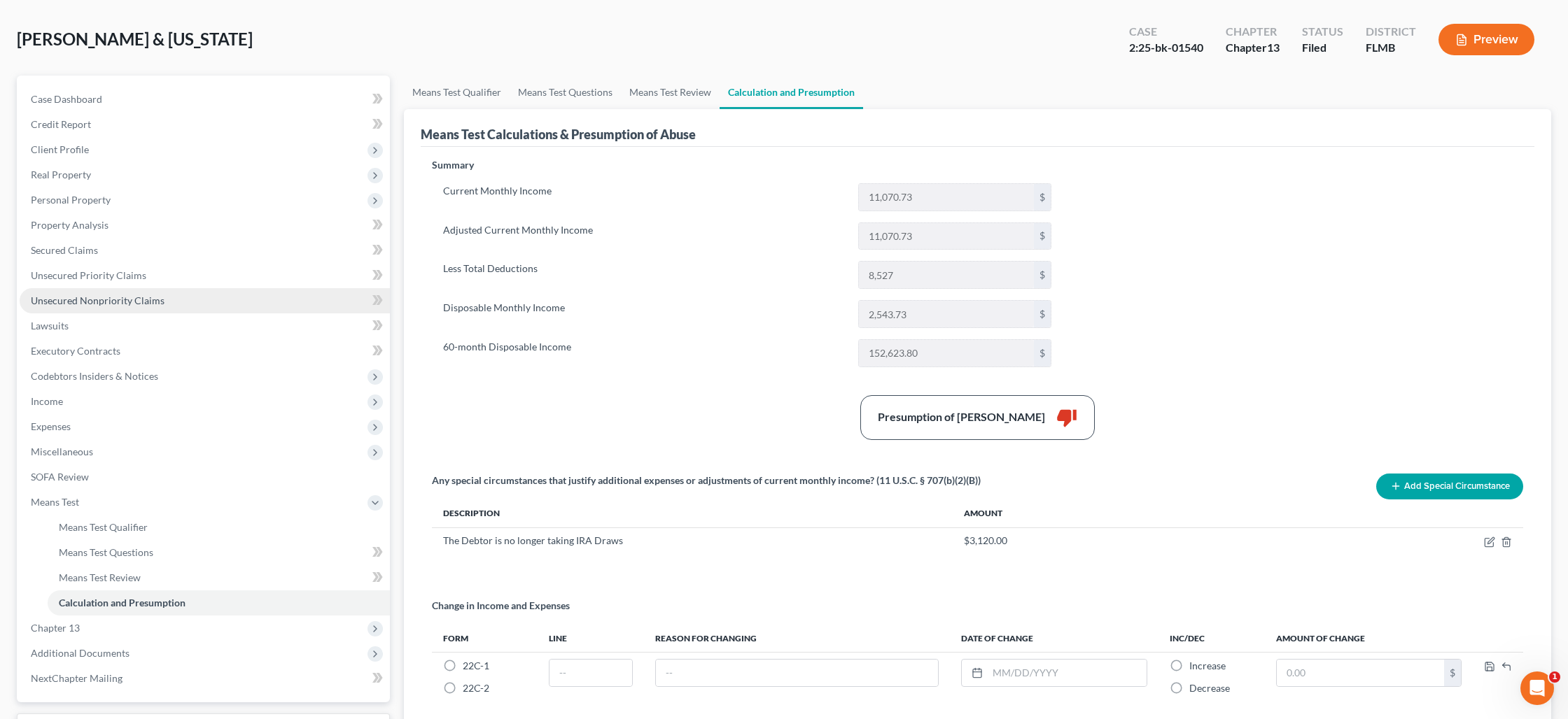
click at [143, 299] on span "Unsecured Nonpriority Claims" at bounding box center [97, 300] width 133 height 12
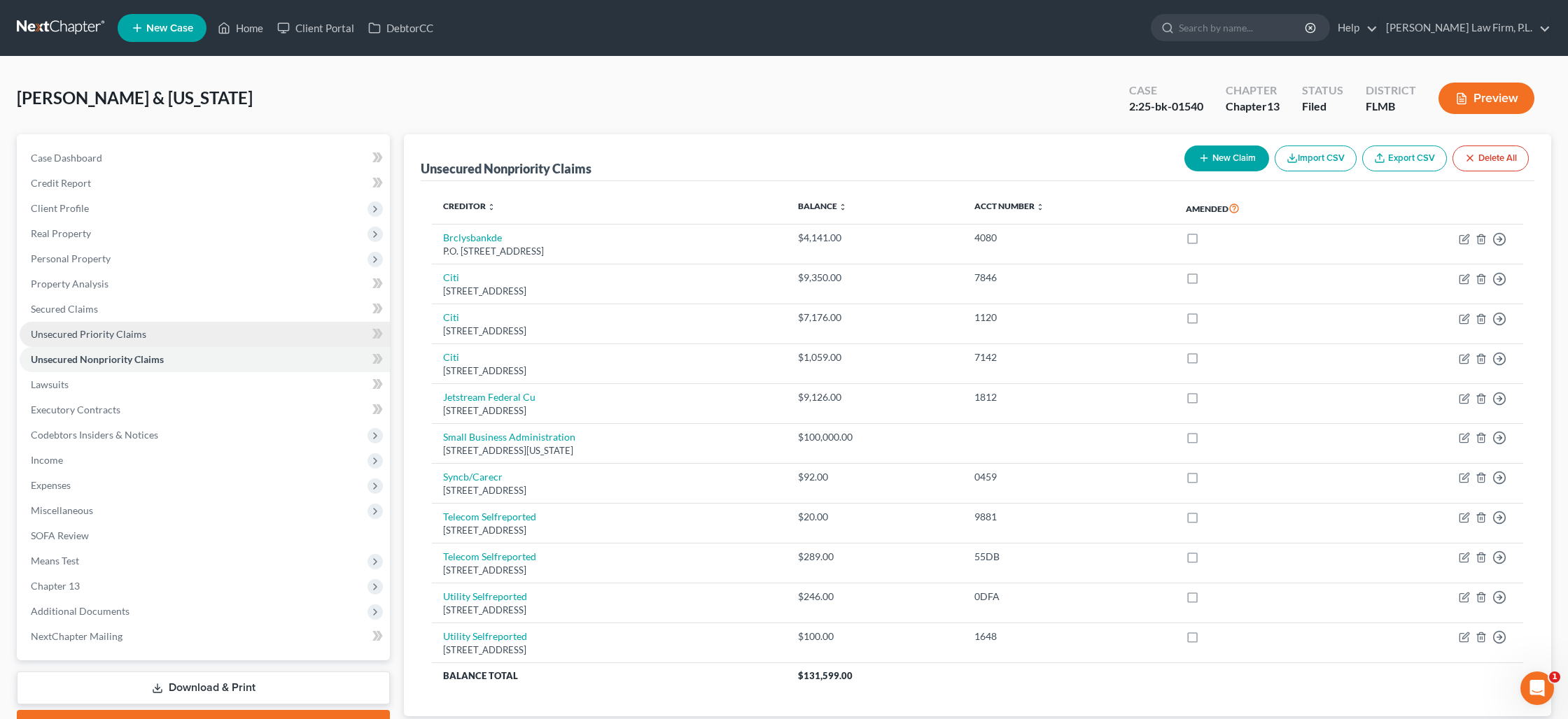
click at [148, 341] on link "Unsecured Priority Claims" at bounding box center [205, 334] width 370 height 25
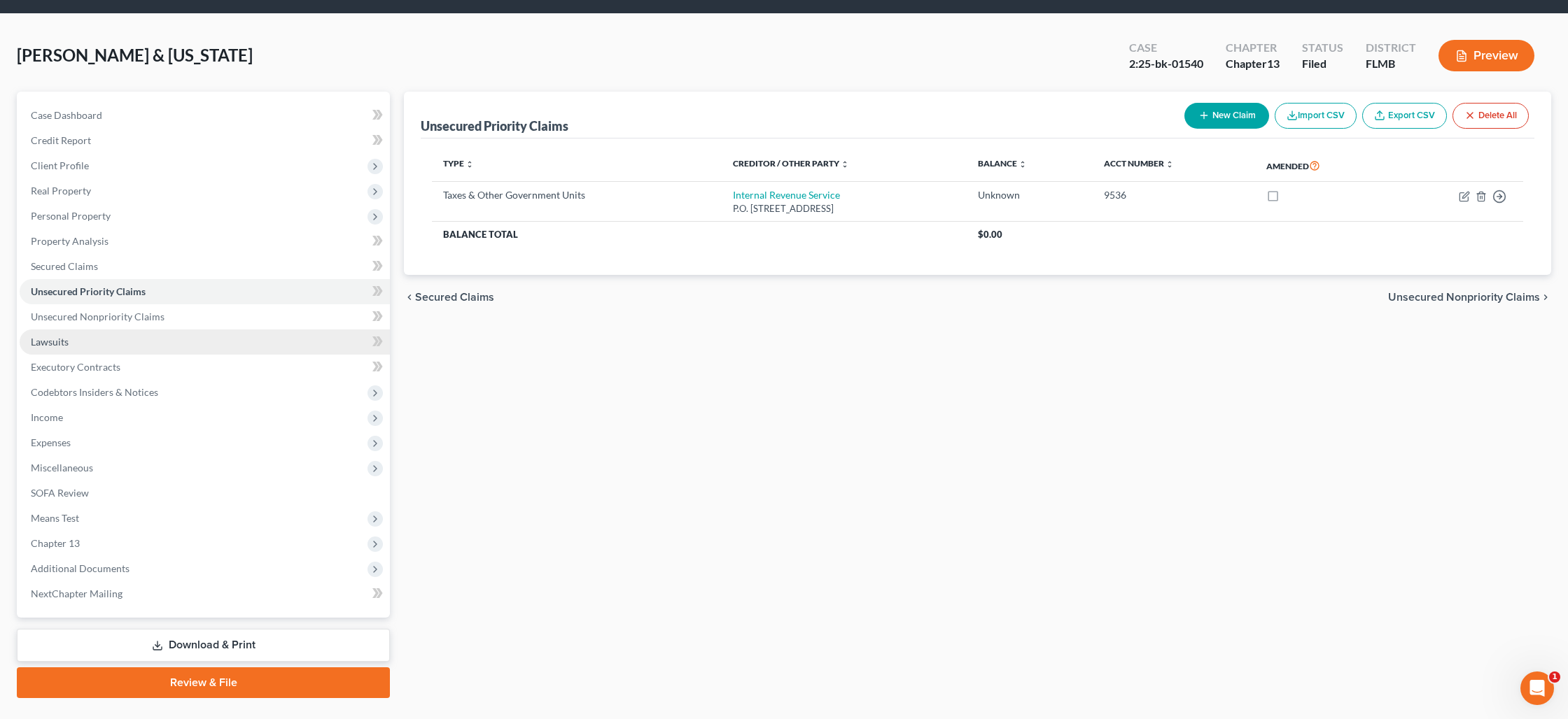
scroll to position [73, 0]
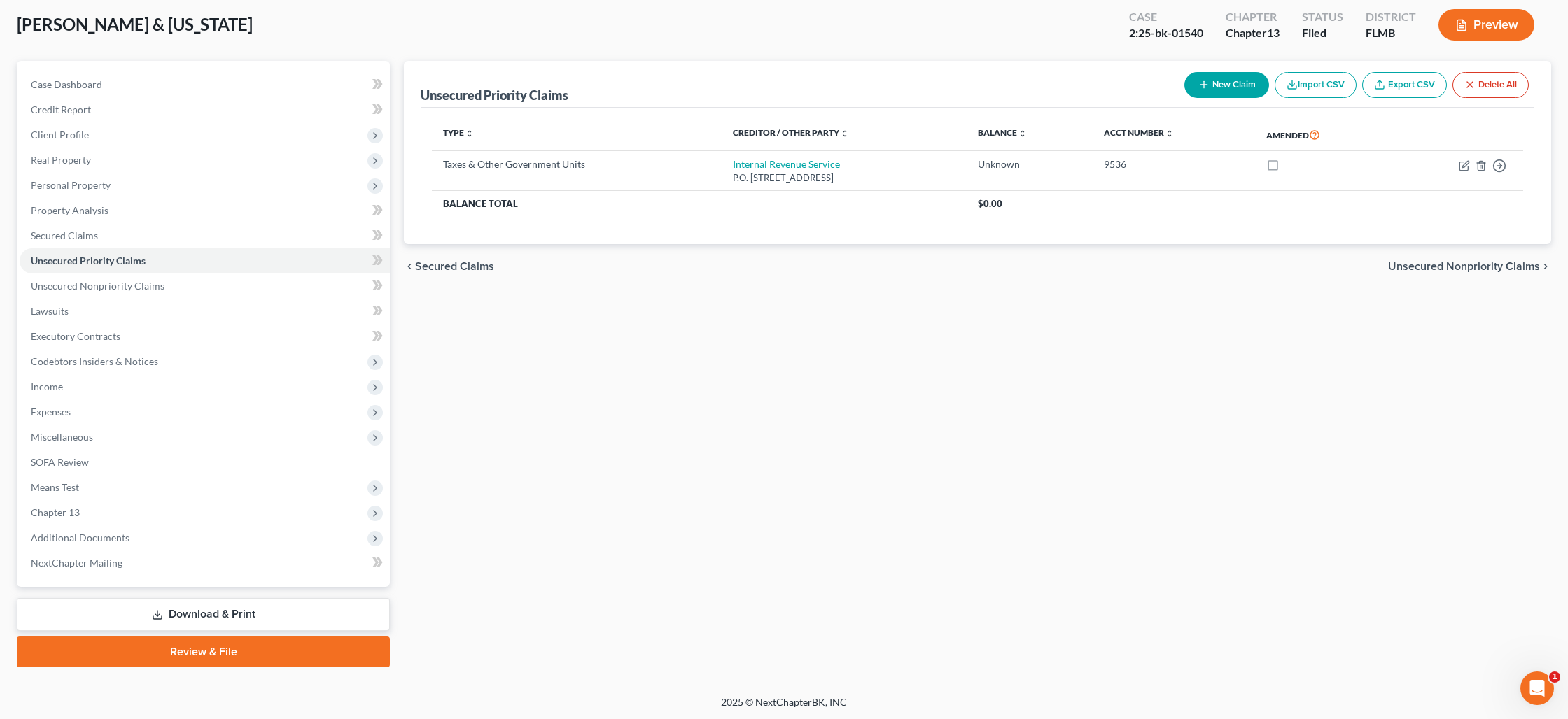
click at [220, 609] on link "Download & Print" at bounding box center [203, 615] width 373 height 33
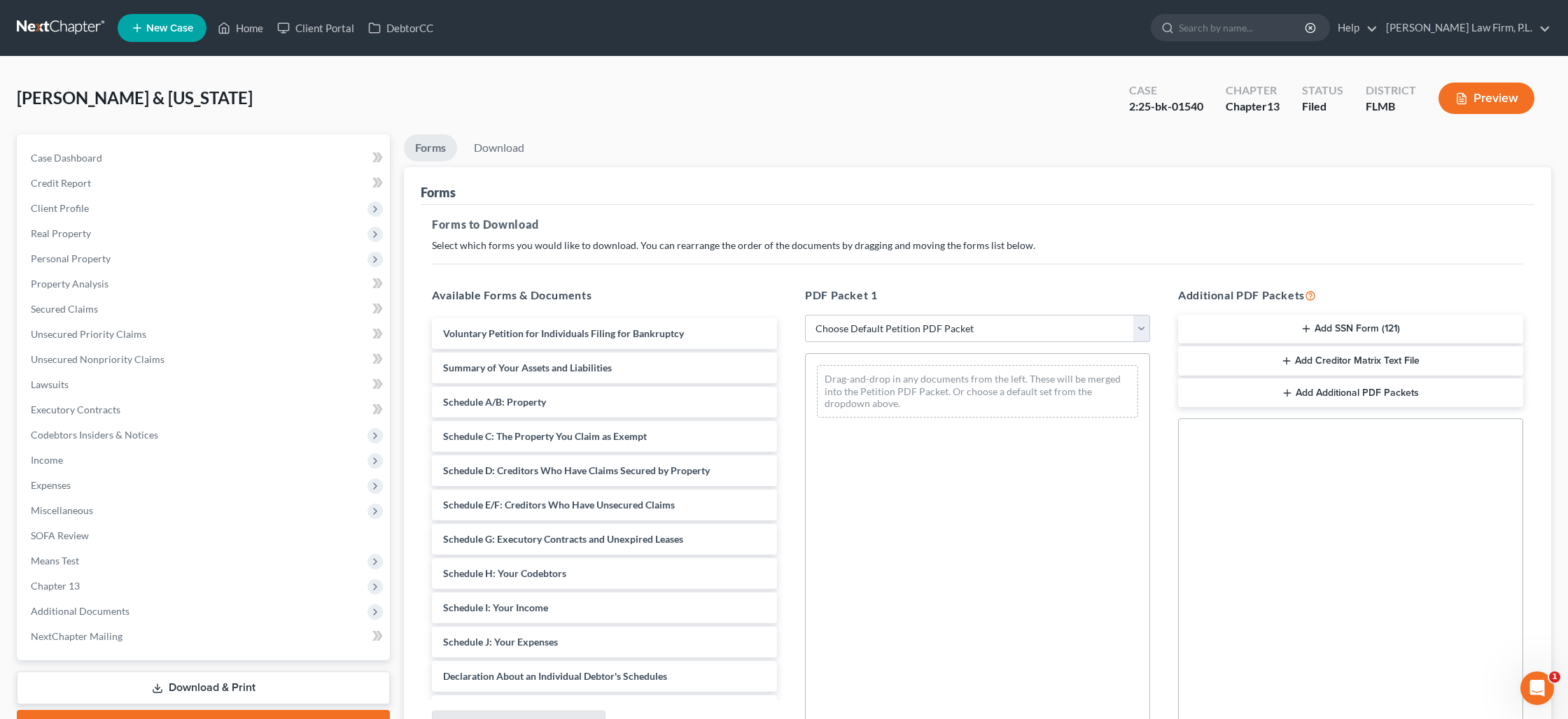
click at [1276, 334] on button "Add SSN Form (121)" at bounding box center [1350, 330] width 345 height 30
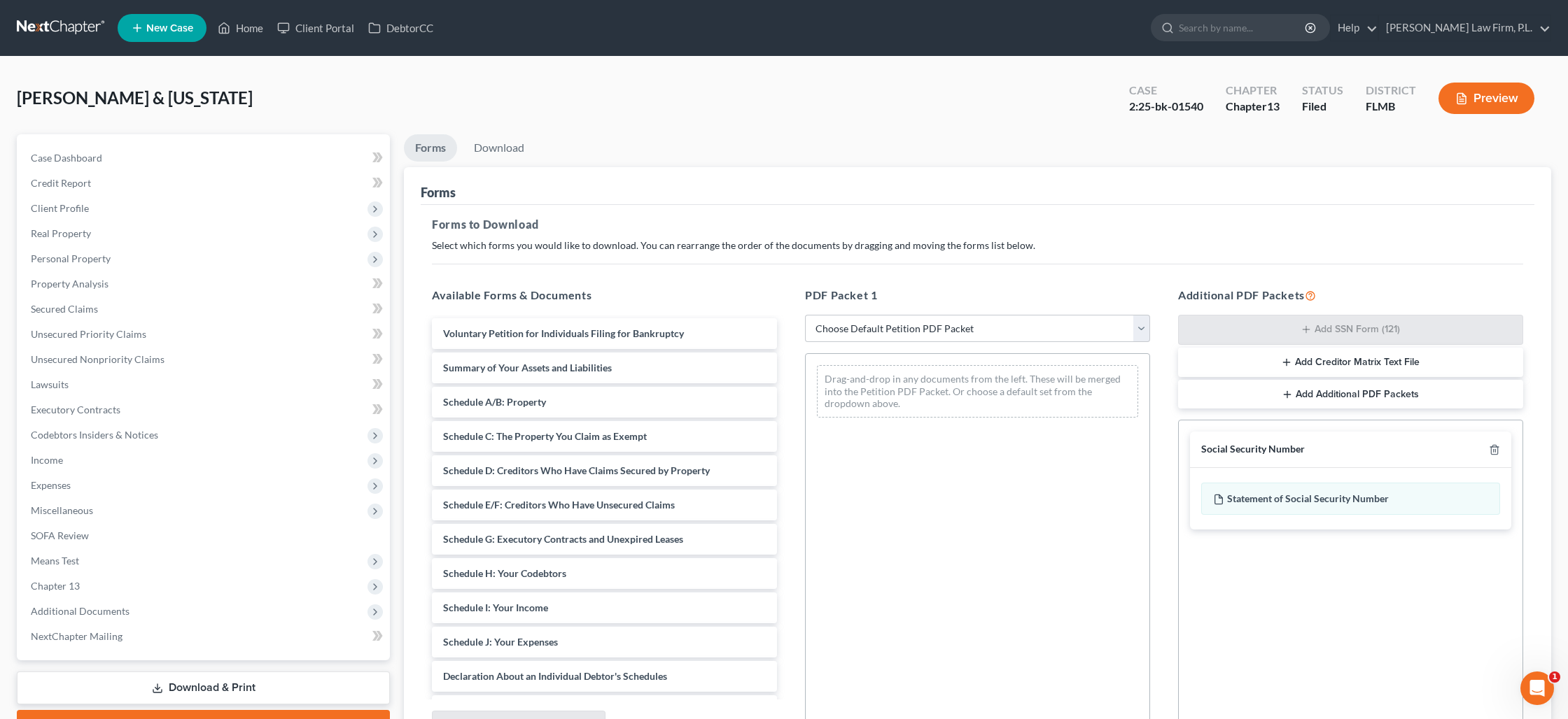
scroll to position [144, 0]
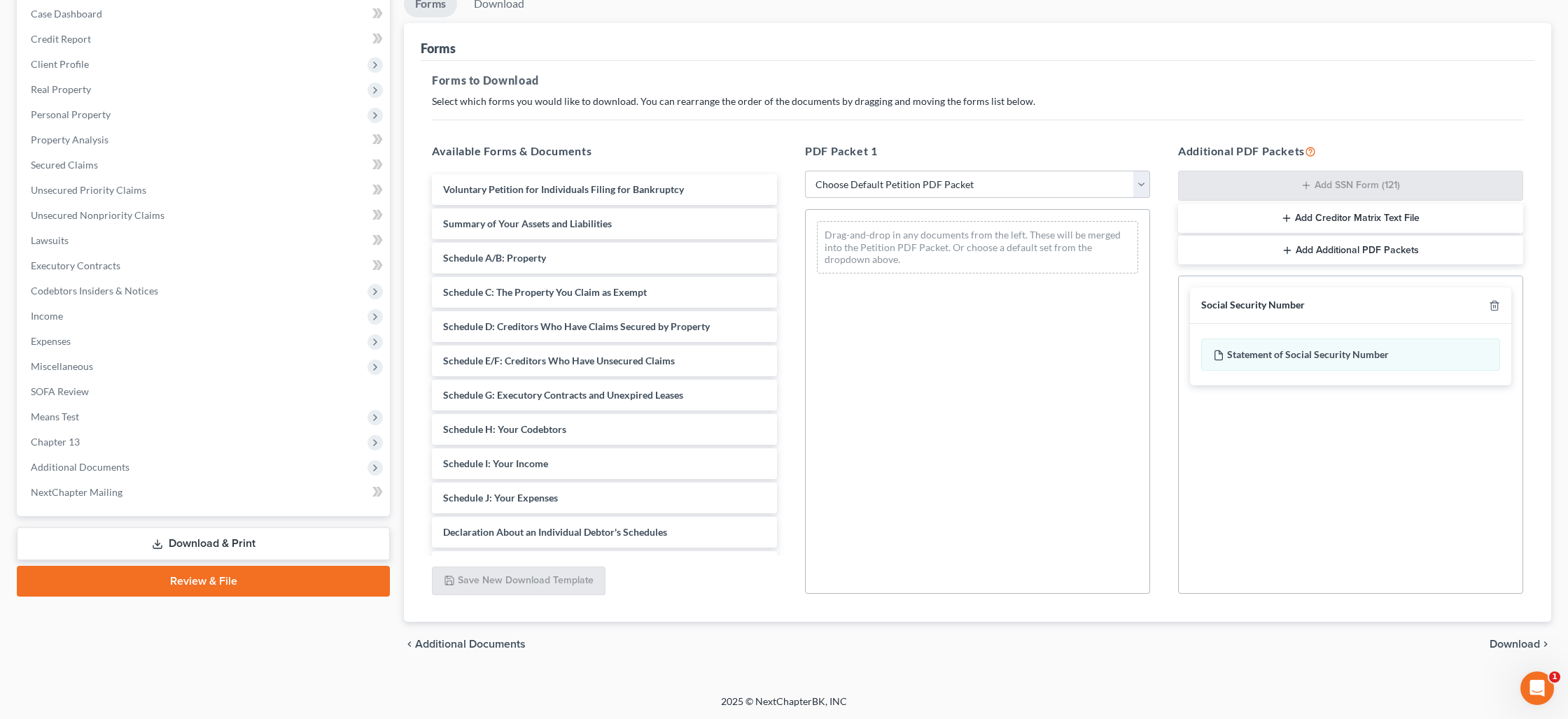
click at [1513, 641] on span "Download" at bounding box center [1514, 644] width 50 height 11
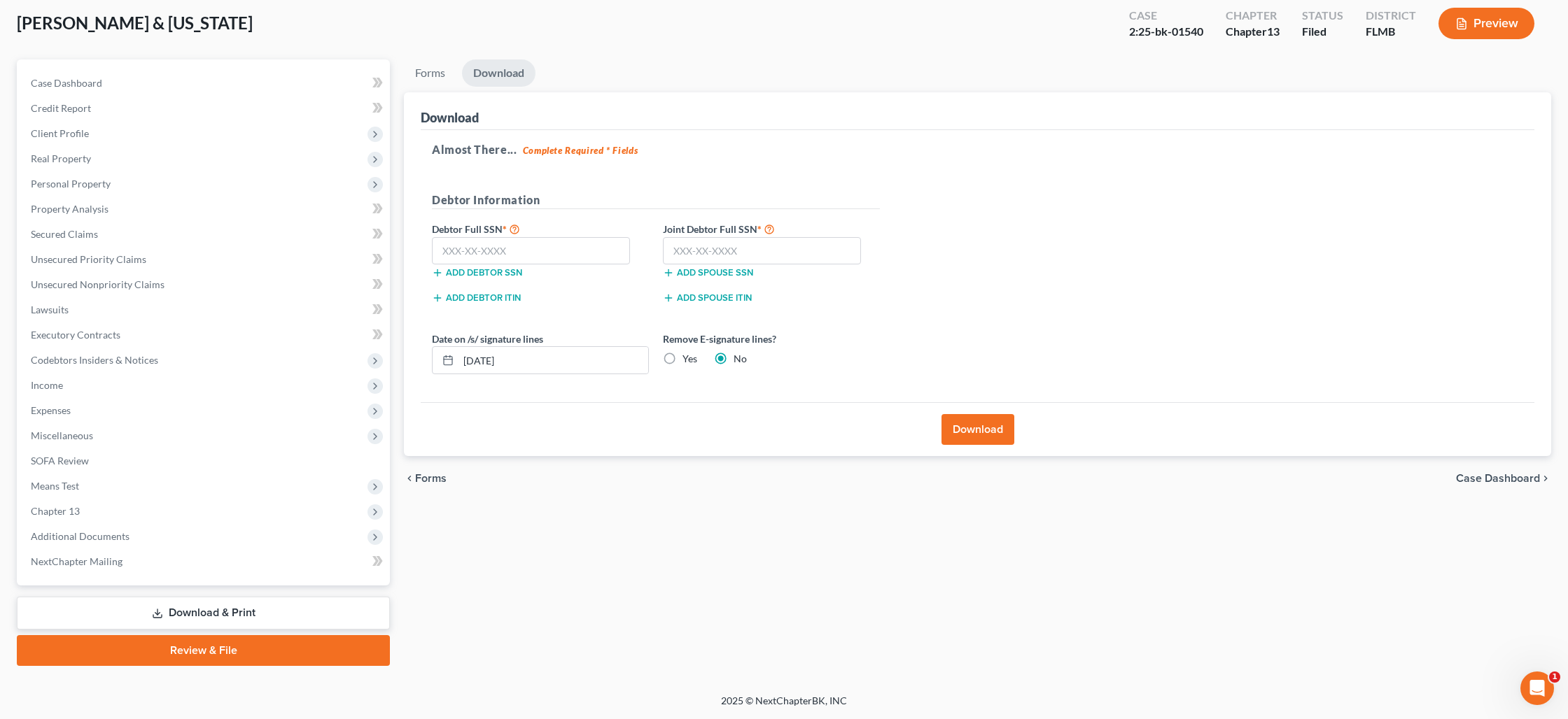
scroll to position [73, 0]
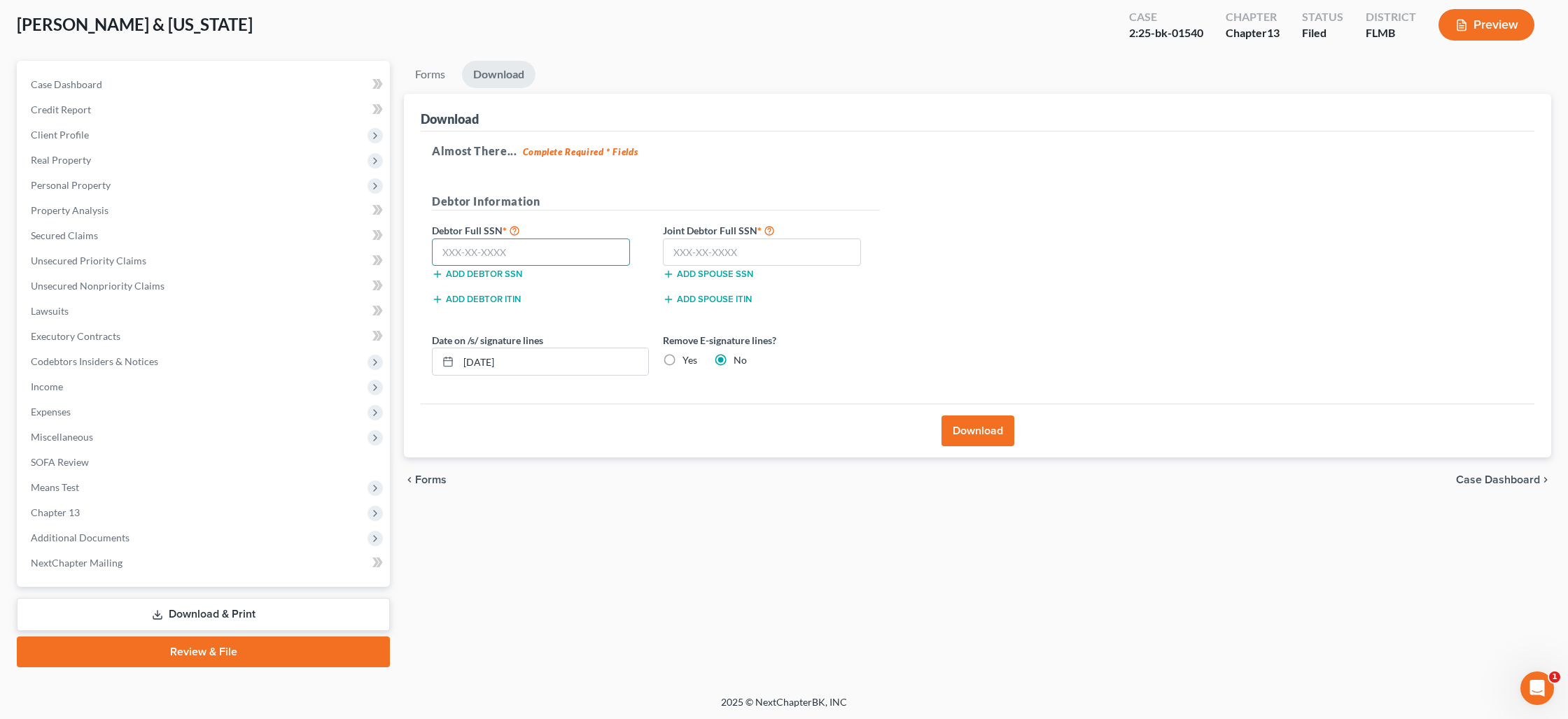
click at [526, 255] on input "text" at bounding box center [531, 253] width 198 height 28
type input "050-48-9536"
type input "097-58-4207"
click at [969, 428] on button "Download" at bounding box center [977, 431] width 73 height 31
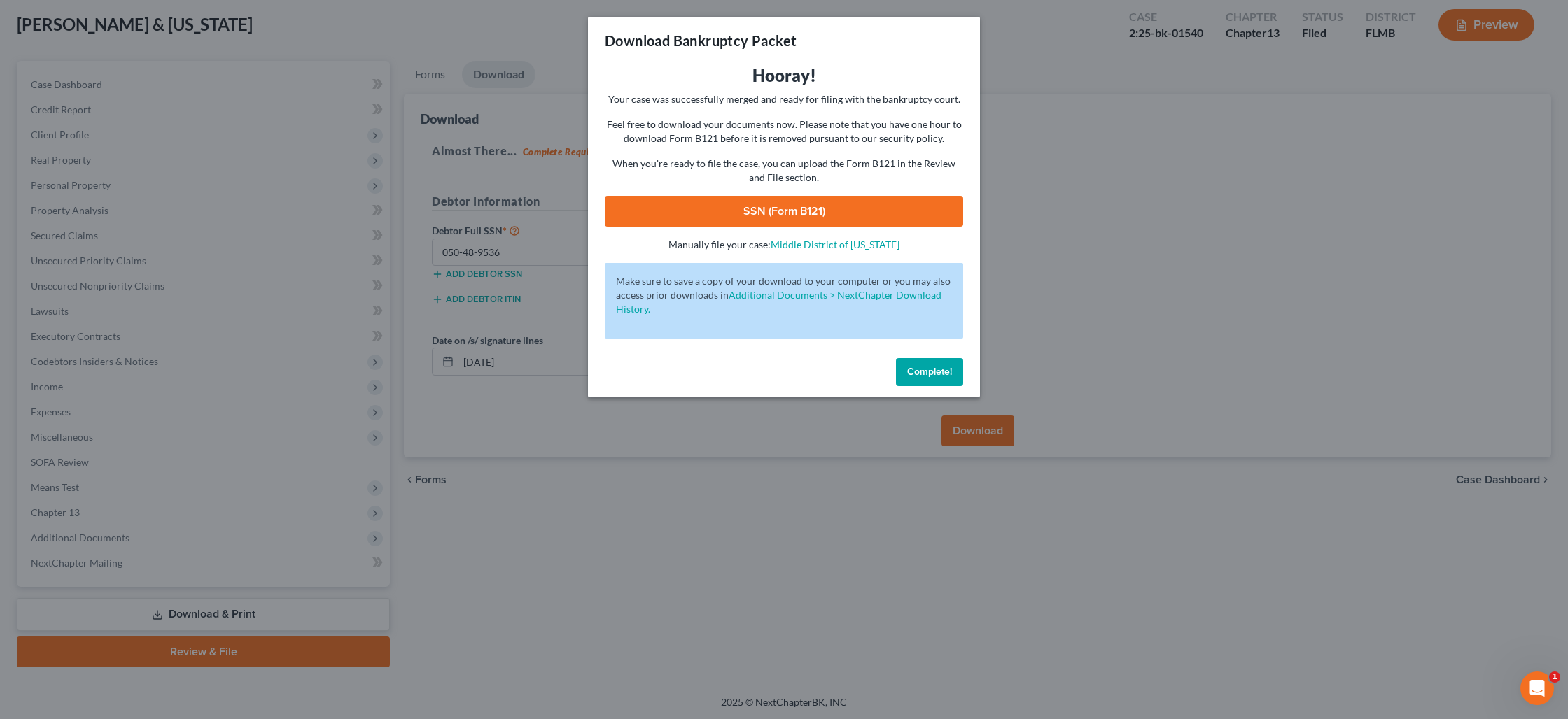
click at [920, 369] on span "Complete!" at bounding box center [929, 371] width 44 height 12
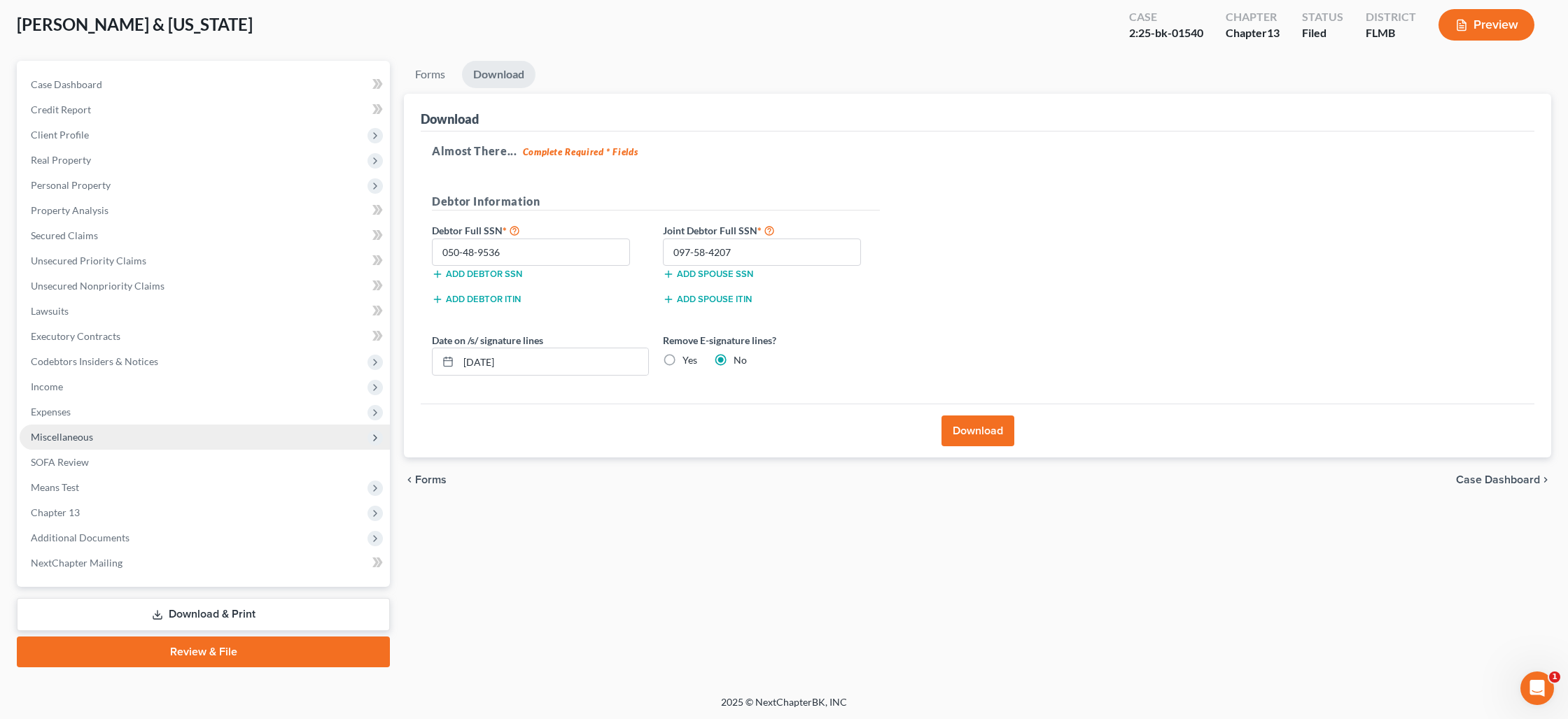
click at [77, 443] on span "Miscellaneous" at bounding box center [205, 437] width 370 height 25
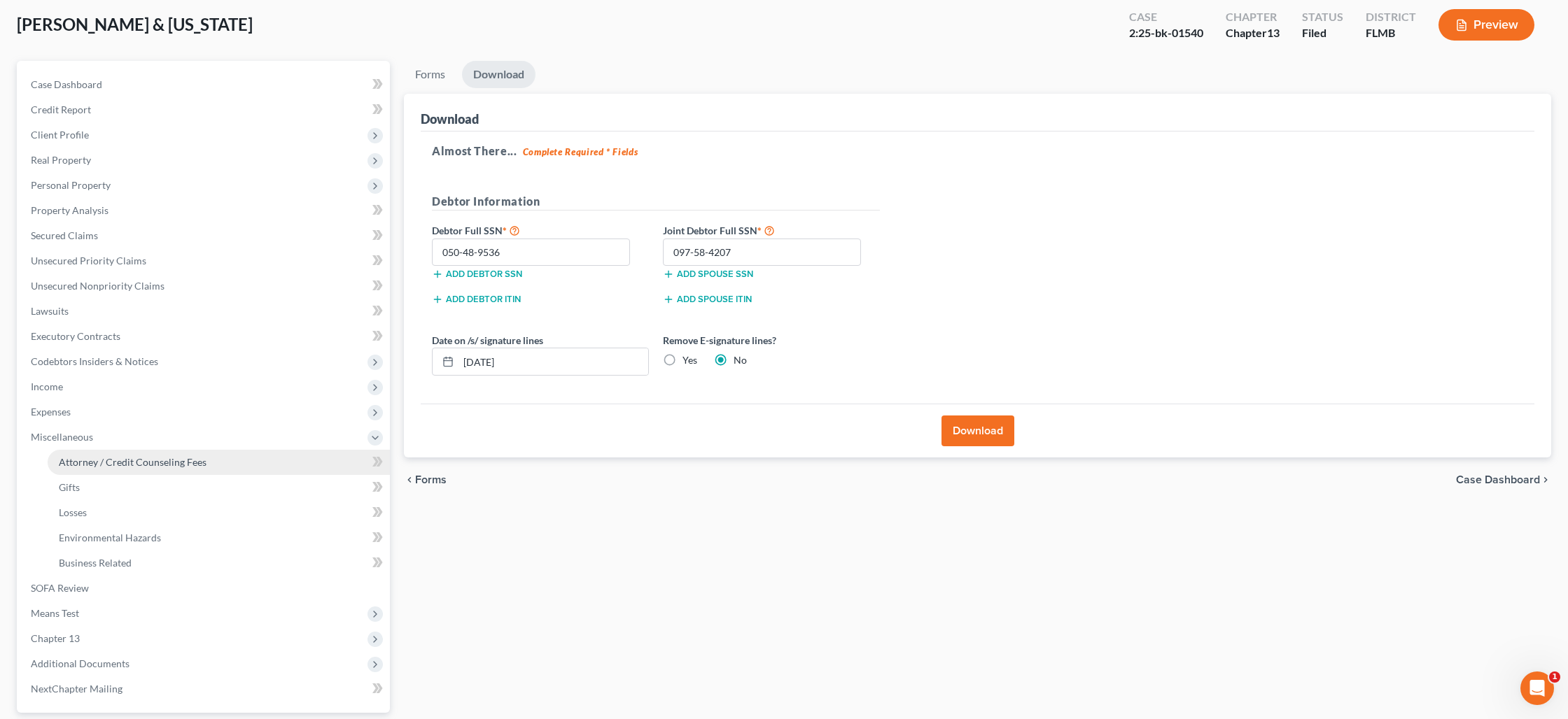
click at [97, 458] on span "Attorney / Credit Counseling Fees" at bounding box center [132, 461] width 148 height 12
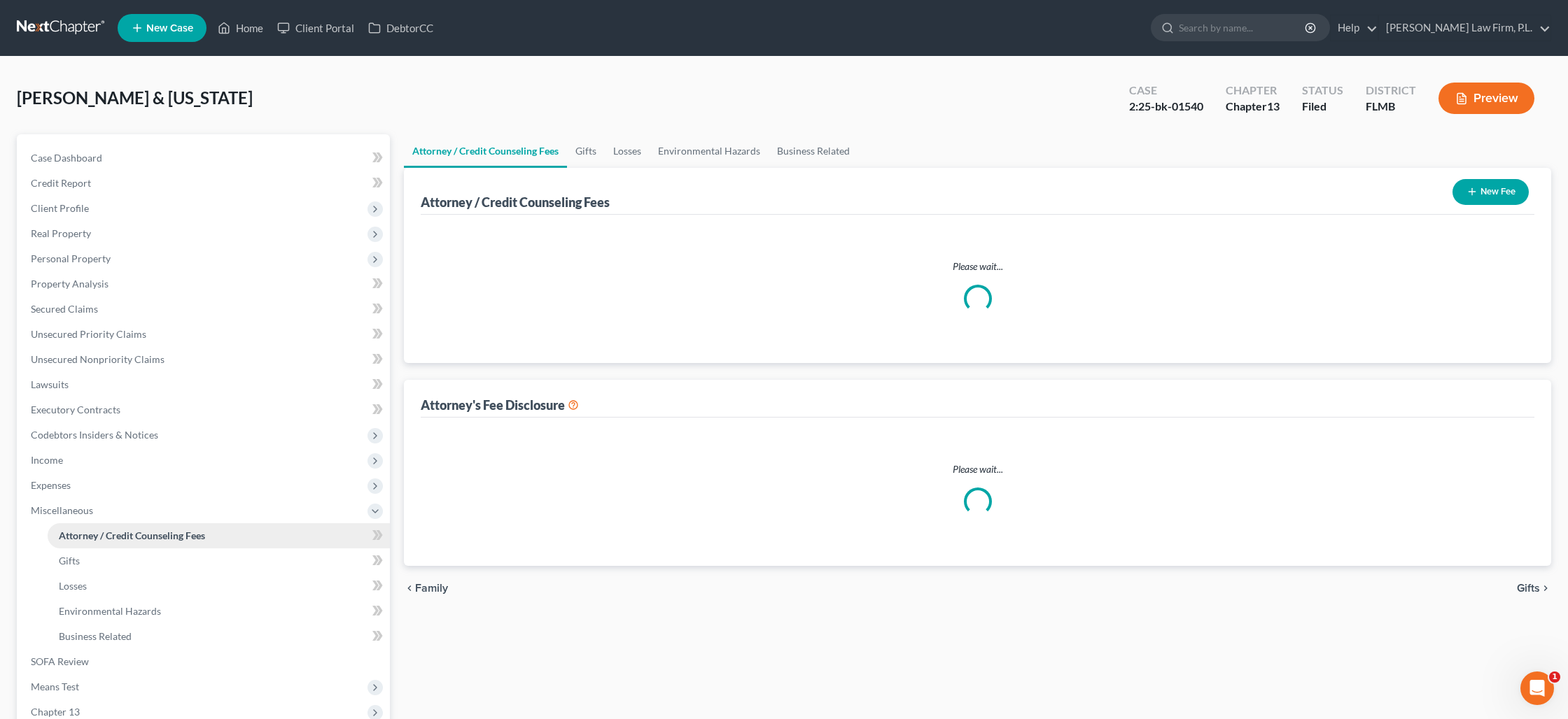
select select "0"
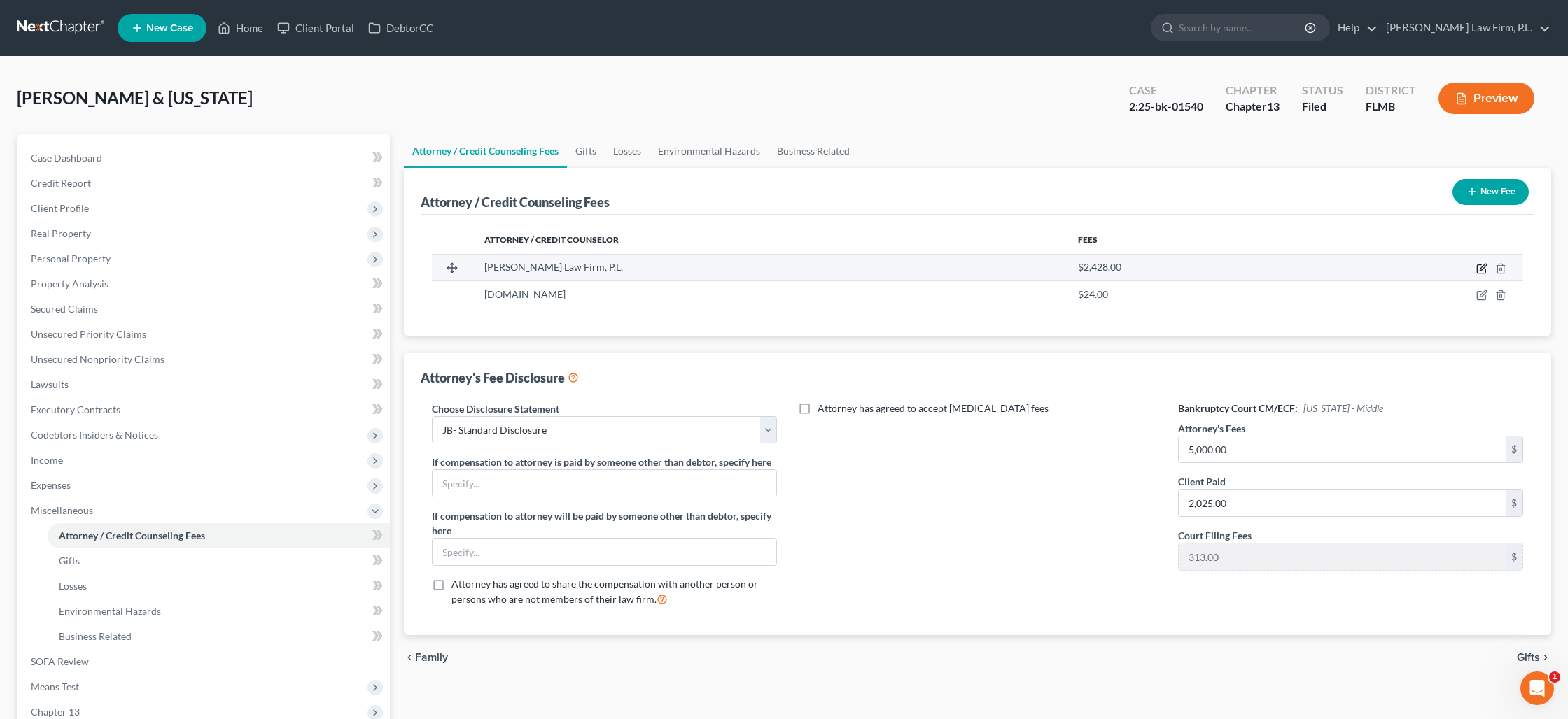
click at [1480, 271] on icon "button" at bounding box center [1482, 269] width 11 height 11
select select "9"
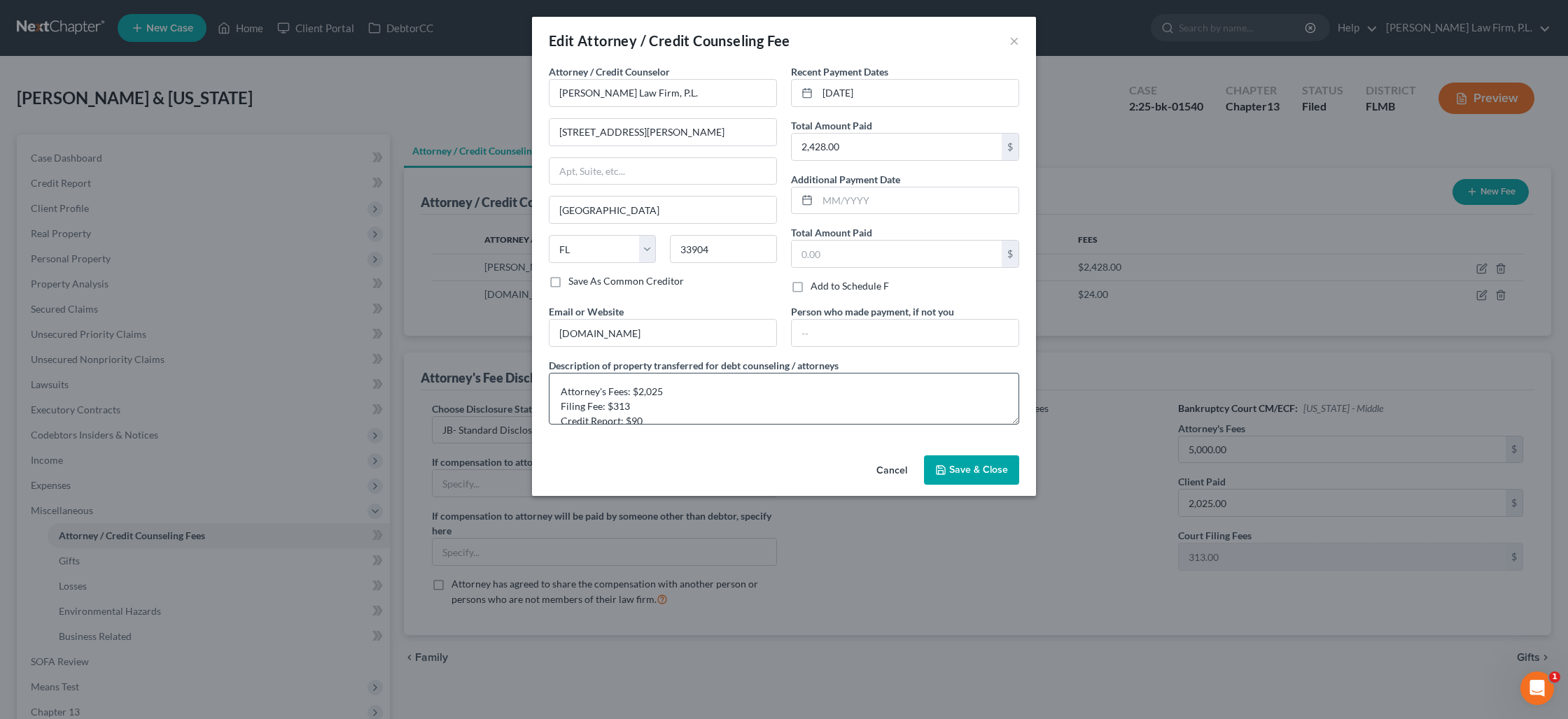
scroll to position [15, 0]
click at [969, 476] on button "Save & Close" at bounding box center [971, 470] width 95 height 30
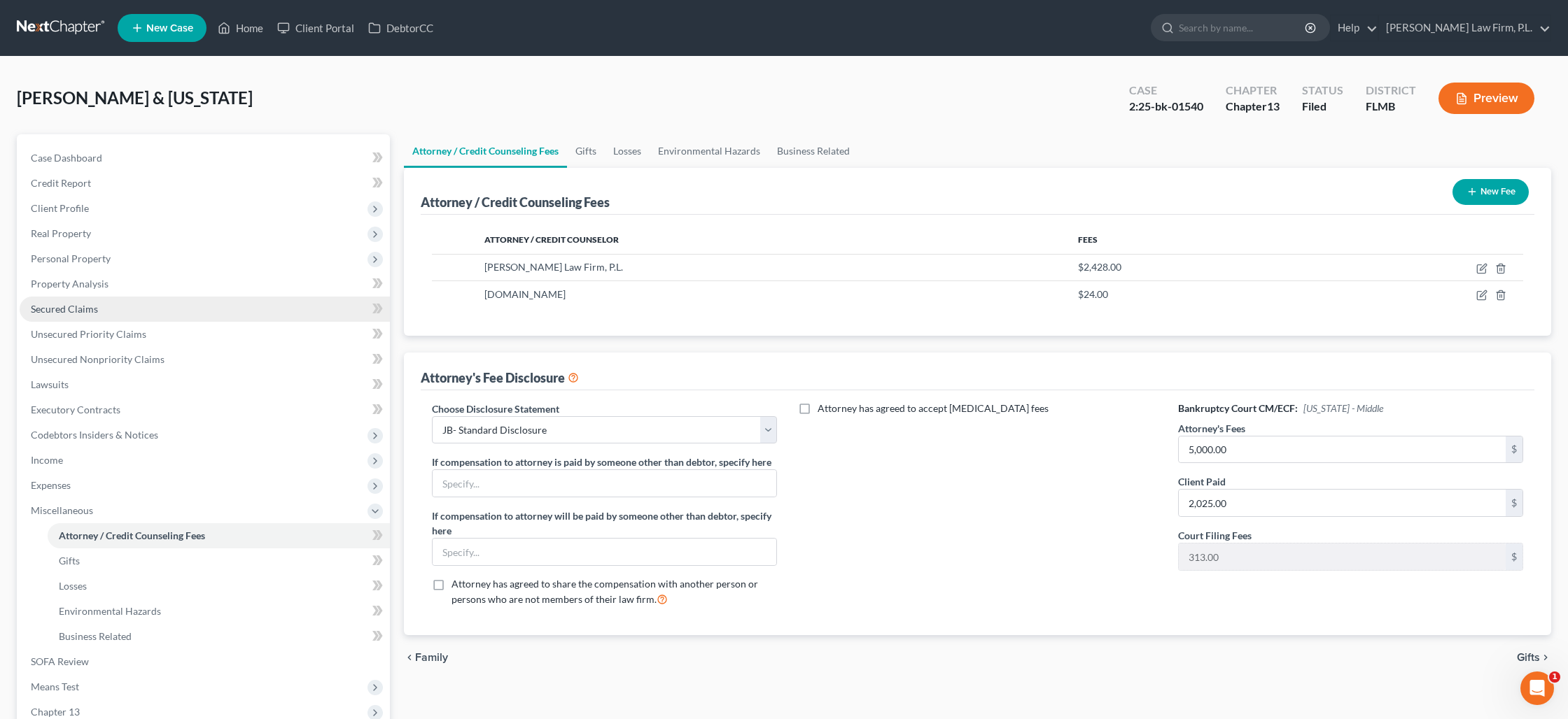
click at [62, 308] on span "Secured Claims" at bounding box center [64, 308] width 67 height 12
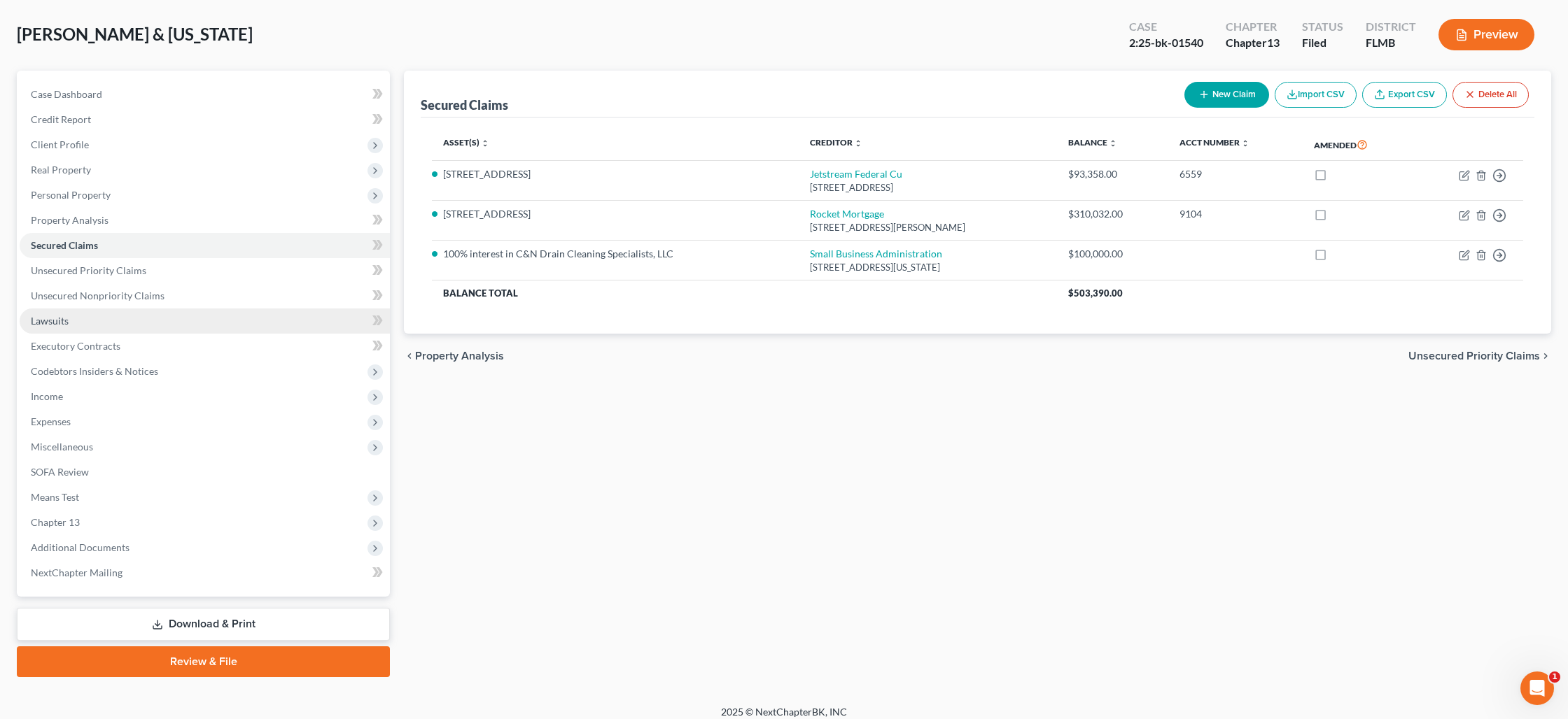
scroll to position [66, 0]
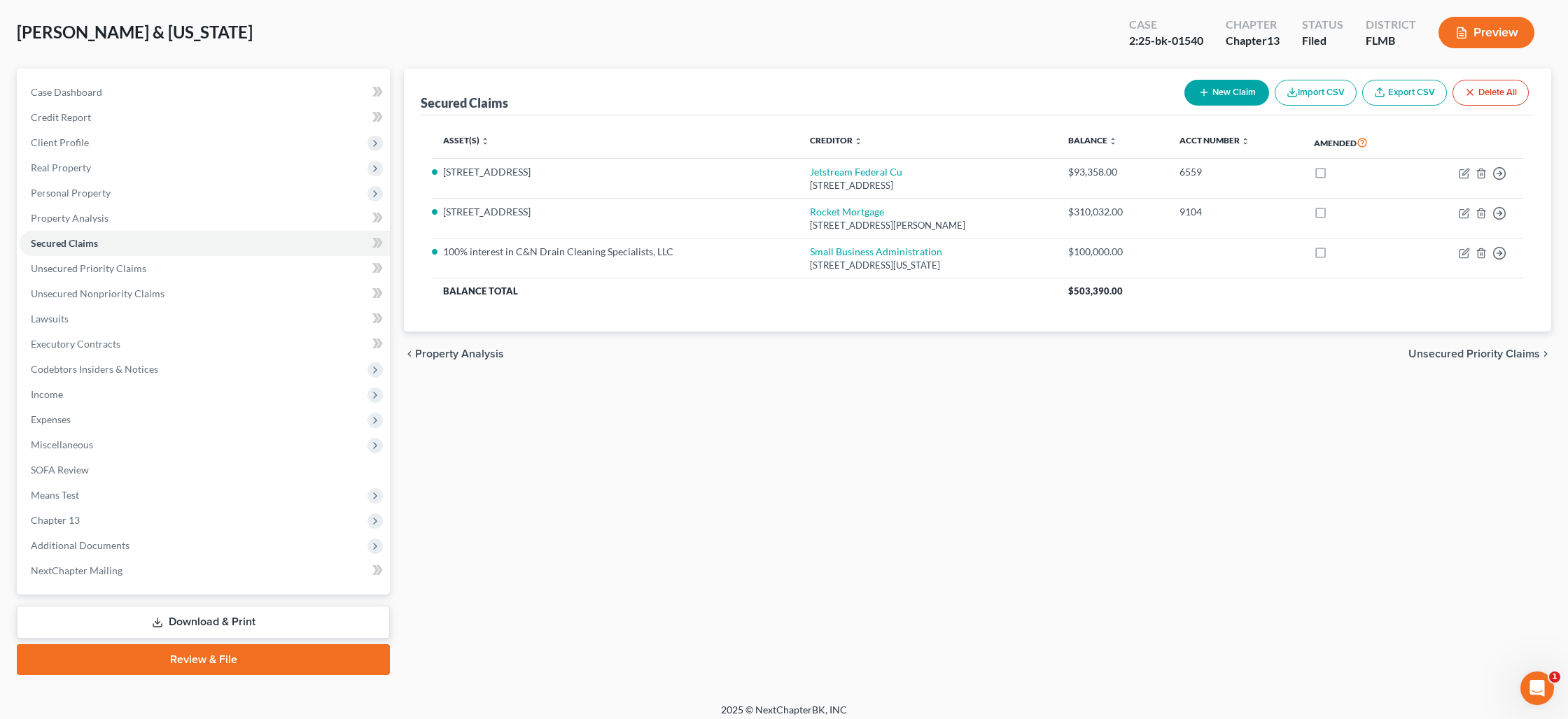
click at [226, 622] on link "Download & Print" at bounding box center [203, 622] width 373 height 33
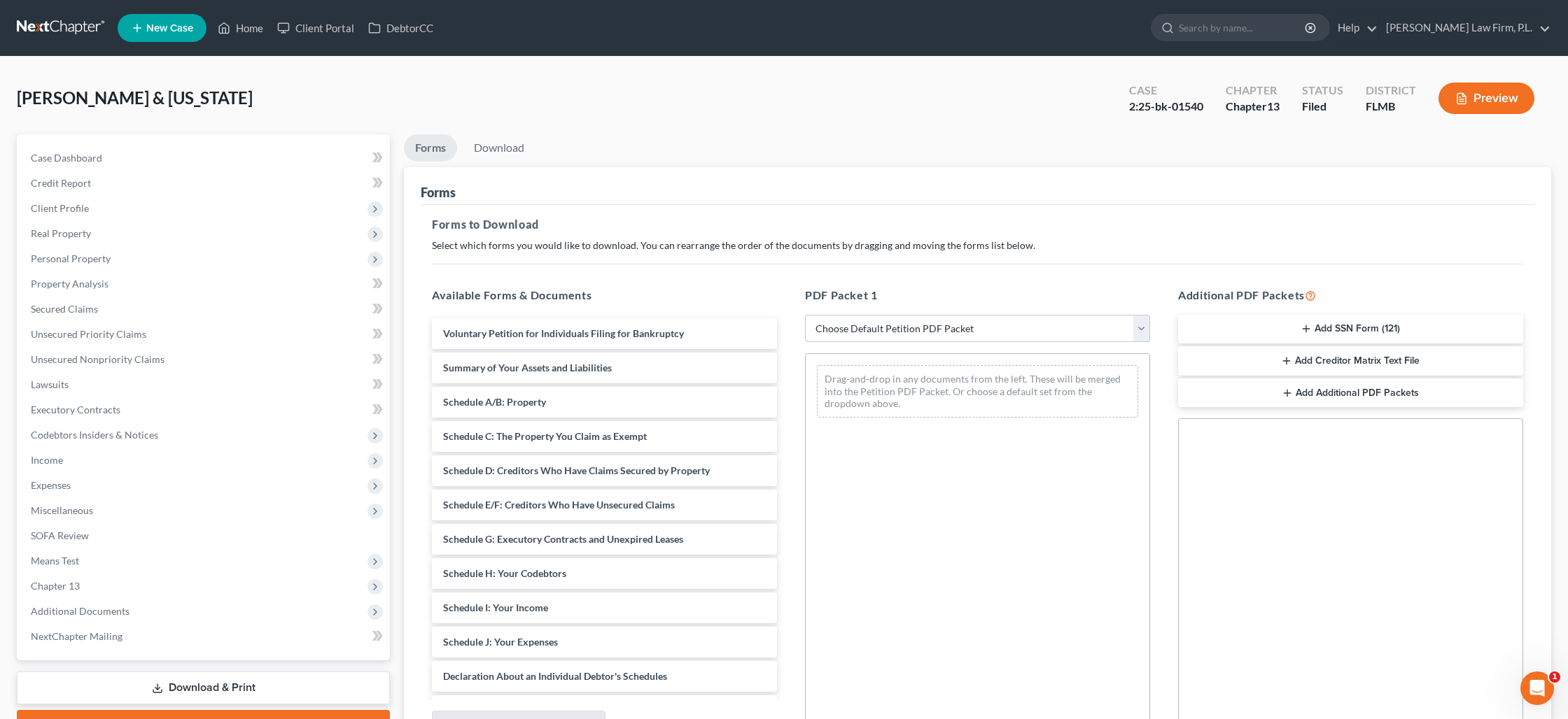
click at [953, 330] on select "Choose Default Petition PDF Packet Complete Bankruptcy Petition (all forms and …" at bounding box center [977, 329] width 345 height 28
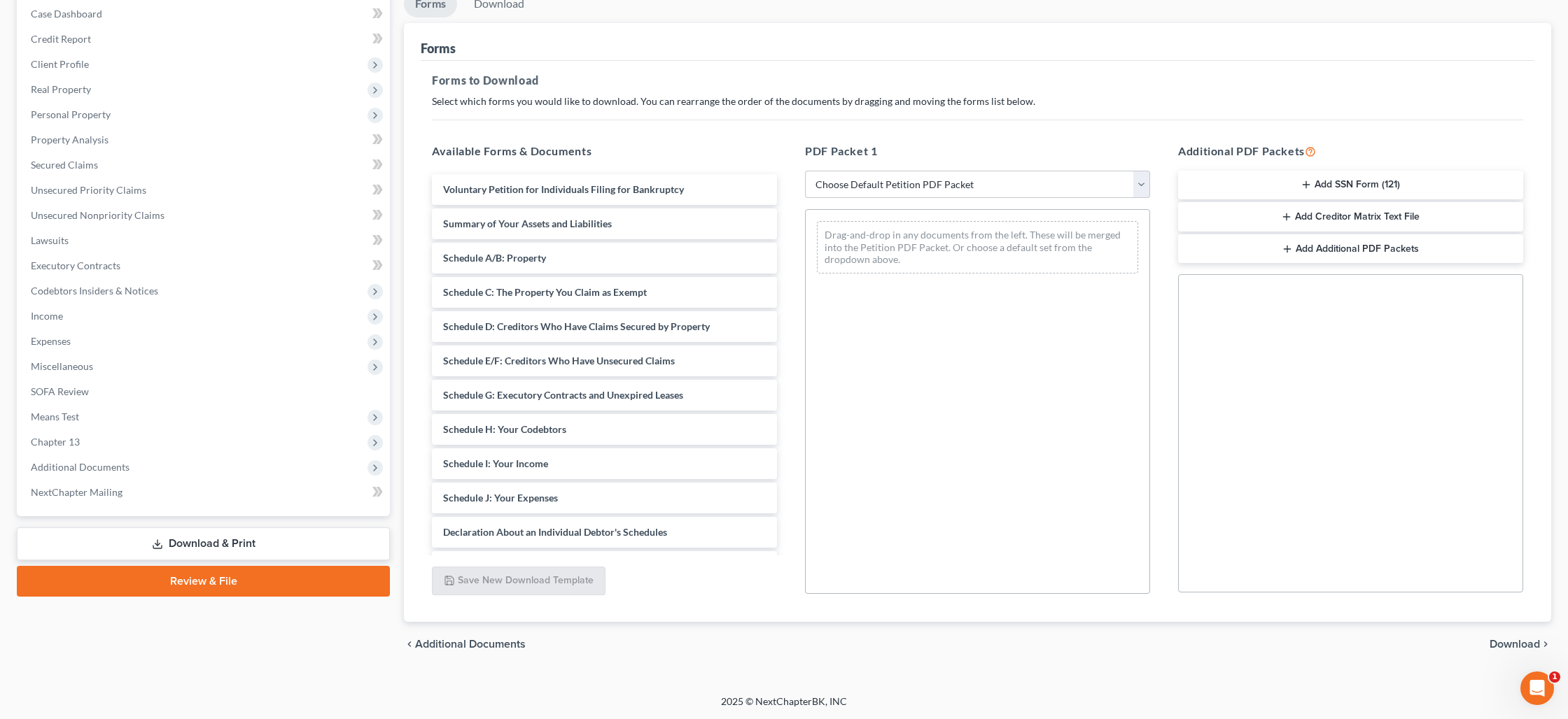
click at [241, 573] on link "Review & File" at bounding box center [203, 581] width 373 height 31
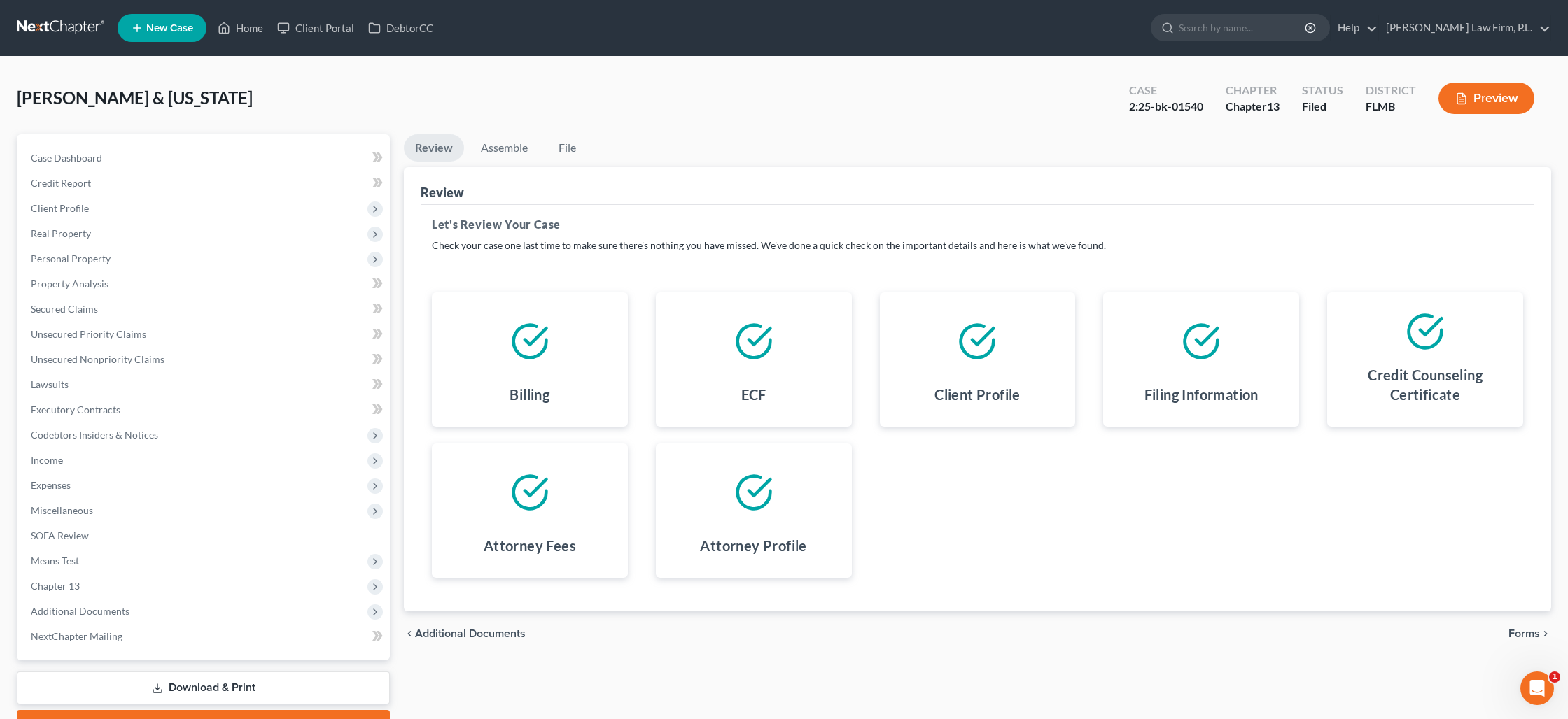
click at [194, 681] on link "Download & Print" at bounding box center [203, 688] width 373 height 33
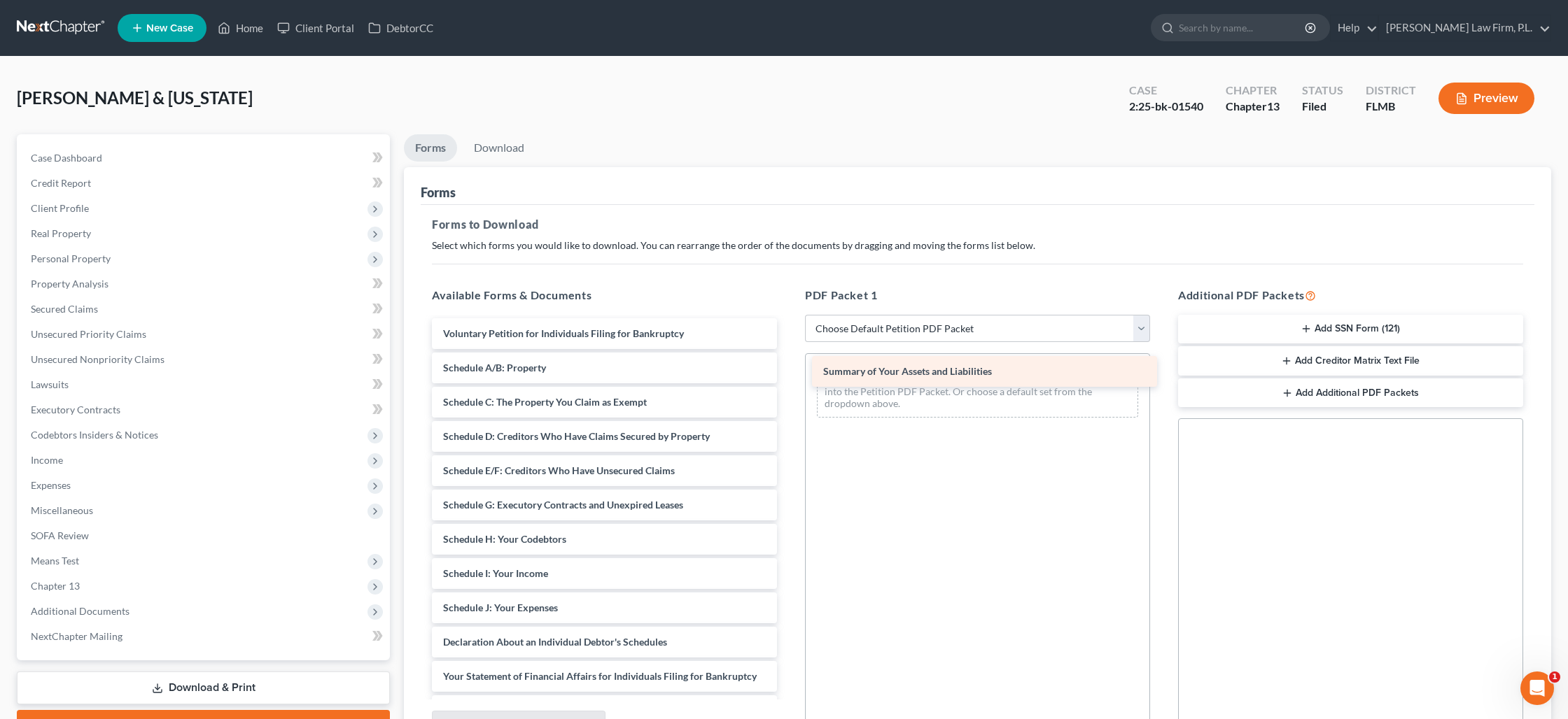
drag, startPoint x: 534, startPoint y: 370, endPoint x: 915, endPoint y: 375, distance: 381.0
click at [788, 375] on div "Summary of Your Assets and Liabilities Voluntary Petition for Individuals Filin…" at bounding box center [604, 608] width 367 height 579
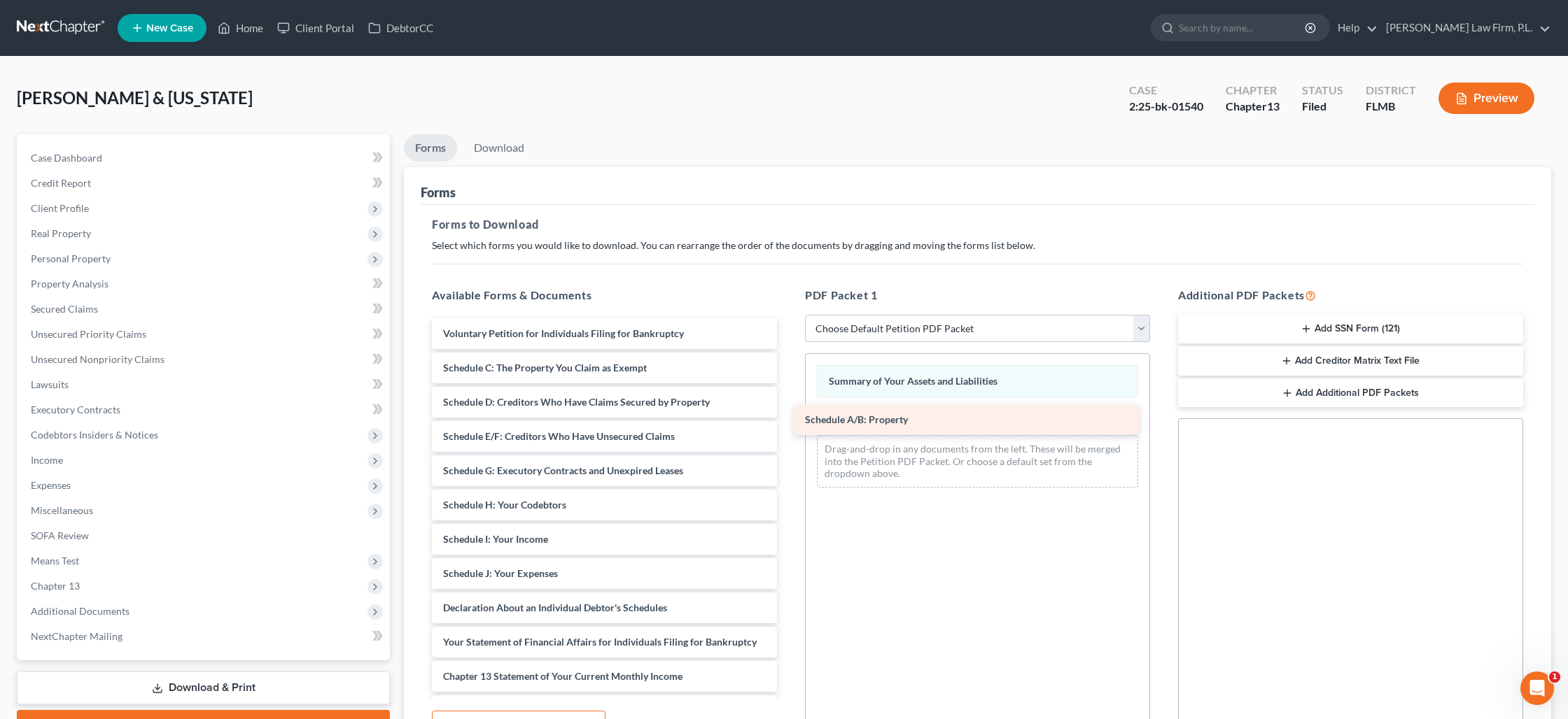
drag, startPoint x: 557, startPoint y: 375, endPoint x: 919, endPoint y: 428, distance: 365.9
click at [788, 428] on div "Schedule A/B: Property Voluntary Petition for Individuals Filing for Bankruptcy…" at bounding box center [604, 591] width 367 height 545
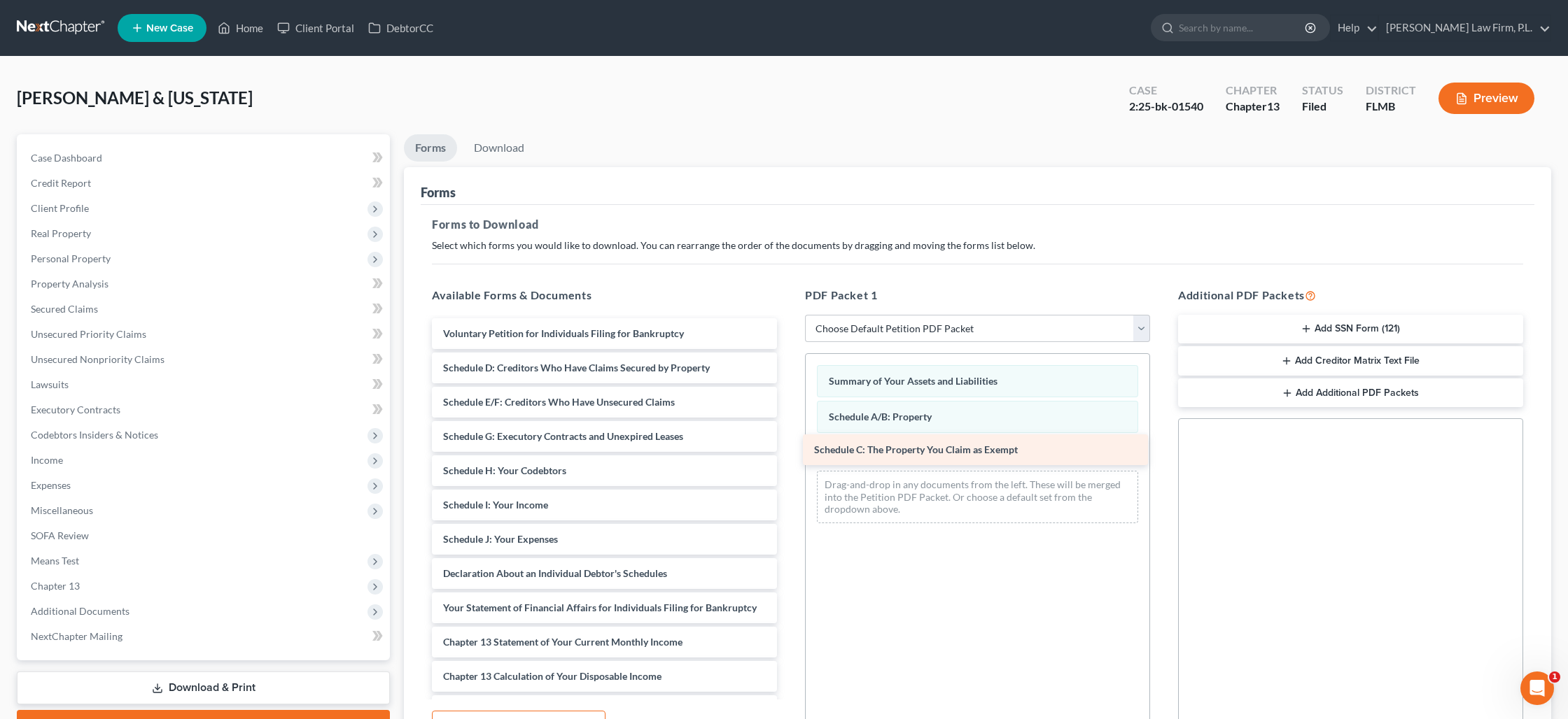
drag, startPoint x: 551, startPoint y: 373, endPoint x: 922, endPoint y: 456, distance: 380.2
click at [788, 456] on div "Schedule C: The Property You Claim as Exempt Voluntary Petition for Individuals…" at bounding box center [604, 574] width 367 height 511
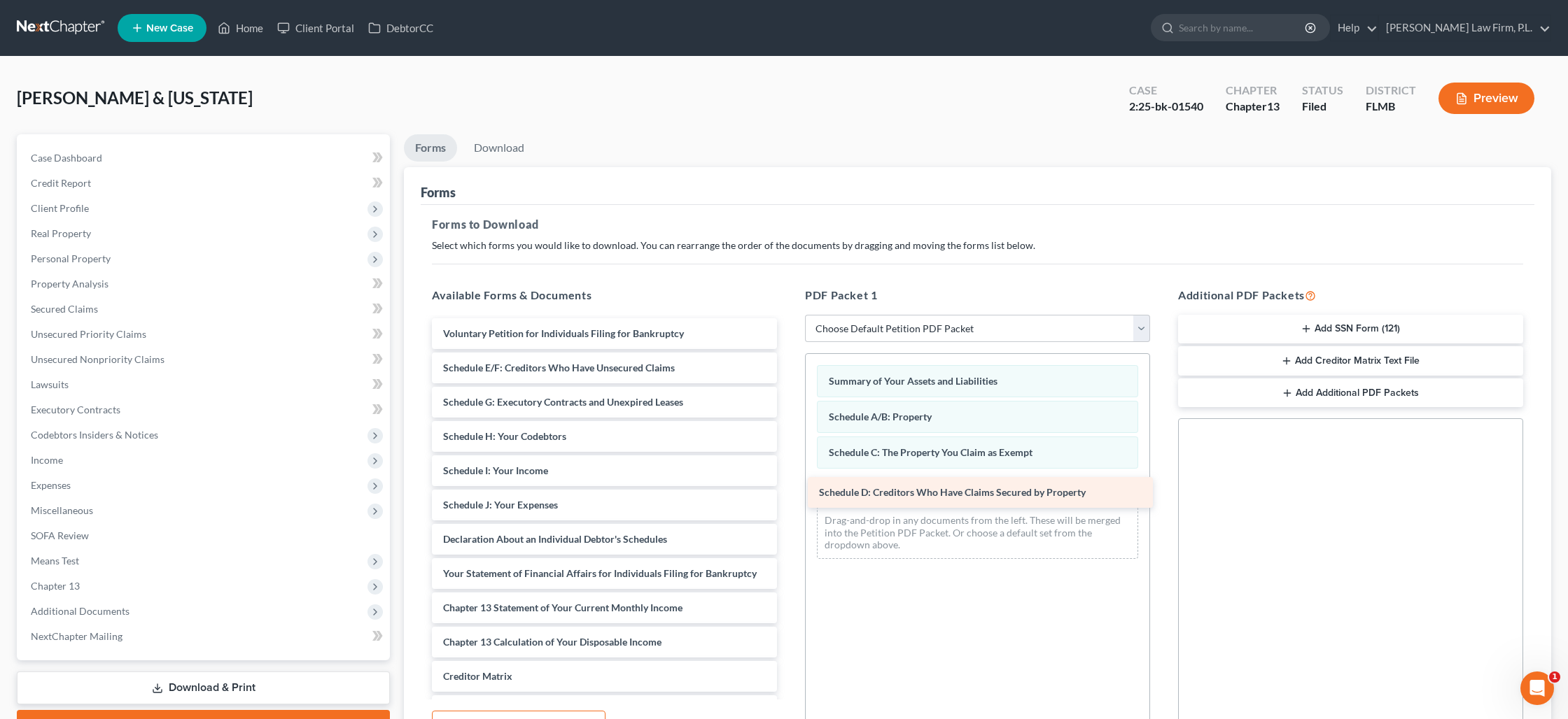
drag, startPoint x: 534, startPoint y: 373, endPoint x: 910, endPoint y: 499, distance: 396.6
click at [788, 499] on div "Schedule D: Creditors Who Have Claims Secured by Property Voluntary Petition fo…" at bounding box center [604, 556] width 367 height 476
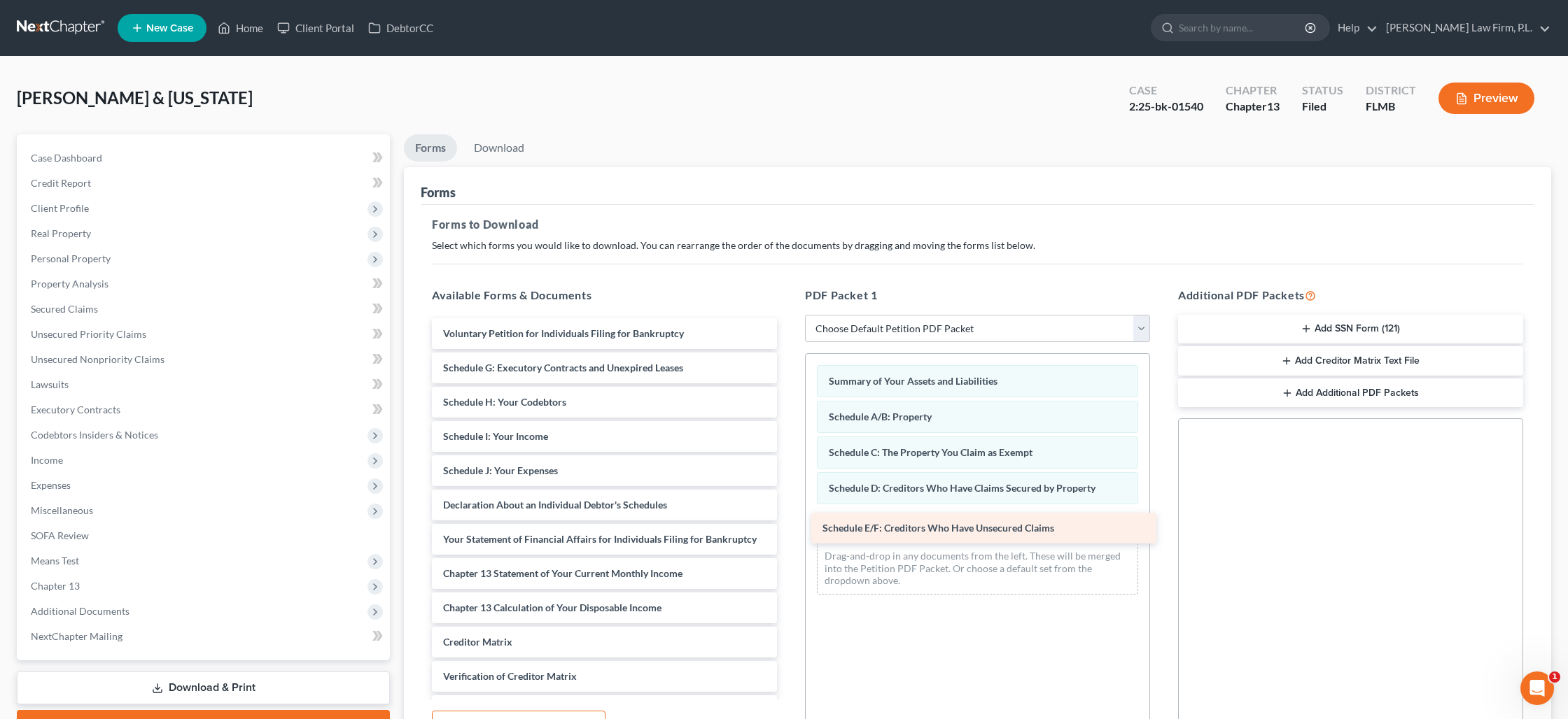
drag, startPoint x: 565, startPoint y: 374, endPoint x: 944, endPoint y: 535, distance: 411.8
click at [788, 535] on div "Schedule E/F: Creditors Who Have Unsecured Claims Voluntary Petition for Indivi…" at bounding box center [604, 539] width 367 height 442
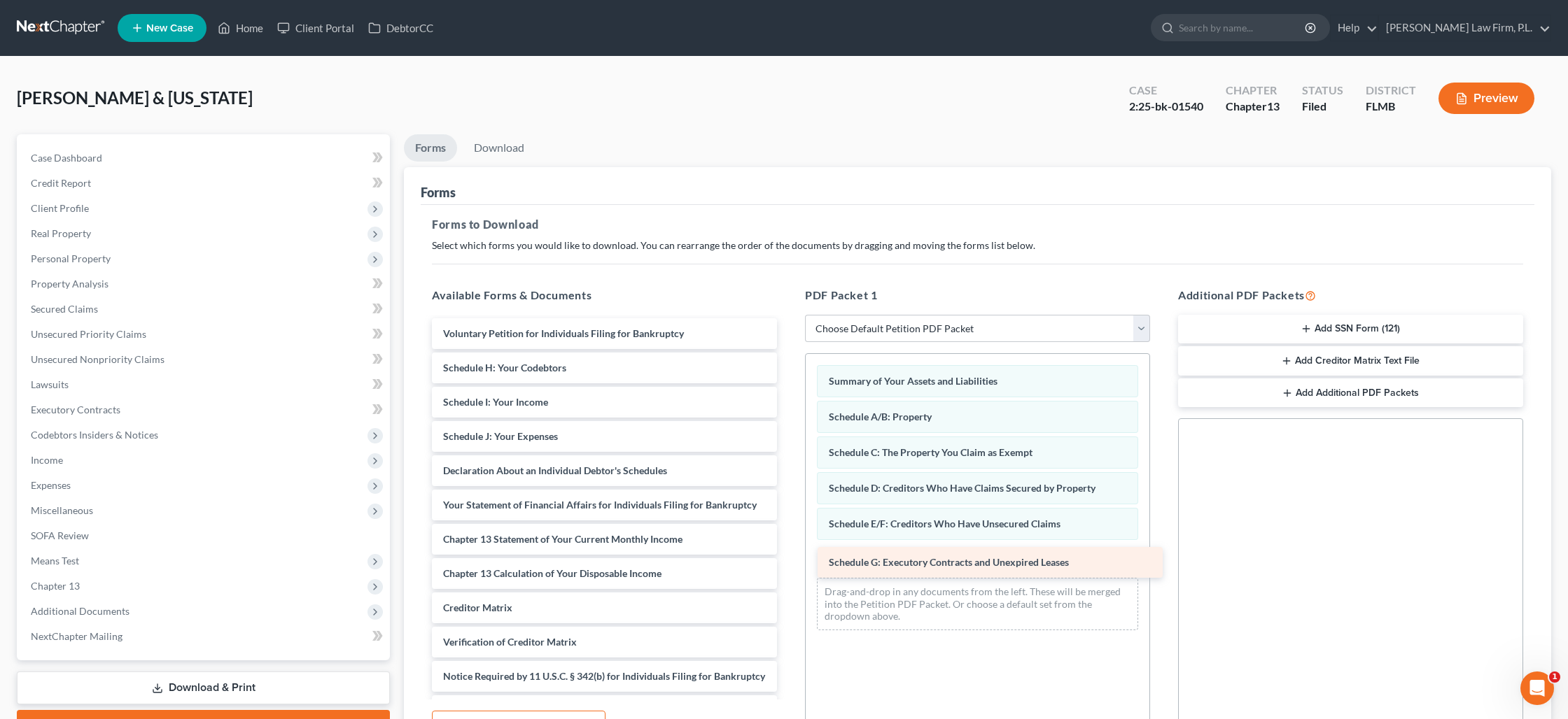
drag, startPoint x: 555, startPoint y: 393, endPoint x: 902, endPoint y: 567, distance: 388.2
click at [788, 567] on div "Schedule G: Executory Contracts and Unexpired Leases Voluntary Petition for Ind…" at bounding box center [604, 522] width 367 height 408
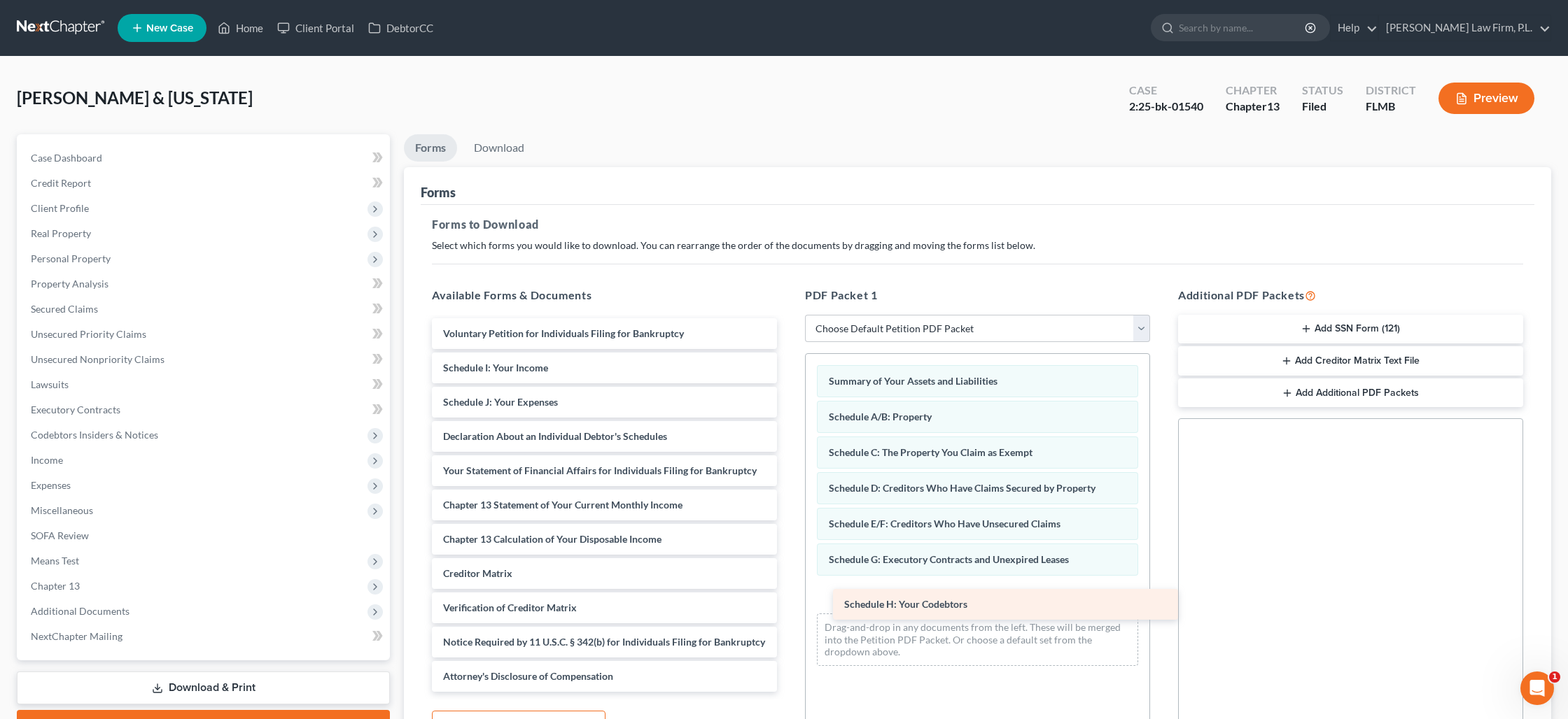
drag, startPoint x: 578, startPoint y: 414, endPoint x: 897, endPoint y: 608, distance: 373.4
click at [788, 608] on div "Schedule H: Your Codebtors Voluntary Petition for Individuals Filing for Bankru…" at bounding box center [604, 504] width 367 height 373
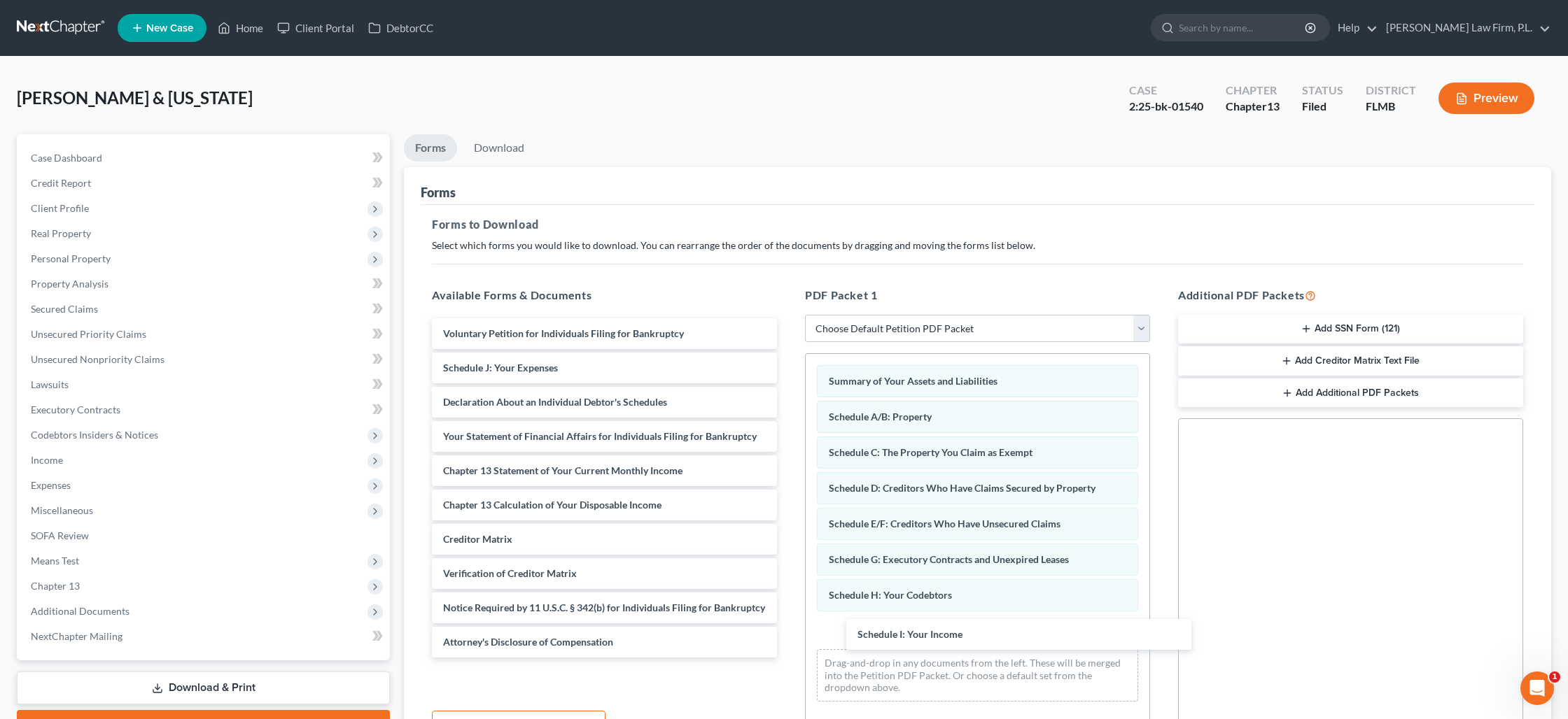
drag, startPoint x: 477, startPoint y: 375, endPoint x: 789, endPoint y: 586, distance: 376.6
click at [788, 640] on div "Schedule I: Your Income Voluntary Petition for Individuals Filing for Bankruptc…" at bounding box center [604, 488] width 367 height 339
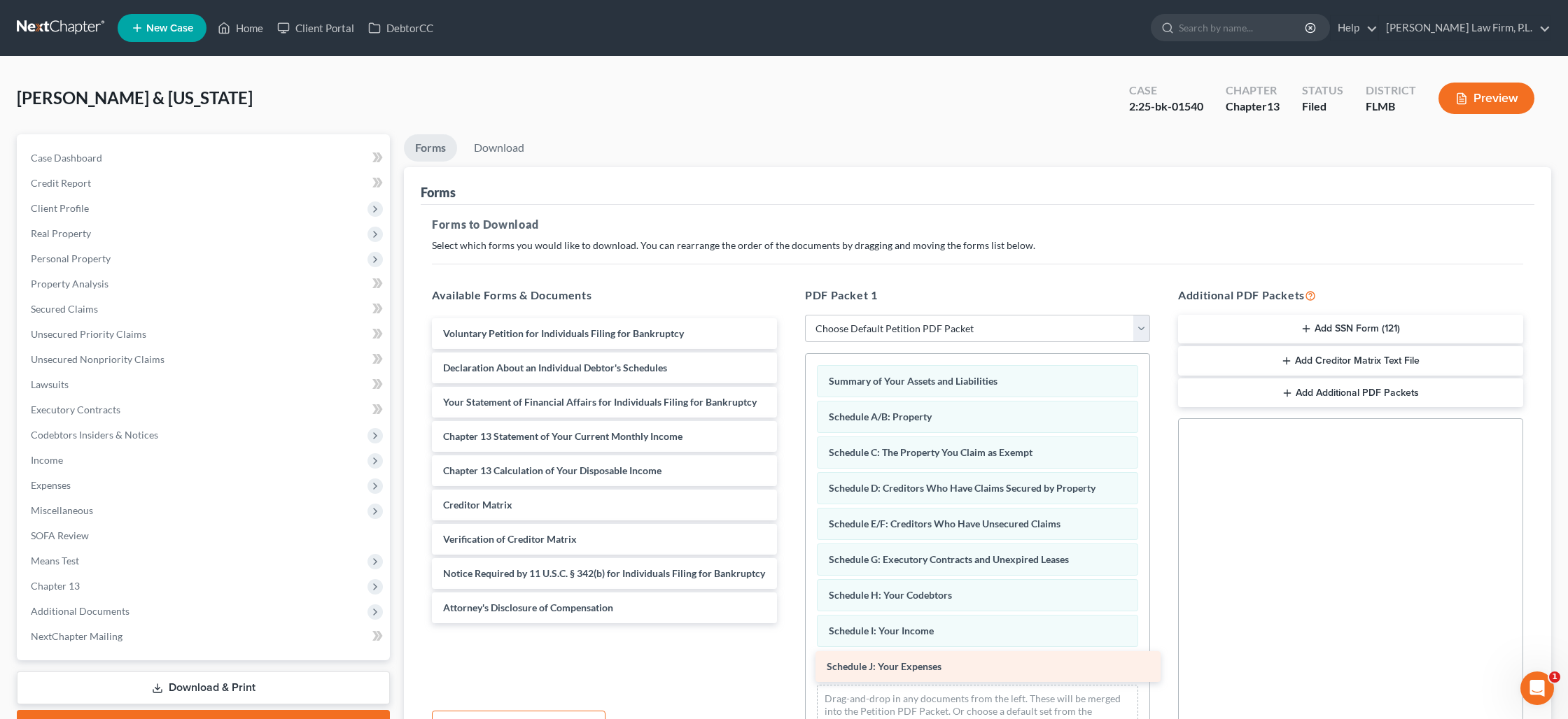
drag, startPoint x: 533, startPoint y: 373, endPoint x: 917, endPoint y: 673, distance: 487.3
click at [788, 623] on div "Schedule J: Your Expenses Voluntary Petition for Individuals Filing for Bankrup…" at bounding box center [604, 471] width 367 height 305
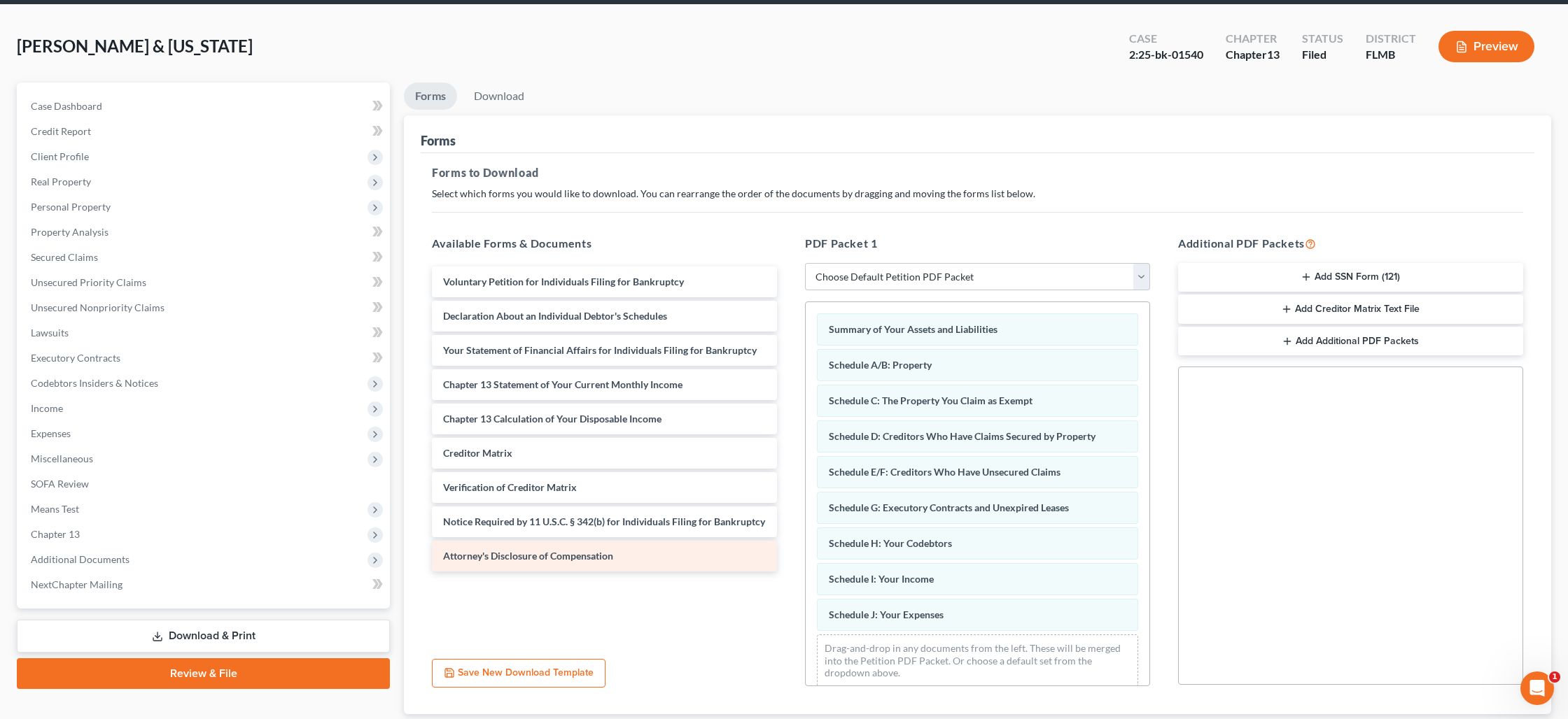
scroll to position [67, 0]
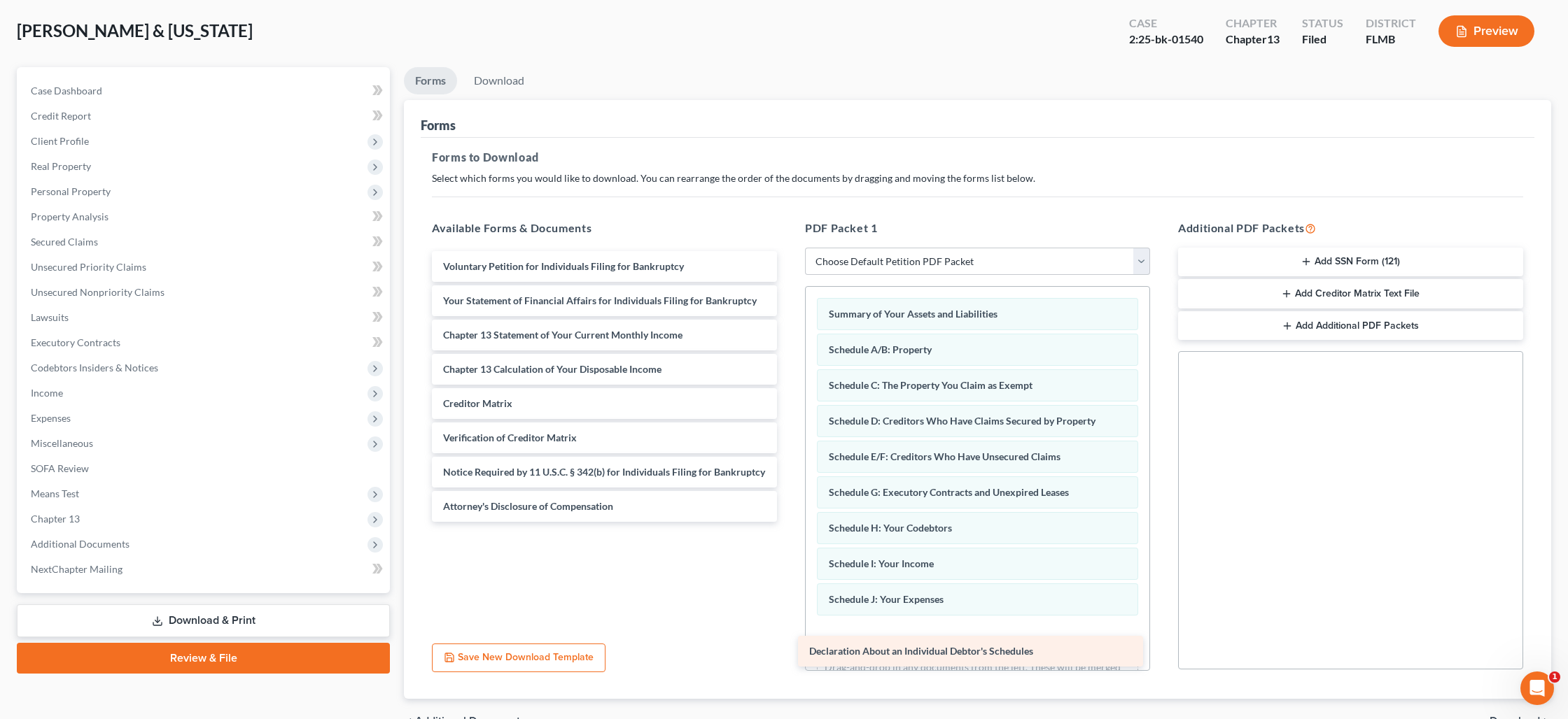
drag, startPoint x: 544, startPoint y: 306, endPoint x: 910, endPoint y: 657, distance: 507.1
click at [788, 522] on div "Declaration About an Individual Debtor's Schedules Voluntary Petition for Indiv…" at bounding box center [604, 387] width 367 height 271
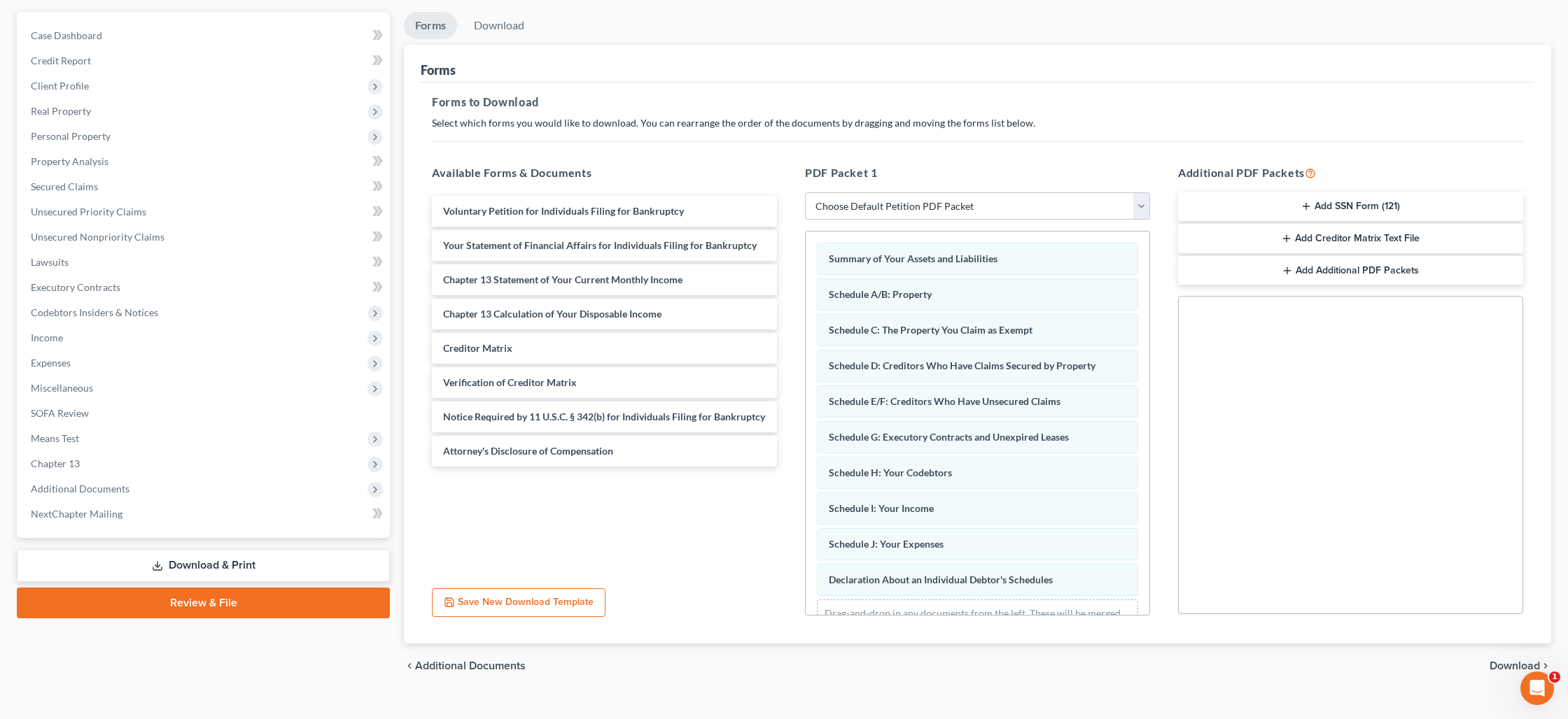
scroll to position [126, 0]
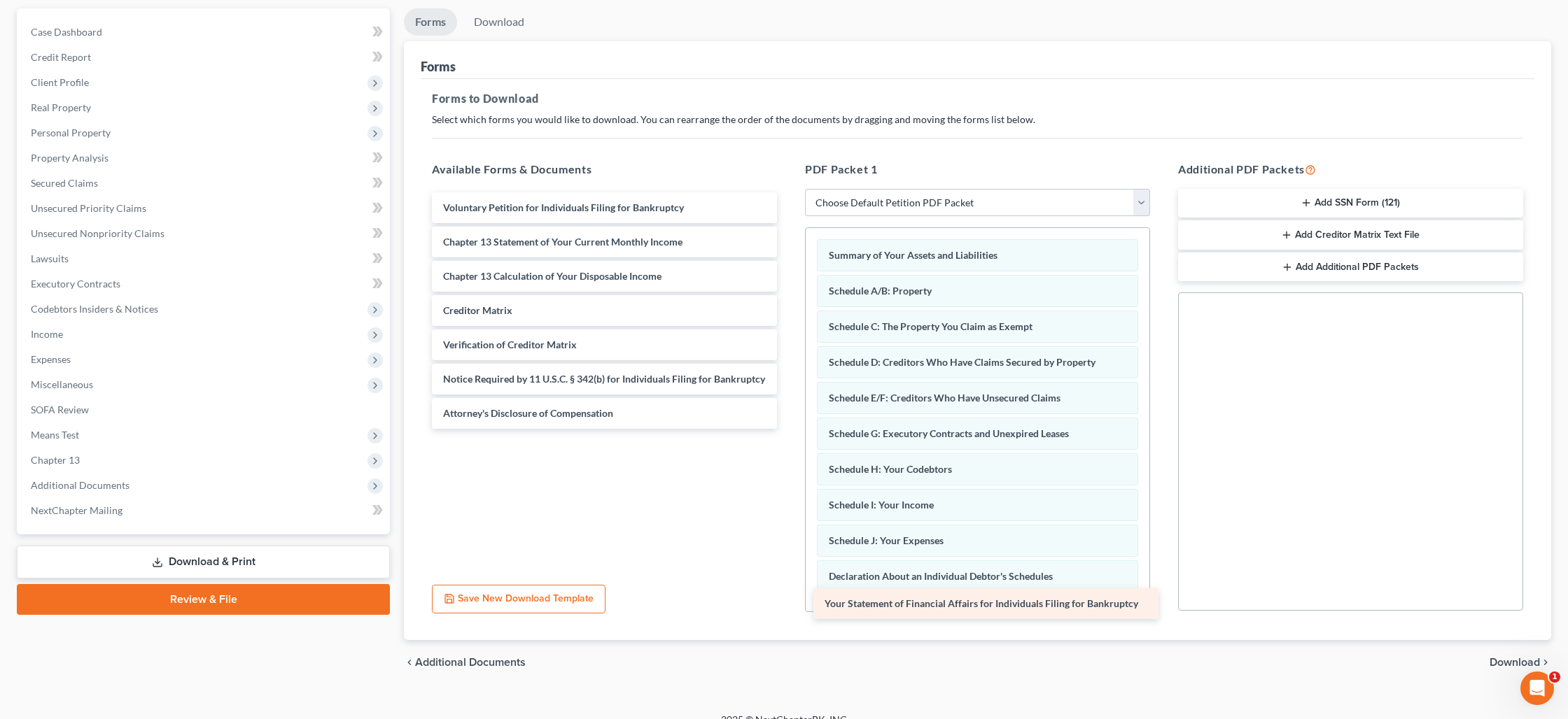
drag, startPoint x: 553, startPoint y: 246, endPoint x: 930, endPoint y: 605, distance: 520.6
click at [788, 429] on div "Your Statement of Financial Affairs for Individuals Filing for Bankruptcy Volun…" at bounding box center [604, 310] width 367 height 236
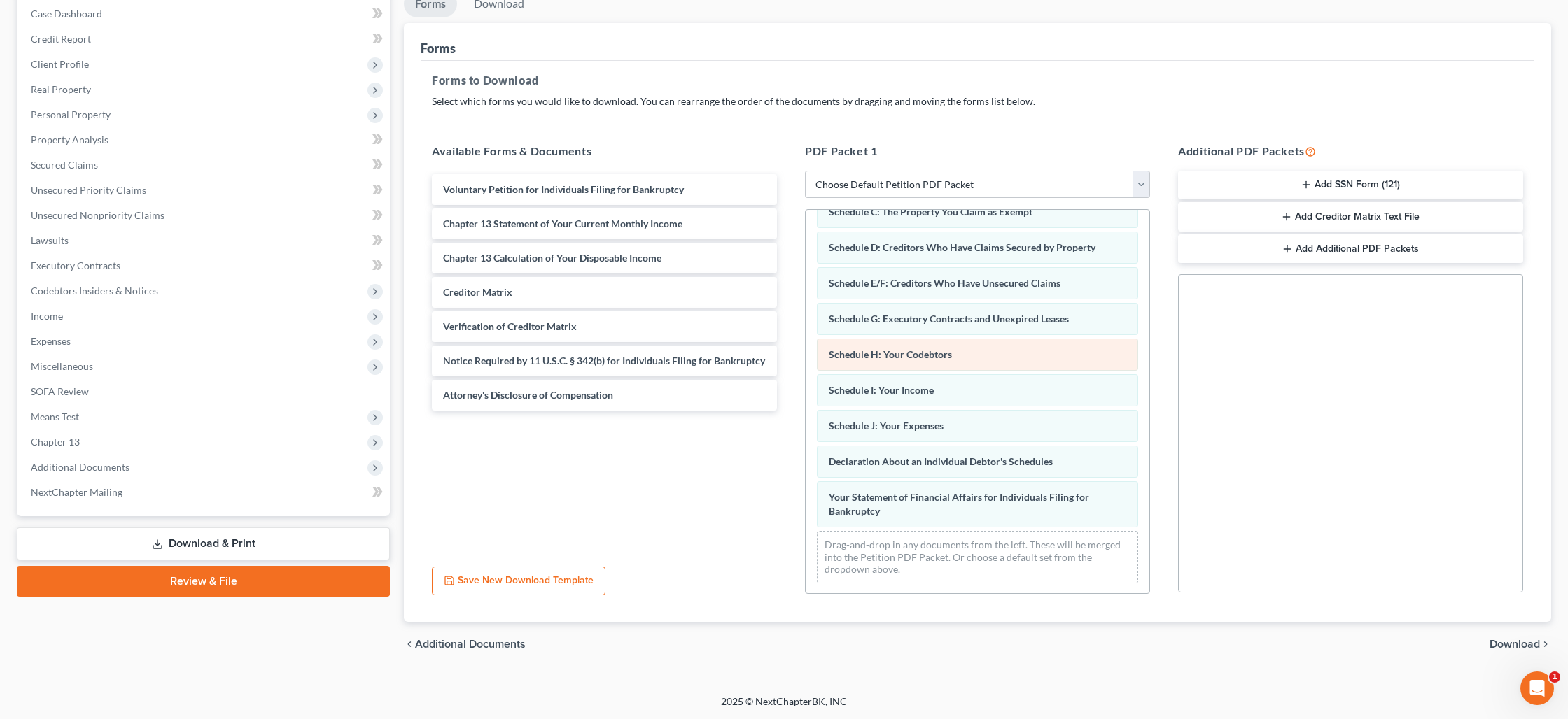
scroll to position [97, 0]
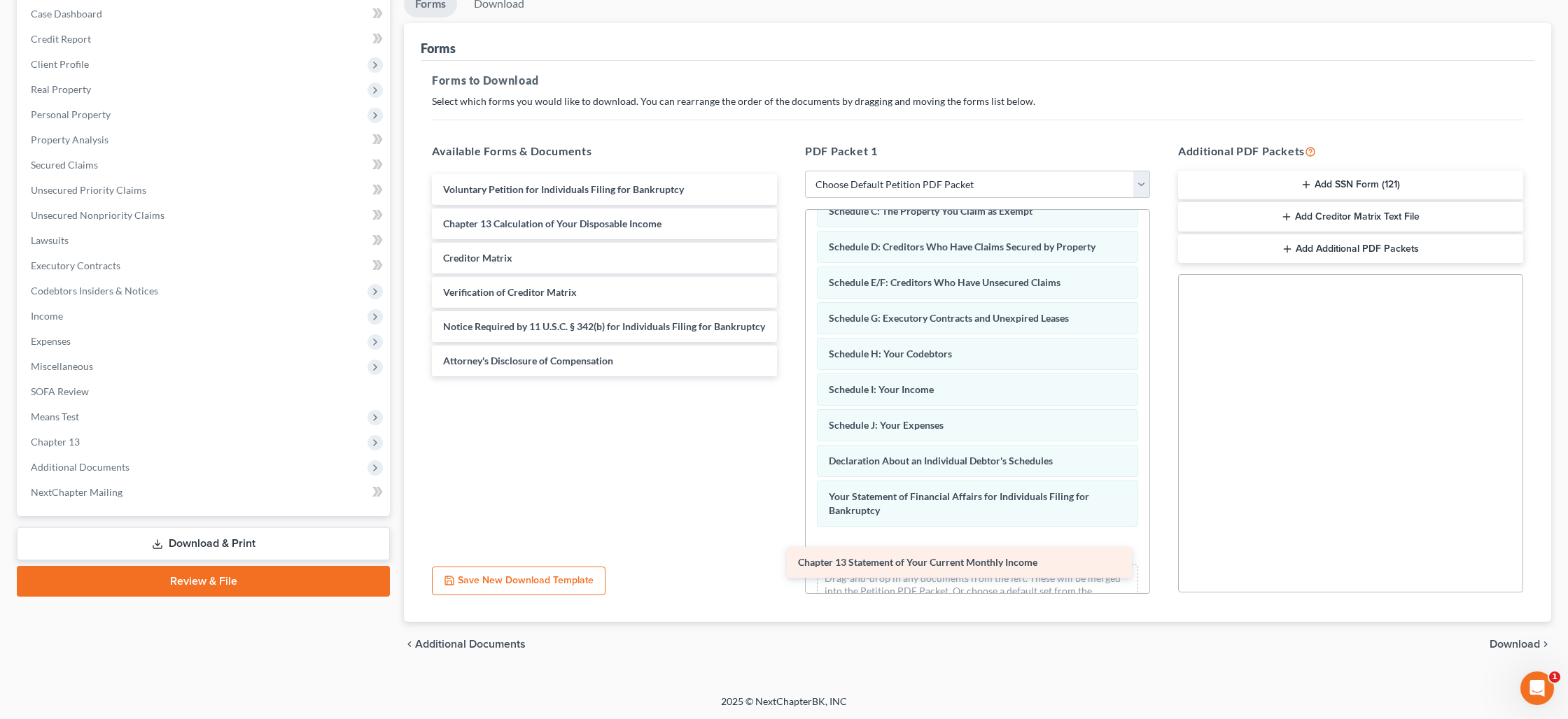
drag, startPoint x: 570, startPoint y: 219, endPoint x: 915, endPoint y: 549, distance: 477.4
click at [788, 376] on div "Chapter 13 Statement of Your Current Monthly Income Voluntary Petition for Indi…" at bounding box center [604, 275] width 367 height 202
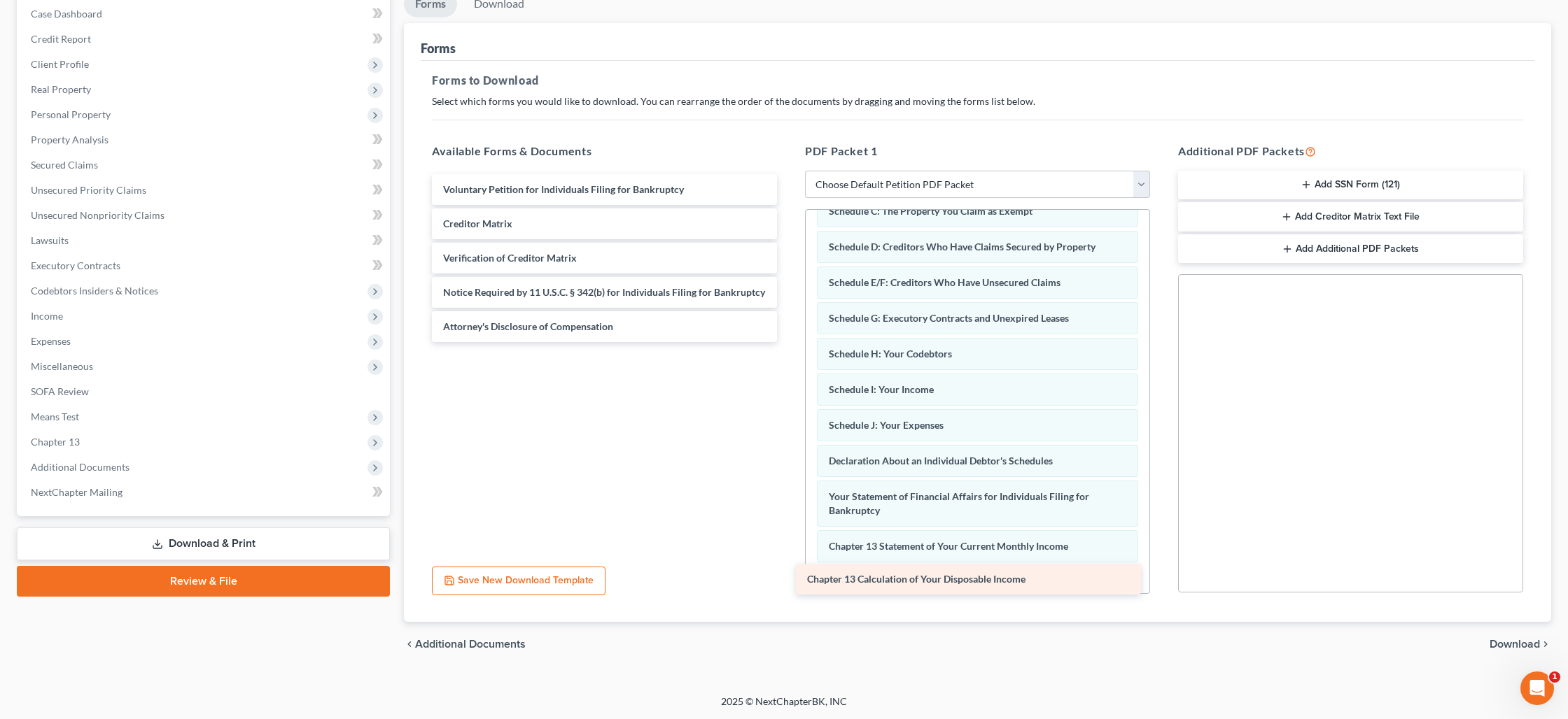
drag, startPoint x: 571, startPoint y: 229, endPoint x: 935, endPoint y: 586, distance: 509.8
click at [788, 342] on div "Chapter 13 Calculation of Your Disposable Income Voluntary Petition for Individ…" at bounding box center [604, 258] width 367 height 168
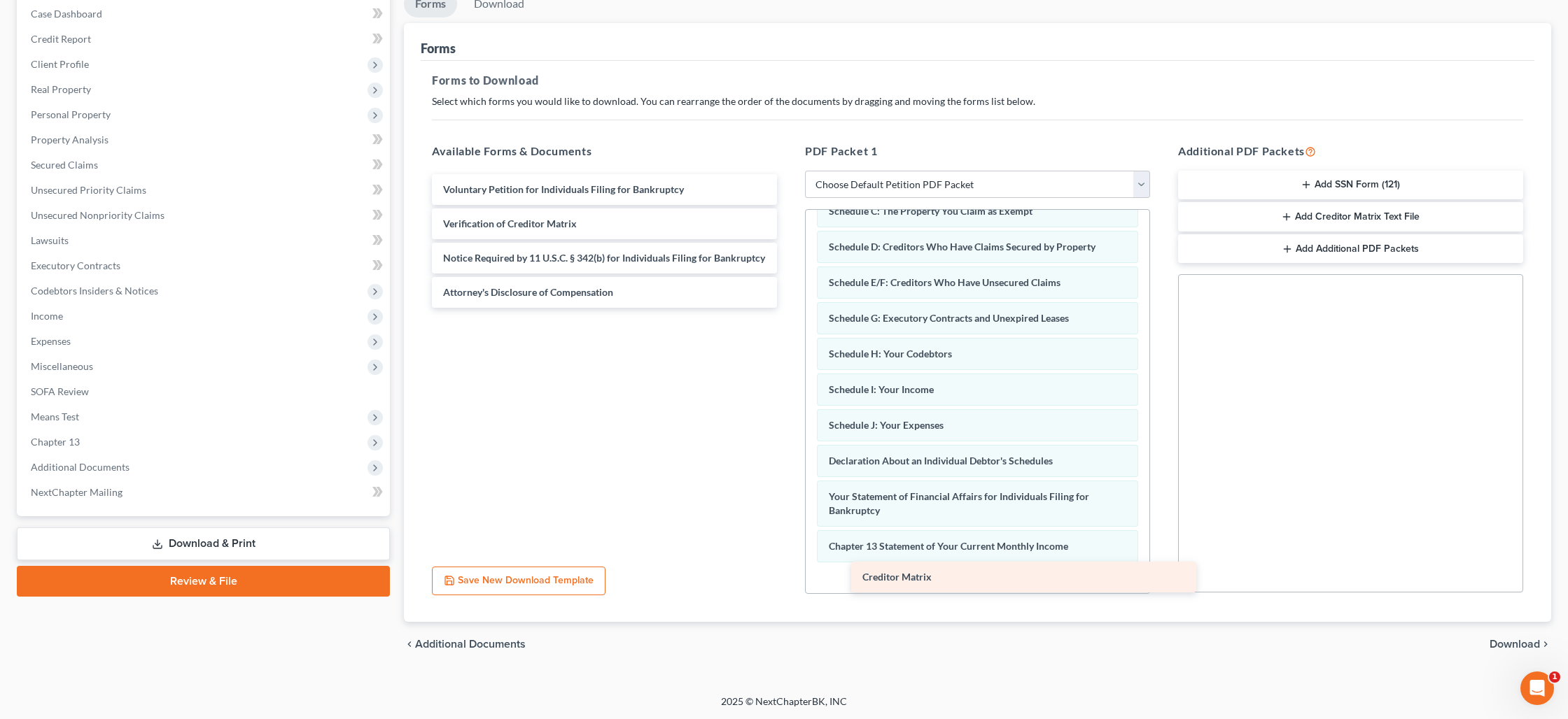
drag, startPoint x: 507, startPoint y: 230, endPoint x: 920, endPoint y: 583, distance: 543.3
click at [788, 308] on div "Creditor Matrix Voluntary Petition for Individuals Filing for Bankruptcy Credit…" at bounding box center [604, 241] width 367 height 133
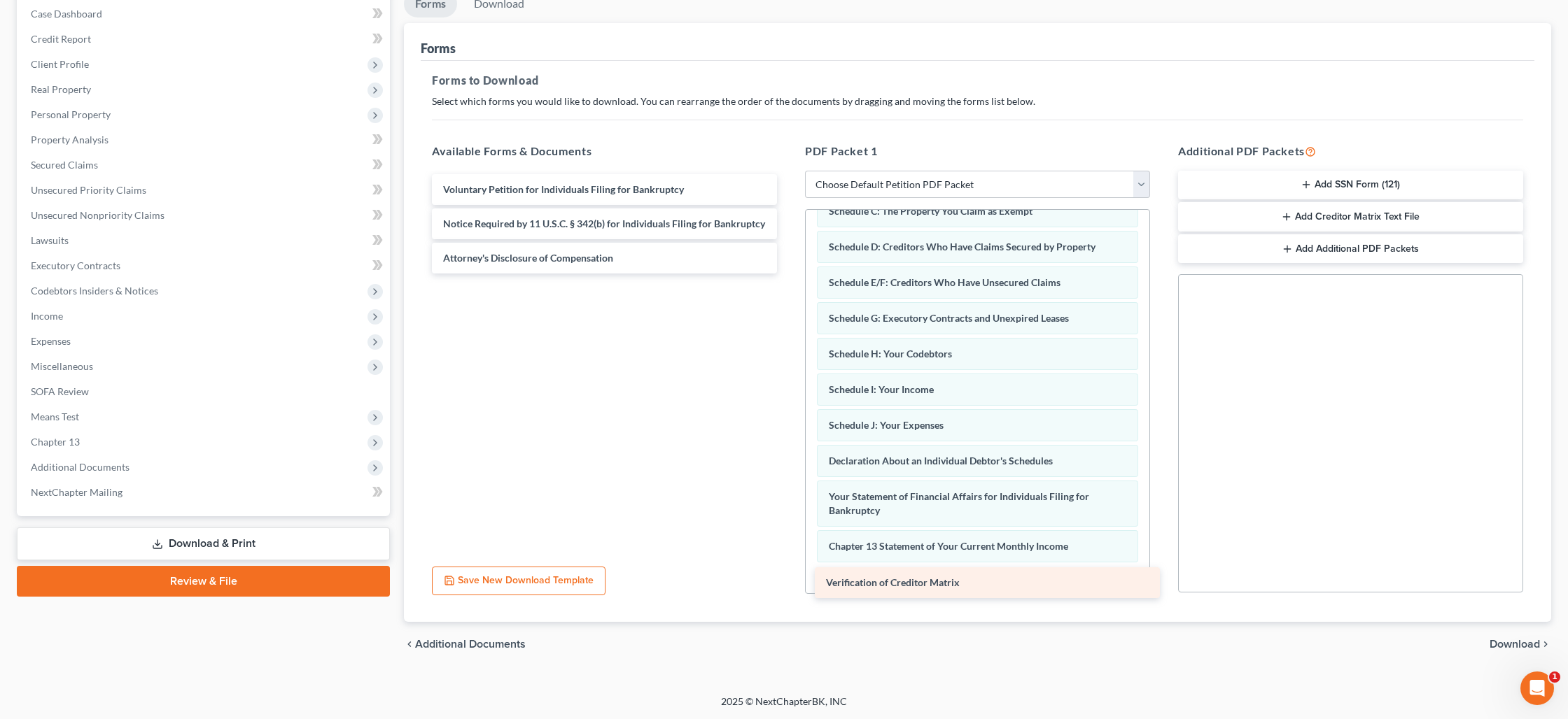
drag, startPoint x: 552, startPoint y: 225, endPoint x: 935, endPoint y: 586, distance: 526.3
click at [788, 274] on div "Verification of Creditor Matrix Voluntary Petition for Individuals Filing for B…" at bounding box center [604, 224] width 367 height 99
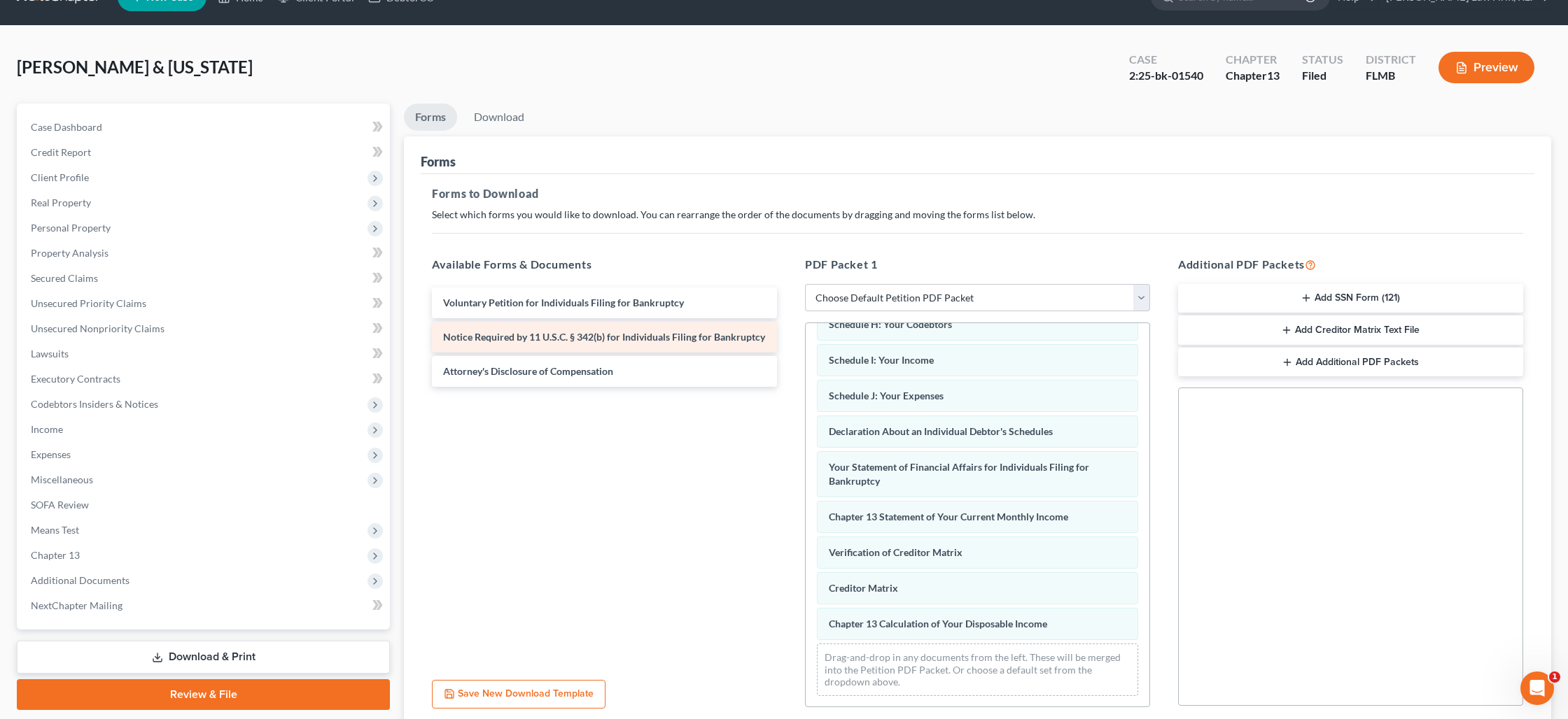
scroll to position [28, 0]
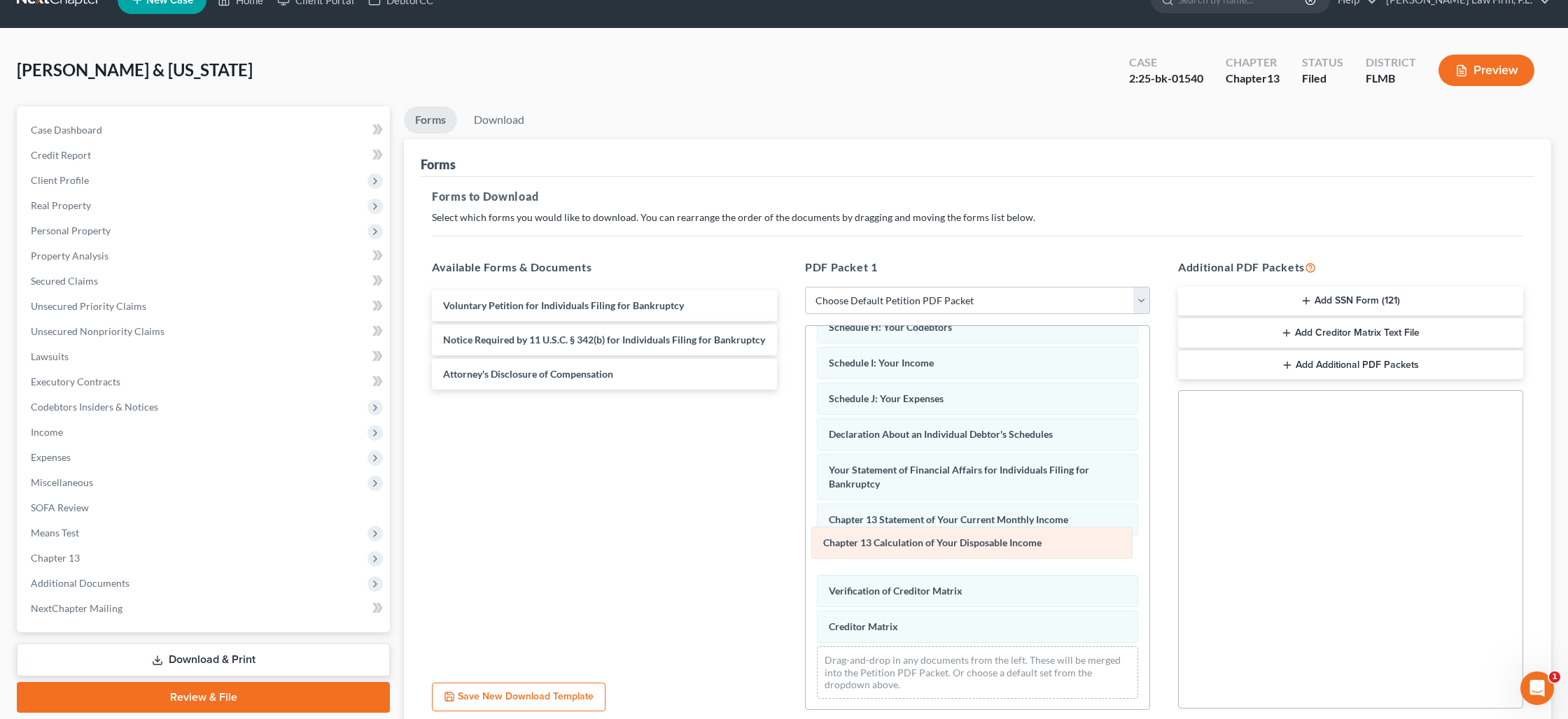
drag, startPoint x: 928, startPoint y: 622, endPoint x: 922, endPoint y: 539, distance: 83.2
click at [922, 539] on div "Chapter 13 Calculation of Your Disposable Income Summary of Your Assets and Lia…" at bounding box center [977, 398] width 344 height 624
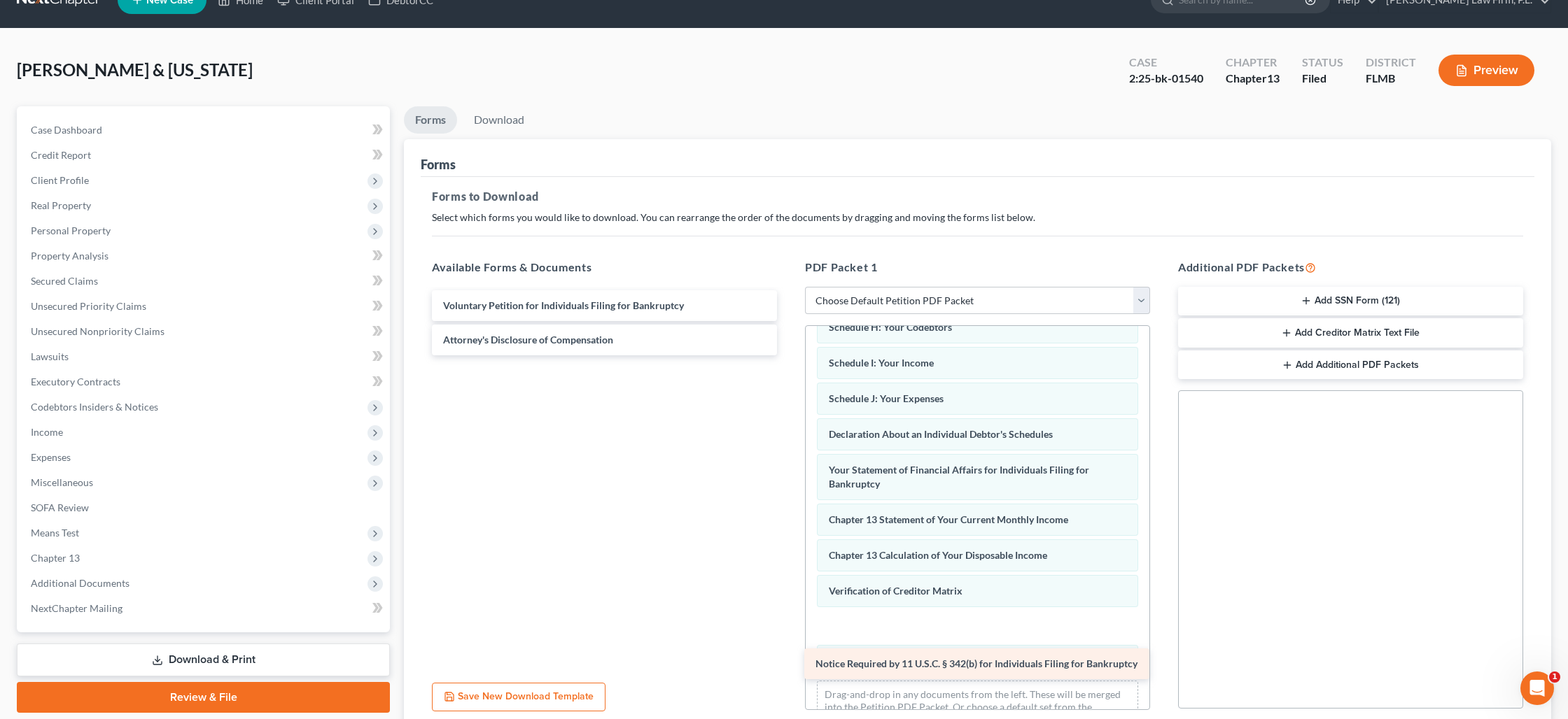
drag, startPoint x: 573, startPoint y: 332, endPoint x: 945, endPoint y: 658, distance: 494.6
click at [788, 356] on div "Notice Required by 11 U.S.C. § 342(b) for Individuals Filing for Bankruptcy Vol…" at bounding box center [604, 322] width 367 height 65
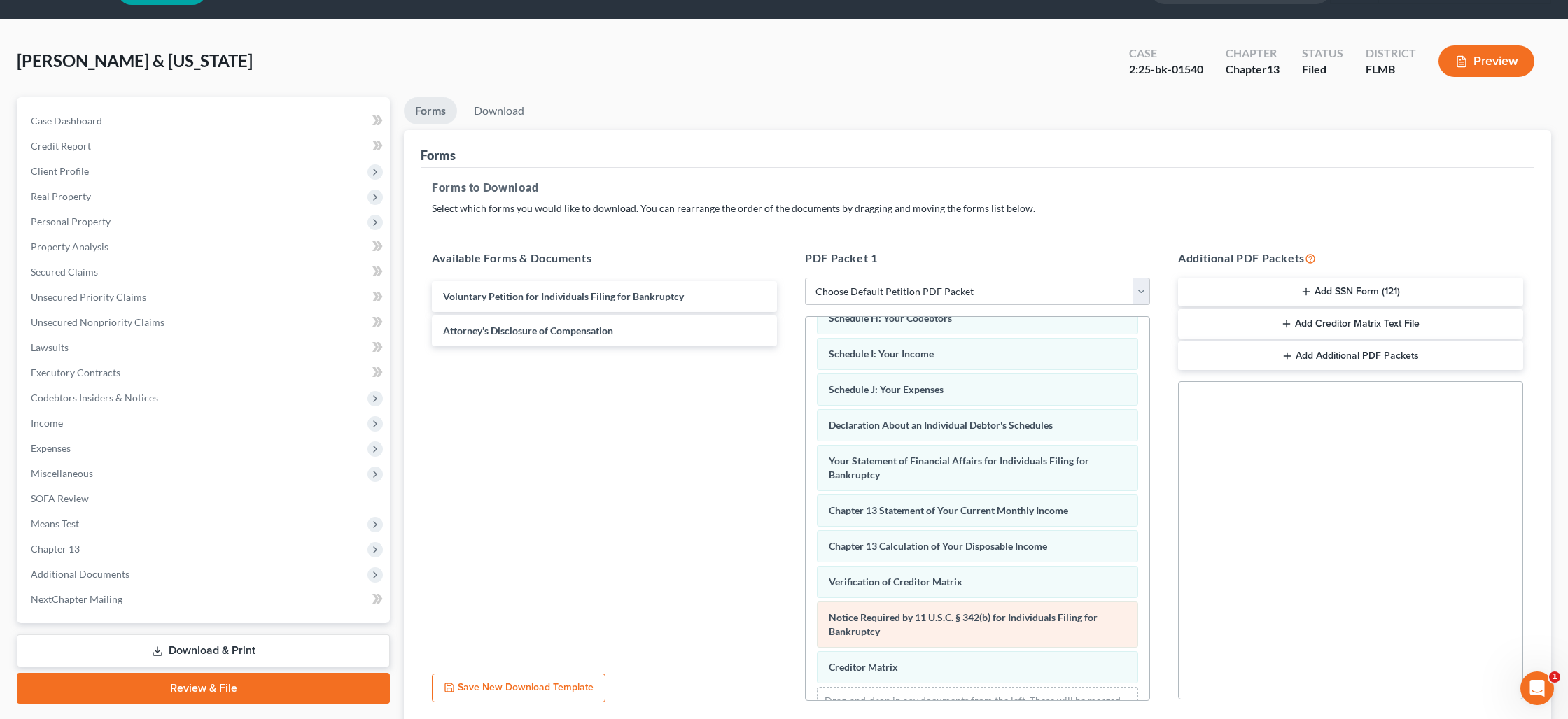
scroll to position [289, 0]
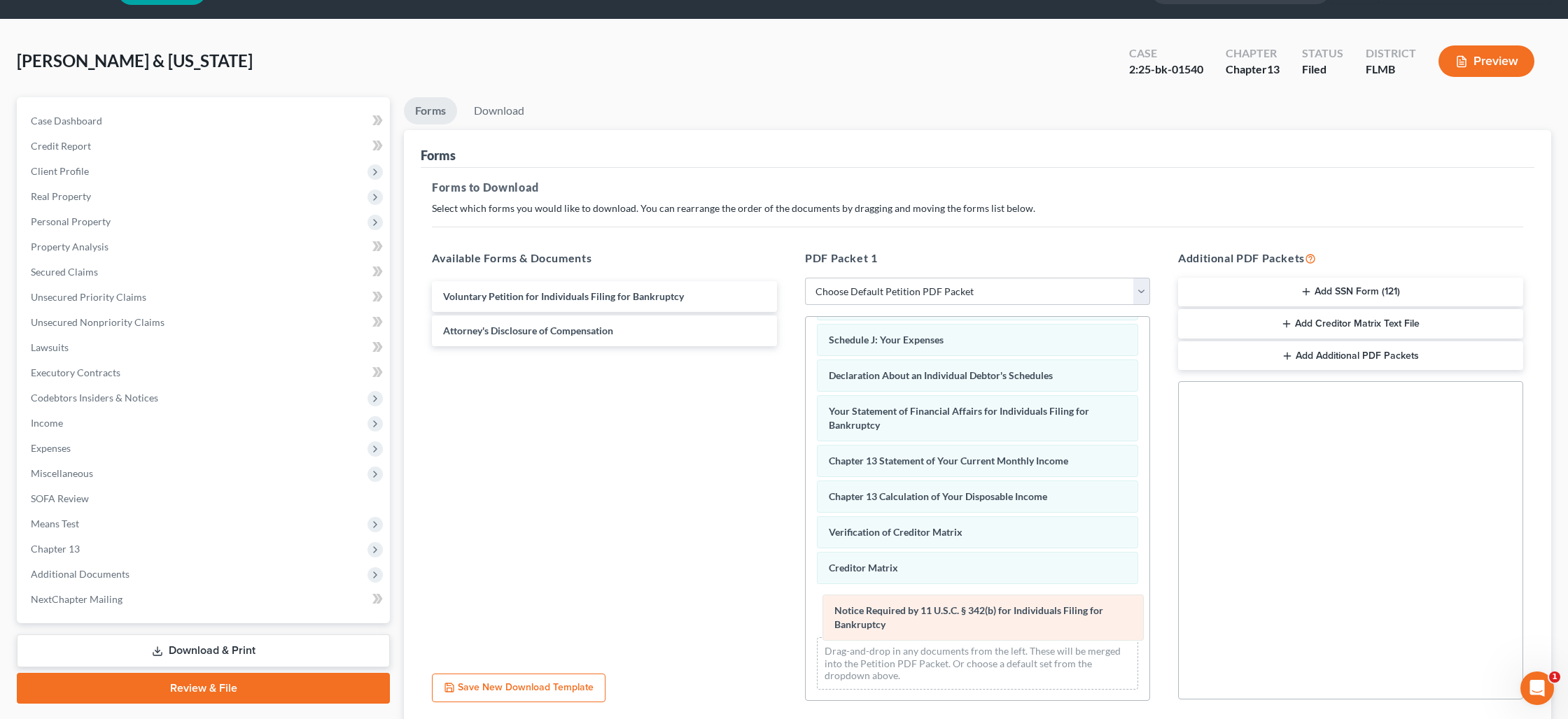
drag, startPoint x: 908, startPoint y: 571, endPoint x: 914, endPoint y: 615, distance: 44.4
click at [914, 615] on div "Notice Required by 11 U.S.C. § 342(b) for Individuals Filing for Bankruptcy Sum…" at bounding box center [977, 364] width 344 height 674
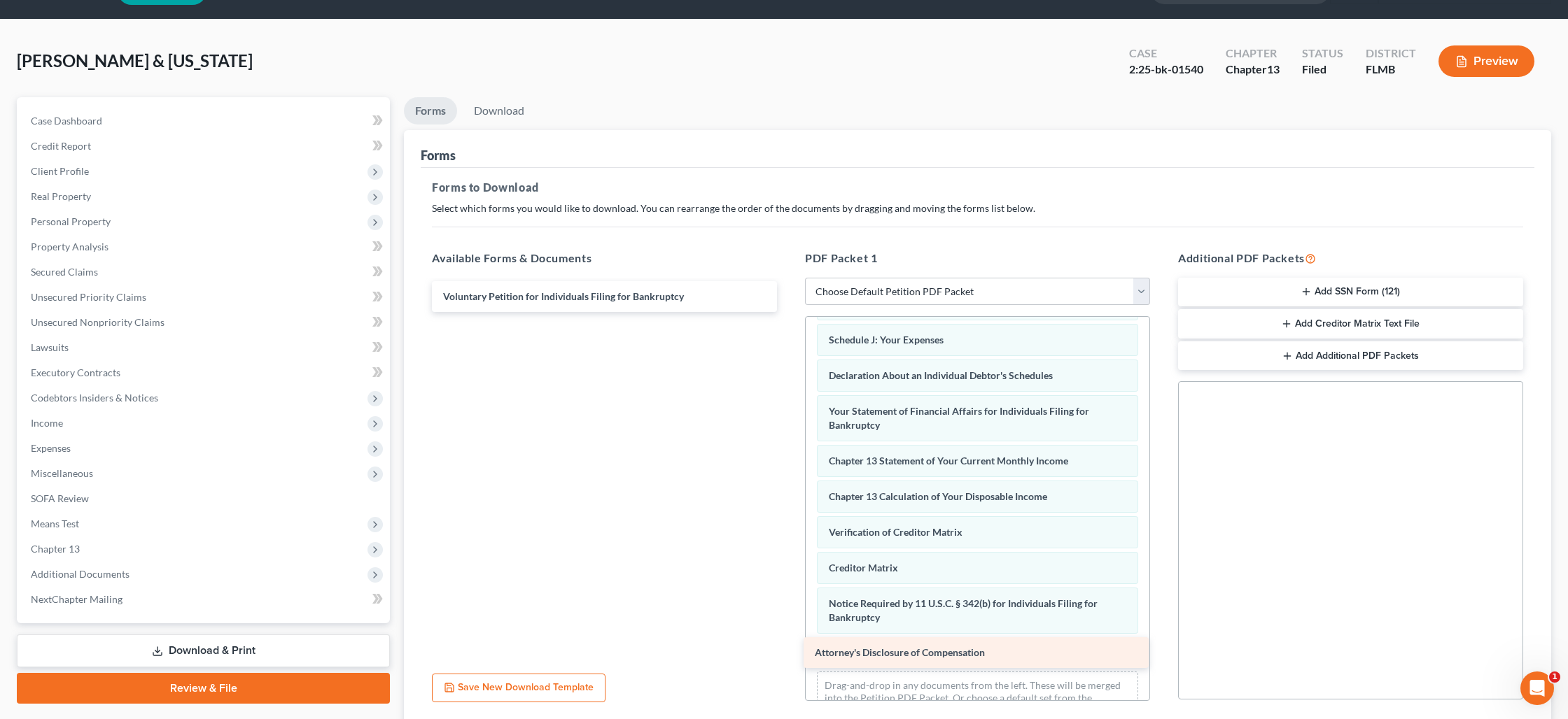
drag, startPoint x: 599, startPoint y: 365, endPoint x: 934, endPoint y: 658, distance: 445.1
click at [788, 312] on div "Attorney's Disclosure of Compensation Voluntary Petition for Individuals Filing…" at bounding box center [604, 297] width 367 height 31
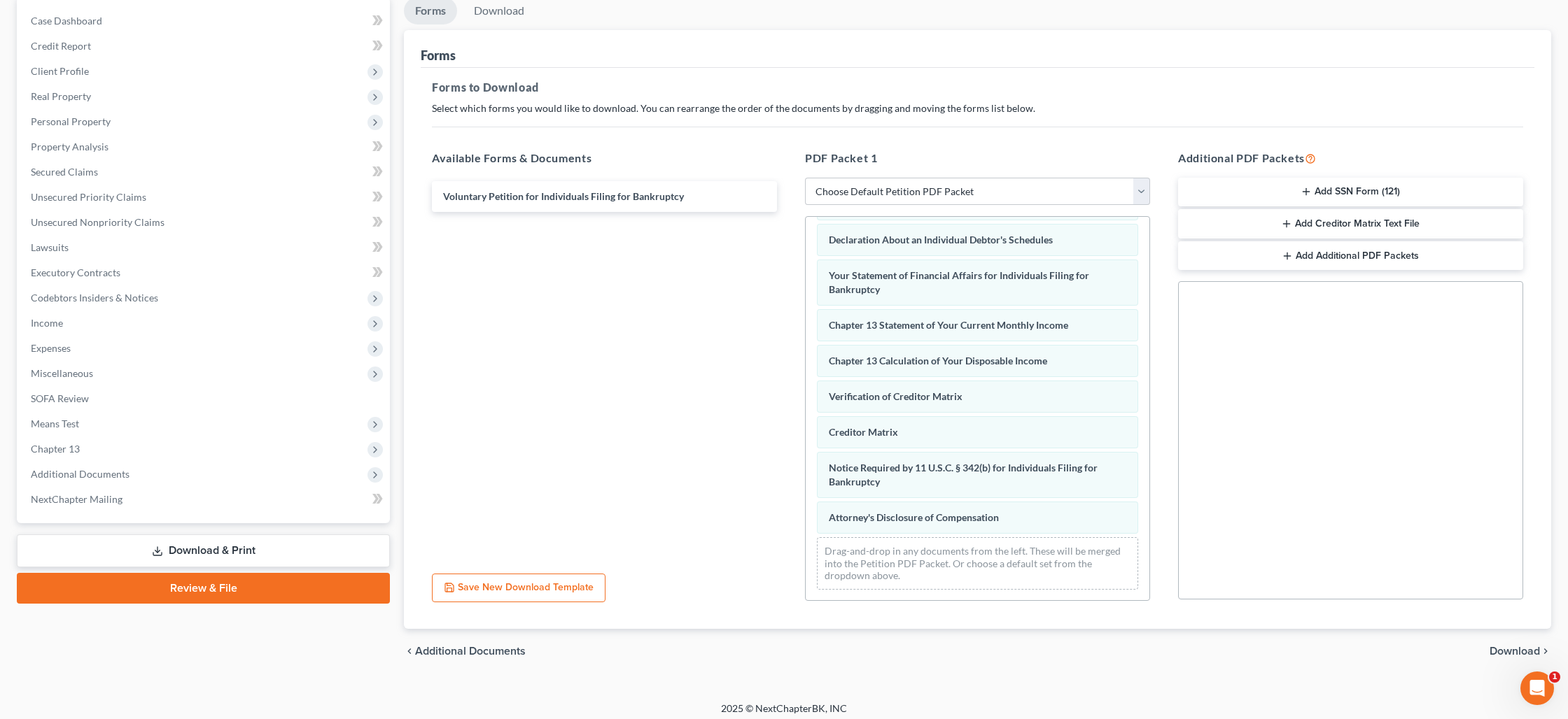
scroll to position [144, 0]
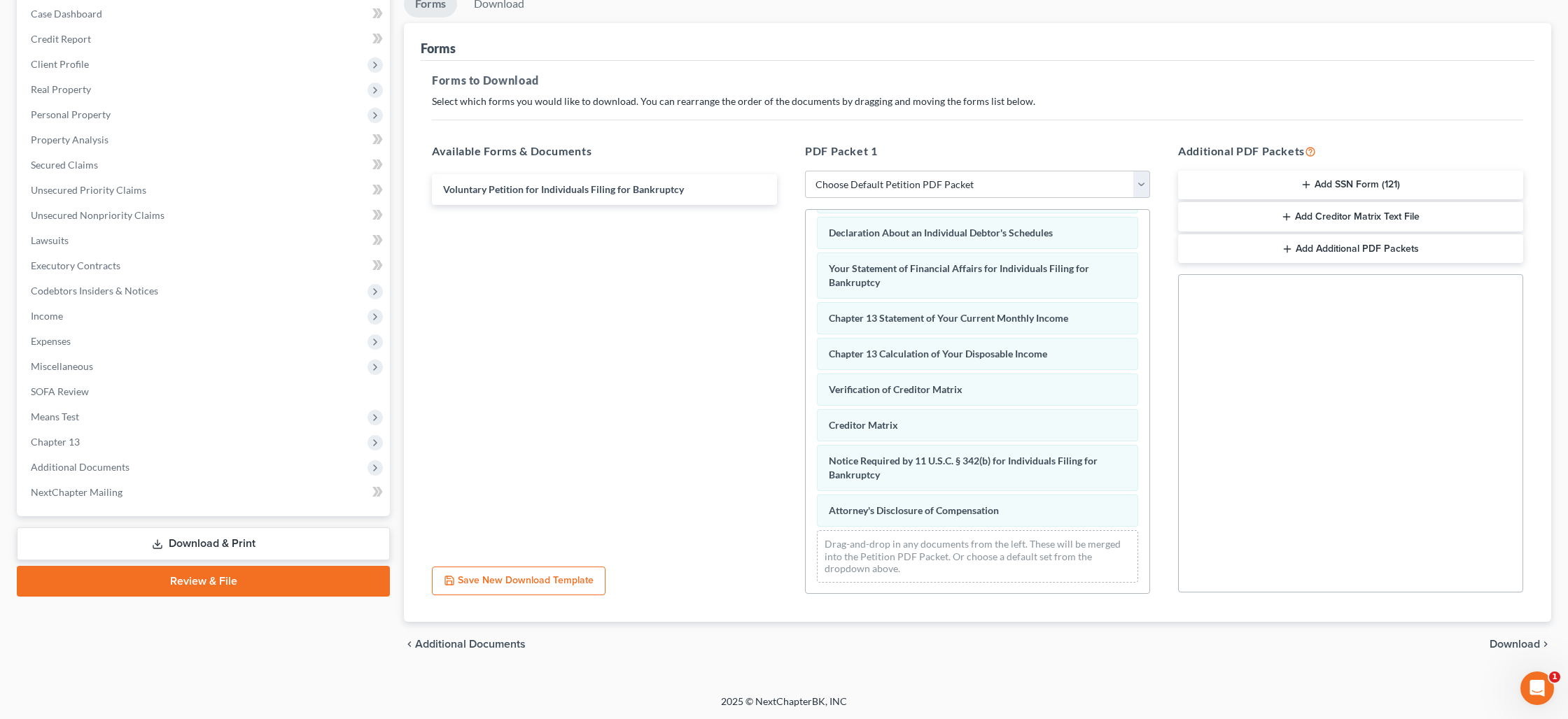
click at [1494, 640] on span "Download" at bounding box center [1514, 644] width 50 height 11
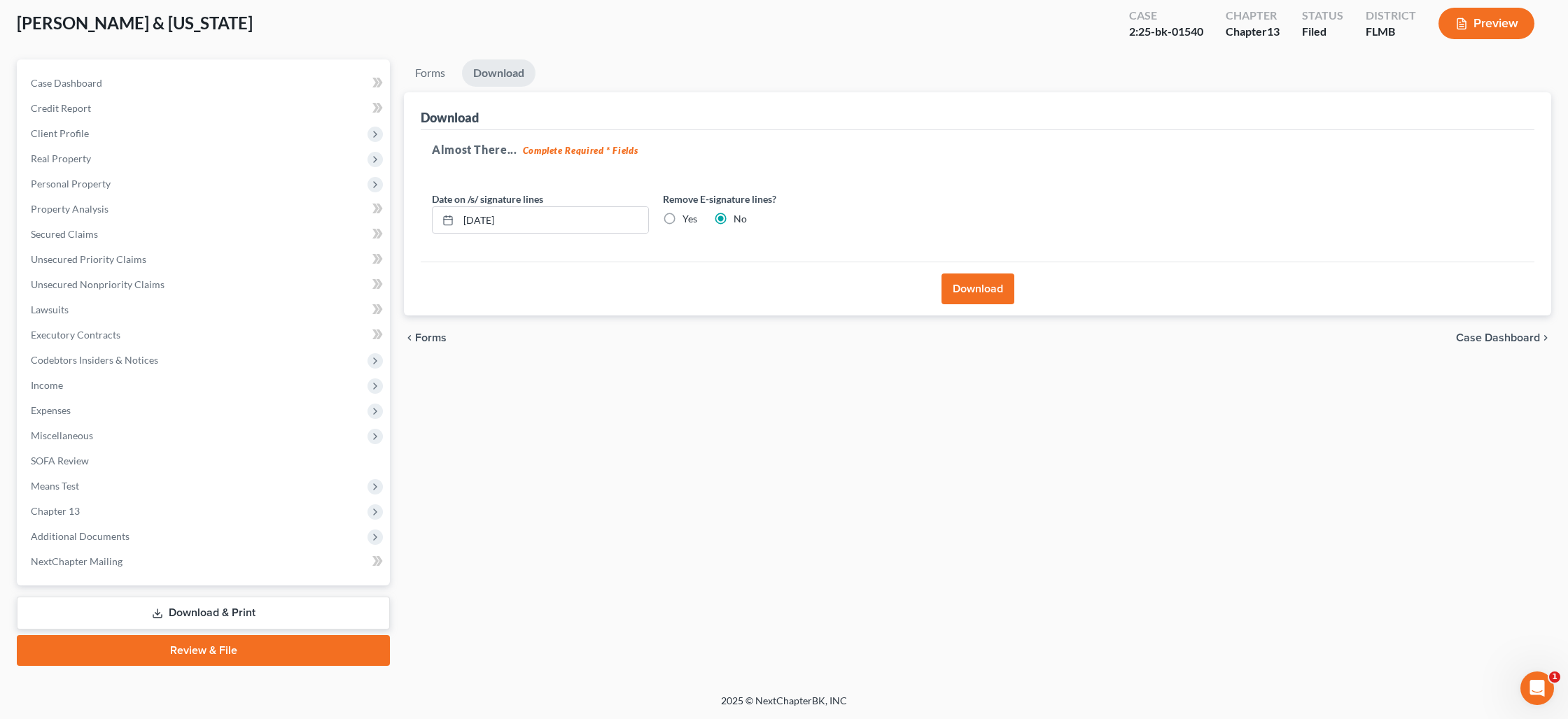
scroll to position [73, 0]
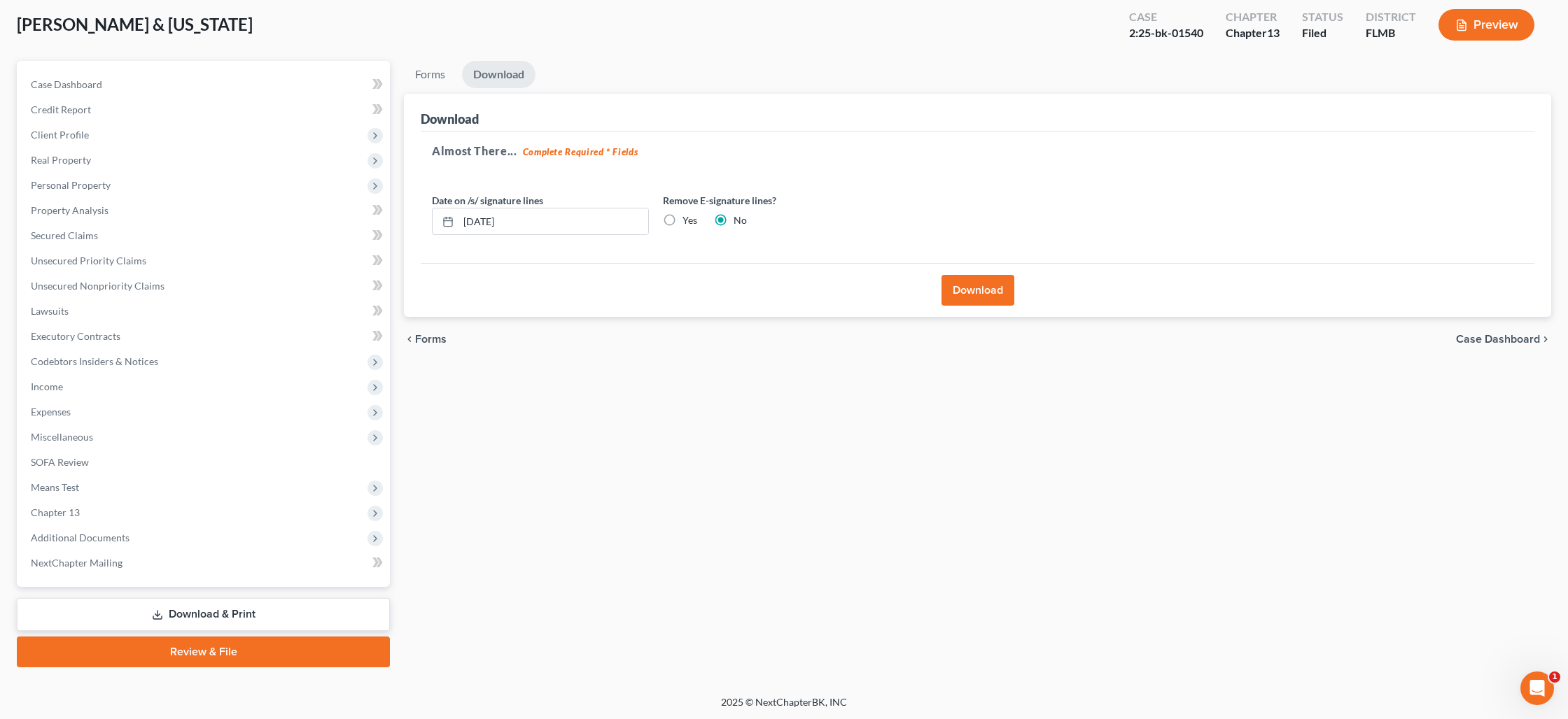
click at [967, 294] on button "Download" at bounding box center [977, 291] width 73 height 31
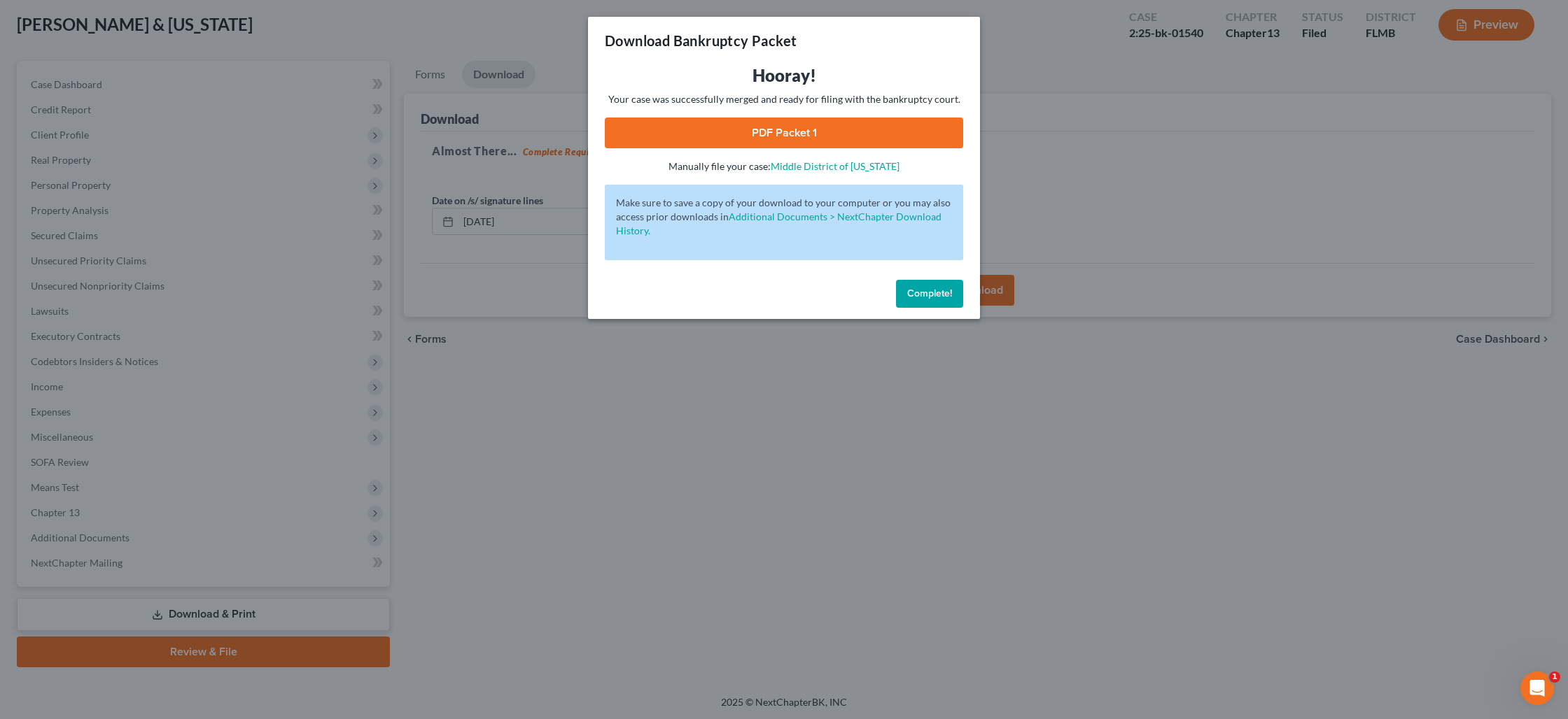
click at [758, 137] on link "PDF Packet 1" at bounding box center [784, 133] width 359 height 31
drag, startPoint x: 919, startPoint y: 292, endPoint x: 911, endPoint y: 288, distance: 8.9
click at [919, 292] on span "Complete!" at bounding box center [929, 293] width 44 height 12
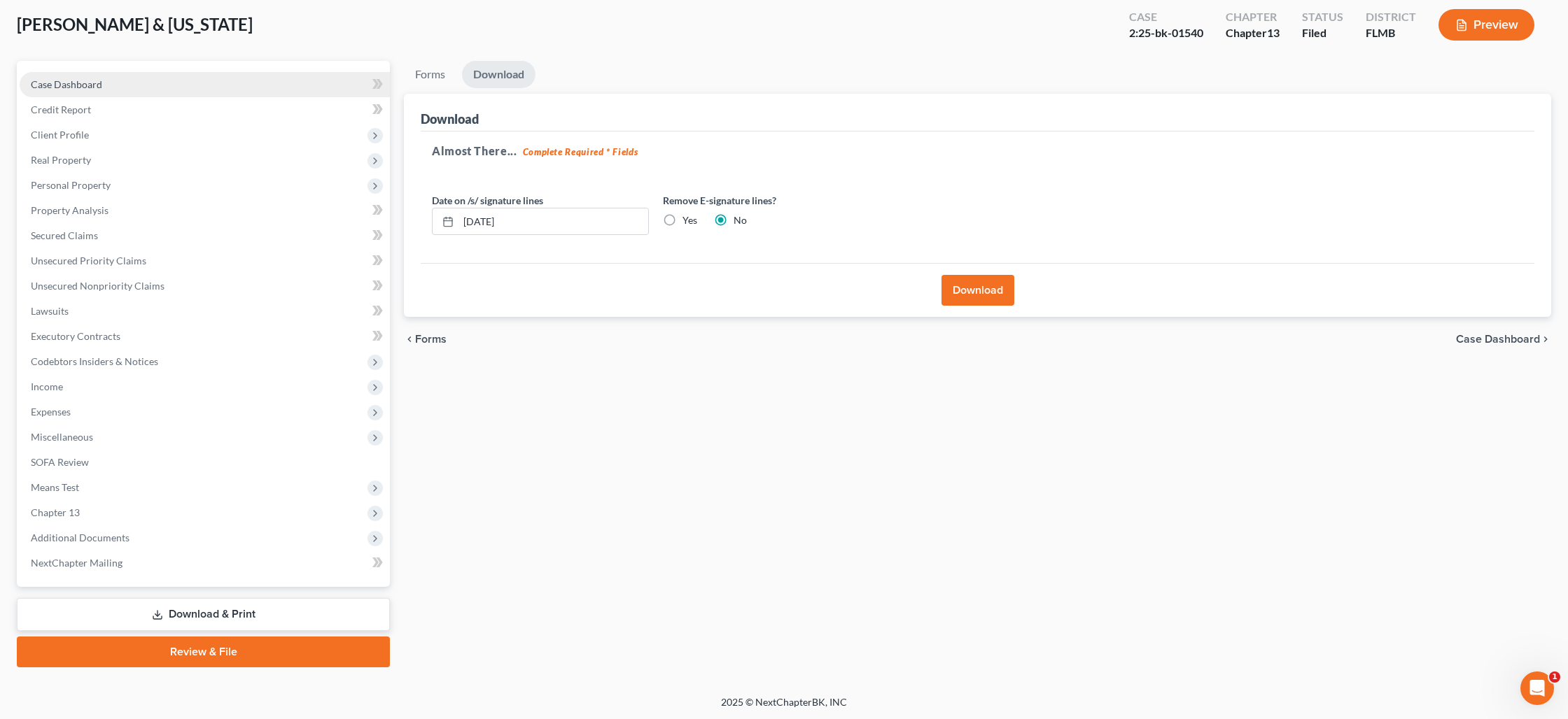
click at [107, 93] on link "Case Dashboard" at bounding box center [205, 85] width 370 height 25
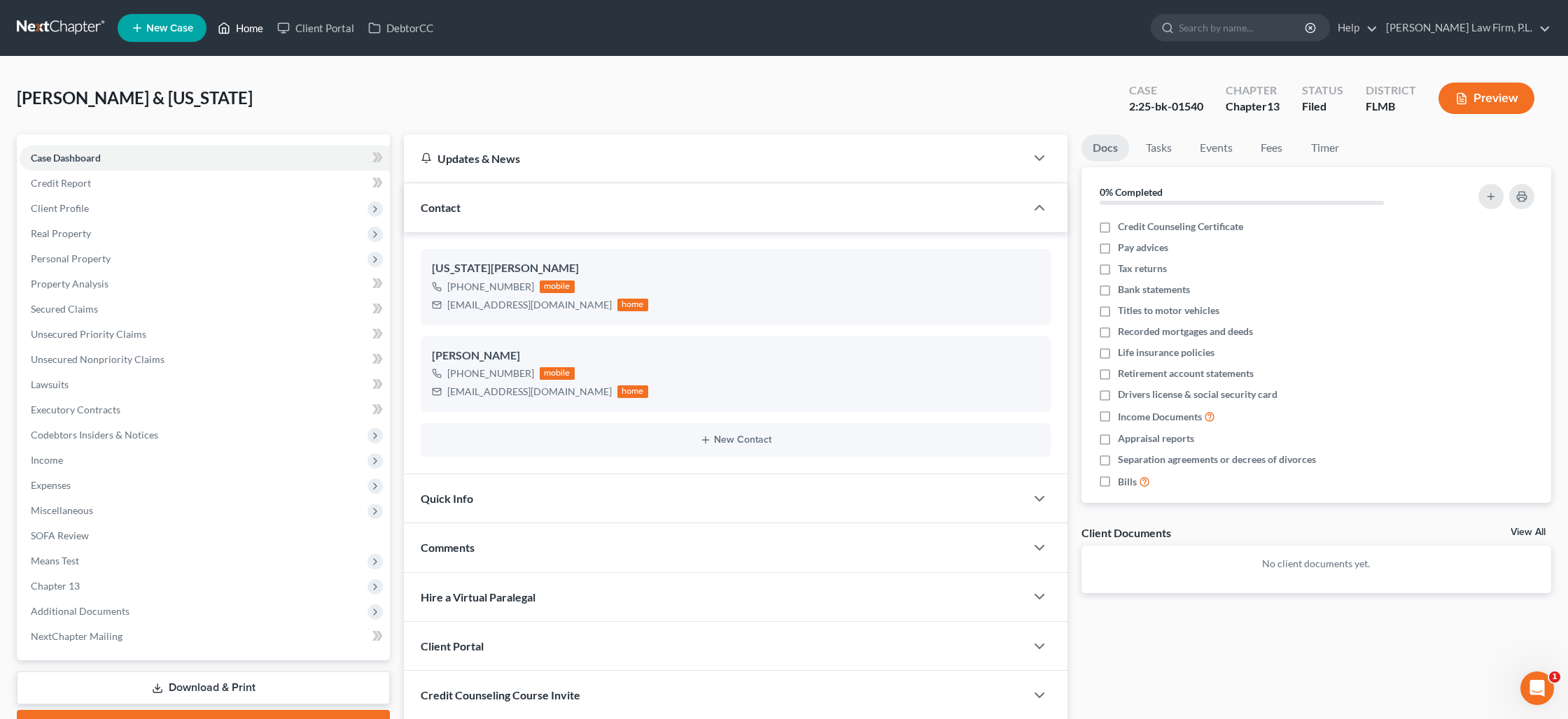
click at [235, 32] on link "Home" at bounding box center [240, 28] width 59 height 25
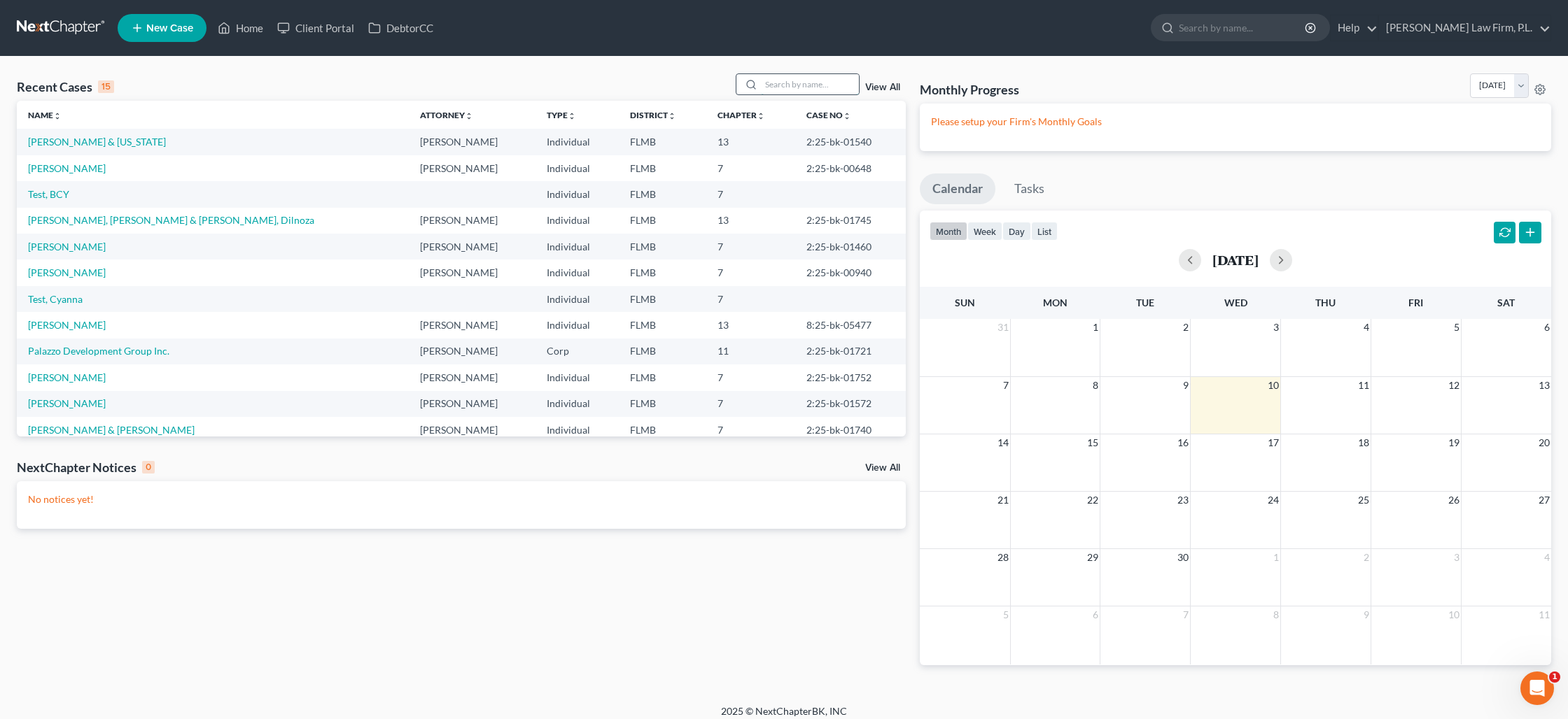
click at [794, 85] on input "search" at bounding box center [810, 84] width 98 height 20
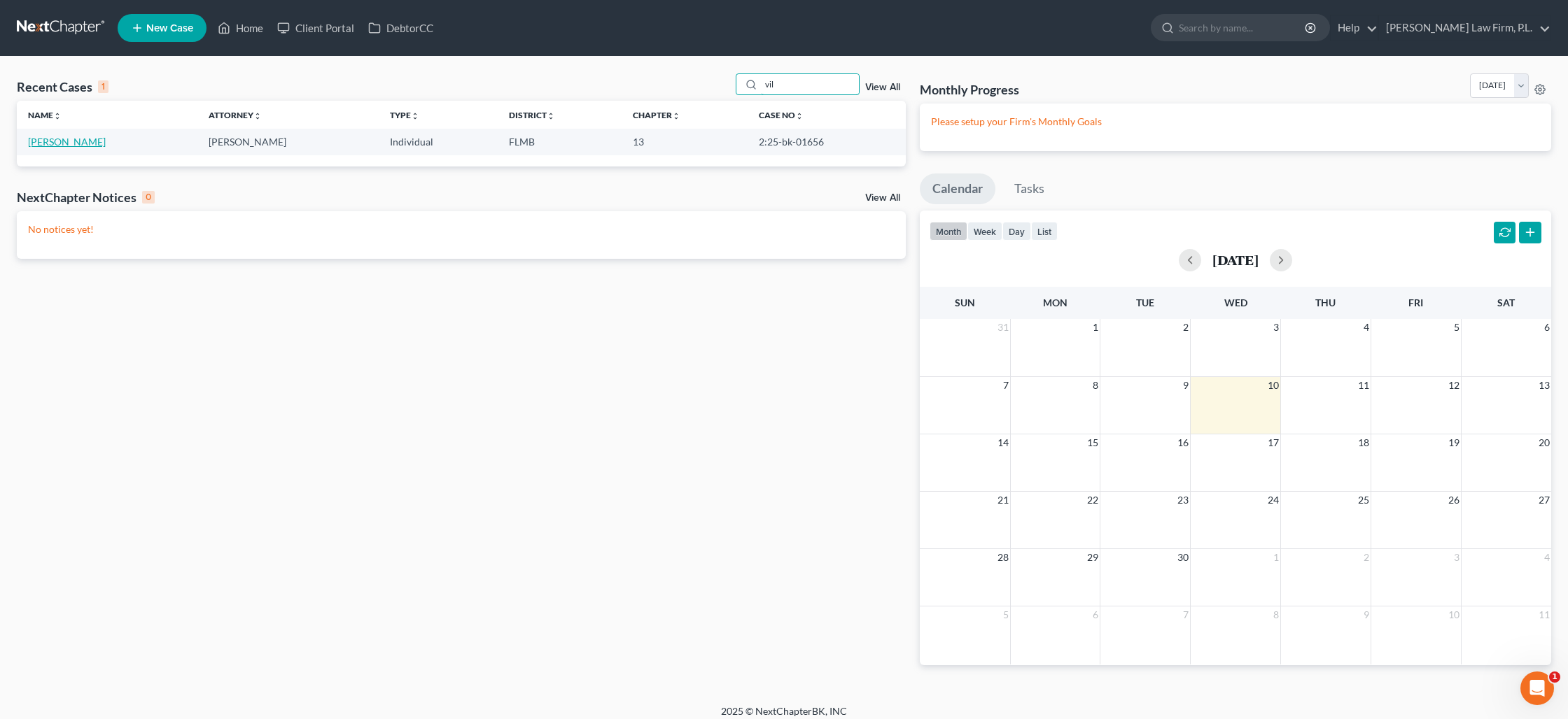
type input "vil"
click at [73, 142] on link "Vilella, Josue" at bounding box center [67, 141] width 78 height 12
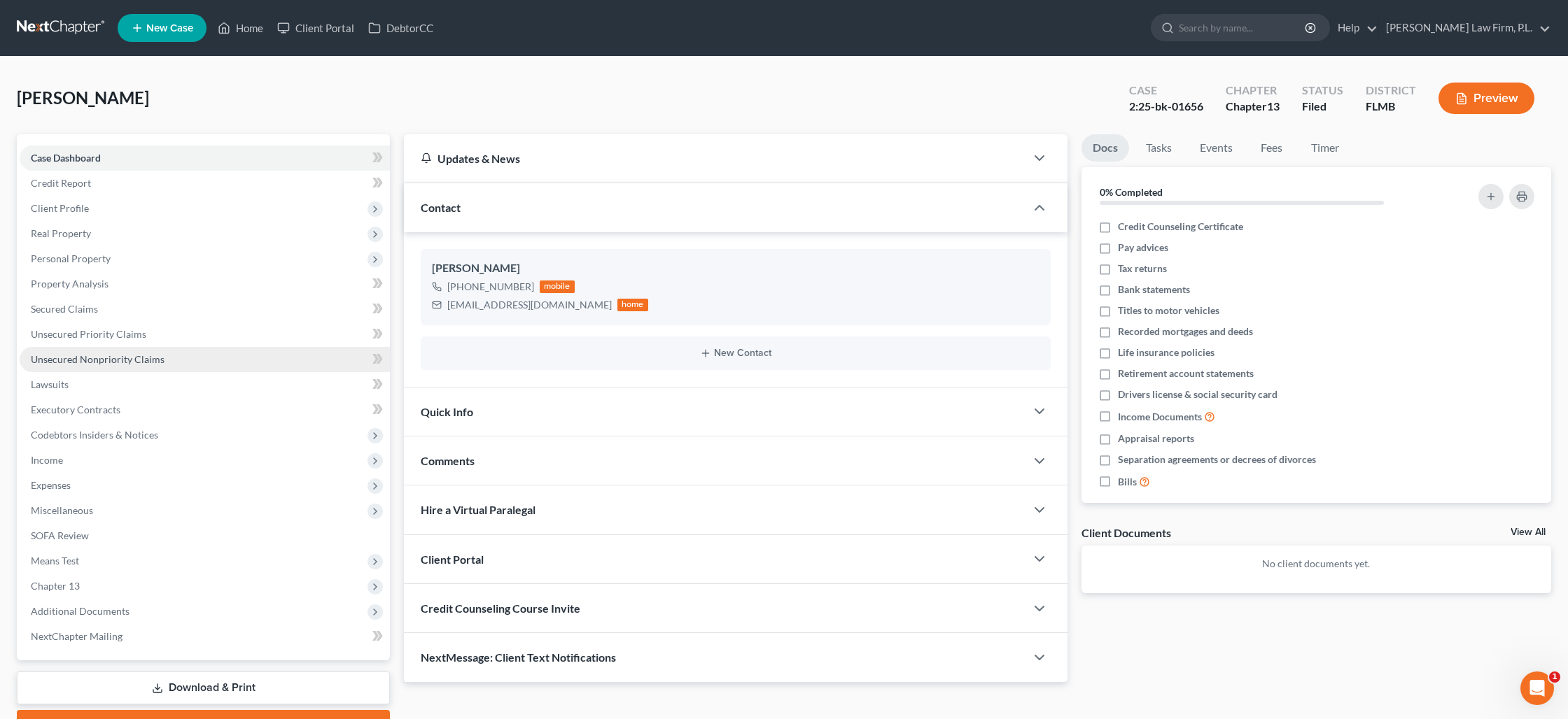
click at [102, 354] on span "Unsecured Nonpriority Claims" at bounding box center [97, 359] width 133 height 12
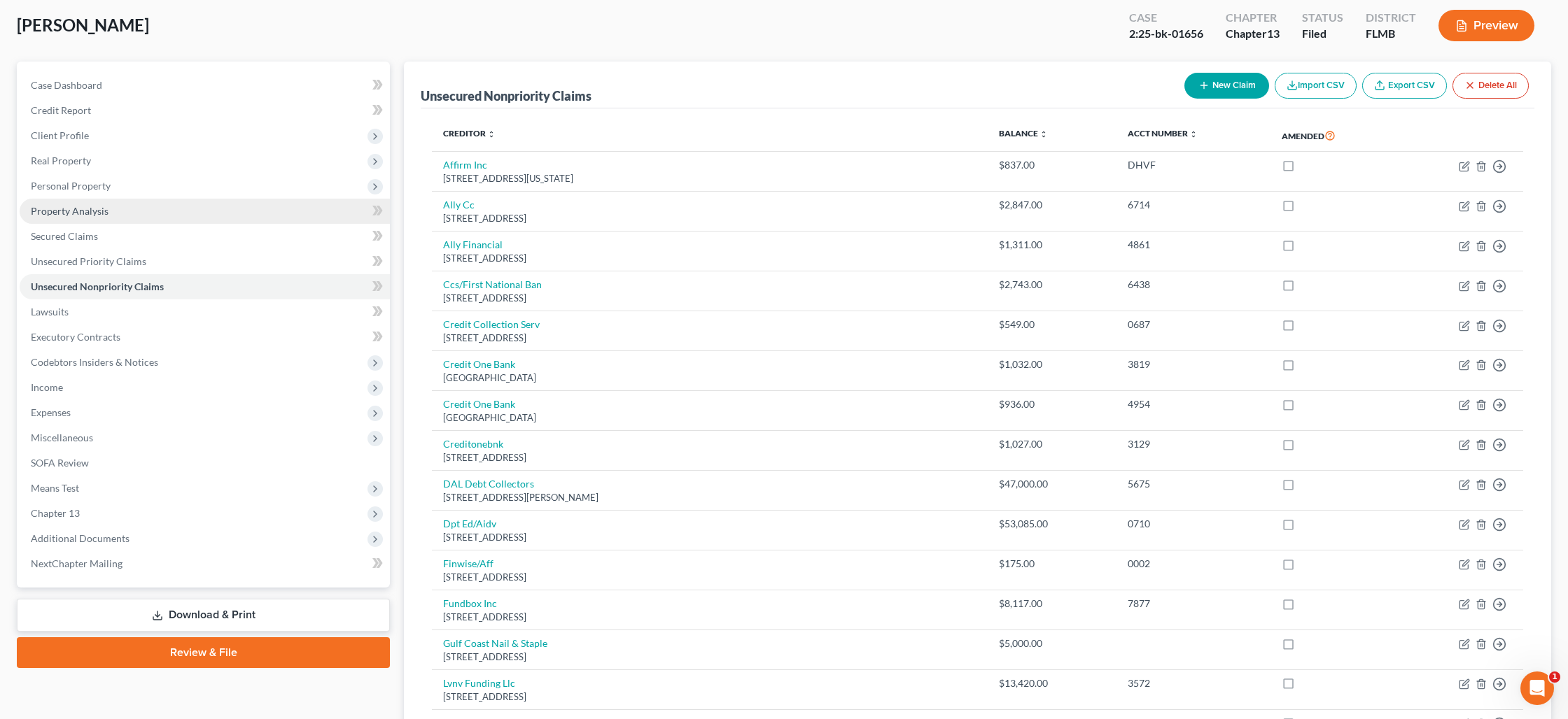
scroll to position [88, 0]
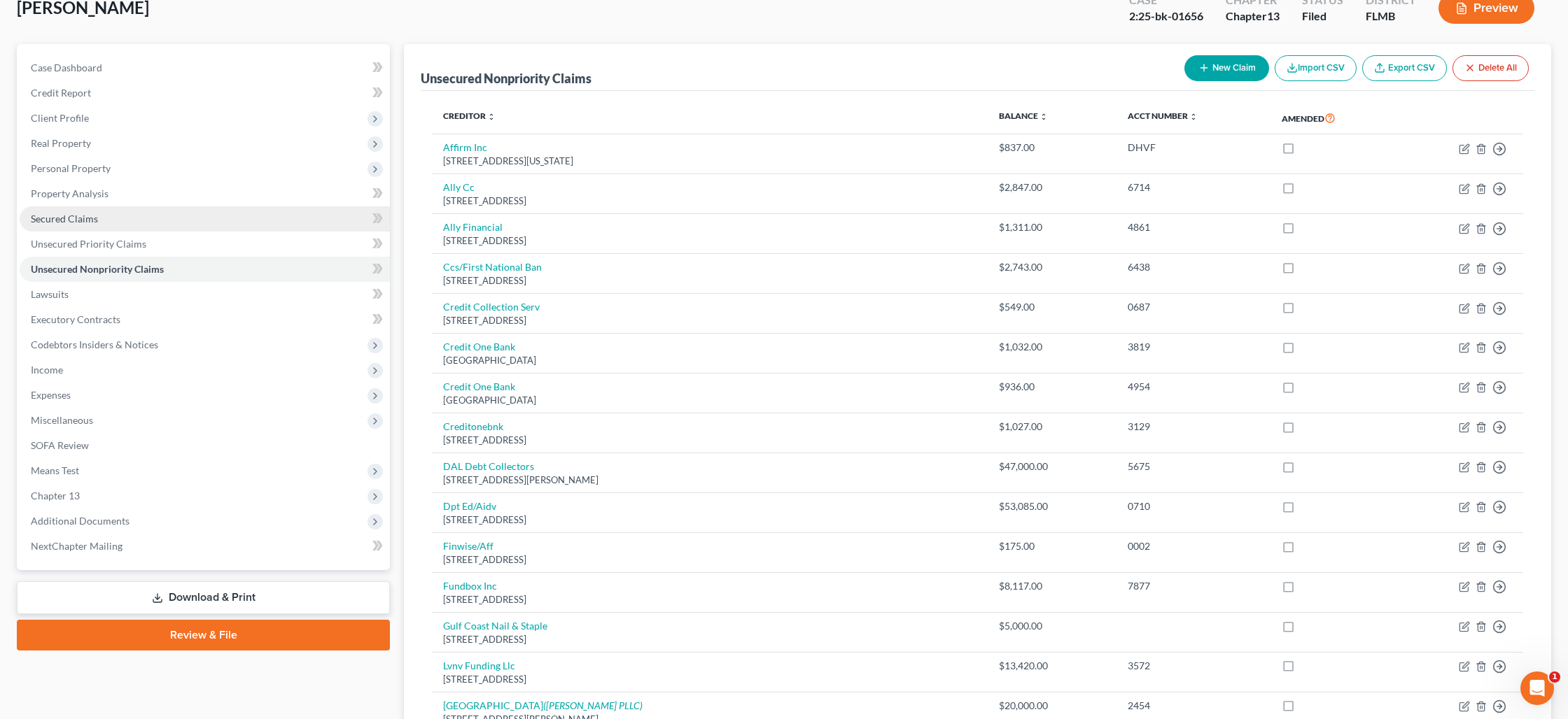
click at [72, 217] on span "Secured Claims" at bounding box center [64, 218] width 67 height 12
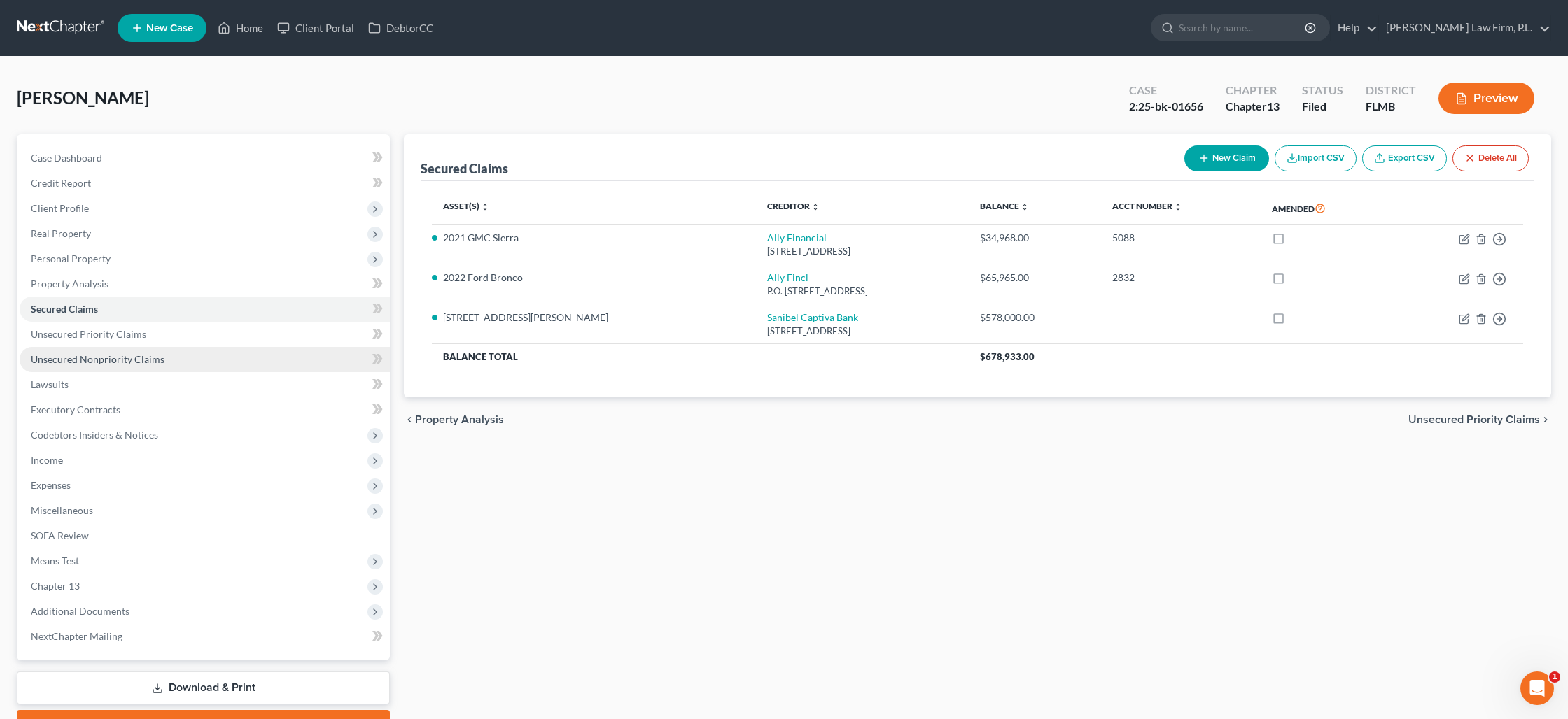
drag, startPoint x: 208, startPoint y: 351, endPoint x: 217, endPoint y: 351, distance: 9.0
click at [208, 351] on link "Unsecured Nonpriority Claims" at bounding box center [205, 360] width 370 height 25
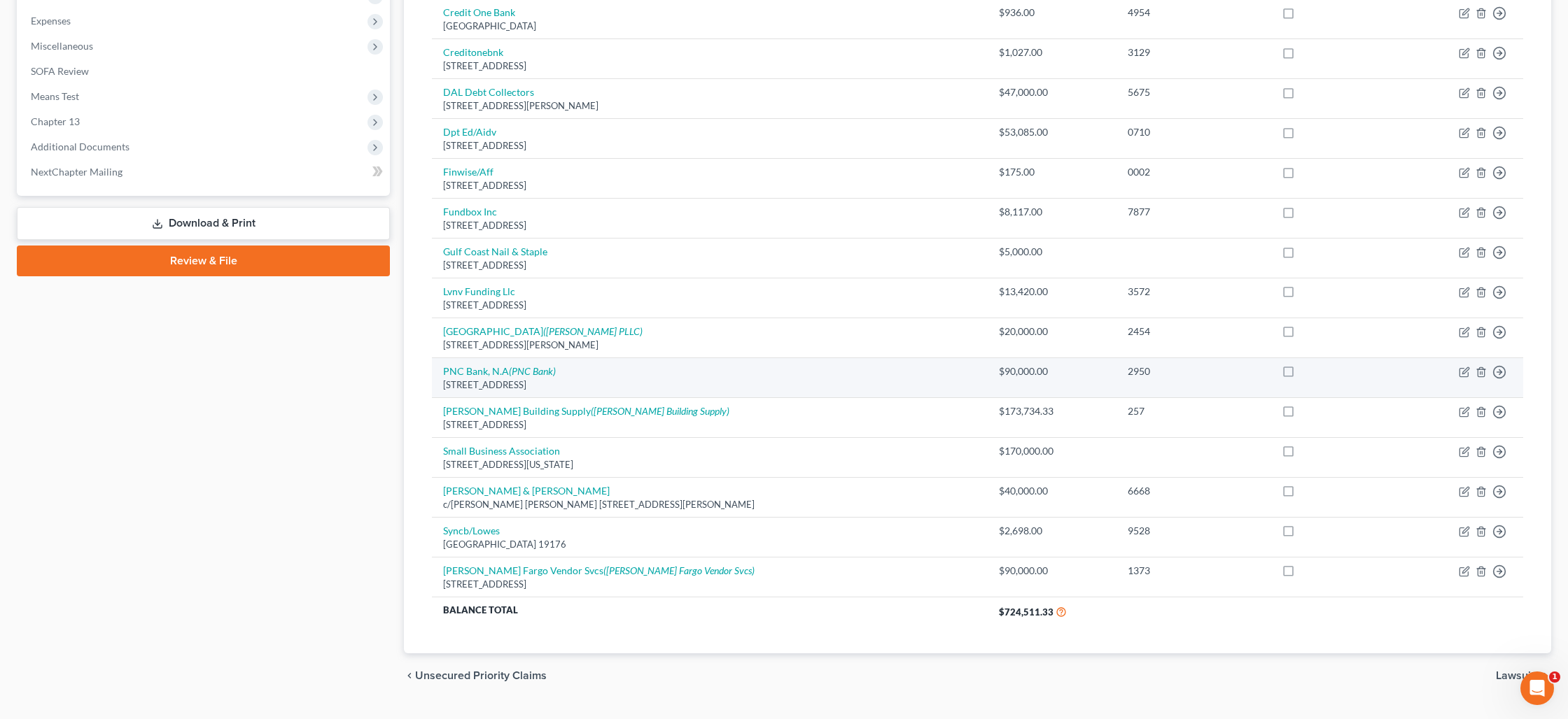
scroll to position [466, 0]
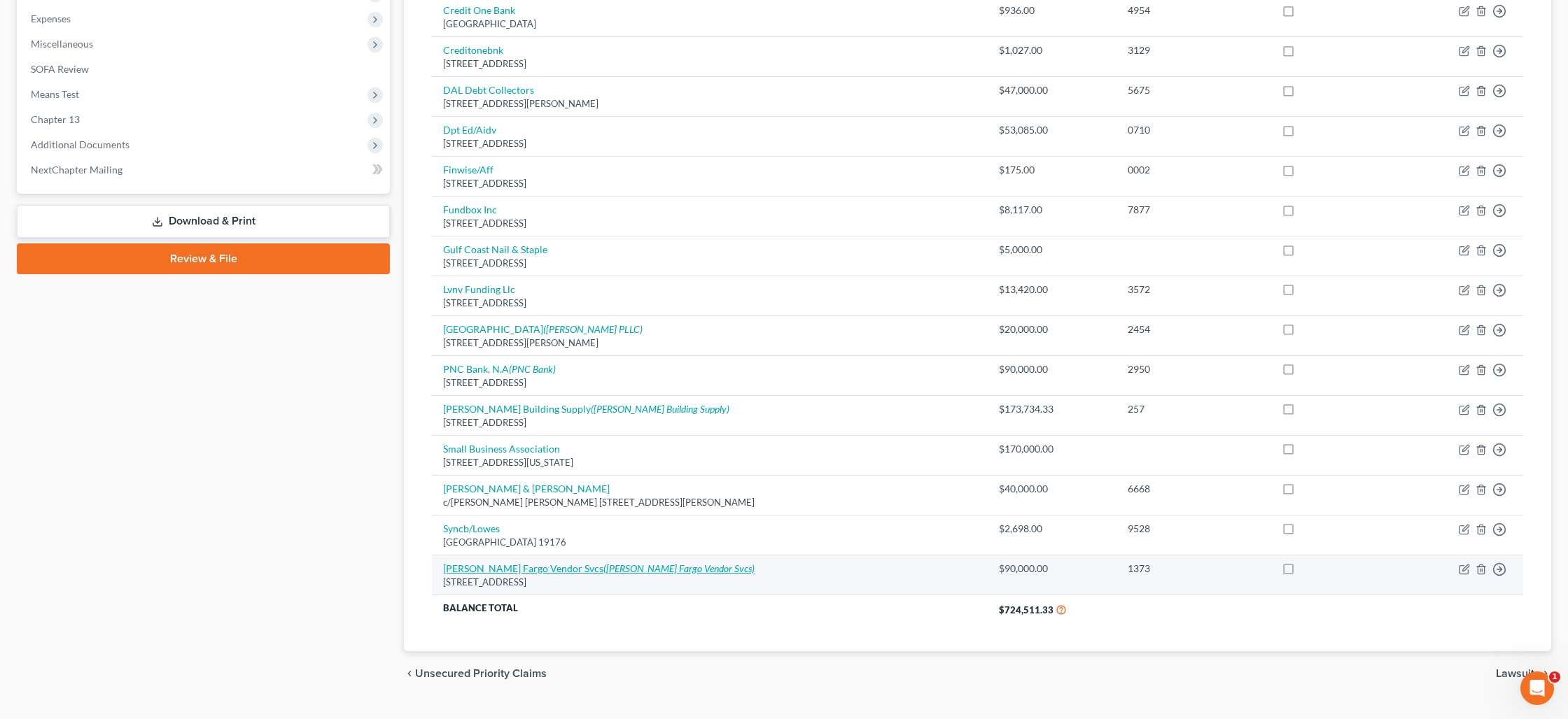
click at [604, 564] on icon "(Wells Fargo Vendor Svcs)" at bounding box center [679, 568] width 151 height 12
select select "16"
select select "14"
select select "3"
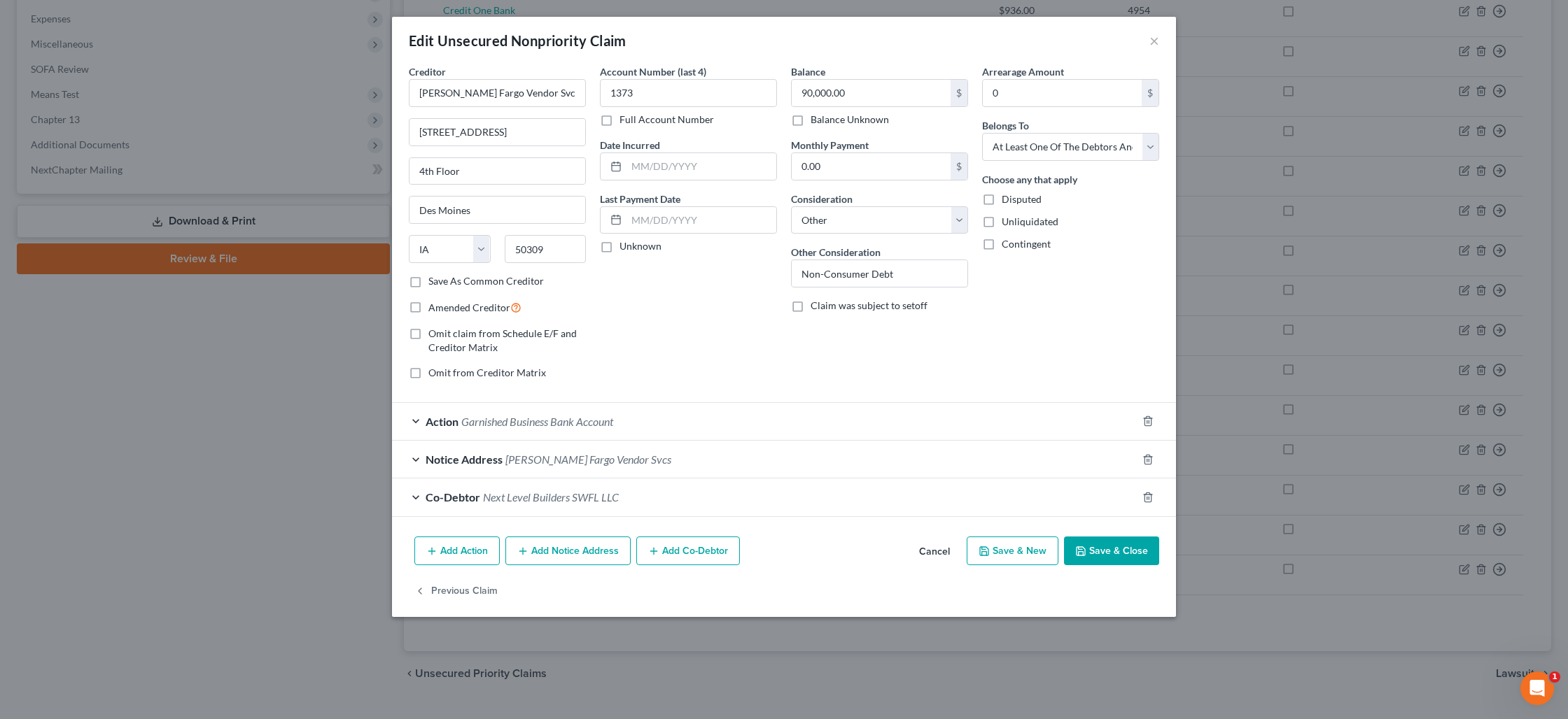
click at [1087, 554] on icon "button" at bounding box center [1081, 551] width 11 height 11
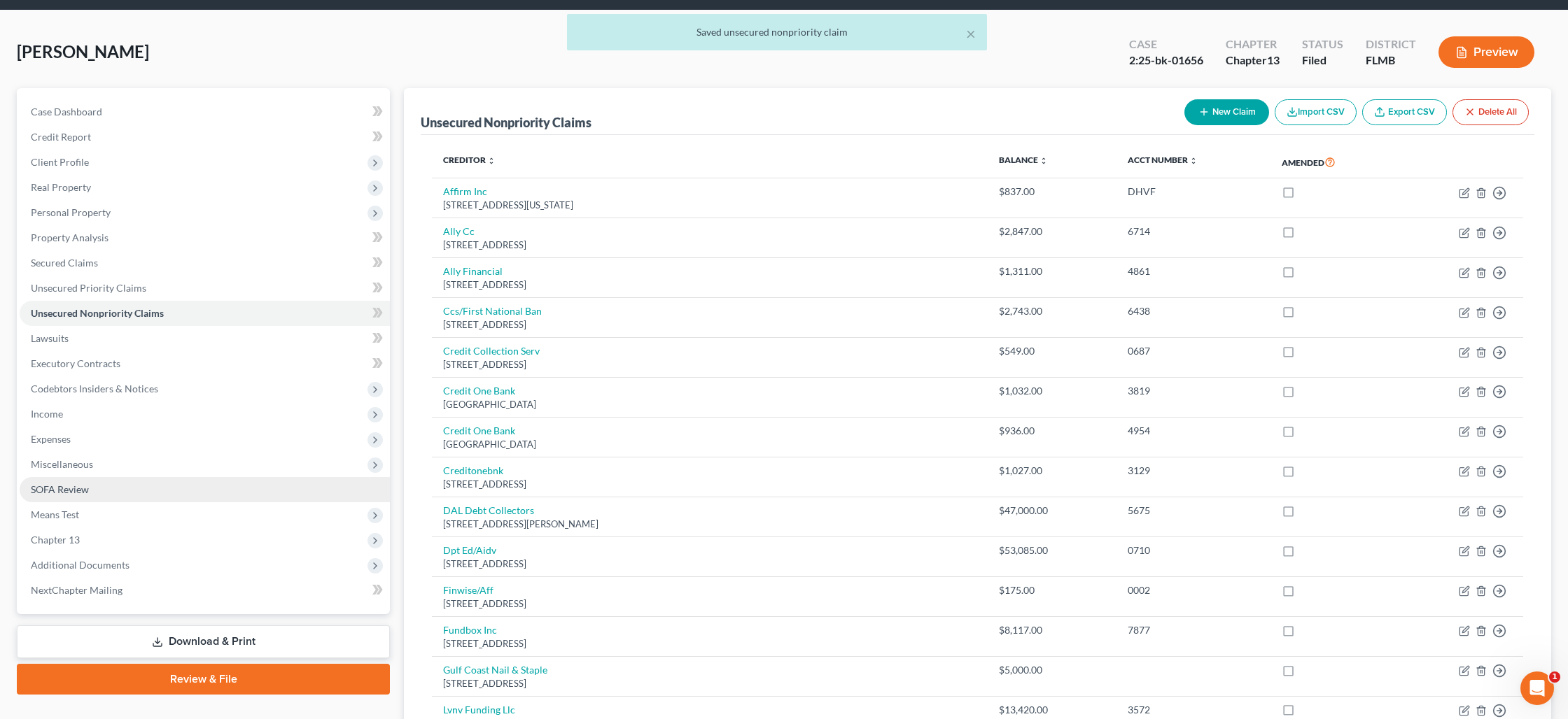
scroll to position [0, 0]
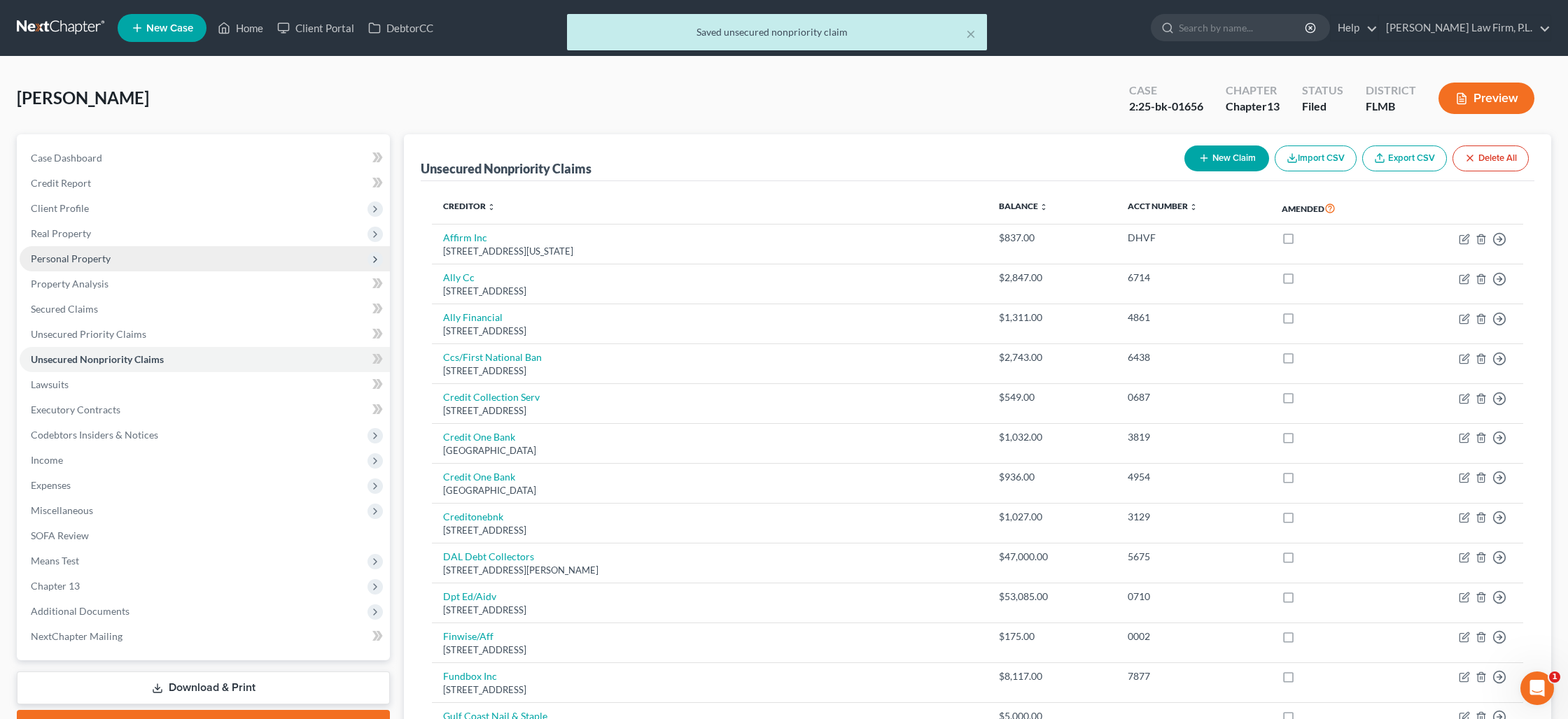
click at [90, 258] on span "Personal Property" at bounding box center [71, 258] width 80 height 12
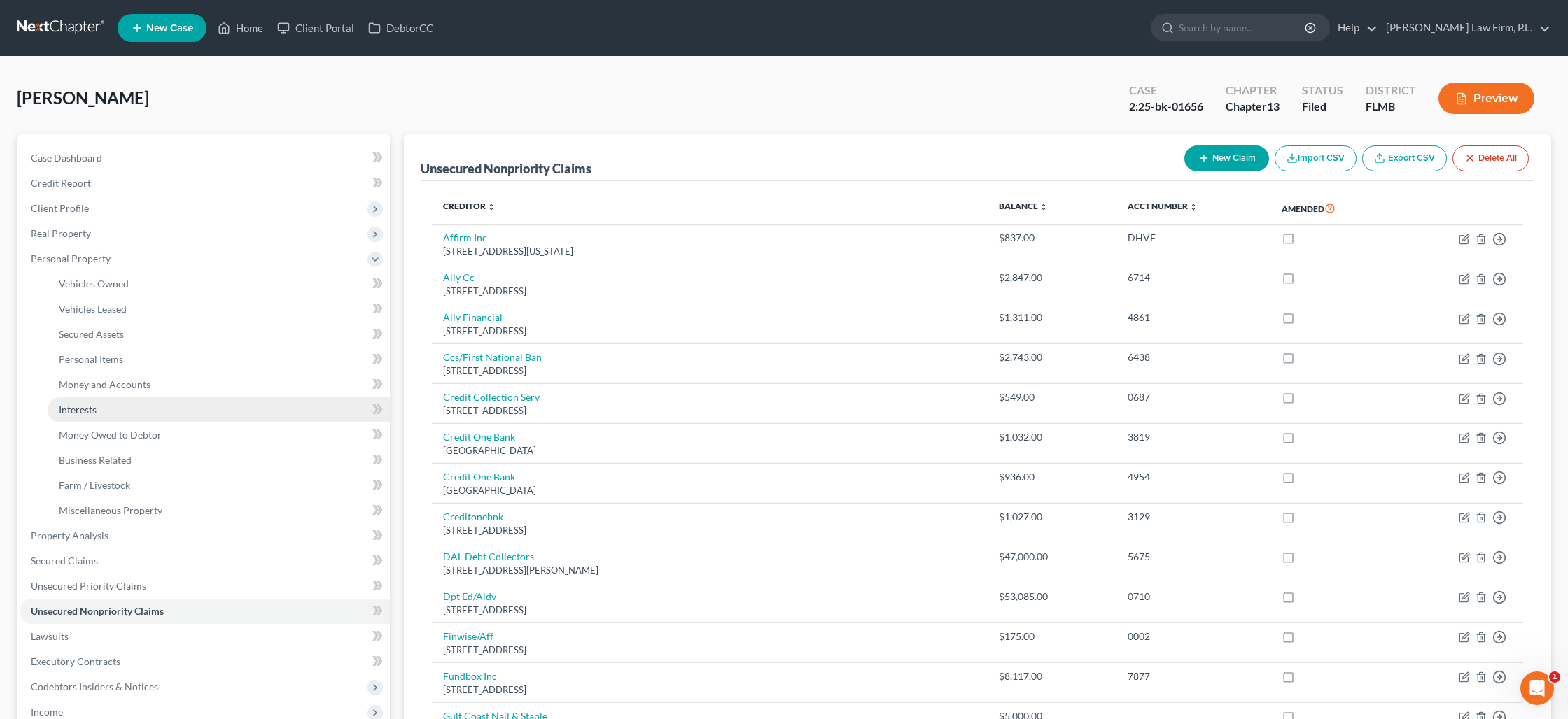
click at [100, 416] on link "Interests" at bounding box center [218, 410] width 342 height 25
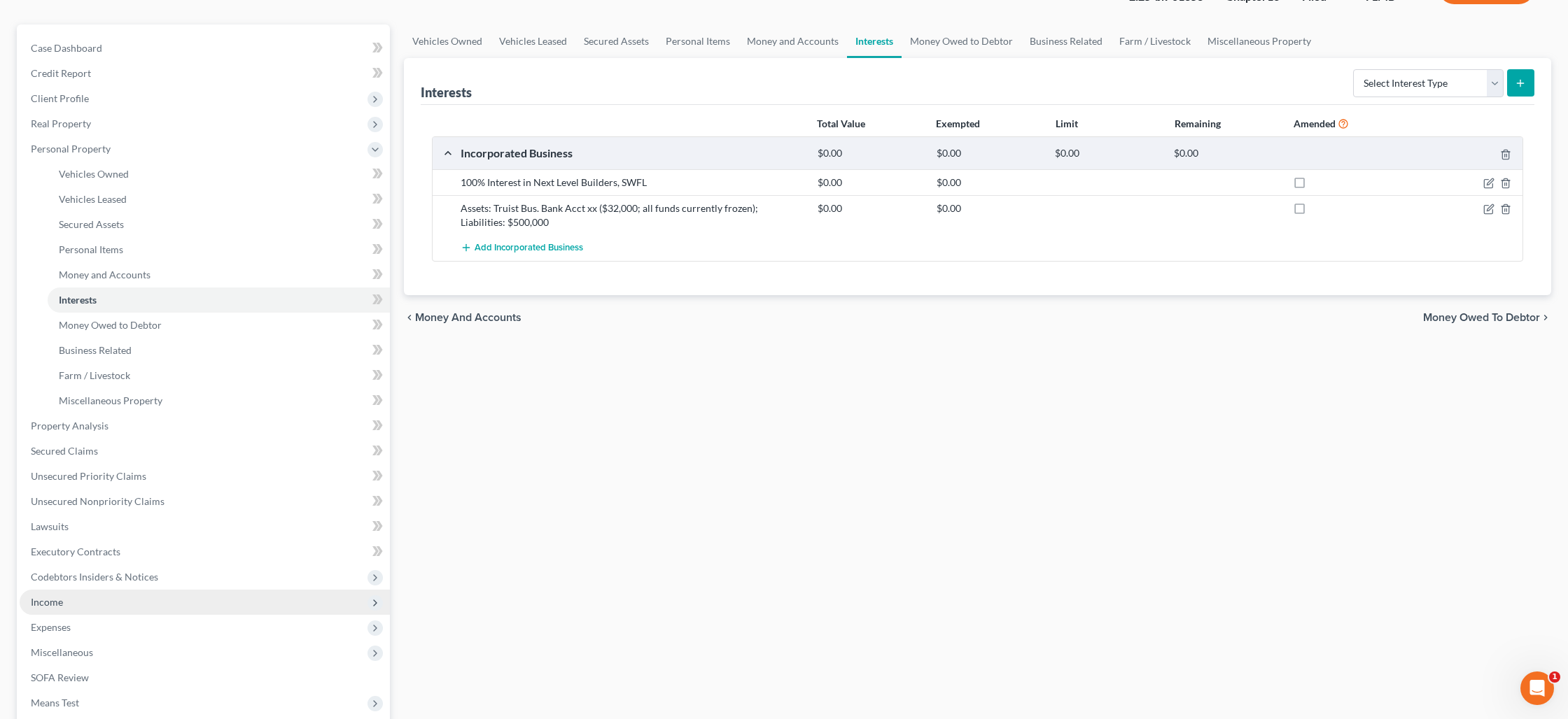
scroll to position [155, 0]
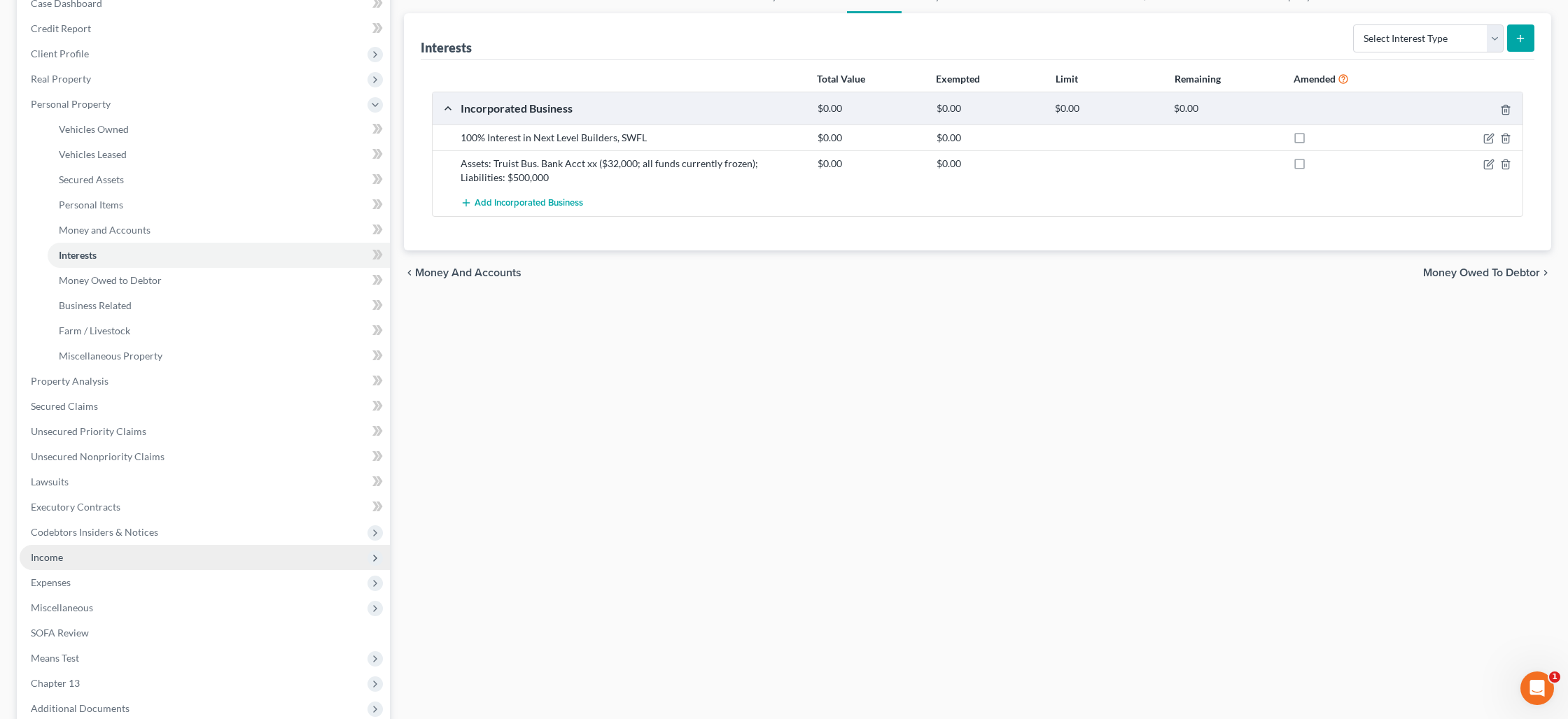
click at [135, 558] on span "Income" at bounding box center [205, 557] width 370 height 25
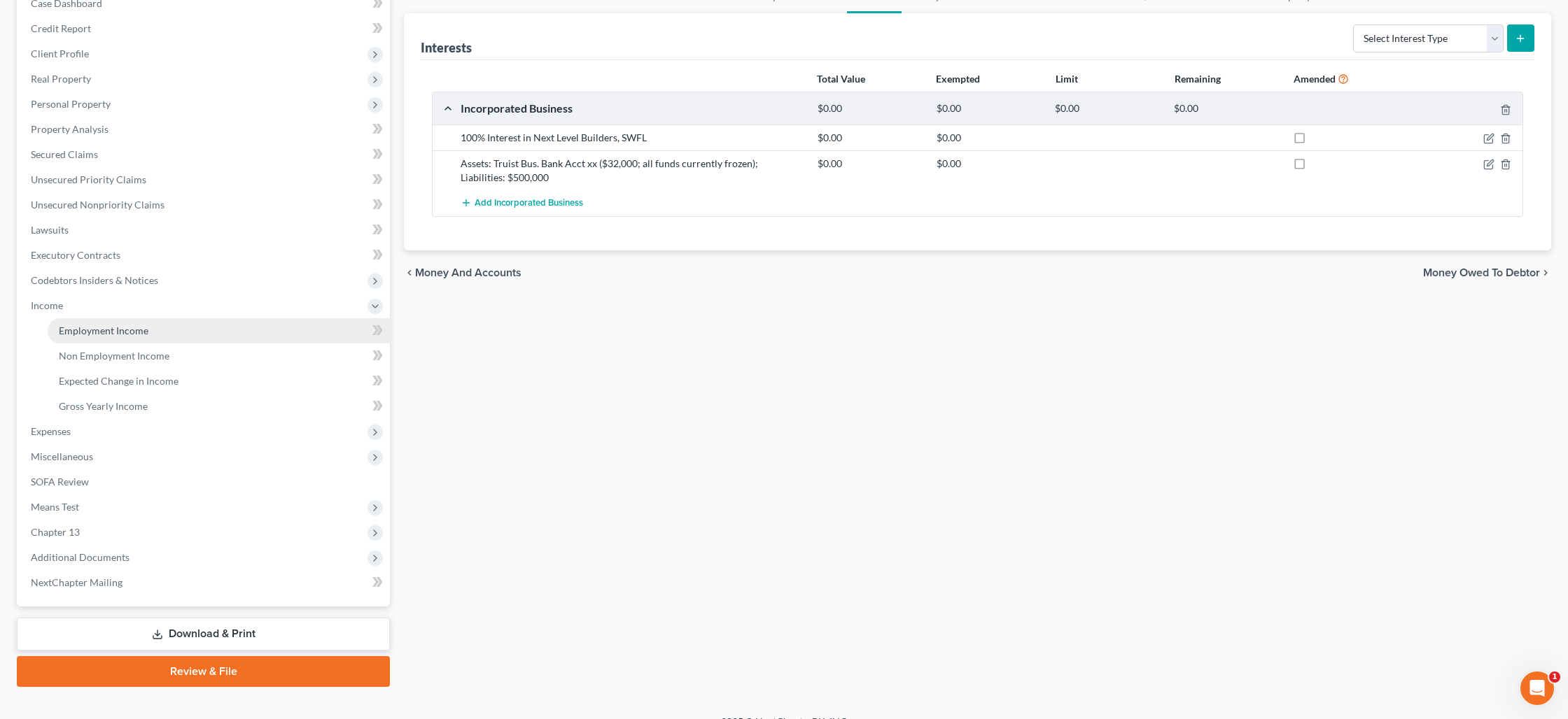
click at [127, 336] on link "Employment Income" at bounding box center [218, 331] width 342 height 25
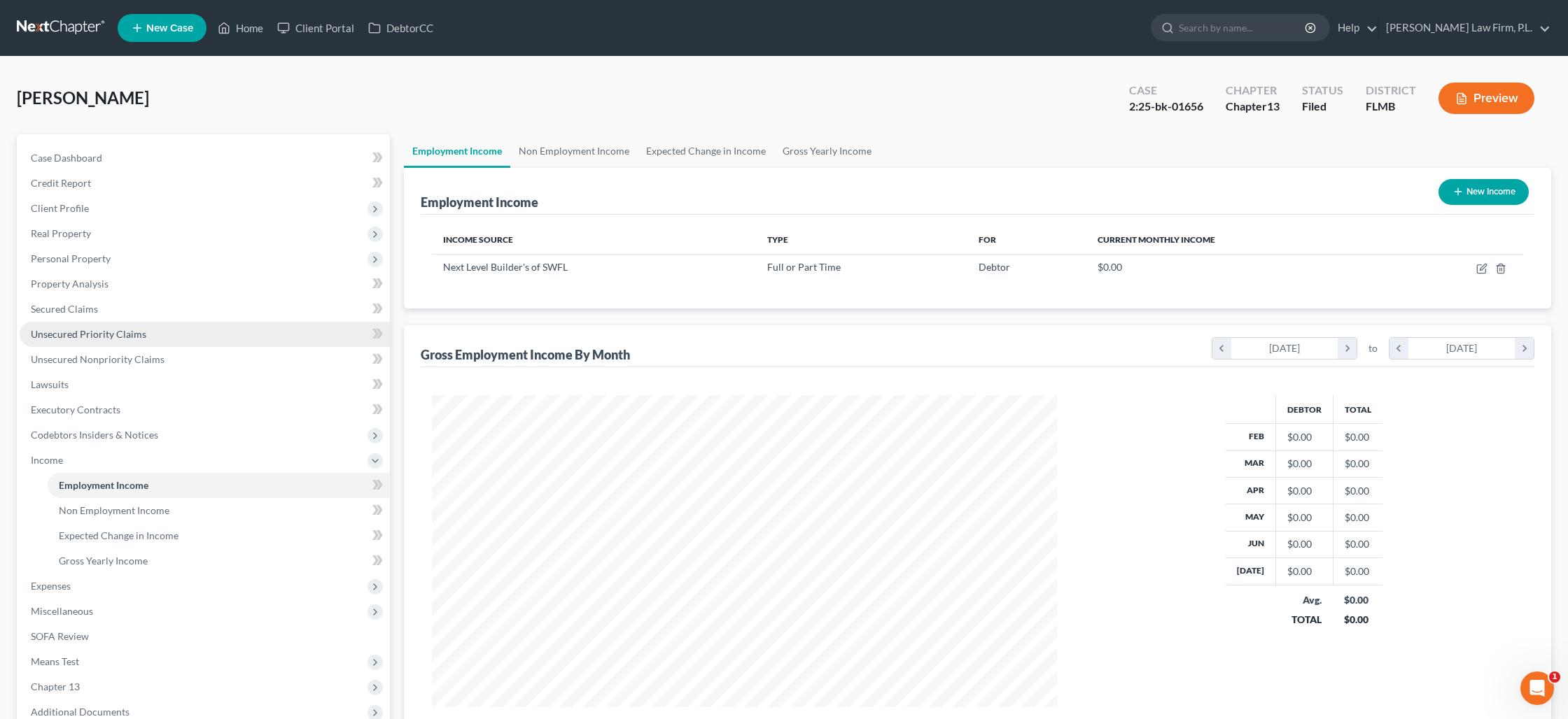
scroll to position [312, 652]
click at [1486, 106] on button "Preview" at bounding box center [1486, 98] width 96 height 32
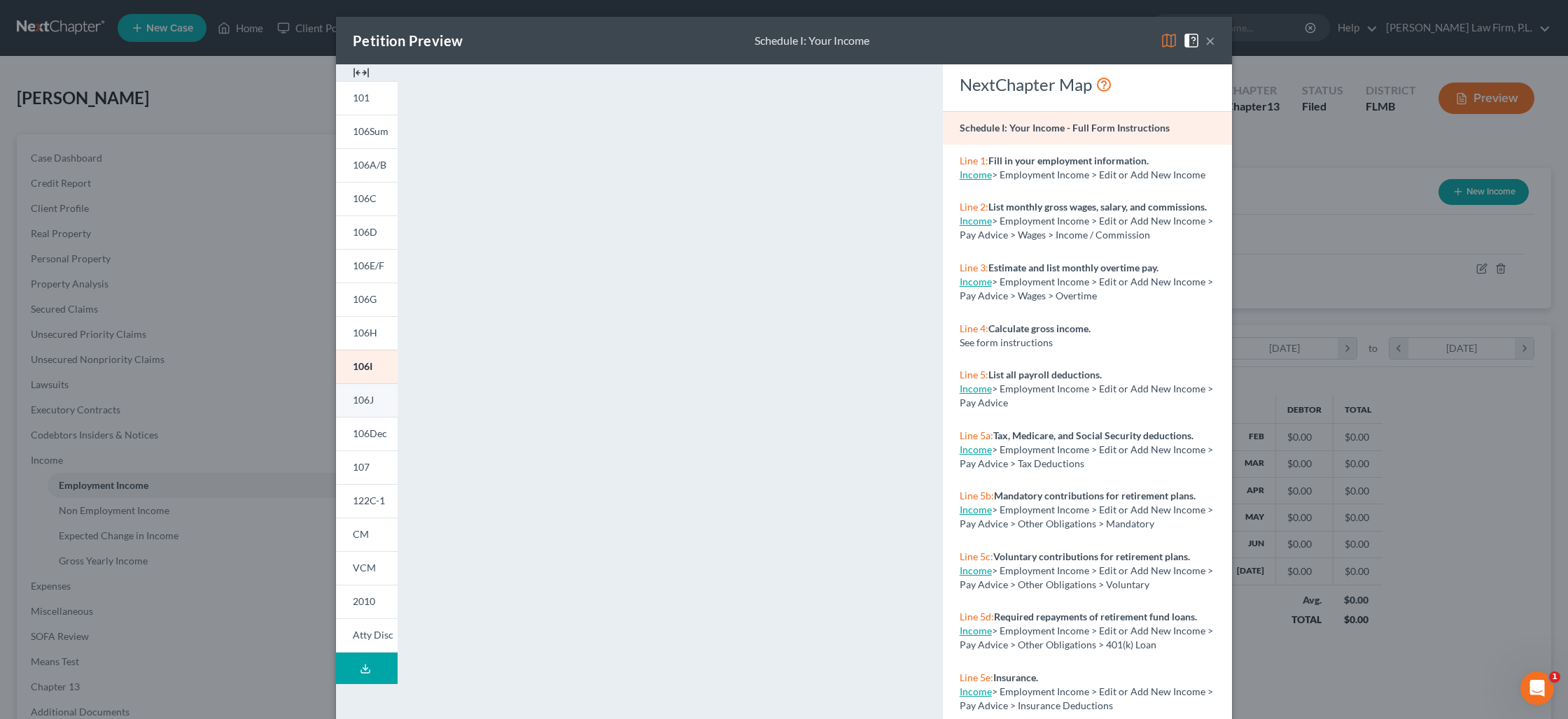
click at [363, 394] on span "106J" at bounding box center [364, 399] width 21 height 12
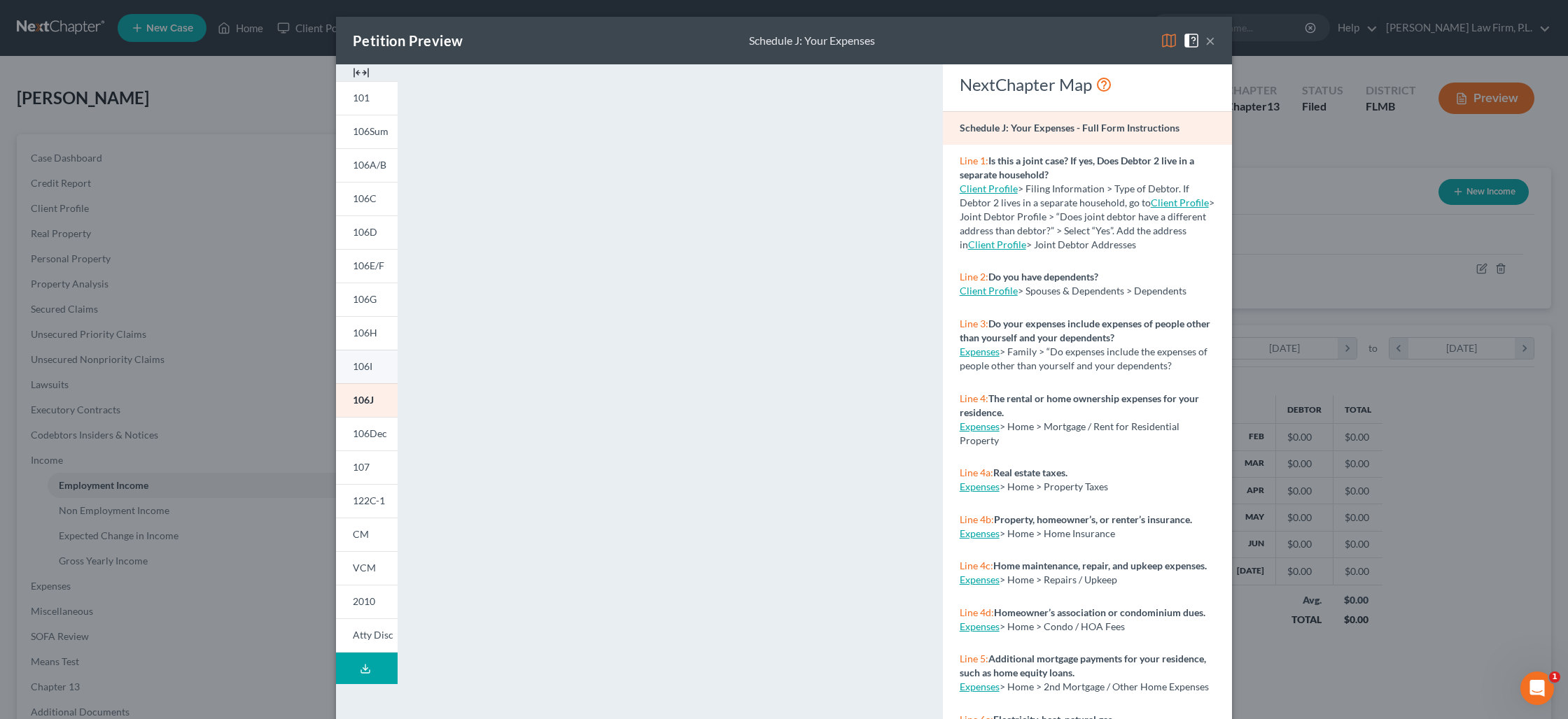
click at [383, 372] on link "106I" at bounding box center [366, 367] width 61 height 34
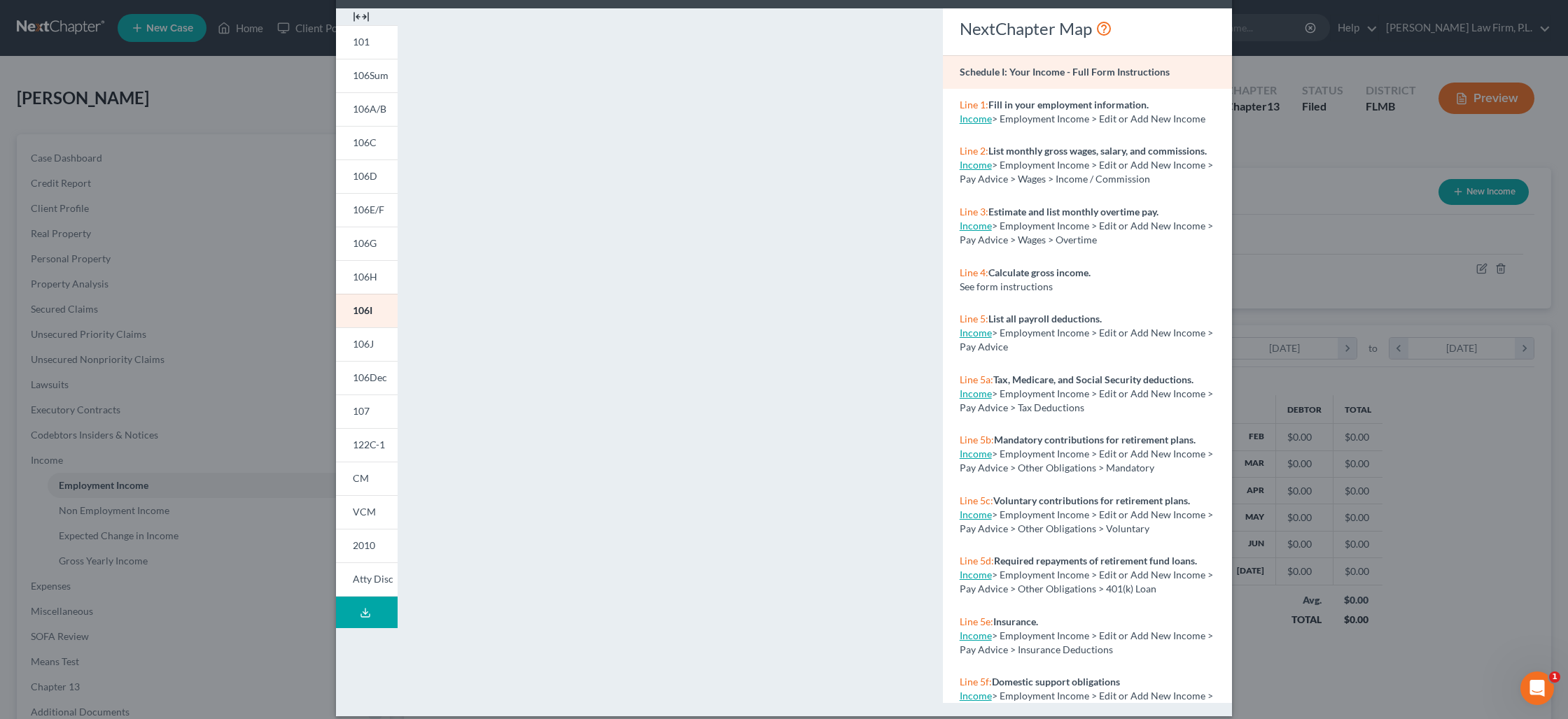
scroll to position [69, 0]
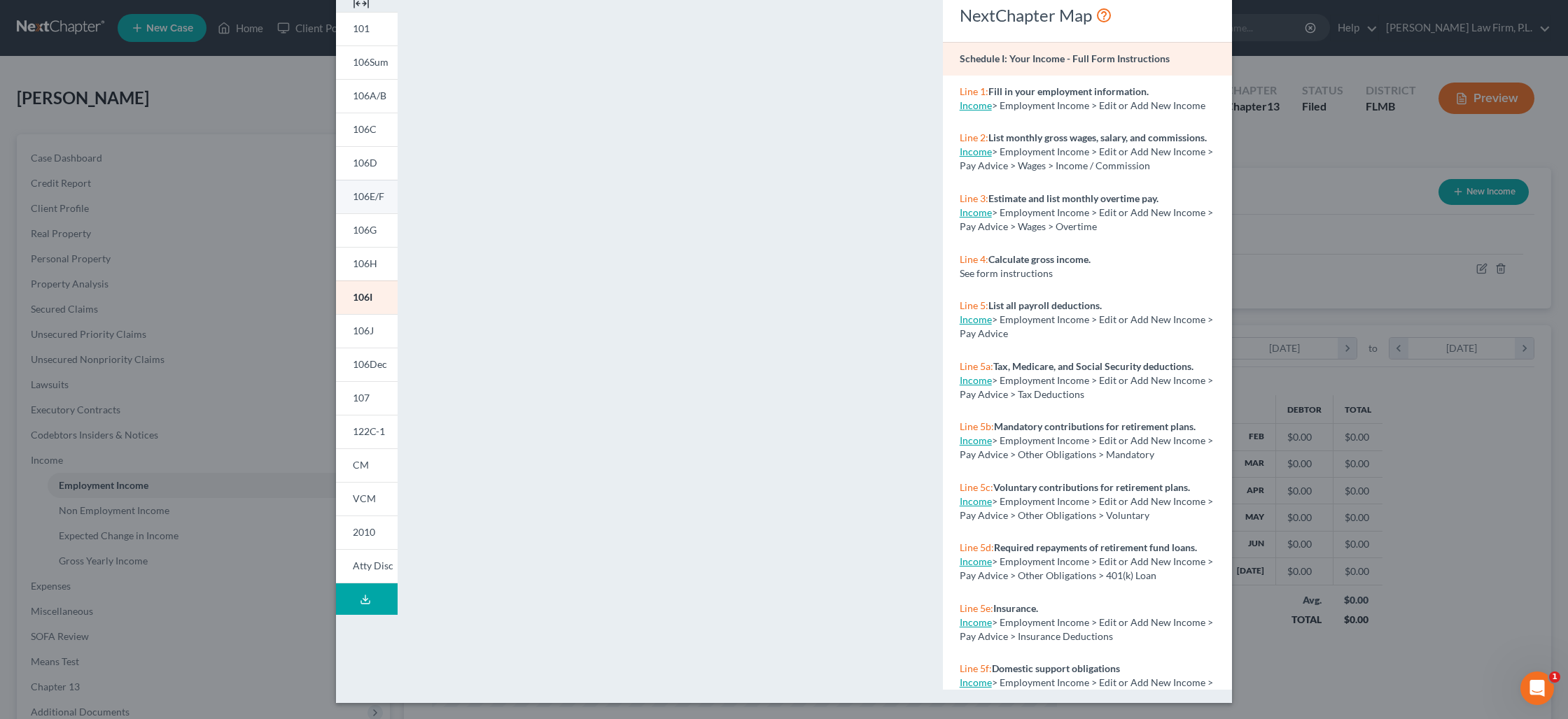
click at [368, 195] on span "106E/F" at bounding box center [369, 196] width 32 height 12
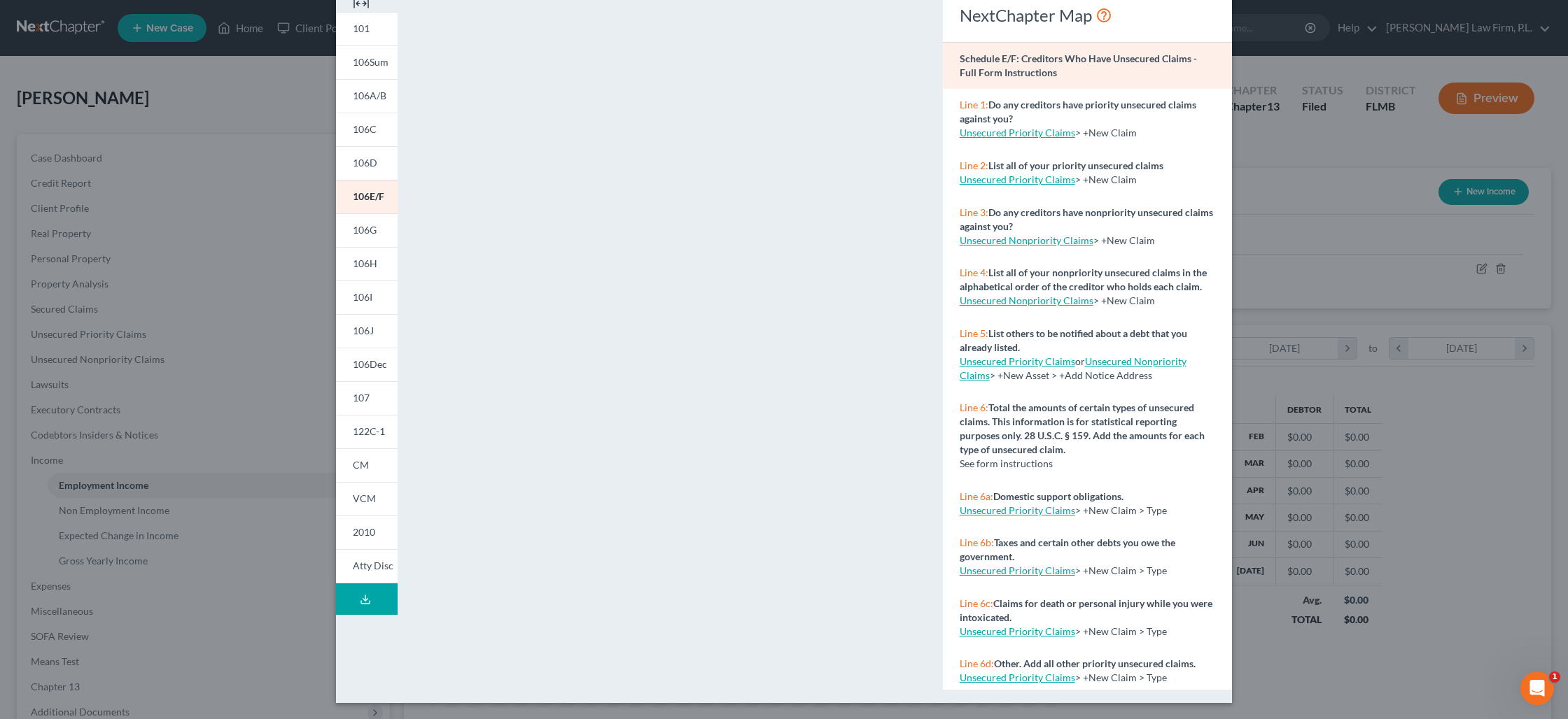
click at [1358, 138] on div "Petition Preview Schedule E/F: Creditors Who Have Unsecured Claims × 101 106Sum…" at bounding box center [784, 359] width 1568 height 719
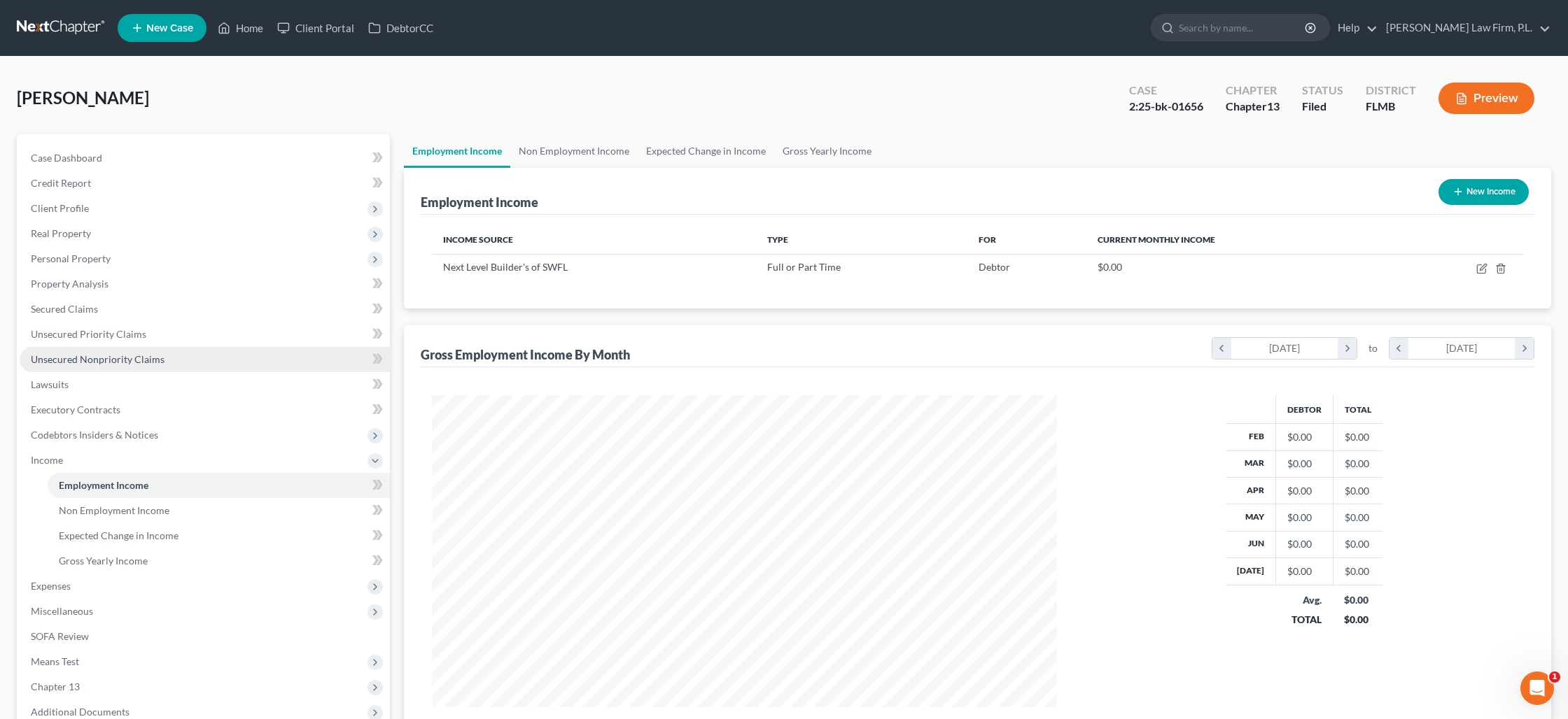
click at [103, 366] on link "Unsecured Nonpriority Claims" at bounding box center [205, 360] width 370 height 25
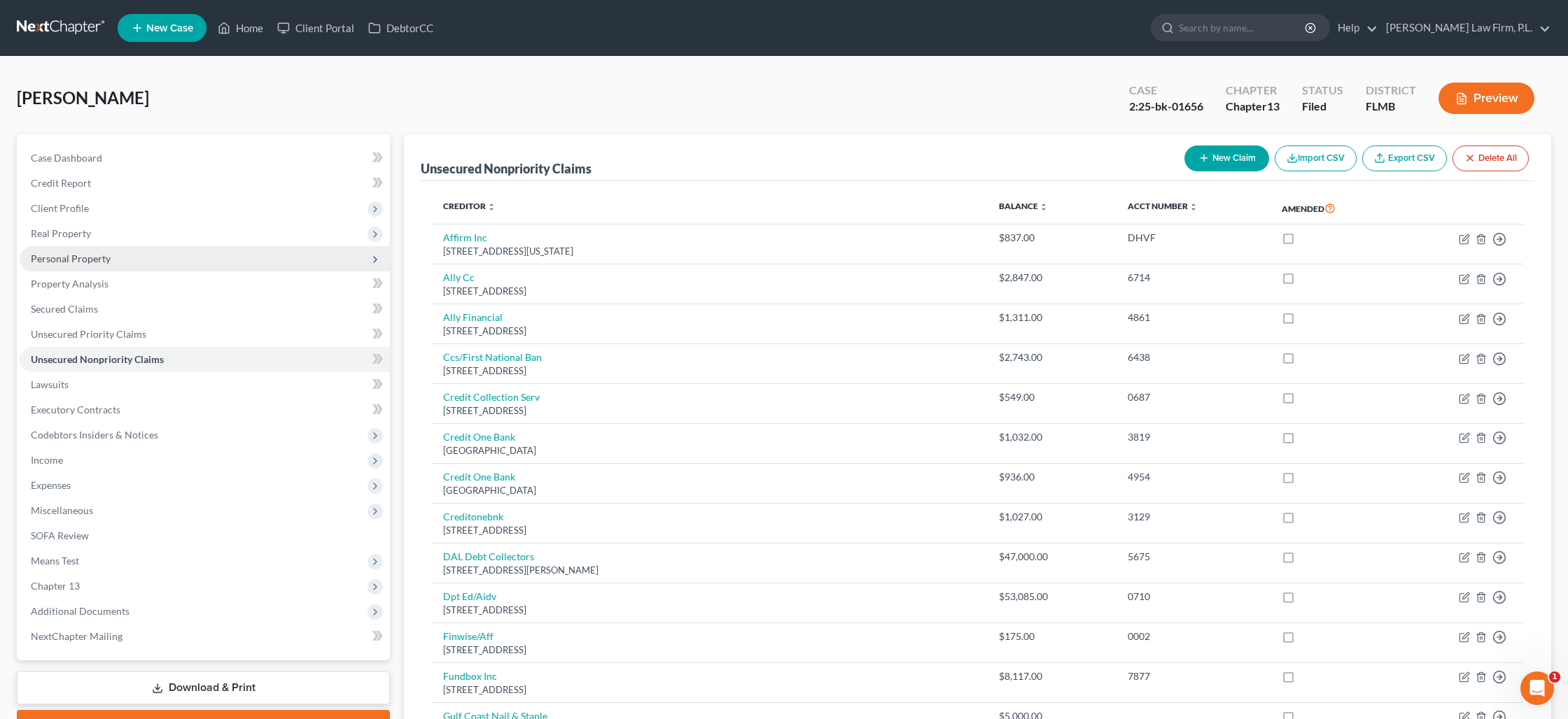
click at [92, 254] on span "Personal Property" at bounding box center [71, 258] width 80 height 12
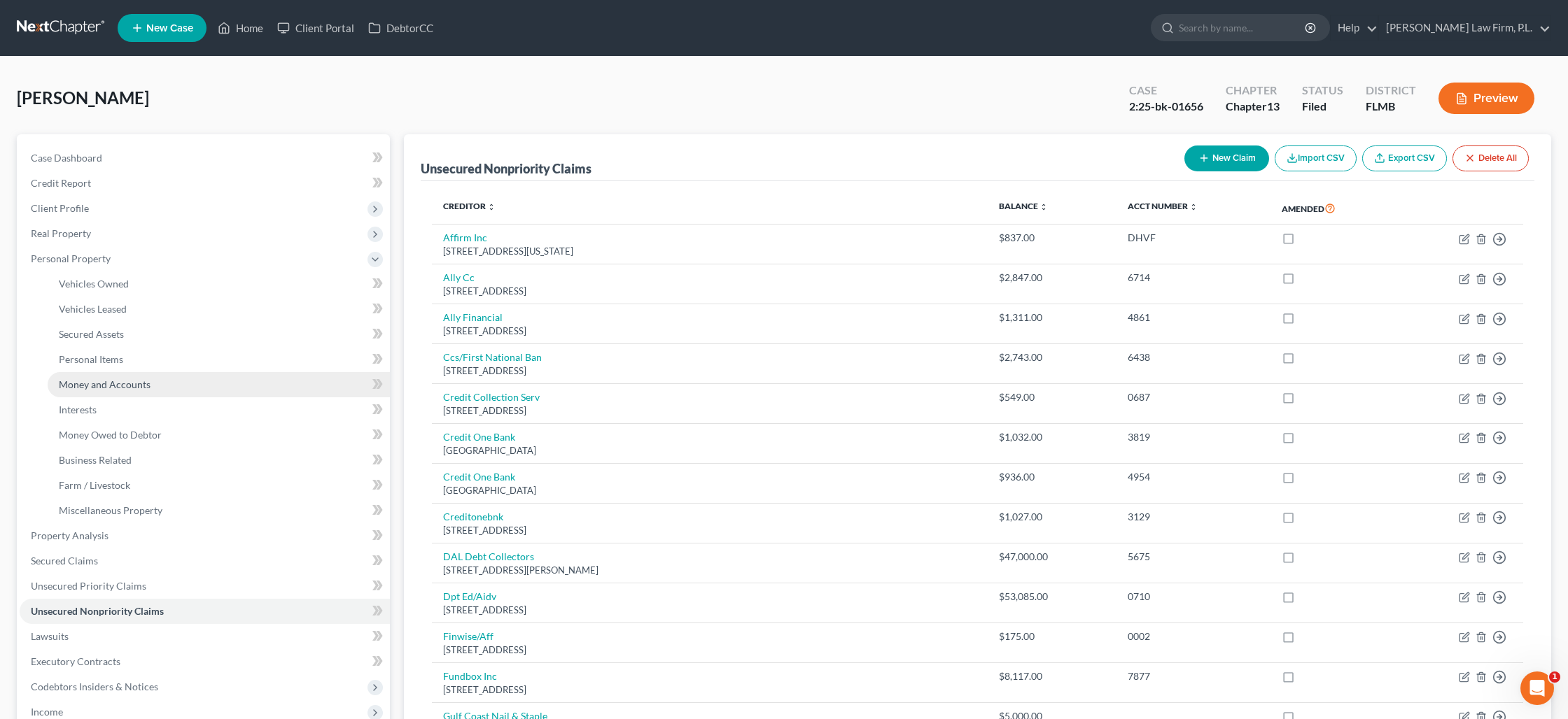
click at [121, 380] on span "Money and Accounts" at bounding box center [104, 384] width 92 height 12
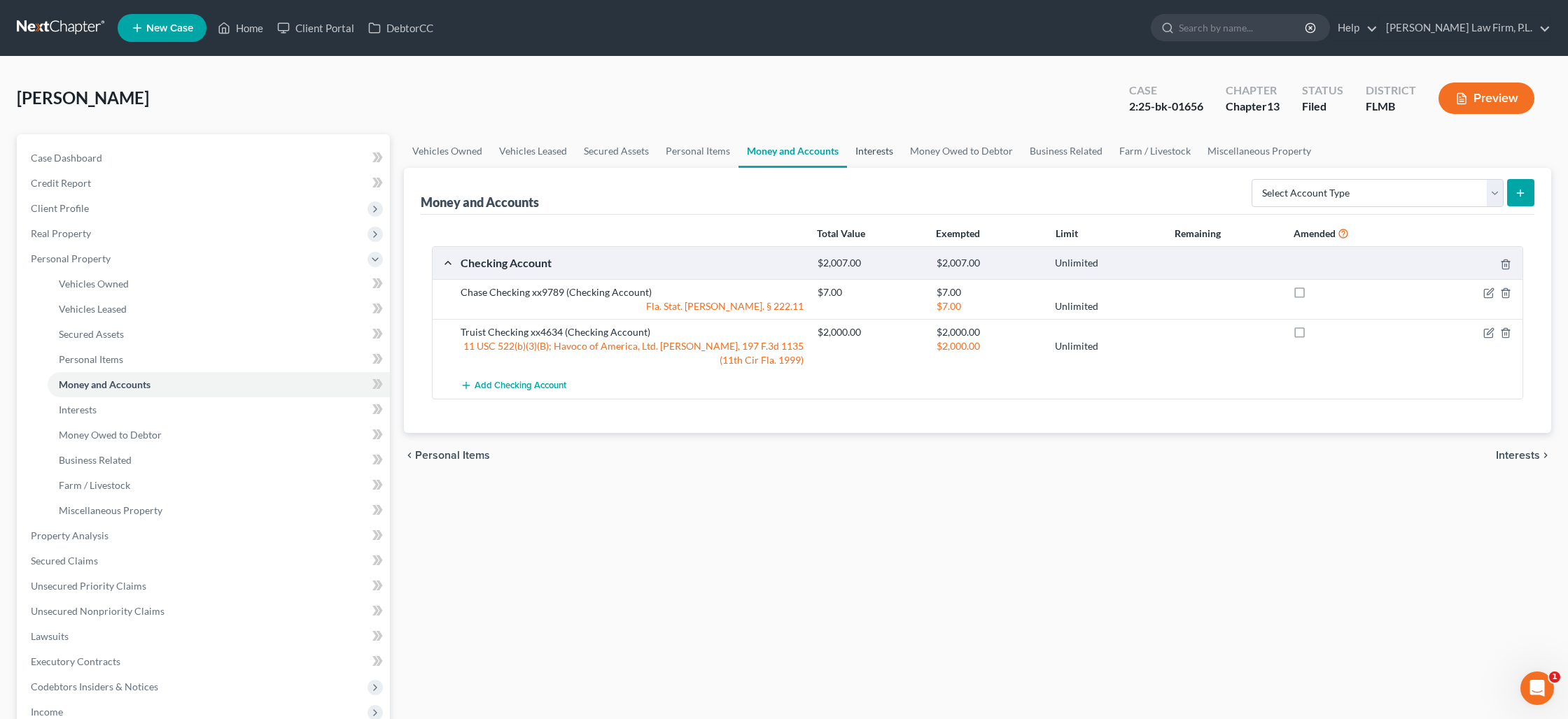
click at [868, 155] on link "Interests" at bounding box center [874, 151] width 54 height 34
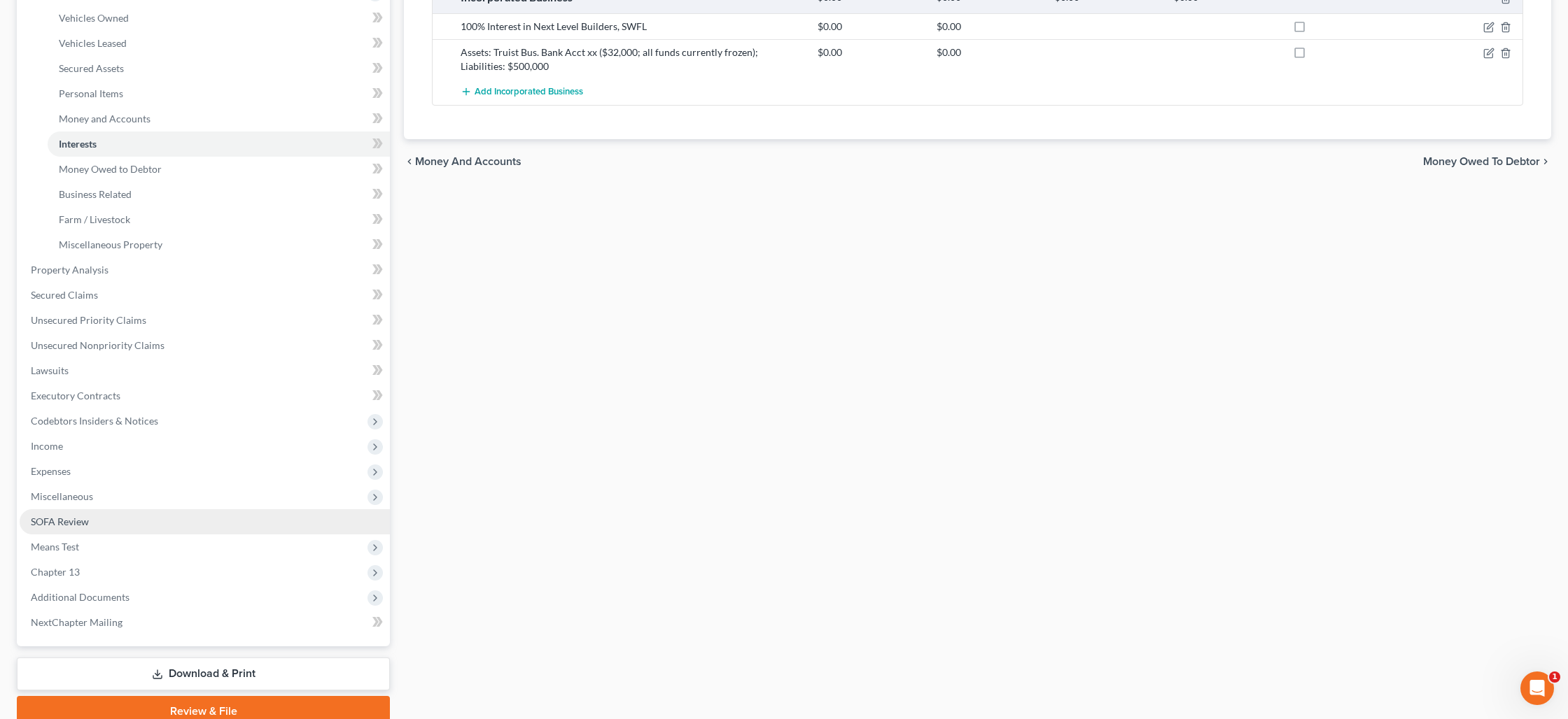
scroll to position [325, 0]
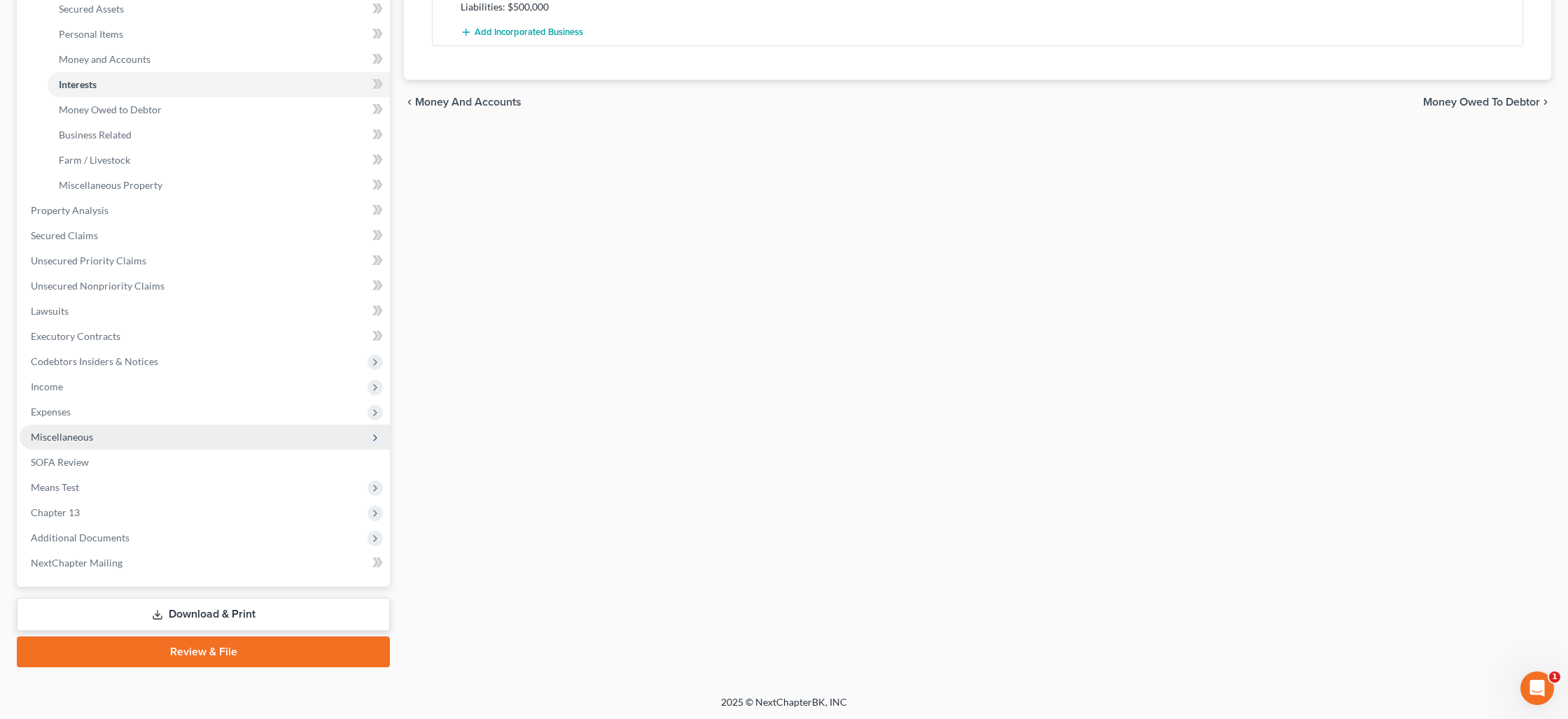
click at [99, 437] on span "Miscellaneous" at bounding box center [205, 437] width 370 height 25
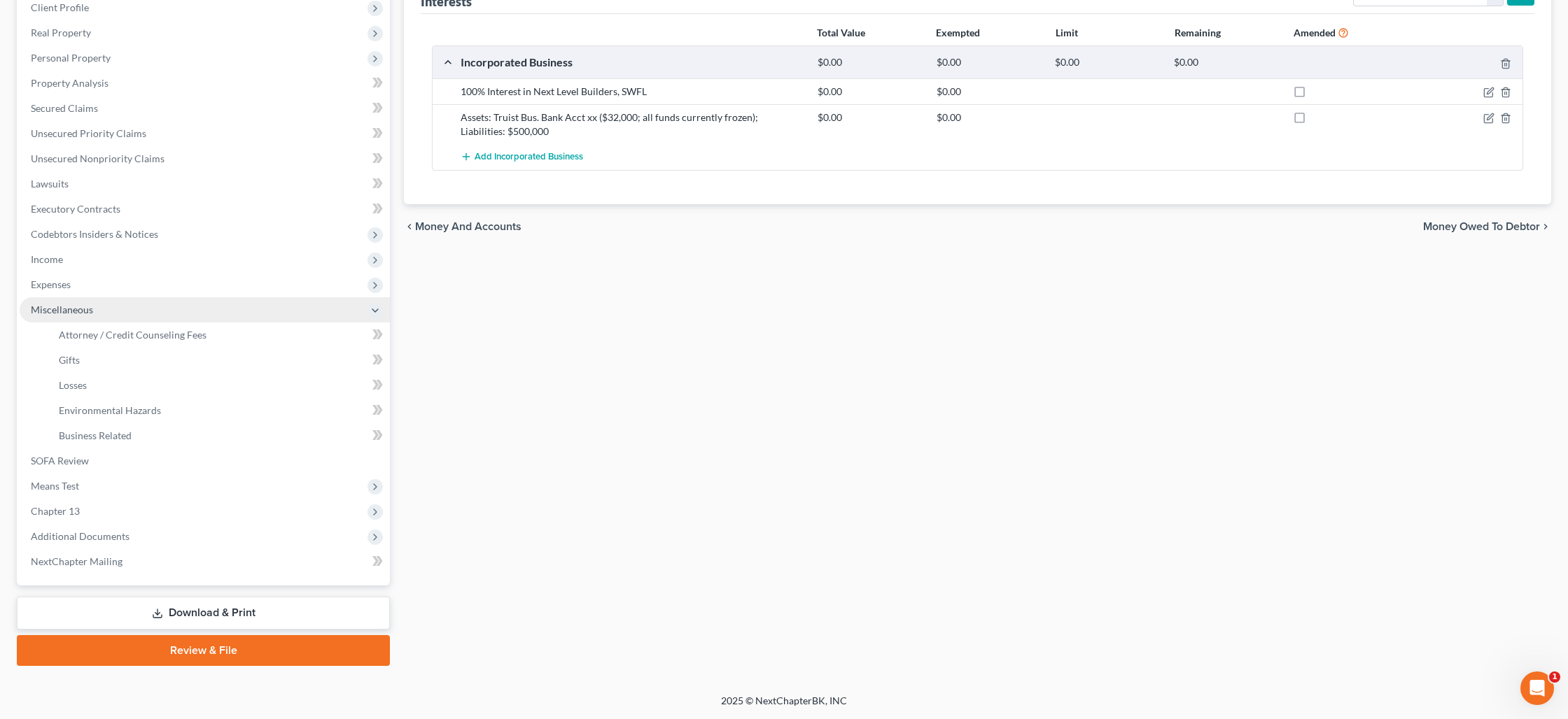
scroll to position [200, 0]
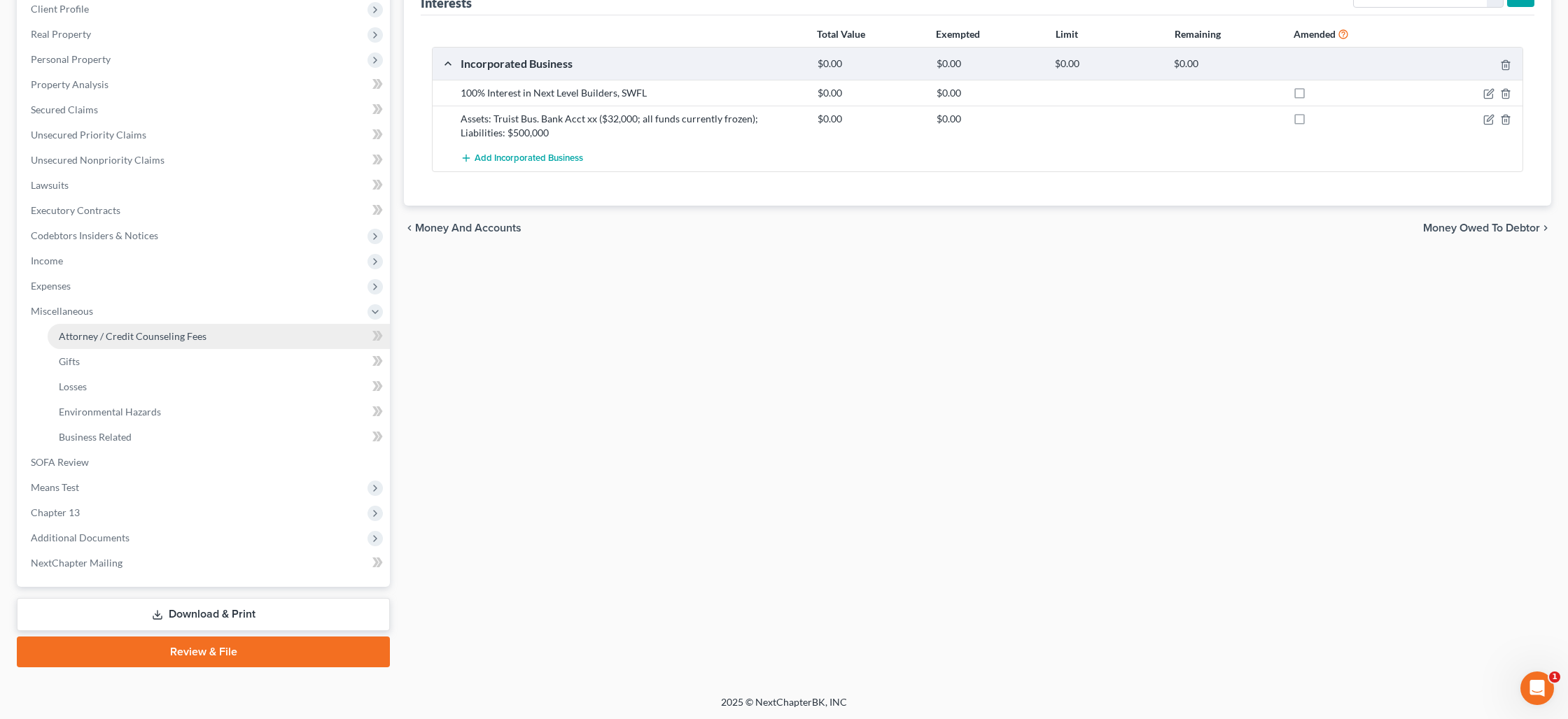
click at [141, 339] on span "Attorney / Credit Counseling Fees" at bounding box center [132, 336] width 148 height 12
select select "0"
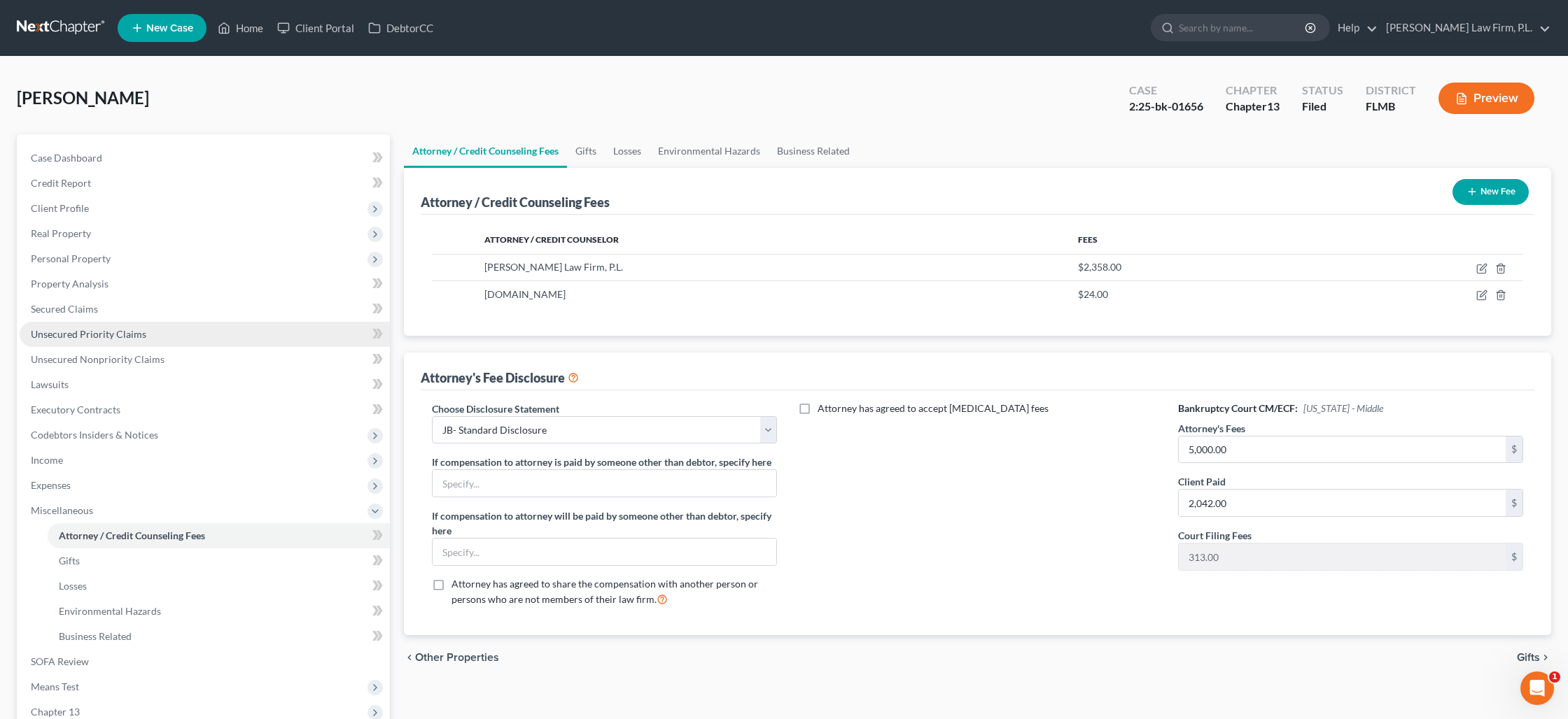
click at [106, 336] on span "Unsecured Priority Claims" at bounding box center [89, 334] width 116 height 12
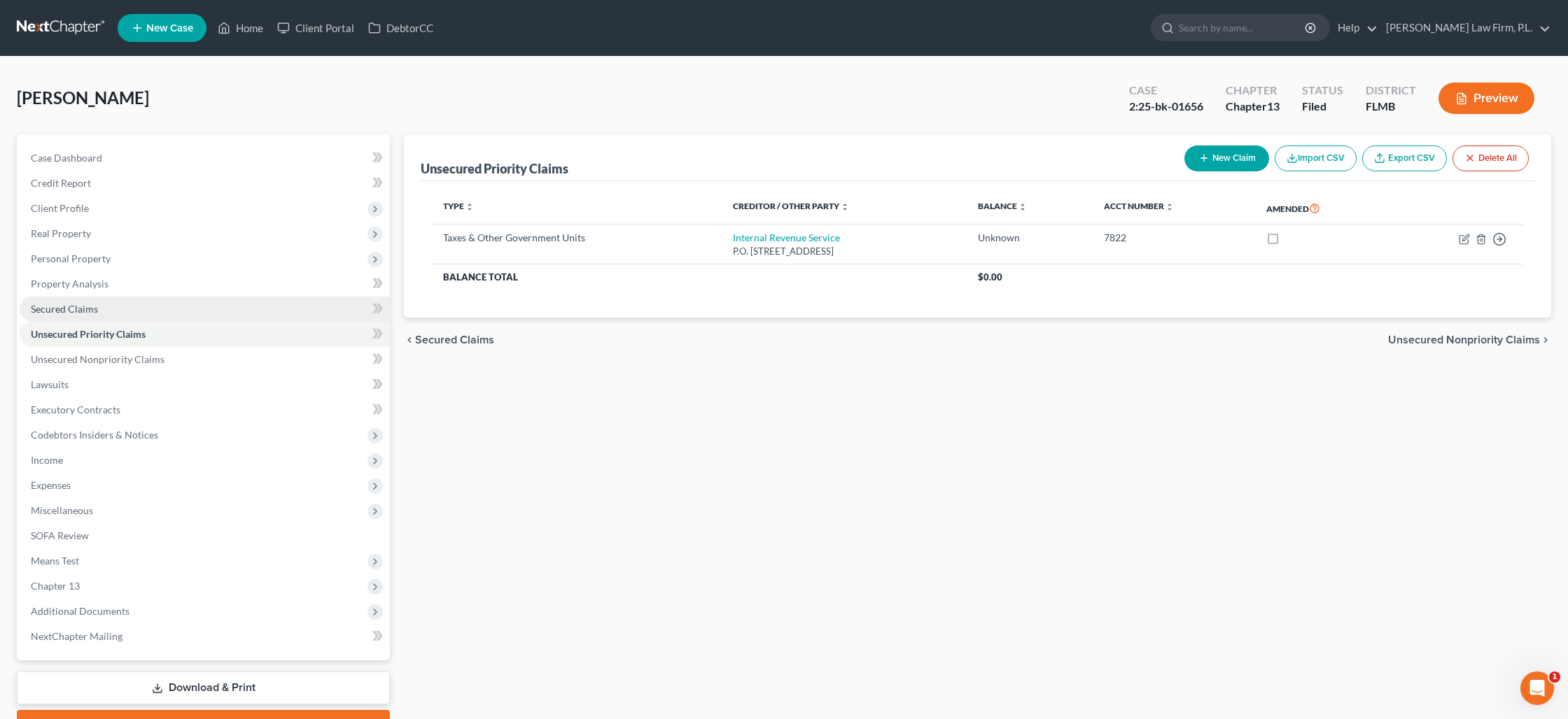
click at [131, 315] on link "Secured Claims" at bounding box center [205, 309] width 370 height 25
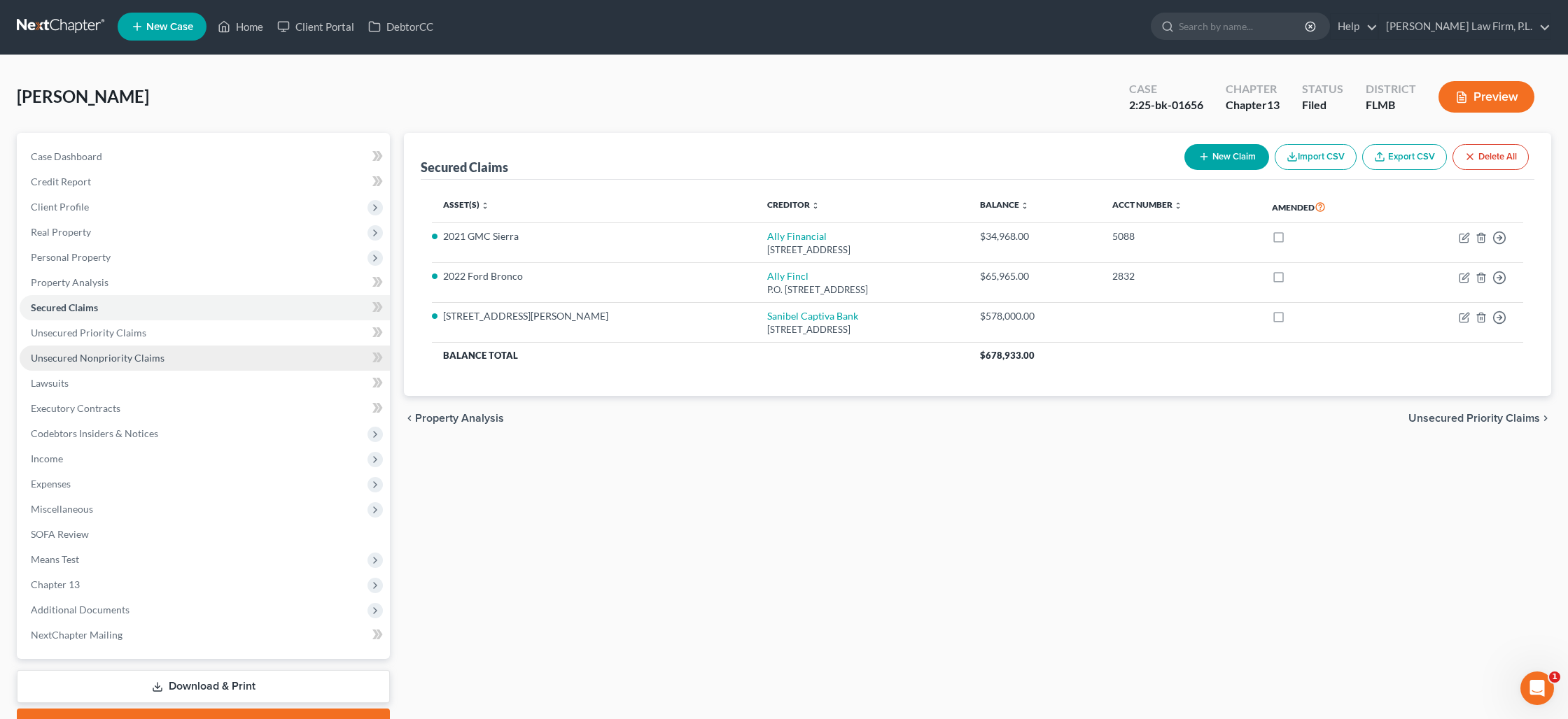
scroll to position [2, 0]
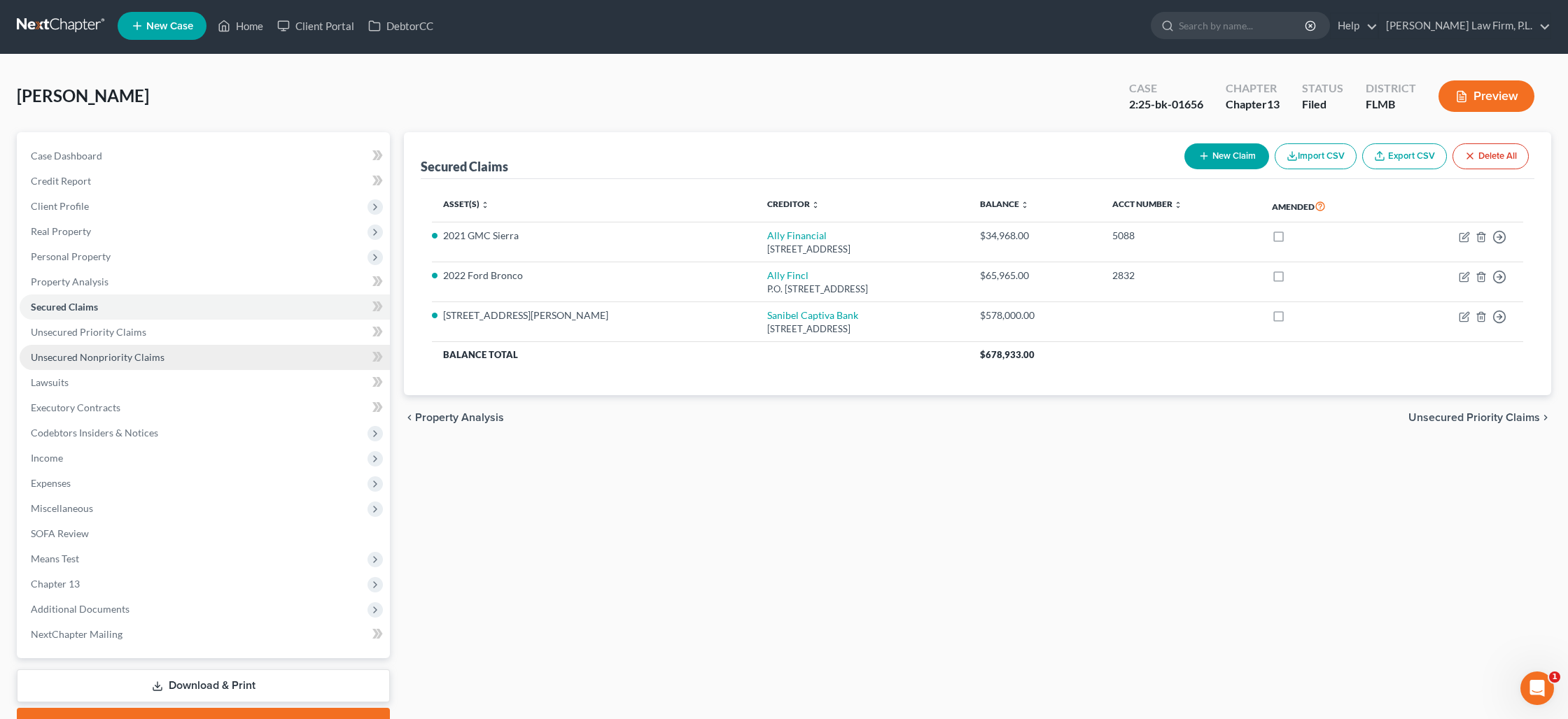
click at [131, 364] on link "Unsecured Nonpriority Claims" at bounding box center [205, 358] width 370 height 25
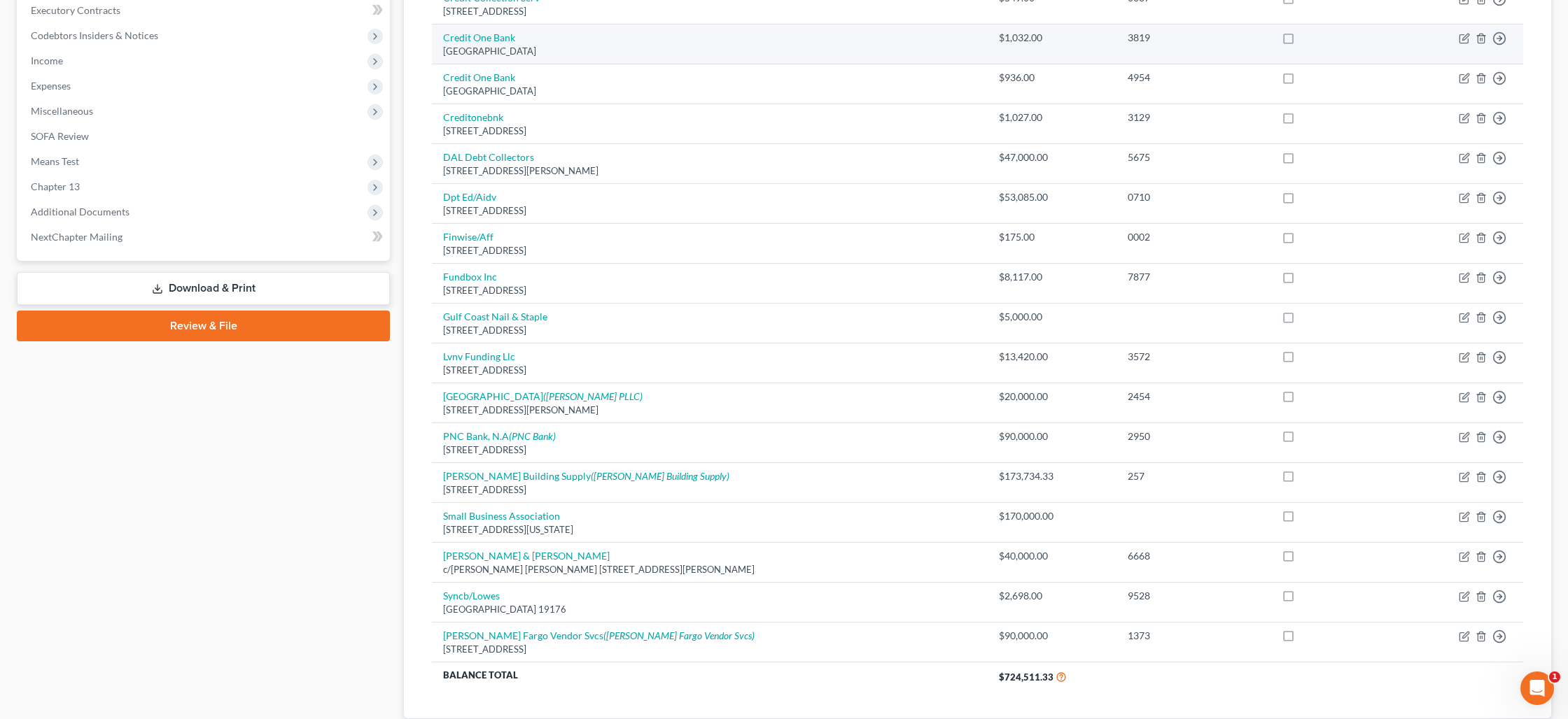
scroll to position [403, 0]
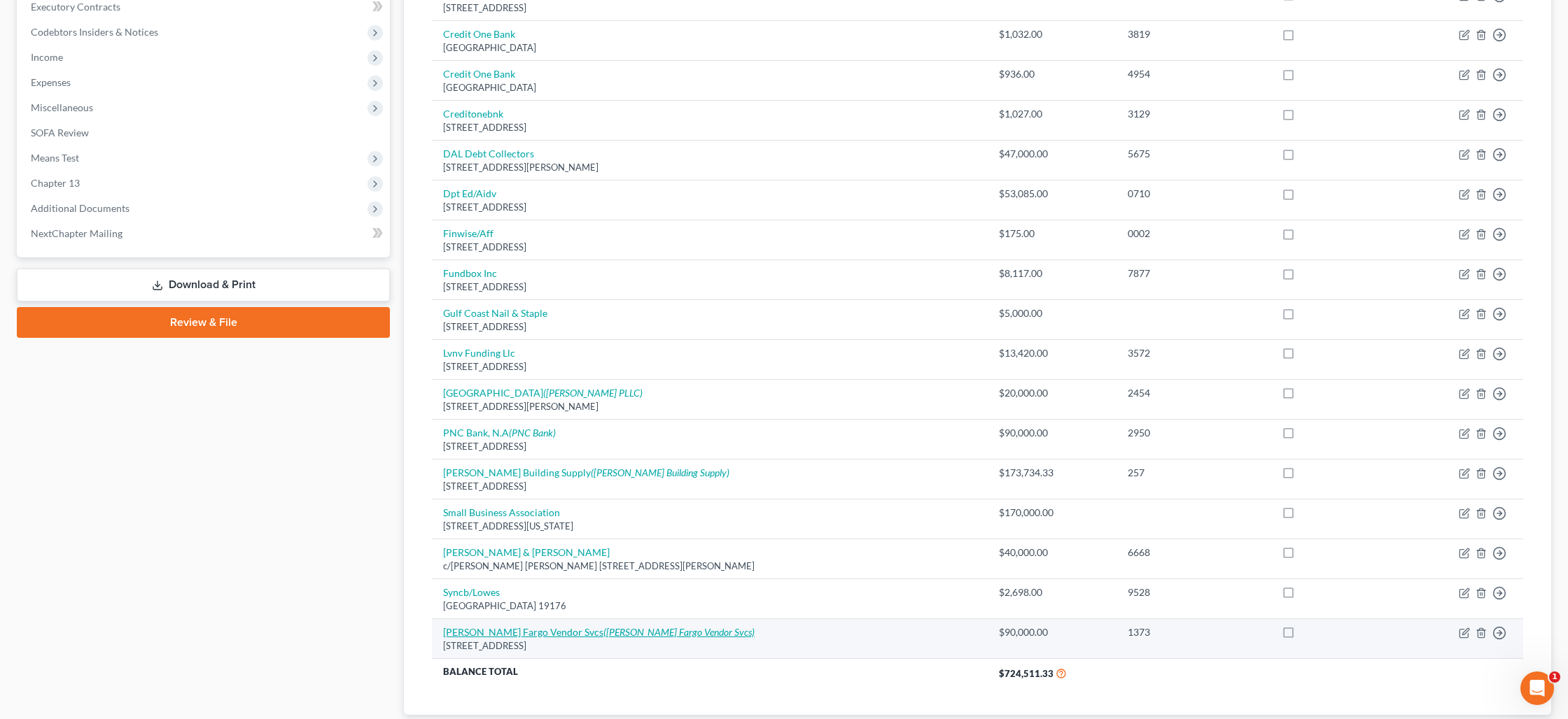
click at [616, 629] on icon "(Wells Fargo Vendor Svcs)" at bounding box center [679, 632] width 151 height 12
select select "16"
select select "14"
select select "3"
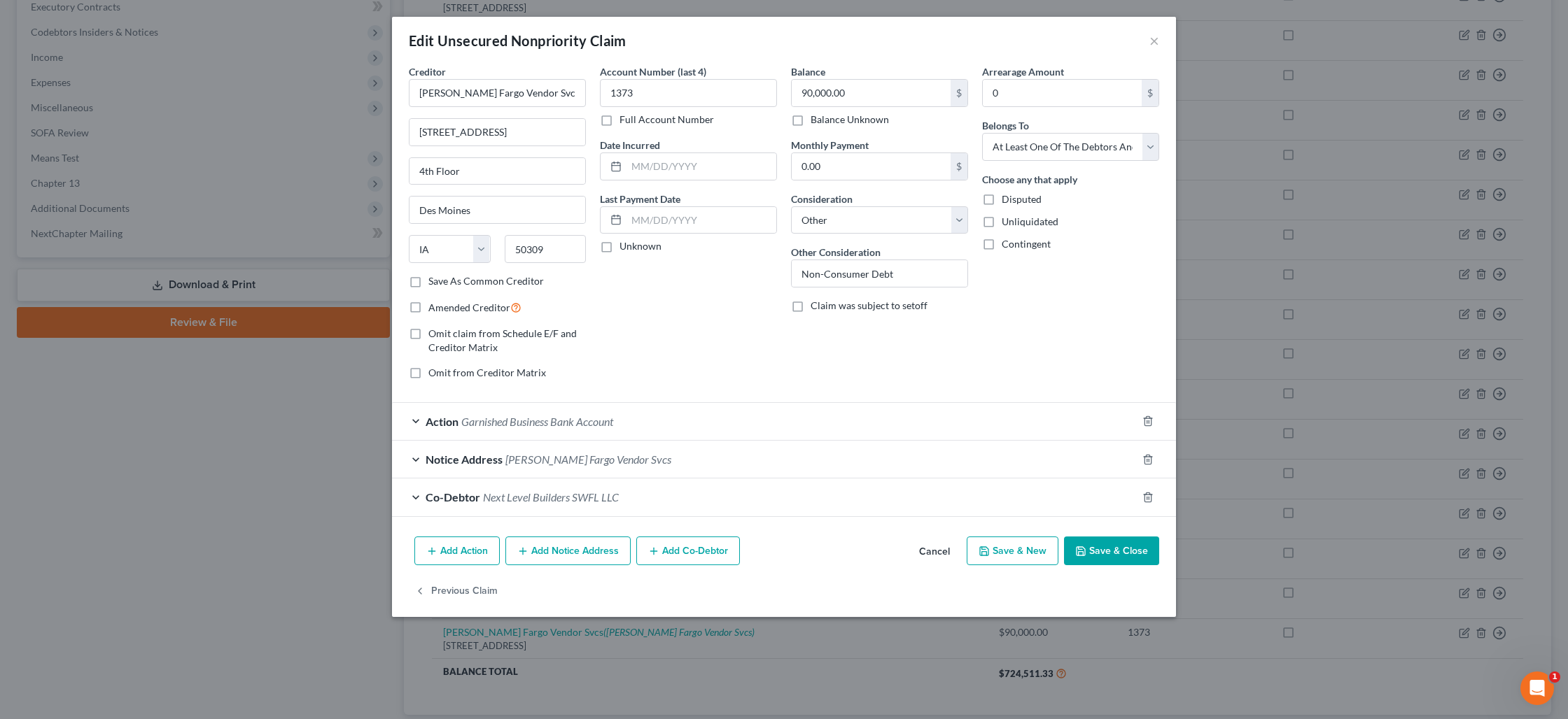
click at [1092, 545] on button "Save & Close" at bounding box center [1111, 551] width 95 height 30
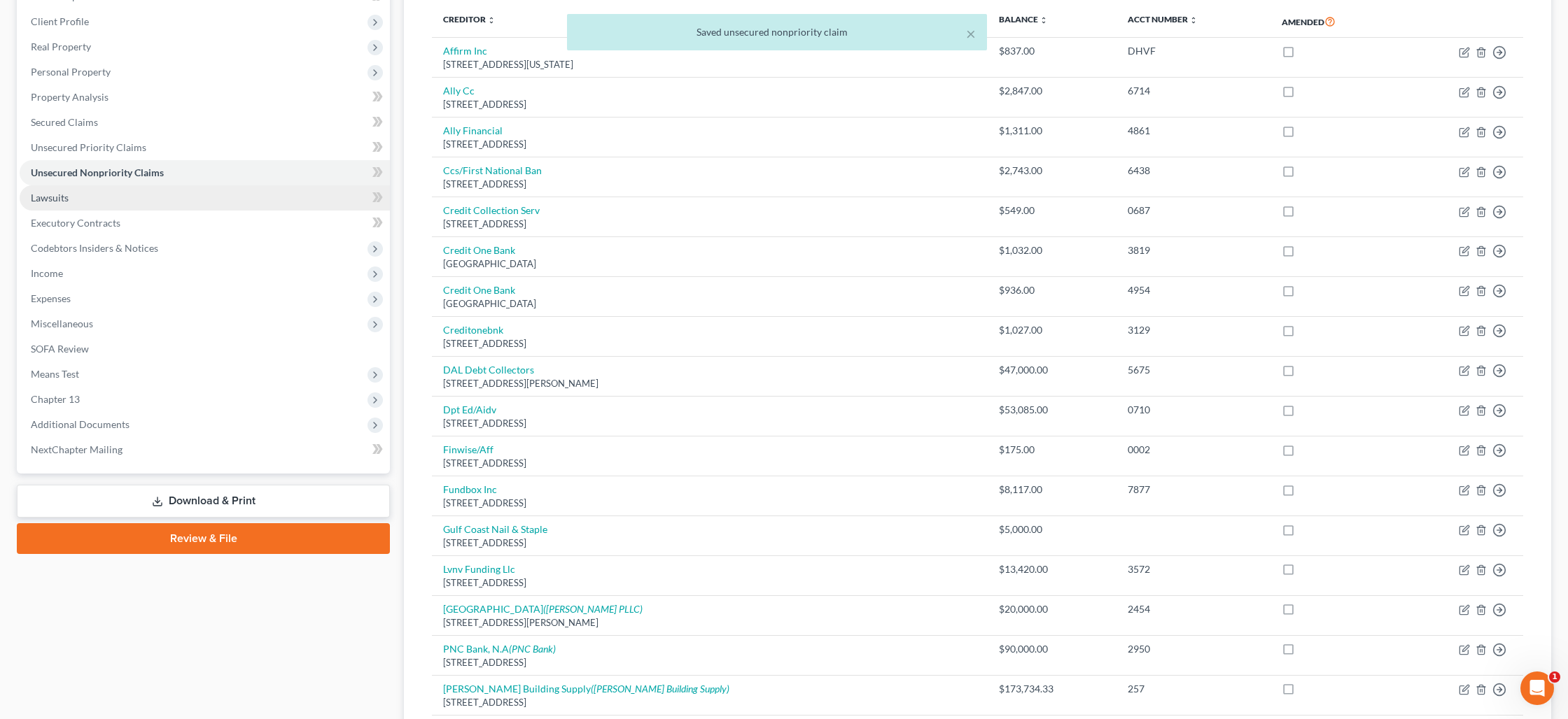
scroll to position [155, 0]
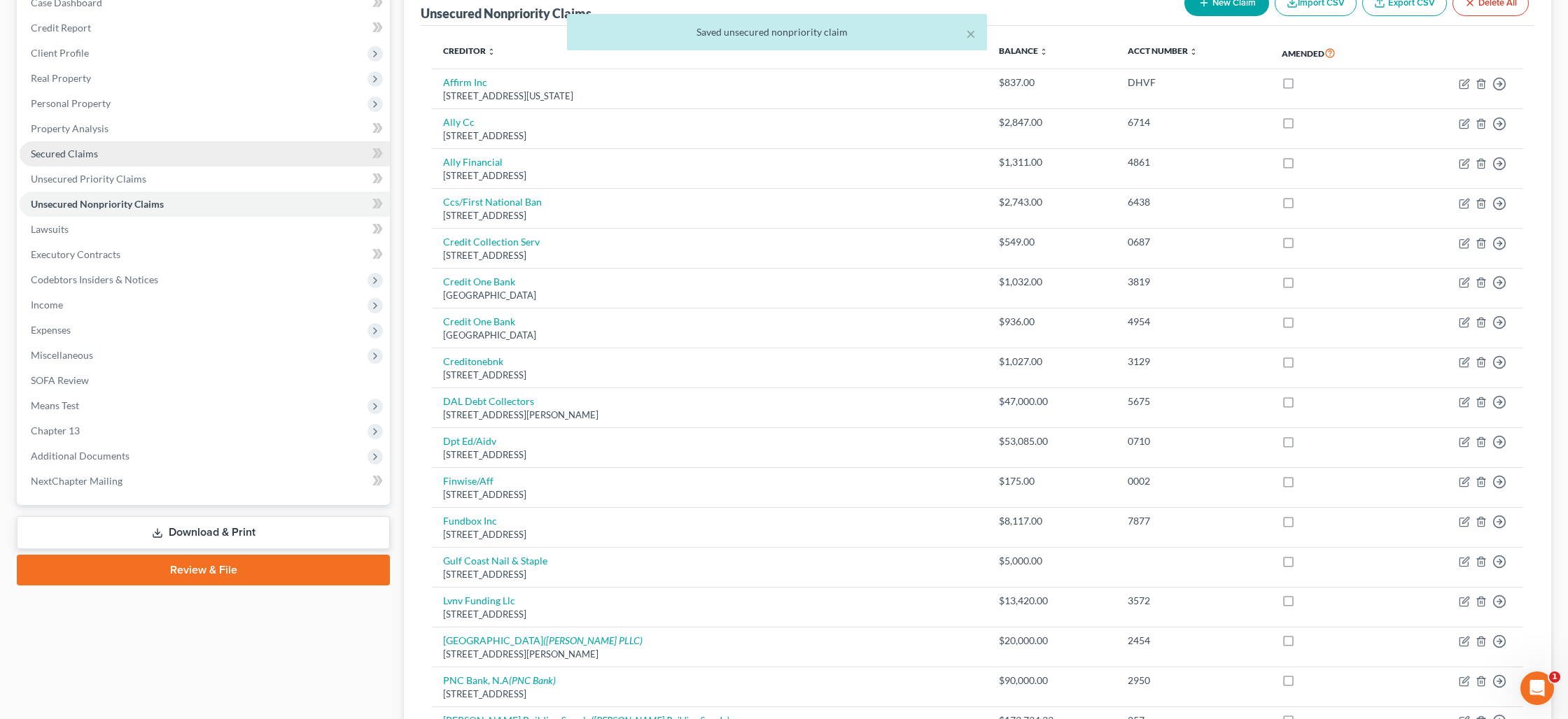
click at [114, 155] on link "Secured Claims" at bounding box center [205, 154] width 370 height 25
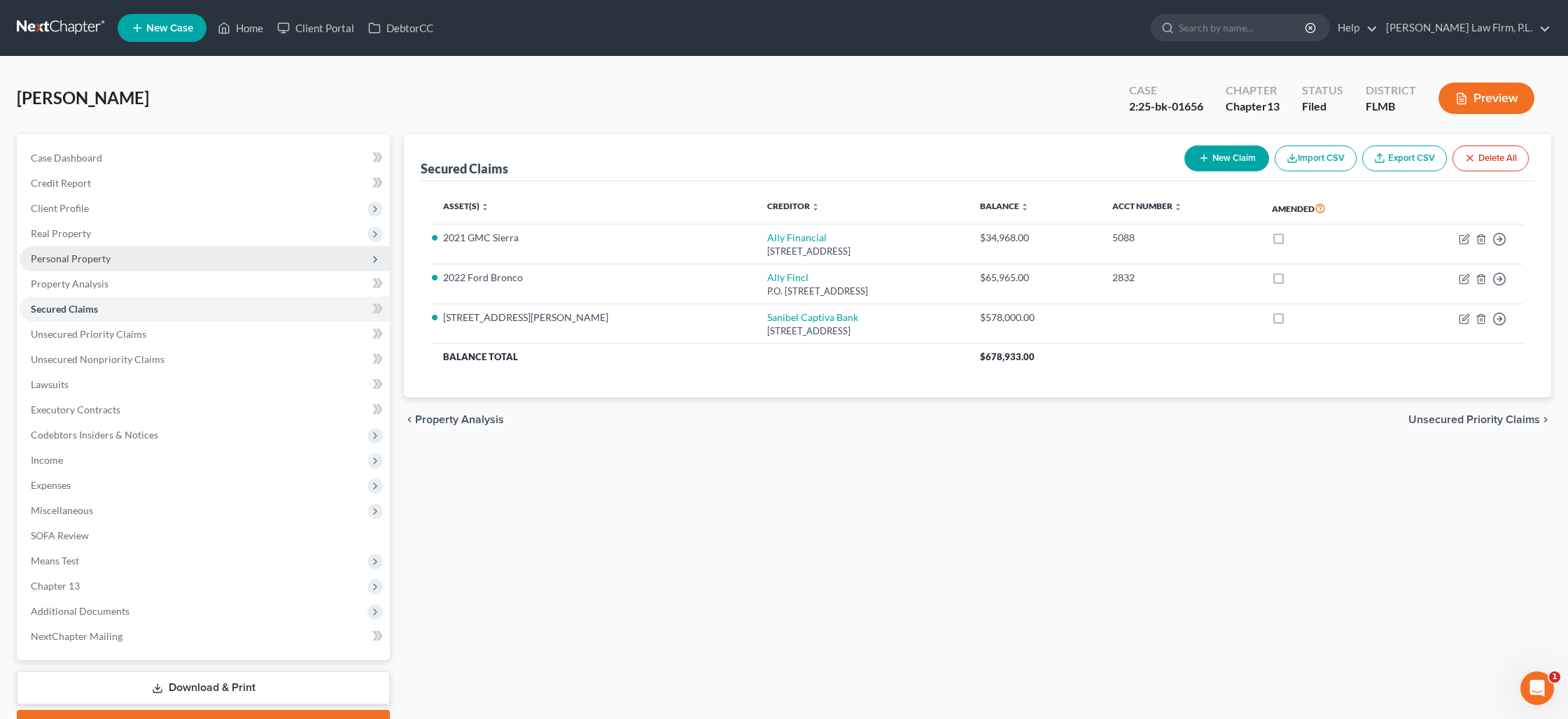
click at [79, 256] on span "Personal Property" at bounding box center [71, 258] width 80 height 12
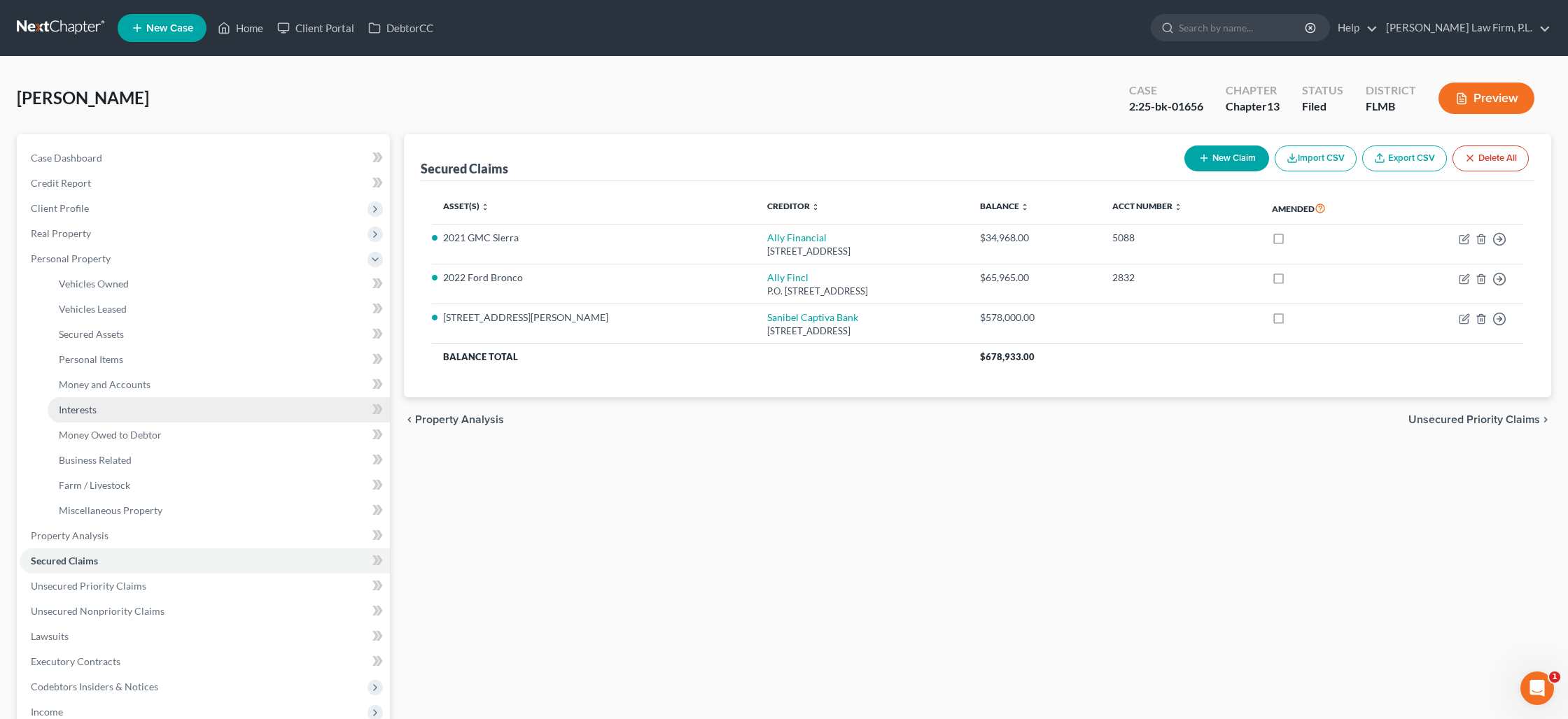
click at [107, 404] on link "Interests" at bounding box center [218, 410] width 342 height 25
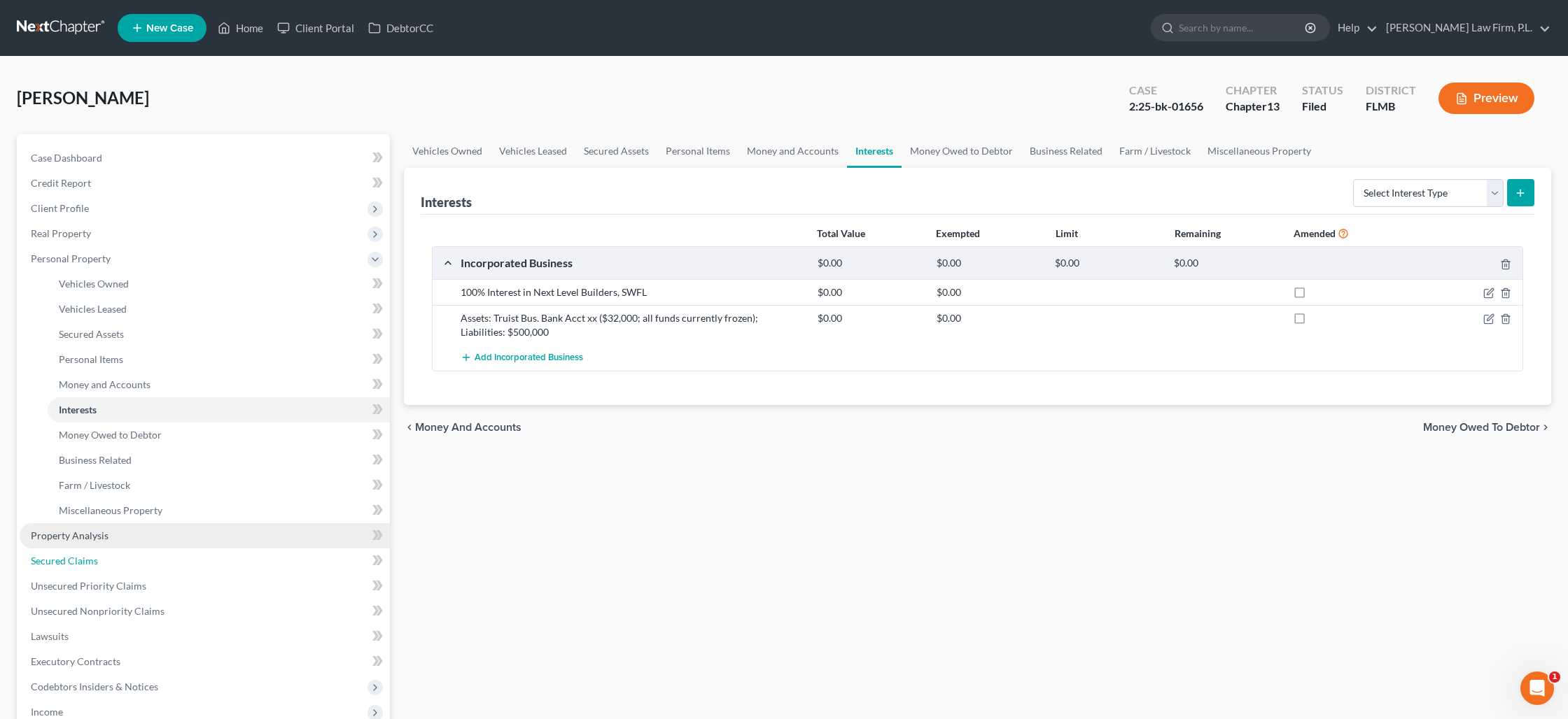
drag, startPoint x: 150, startPoint y: 552, endPoint x: 224, endPoint y: 530, distance: 77.2
click at [150, 552] on link "Secured Claims" at bounding box center [205, 561] width 370 height 25
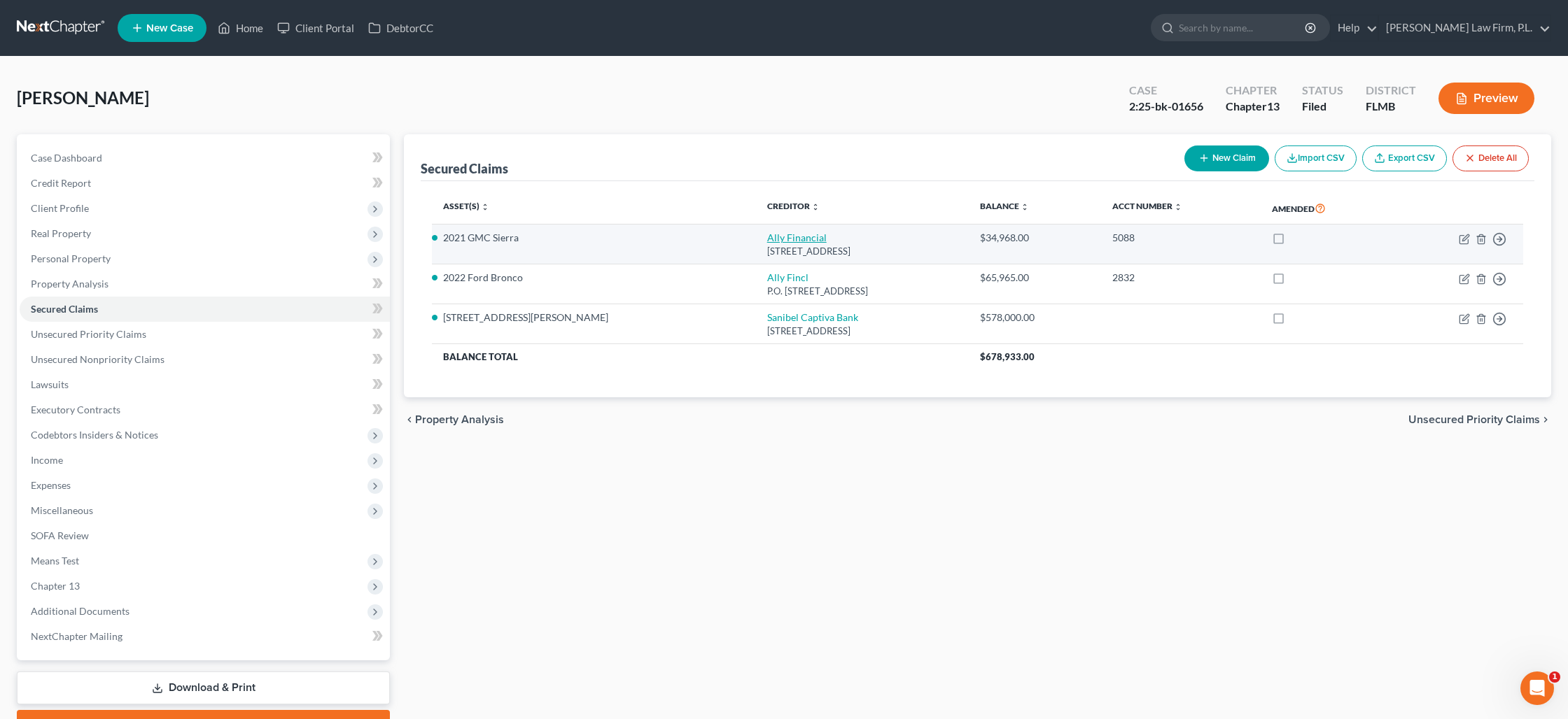
click at [767, 242] on link "Ally Financial" at bounding box center [796, 237] width 59 height 12
select select "23"
select select "2"
select select "0"
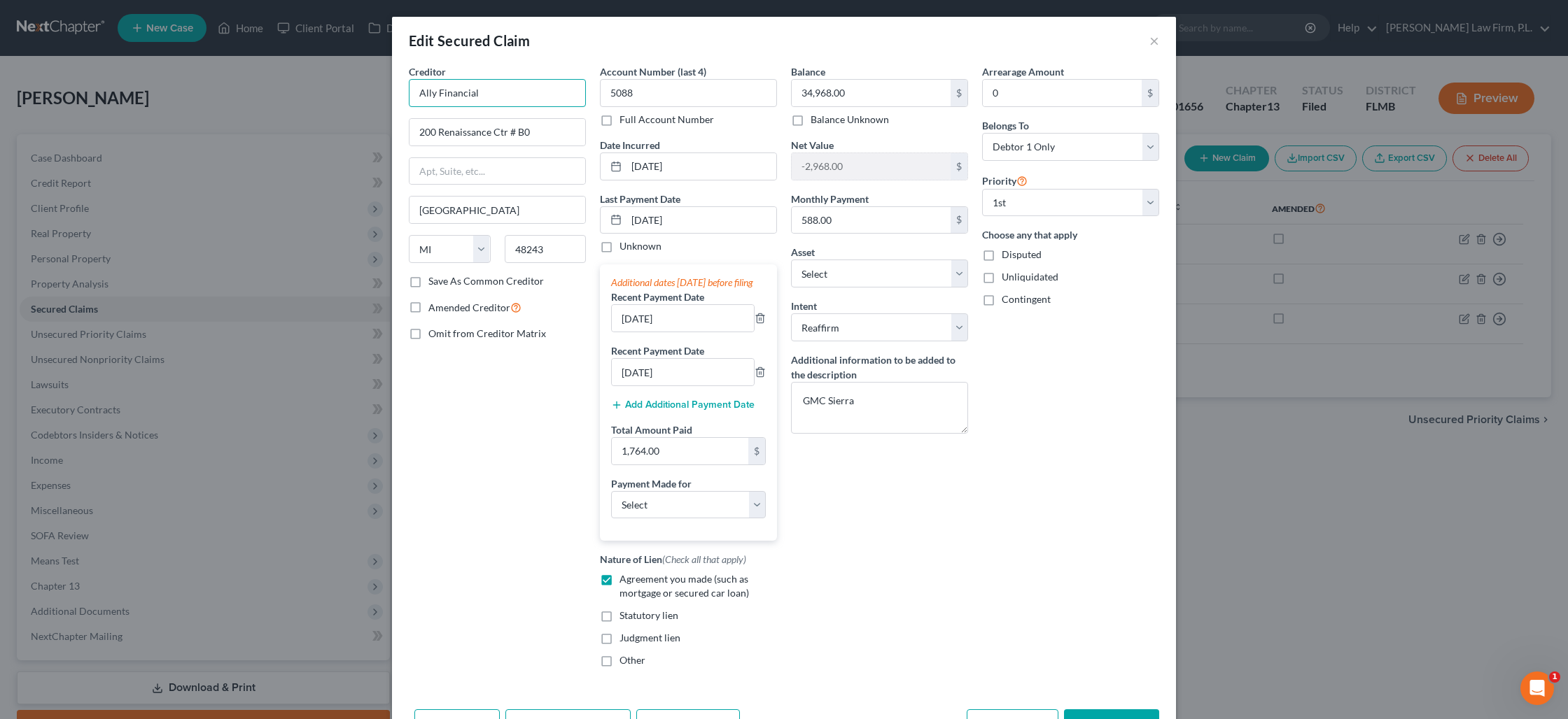
drag, startPoint x: 508, startPoint y: 99, endPoint x: 405, endPoint y: 87, distance: 103.7
click at [405, 87] on div "Creditor * Ally Financial 200 Renaissance Ctr # B0 Detroit State AL AK AR AZ CA…" at bounding box center [497, 371] width 191 height 614
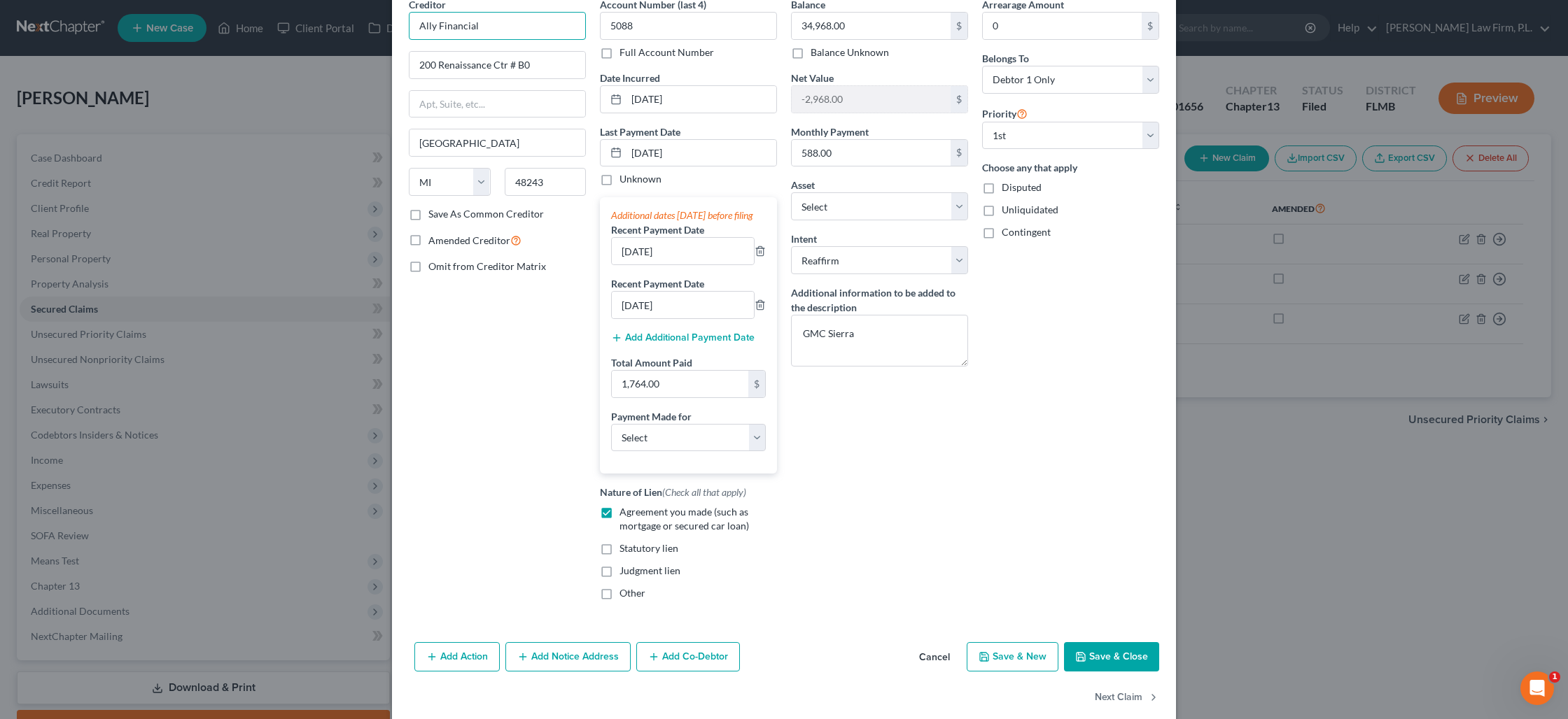
scroll to position [102, 0]
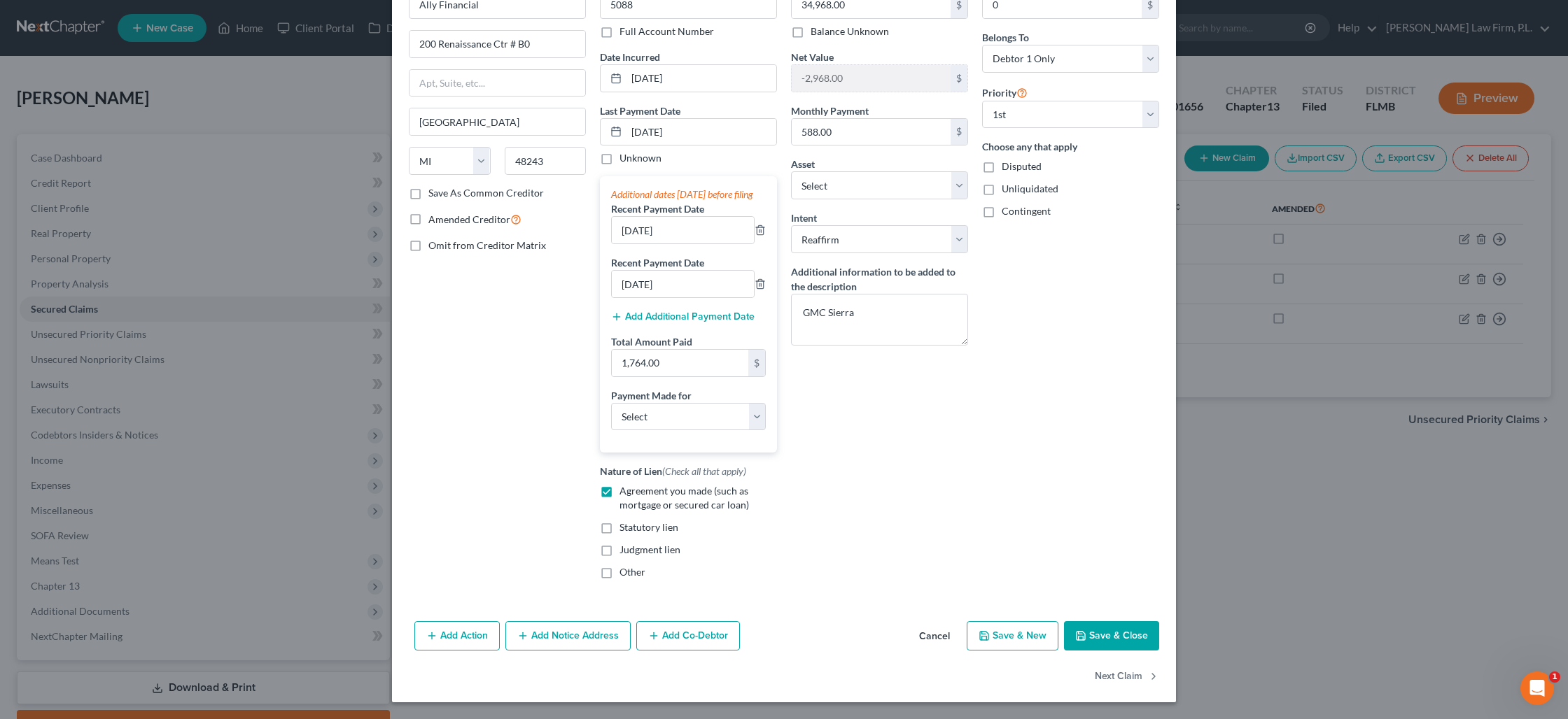
click at [1116, 641] on button "Save & Close" at bounding box center [1111, 636] width 95 height 30
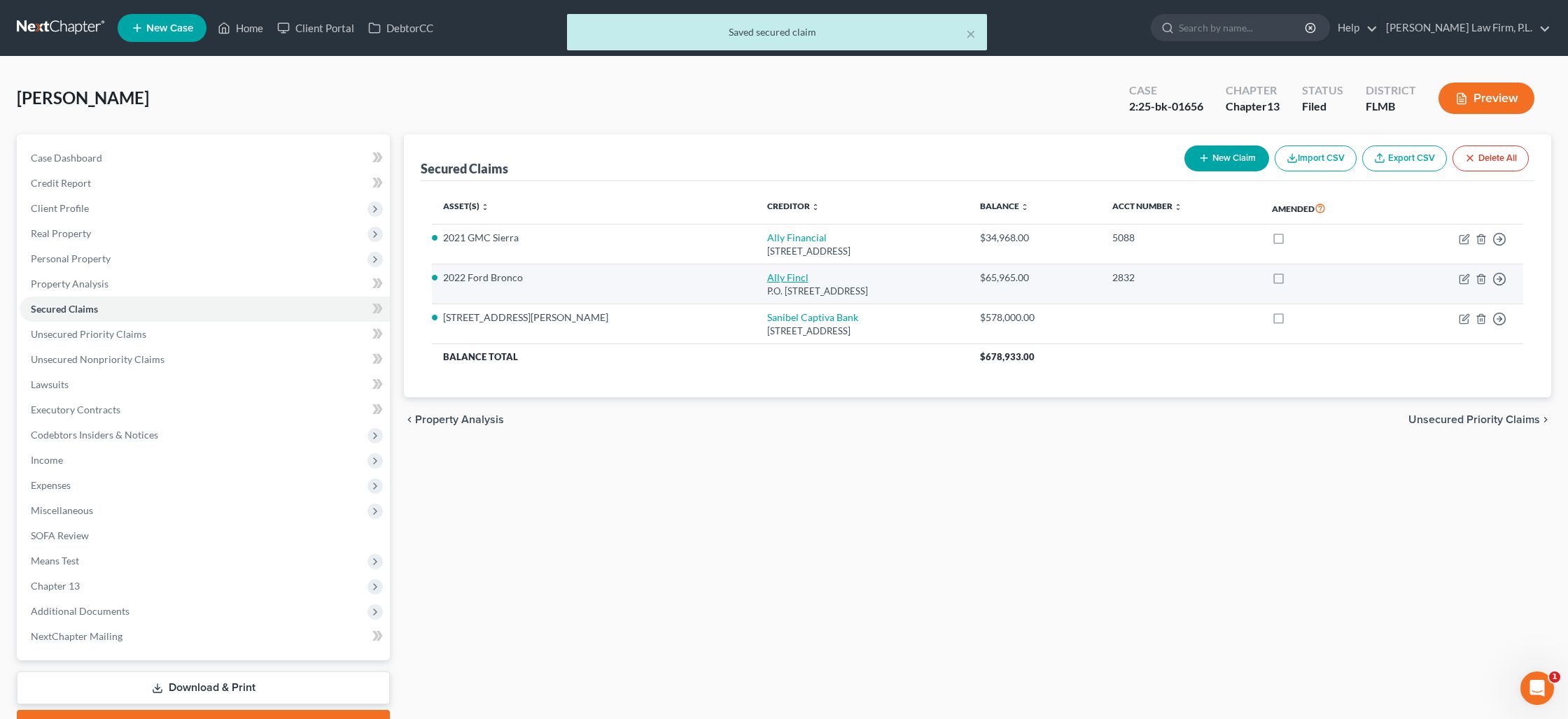
click at [767, 275] on link "Ally Fincl" at bounding box center [787, 277] width 41 height 12
select select "24"
select select "0"
select select "10"
select select "2"
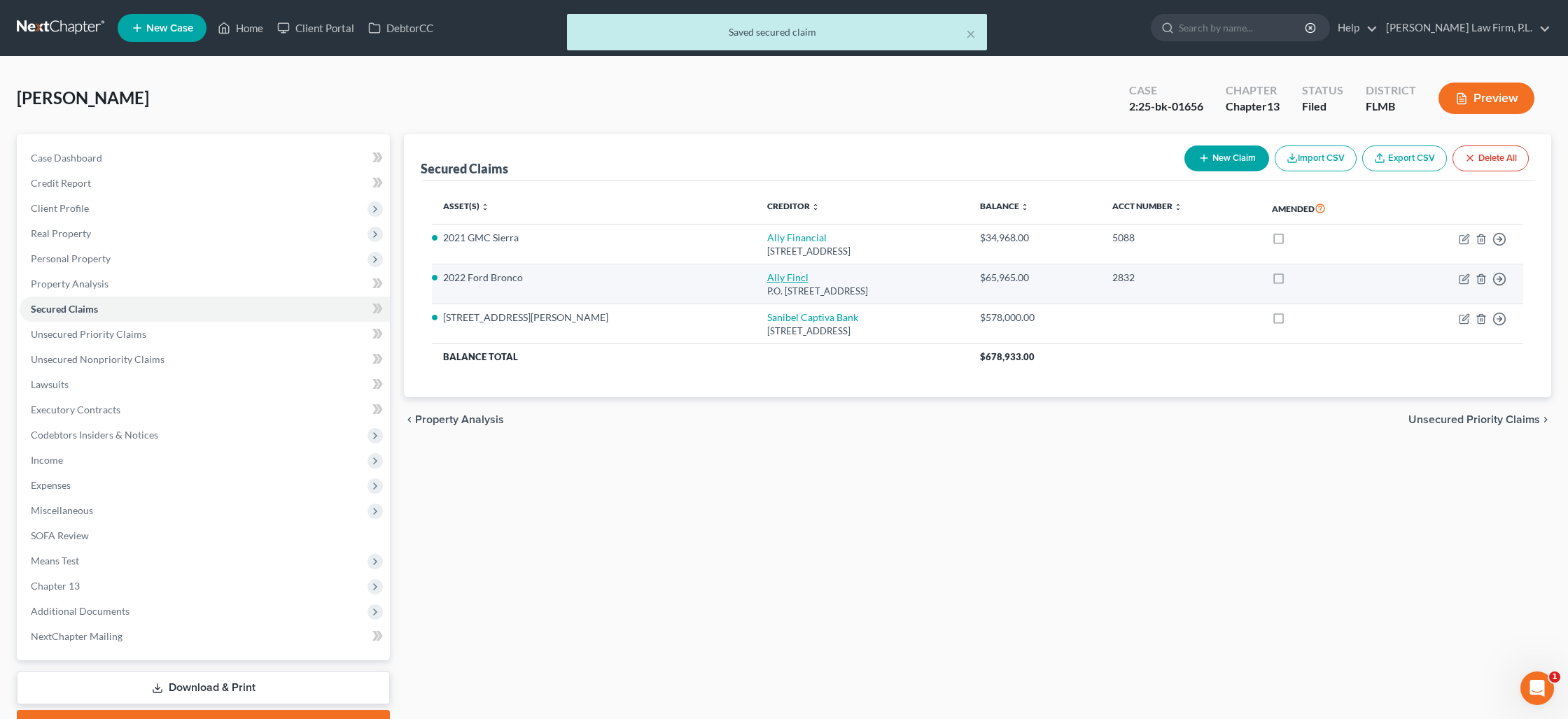
select select "3"
select select "0"
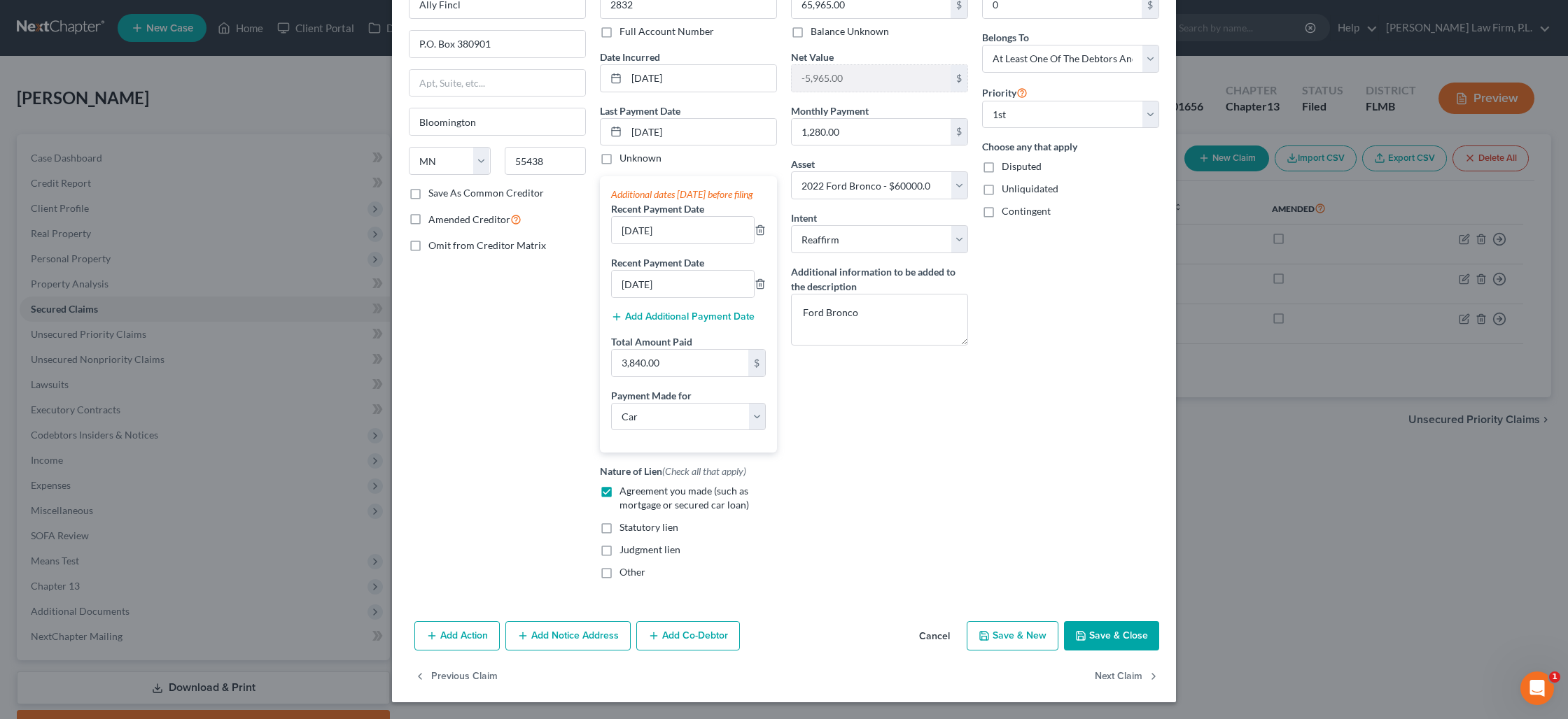
click at [1113, 638] on button "Save & Close" at bounding box center [1111, 636] width 95 height 30
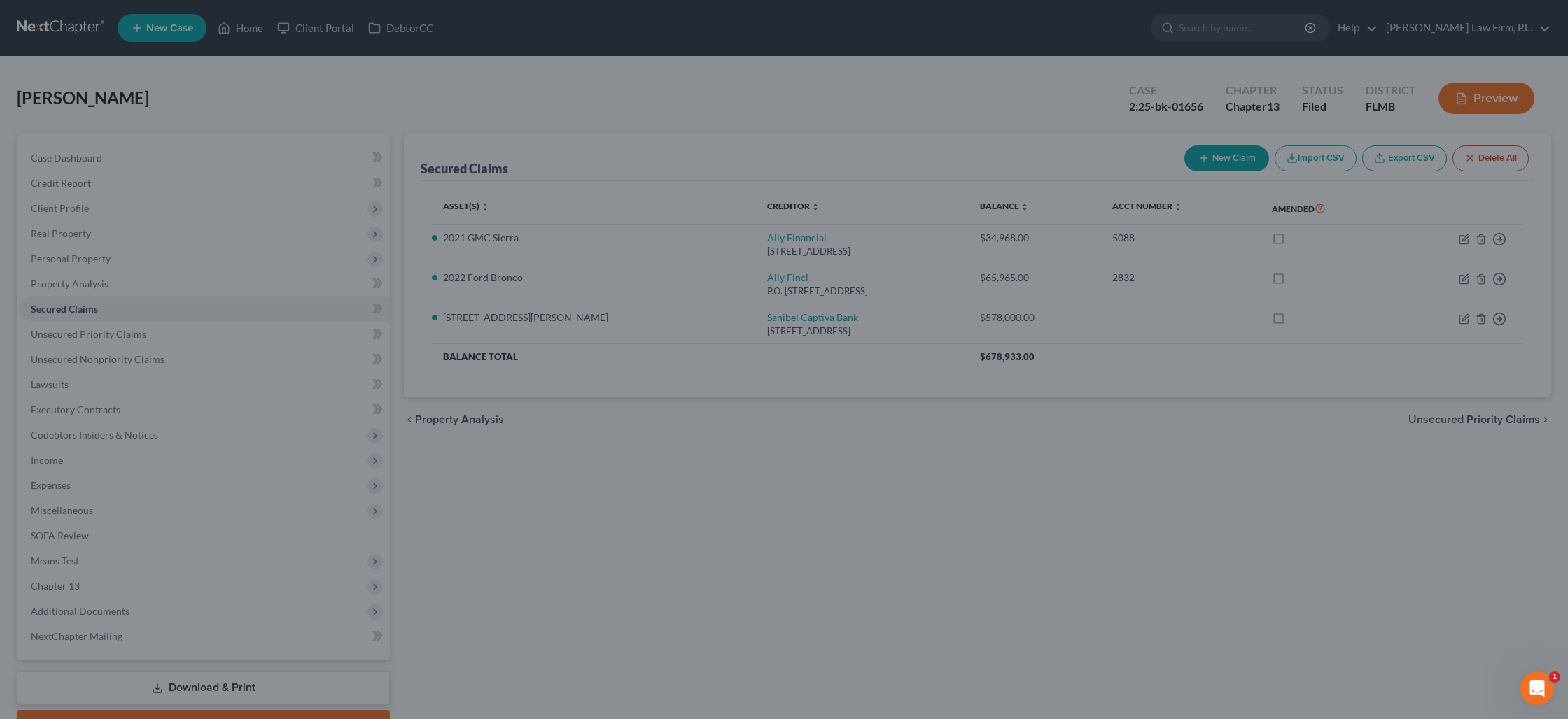
select select "10"
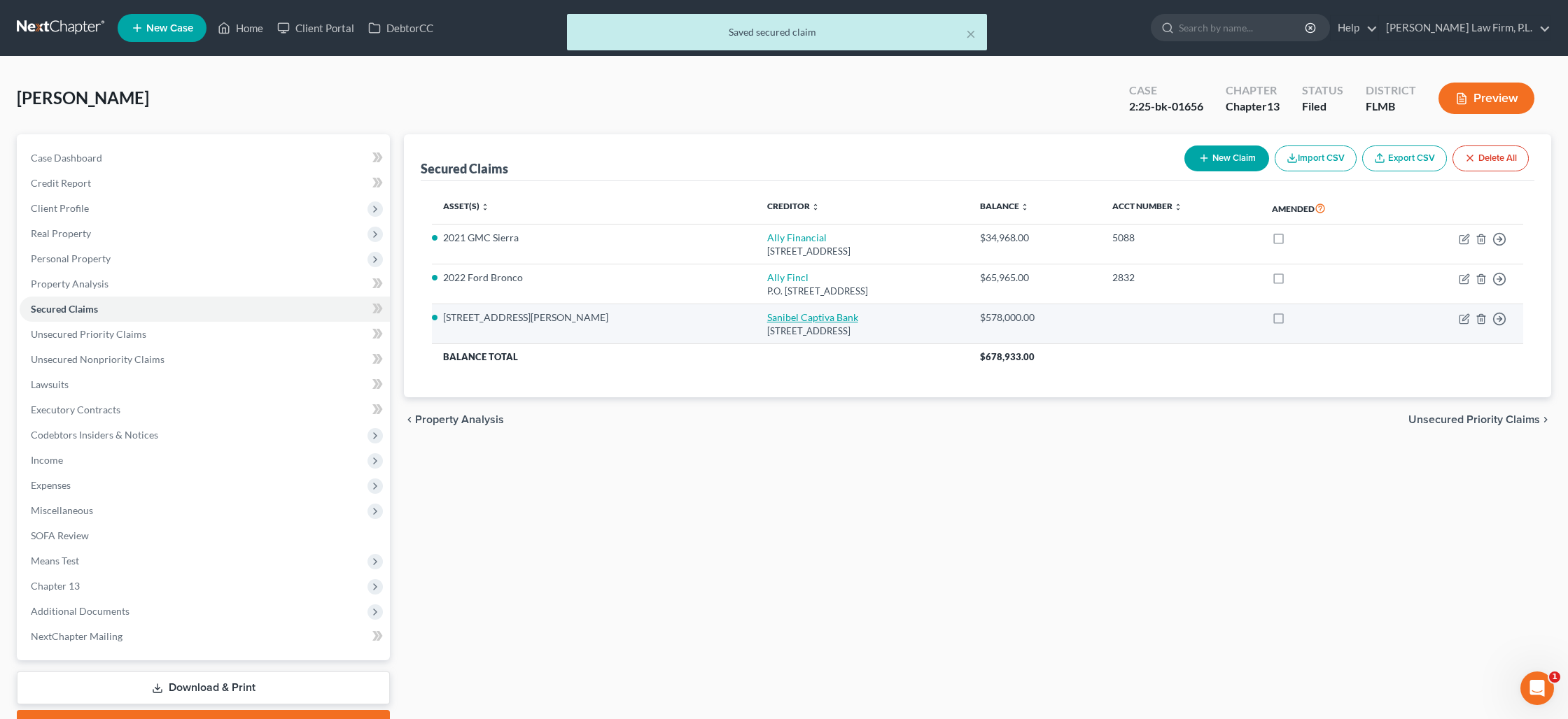
click at [767, 316] on link "Sanibel Captiva Bank" at bounding box center [812, 317] width 91 height 12
select select "9"
select select "3"
select select "2"
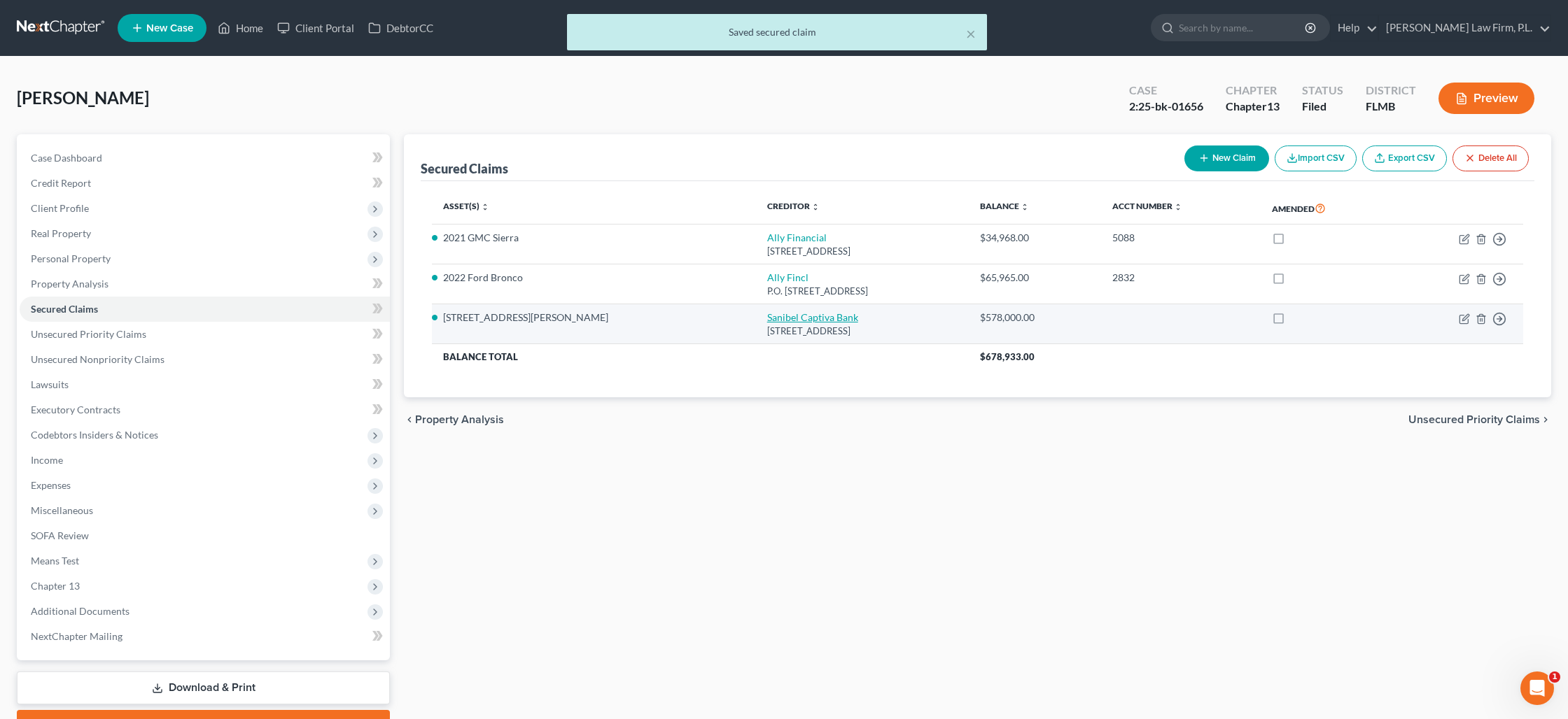
select select "3"
select select "0"
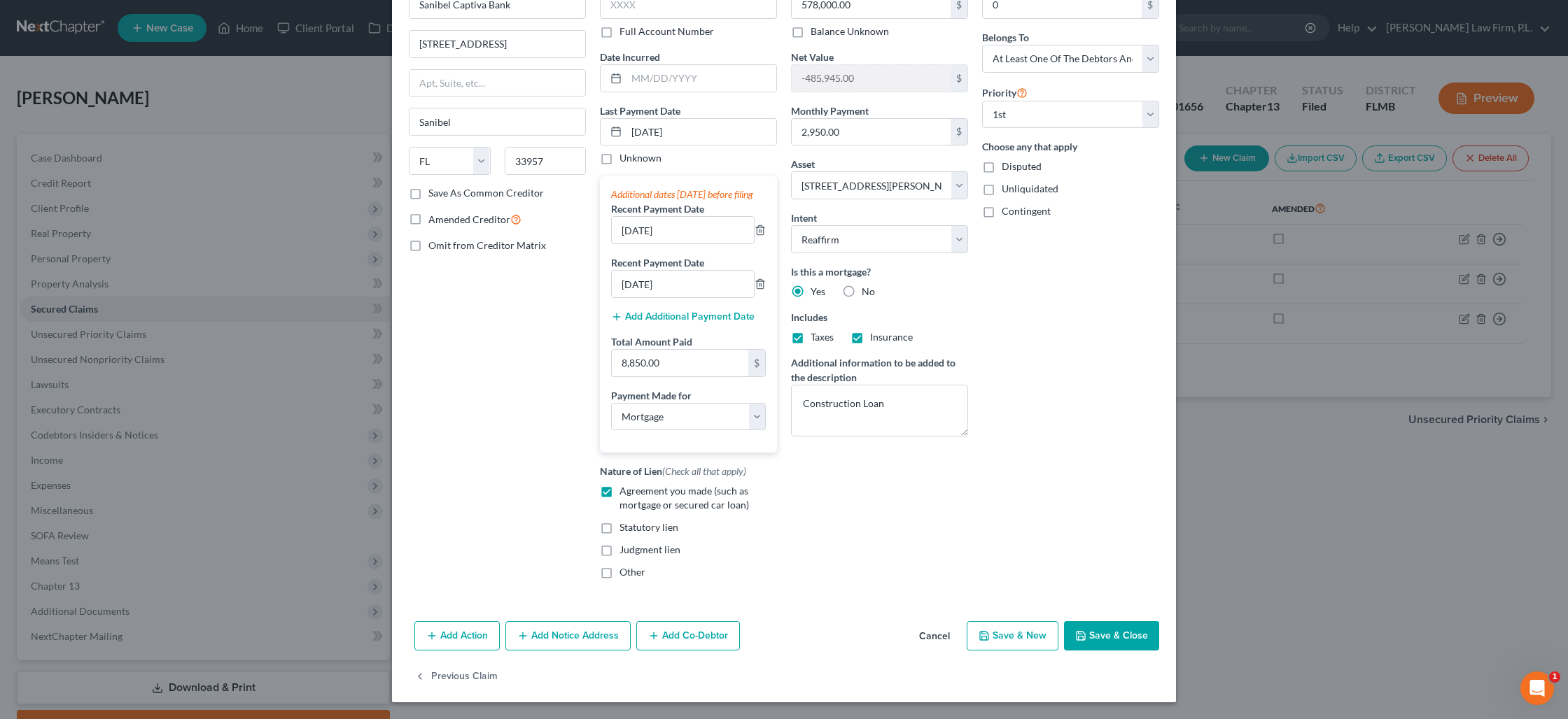
drag, startPoint x: 1103, startPoint y: 641, endPoint x: 159, endPoint y: 377, distance: 980.2
click at [1103, 641] on button "Save & Close" at bounding box center [1111, 636] width 95 height 30
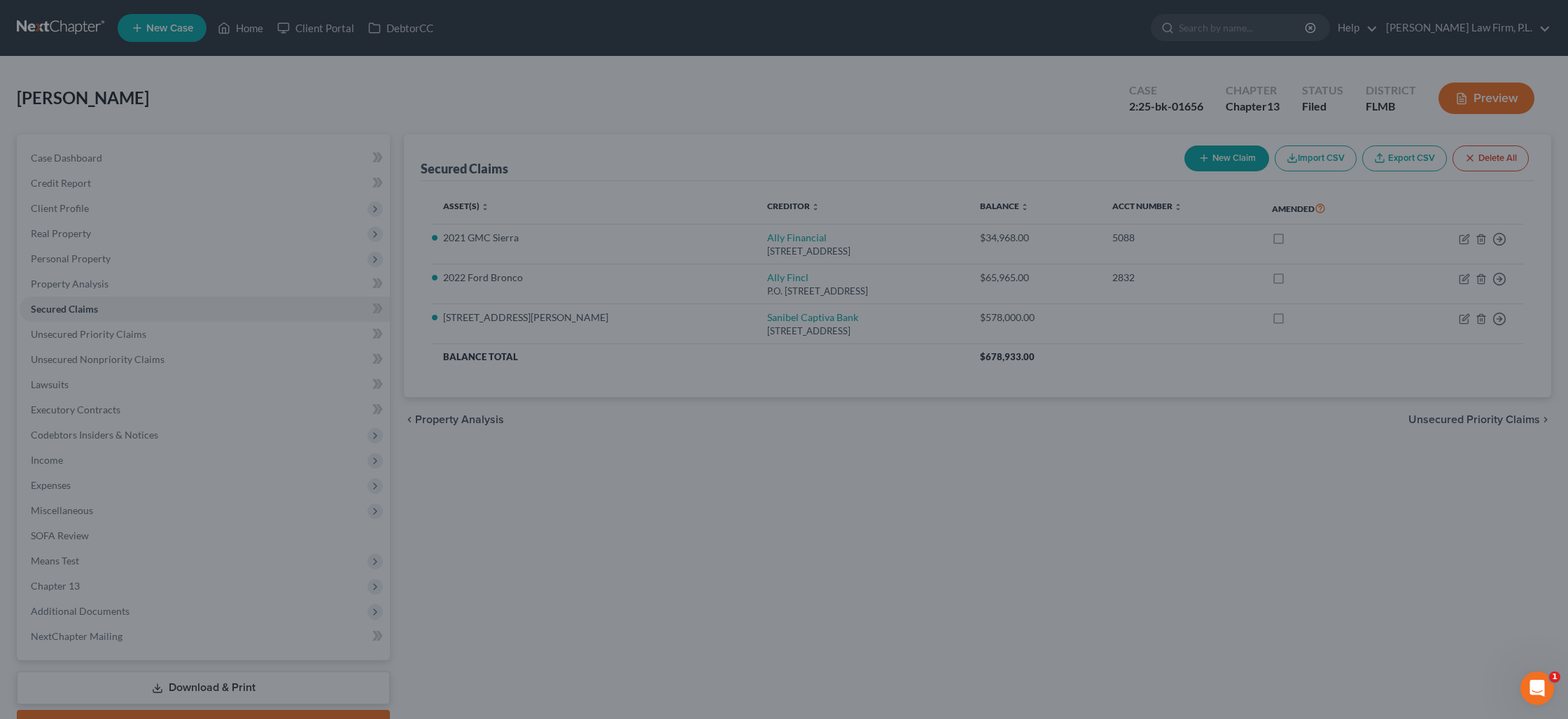
select select "3"
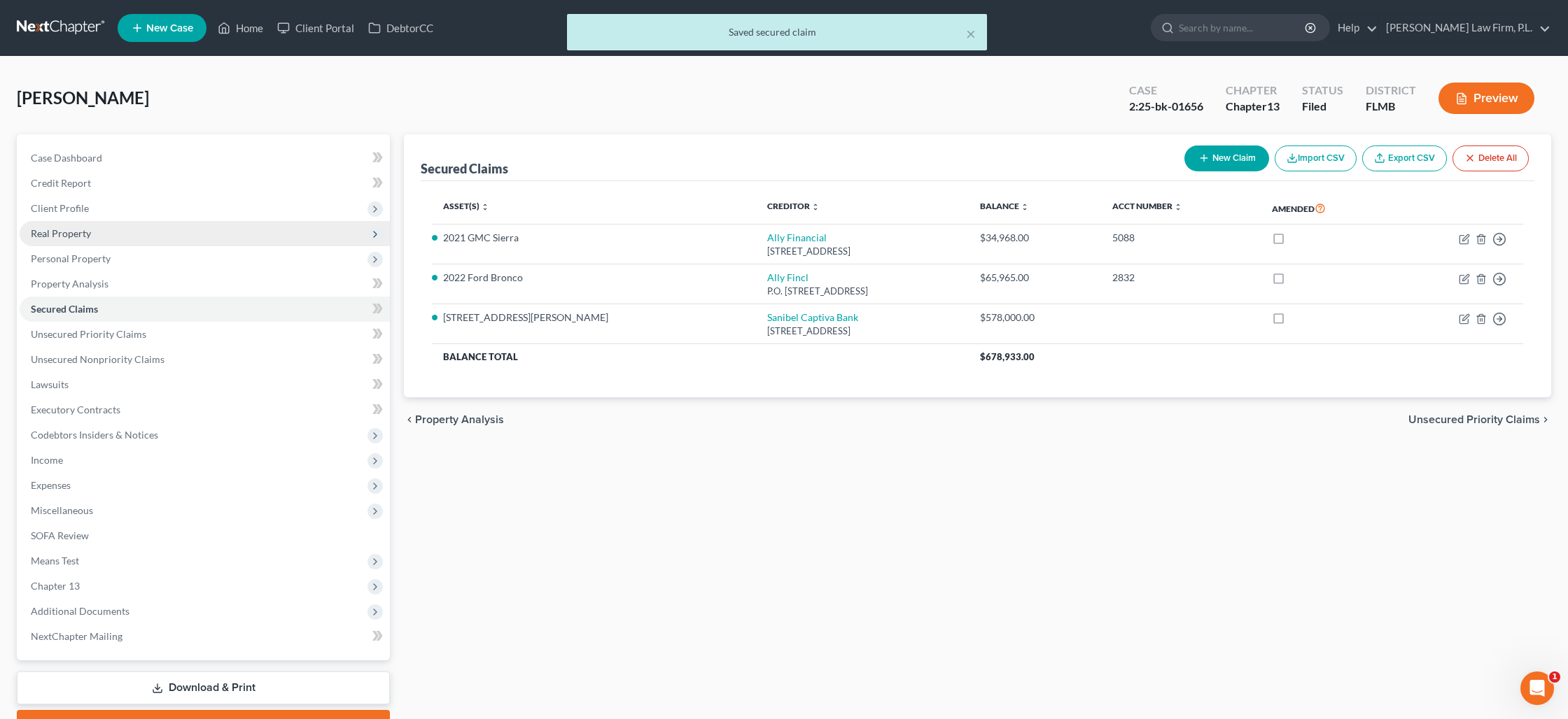
click at [78, 243] on span "Real Property" at bounding box center [205, 234] width 370 height 25
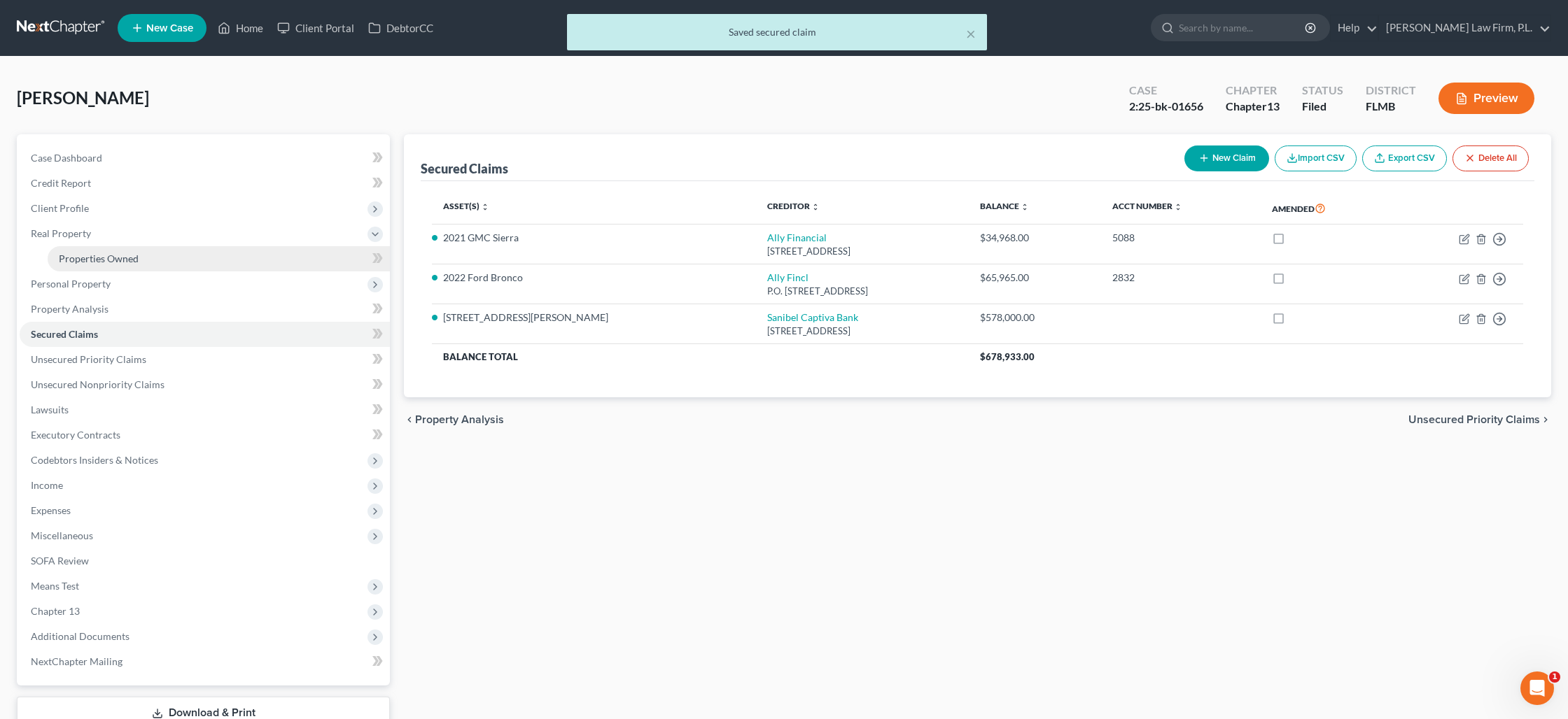
click at [83, 255] on span "Properties Owned" at bounding box center [98, 258] width 80 height 12
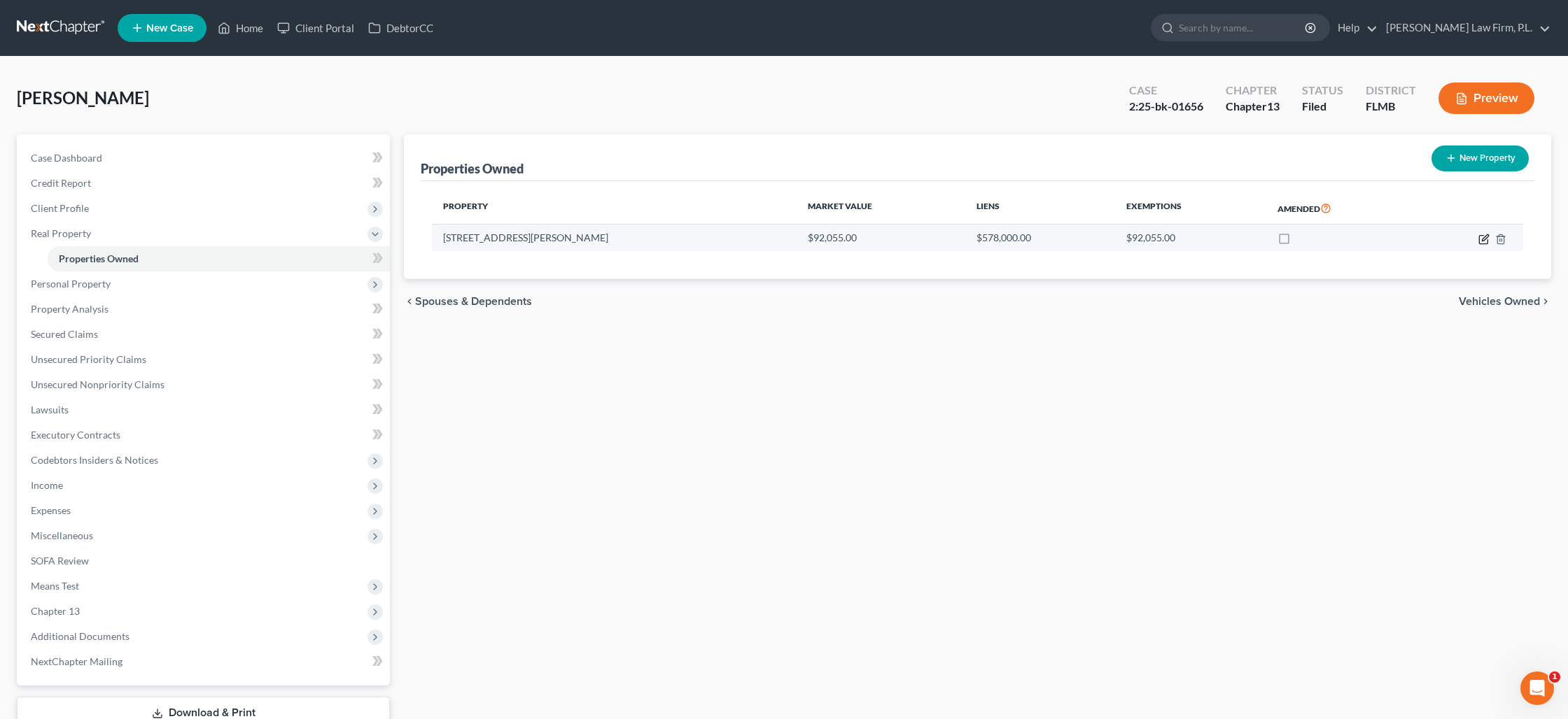
click at [1481, 242] on icon "button" at bounding box center [1484, 239] width 11 height 11
select select "9"
select select "34"
select select "2"
select select "0"
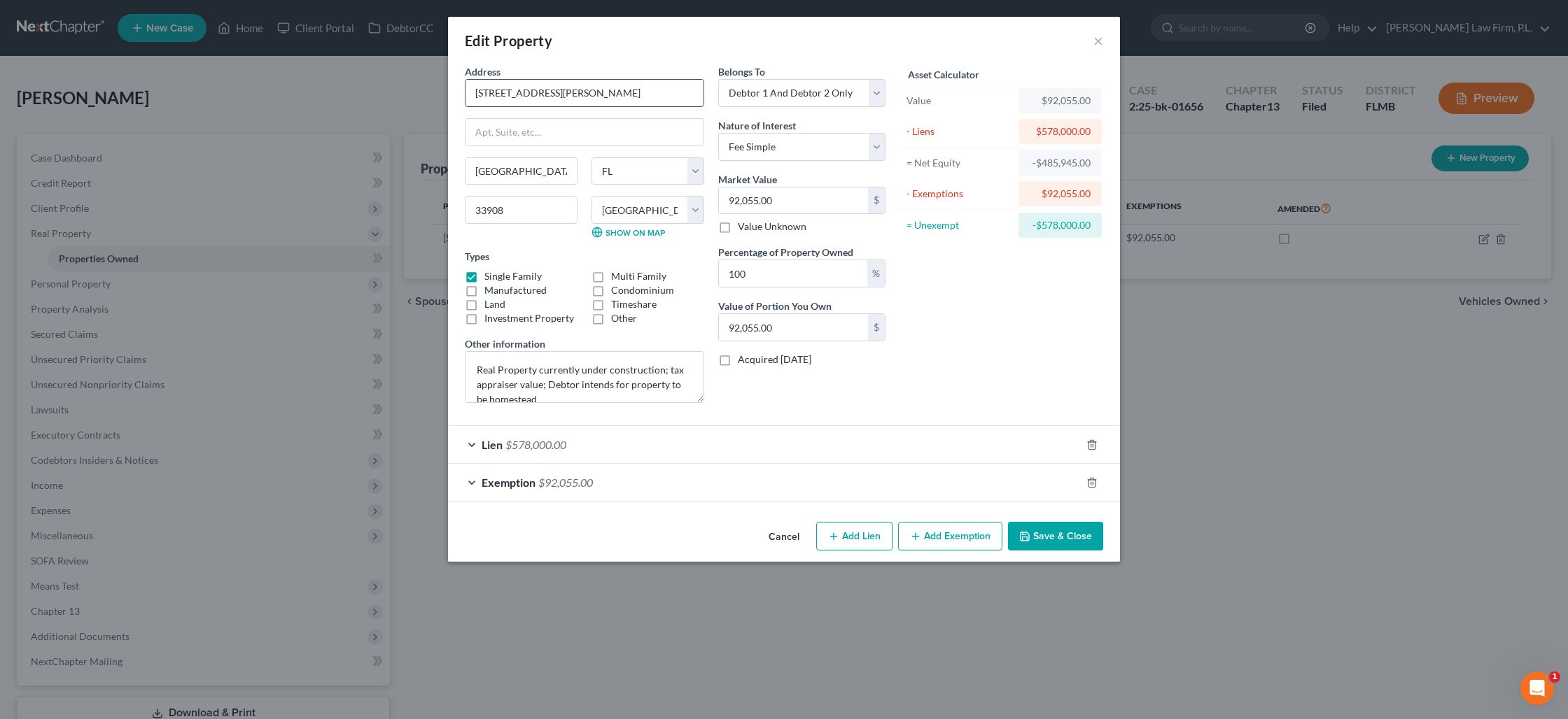
drag, startPoint x: 476, startPoint y: 93, endPoint x: 562, endPoint y: 96, distance: 86.1
click at [562, 96] on input "8500 Bell Meade Dr." at bounding box center [584, 93] width 238 height 27
click at [827, 457] on div "Lien $578,000.00" at bounding box center [764, 445] width 633 height 37
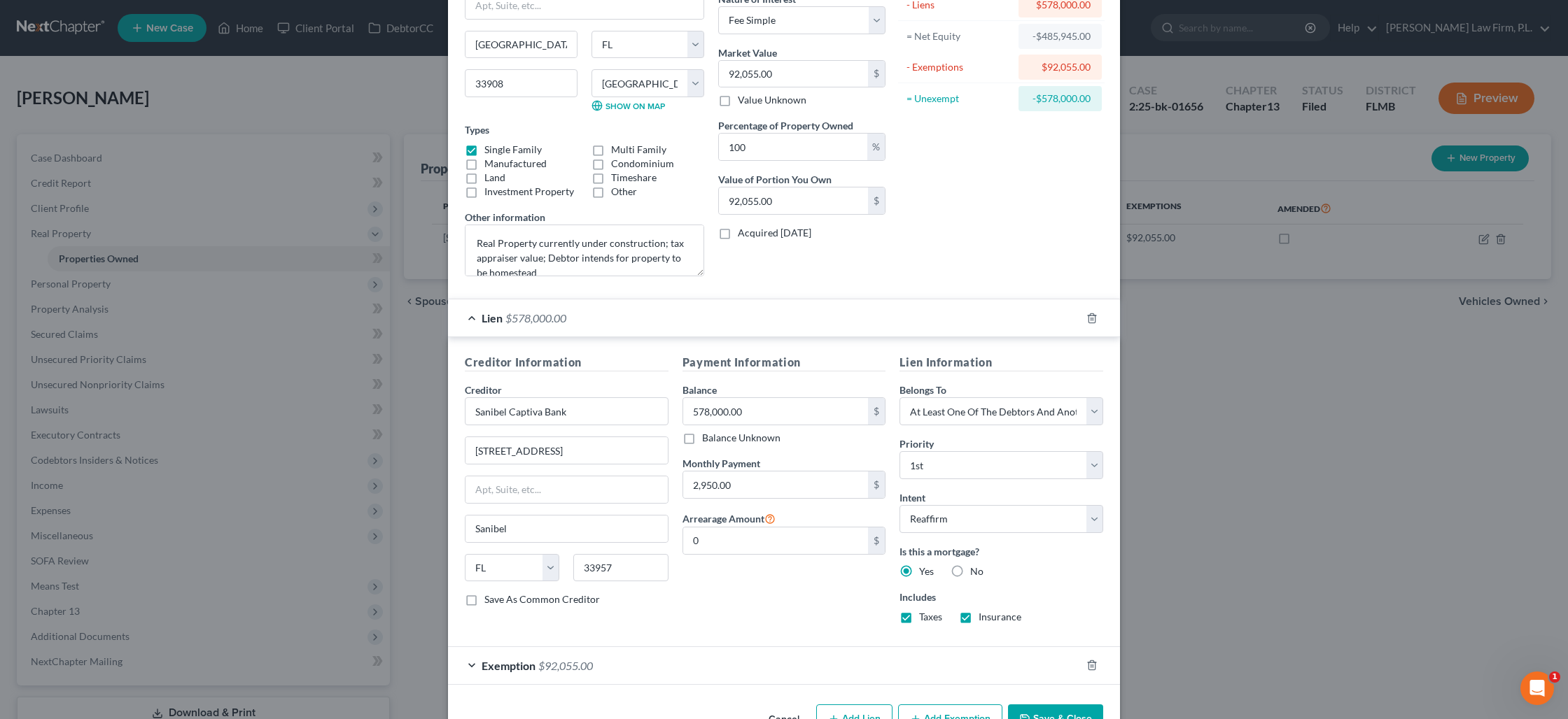
scroll to position [169, 0]
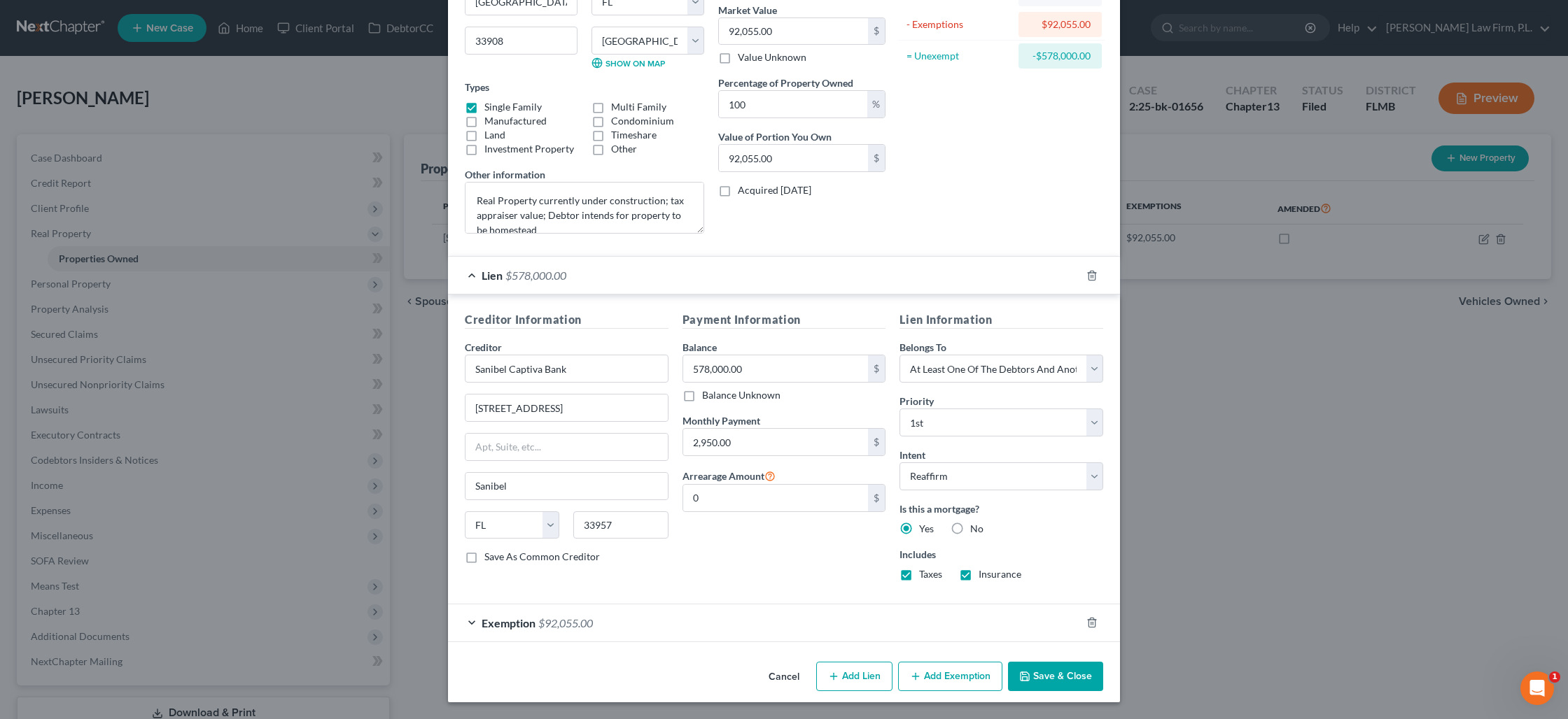
click at [1058, 672] on button "Save & Close" at bounding box center [1055, 677] width 95 height 30
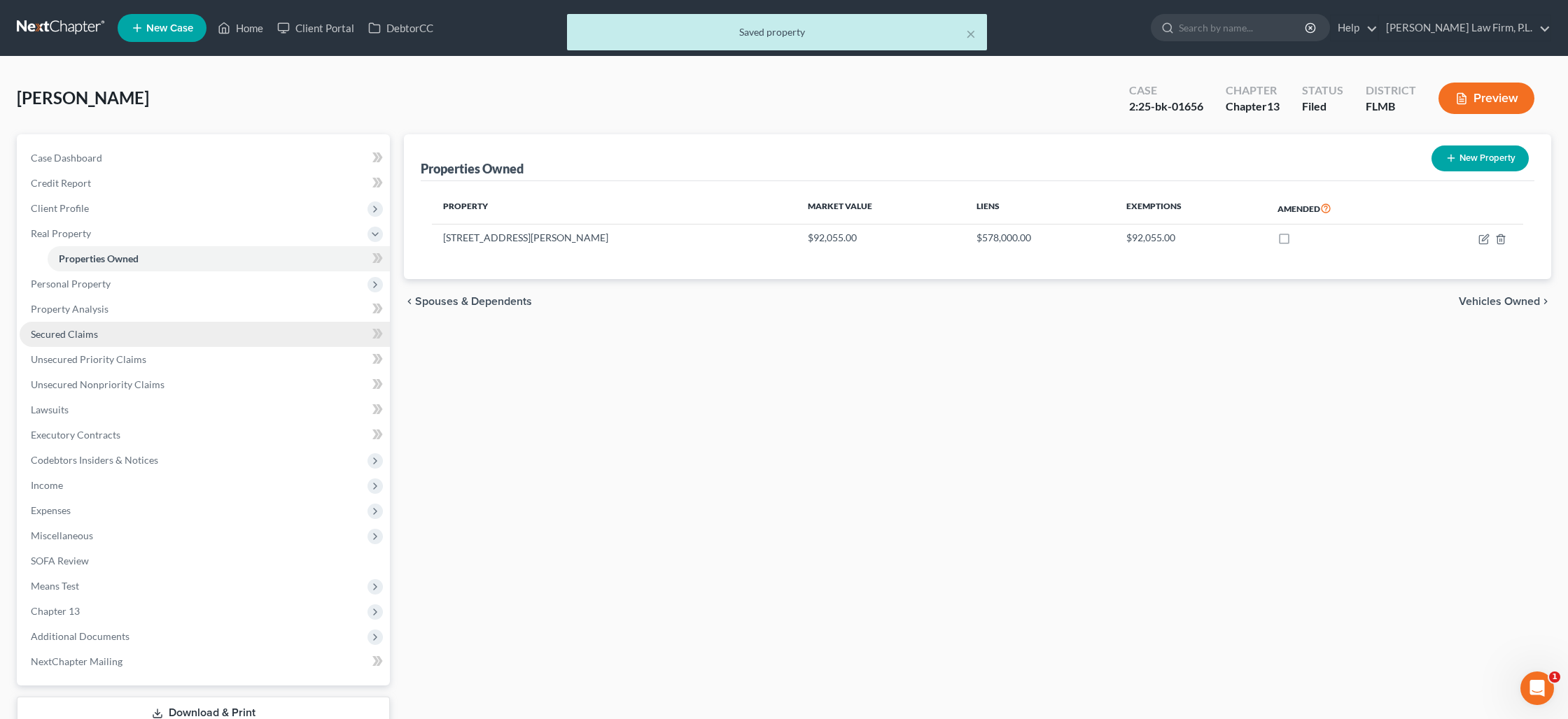
click at [109, 331] on link "Secured Claims" at bounding box center [205, 334] width 370 height 25
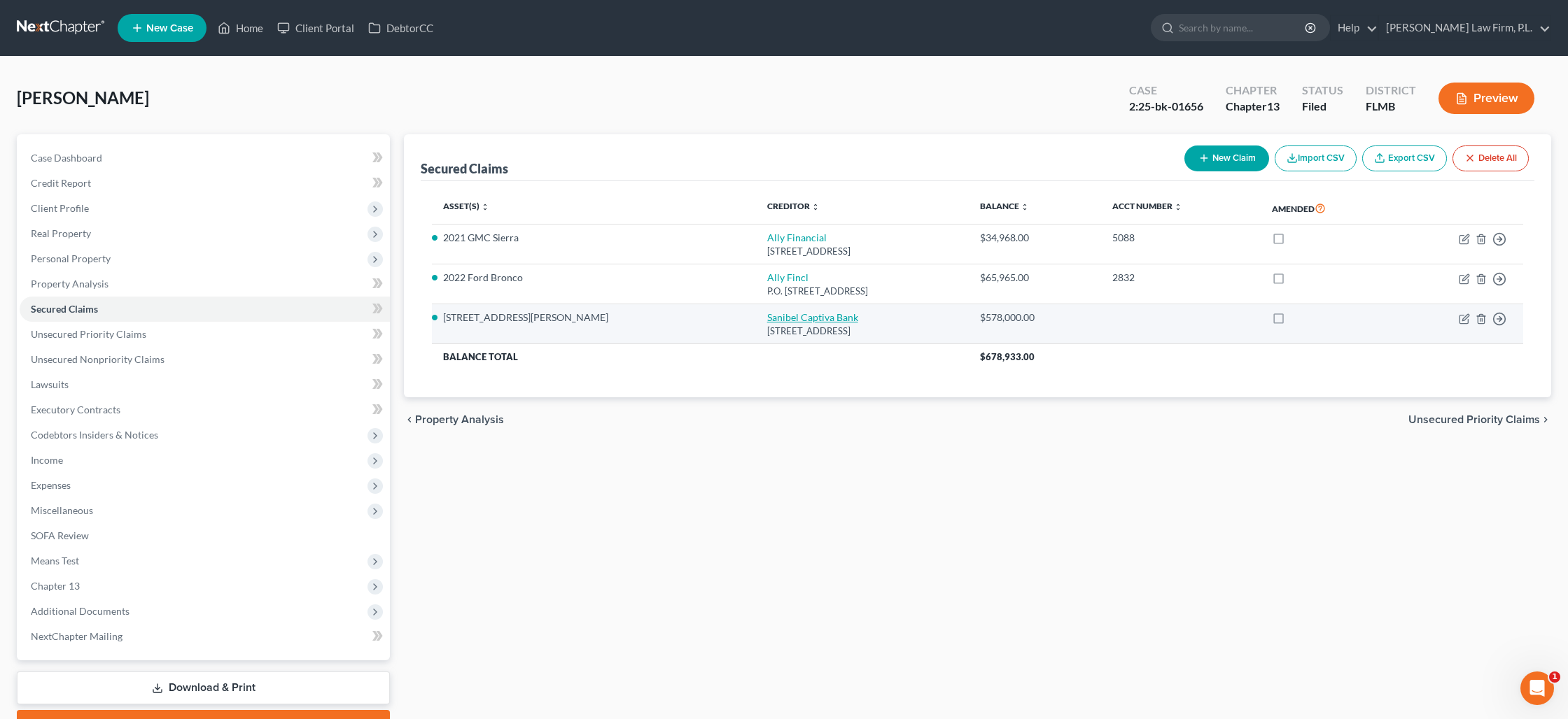
click at [767, 315] on link "Sanibel Captiva Bank" at bounding box center [812, 317] width 91 height 12
select select "9"
select select "3"
select select "2"
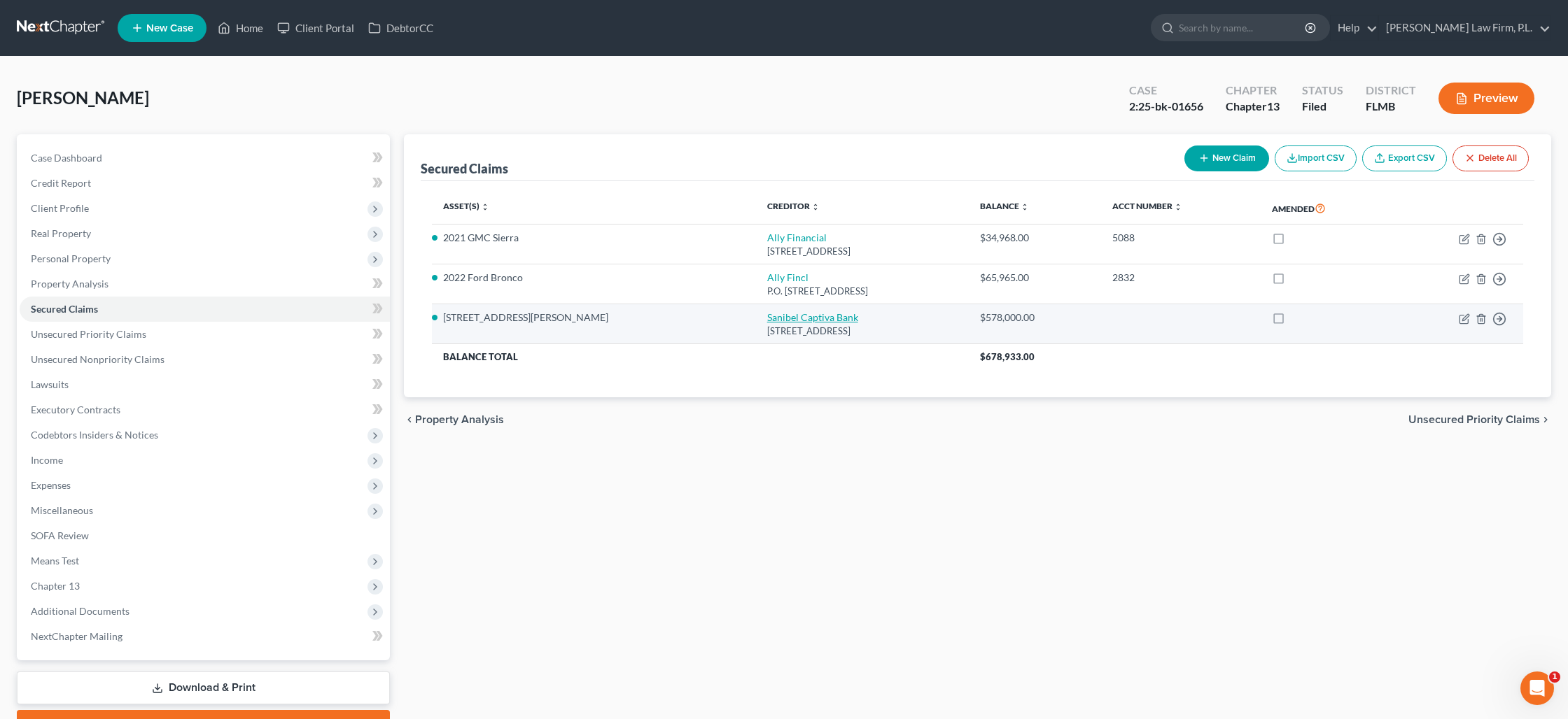
select select "3"
select select "0"
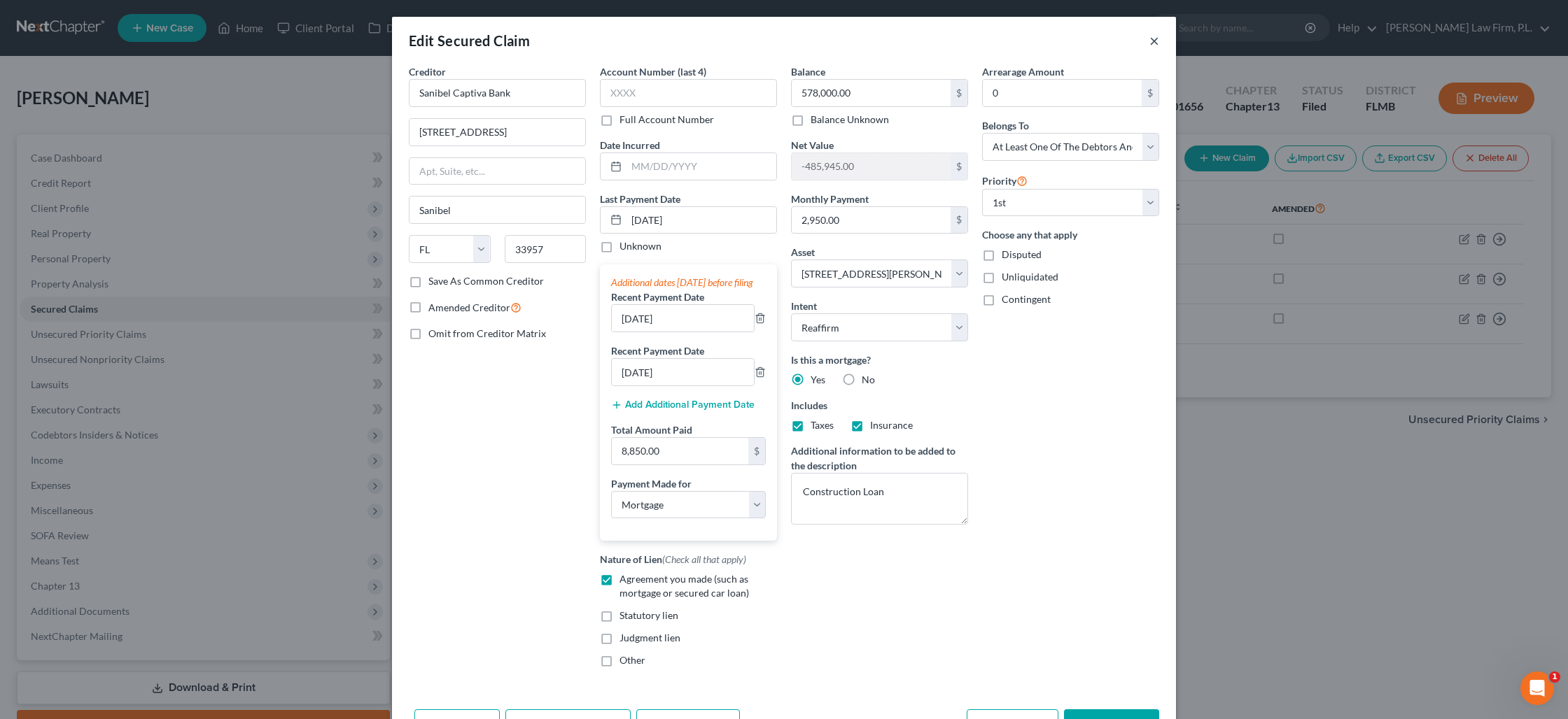
click at [1157, 40] on button "×" at bounding box center [1154, 41] width 10 height 17
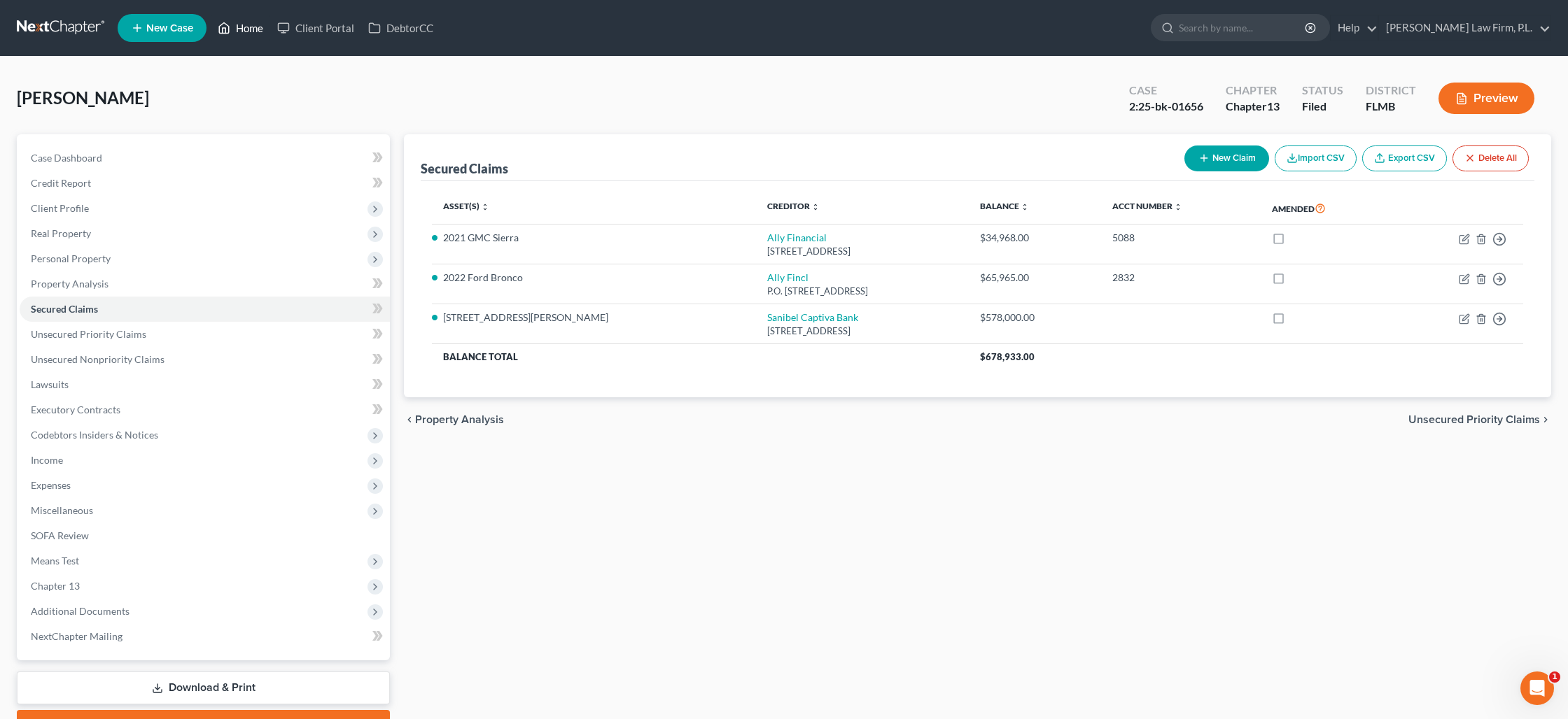
click at [244, 32] on link "Home" at bounding box center [240, 28] width 59 height 25
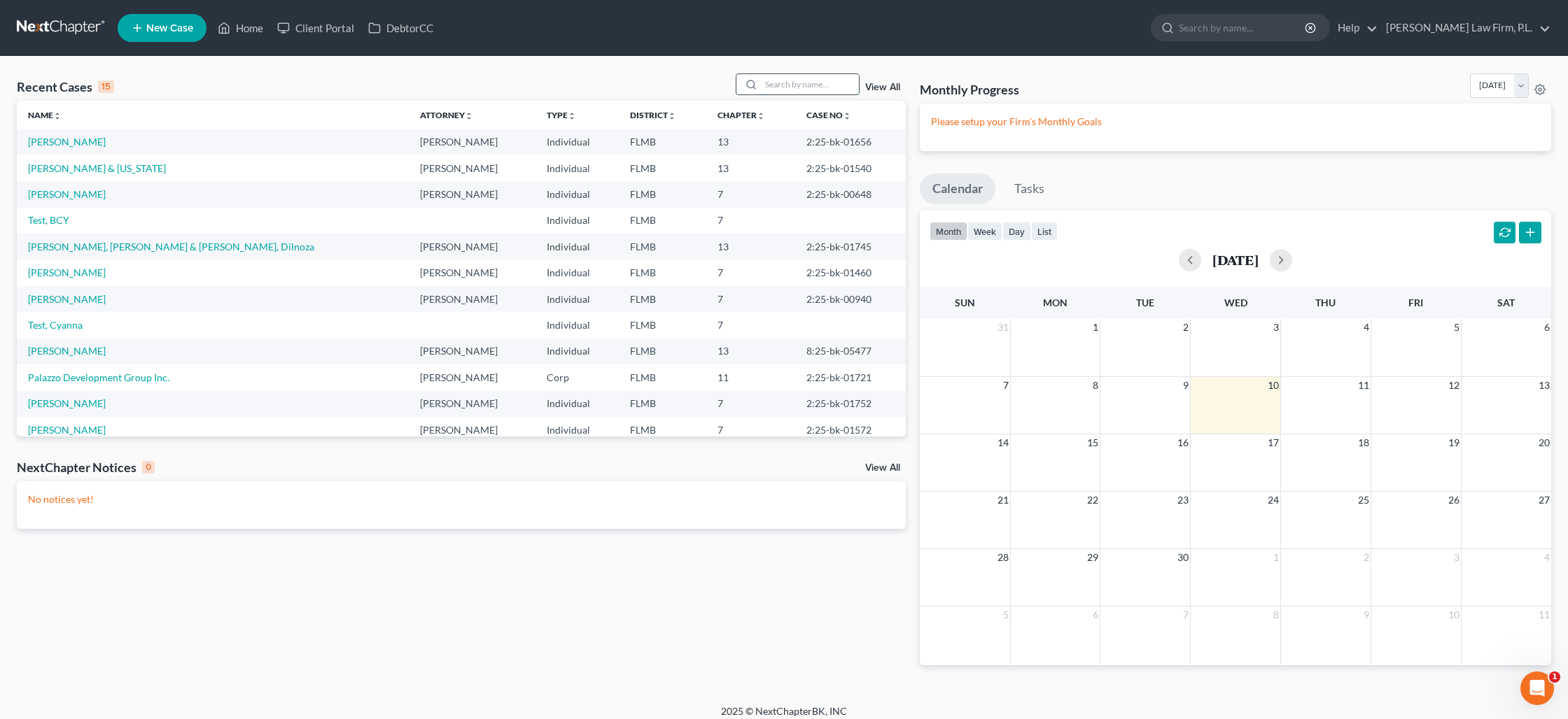
click at [782, 89] on input "search" at bounding box center [810, 84] width 98 height 20
type input "blauvelt"
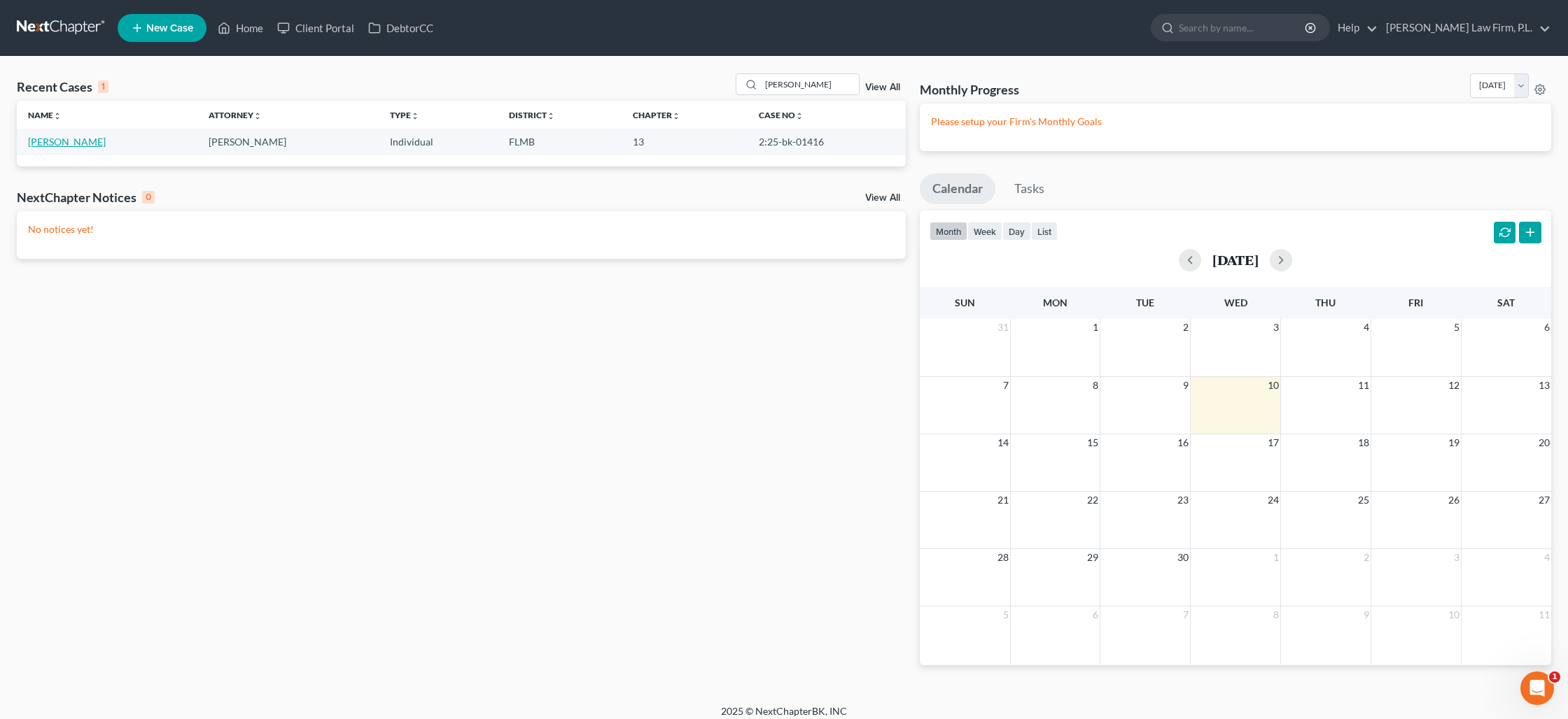
click at [106, 144] on link "Blauvelt, Christopher" at bounding box center [67, 141] width 78 height 12
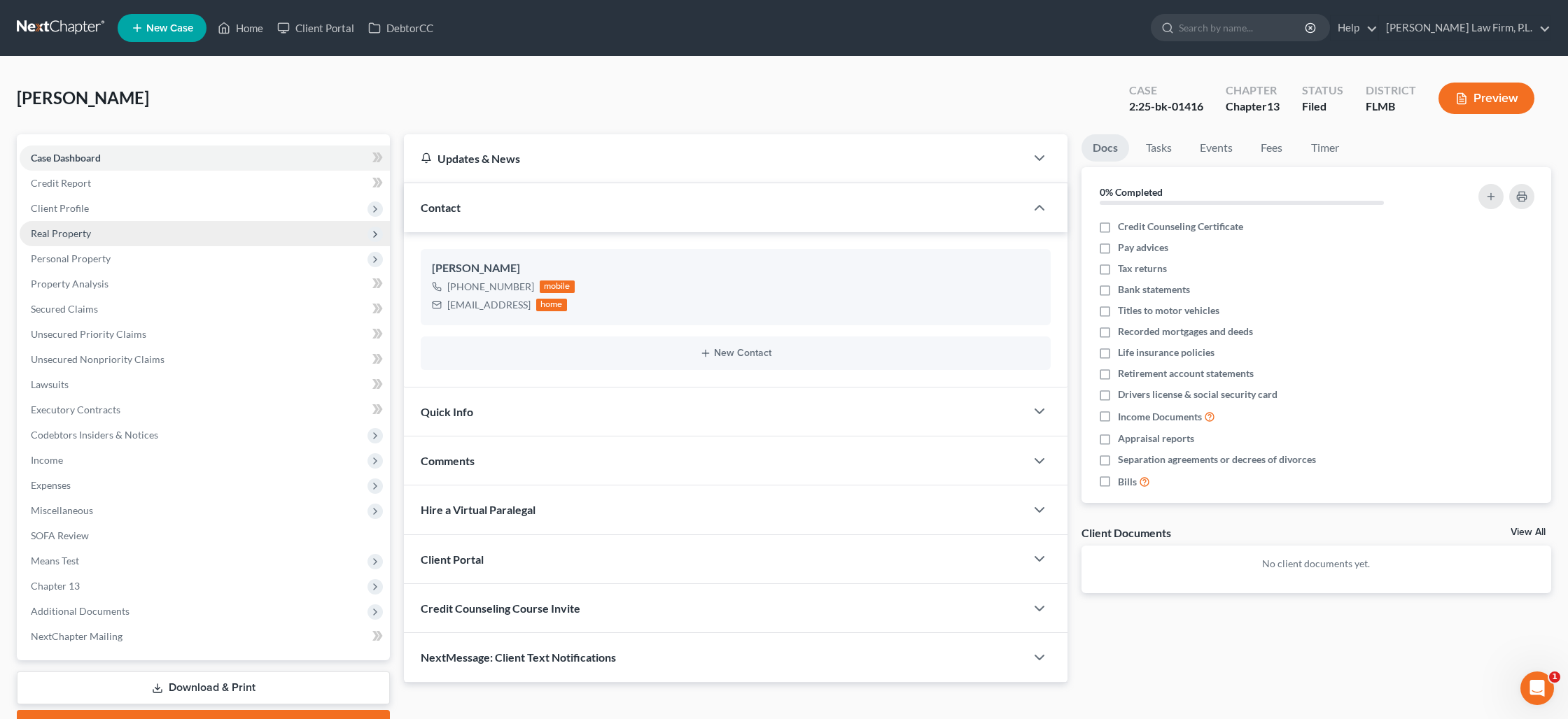
click at [83, 227] on span "Real Property" at bounding box center [61, 233] width 60 height 12
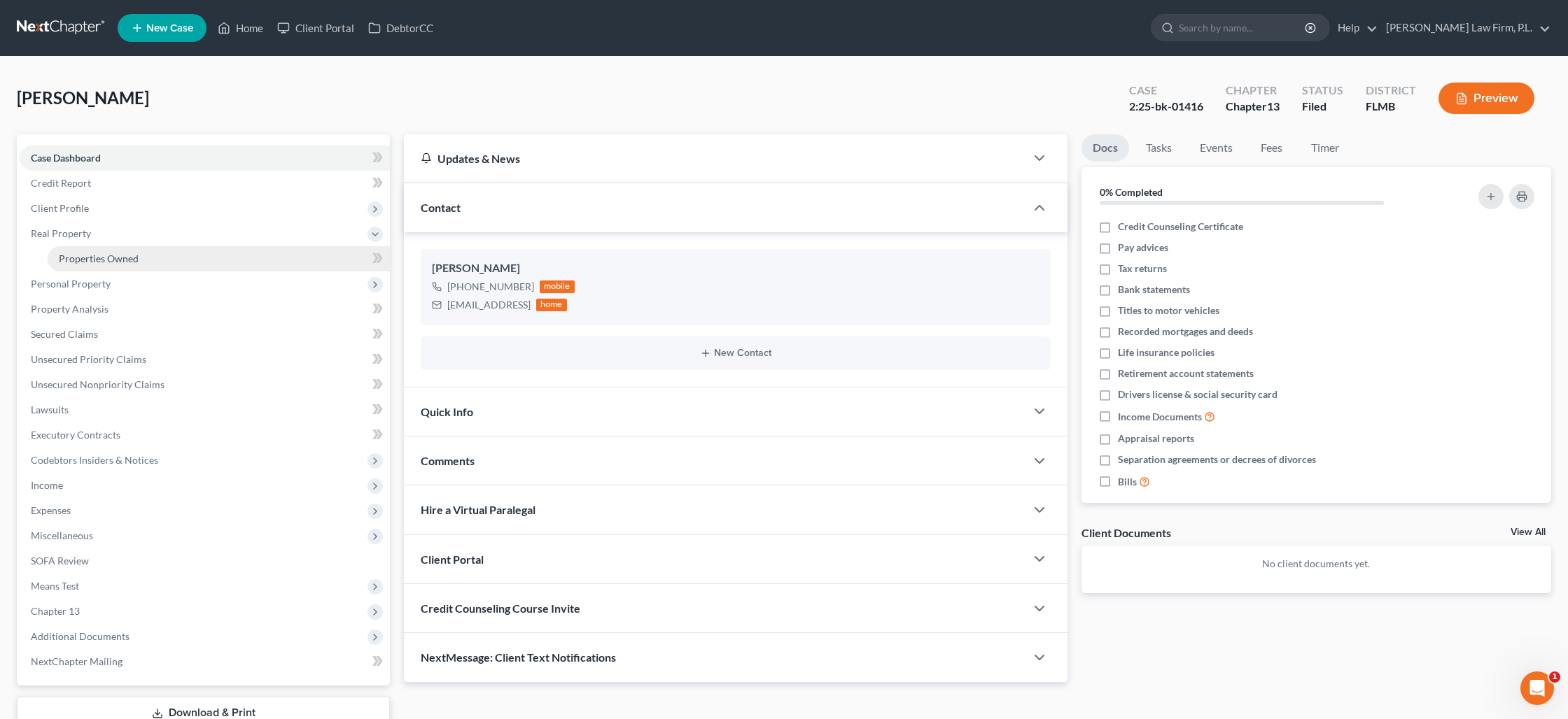
click at [85, 255] on span "Properties Owned" at bounding box center [98, 258] width 80 height 12
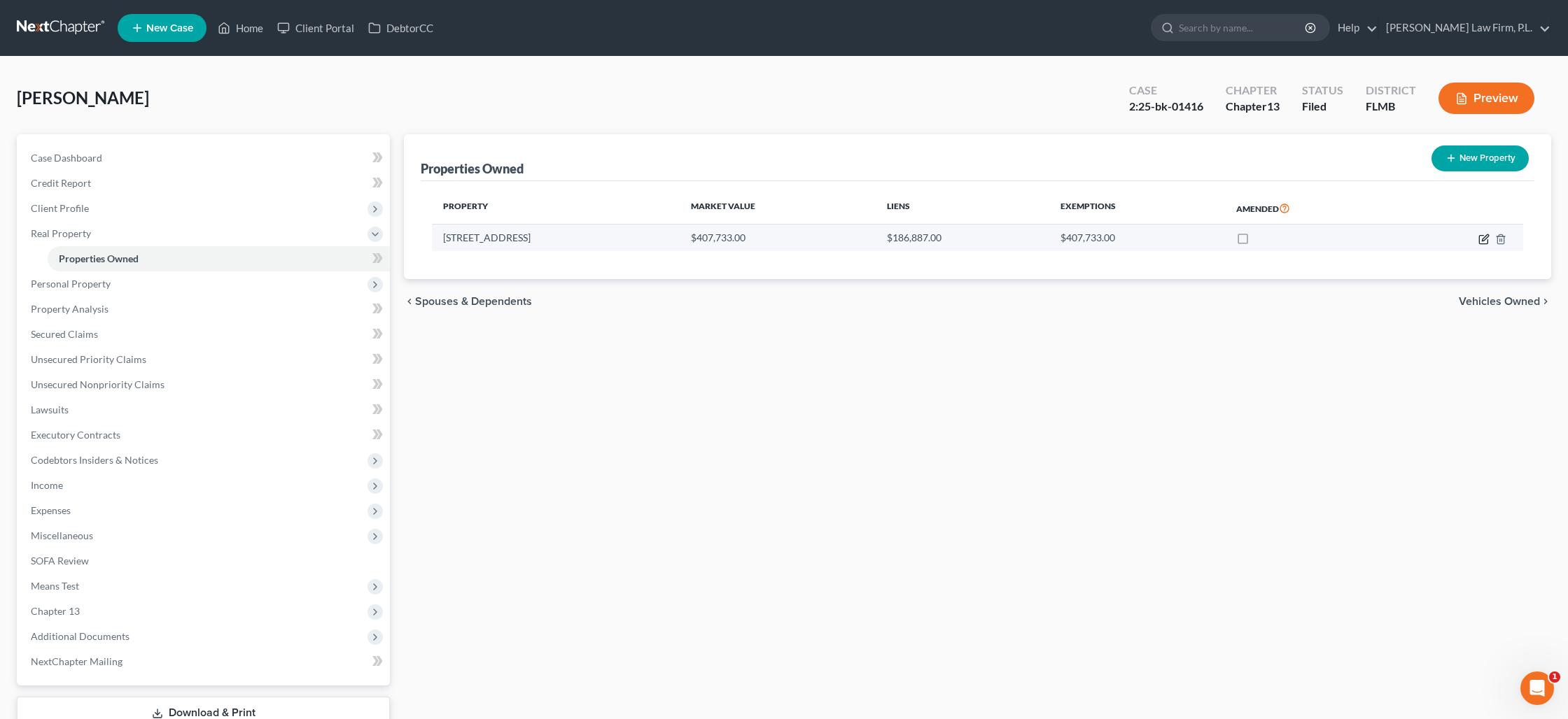
click at [1484, 241] on icon "button" at bounding box center [1484, 239] width 11 height 11
select select "9"
select select "34"
select select "0"
select select "9"
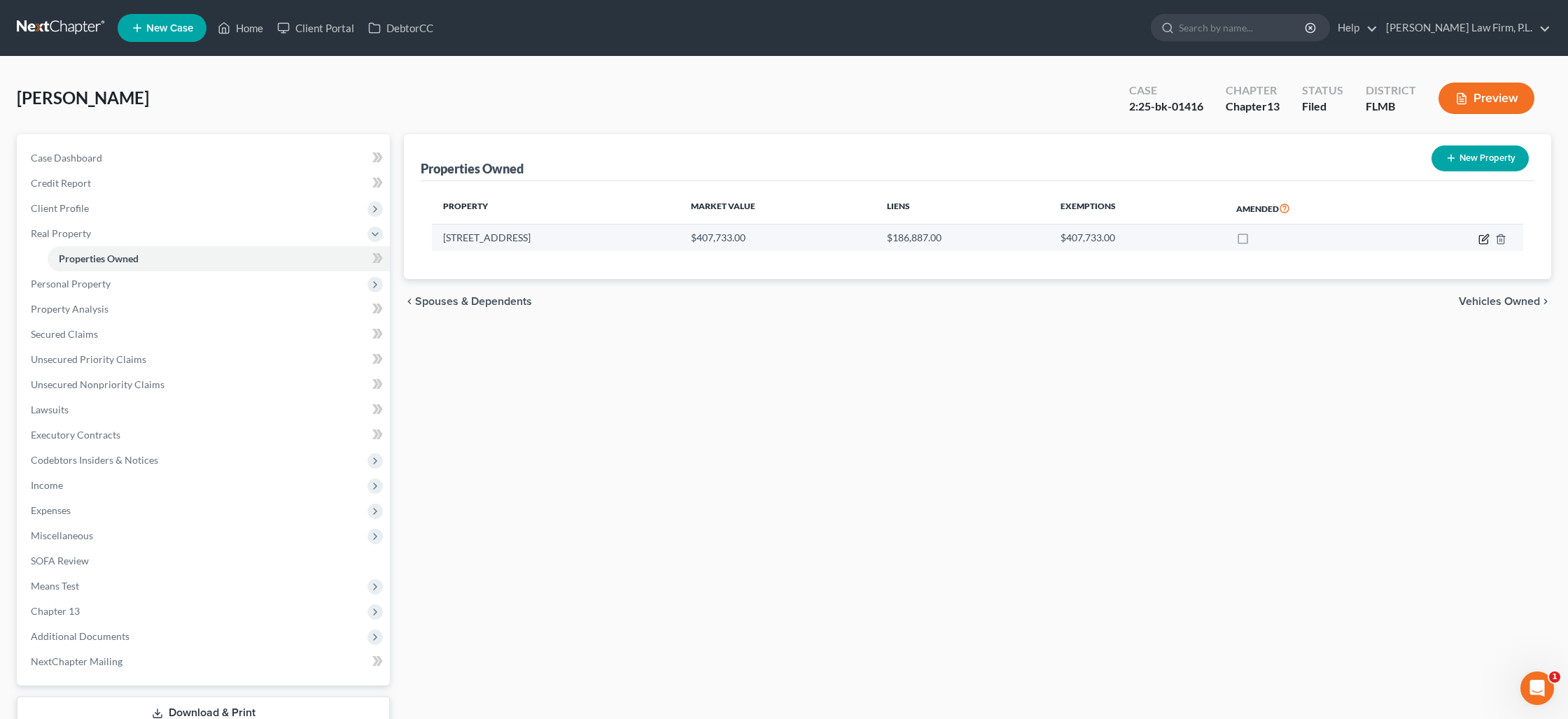
select select "0"
select select "2"
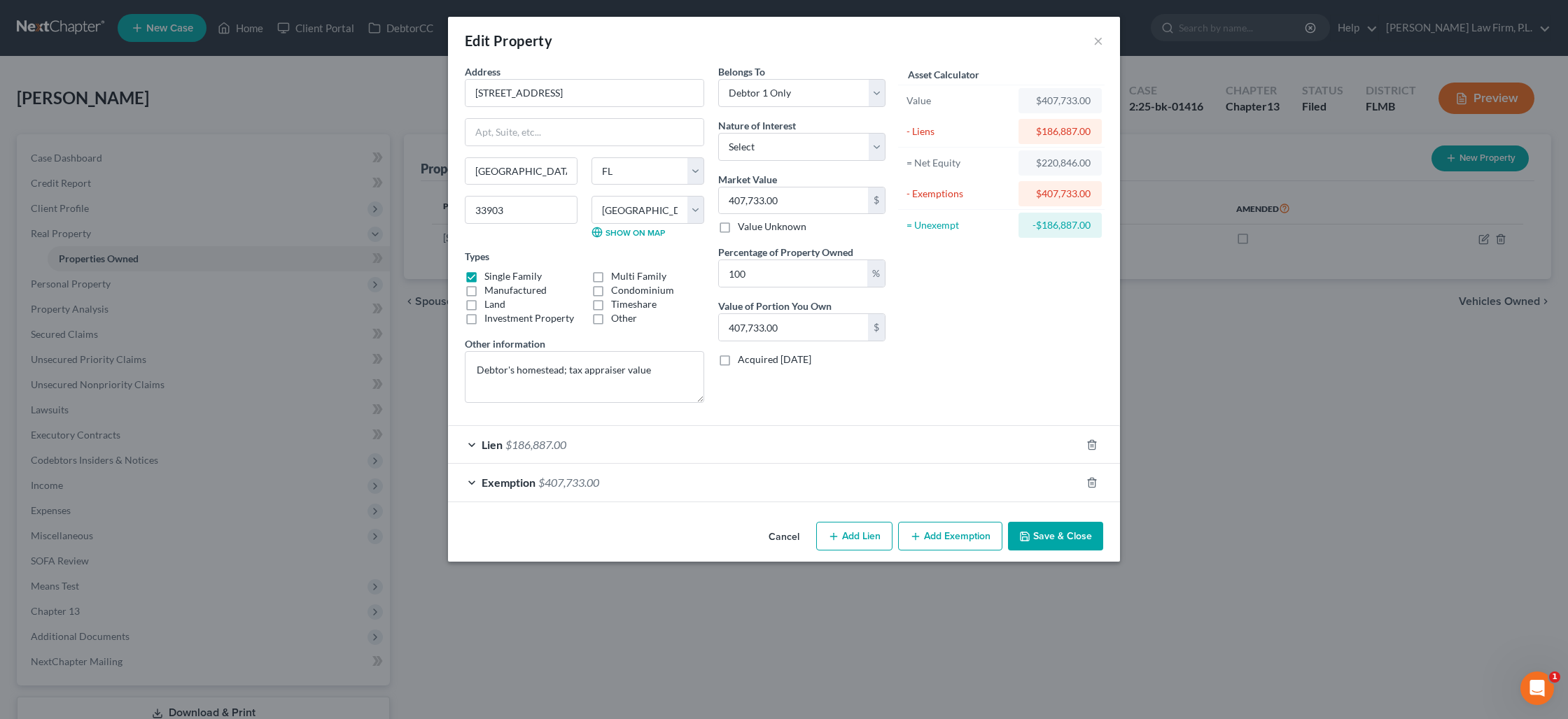
click at [614, 449] on div "Lien $186,887.00" at bounding box center [764, 445] width 633 height 37
